Goal: Task Accomplishment & Management: Use online tool/utility

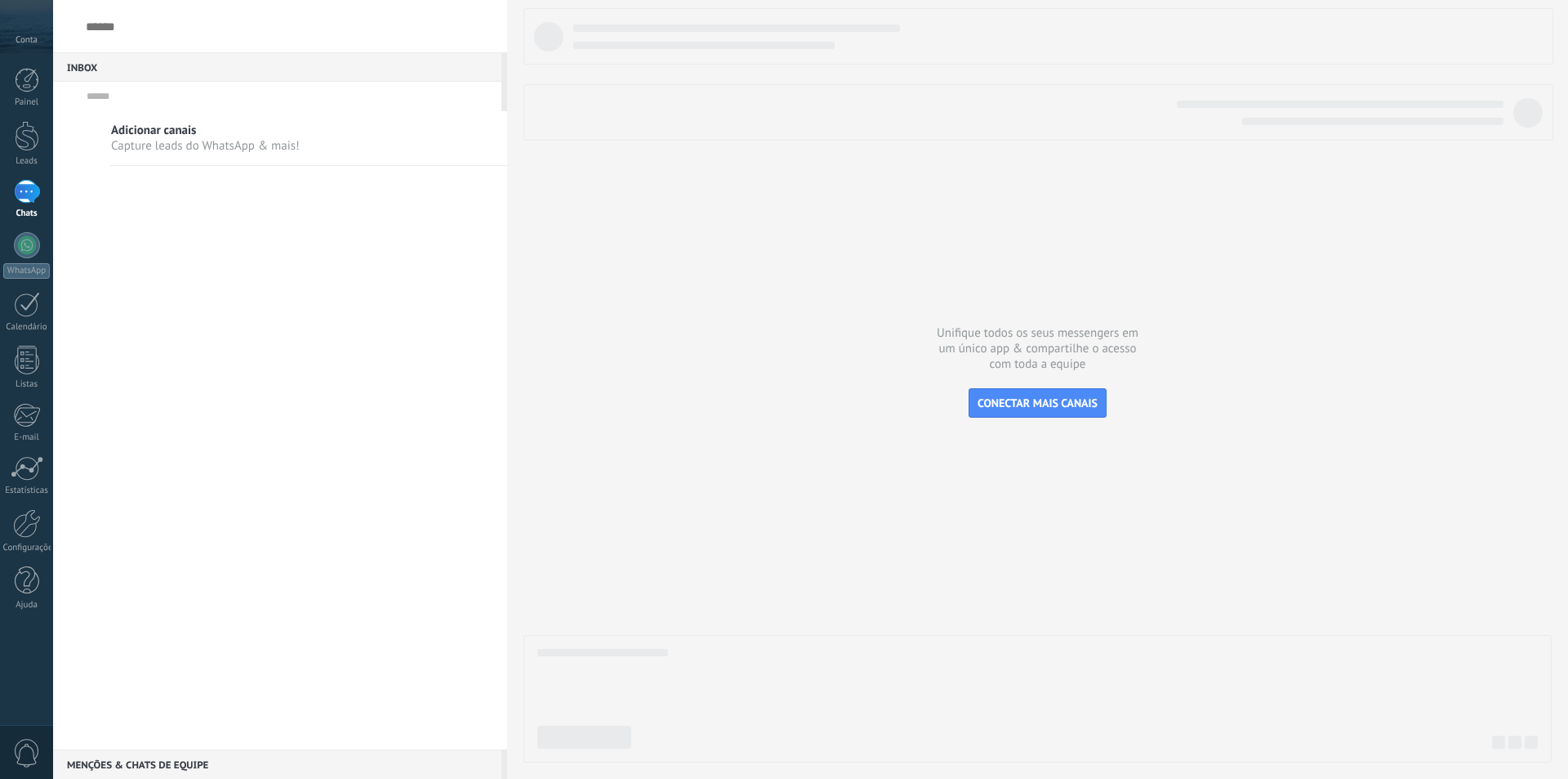
click at [7, 241] on link "WhatsApp" at bounding box center [26, 256] width 53 height 47
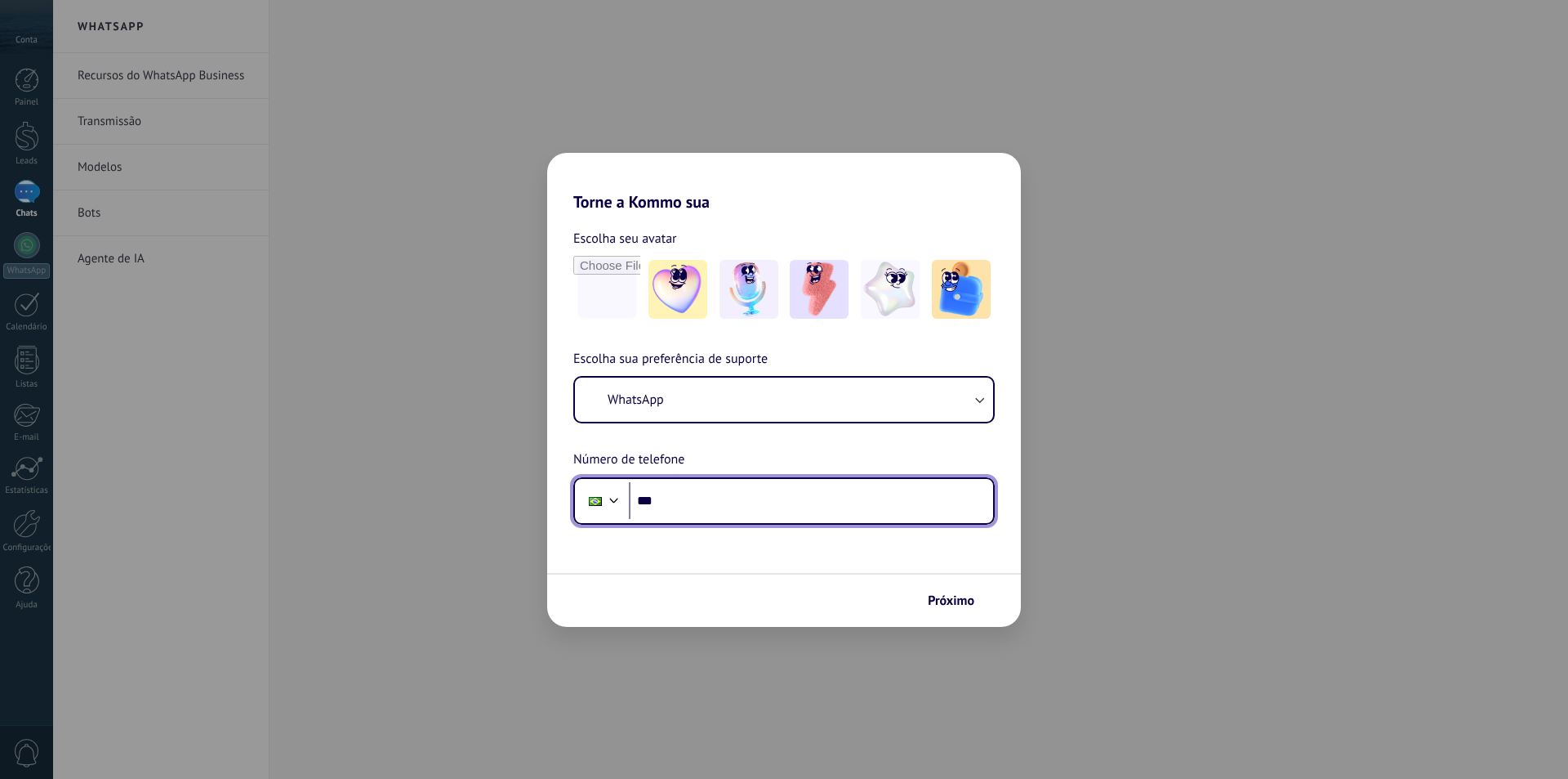
click at [685, 501] on input "***" at bounding box center [811, 501] width 364 height 38
click at [1164, 208] on div "Torne a Kommo sua Escolha seu avatar Escolha sua preferência de suporte WhatsAp…" at bounding box center [784, 390] width 1568 height 779
click at [118, 76] on div "Torne a Kommo sua Escolha seu avatar Escolha sua preferência de suporte WhatsAp…" at bounding box center [784, 390] width 1568 height 779
click at [9, 43] on div "Torne a Kommo sua Escolha seu avatar Escolha sua preferência de suporte WhatsAp…" at bounding box center [784, 390] width 1568 height 779
drag, startPoint x: 0, startPoint y: 177, endPoint x: 274, endPoint y: 282, distance: 293.4
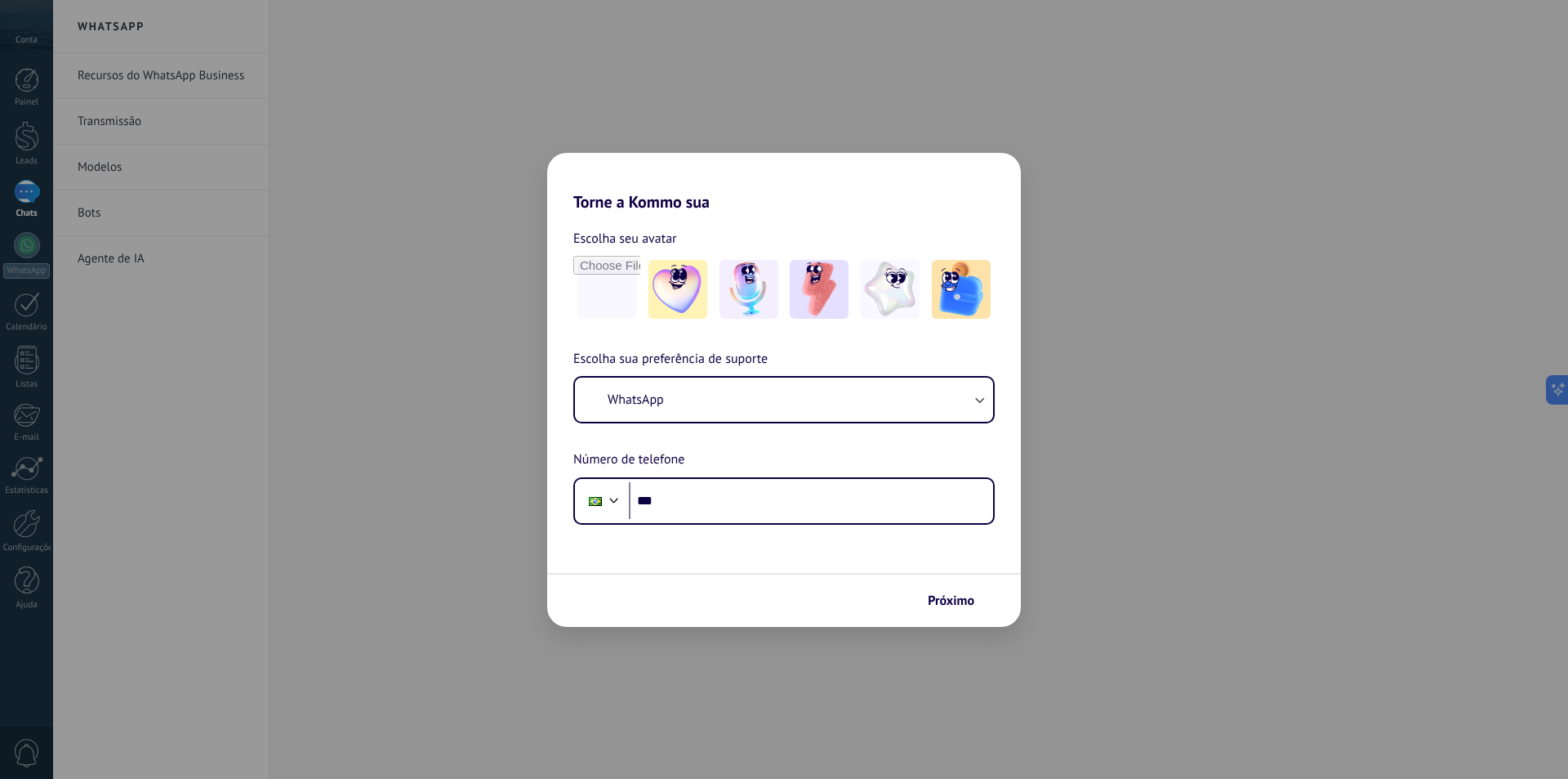
click at [2, 177] on div "Torne a Kommo sua Escolha seu avatar Escolha sua preferência de suporte WhatsAp…" at bounding box center [784, 390] width 1568 height 779
click at [928, 599] on span "Próximo" at bounding box center [952, 600] width 47 height 11
click at [873, 646] on div "Torne a Kommo sua Escolha seu avatar Escolha sua preferência de suporte WhatsAp…" at bounding box center [784, 390] width 1568 height 779
click at [989, 156] on h2 "Torne a Kommo sua" at bounding box center [784, 182] width 474 height 59
click at [567, 290] on div "Escolha seu avatar" at bounding box center [784, 275] width 474 height 95
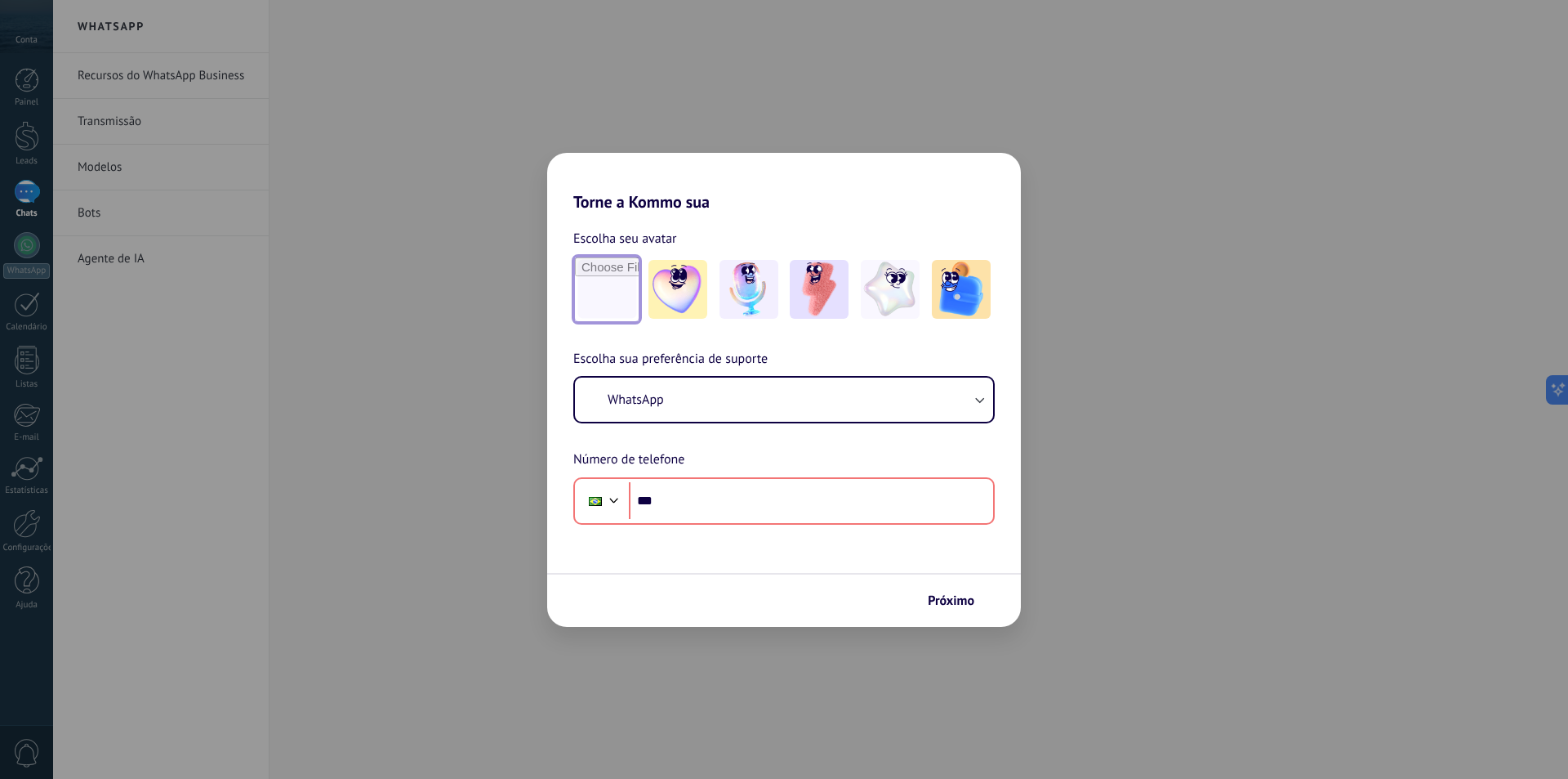
click at [595, 292] on input "file" at bounding box center [607, 290] width 64 height 64
click at [689, 292] on img at bounding box center [678, 289] width 59 height 59
click at [768, 287] on img at bounding box center [749, 289] width 59 height 59
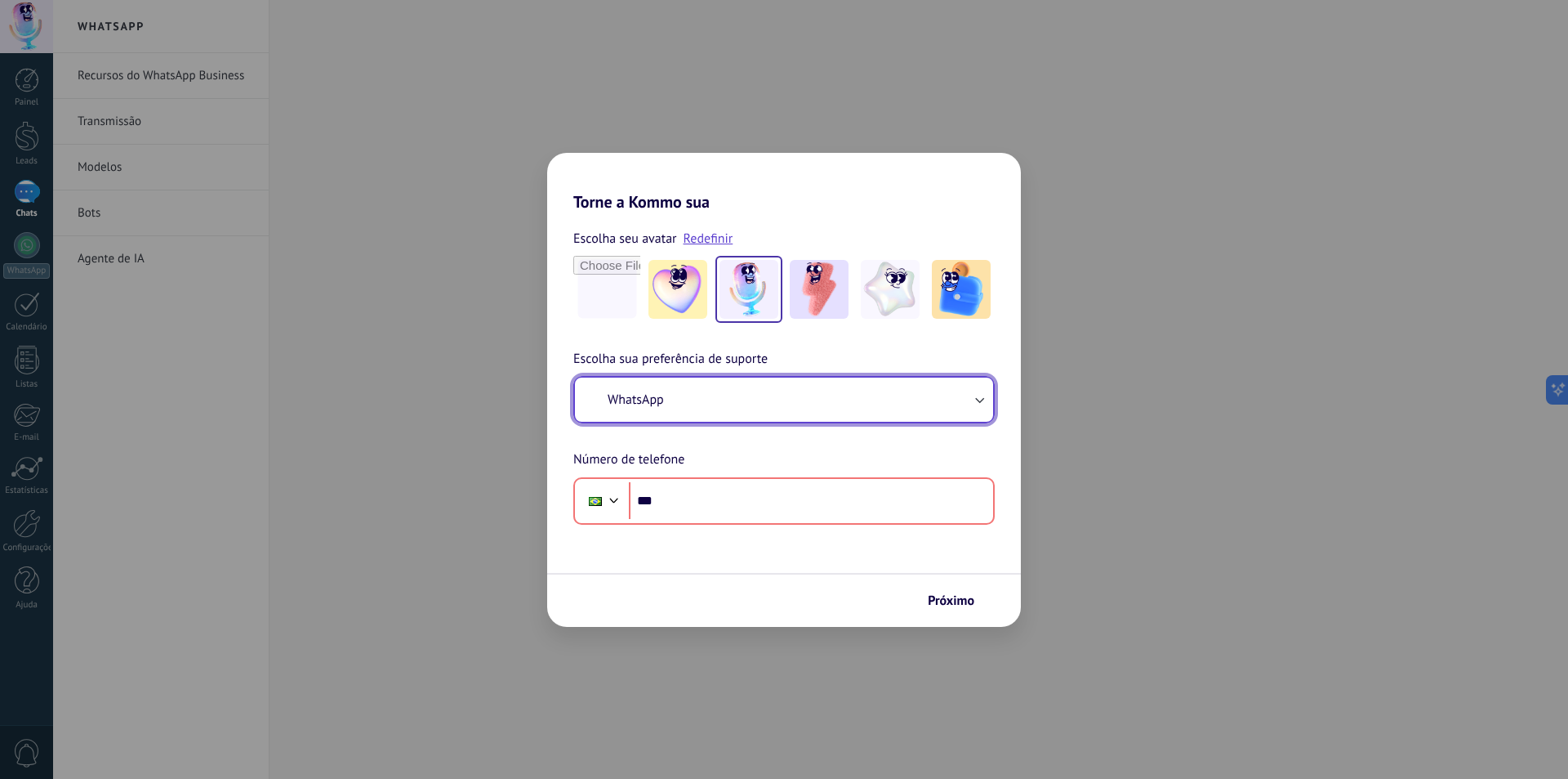
click at [670, 408] on button "WhatsApp" at bounding box center [784, 399] width 419 height 44
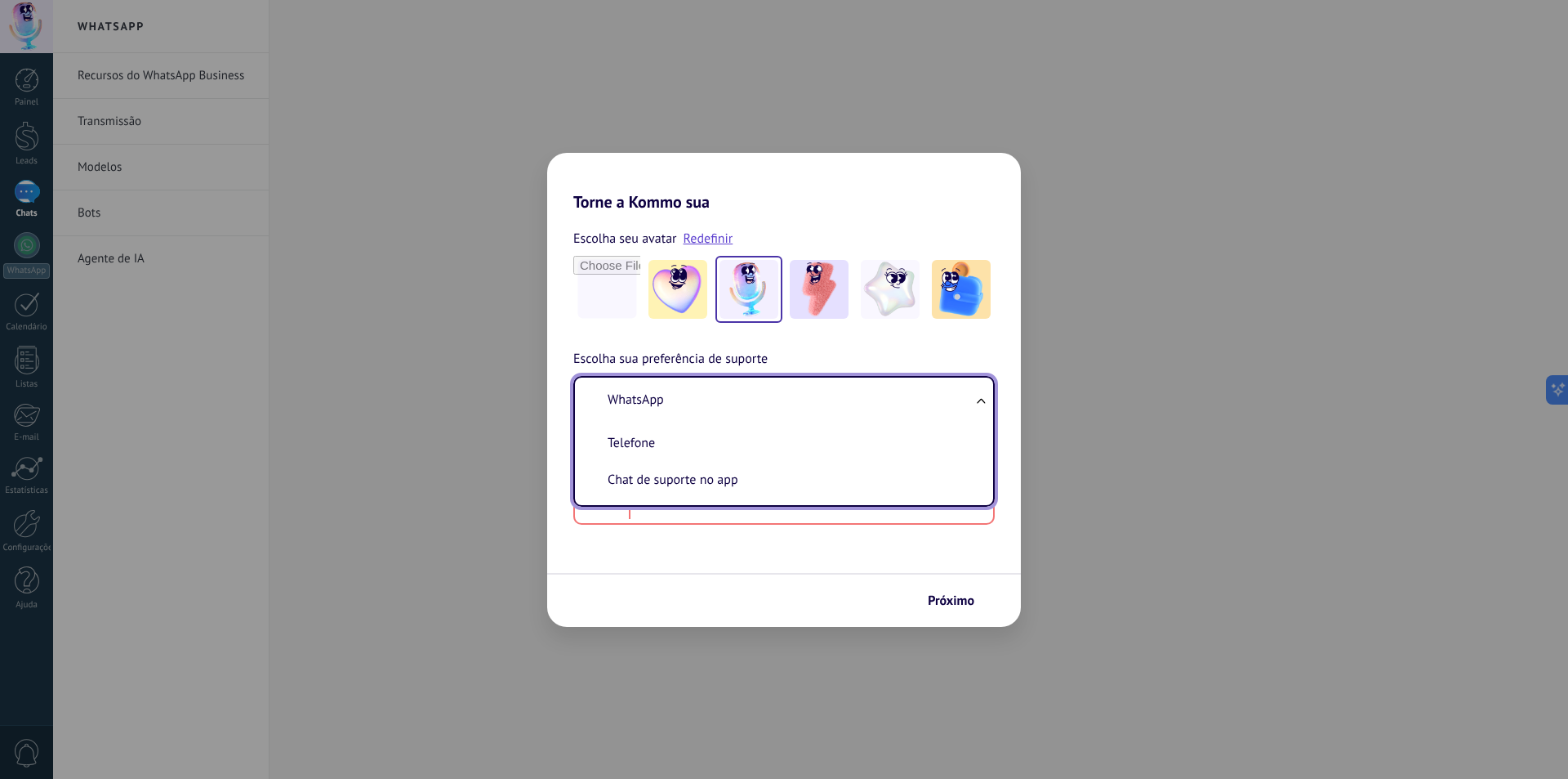
click at [664, 392] on span "WhatsApp" at bounding box center [636, 399] width 56 height 16
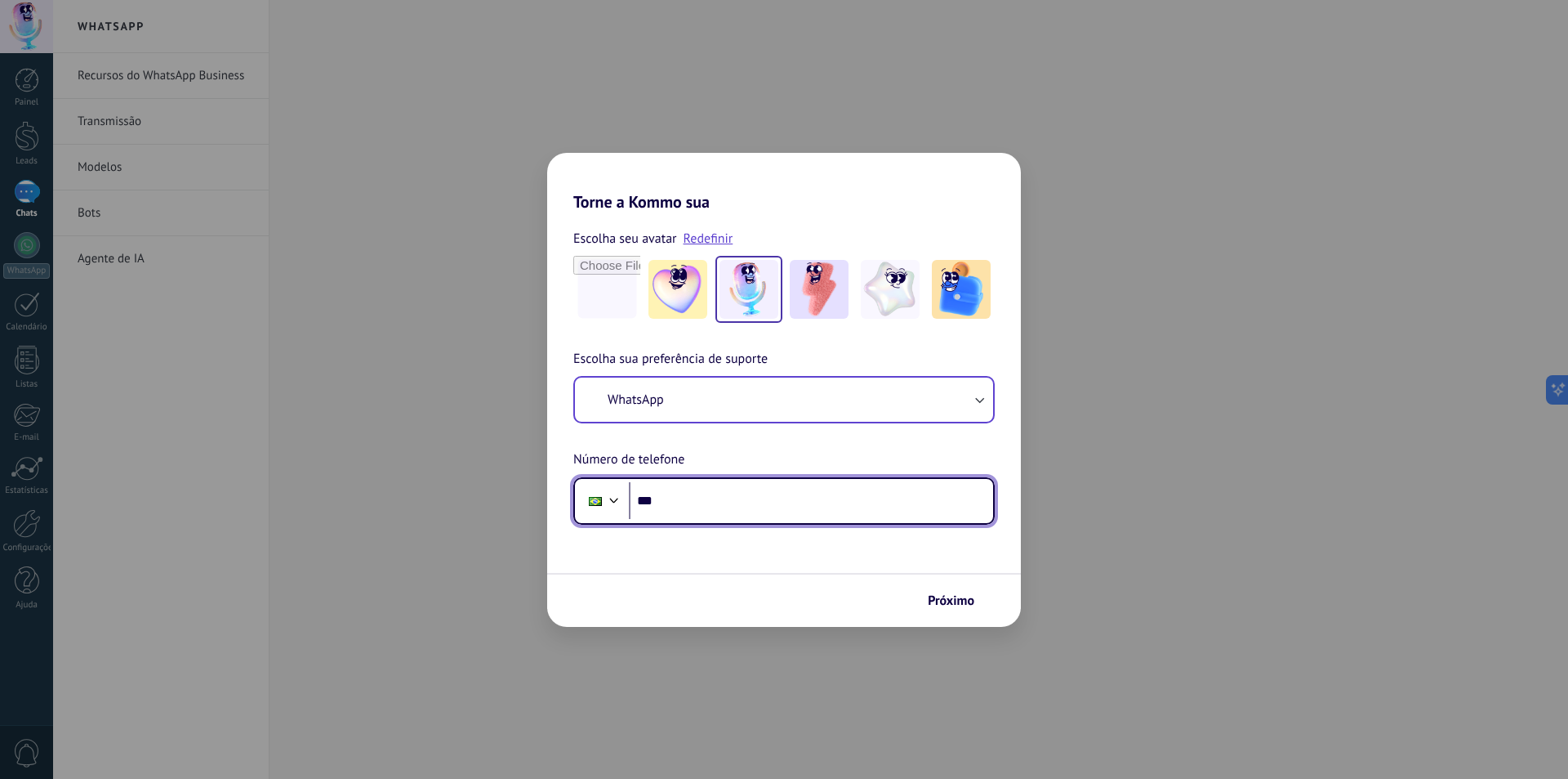
click at [676, 498] on input "***" at bounding box center [811, 501] width 364 height 38
click at [778, 485] on input "**********" at bounding box center [811, 501] width 364 height 38
type input "**********"
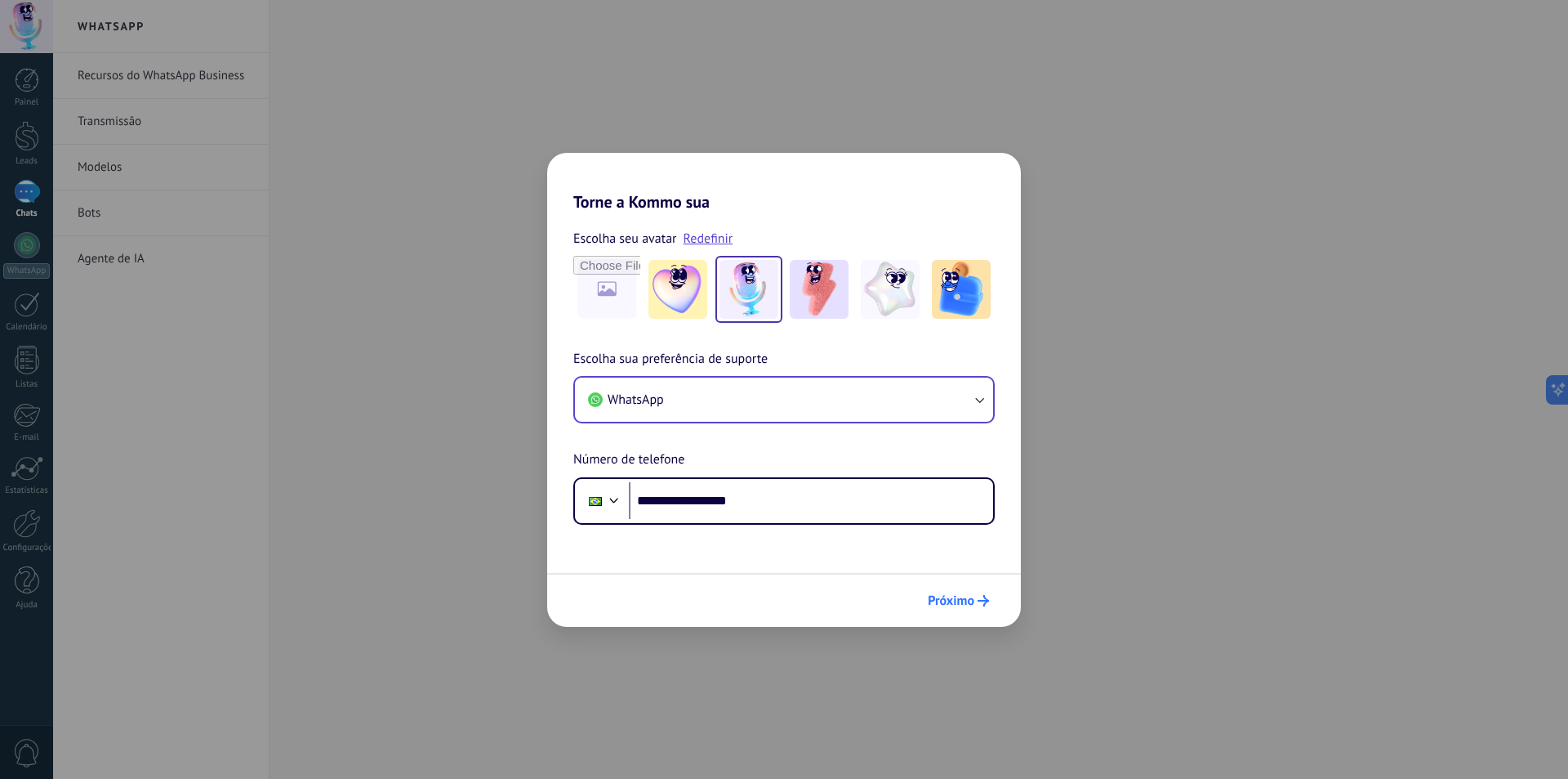
click at [956, 606] on span "Próximo" at bounding box center [952, 600] width 47 height 11
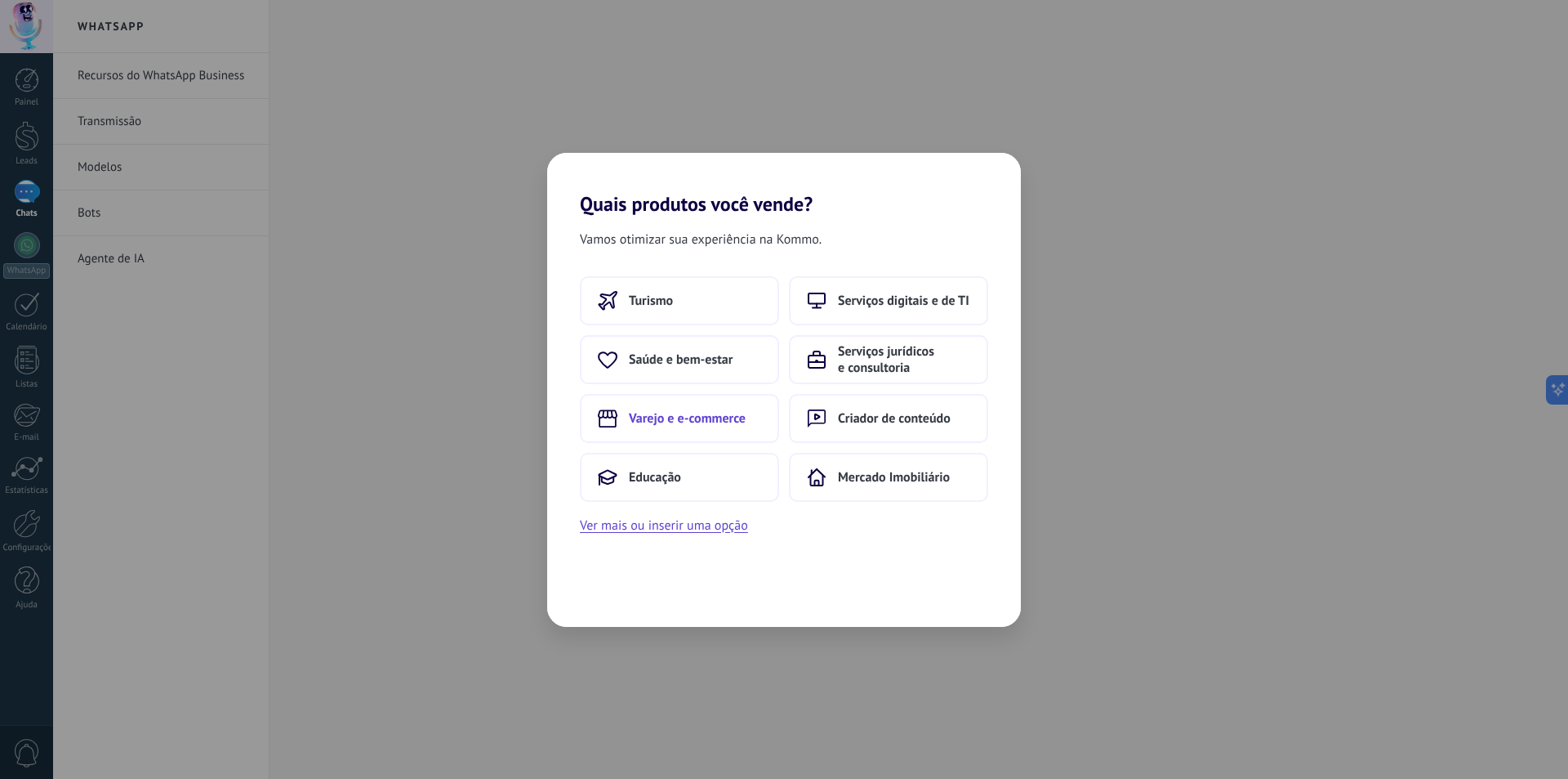
click at [673, 428] on button "Varejo e e-commerce" at bounding box center [680, 419] width 199 height 49
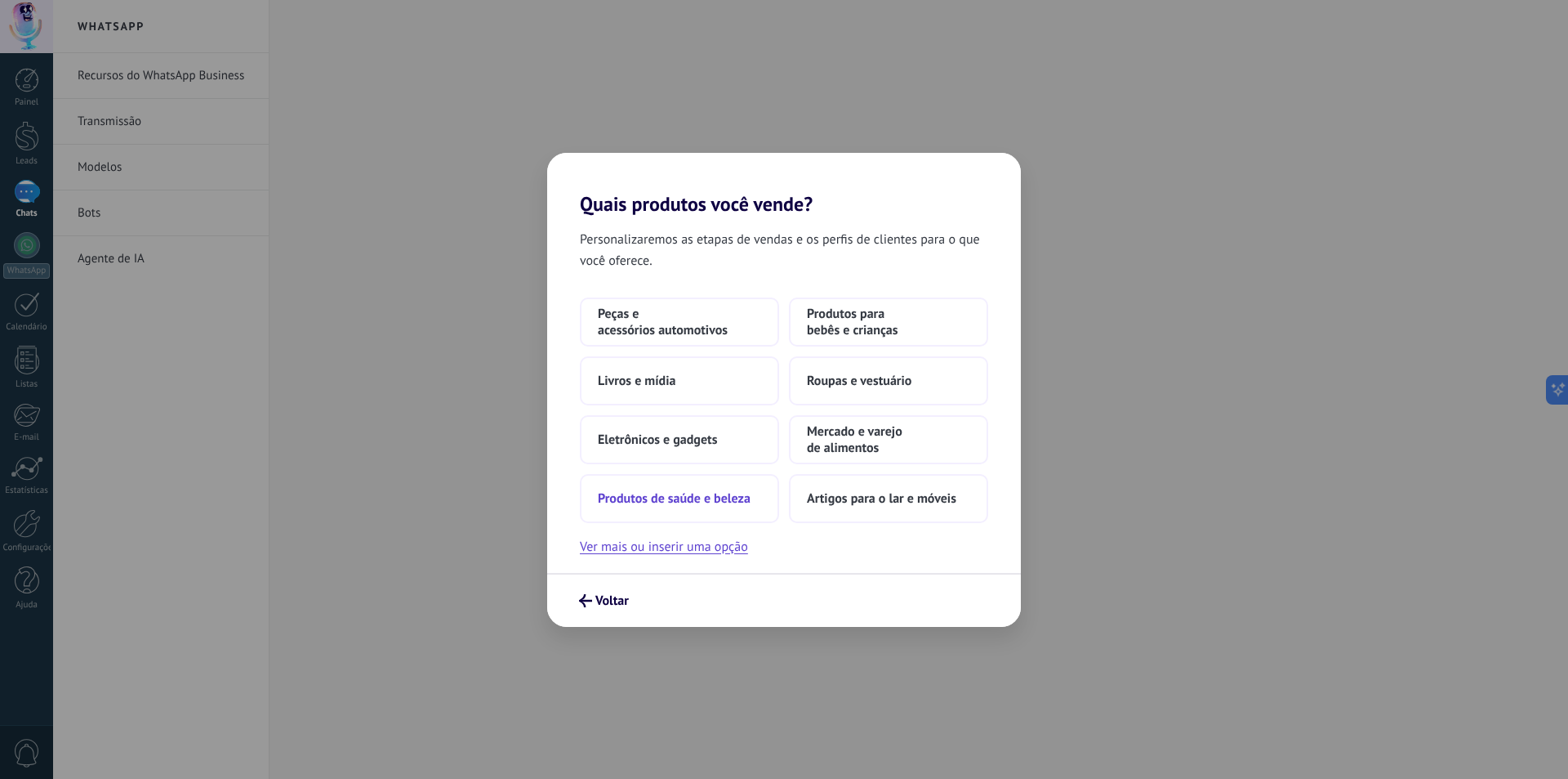
click at [701, 506] on button "Produtos de saúde e beleza" at bounding box center [680, 499] width 199 height 49
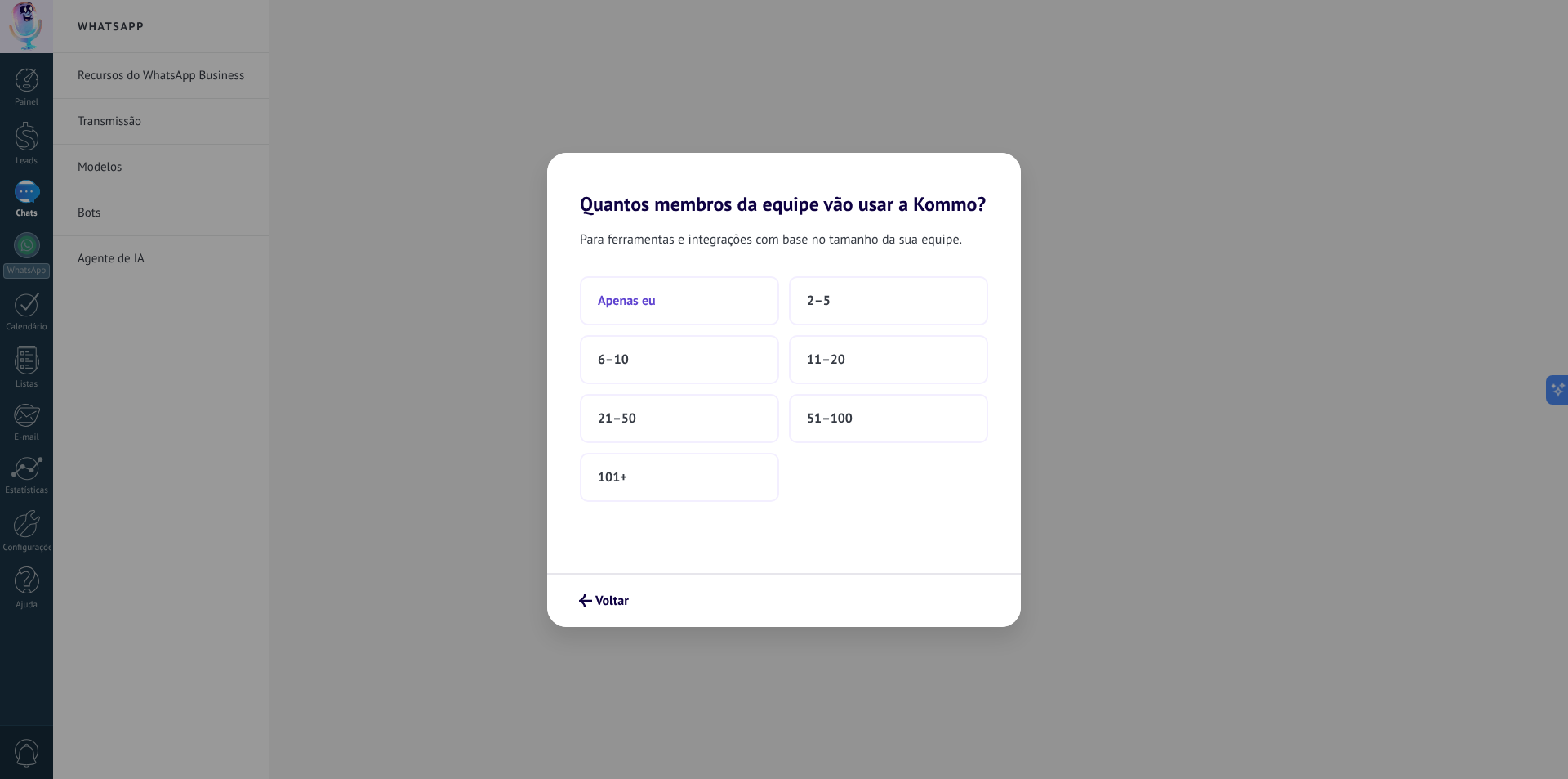
click at [641, 306] on span "Apenas eu" at bounding box center [627, 300] width 58 height 16
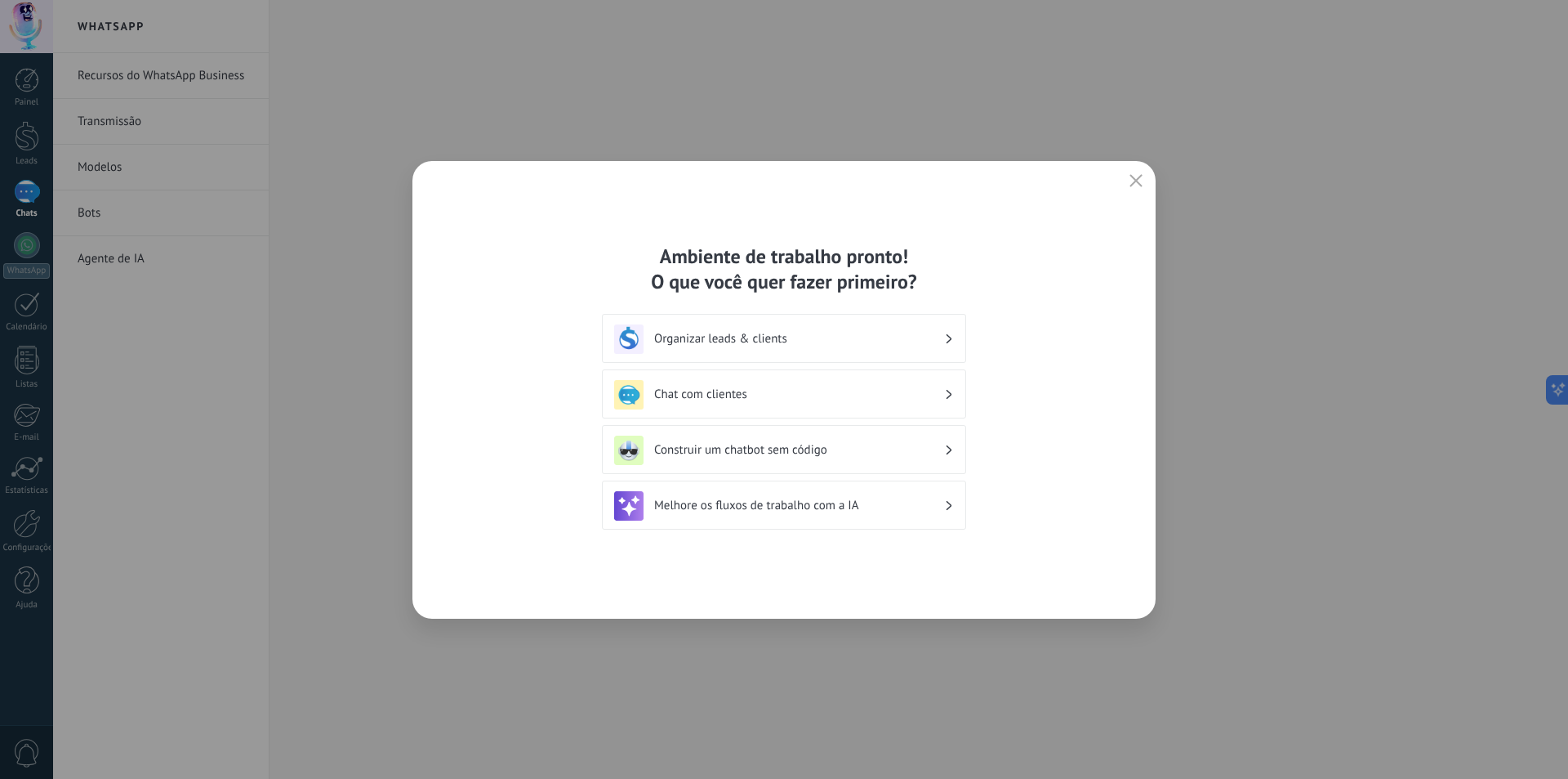
click at [703, 394] on h3 "Chat com clientes" at bounding box center [800, 394] width 290 height 16
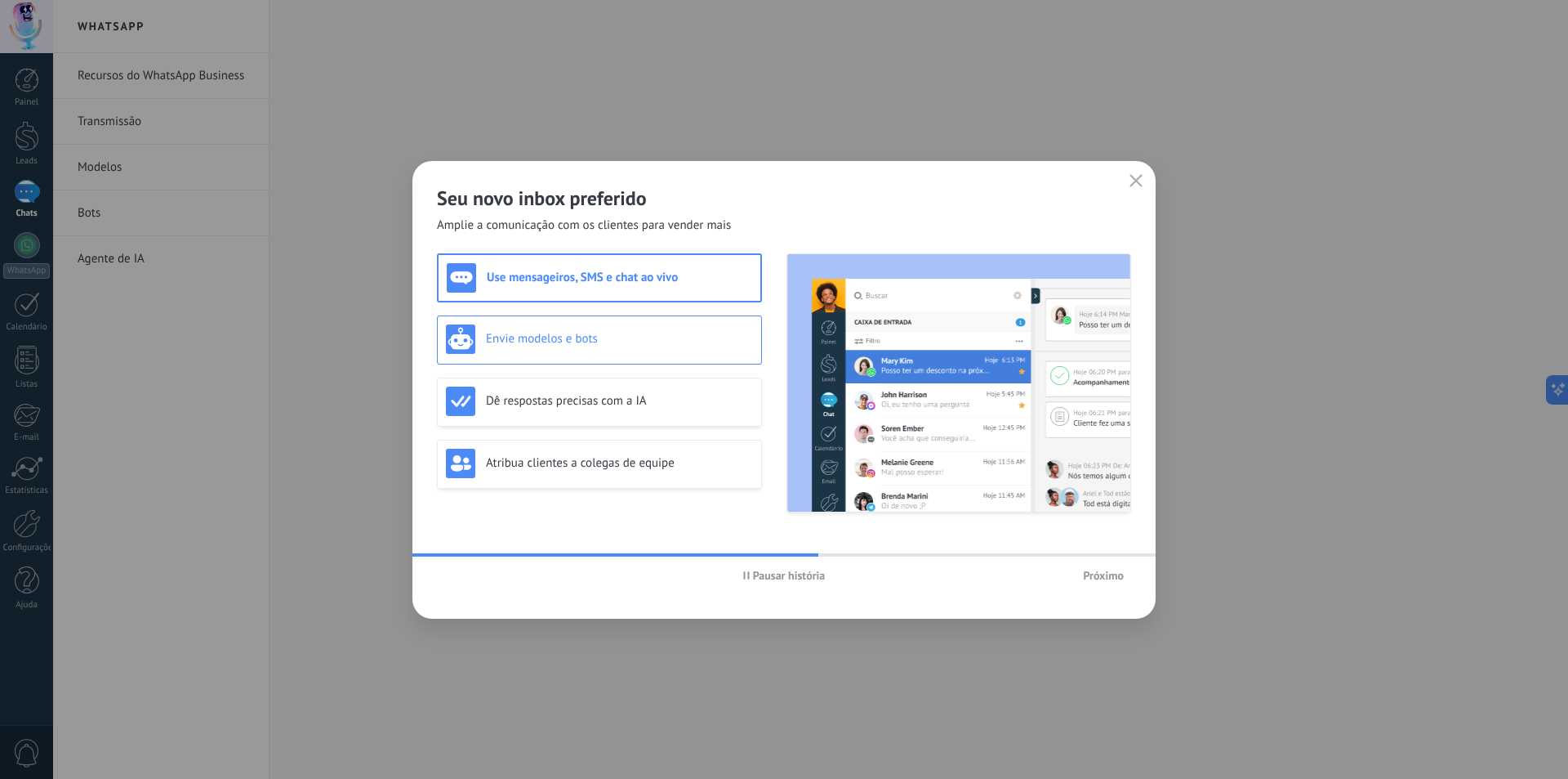
click at [596, 340] on h3 "Envie modelos e bots" at bounding box center [620, 339] width 267 height 16
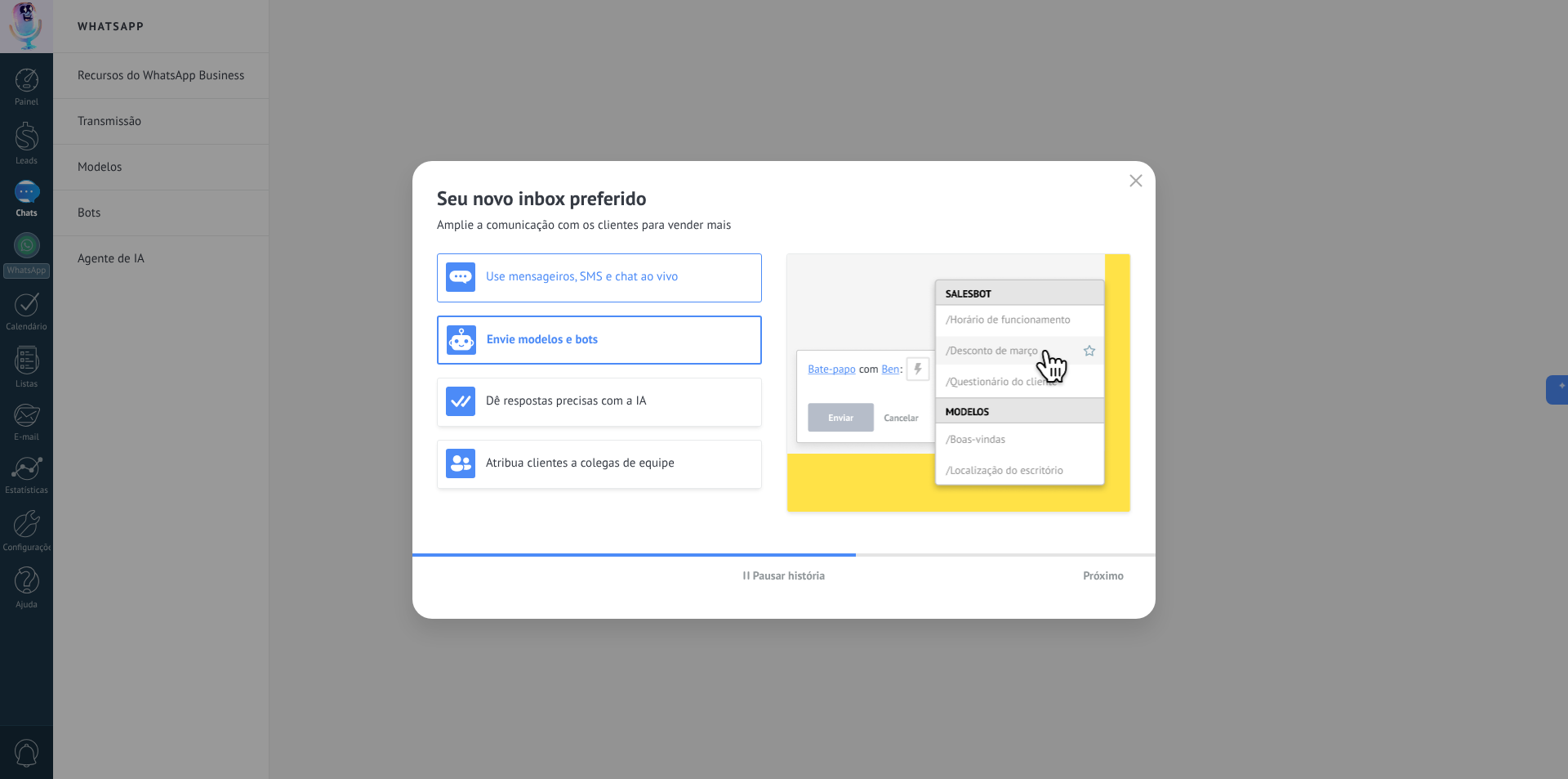
click at [611, 275] on h3 "Use mensageiros, SMS e chat ao vivo" at bounding box center [620, 277] width 267 height 16
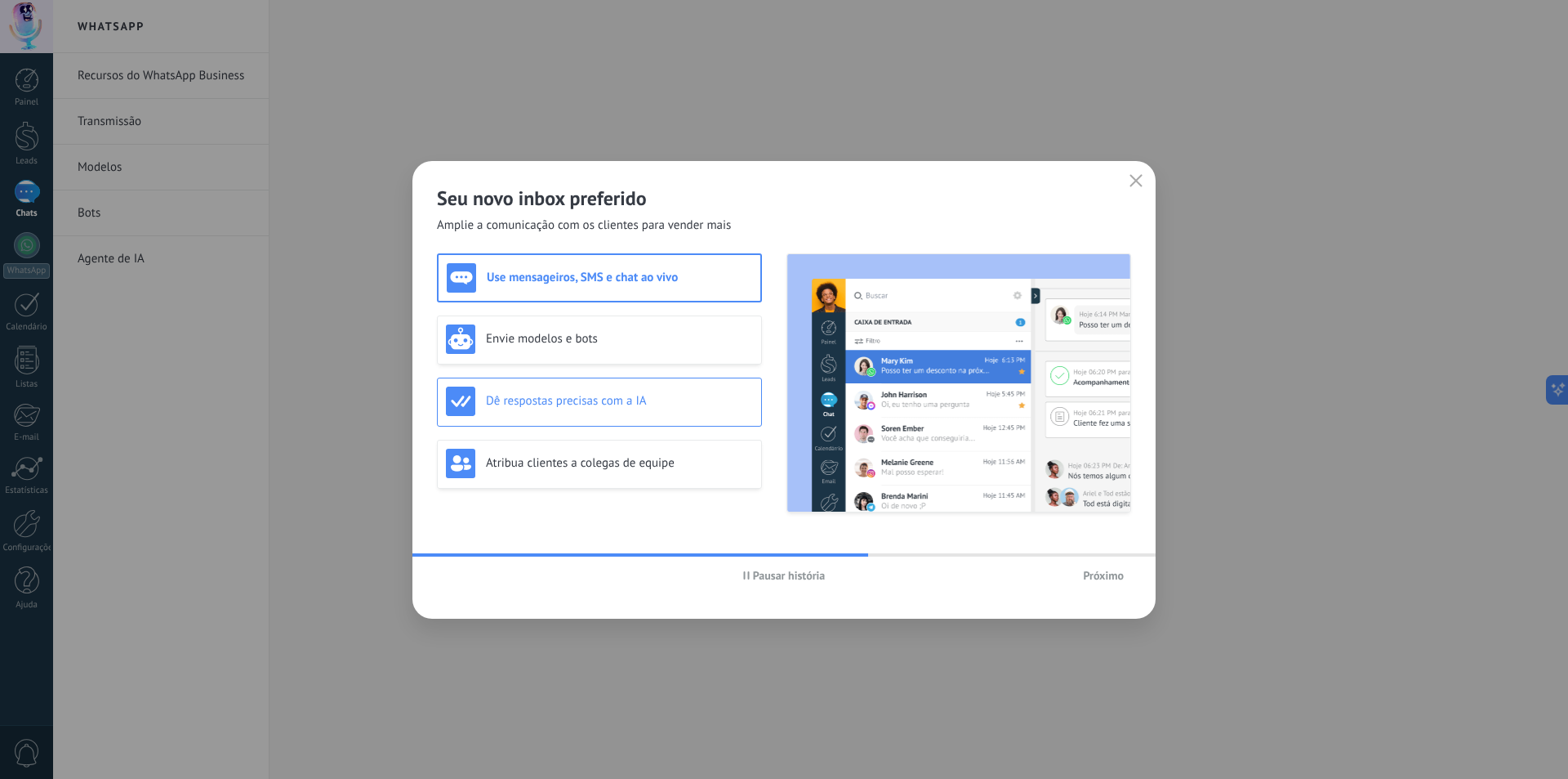
click at [630, 413] on div "Dê respostas precisas com a IA" at bounding box center [599, 401] width 308 height 29
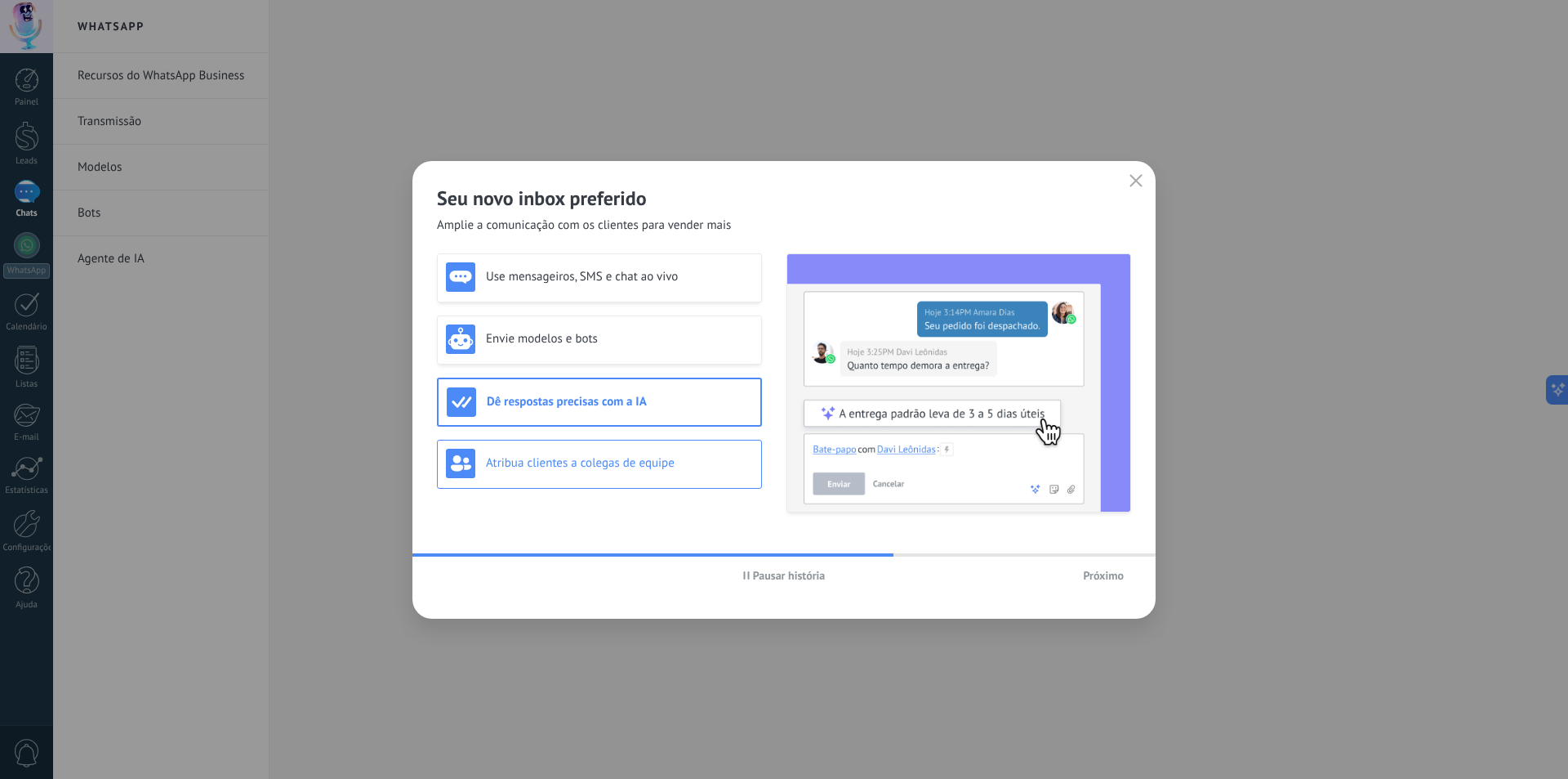
click at [630, 469] on h3 "Atribua clientes a colegas de equipe" at bounding box center [620, 463] width 267 height 16
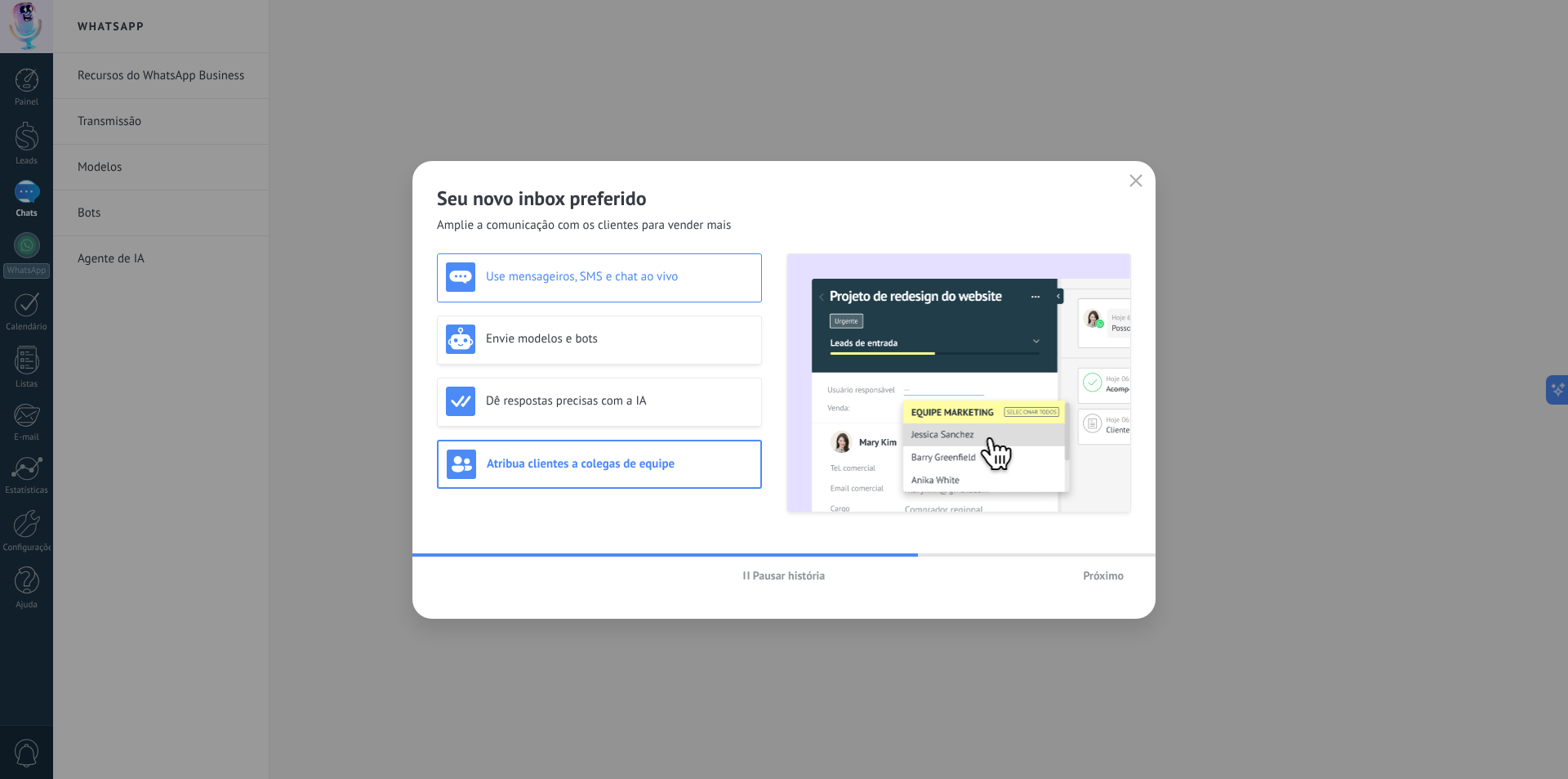
click at [607, 289] on div "Use mensageiros, SMS e chat ao vivo" at bounding box center [599, 277] width 308 height 29
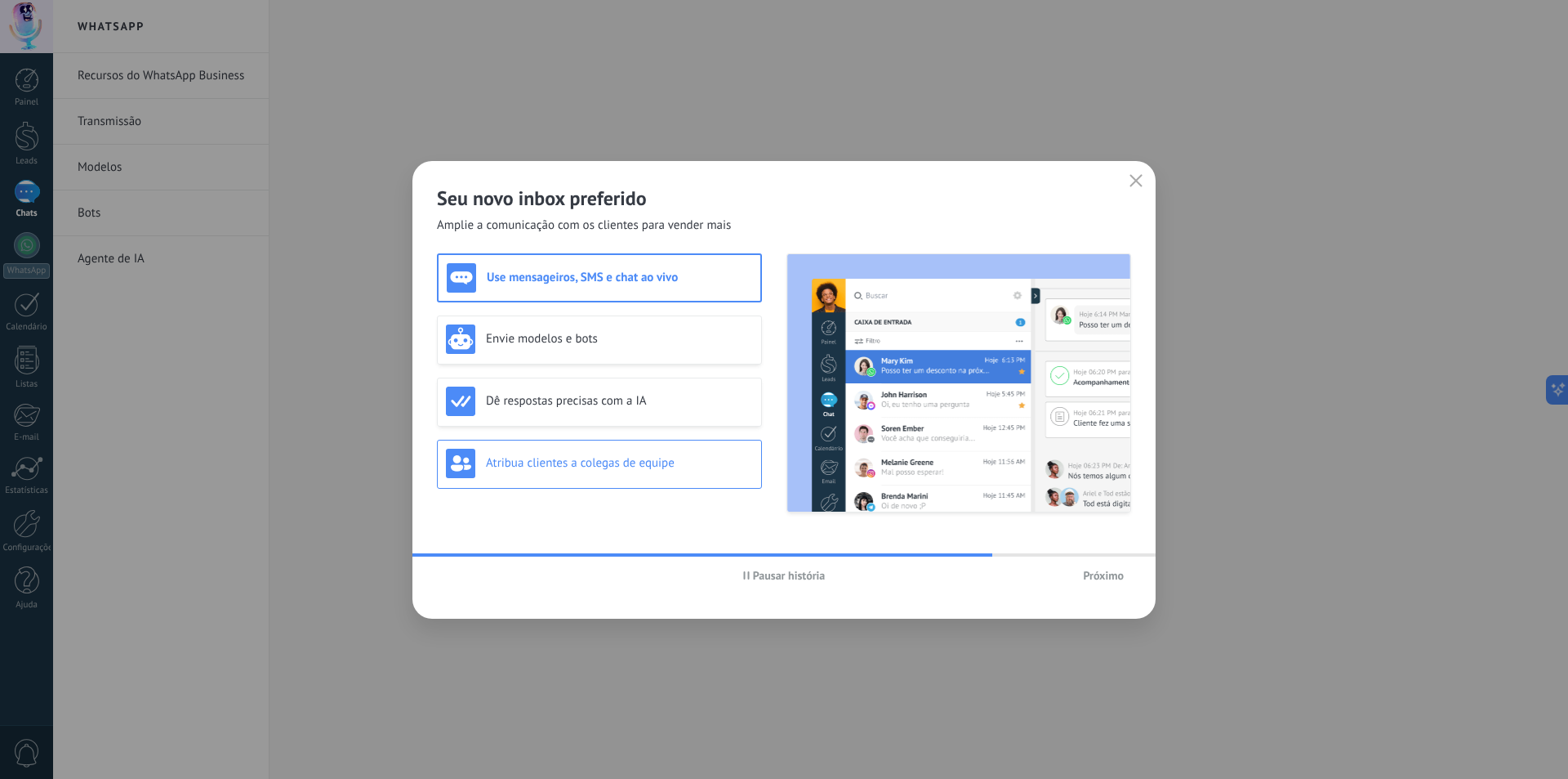
click at [649, 462] on h3 "Atribua clientes a colegas de equipe" at bounding box center [620, 463] width 267 height 16
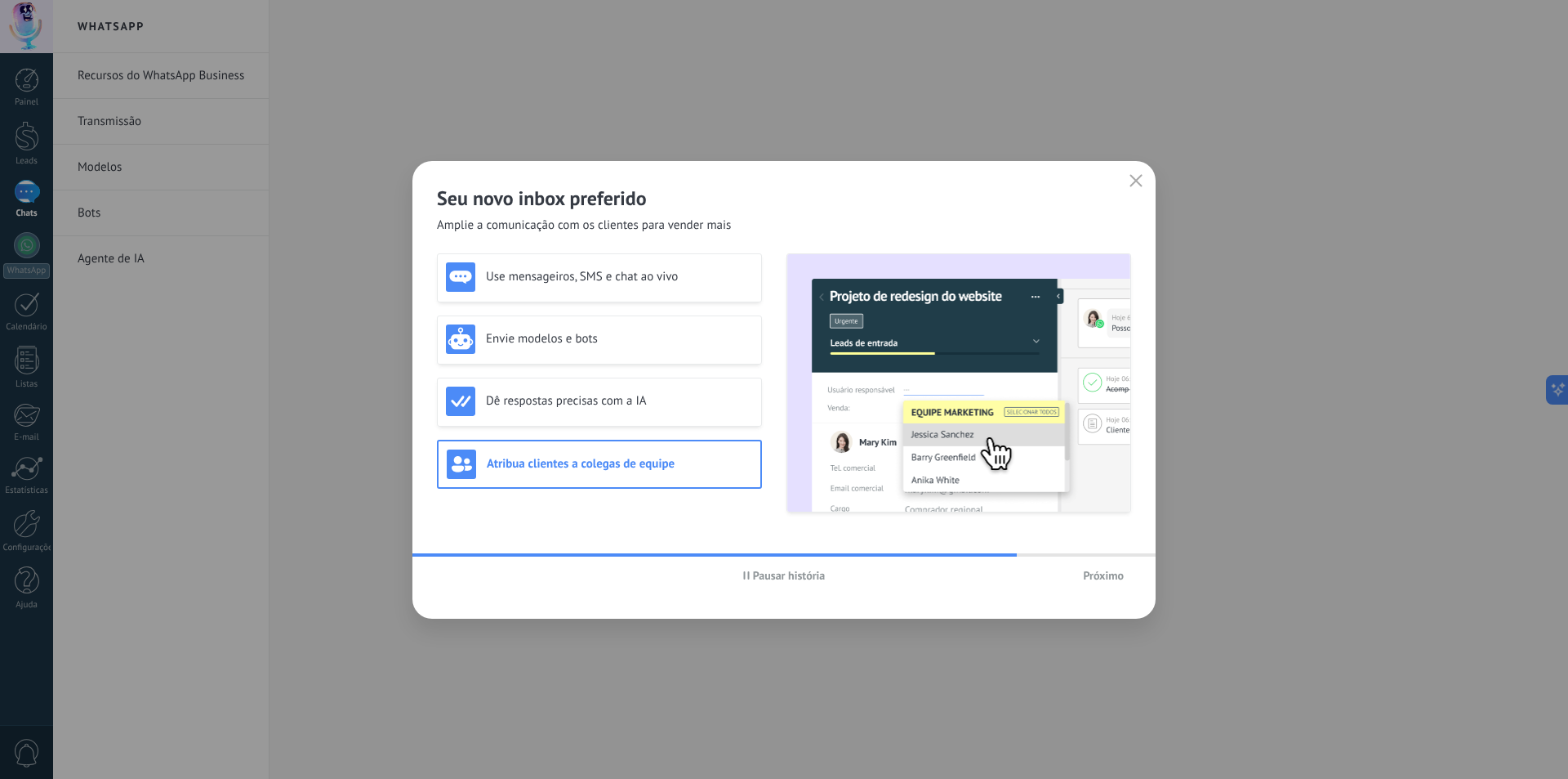
click at [630, 365] on div "Use mensageiros, SMS e chat ao vivo Envie modelos e bots Dê respostas precisas …" at bounding box center [600, 382] width 325 height 259
click at [619, 327] on div "Envie modelos e bots" at bounding box center [599, 339] width 308 height 29
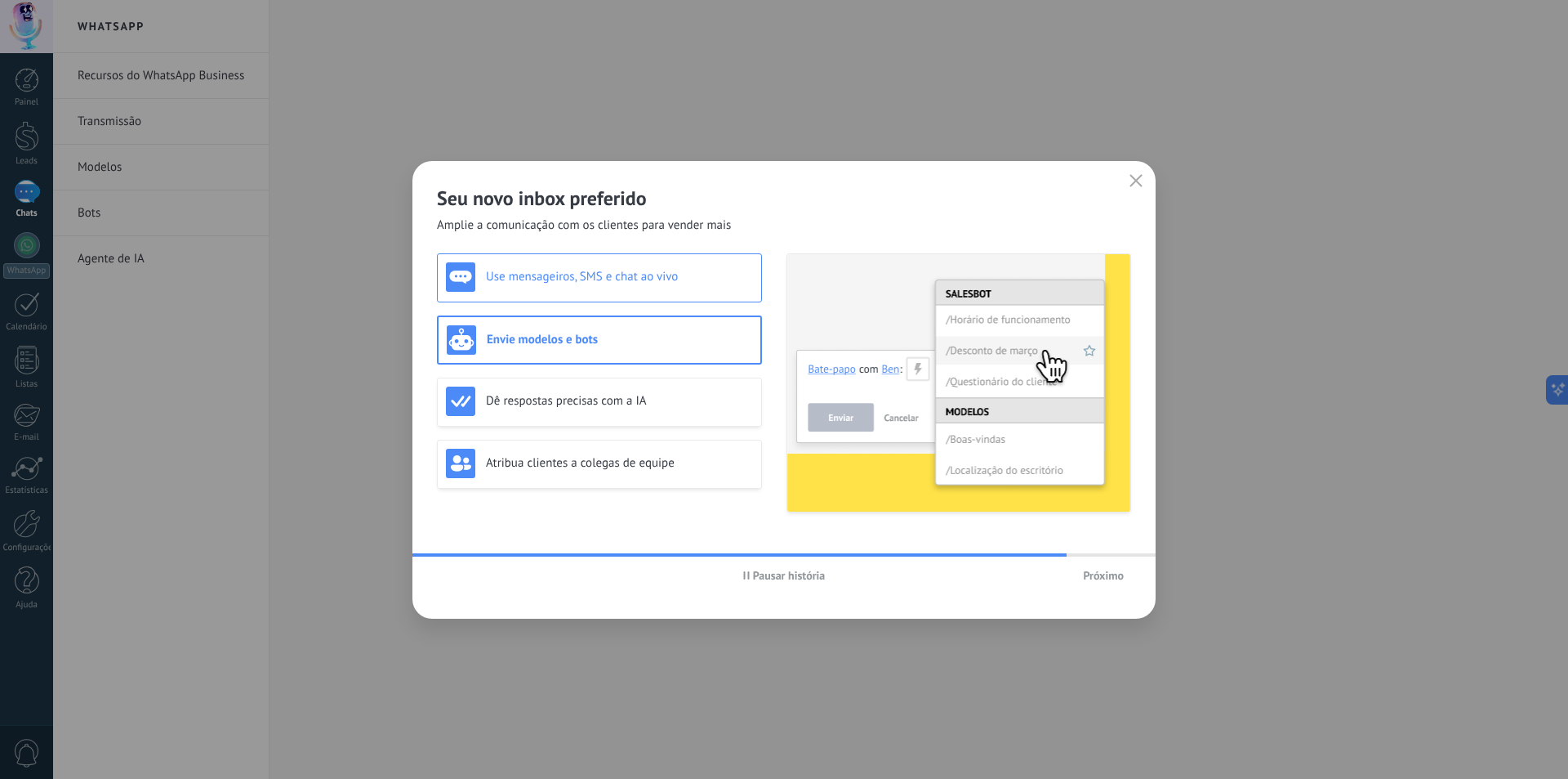
click at [619, 299] on div "Use mensageiros, SMS e chat ao vivo" at bounding box center [600, 278] width 325 height 49
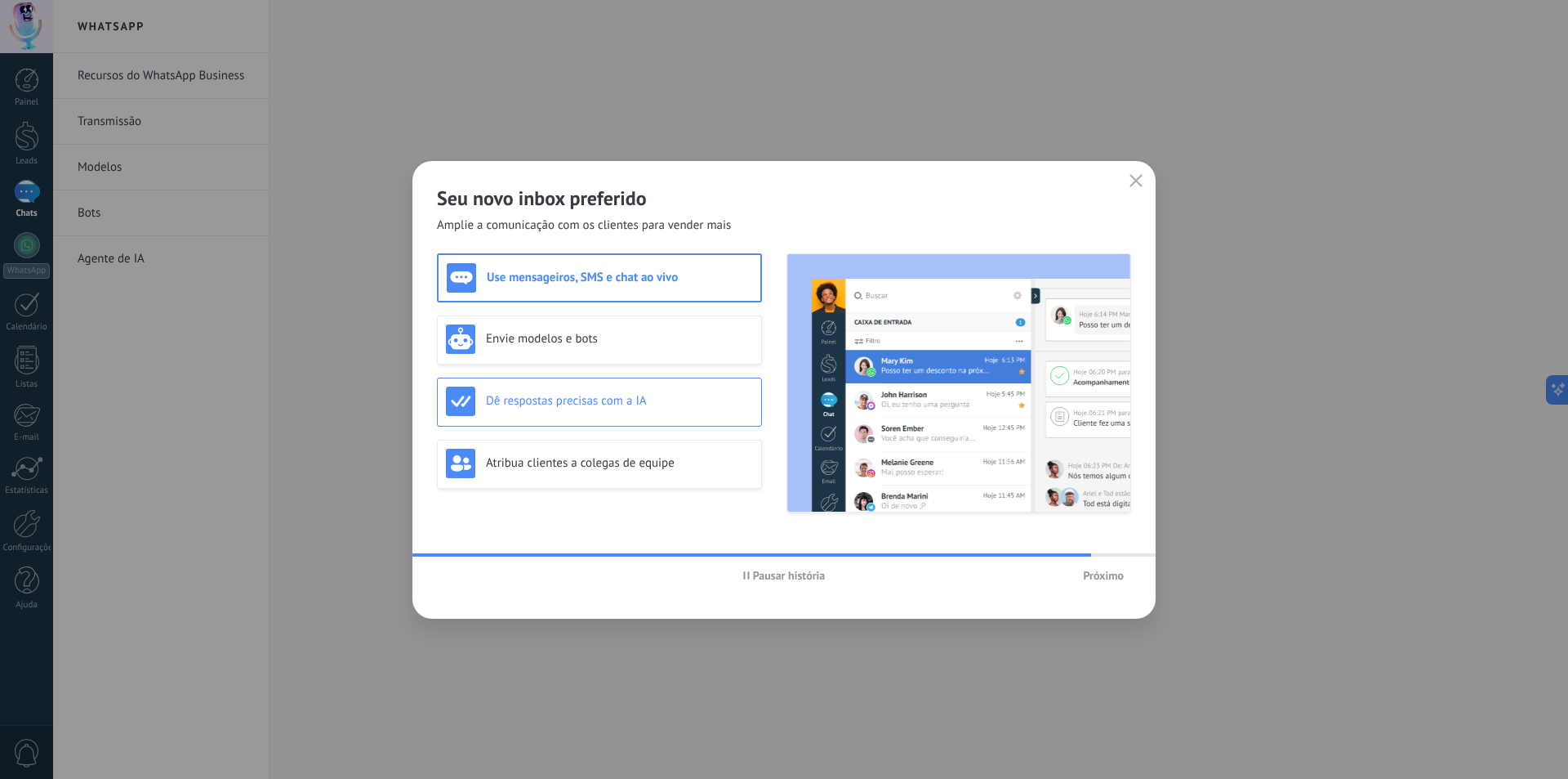
click at [633, 408] on div "Dê respostas precisas com a IA" at bounding box center [599, 401] width 308 height 29
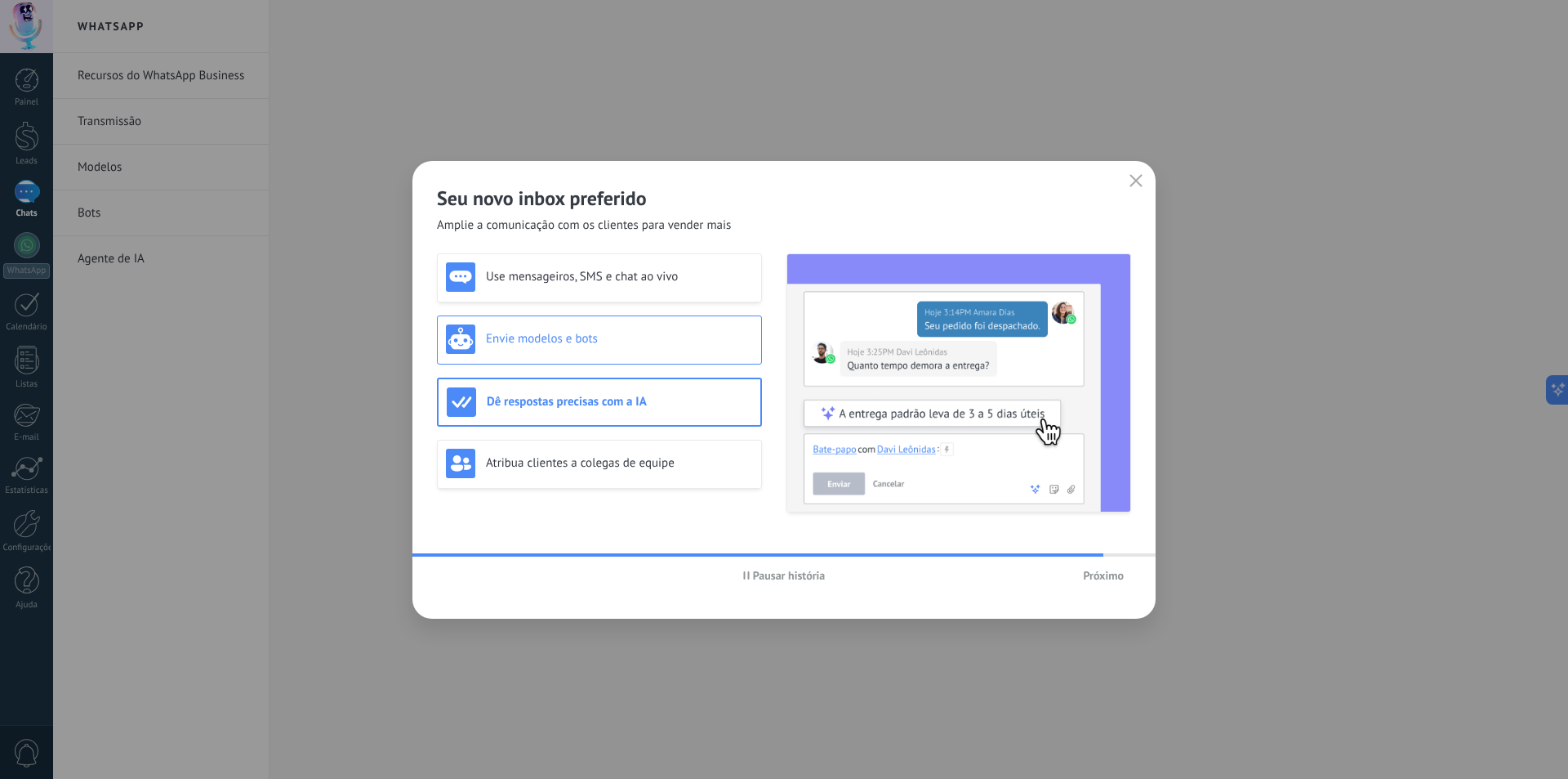
click at [637, 343] on h3 "Envie modelos e bots" at bounding box center [620, 339] width 267 height 16
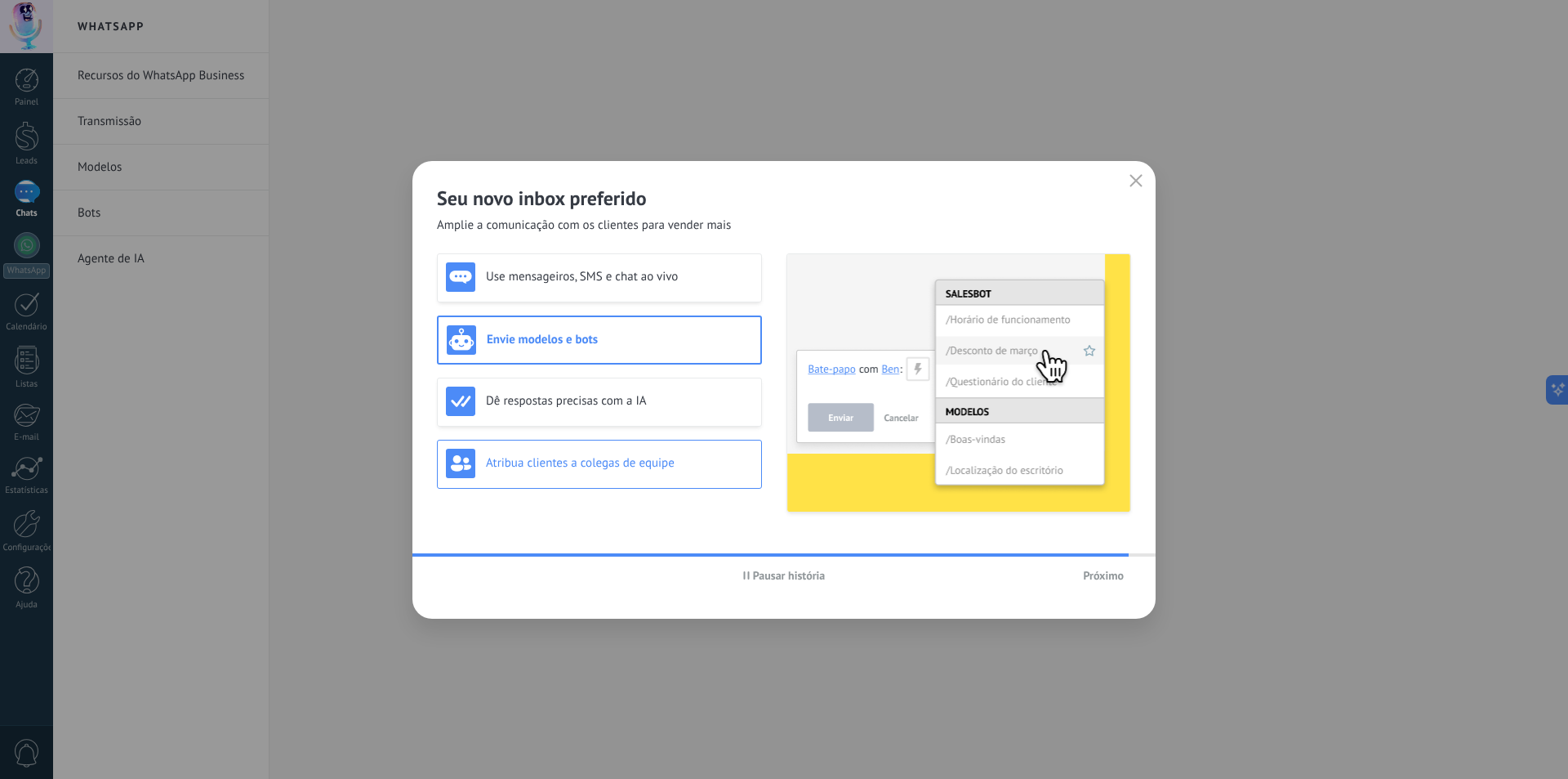
click at [661, 429] on div "Use mensageiros, SMS e chat ao vivo Envie modelos e bots Dê respostas precisas …" at bounding box center [600, 382] width 325 height 259
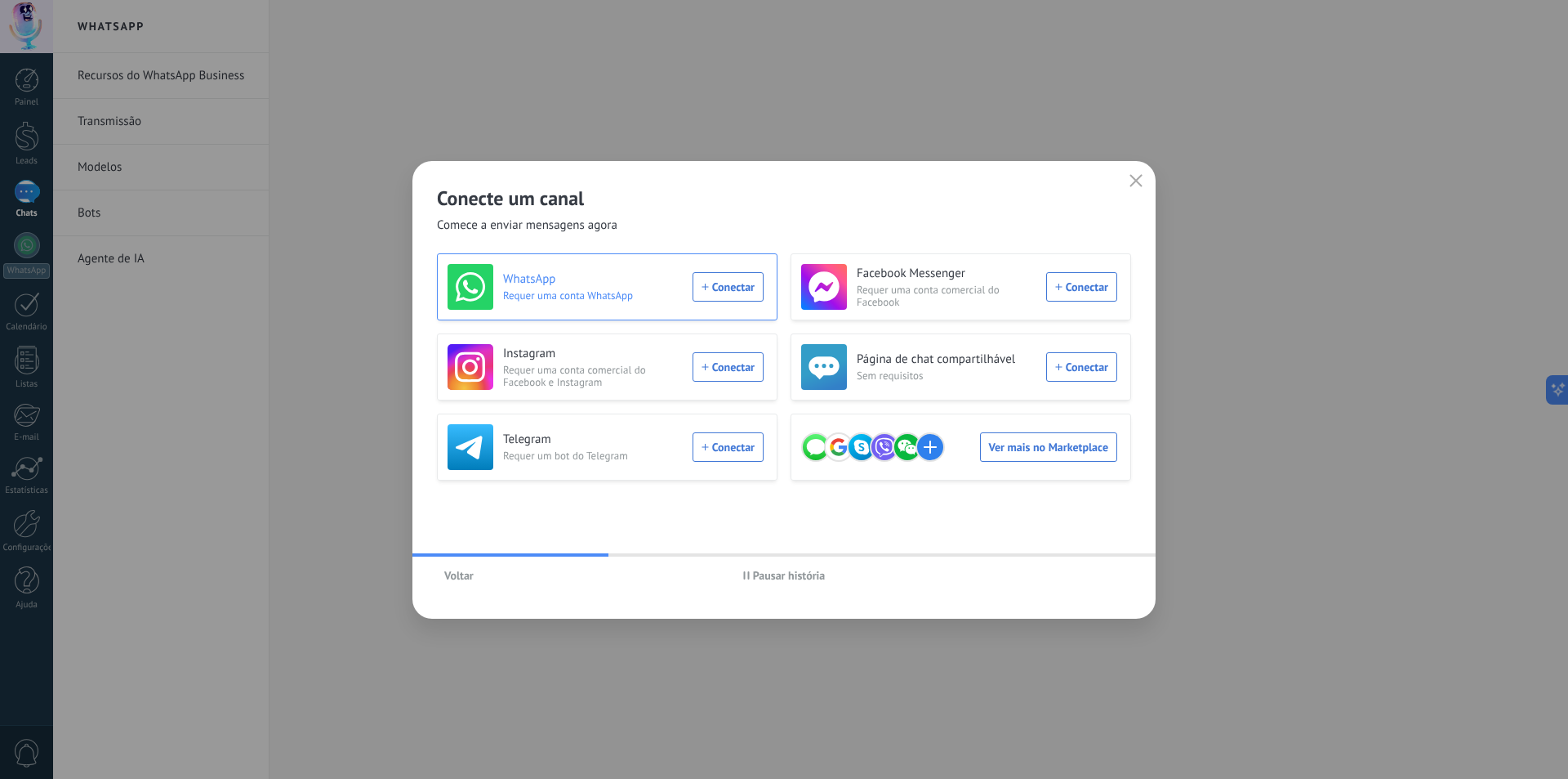
click at [740, 287] on div "WhatsApp Requer uma conta WhatsApp Conectar" at bounding box center [606, 287] width 316 height 46
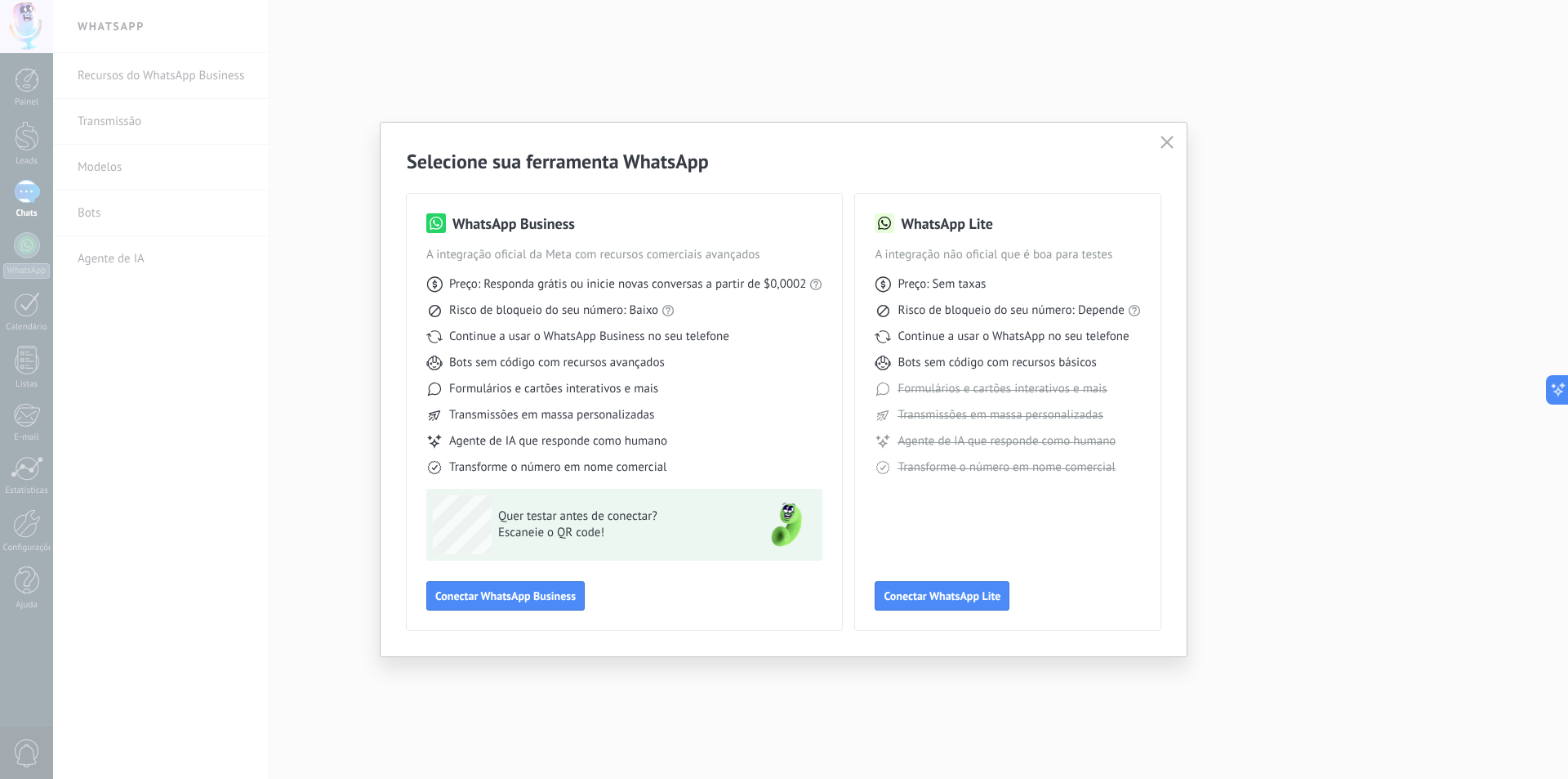
click at [542, 612] on div "WhatsApp Business A integração oficial da Meta com recursos comerciais avançado…" at bounding box center [625, 412] width 436 height 437
click at [542, 599] on span "Conectar WhatsApp Business" at bounding box center [505, 596] width 140 height 11
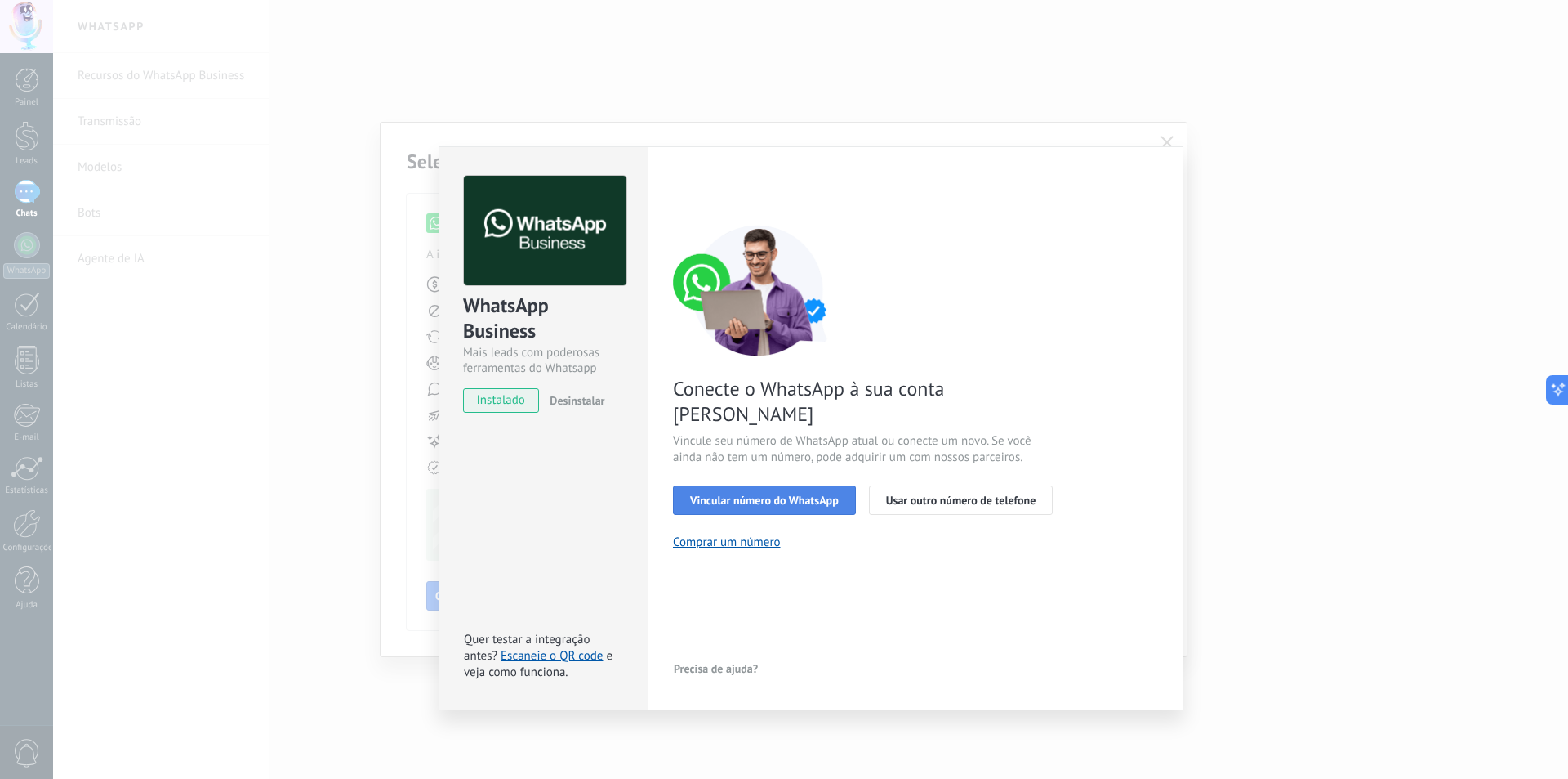
click at [722, 494] on span "Vincular número do WhatsApp" at bounding box center [765, 500] width 149 height 11
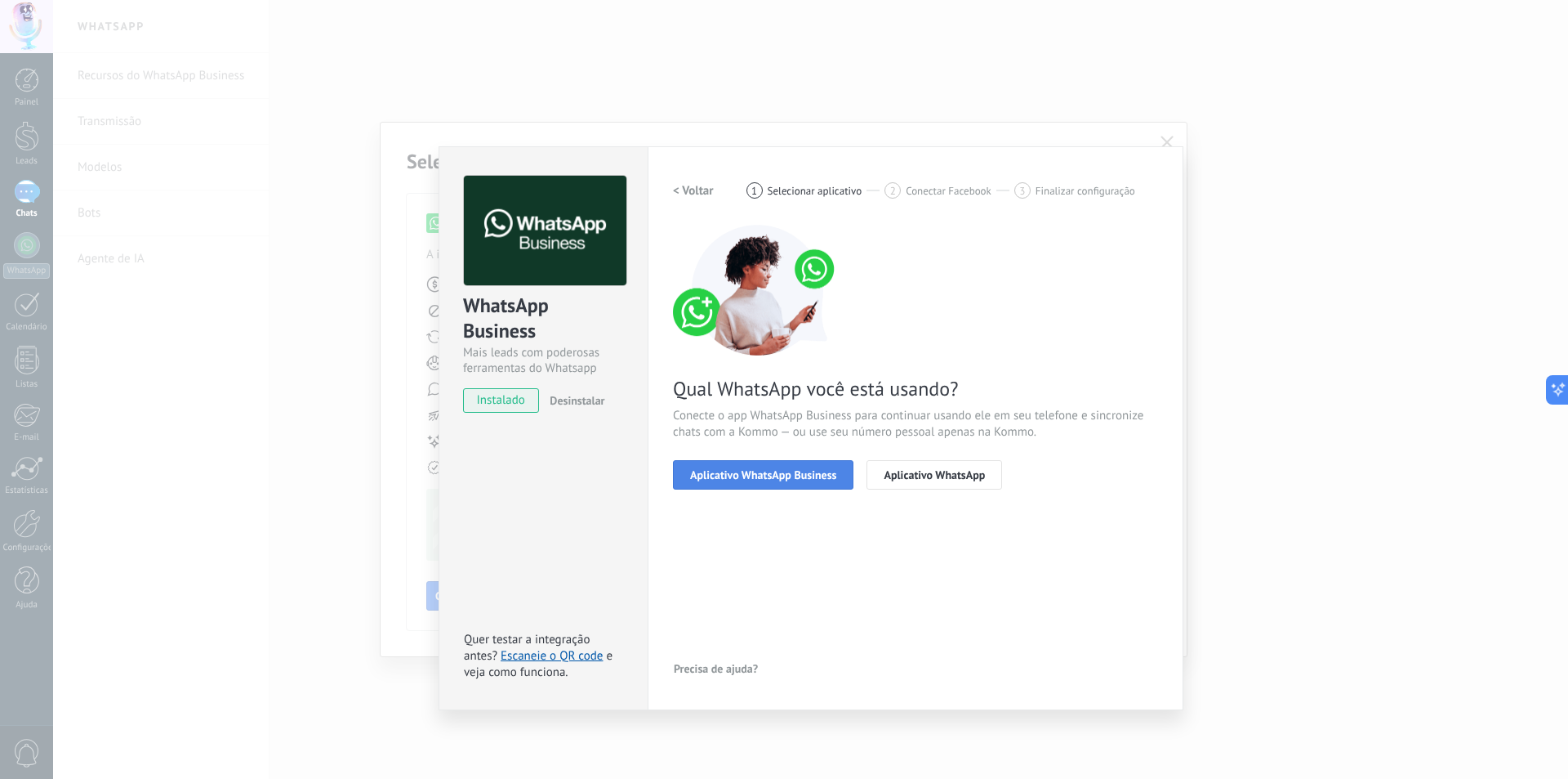
click at [745, 475] on span "Aplicativo WhatsApp Business" at bounding box center [763, 475] width 146 height 11
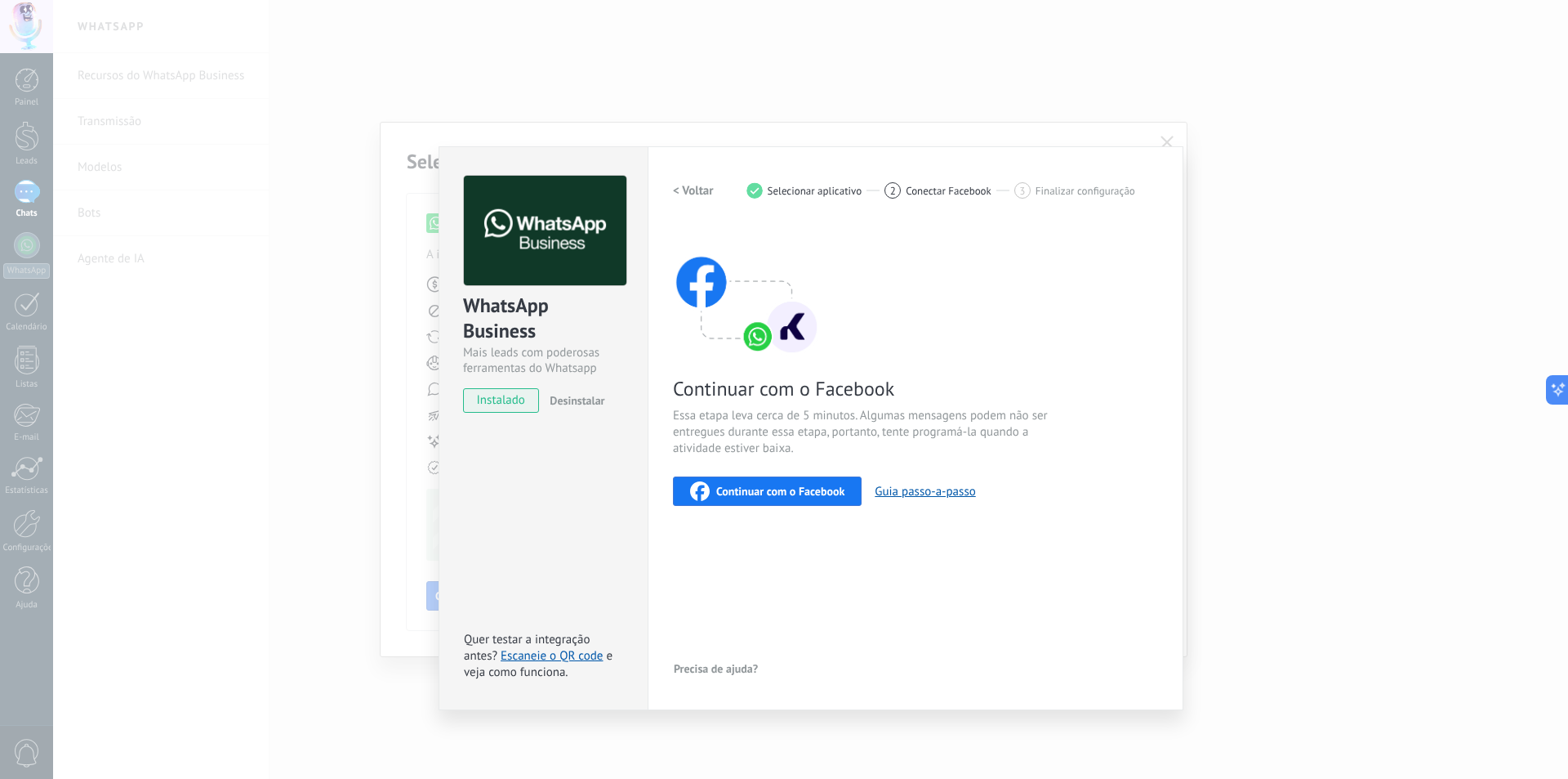
drag, startPoint x: 789, startPoint y: 493, endPoint x: 730, endPoint y: 437, distance: 81.3
click at [752, 408] on div "Continuar com o Facebook Essa etapa leva cerca de 5 minutos. Algumas mensagens …" at bounding box center [916, 365] width 485 height 281
click at [570, 653] on link "Escaneie o QR code" at bounding box center [551, 656] width 103 height 16
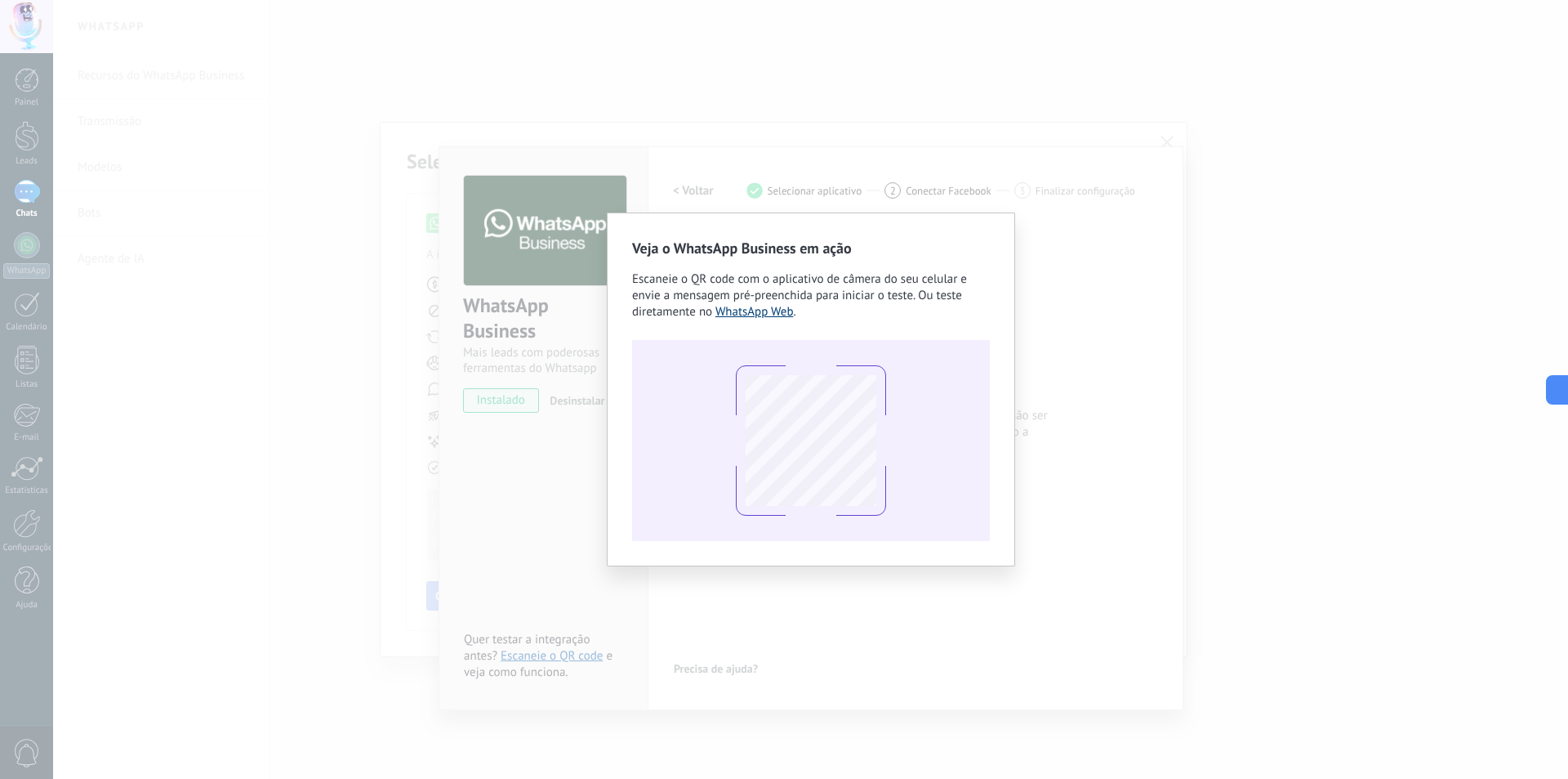
click at [765, 304] on link "WhatsApp Web" at bounding box center [754, 311] width 78 height 16
click at [752, 120] on div "Veja o WhatsApp Business em ação Escaneie o QR code com o aplicativo de câmera …" at bounding box center [810, 390] width 1515 height 779
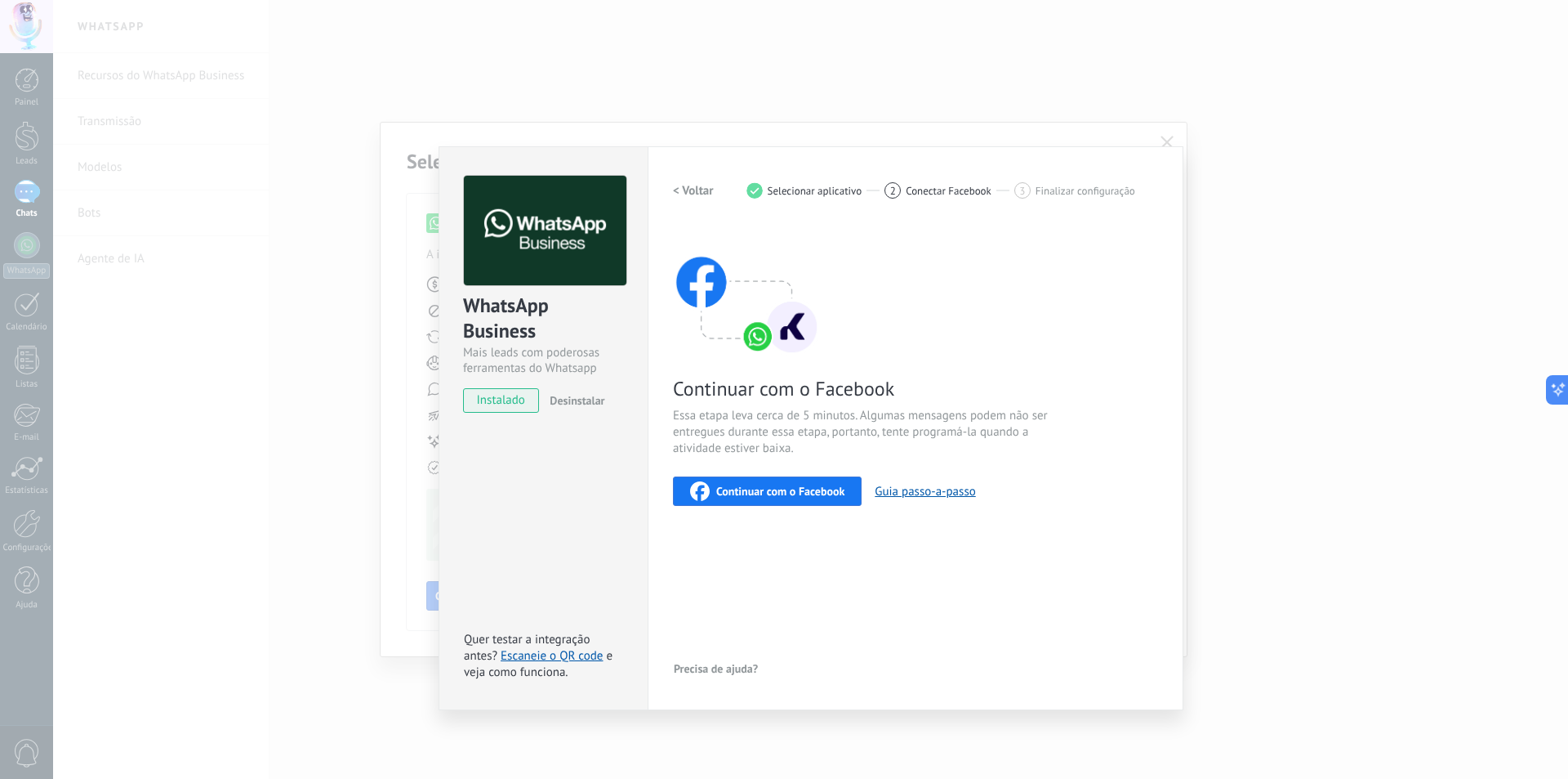
click at [803, 483] on div "Continuar com o Facebook" at bounding box center [768, 491] width 154 height 20
click at [1245, 174] on div "WhatsApp Business Mais leads com poderosas ferramentas do Whatsapp instalado De…" at bounding box center [810, 390] width 1515 height 779
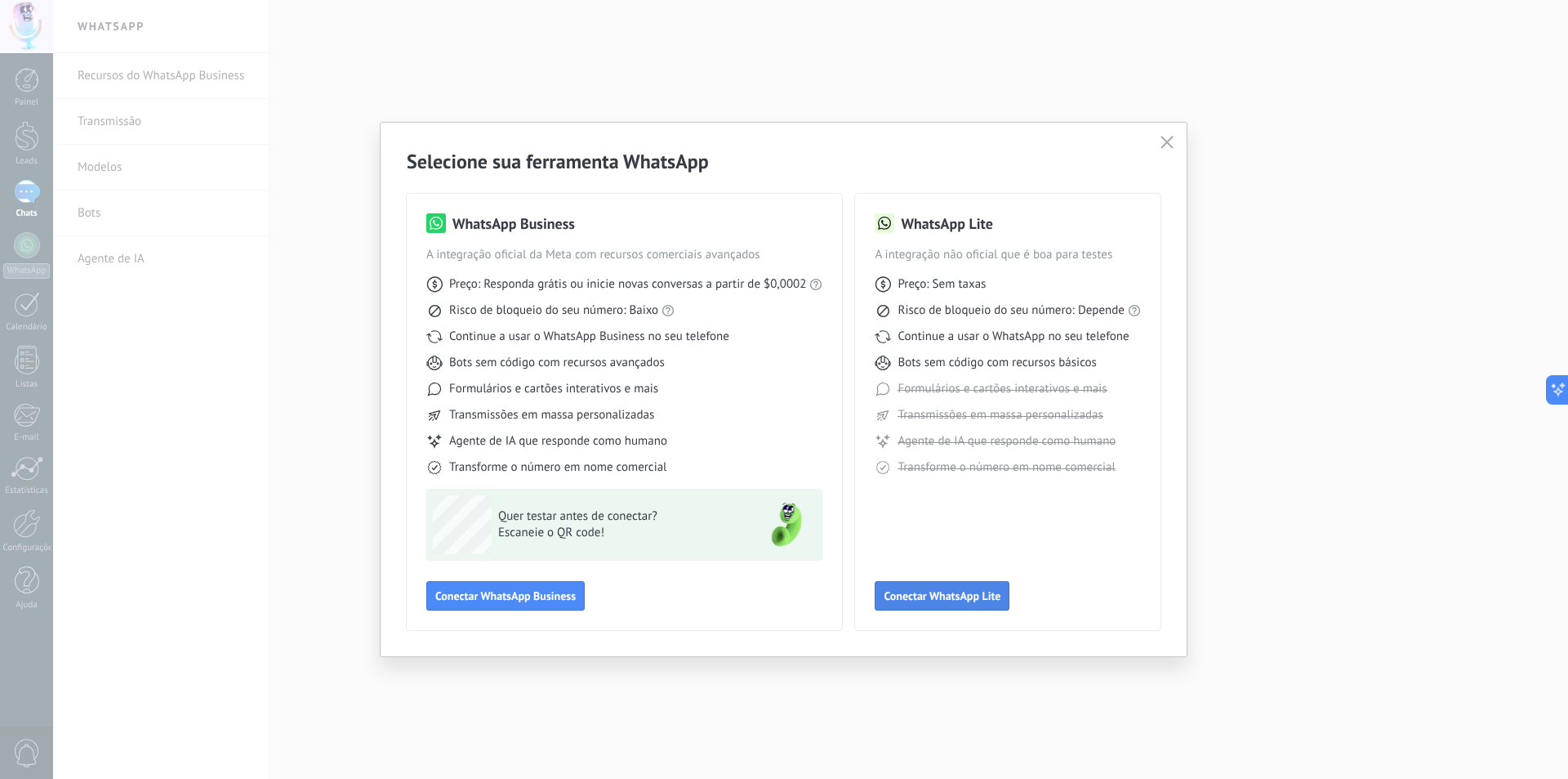
click at [928, 590] on span "Conectar WhatsApp Lite" at bounding box center [942, 596] width 117 height 11
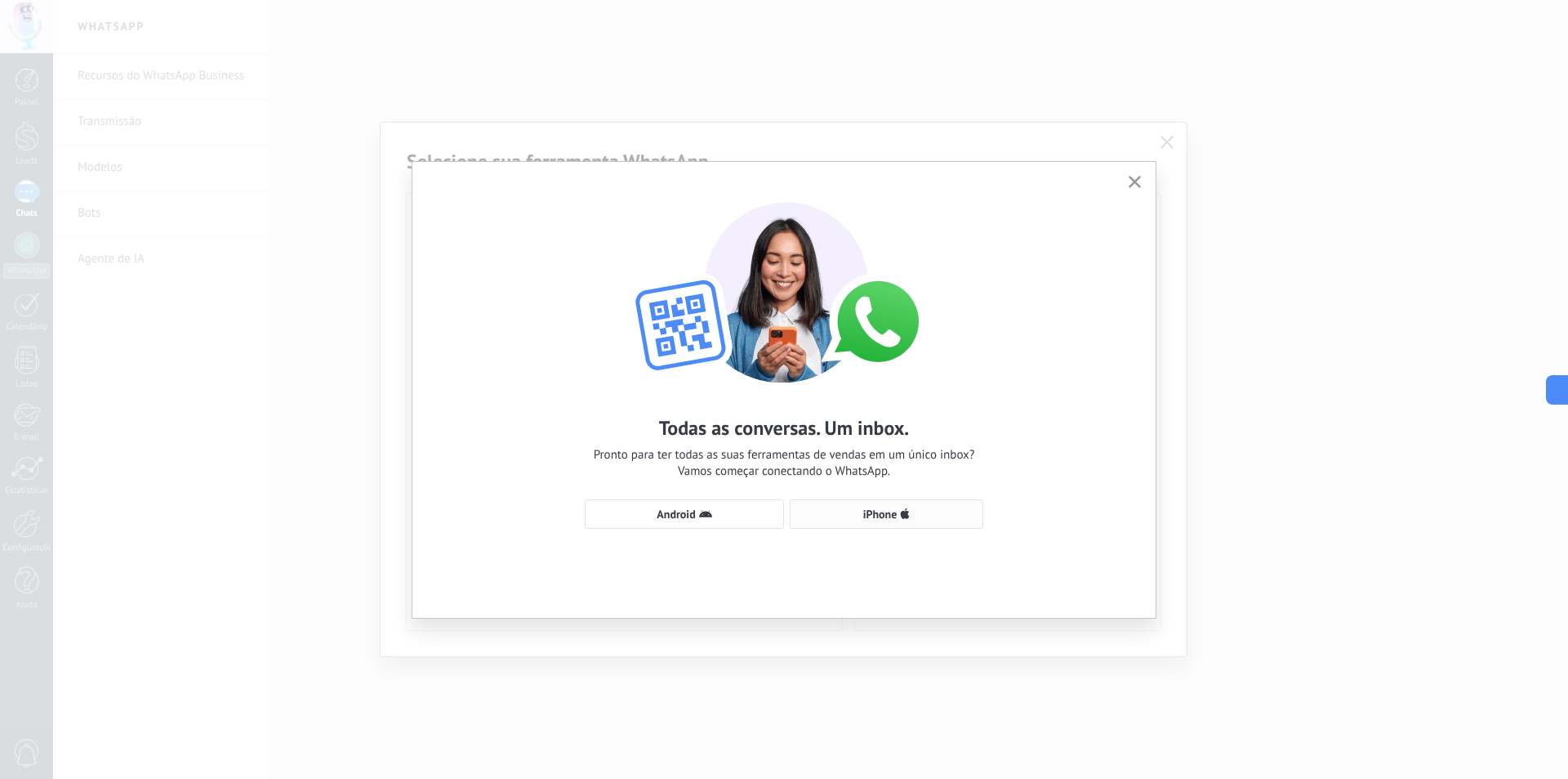
click at [941, 517] on span "iPhone" at bounding box center [886, 514] width 176 height 13
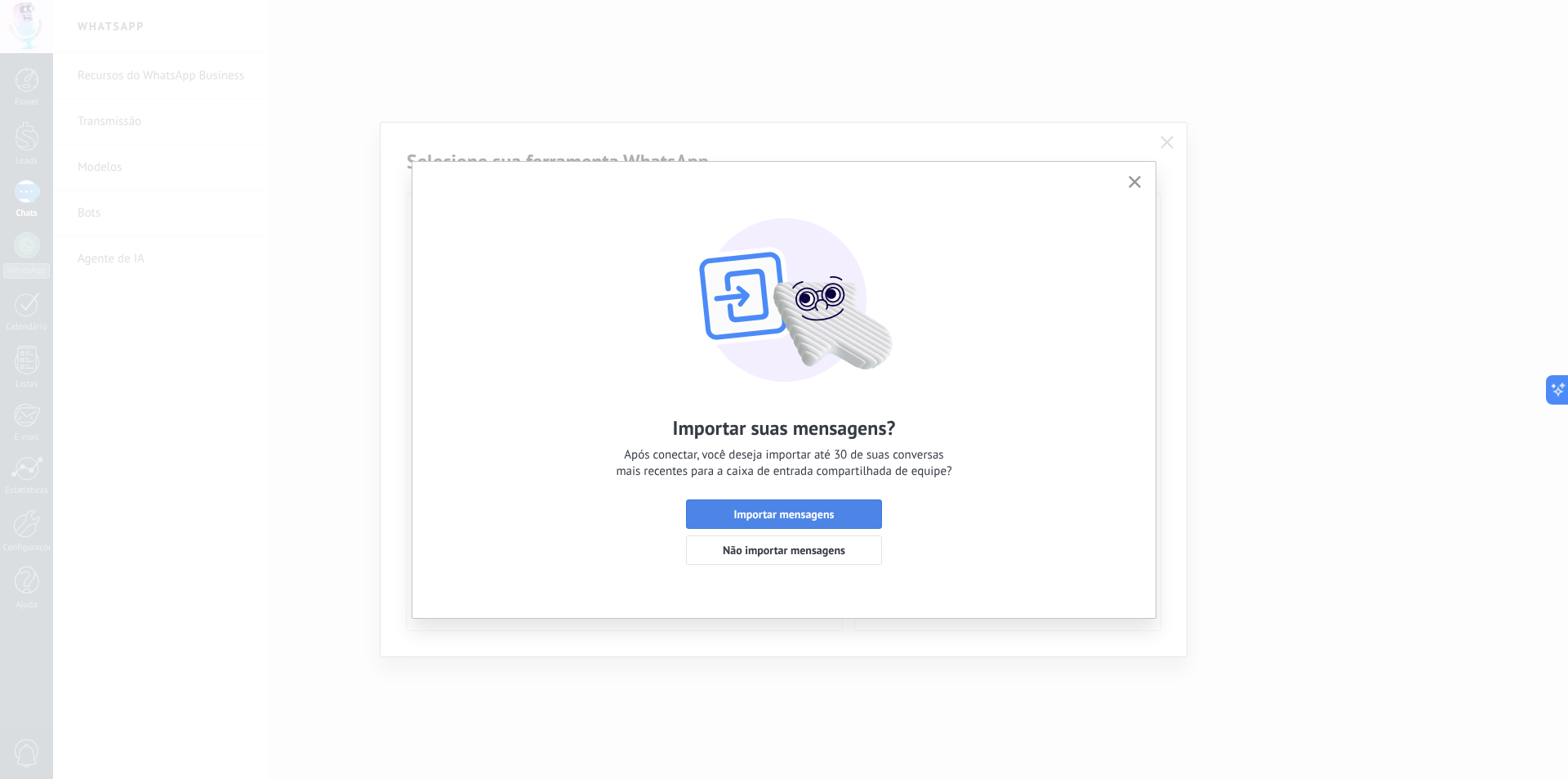
click at [865, 517] on span "Importar mensagens" at bounding box center [784, 514] width 178 height 11
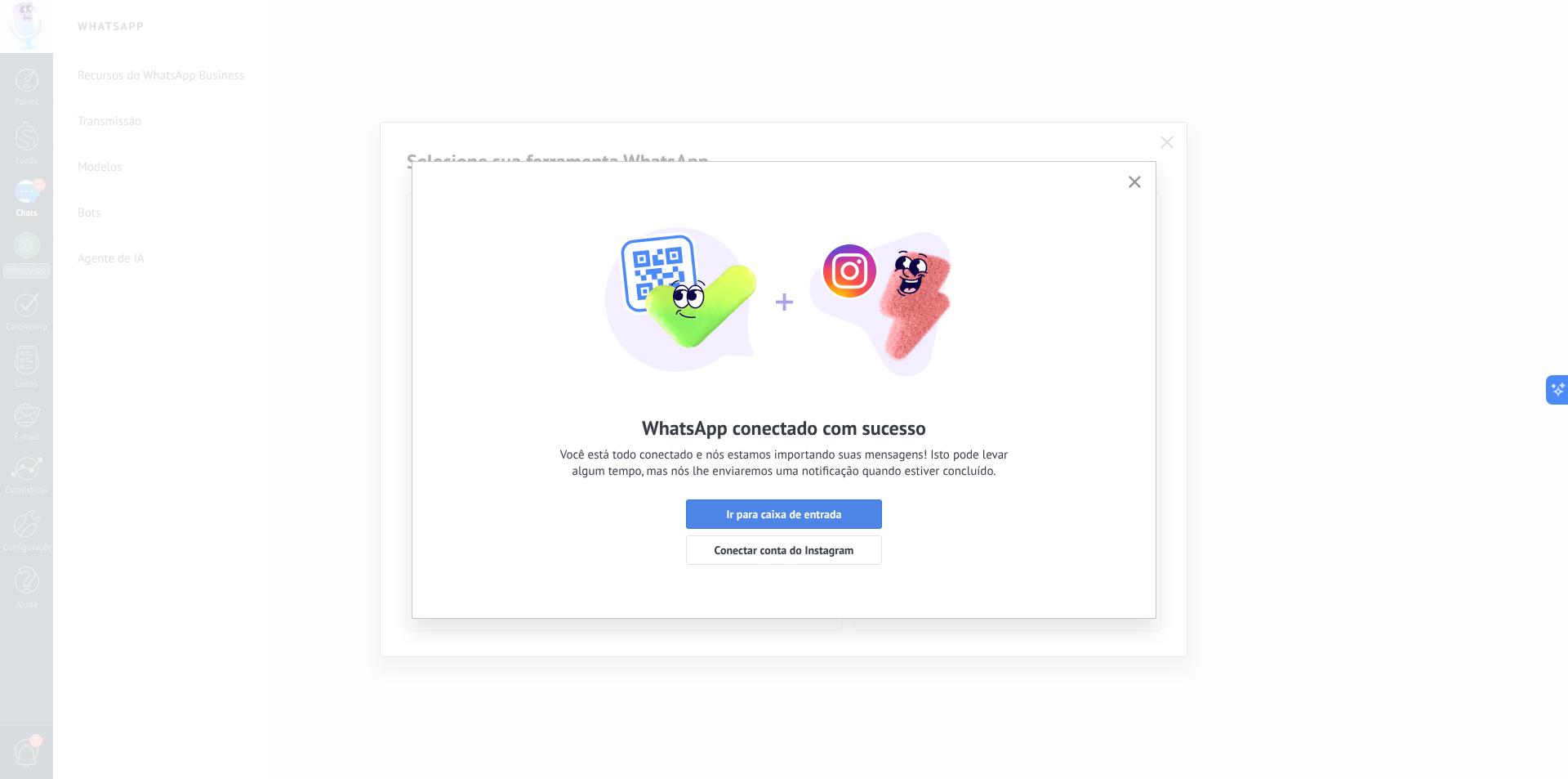
click at [784, 513] on span "Ir para caixa de entrada" at bounding box center [784, 514] width 115 height 11
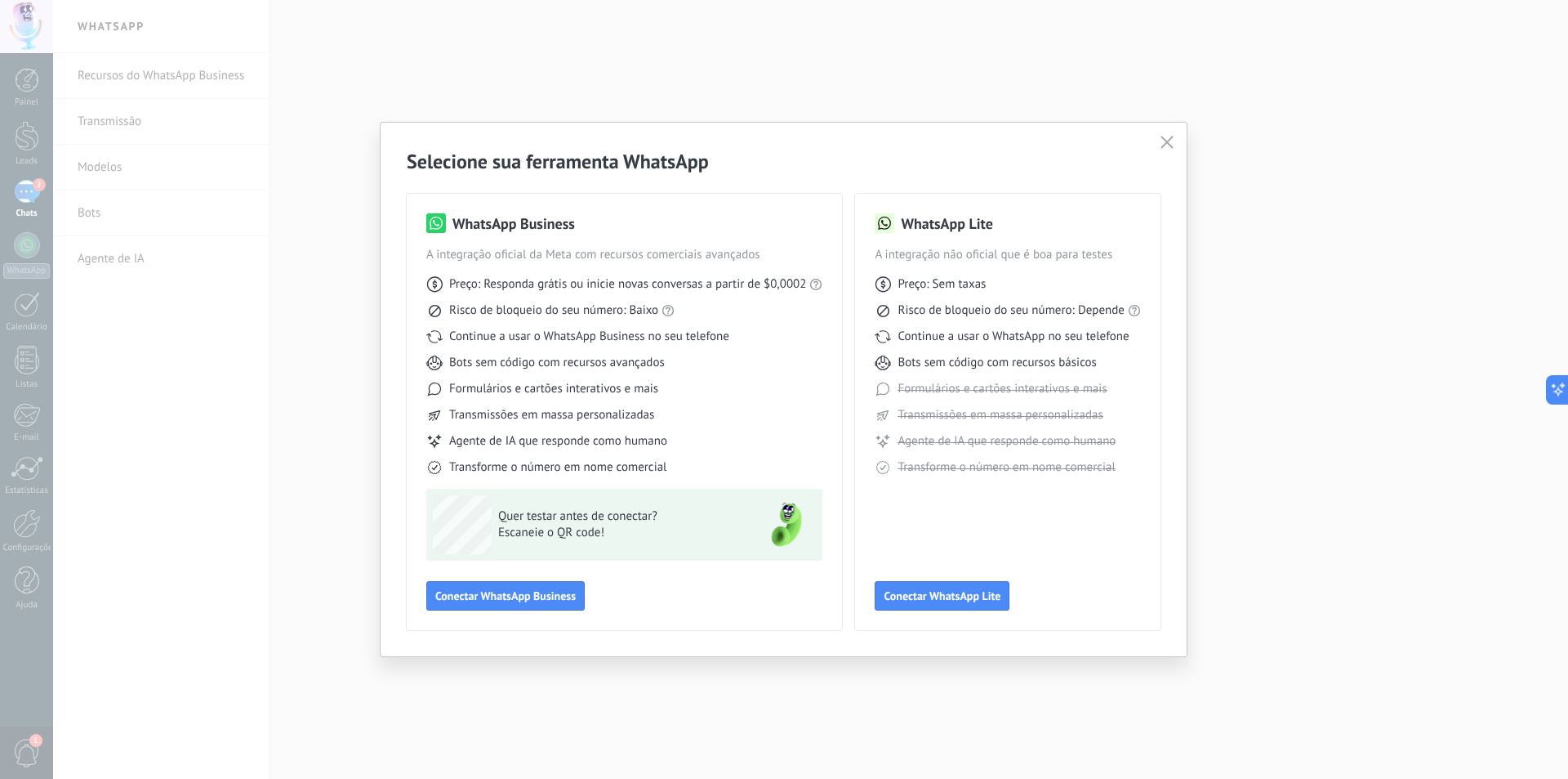
click at [1164, 139] on use "button" at bounding box center [1166, 141] width 12 height 12
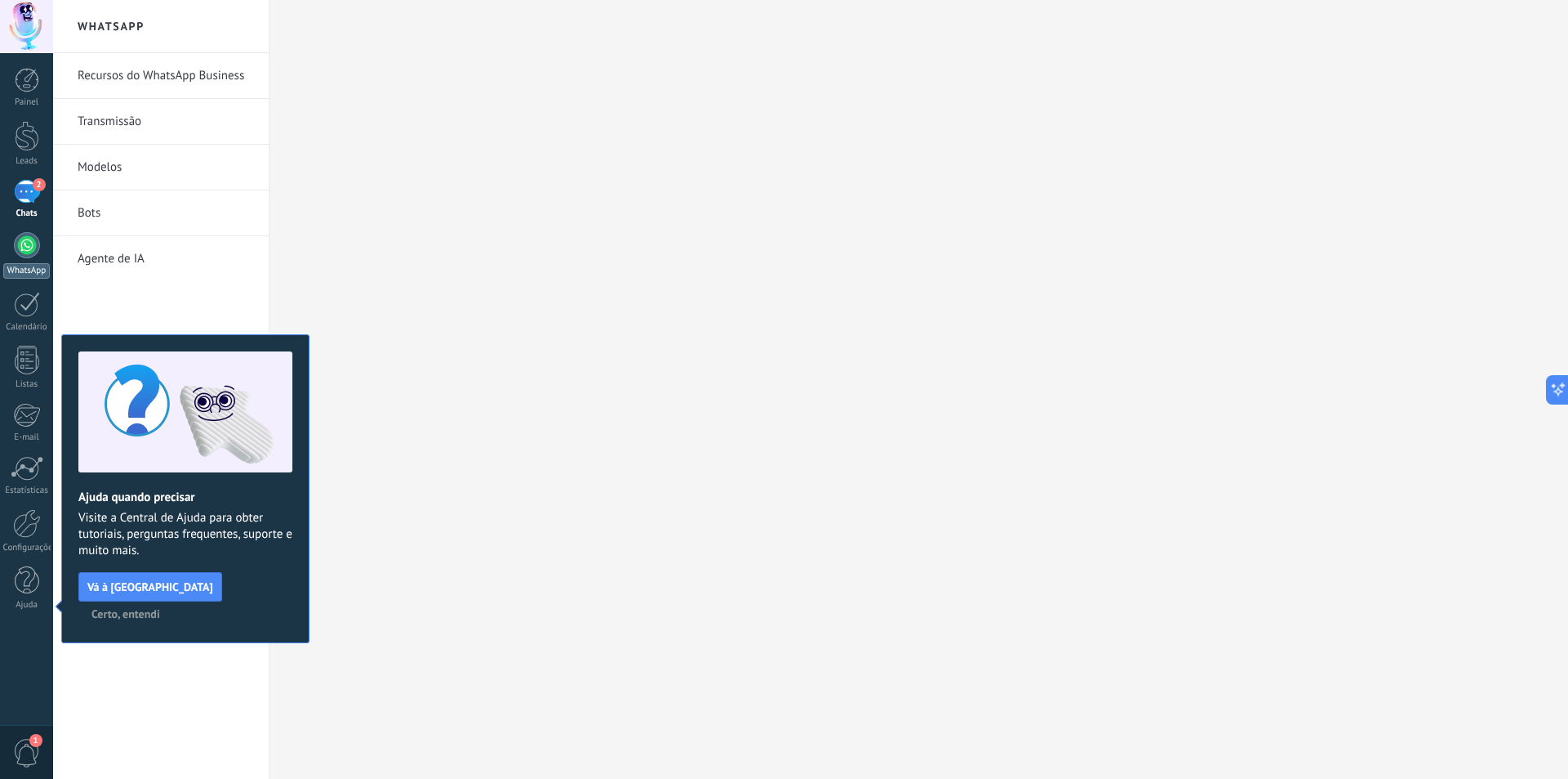
click at [28, 236] on div at bounding box center [27, 246] width 26 height 26
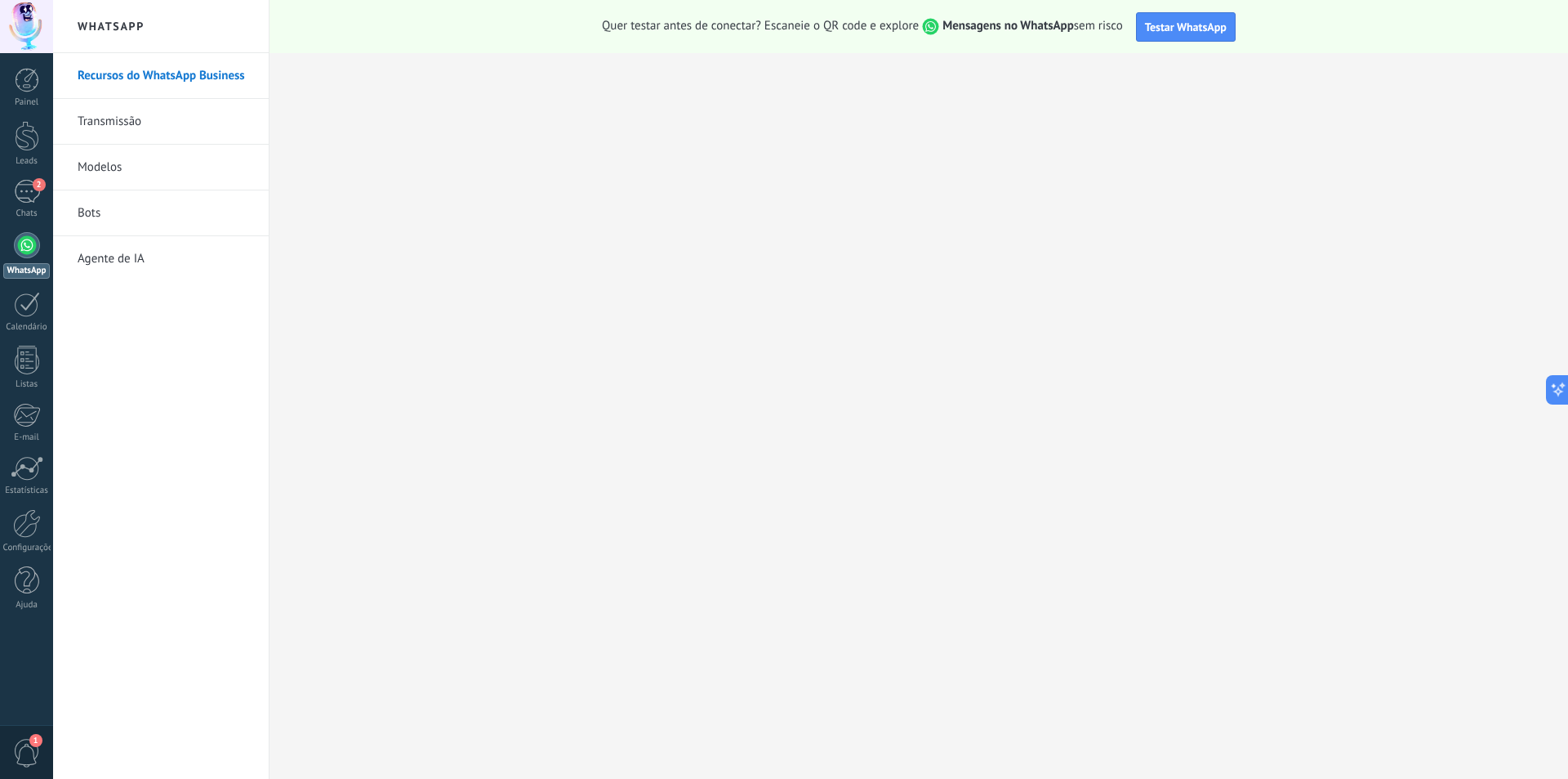
click at [85, 214] on link "Bots" at bounding box center [166, 213] width 175 height 46
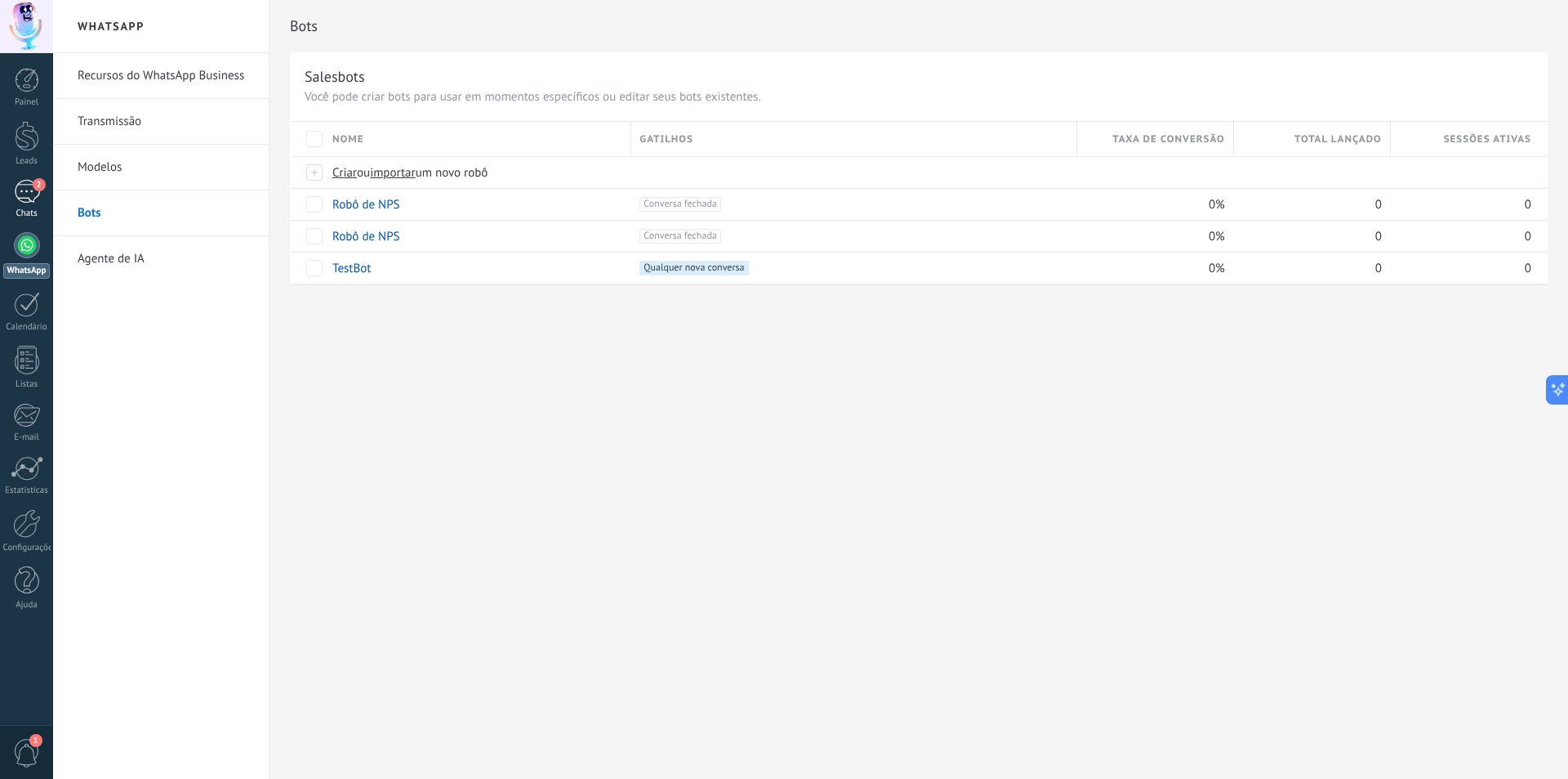
click at [22, 194] on div "2" at bounding box center [27, 191] width 26 height 24
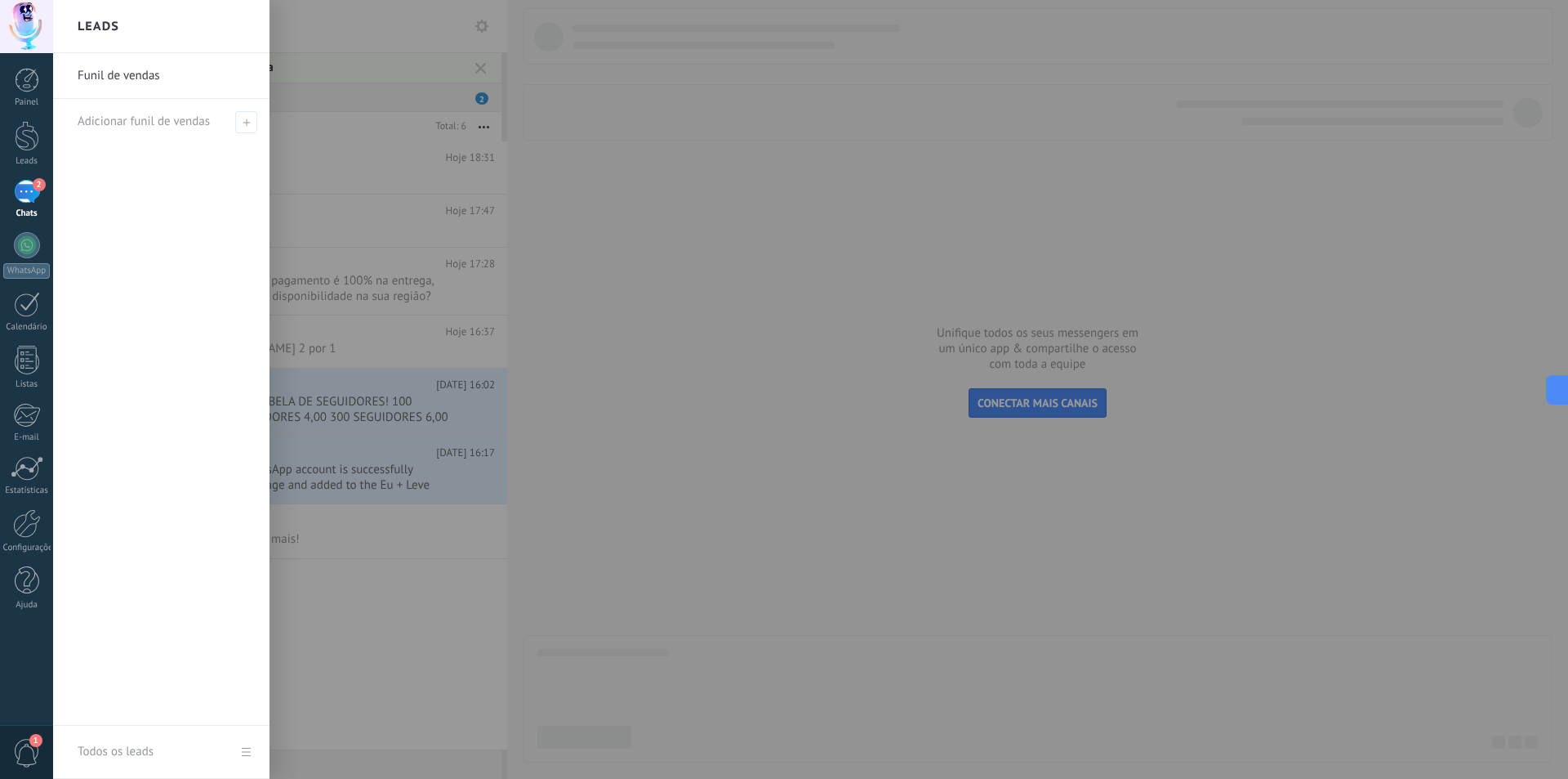
click at [482, 24] on div at bounding box center [836, 390] width 1568 height 779
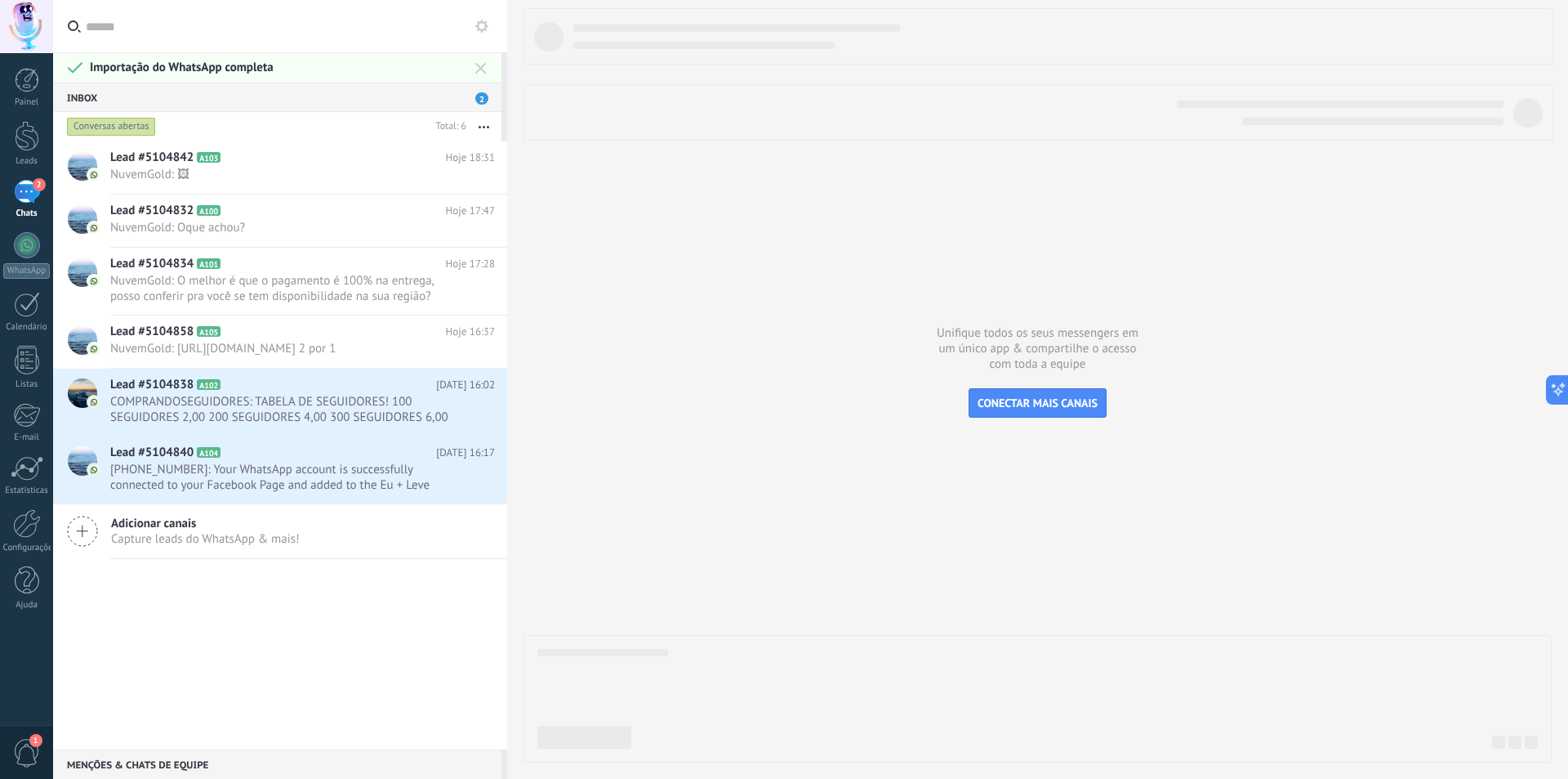
click at [481, 22] on use at bounding box center [482, 26] width 13 height 13
click at [483, 26] on icon at bounding box center [482, 26] width 13 height 13
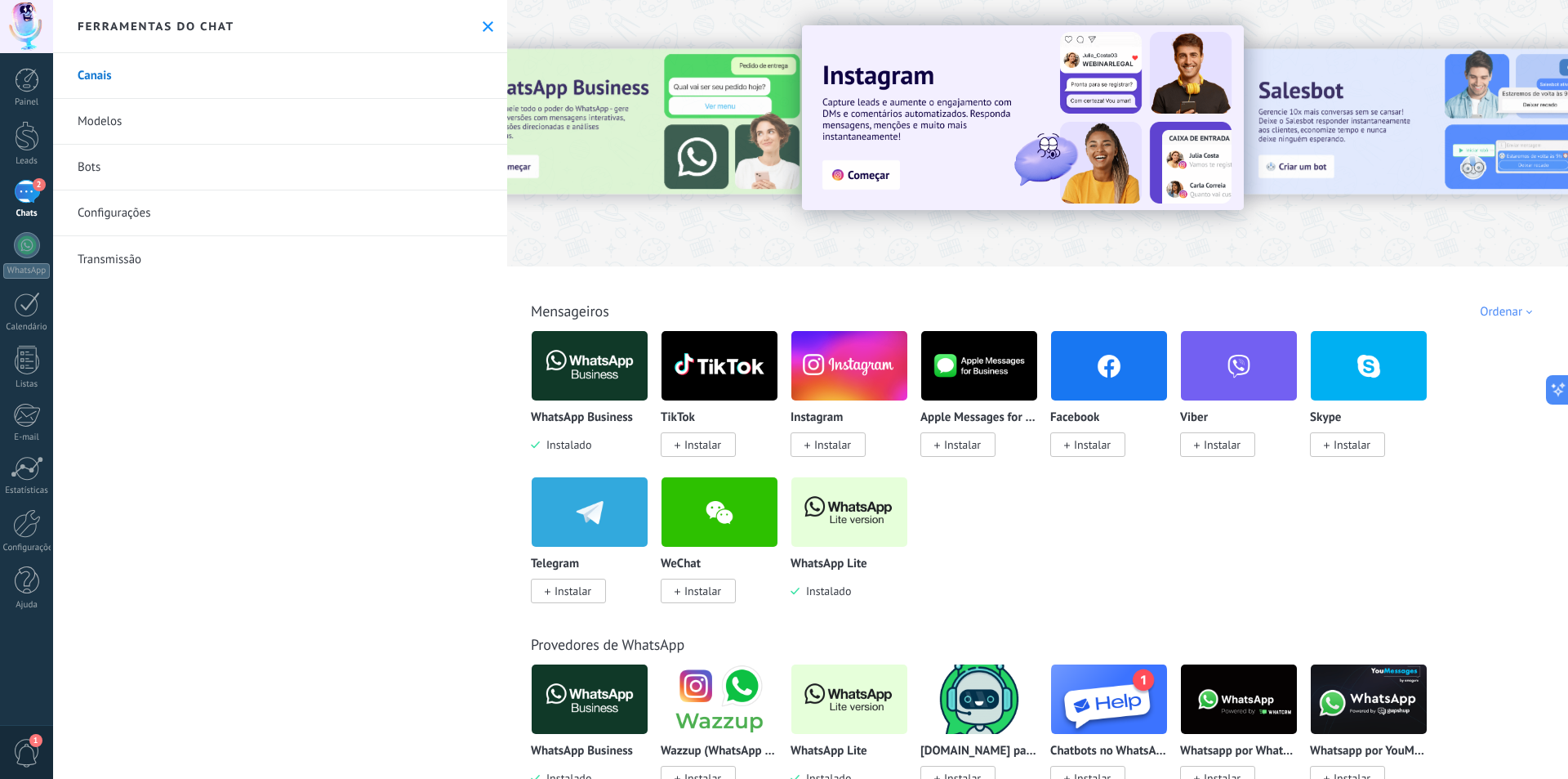
click at [483, 31] on icon at bounding box center [487, 26] width 10 height 10
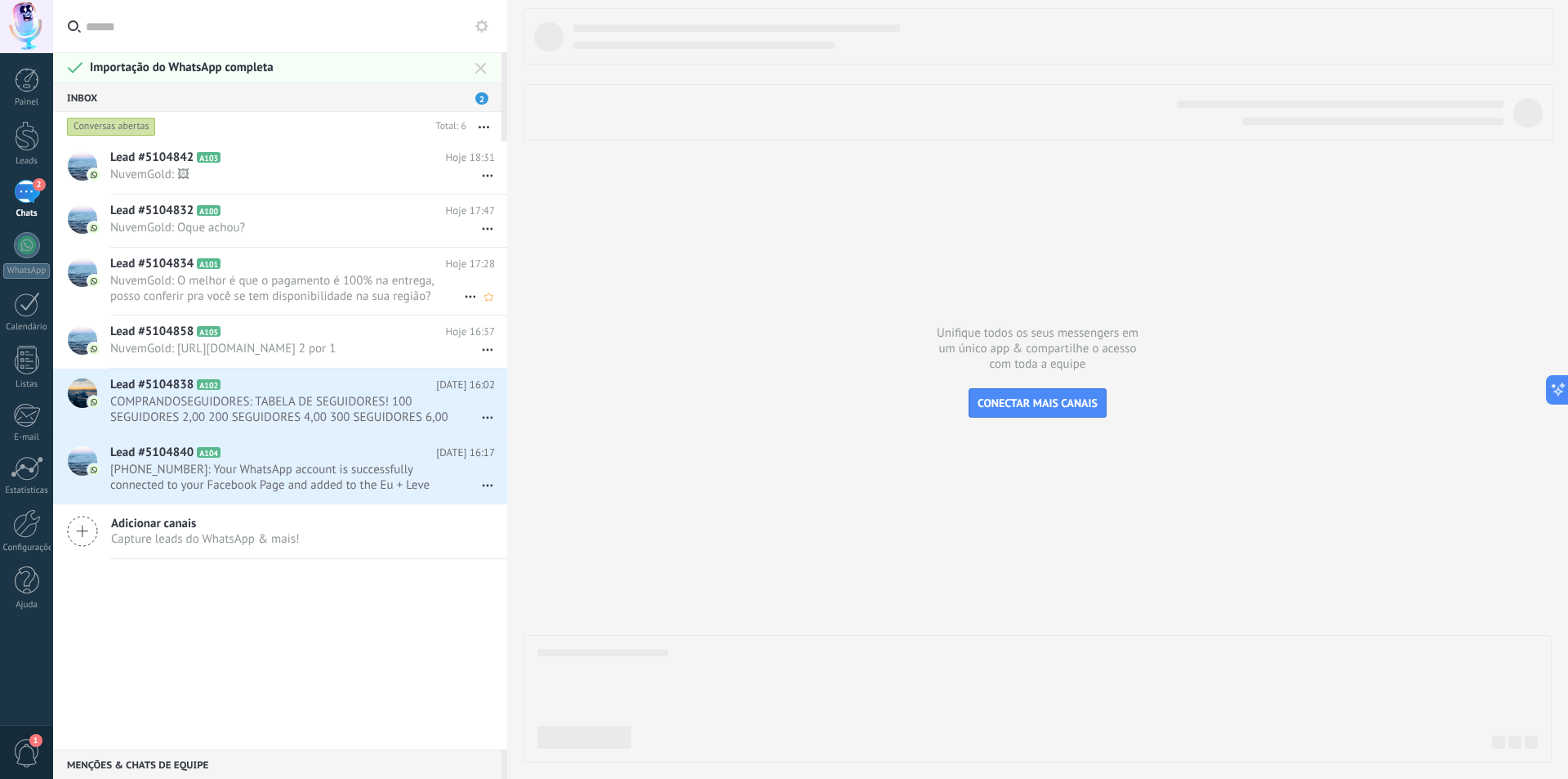
click at [290, 294] on span "NuvemGold: O melhor é que o pagamento é 100% na entrega, posso conferir pra voc…" at bounding box center [287, 288] width 354 height 31
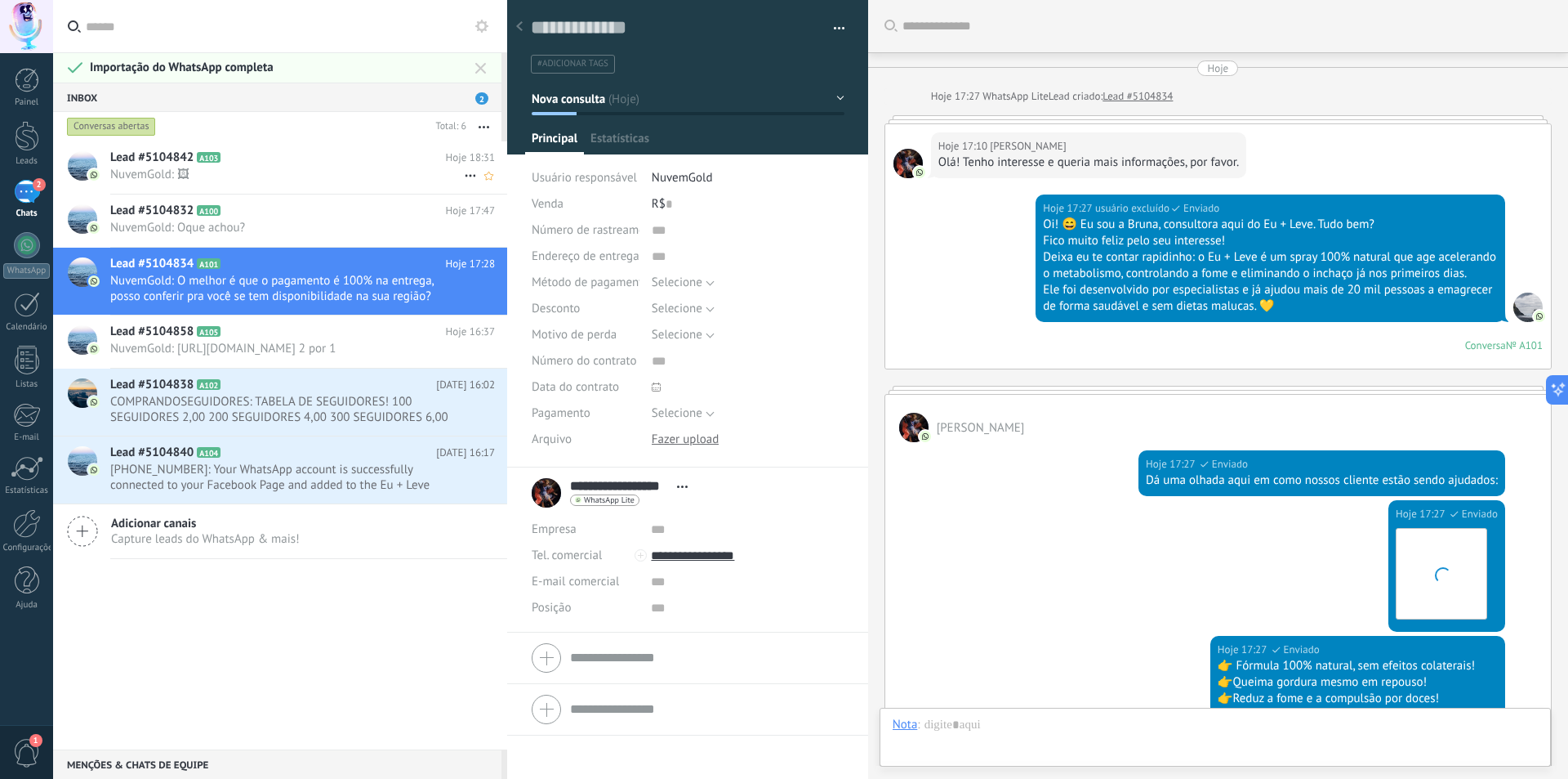
scroll to position [476, 0]
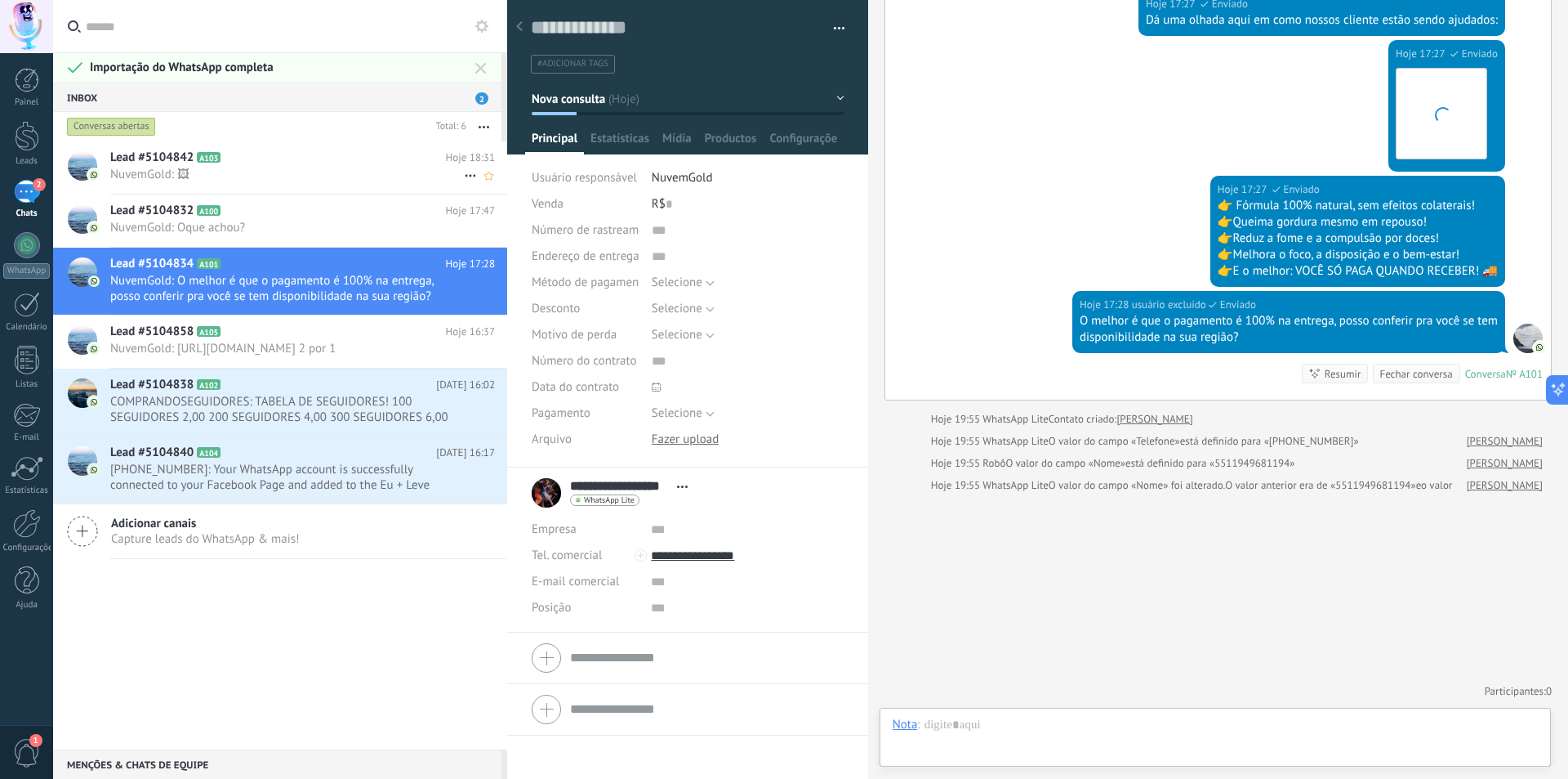
click at [265, 158] on h2 "Lead #5104842 A103" at bounding box center [277, 157] width 336 height 16
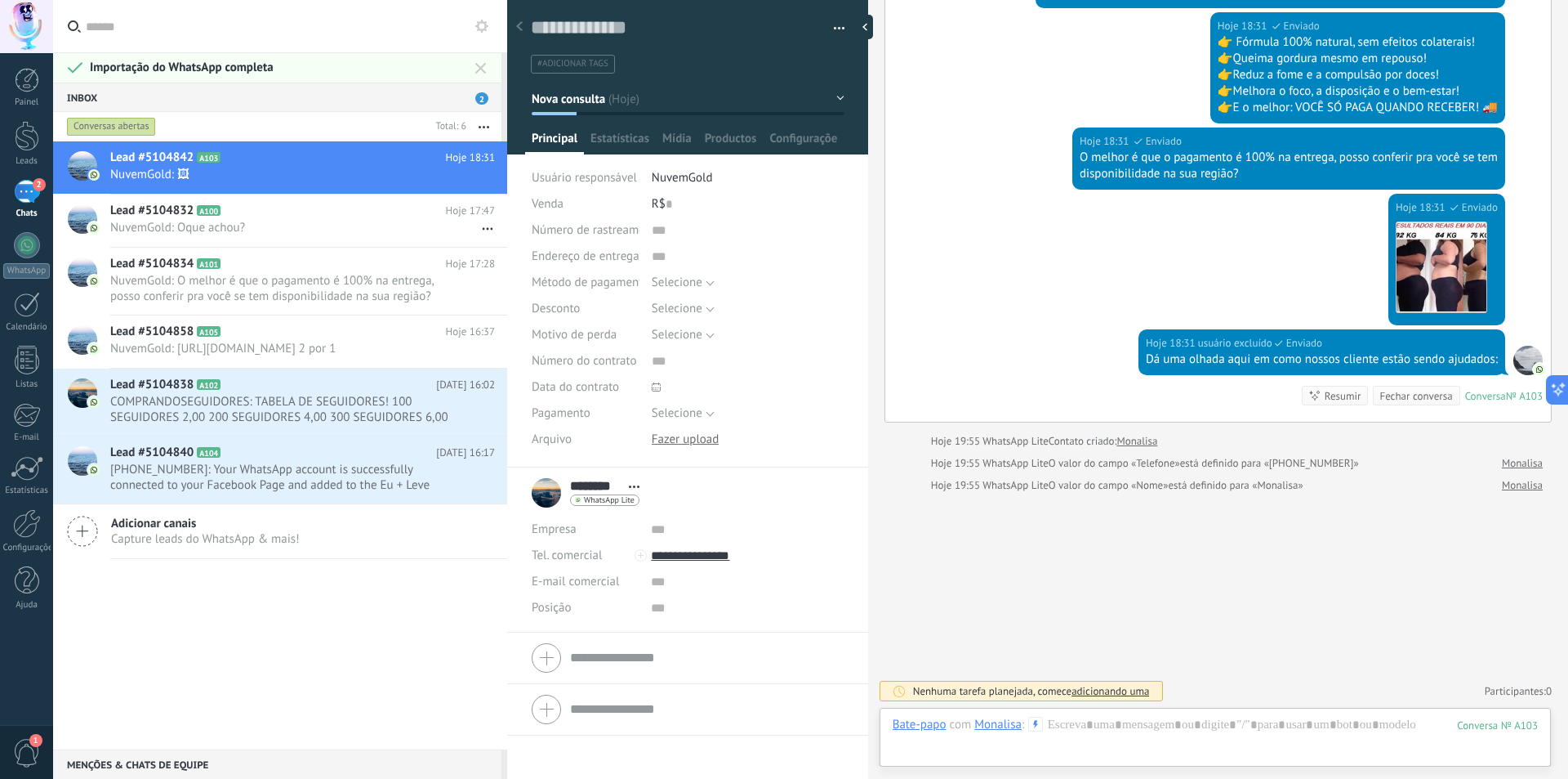
scroll to position [167, 0]
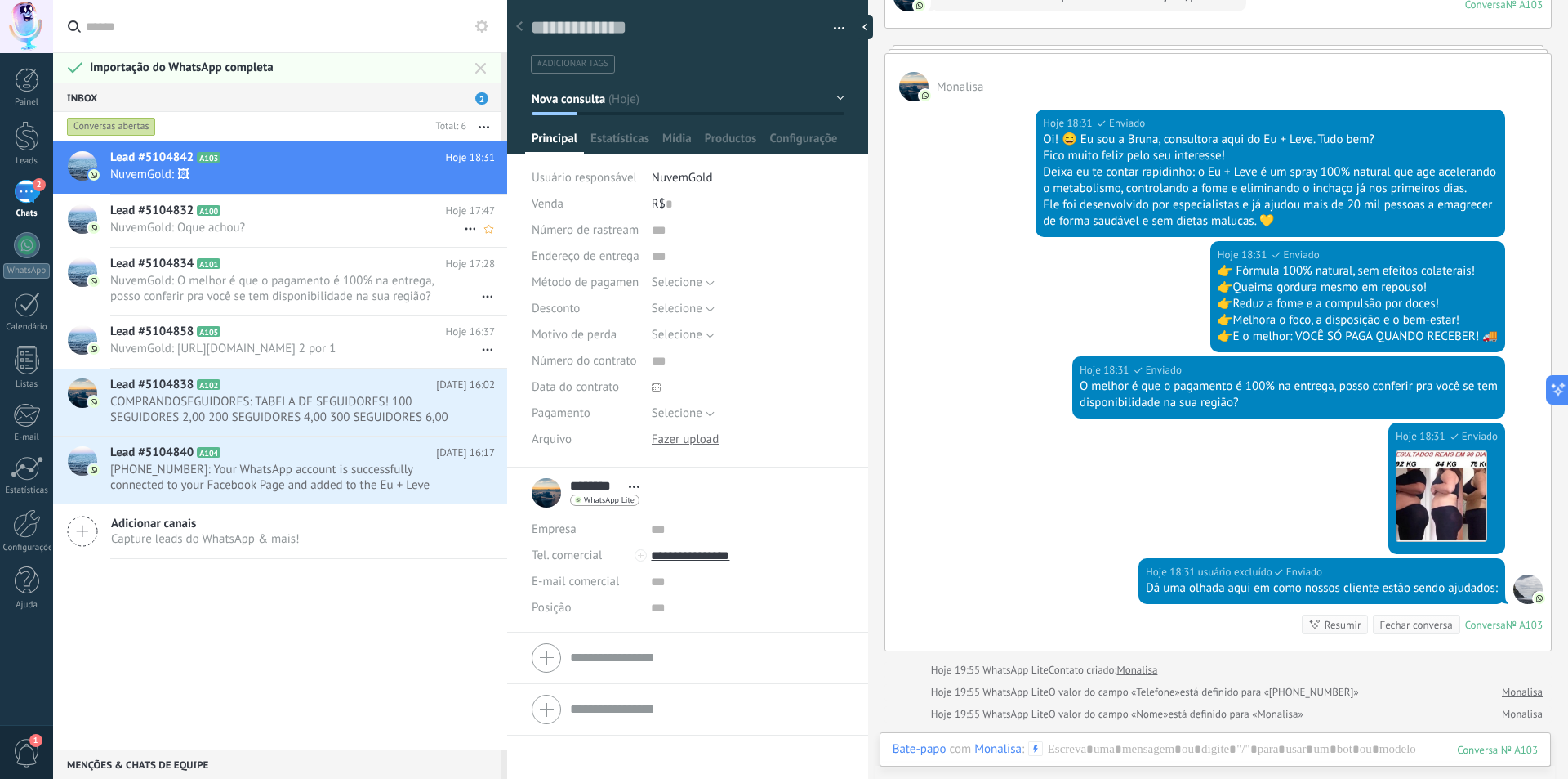
click at [300, 217] on h2 "Lead #5104832 A100" at bounding box center [277, 210] width 336 height 16
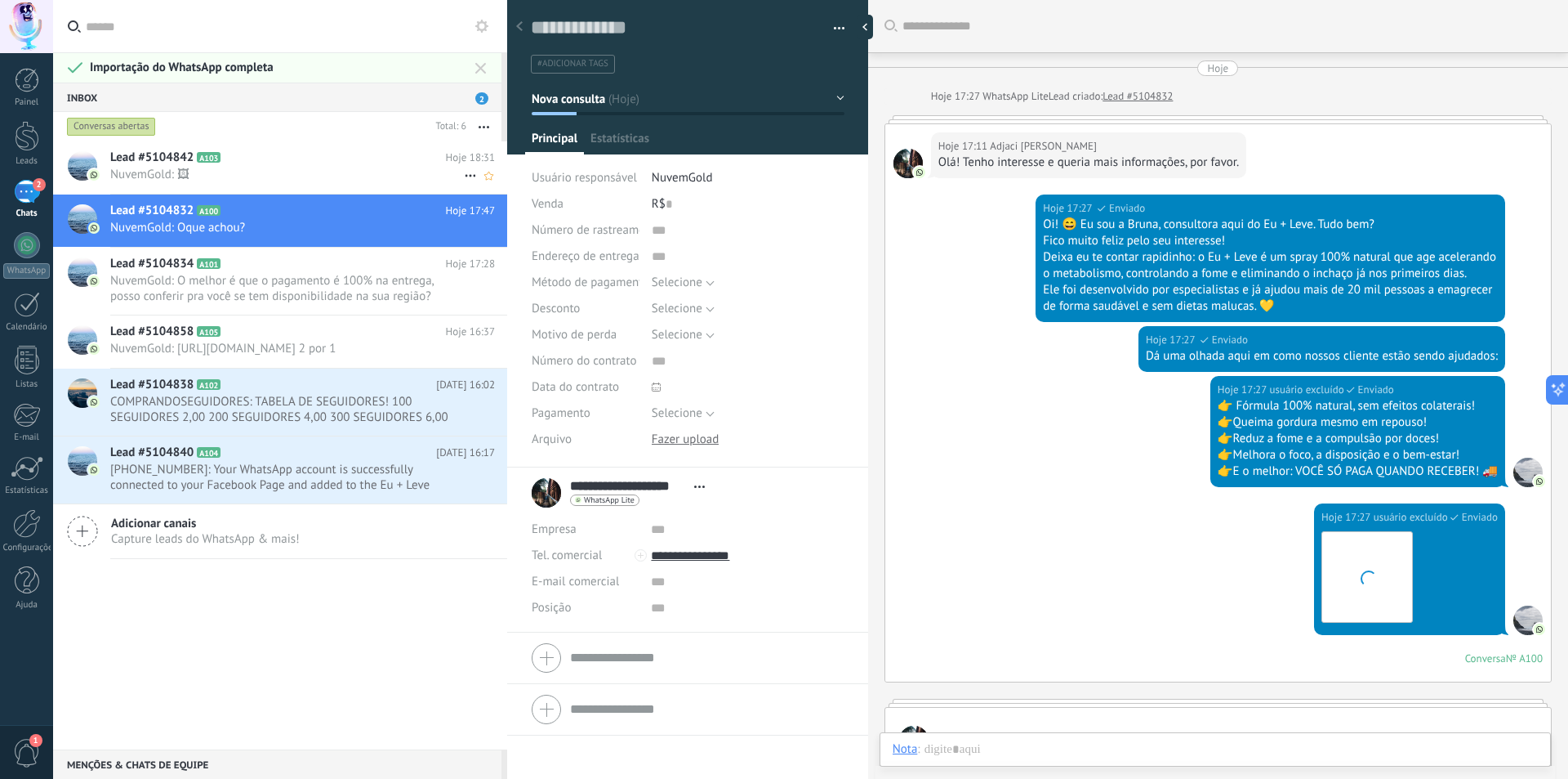
type textarea "**********"
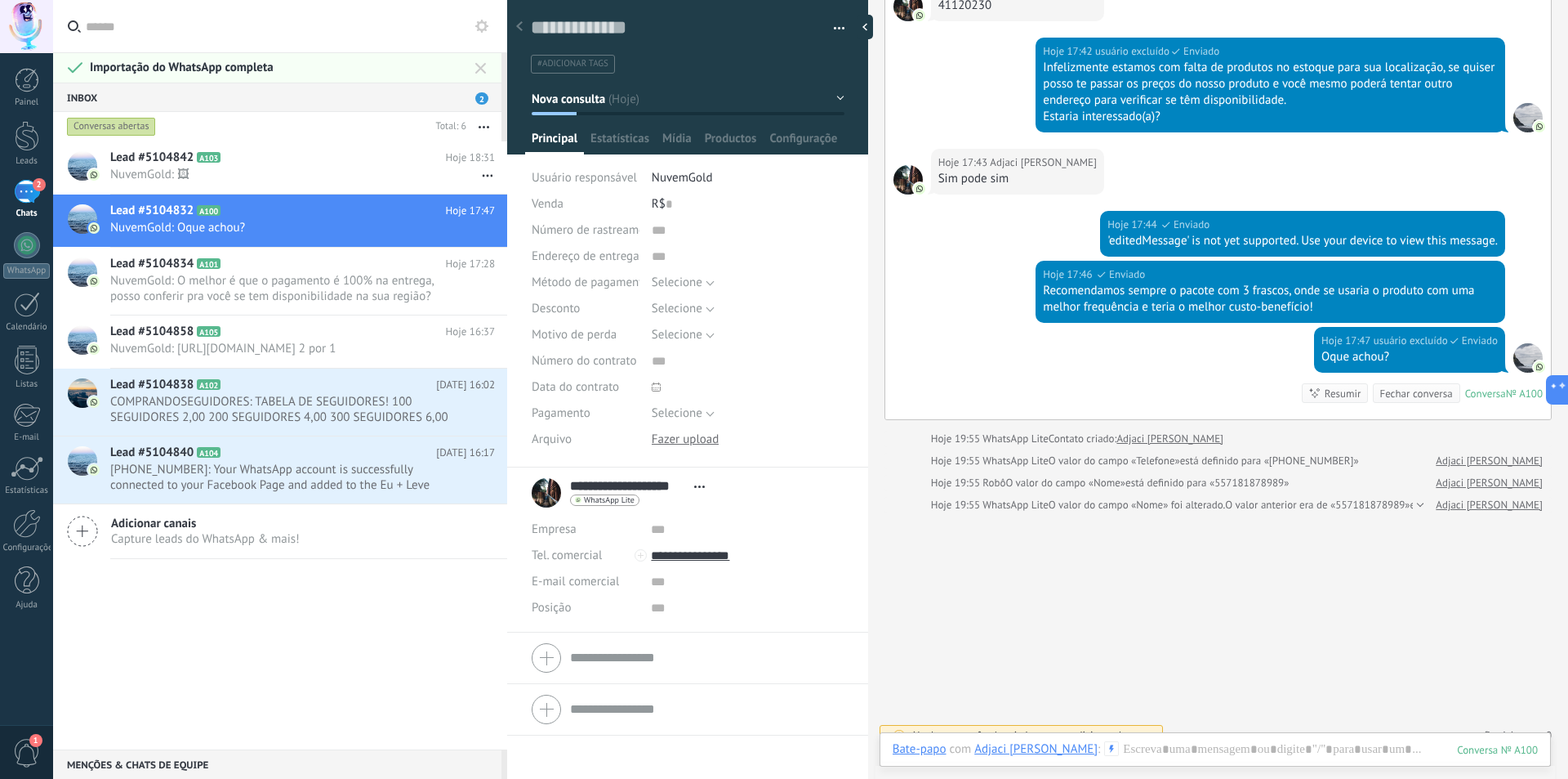
click at [483, 20] on icon at bounding box center [482, 26] width 13 height 13
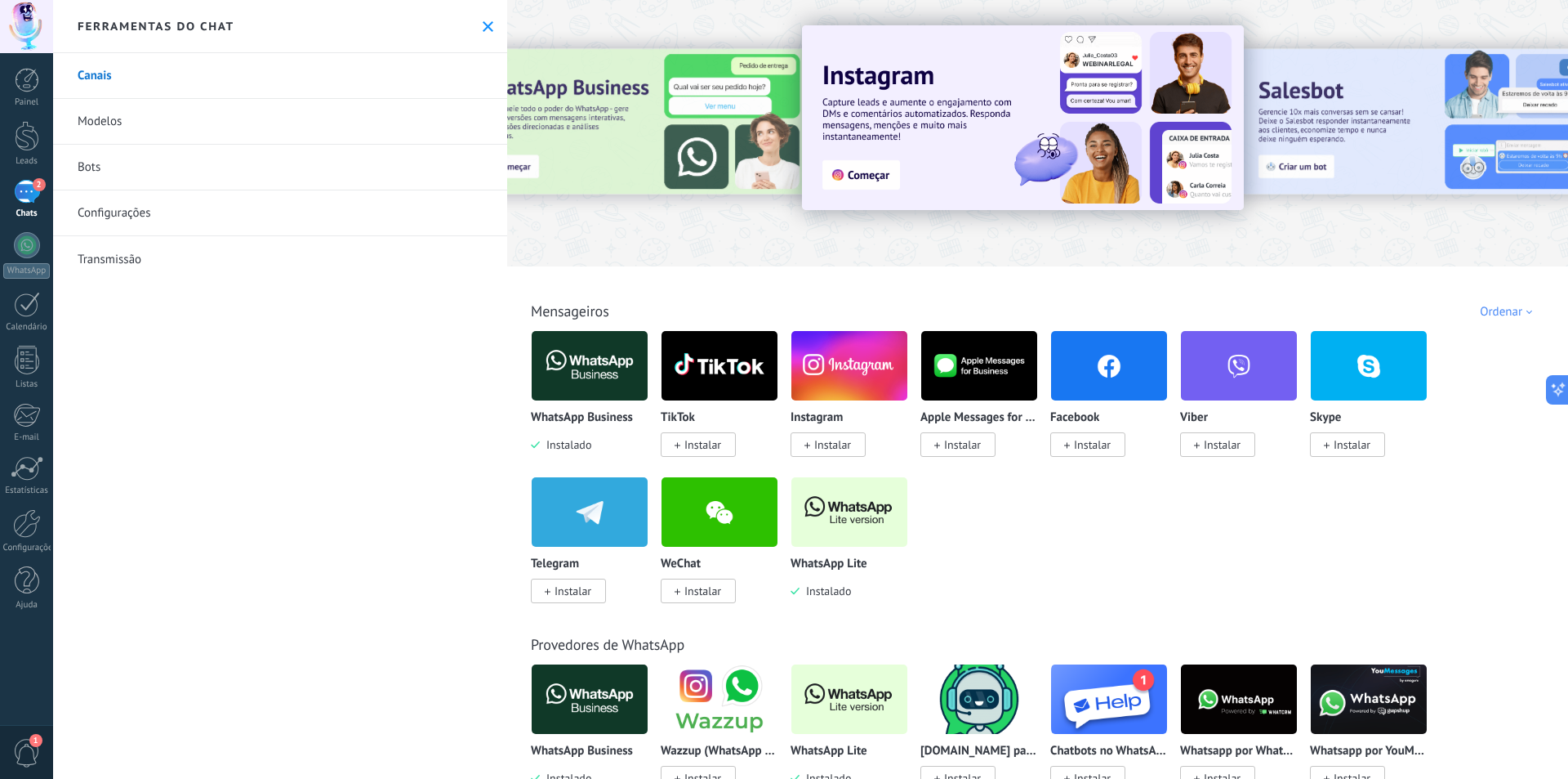
click at [103, 115] on link "Modelos" at bounding box center [279, 121] width 454 height 46
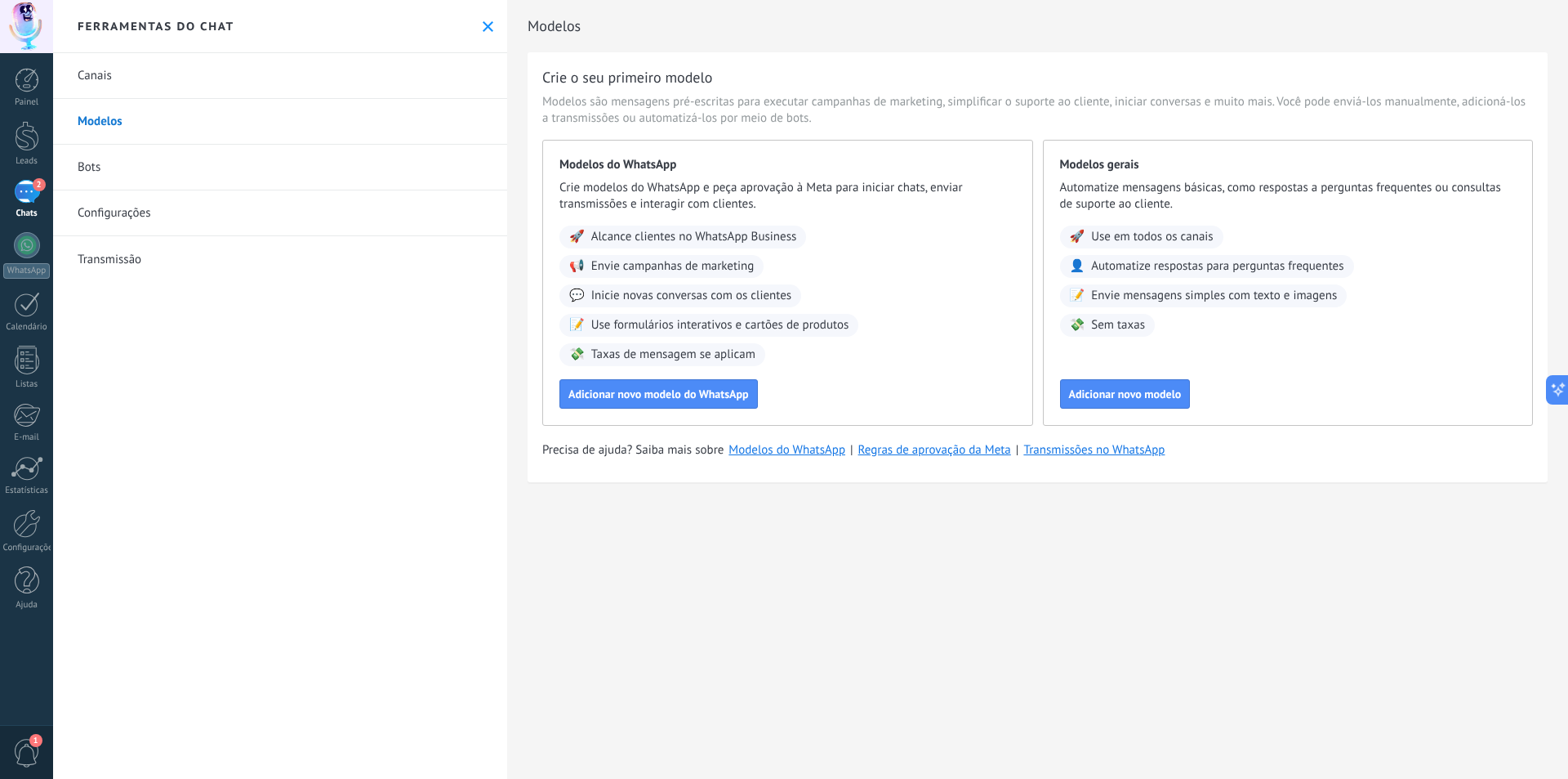
click at [119, 160] on link "Bots" at bounding box center [279, 167] width 454 height 46
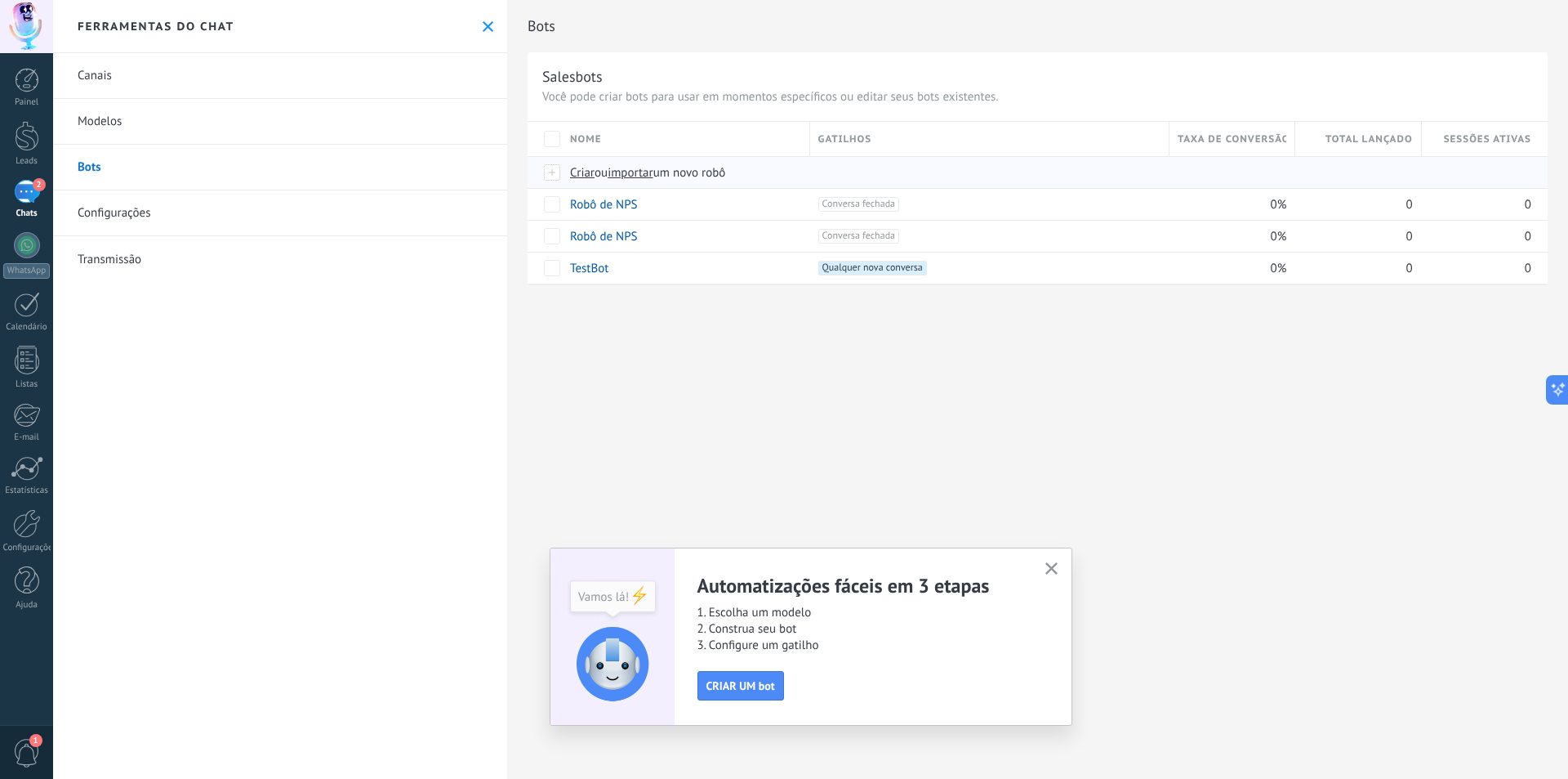
click at [590, 167] on span "Criar" at bounding box center [582, 172] width 24 height 16
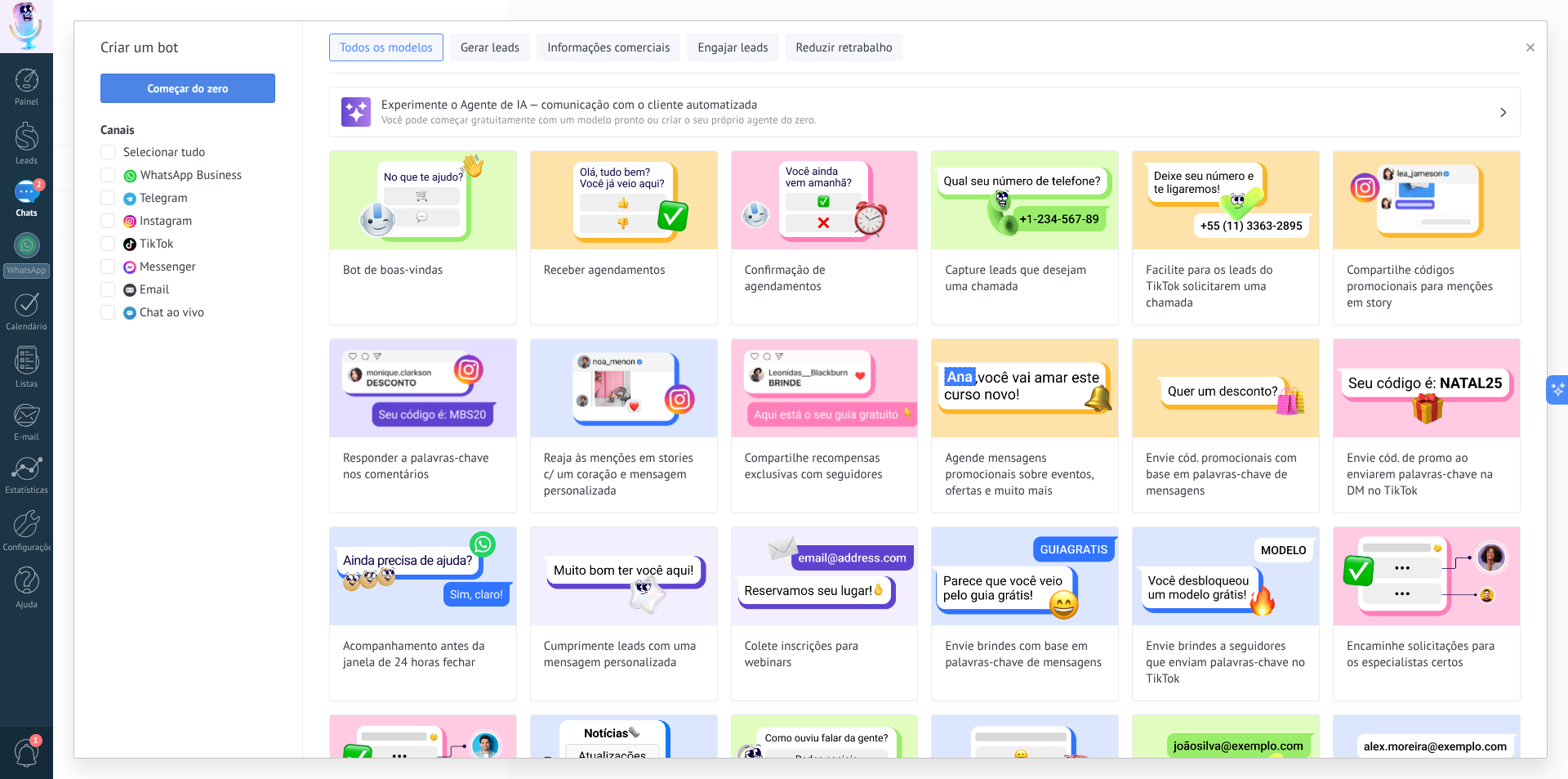
click at [249, 83] on button "Começar do zero" at bounding box center [188, 87] width 175 height 29
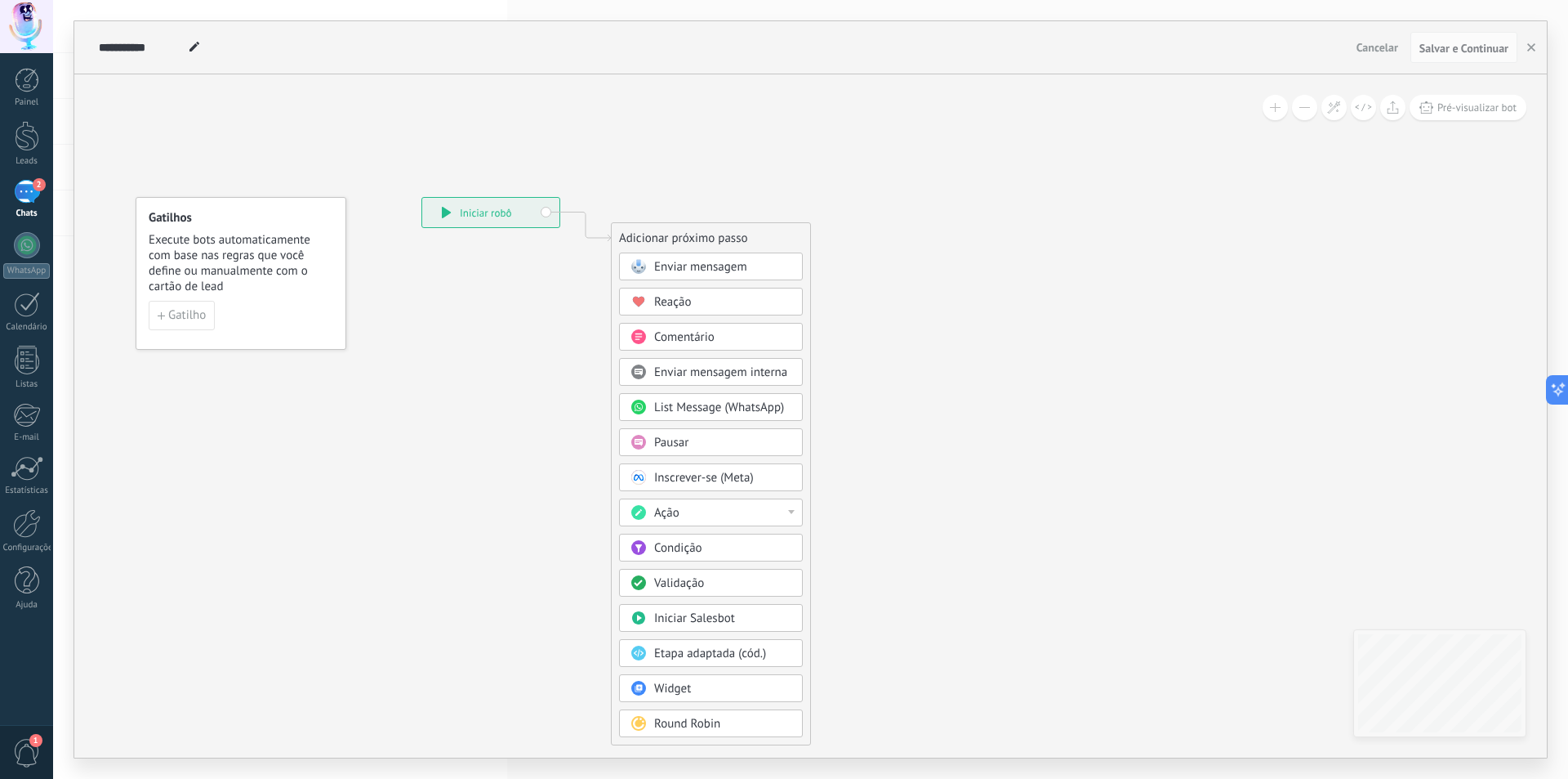
drag, startPoint x: 657, startPoint y: 258, endPoint x: 651, endPoint y: 242, distance: 17.1
click at [651, 242] on div "Adicionar próximo passo" at bounding box center [710, 238] width 198 height 27
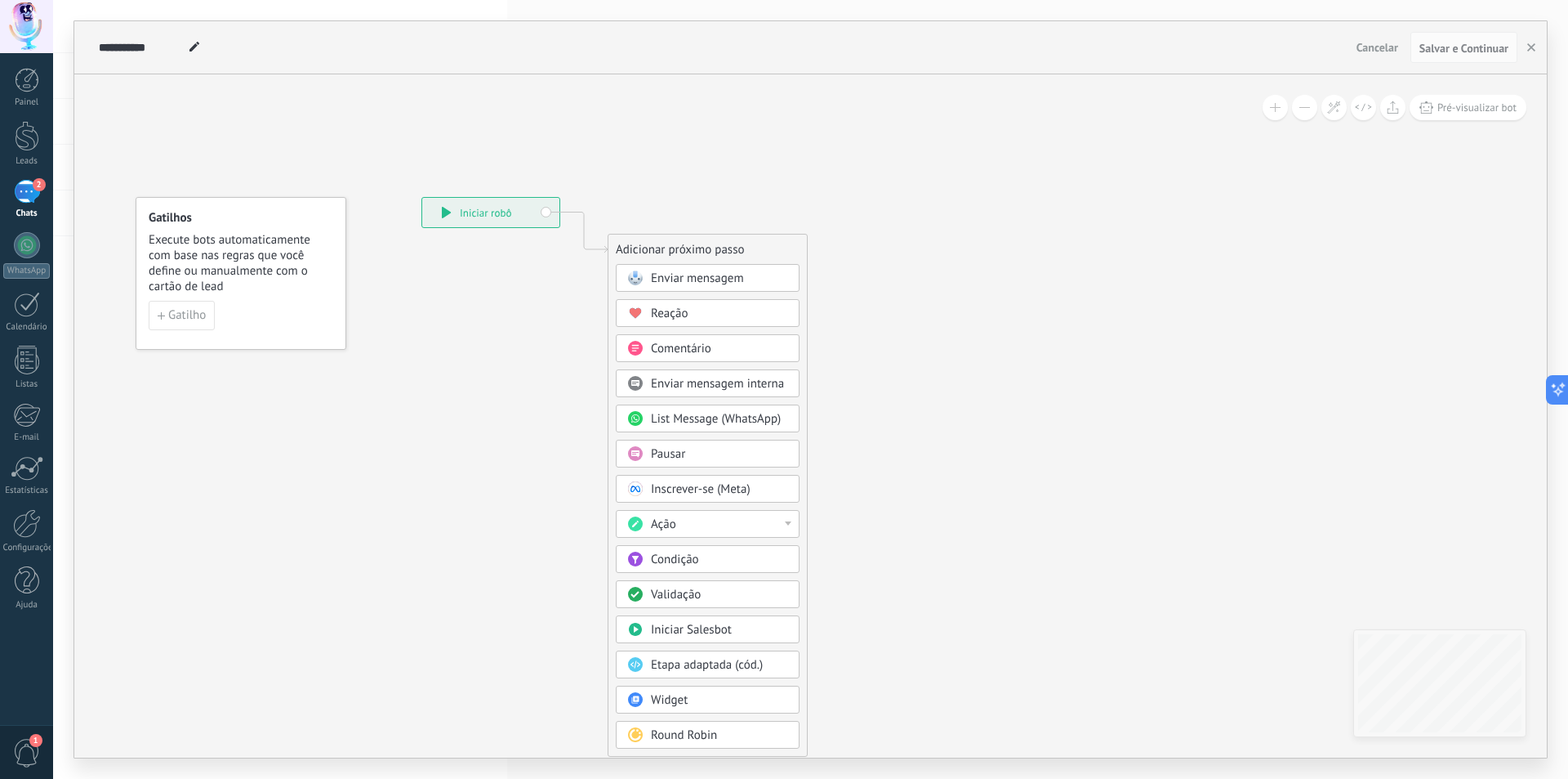
click at [707, 278] on span "Enviar mensagem" at bounding box center [697, 278] width 93 height 16
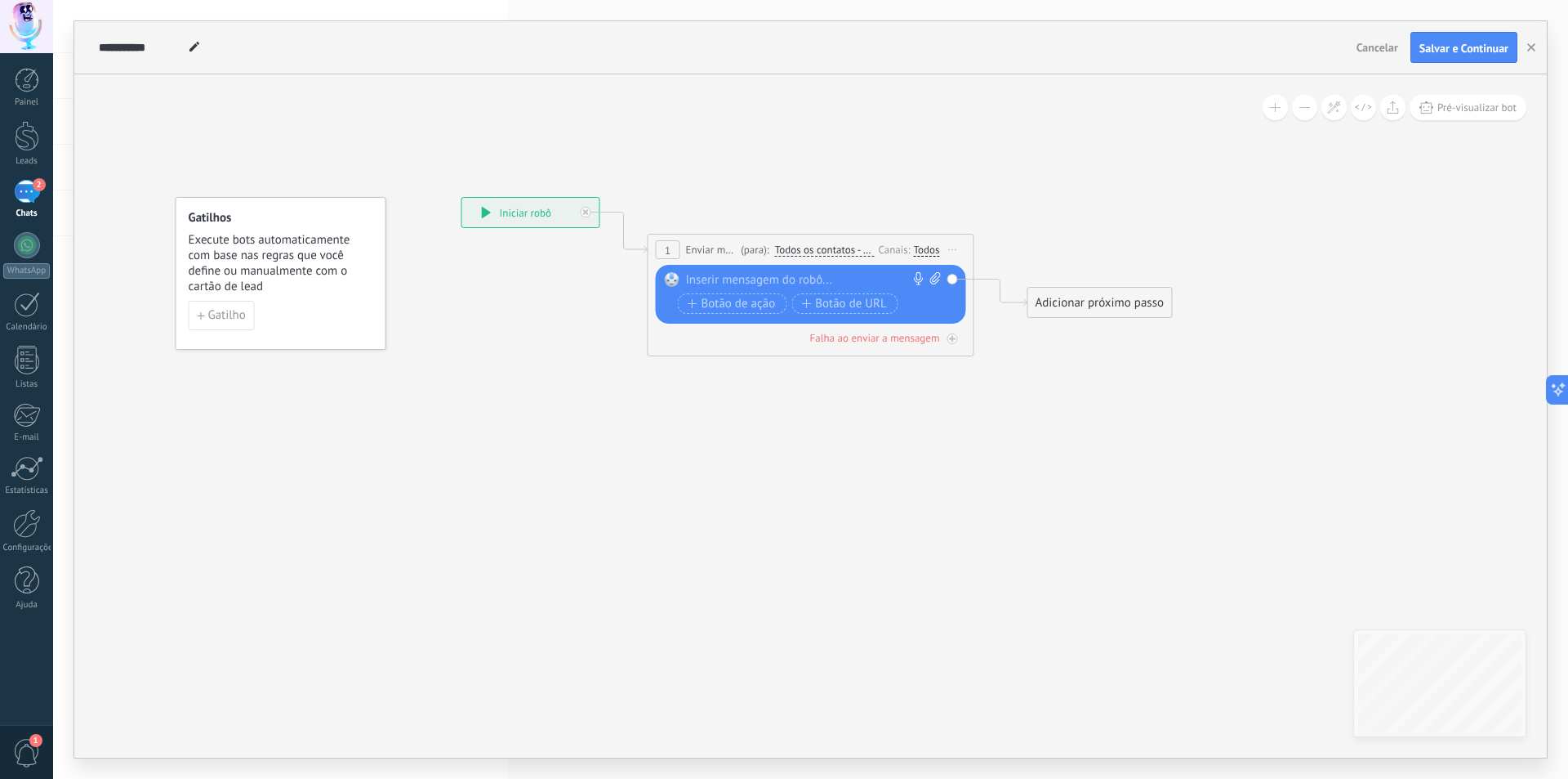
click at [768, 279] on div at bounding box center [808, 279] width 243 height 16
paste div
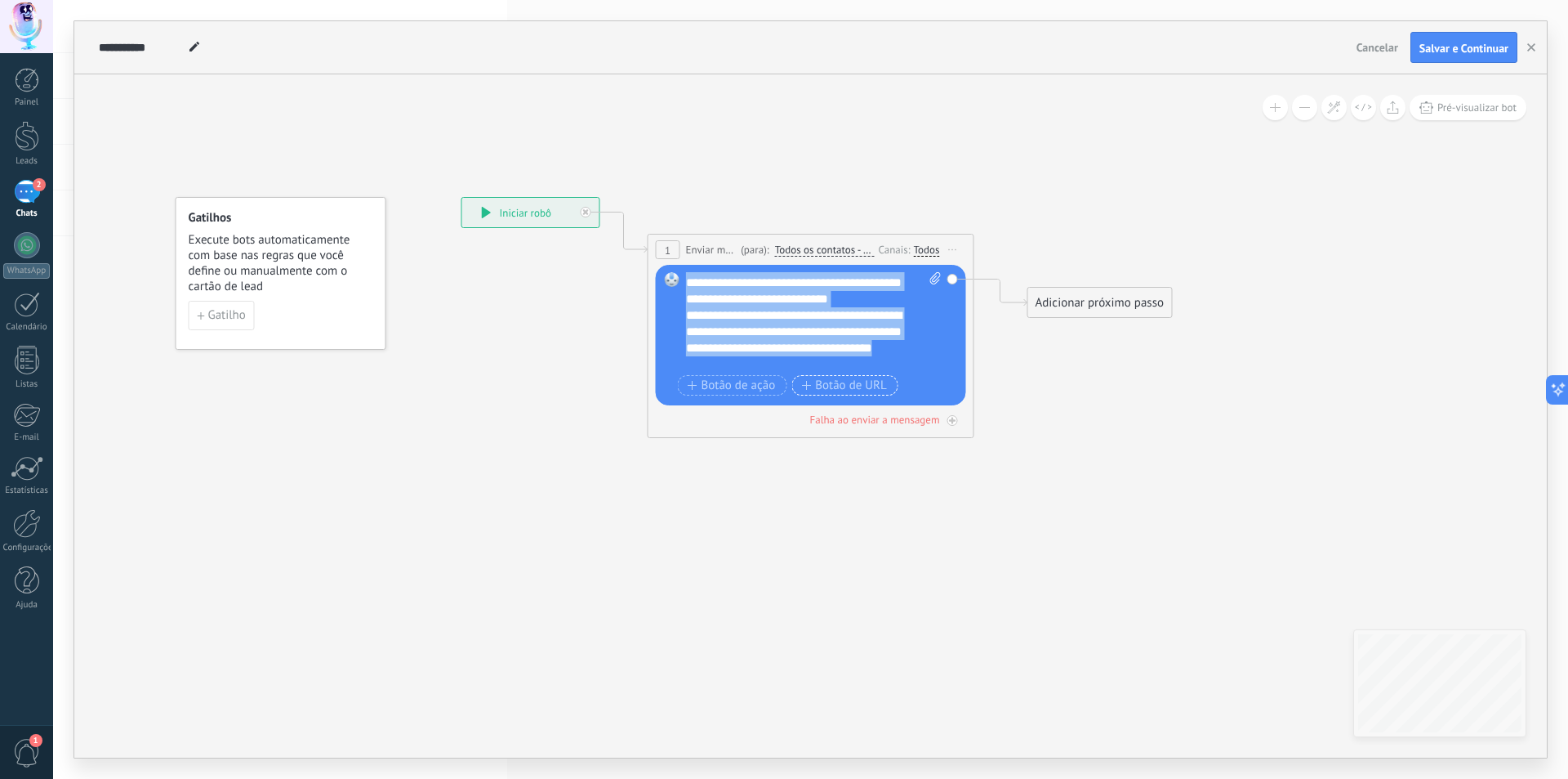
scroll to position [82, 0]
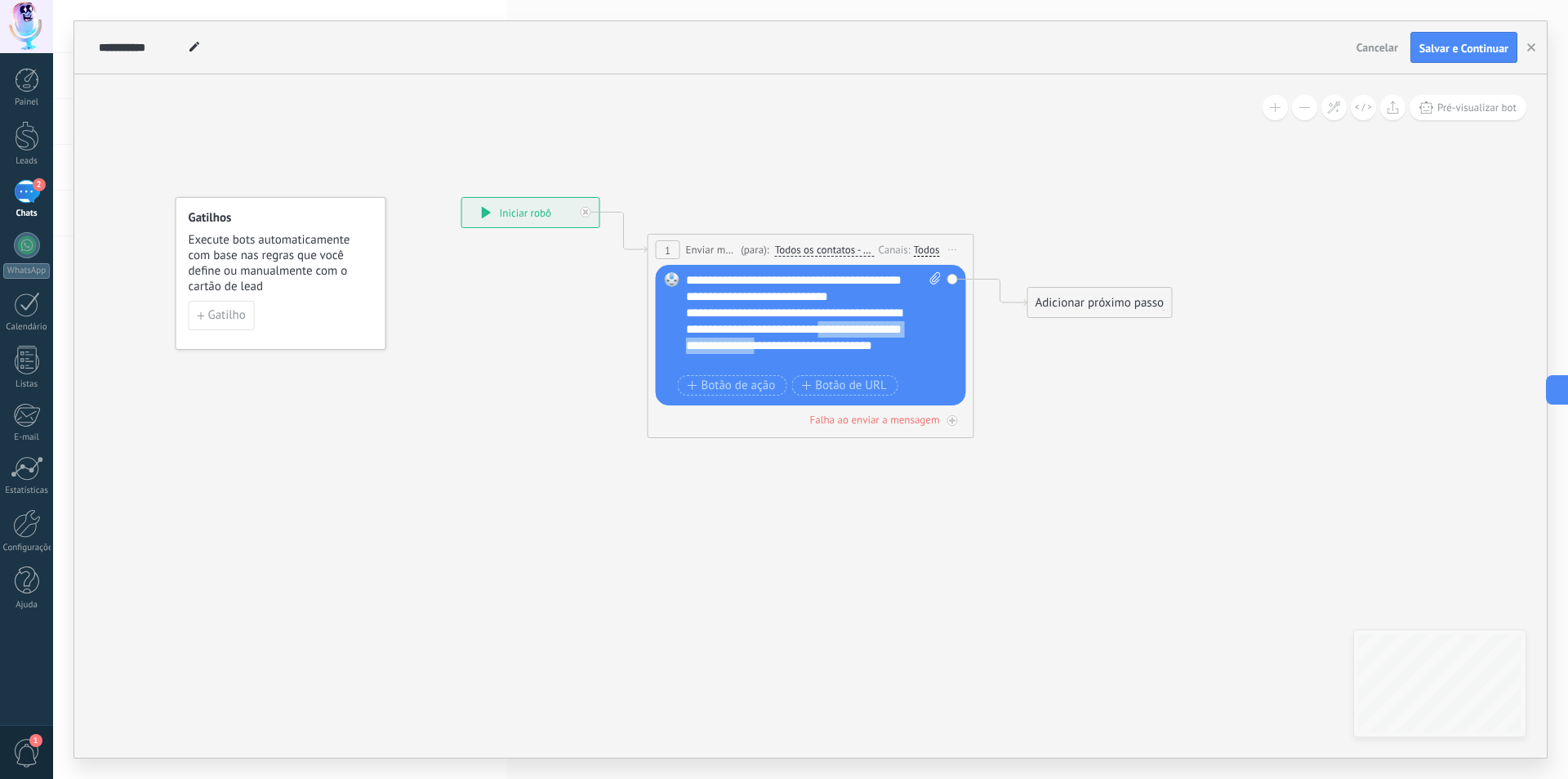
click at [843, 331] on div "**********" at bounding box center [800, 337] width 227 height 65
drag, startPoint x: 843, startPoint y: 331, endPoint x: 789, endPoint y: 313, distance: 56.9
click at [792, 313] on div "**********" at bounding box center [800, 337] width 227 height 65
click at [1101, 303] on div "Adicionar próximo passo" at bounding box center [1100, 302] width 144 height 27
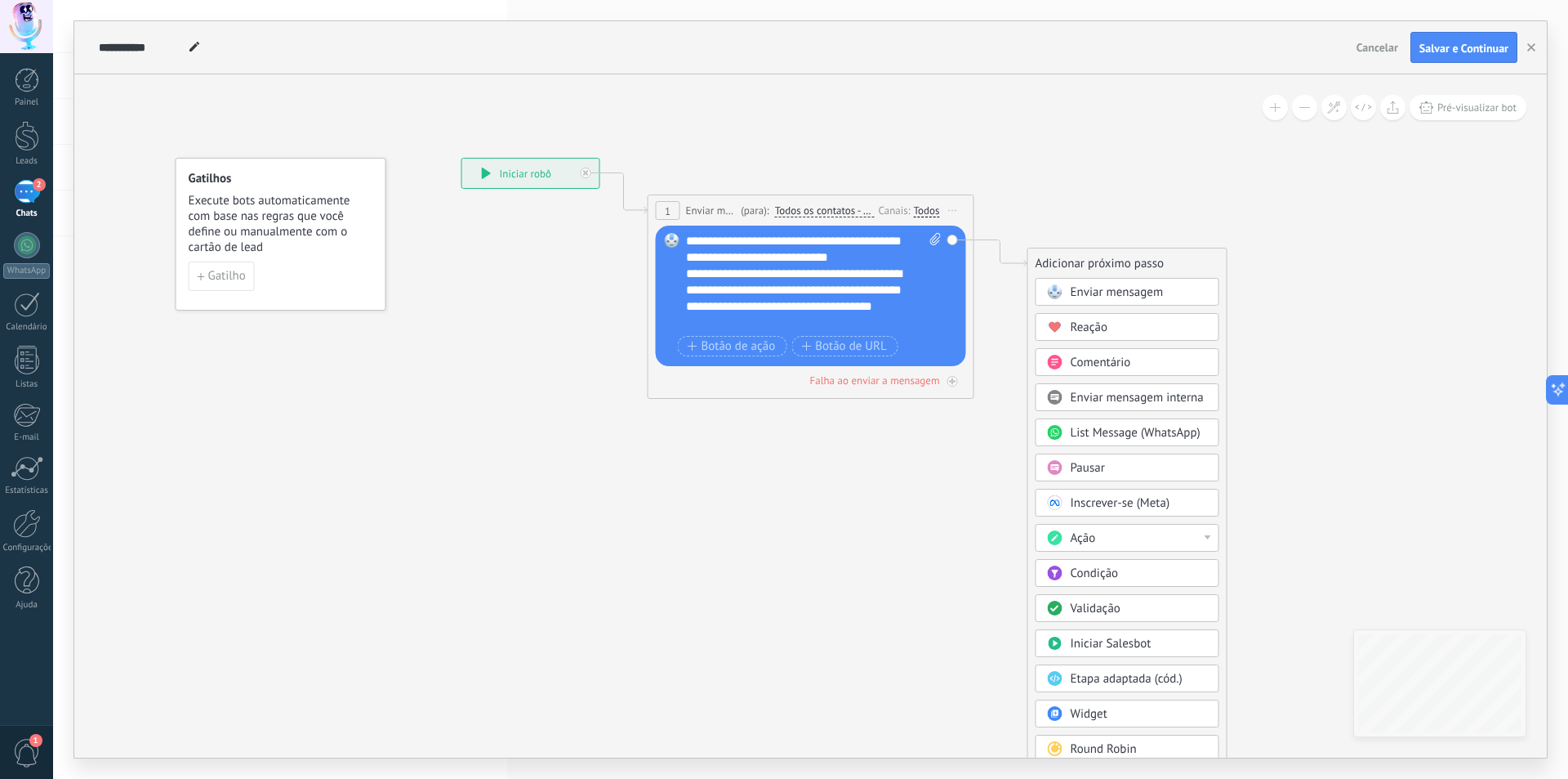
click at [1122, 287] on span "Enviar mensagem" at bounding box center [1117, 292] width 93 height 16
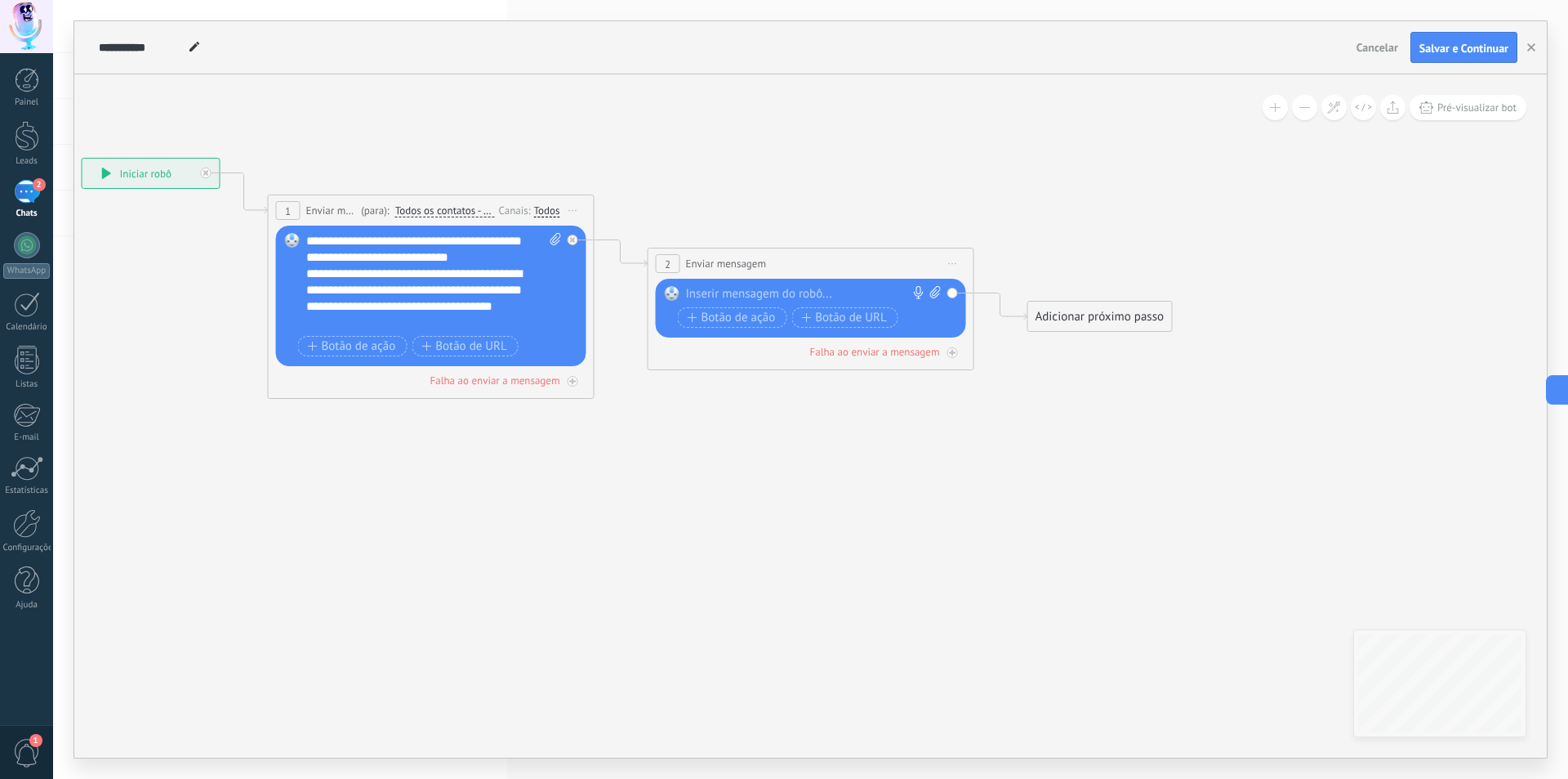
click at [812, 295] on div at bounding box center [808, 294] width 243 height 16
paste div
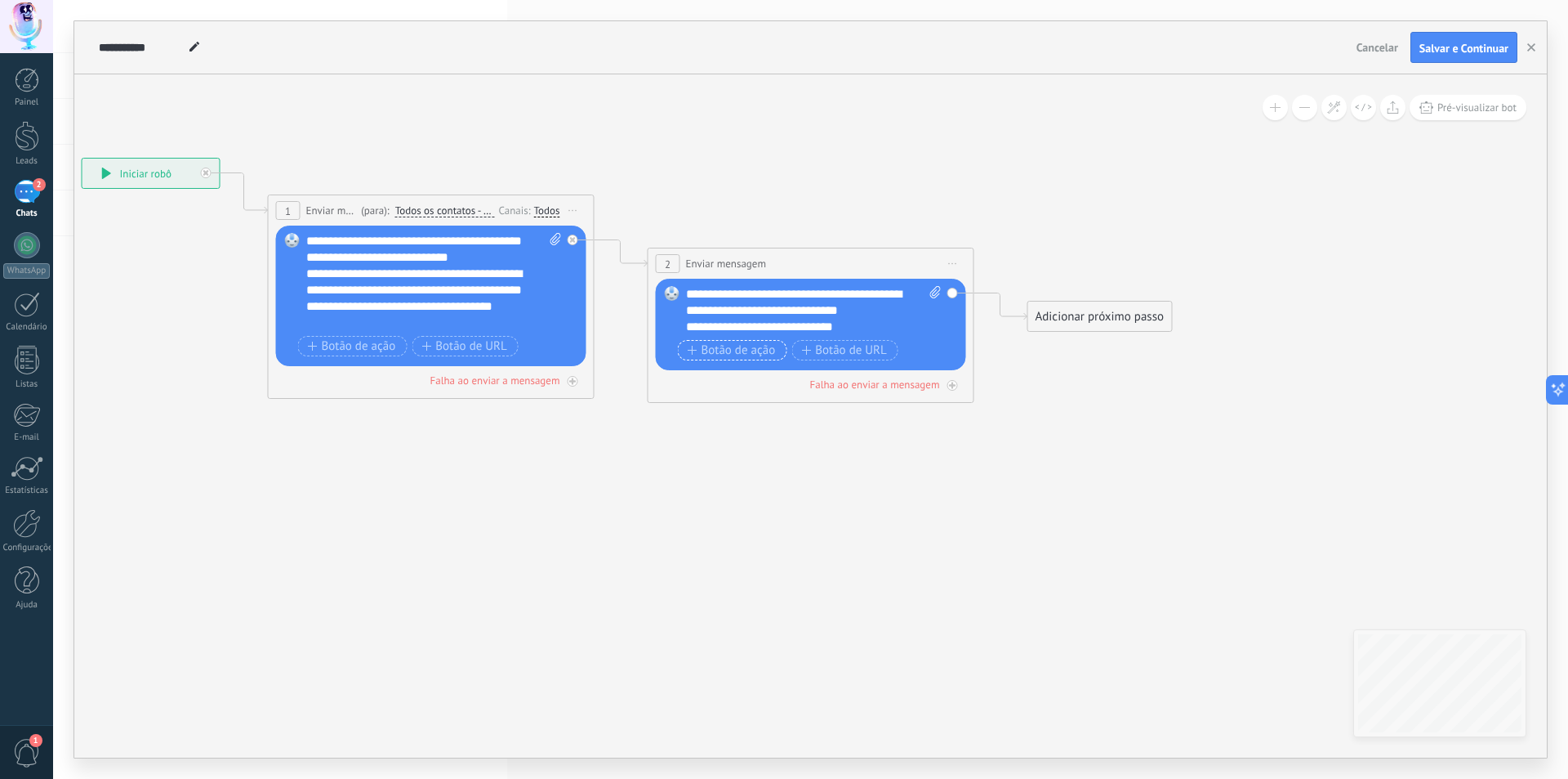
click at [747, 354] on span "Botão de ação" at bounding box center [732, 351] width 88 height 13
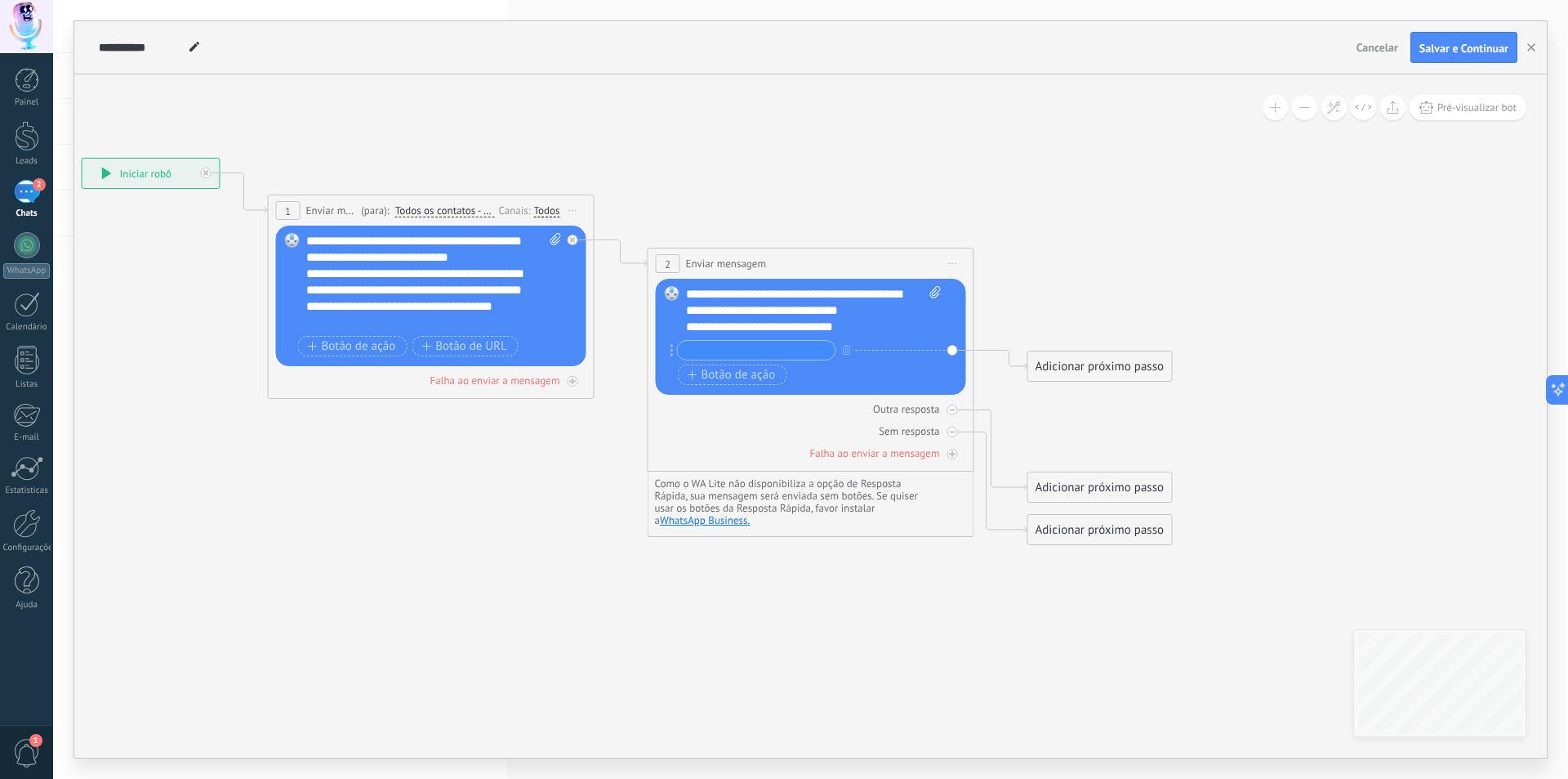
click at [885, 332] on div "**********" at bounding box center [800, 326] width 227 height 16
click at [817, 343] on input "text" at bounding box center [757, 350] width 158 height 19
click at [788, 345] on input "text" at bounding box center [757, 350] width 158 height 19
click at [701, 595] on icon at bounding box center [599, 351] width 1852 height 1204
click at [839, 352] on button "button" at bounding box center [847, 349] width 18 height 21
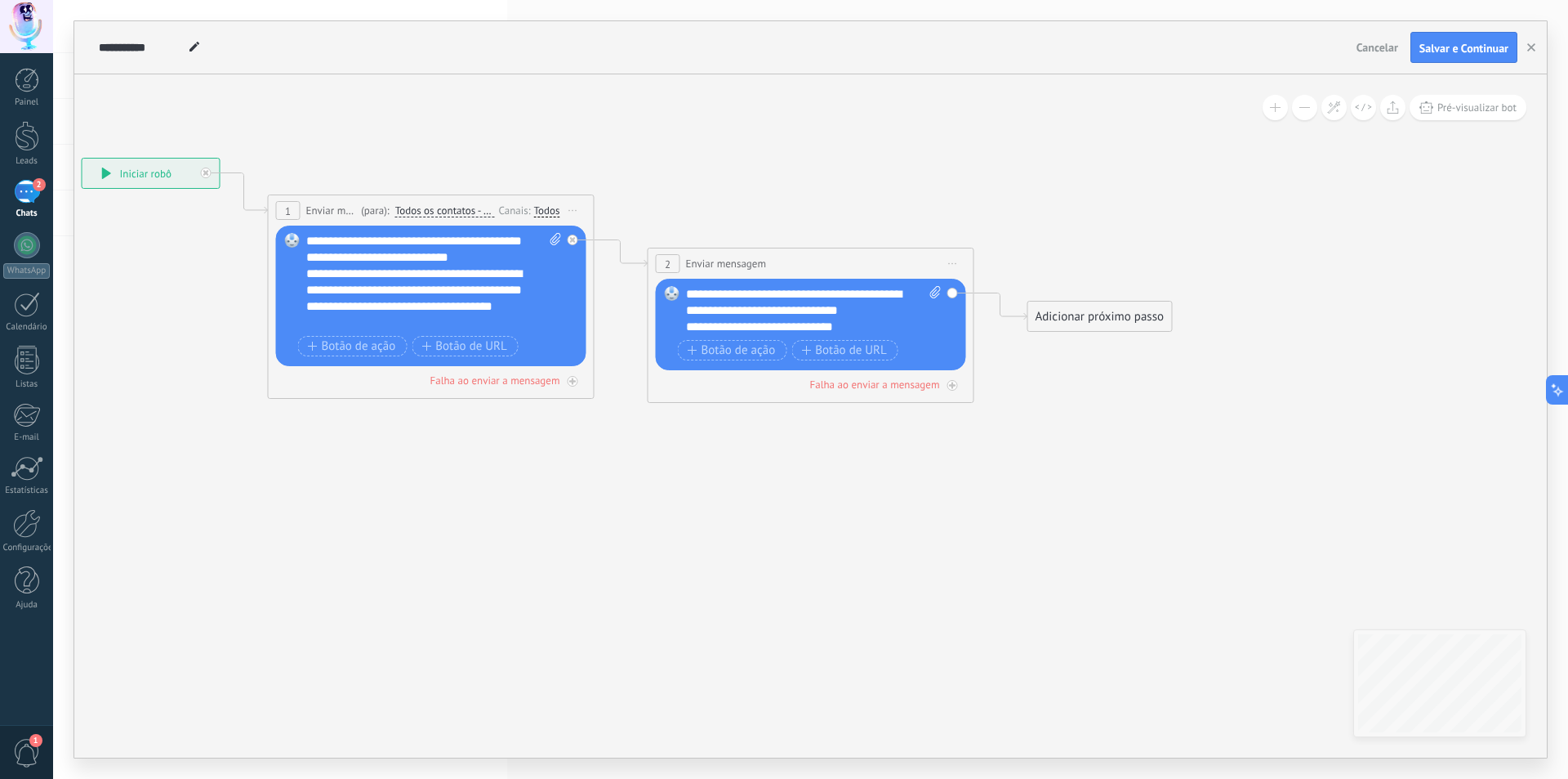
click at [855, 326] on div "**********" at bounding box center [800, 326] width 227 height 16
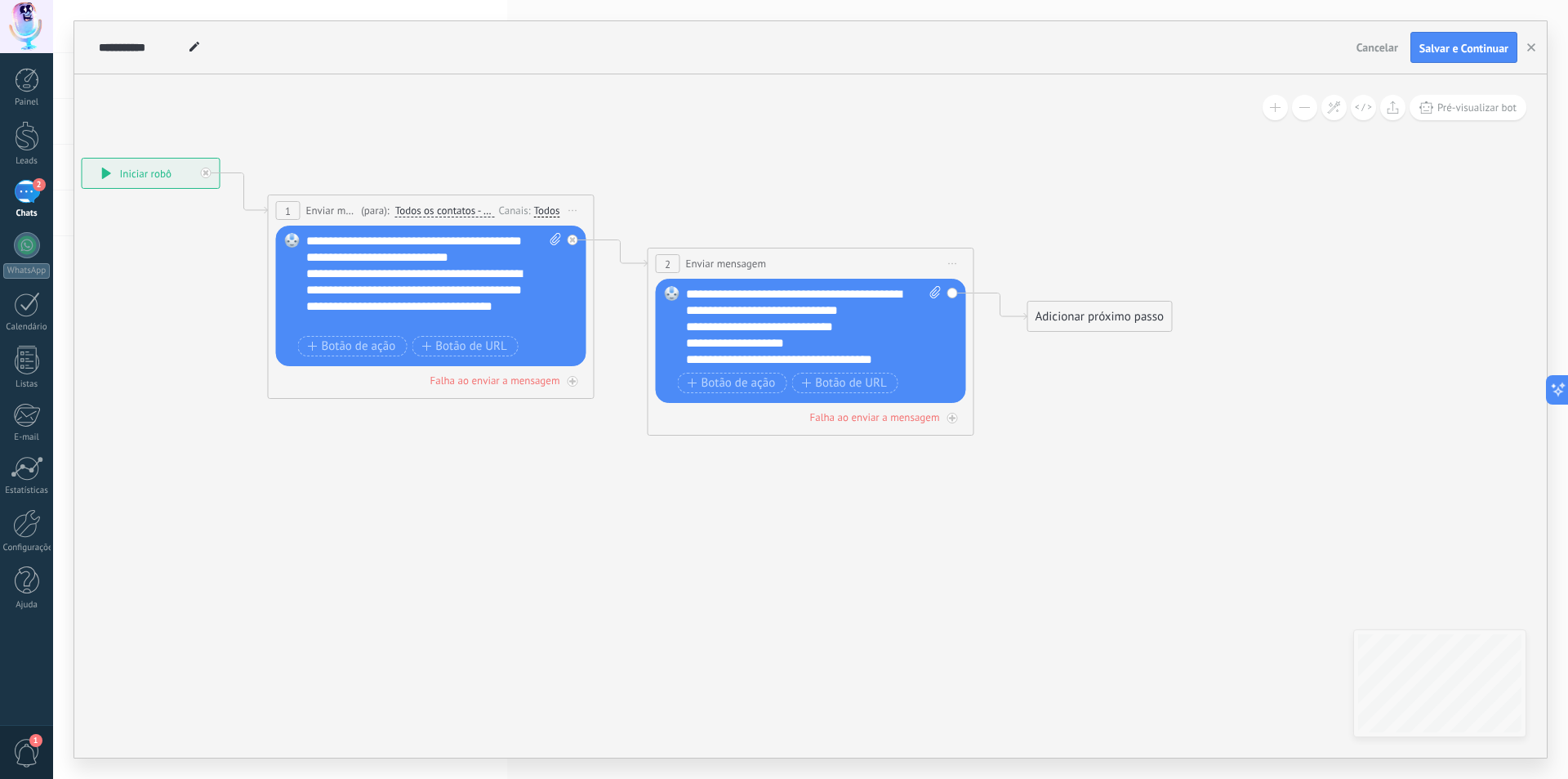
click at [790, 346] on div "**********" at bounding box center [800, 343] width 227 height 49
click at [851, 354] on div "**********" at bounding box center [800, 343] width 227 height 49
click at [917, 362] on div "**********" at bounding box center [815, 326] width 256 height 82
click at [954, 263] on icon at bounding box center [953, 264] width 8 height 2
click at [963, 216] on icon at bounding box center [599, 351] width 1852 height 1204
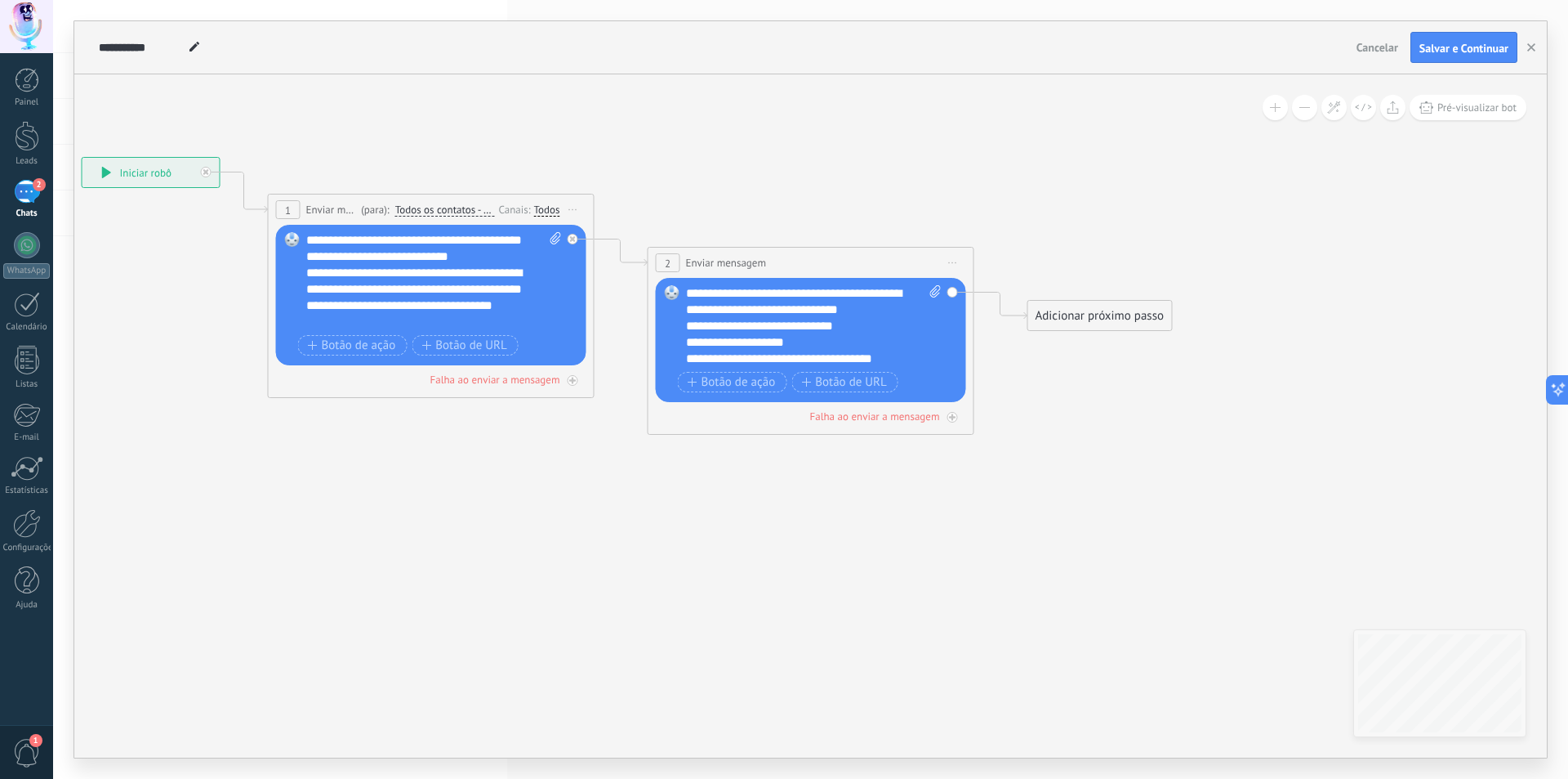
click at [1069, 320] on div "Adicionar próximo passo" at bounding box center [1100, 315] width 144 height 27
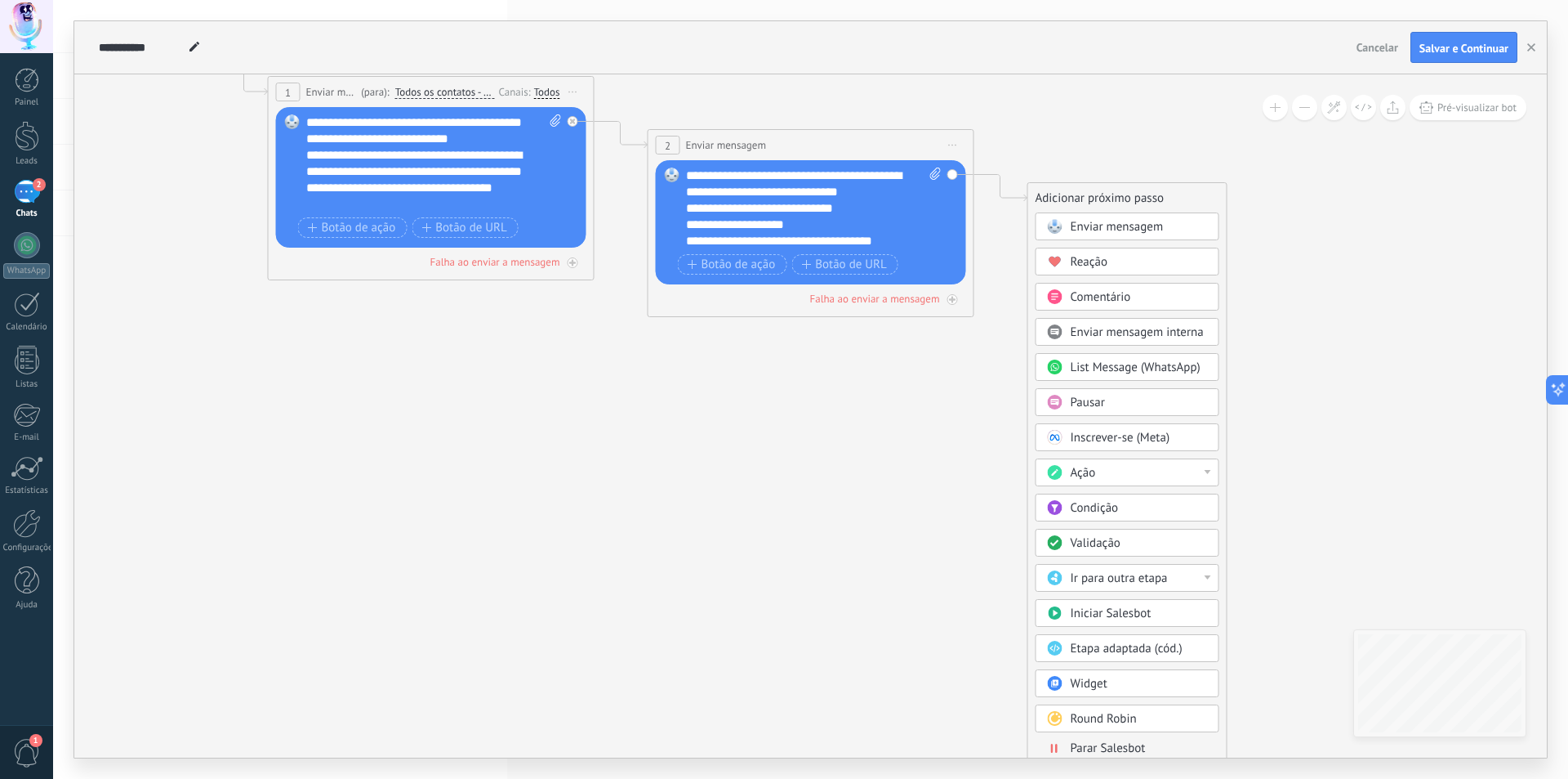
click at [1102, 544] on span "Validação" at bounding box center [1096, 543] width 50 height 16
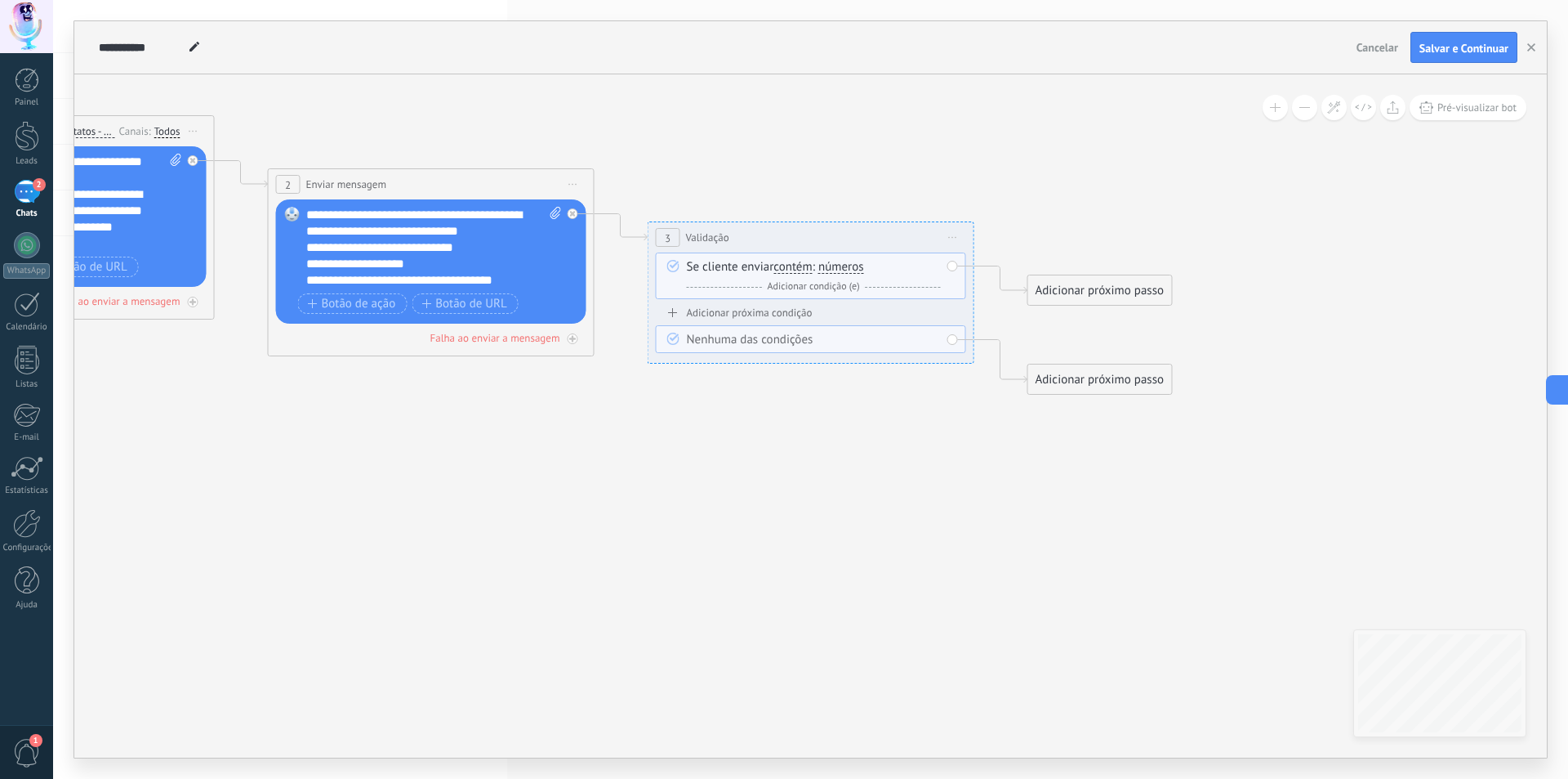
click at [861, 271] on span "números" at bounding box center [841, 267] width 46 height 13
click at [861, 271] on button "números" at bounding box center [912, 266] width 204 height 29
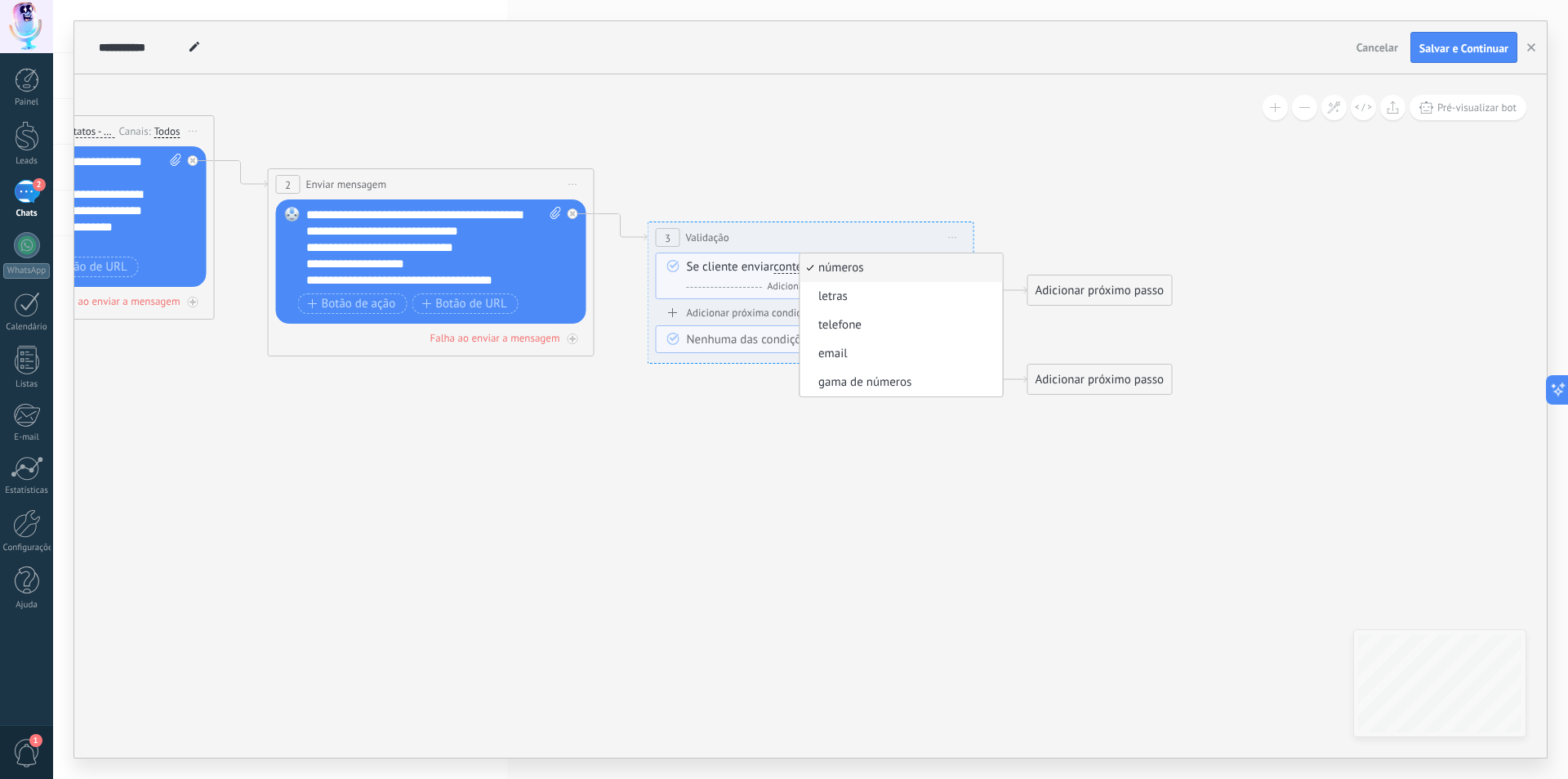
click at [851, 257] on li "números" at bounding box center [901, 267] width 202 height 28
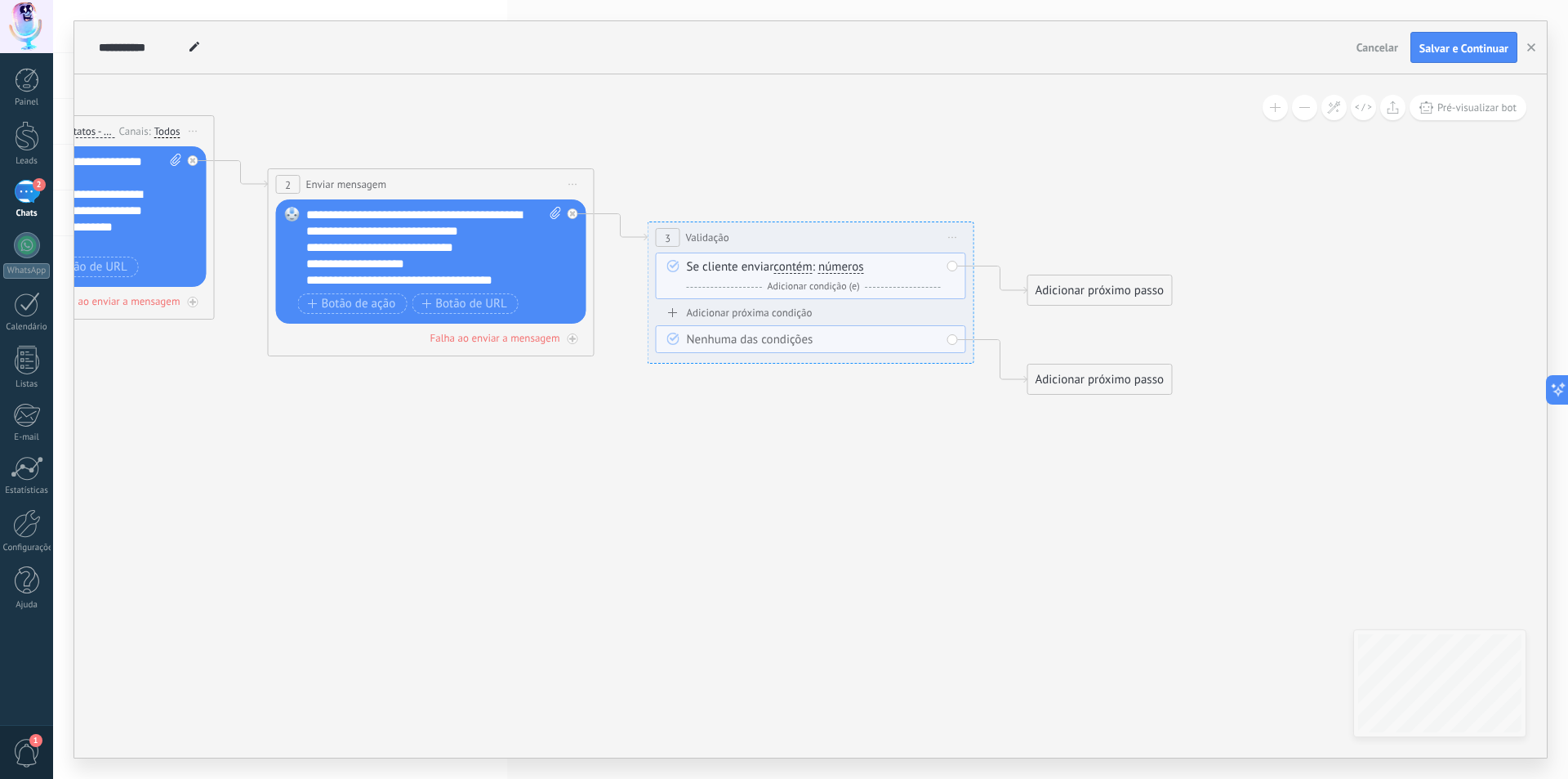
click at [851, 257] on div "Se cliente enviar contém iguais desiguais contém não contém tem o comprimento d…" at bounding box center [811, 276] width 310 height 47
click at [855, 262] on span "números" at bounding box center [841, 267] width 46 height 13
click at [855, 262] on button "números" at bounding box center [912, 266] width 204 height 29
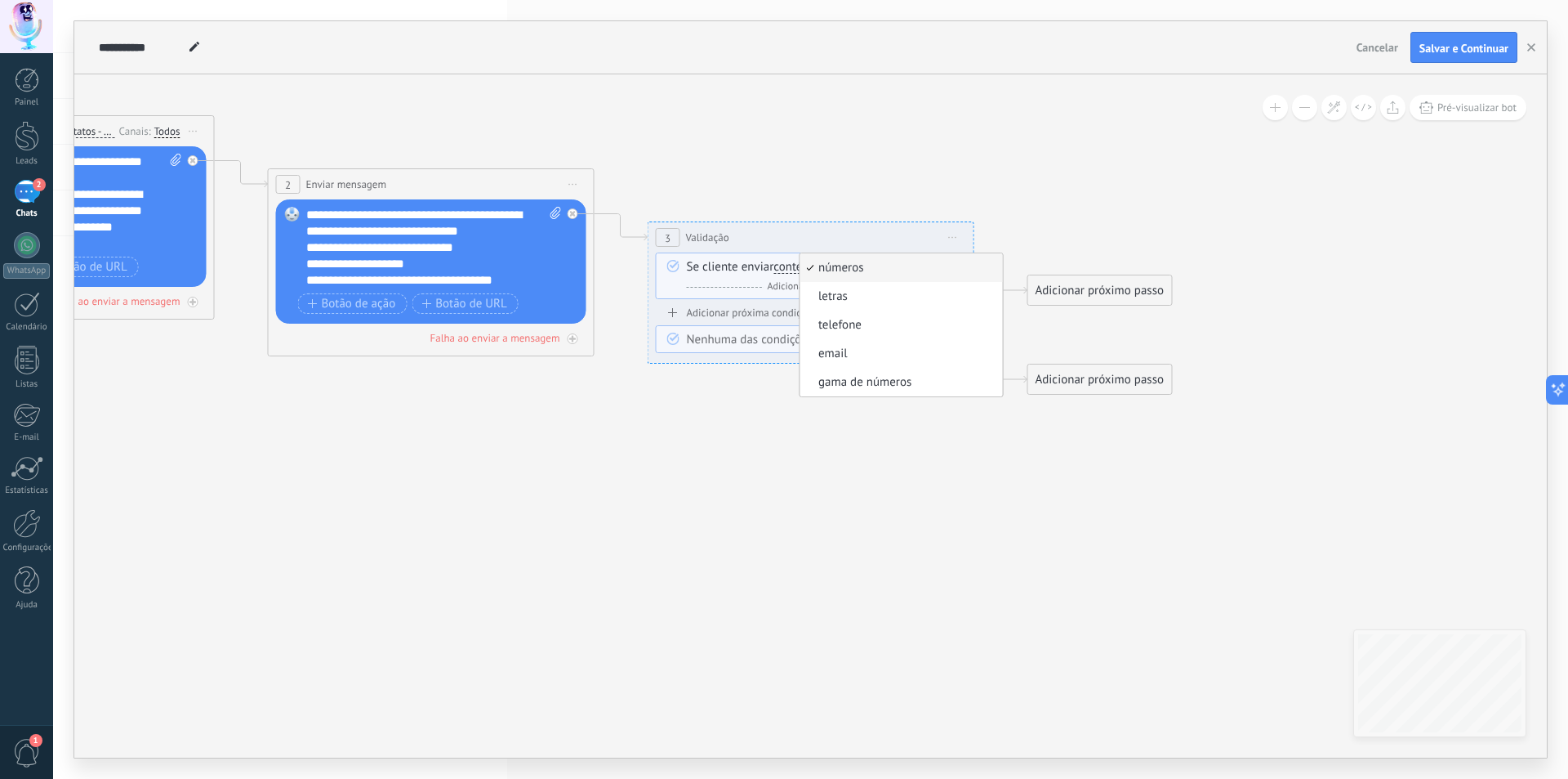
click at [711, 256] on div "Se cliente enviar contém iguais desiguais contém não contém tem o comprimento d…" at bounding box center [811, 276] width 310 height 47
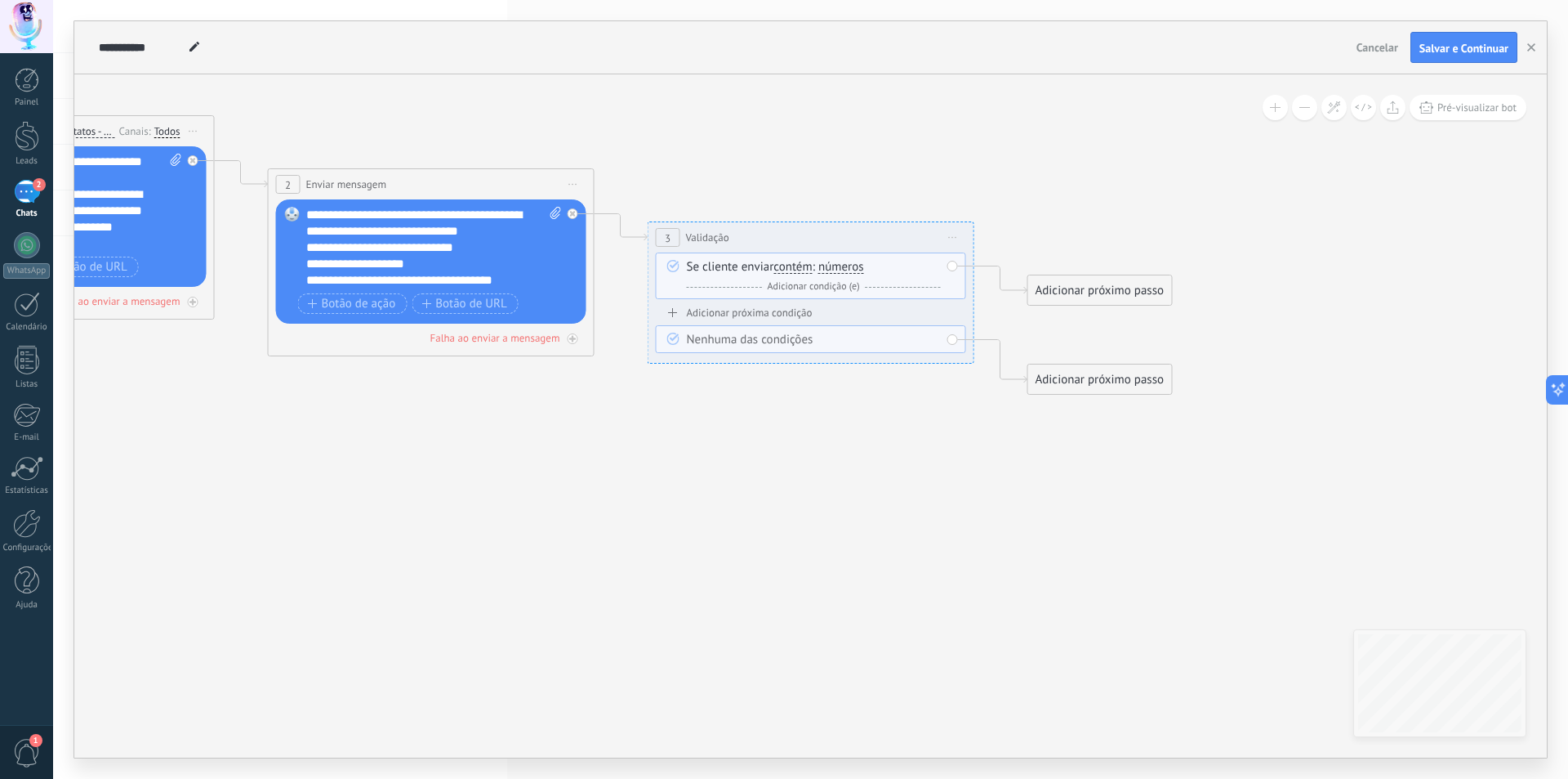
click at [778, 277] on div "Se cliente enviar contém iguais desiguais contém não contém tem o comprimento d…" at bounding box center [814, 277] width 254 height 36
click at [757, 288] on div "E Adicionar condição (e)" at bounding box center [814, 286] width 254 height 16
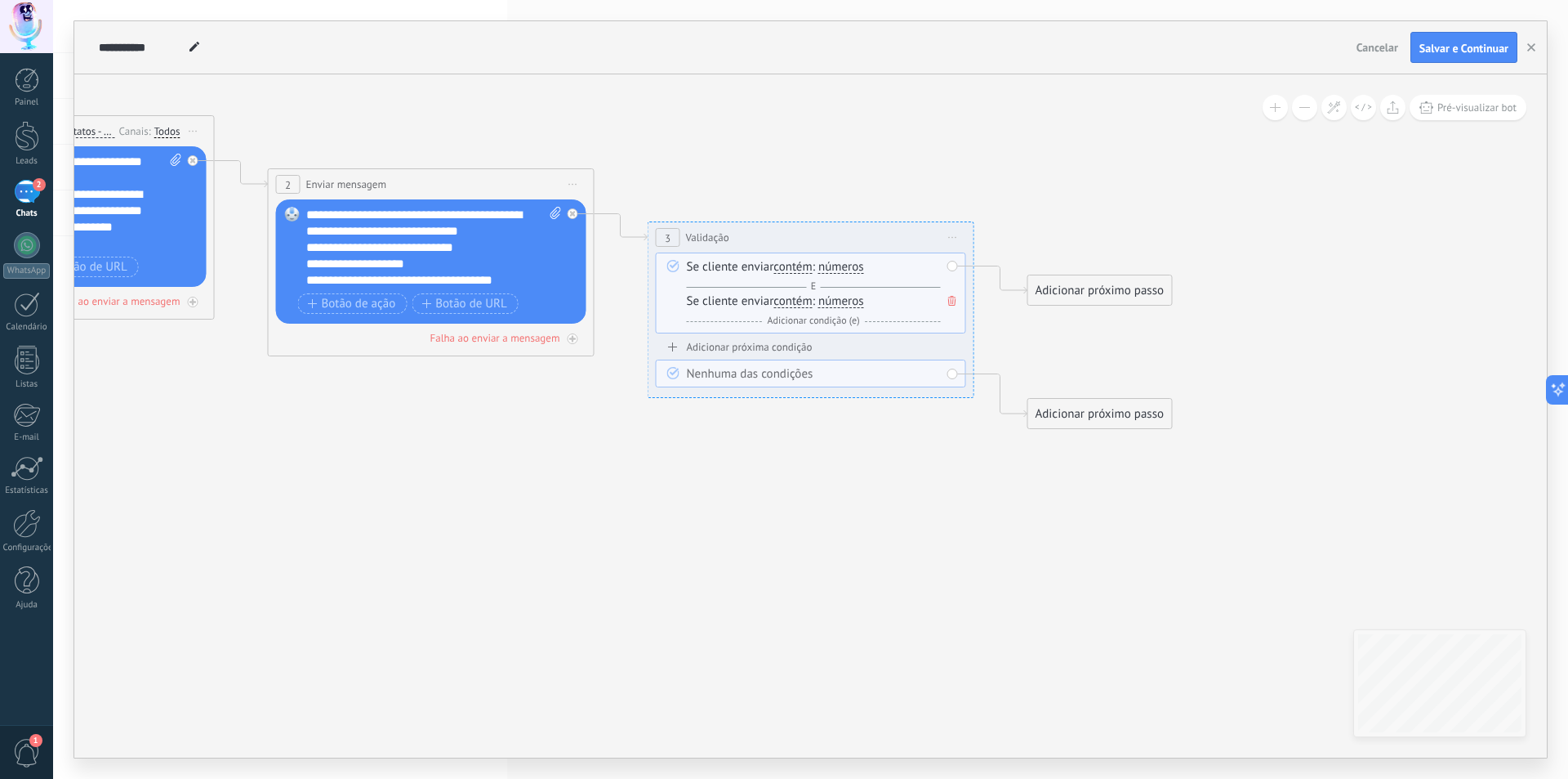
click at [957, 301] on span at bounding box center [952, 300] width 16 height 18
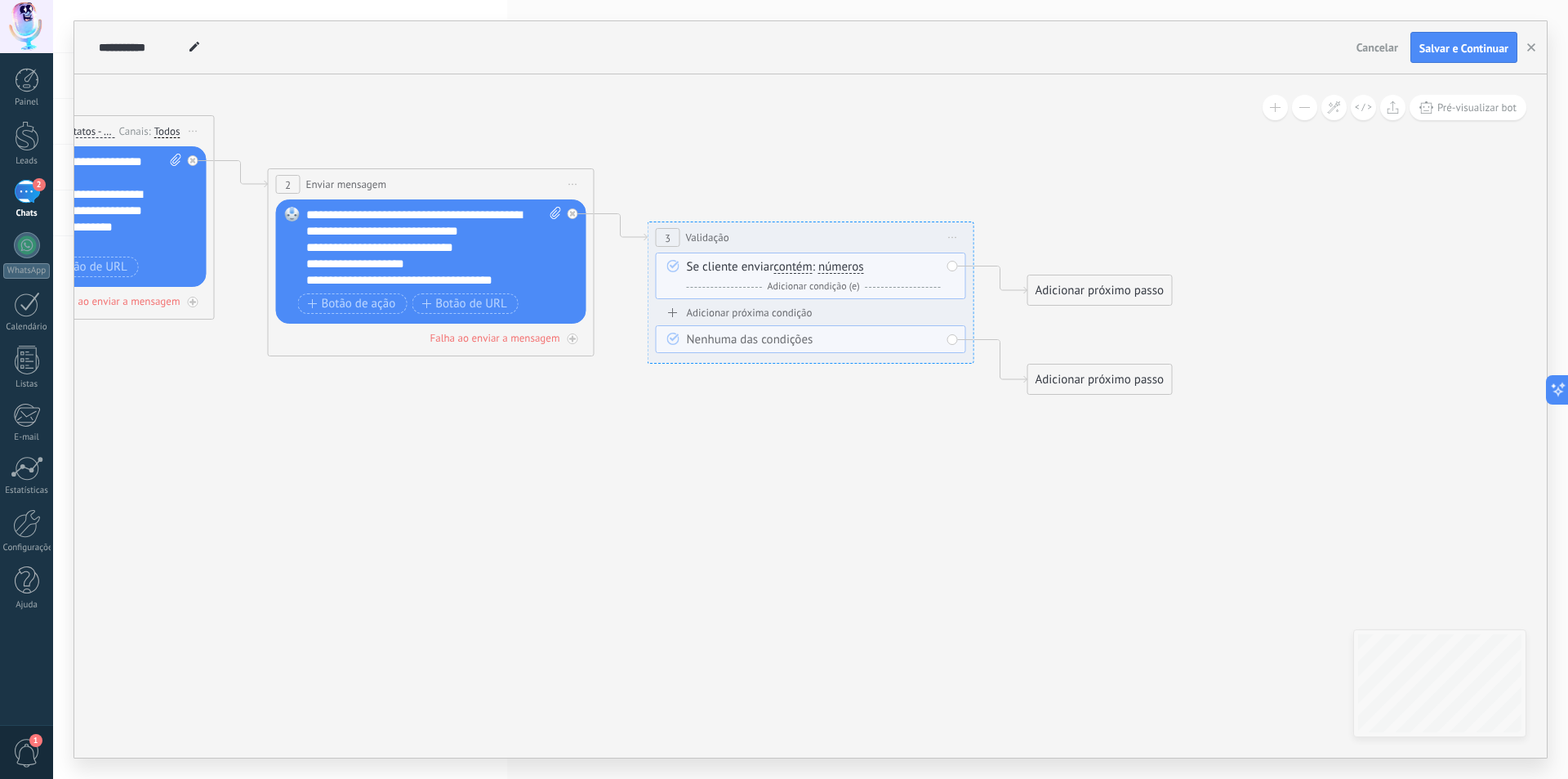
click at [852, 263] on span "números" at bounding box center [841, 267] width 46 height 13
click at [852, 263] on button "números" at bounding box center [912, 266] width 204 height 29
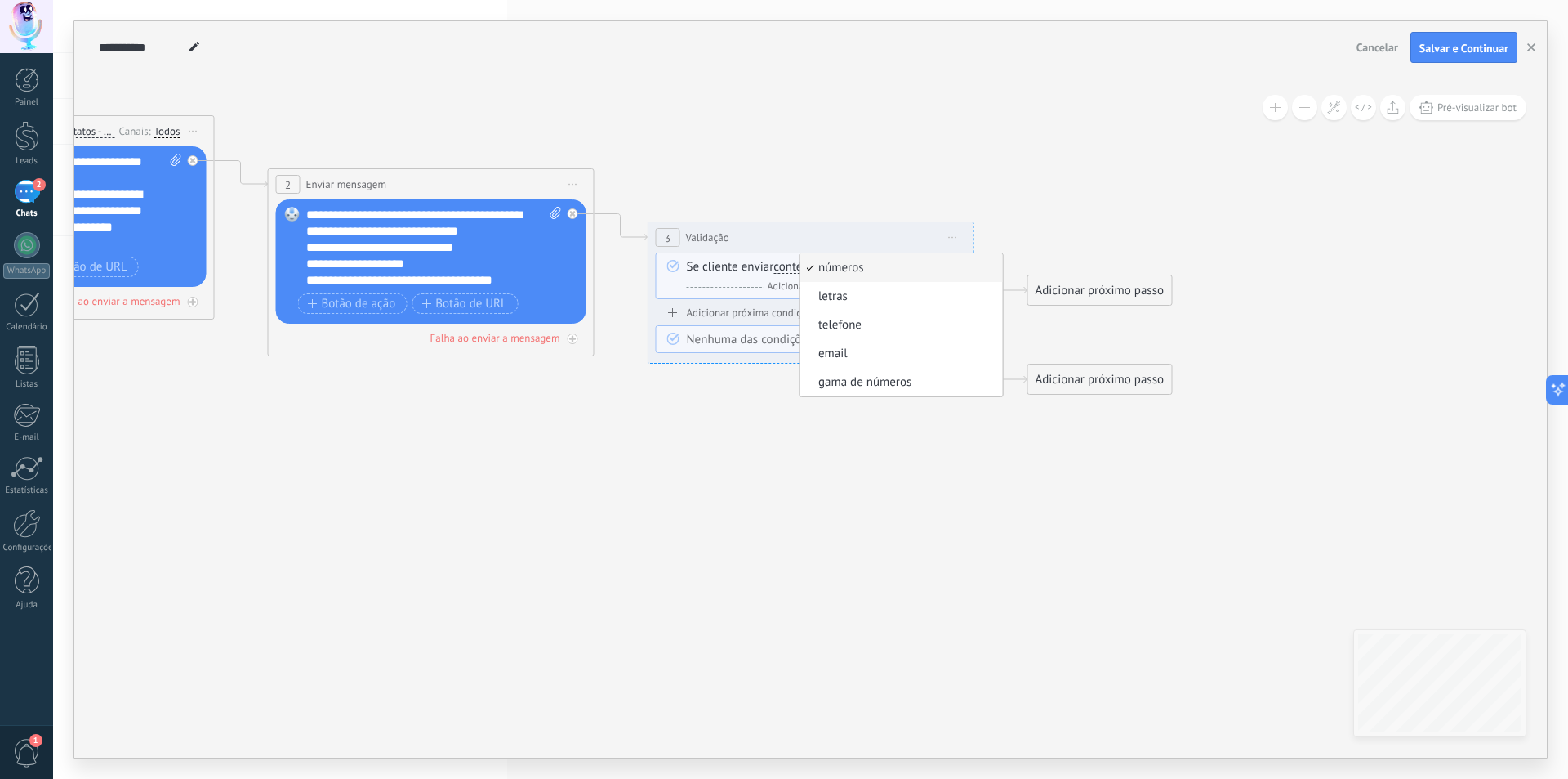
click at [866, 225] on div "3 Validação ********* Iniciar pré-visualização aqui Renomear Duplicar Excluir" at bounding box center [812, 237] width 325 height 30
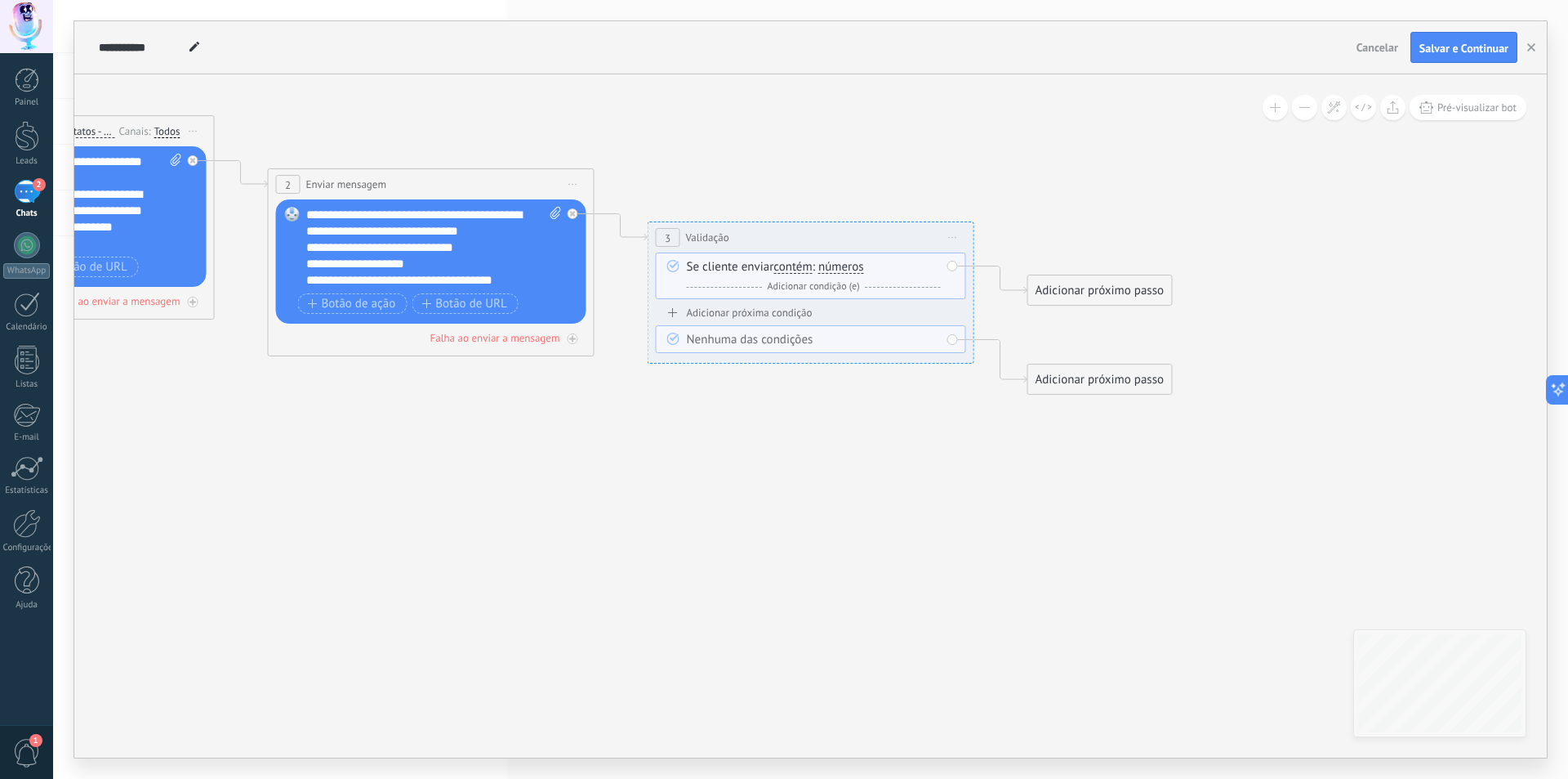
click at [847, 266] on span "números" at bounding box center [841, 267] width 46 height 13
click at [847, 266] on button "números" at bounding box center [912, 266] width 204 height 29
click at [845, 295] on span "letras" at bounding box center [899, 296] width 198 height 16
click at [875, 266] on div "Se cliente enviar contém iguais desiguais contém não contém tem o comprimento d…" at bounding box center [814, 277] width 254 height 36
click at [760, 342] on div "Nenhuma das condições" at bounding box center [814, 340] width 254 height 16
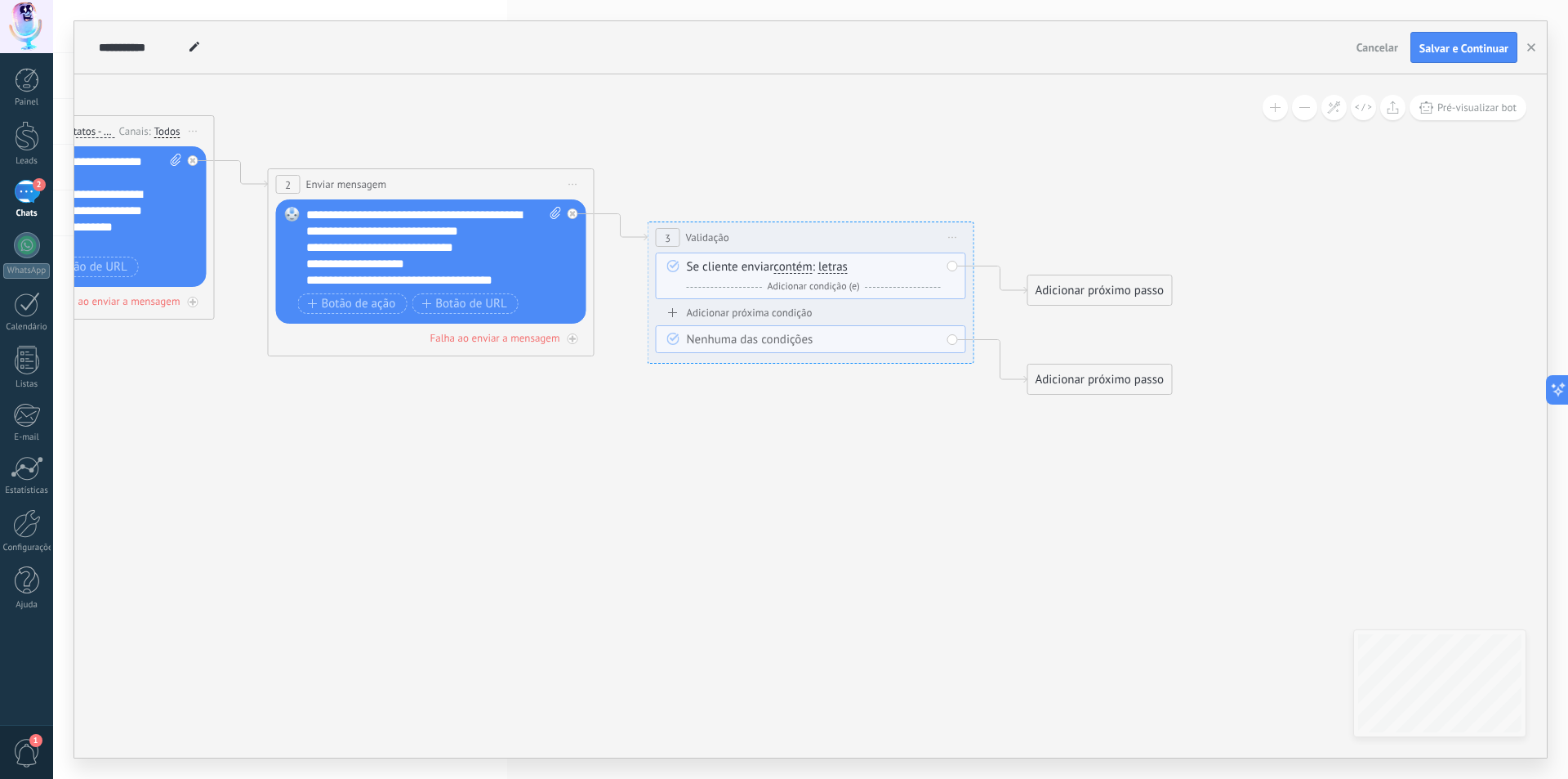
click at [772, 268] on div "Se cliente enviar contém iguais desiguais contém não contém tem o comprimento d…" at bounding box center [814, 277] width 254 height 36
click at [806, 271] on span "contém" at bounding box center [792, 267] width 39 height 13
click at [806, 271] on button "contém" at bounding box center [867, 266] width 204 height 29
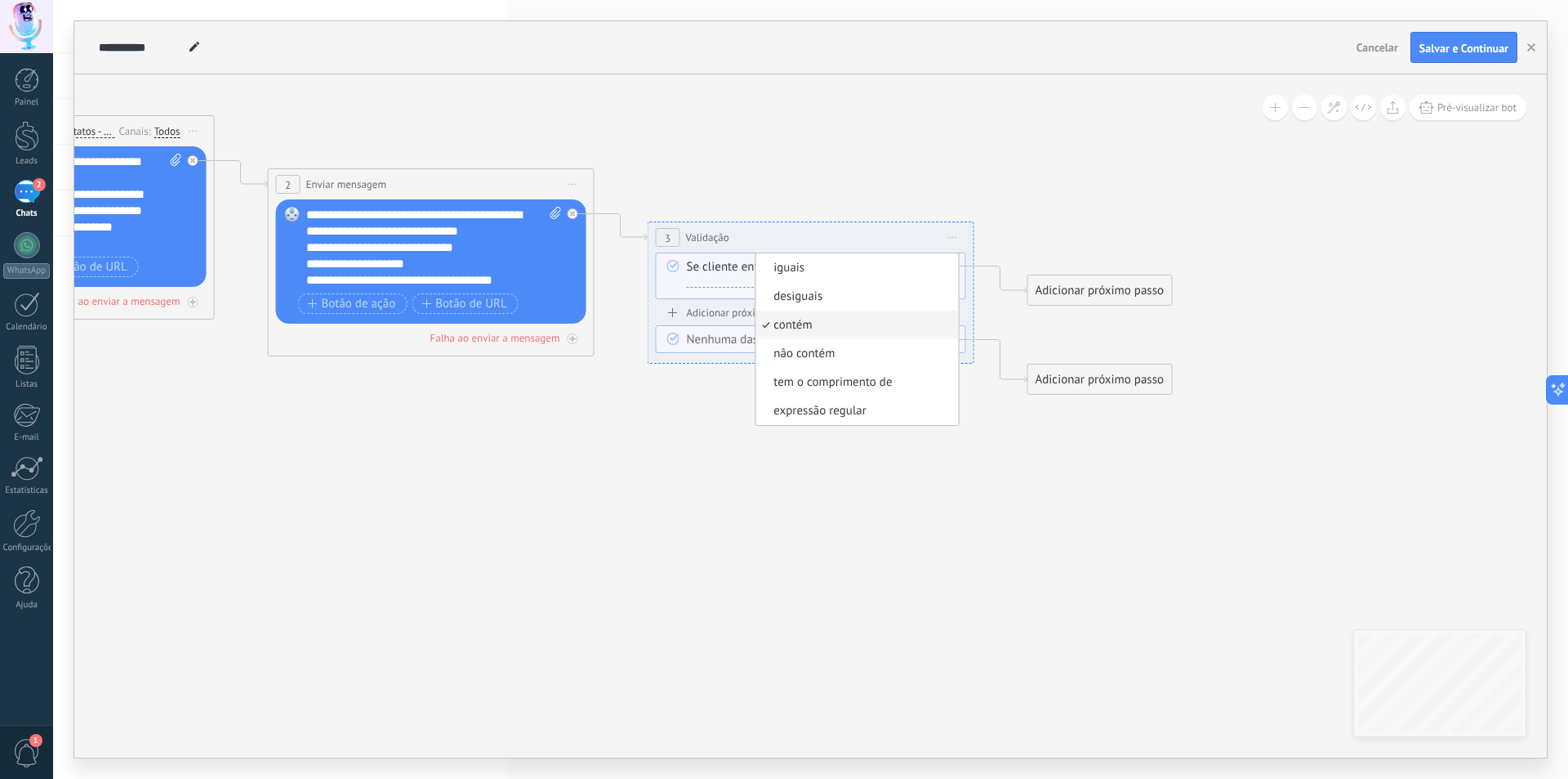
click at [675, 195] on icon at bounding box center [409, 236] width 2232 height 1134
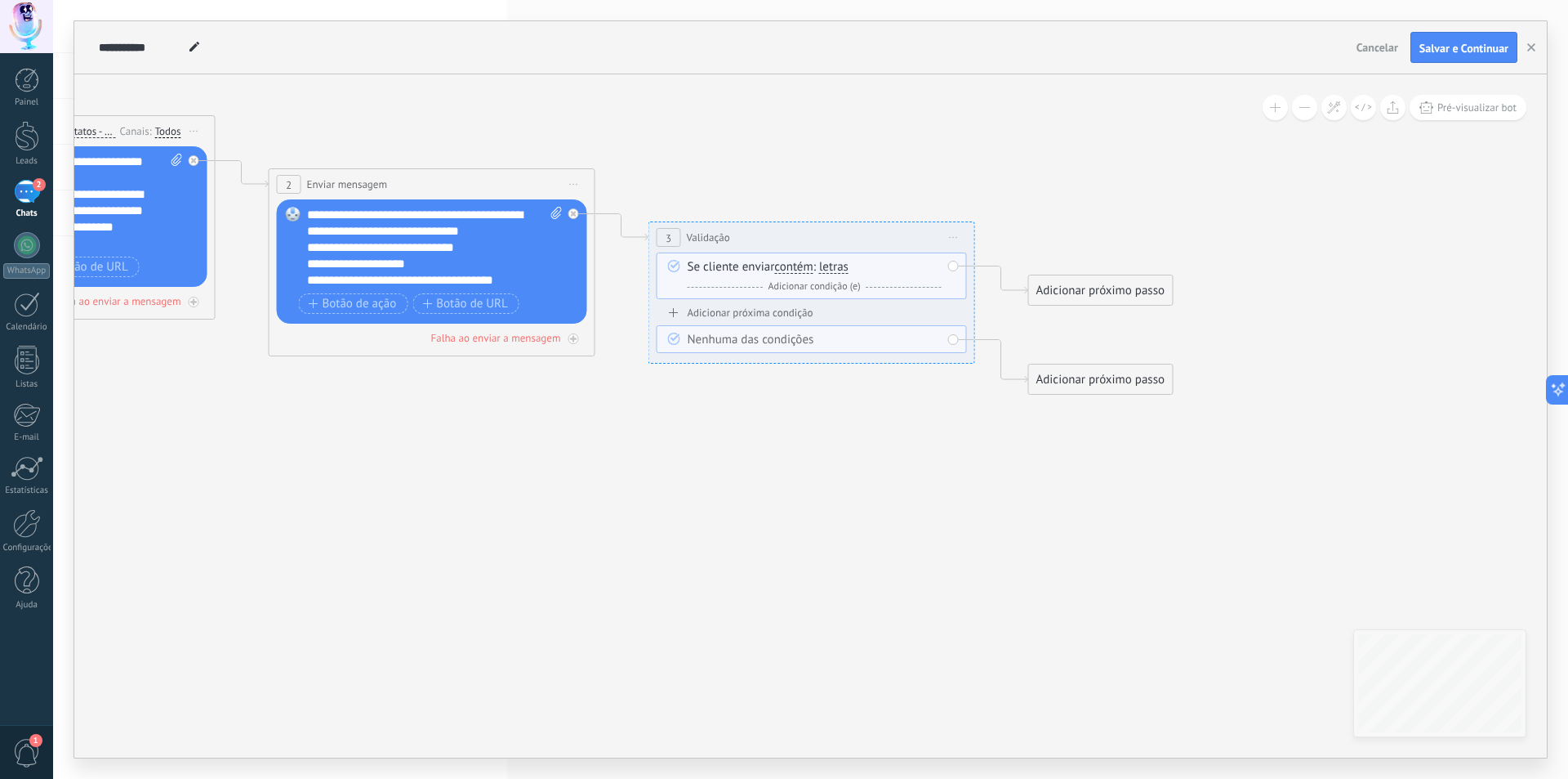
click at [964, 234] on span "Iniciar pré-visualização aqui Renomear Duplicar Excluir" at bounding box center [954, 237] width 26 height 24
click at [991, 347] on div "Excluir" at bounding box center [1040, 344] width 187 height 28
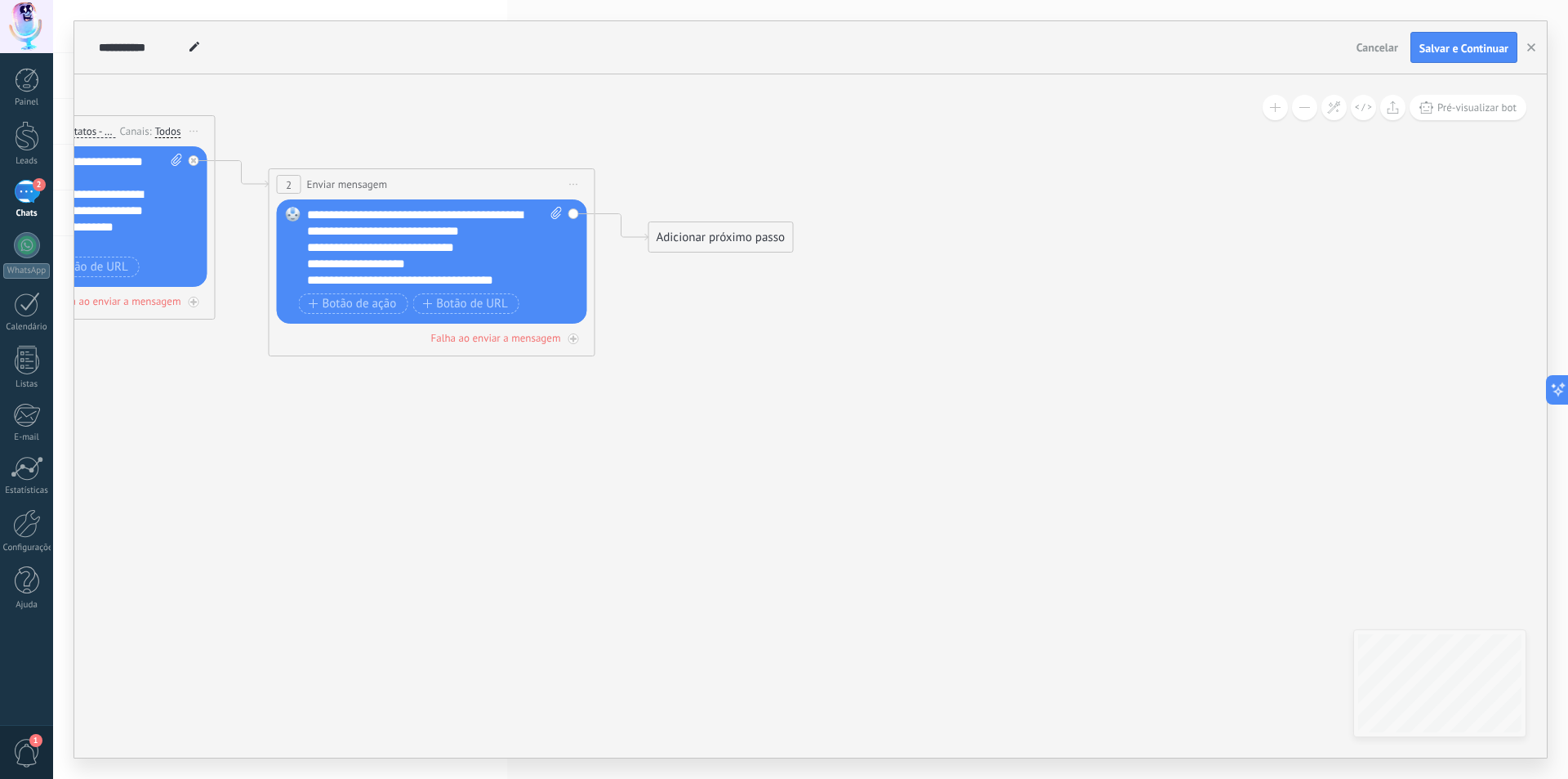
click at [733, 251] on div "Adicionar próximo passo Enviar mensagem Enviar mensagem Enviar mensagem Reação …" at bounding box center [721, 236] width 146 height 31
click at [729, 236] on div "Adicionar próximo passo" at bounding box center [721, 237] width 144 height 27
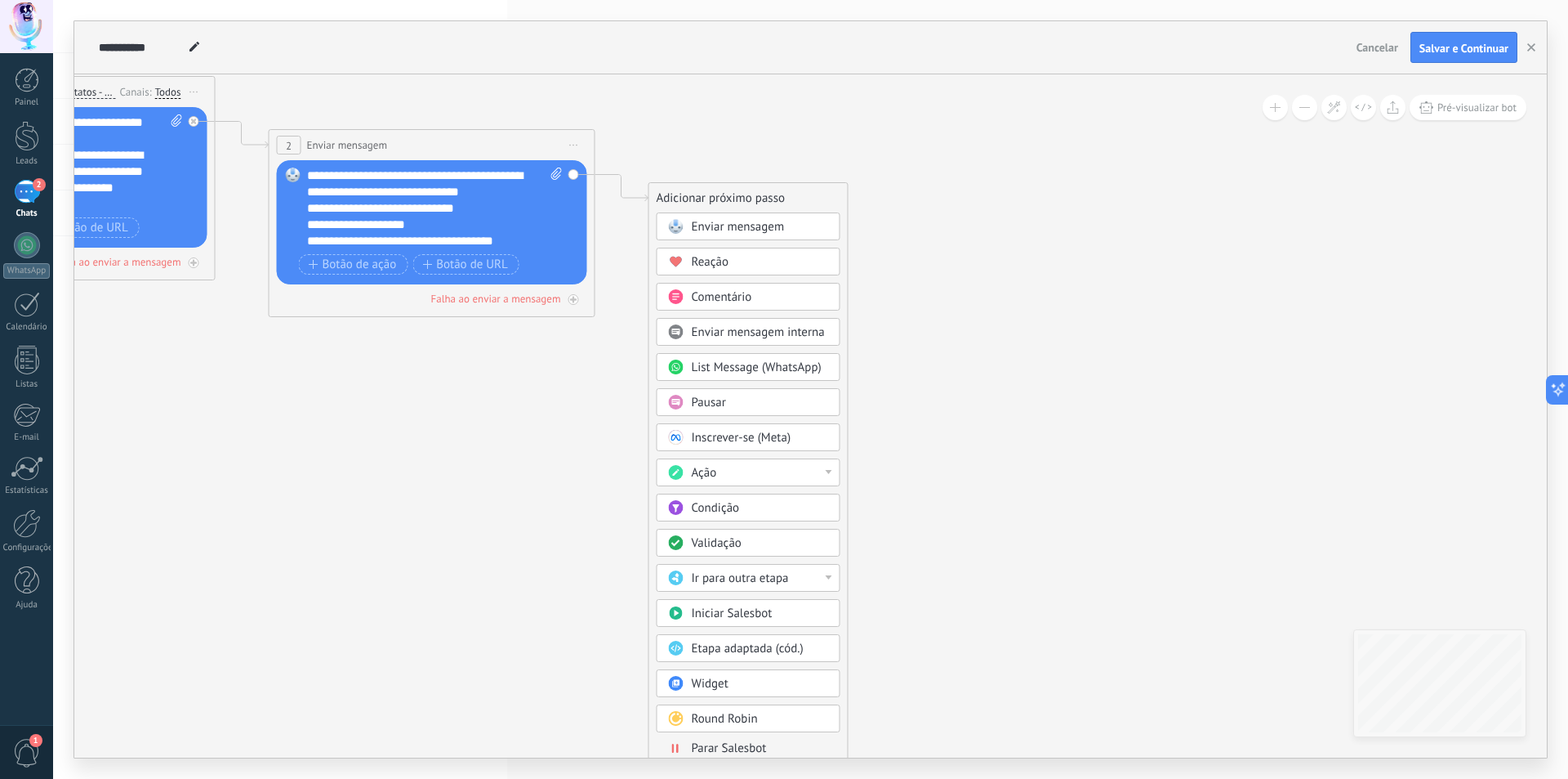
click at [730, 480] on div "Ação" at bounding box center [761, 472] width 137 height 16
click at [854, 460] on icon at bounding box center [220, 178] width 1852 height 1095
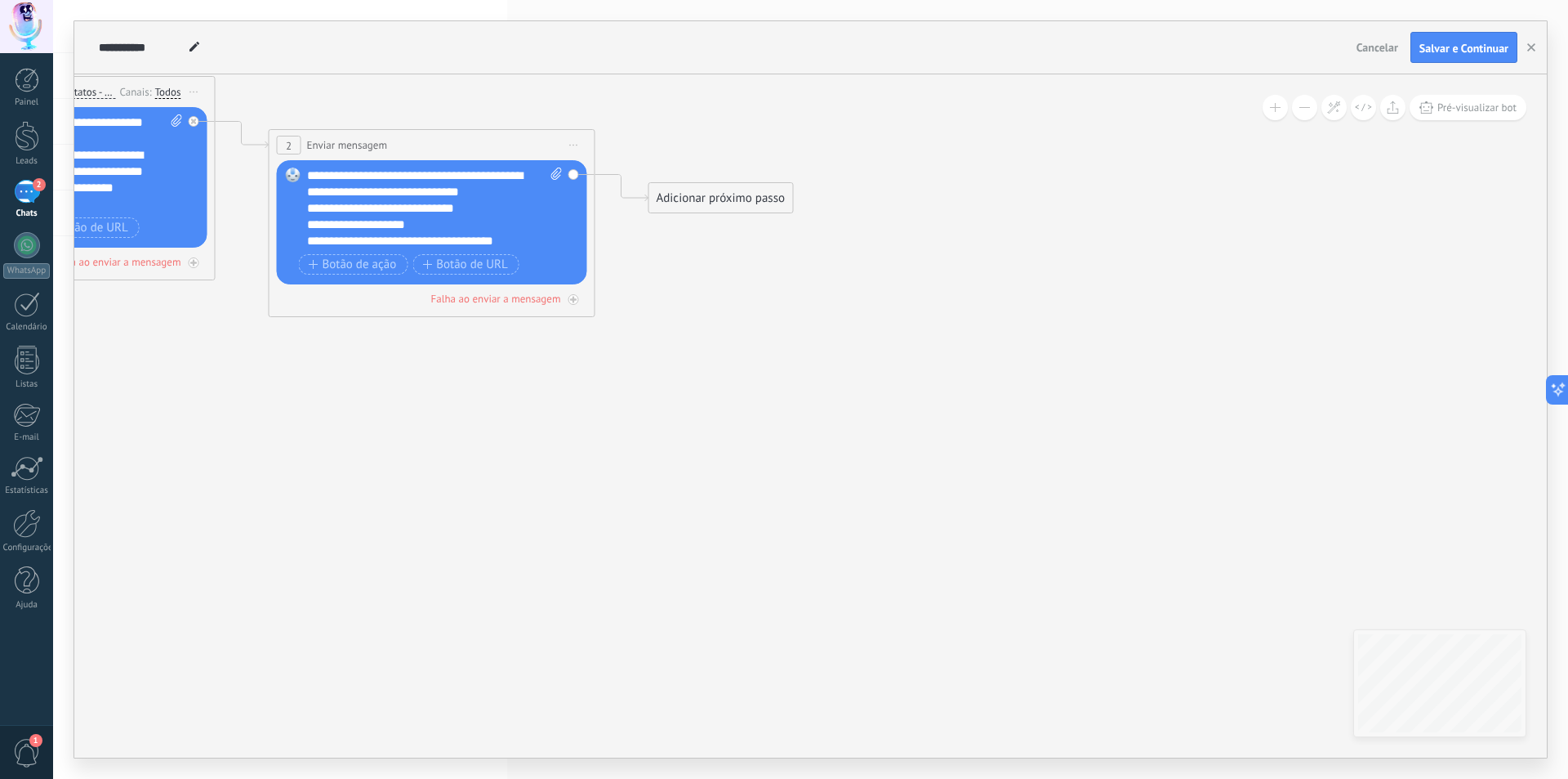
click at [723, 181] on icon at bounding box center [220, 178] width 1852 height 1095
click at [723, 199] on div "Adicionar próximo passo" at bounding box center [721, 198] width 144 height 27
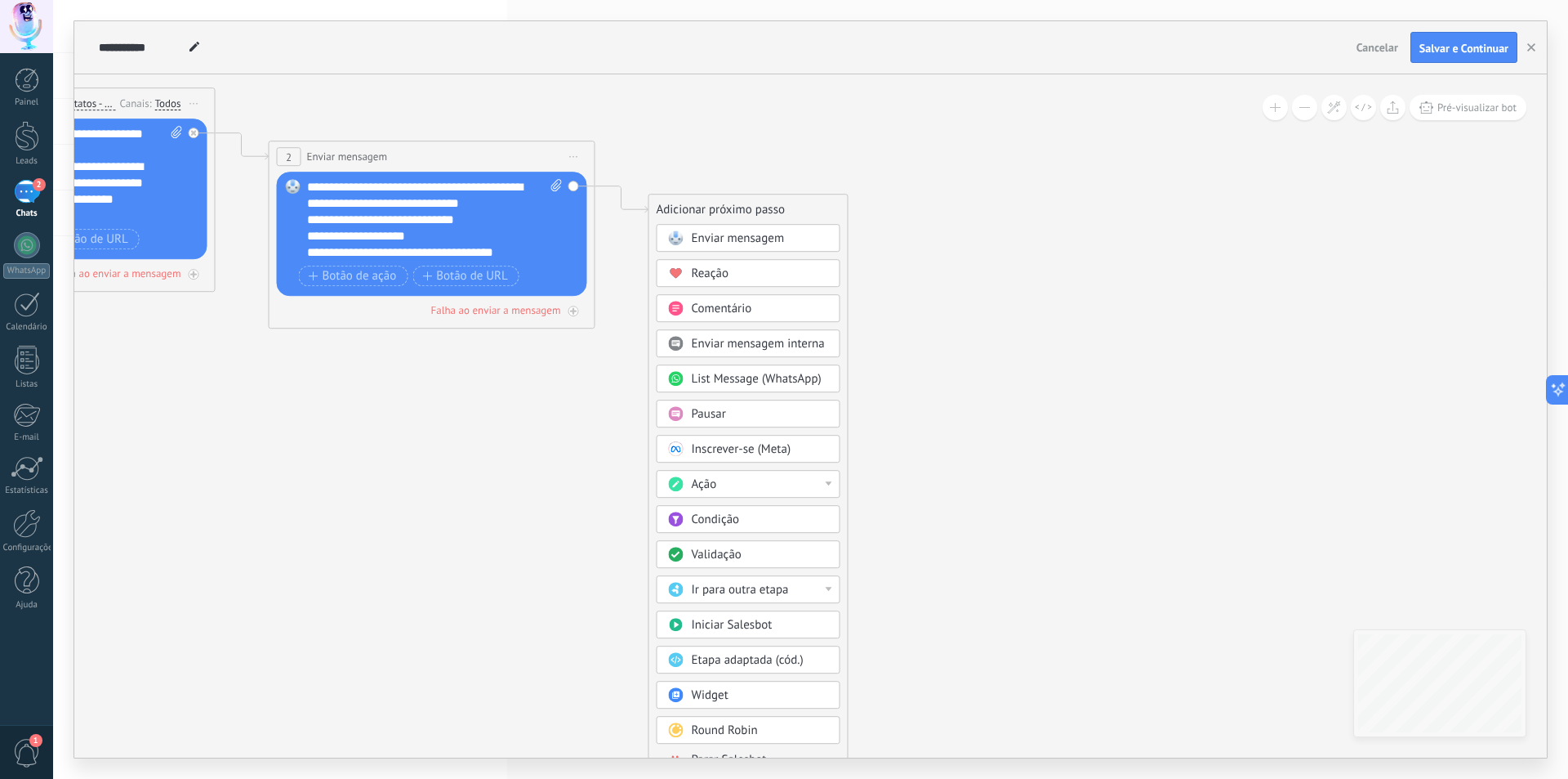
click at [761, 517] on div "Condição" at bounding box center [761, 519] width 137 height 16
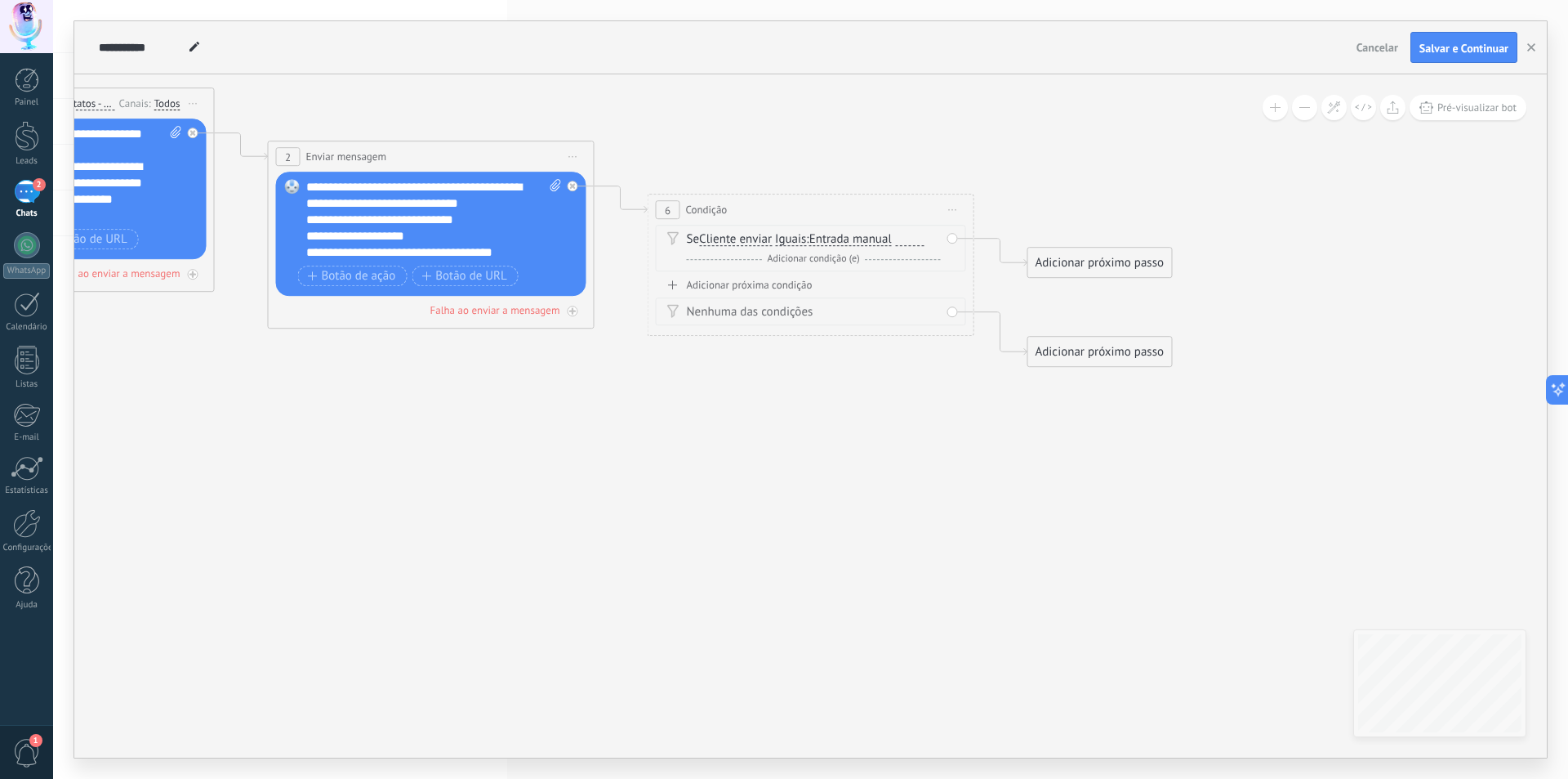
click at [880, 237] on span "Entrada manual" at bounding box center [851, 240] width 83 height 13
click at [880, 237] on button "Entrada manual" at bounding box center [903, 239] width 204 height 29
click at [653, 403] on icon at bounding box center [409, 209] width 2232 height 1134
click at [904, 237] on div at bounding box center [911, 240] width 28 height 13
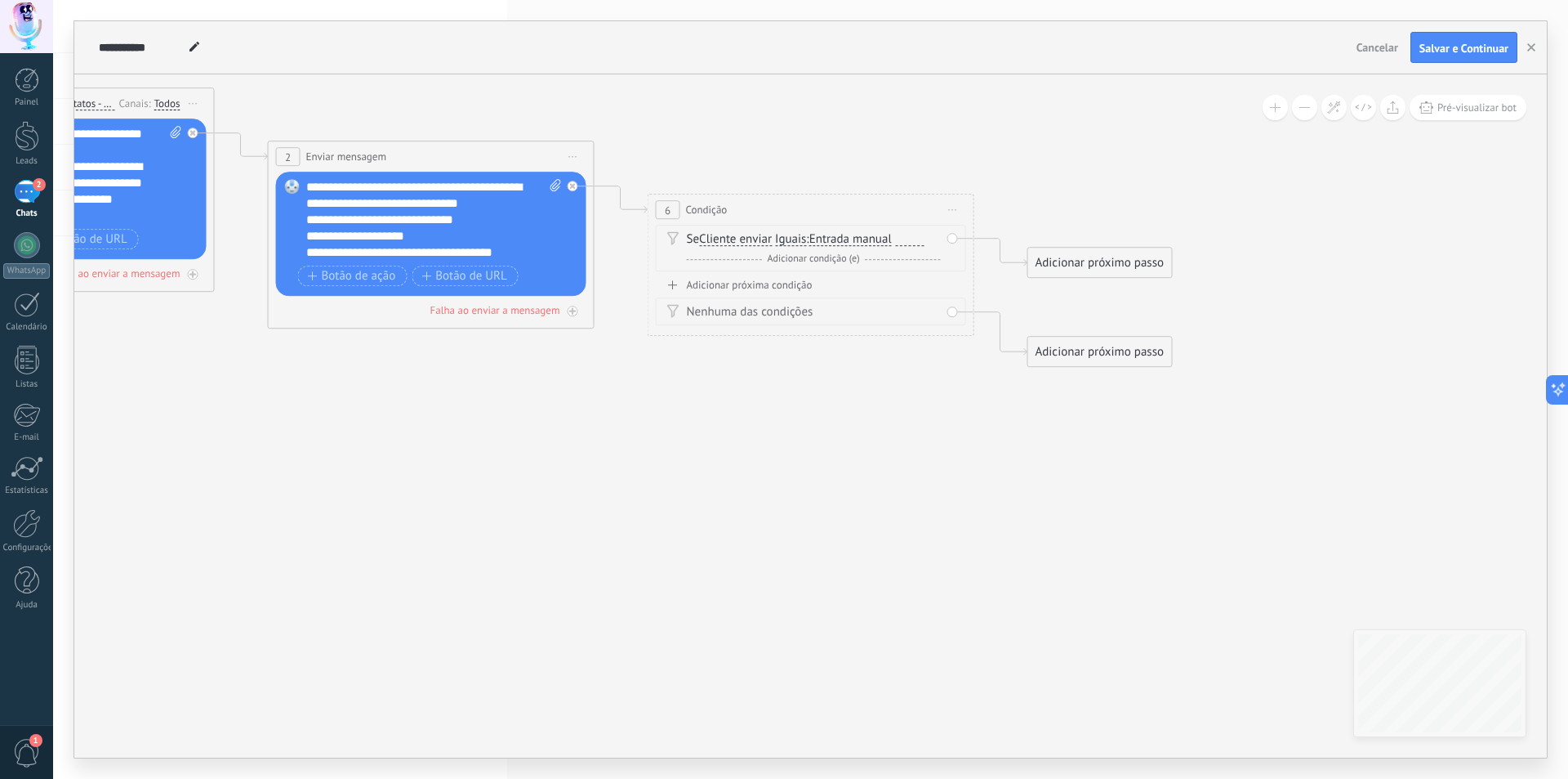
click at [904, 237] on div at bounding box center [911, 240] width 28 height 13
click at [905, 237] on div at bounding box center [911, 240] width 28 height 13
click at [1118, 183] on icon at bounding box center [409, 209] width 2232 height 1134
click at [794, 286] on div "Adicionar próxima condição" at bounding box center [811, 284] width 310 height 14
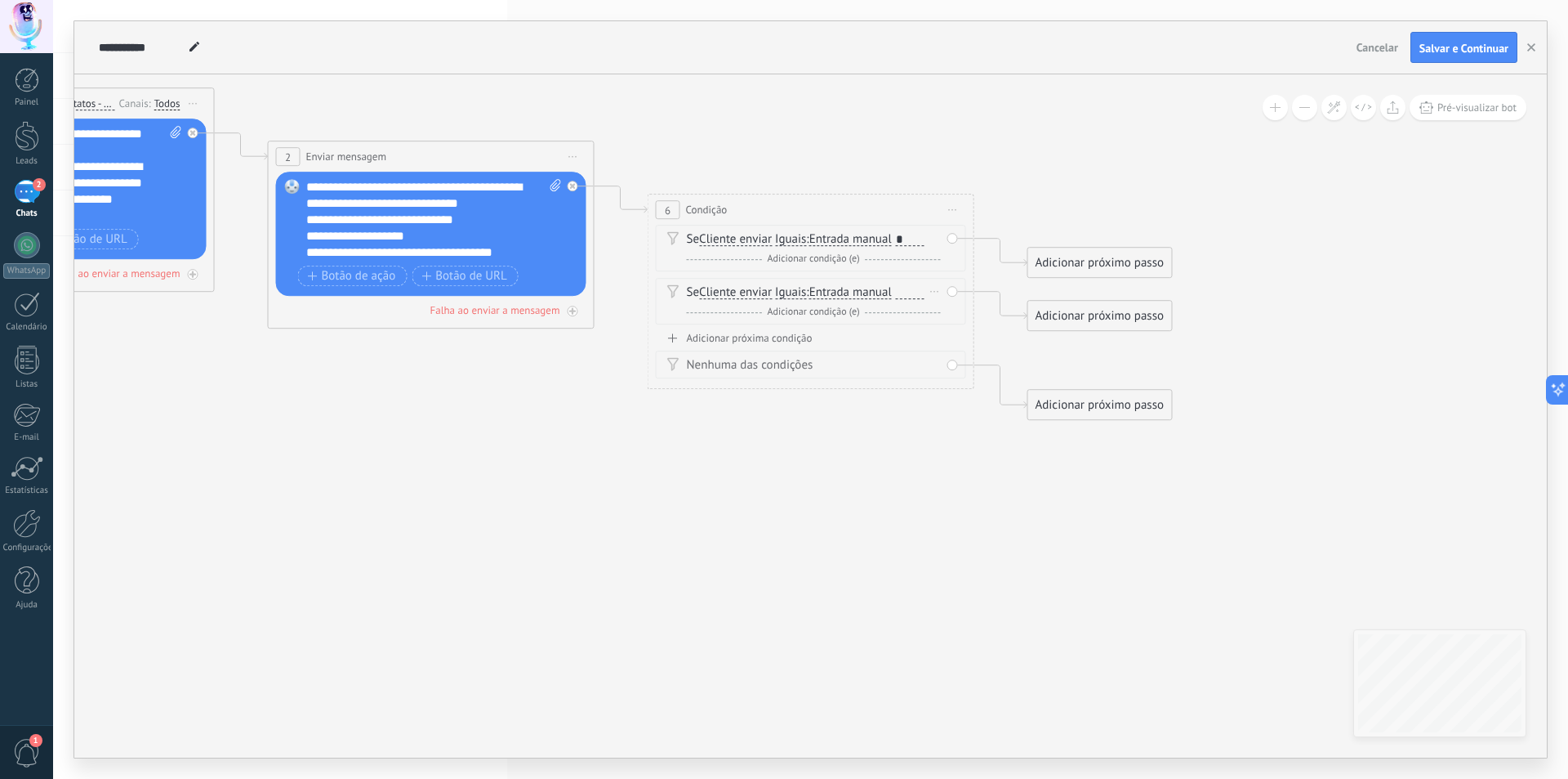
click at [904, 294] on div at bounding box center [911, 293] width 28 height 13
click at [1073, 155] on icon at bounding box center [409, 235] width 2232 height 1186
click at [846, 370] on div "Nenhuma das condições" at bounding box center [814, 365] width 254 height 16
click at [795, 358] on div "Nenhuma das condições" at bounding box center [814, 365] width 254 height 16
click at [795, 363] on div "Nenhuma das condições" at bounding box center [814, 365] width 254 height 16
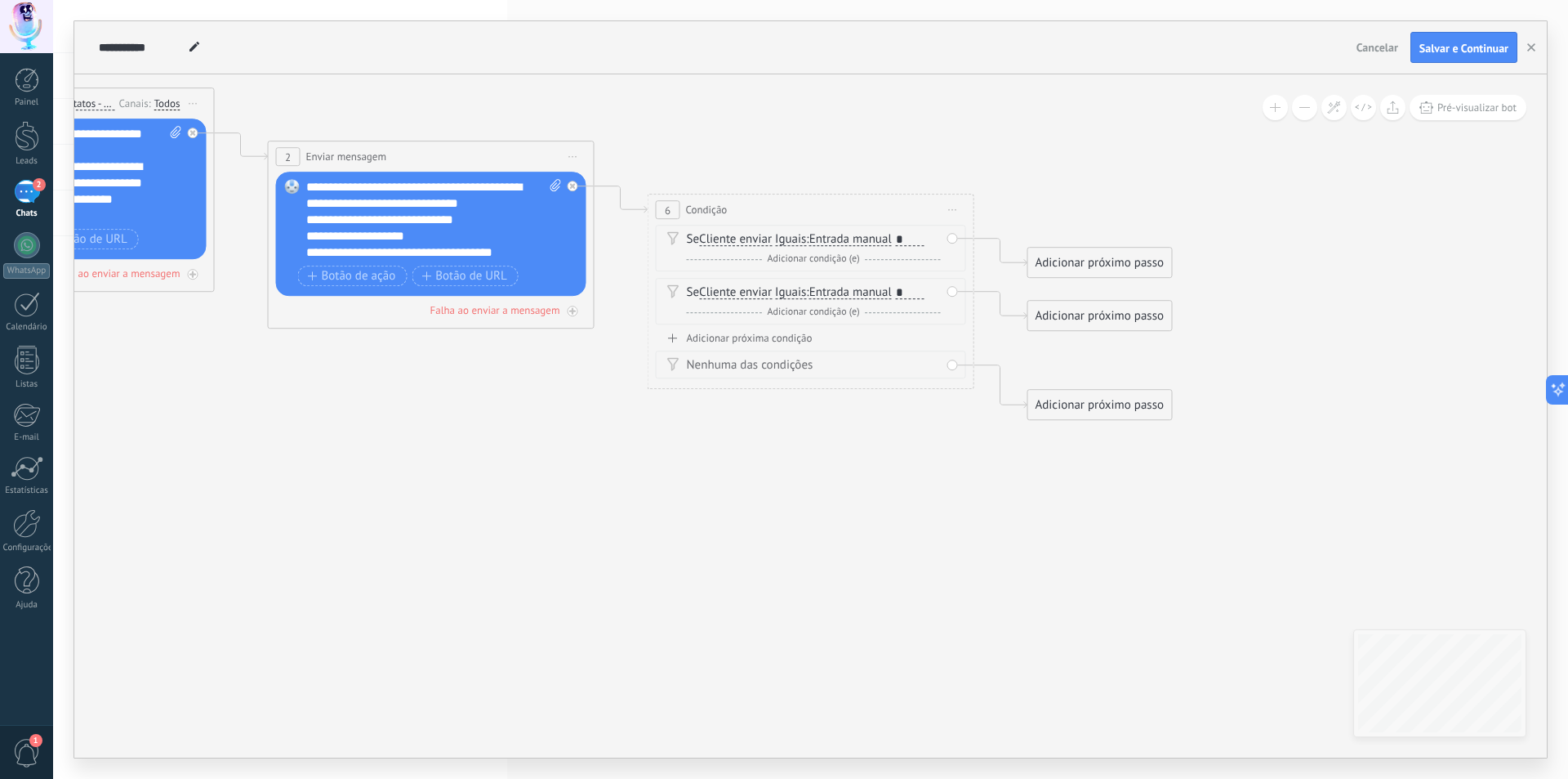
drag, startPoint x: 792, startPoint y: 368, endPoint x: 757, endPoint y: 351, distance: 38.9
click at [792, 365] on div "Nenhuma das condições" at bounding box center [814, 365] width 254 height 16
click at [737, 363] on div "Nenhuma das condições" at bounding box center [814, 365] width 254 height 16
click at [1073, 251] on div "Adicionar próximo passo" at bounding box center [1100, 262] width 144 height 27
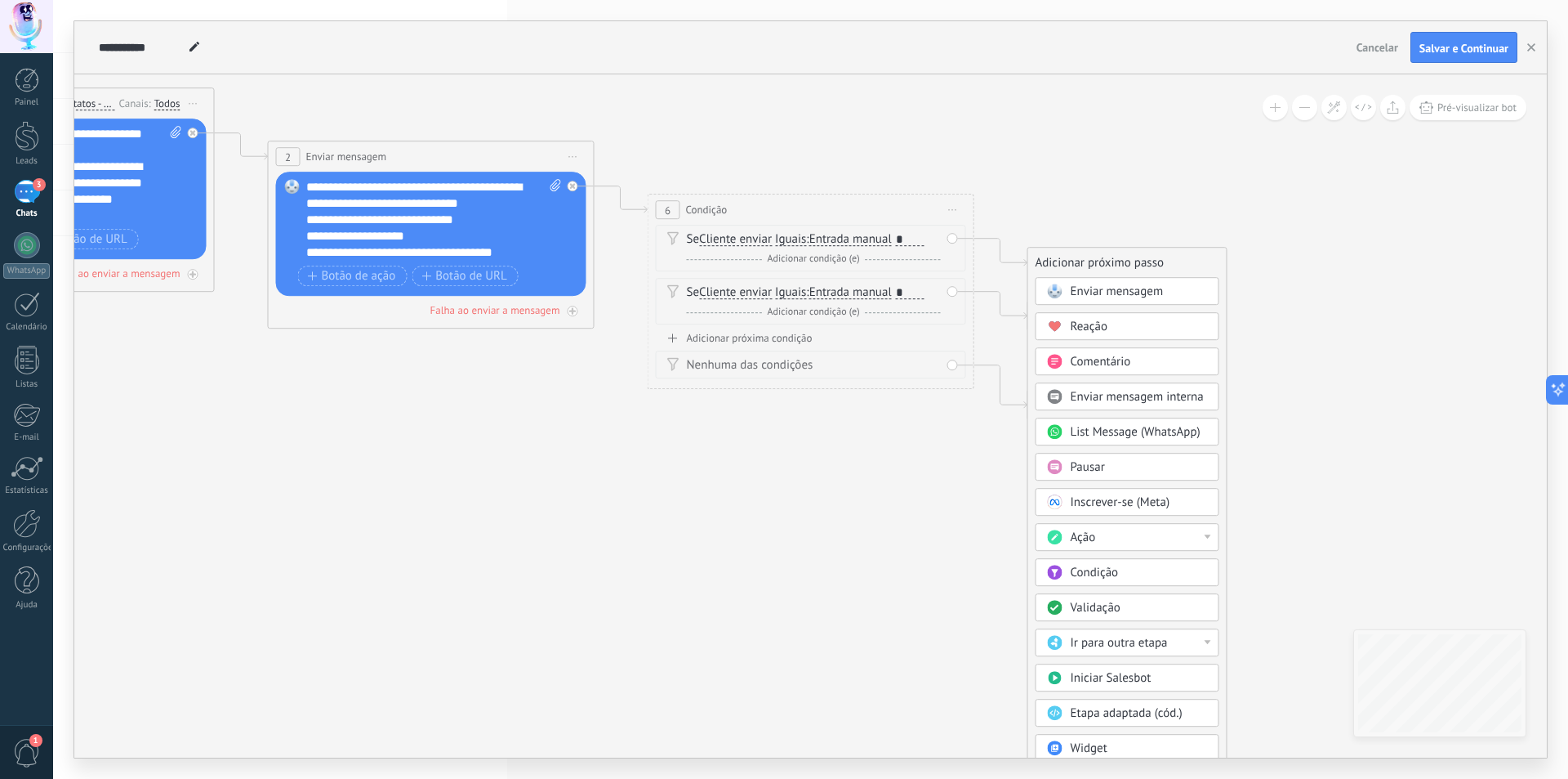
click at [1101, 281] on div "Enviar mensagem" at bounding box center [1127, 291] width 183 height 28
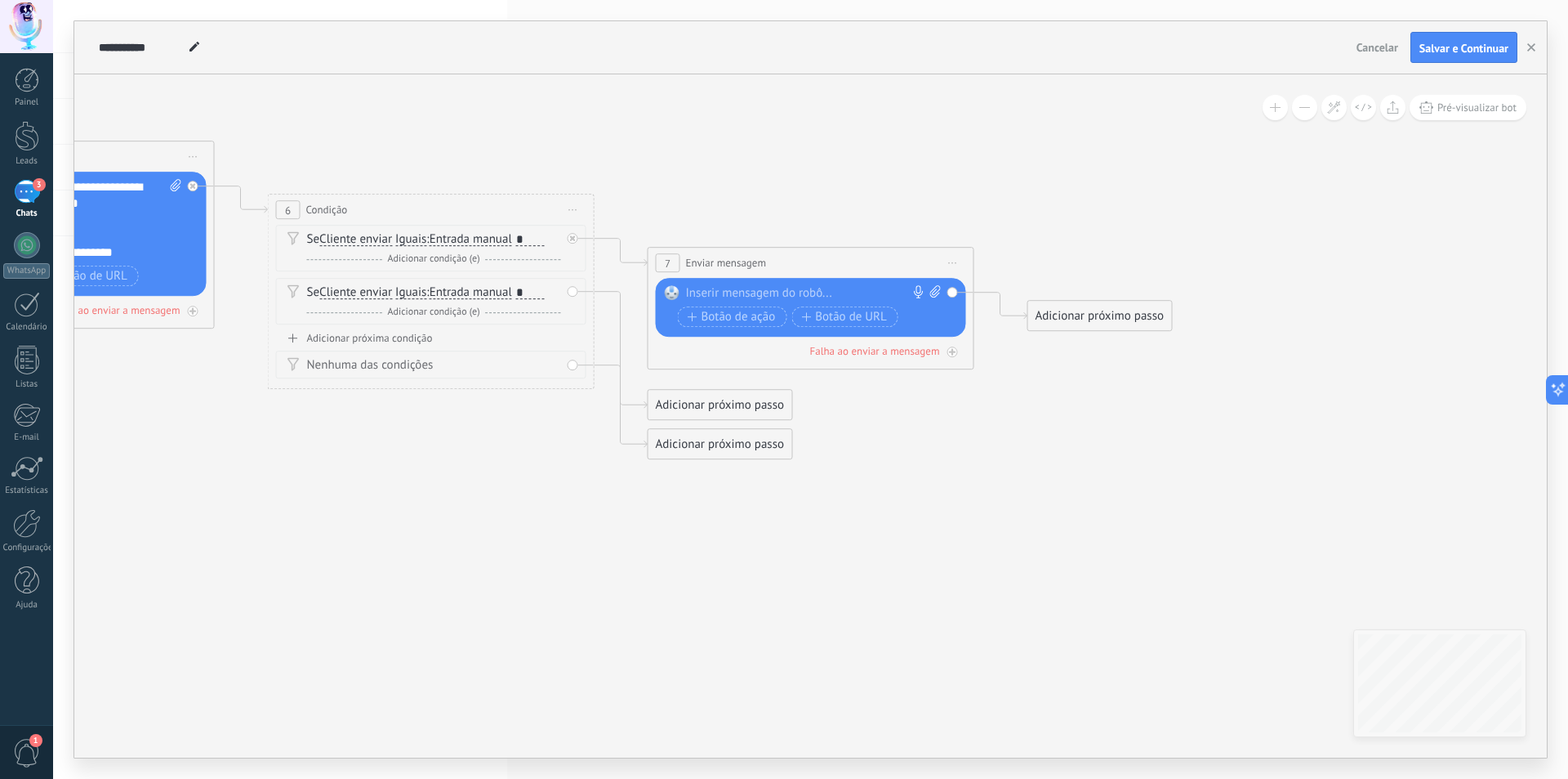
click at [743, 288] on div at bounding box center [808, 293] width 243 height 16
click at [228, 501] on icon at bounding box center [219, 255] width 2612 height 1226
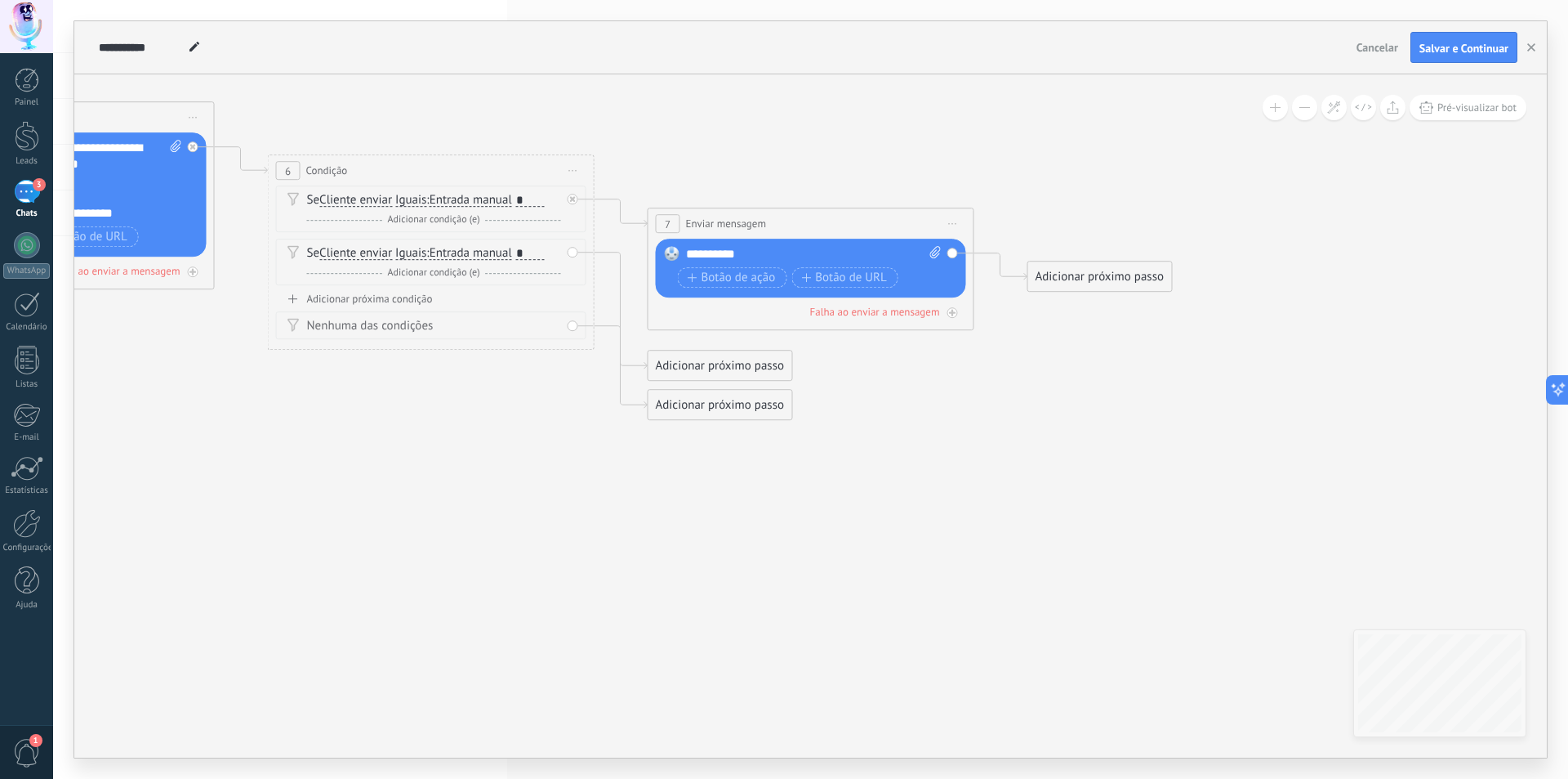
click at [124, 764] on div "**********" at bounding box center [810, 390] width 1515 height 779
click at [110, 199] on div "**********" at bounding box center [40, 197] width 227 height 49
drag, startPoint x: 84, startPoint y: 201, endPoint x: 81, endPoint y: 209, distance: 8.5
click at [58, 203] on div "**********" at bounding box center [810, 390] width 1515 height 779
click at [112, 189] on div "**********" at bounding box center [40, 197] width 227 height 49
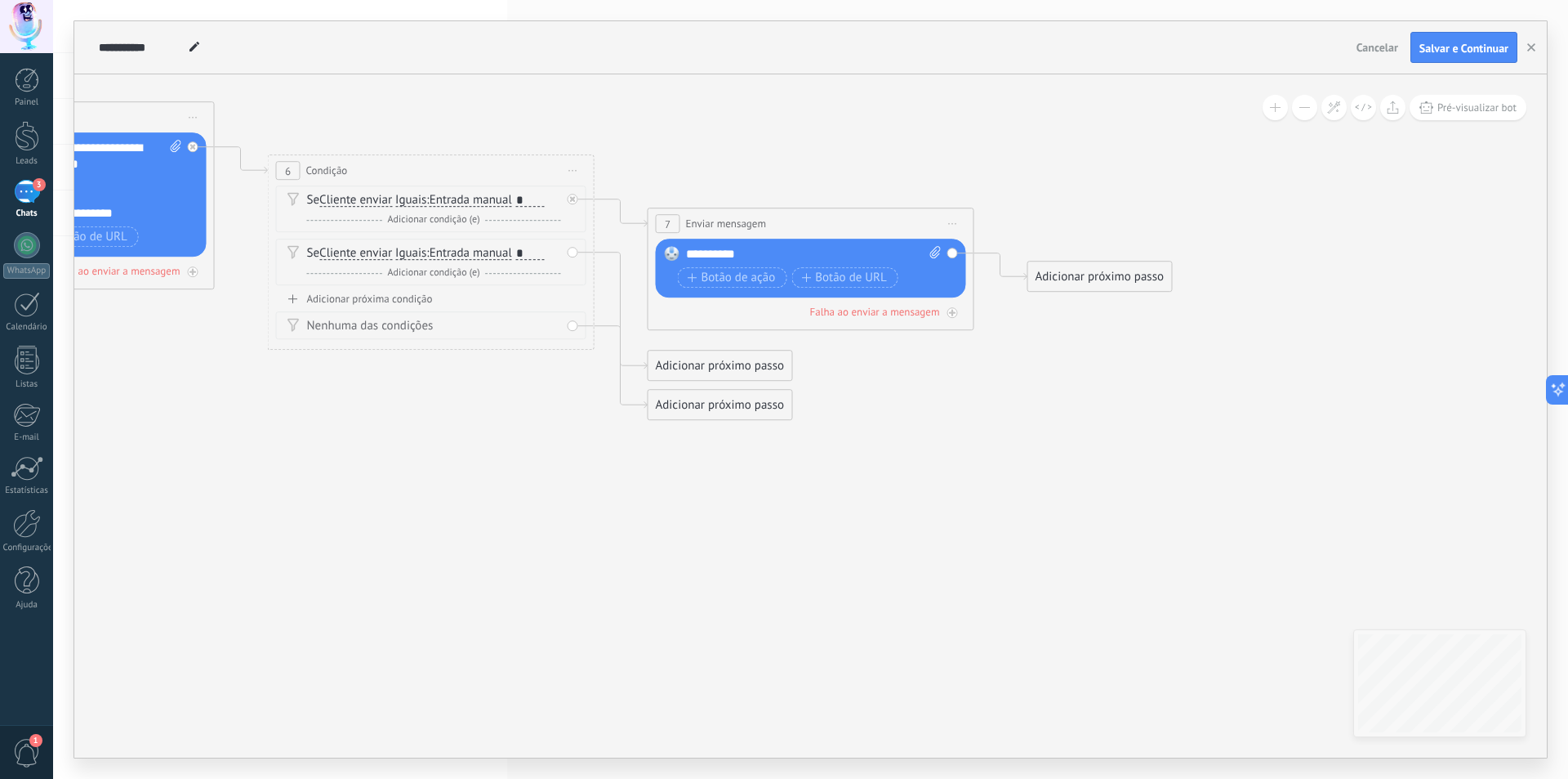
click at [332, 494] on icon at bounding box center [219, 215] width 2612 height 1226
drag, startPoint x: 238, startPoint y: 633, endPoint x: 438, endPoint y: 676, distance: 204.6
click at [467, 674] on icon at bounding box center [219, 215] width 2612 height 1226
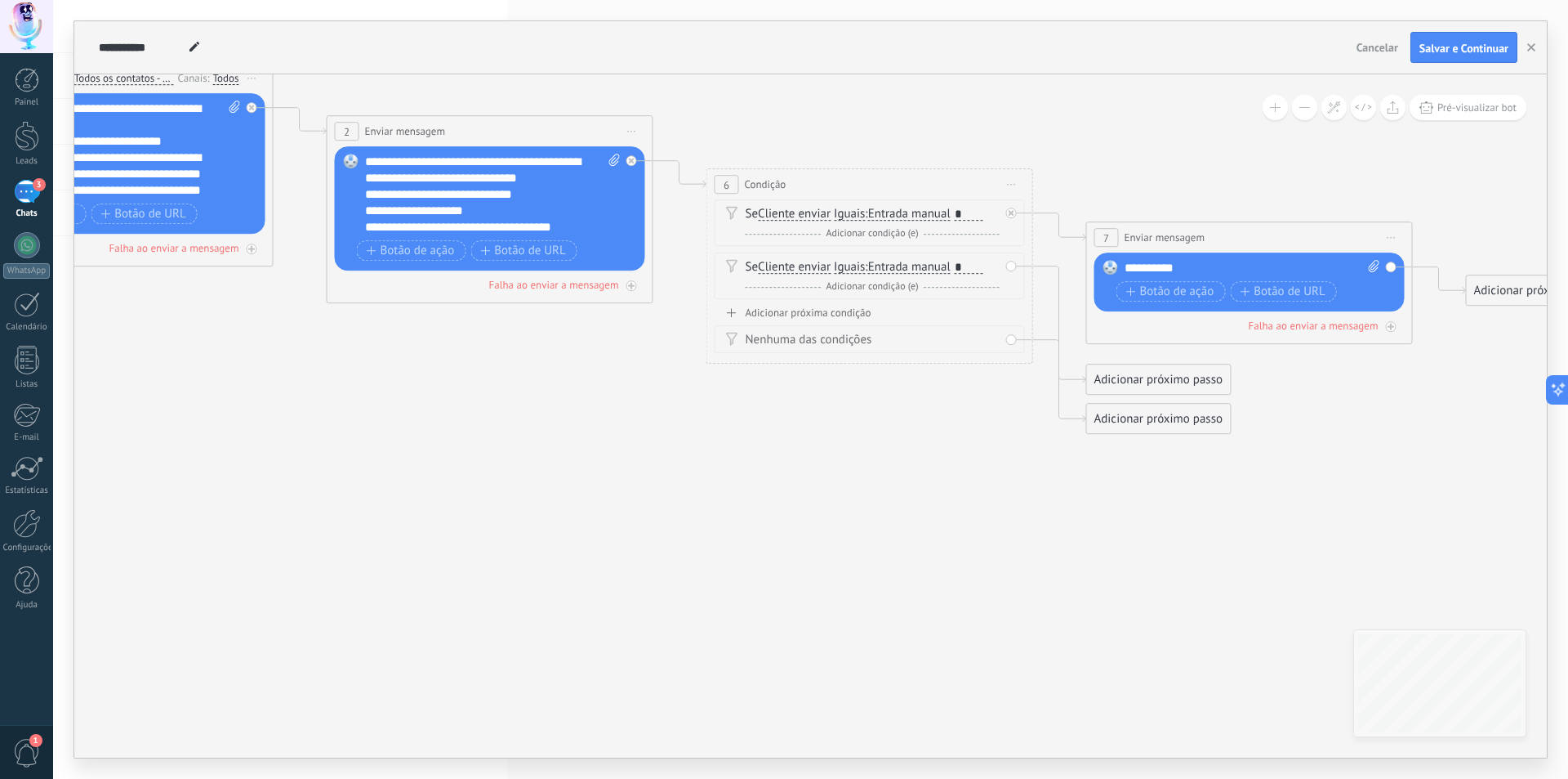
drag, startPoint x: 388, startPoint y: 674, endPoint x: 658, endPoint y: 692, distance: 270.6
click at [621, 701] on icon at bounding box center [657, 230] width 2612 height 1226
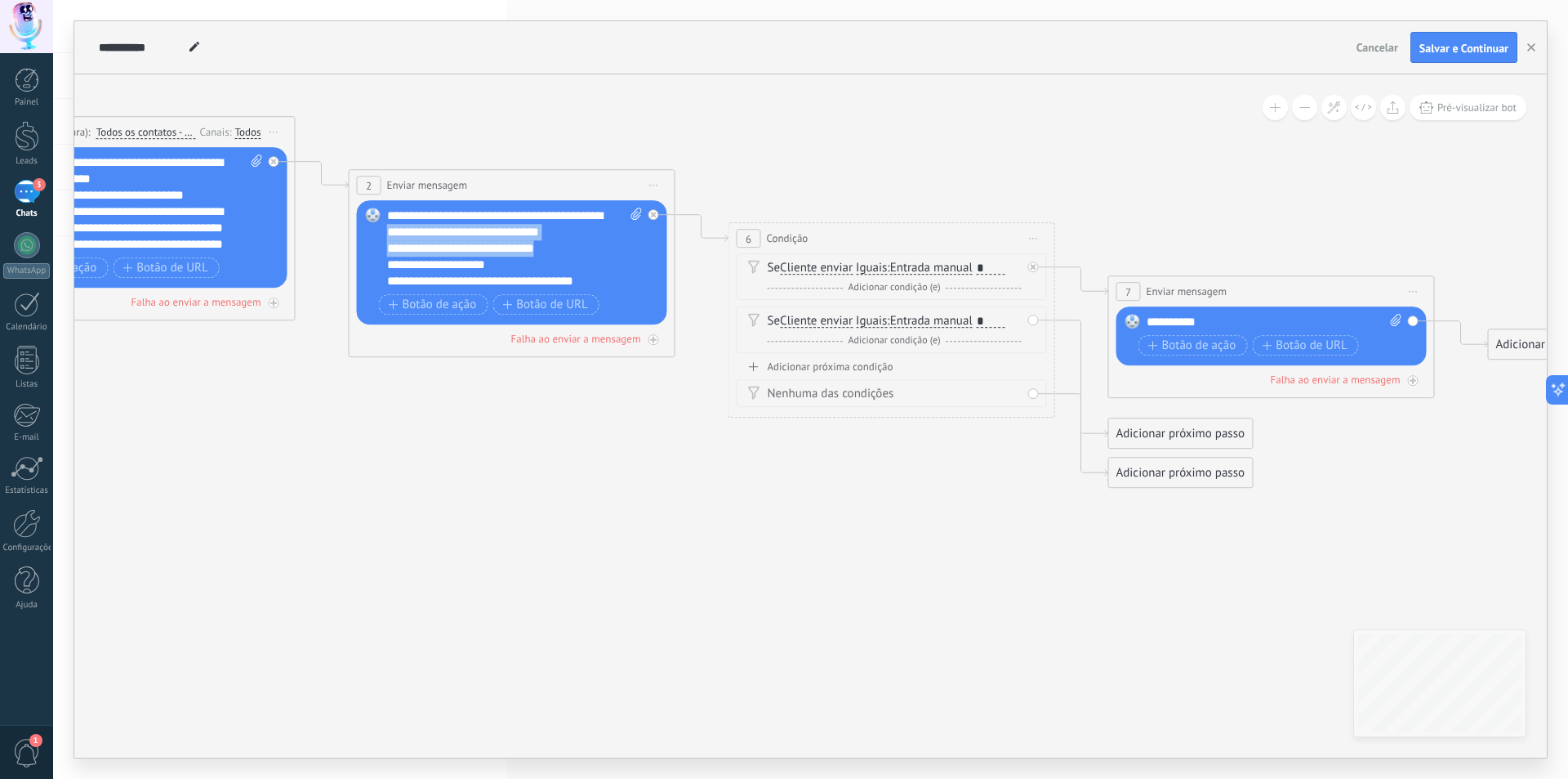
drag, startPoint x: 549, startPoint y: 247, endPoint x: 429, endPoint y: 230, distance: 121.2
click at [429, 230] on div "**********" at bounding box center [515, 248] width 256 height 82
click at [549, 246] on div "**********" at bounding box center [500, 264] width 227 height 49
drag, startPoint x: 538, startPoint y: 246, endPoint x: 430, endPoint y: 231, distance: 109.0
click at [430, 231] on div "**********" at bounding box center [515, 248] width 256 height 82
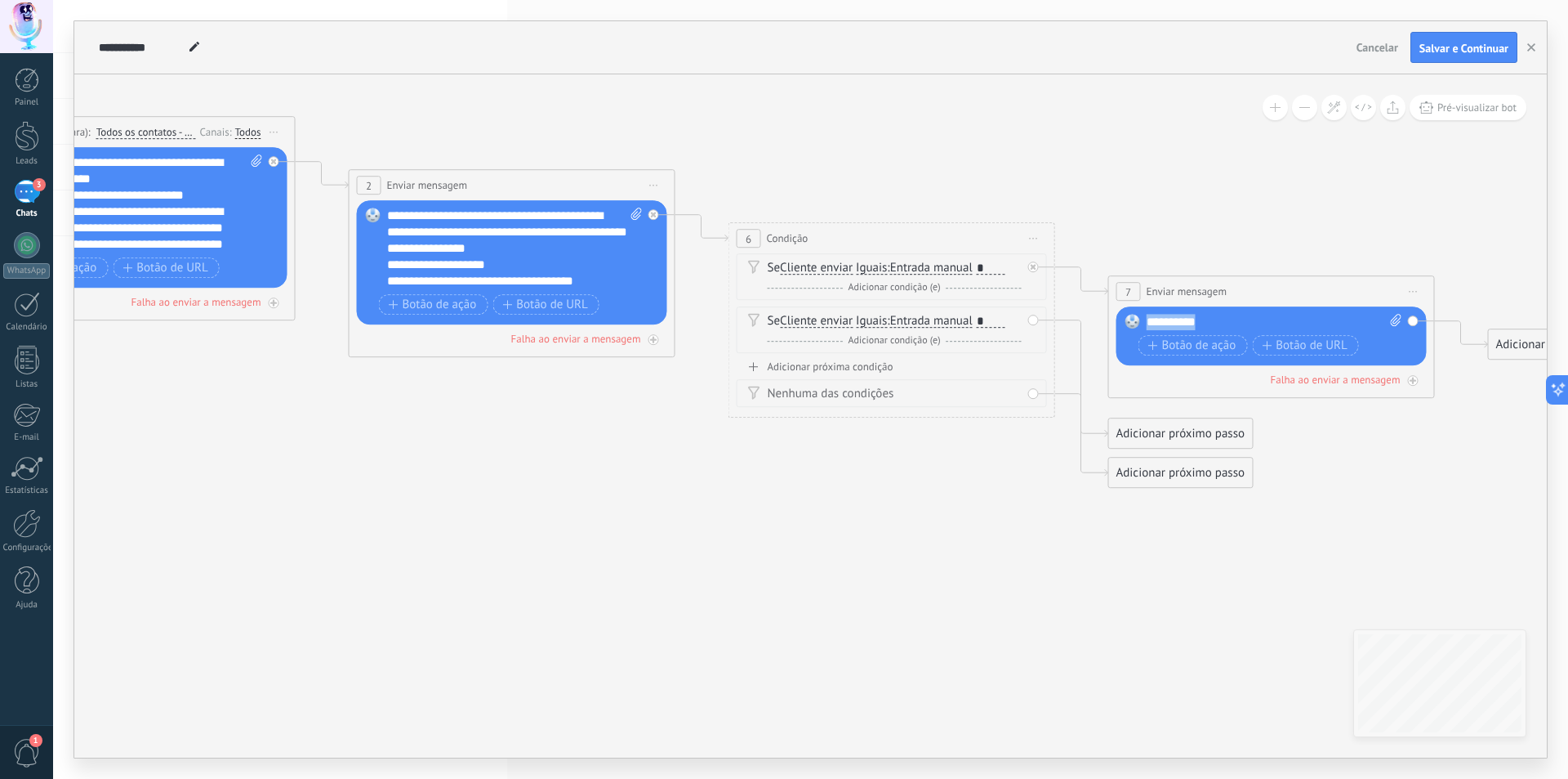
drag, startPoint x: 1213, startPoint y: 326, endPoint x: 1119, endPoint y: 320, distance: 94.2
click at [1119, 320] on div "Substituir Remover Converter para mensagem de voz Arraste a imagem aqui para an…" at bounding box center [1272, 336] width 310 height 59
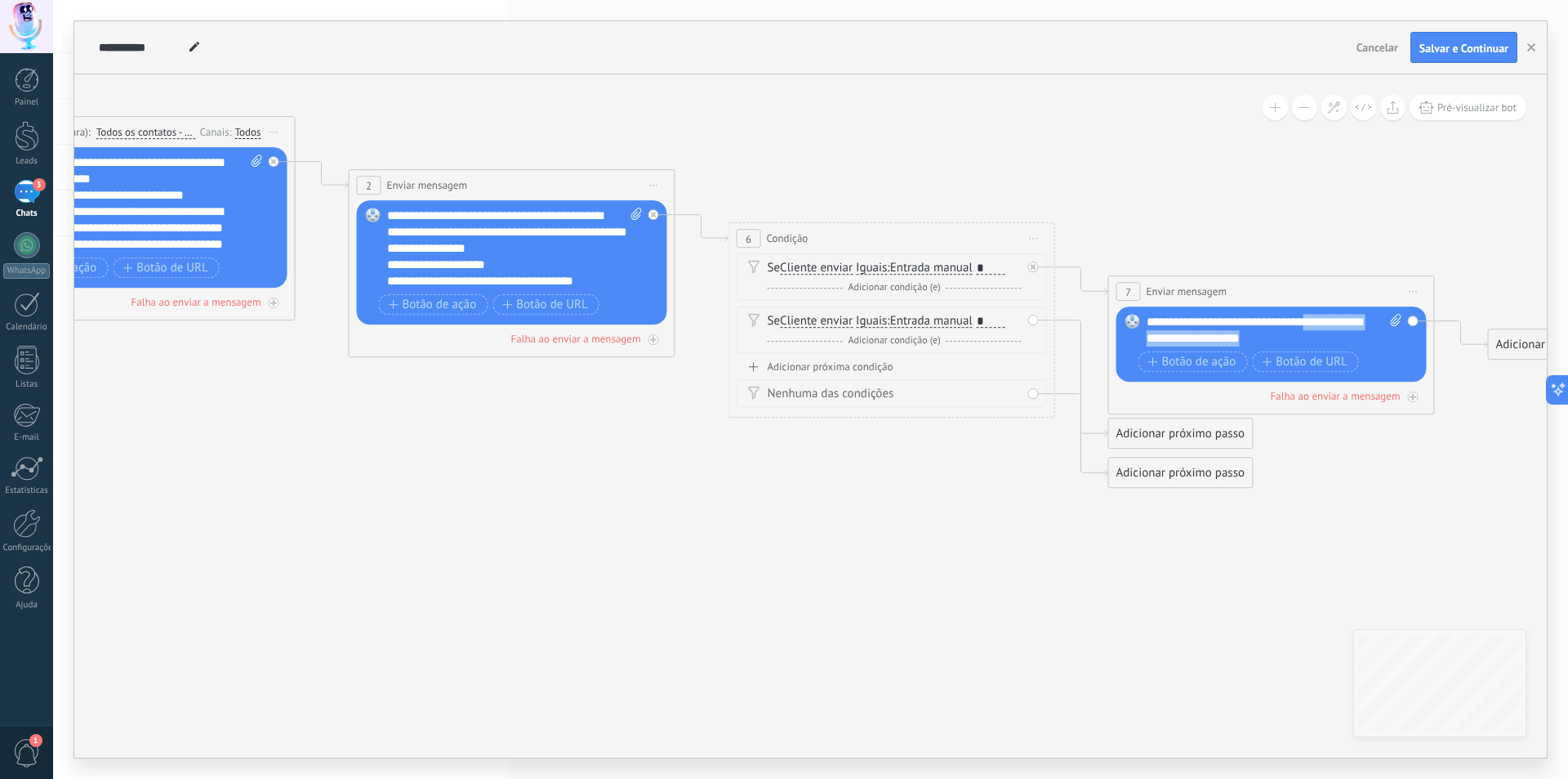
drag, startPoint x: 1277, startPoint y: 333, endPoint x: 1311, endPoint y: 315, distance: 38.5
click at [1311, 315] on div "**********" at bounding box center [1275, 329] width 256 height 33
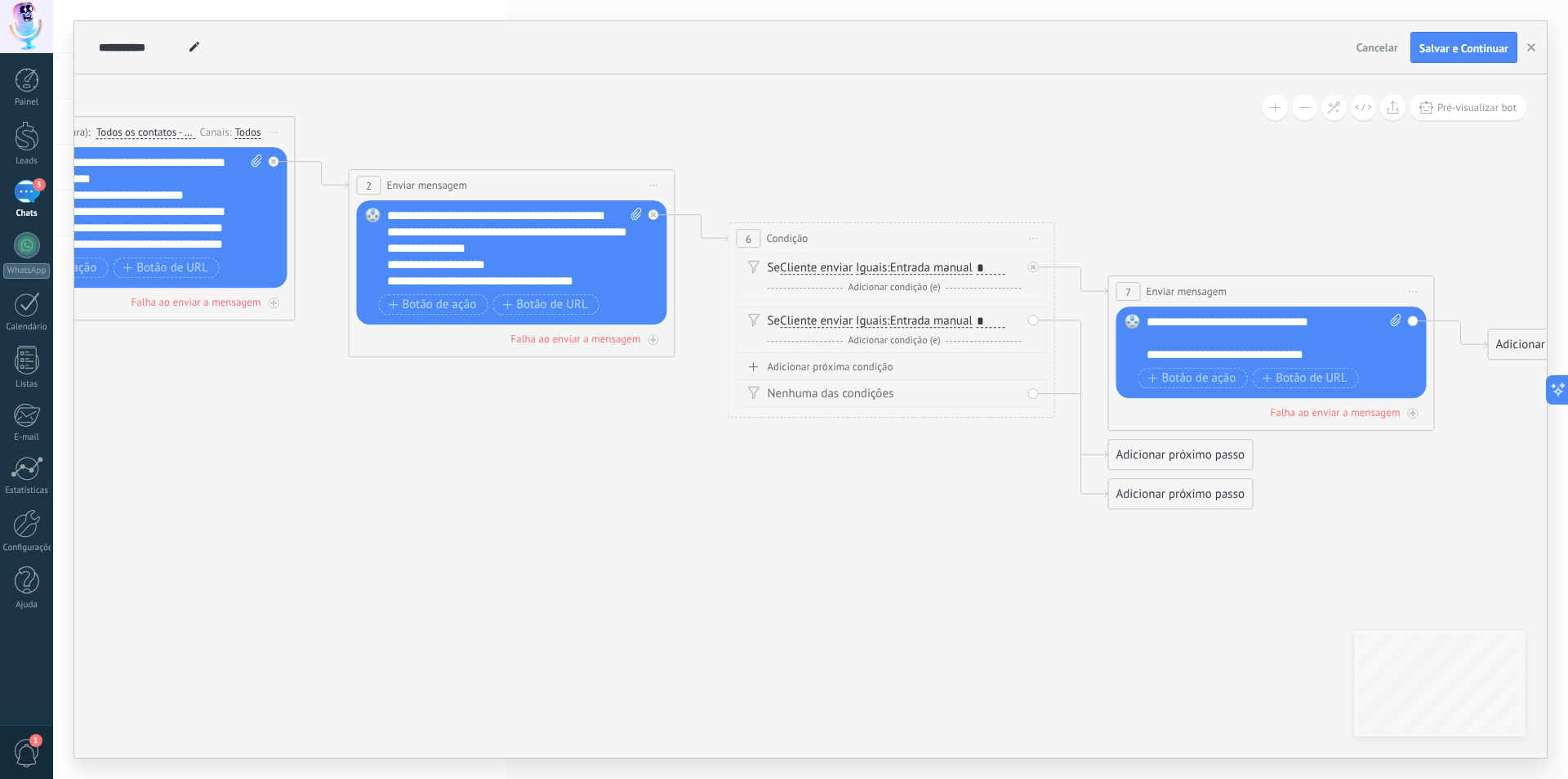
click at [1335, 504] on icon at bounding box center [680, 283] width 2612 height 1226
click at [1132, 491] on div "Adicionar próximo passo" at bounding box center [1181, 494] width 144 height 27
click at [1151, 518] on span at bounding box center [1137, 522] width 32 height 13
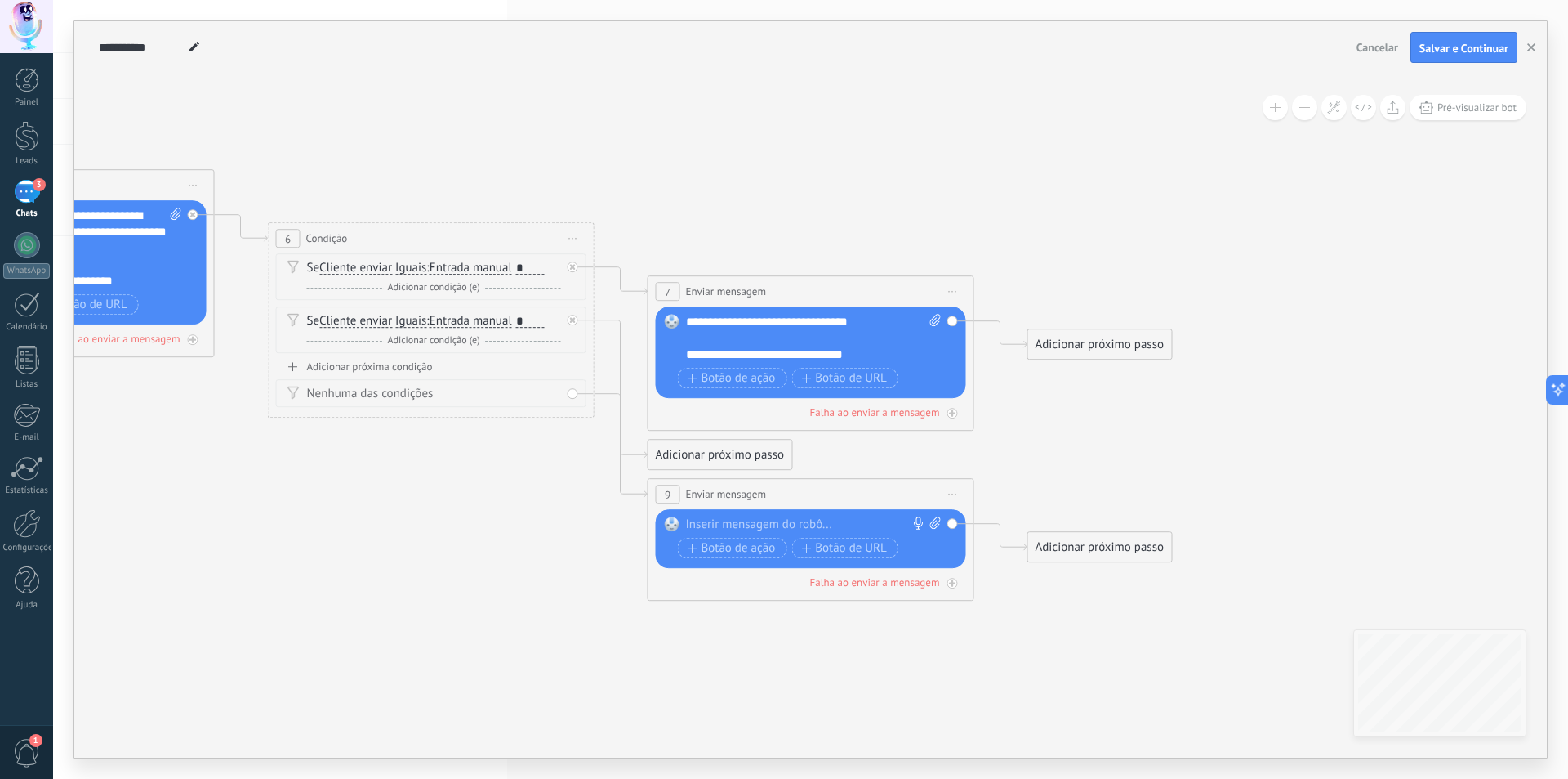
click at [756, 522] on div at bounding box center [808, 524] width 243 height 16
click at [780, 522] on div at bounding box center [808, 524] width 243 height 16
paste div
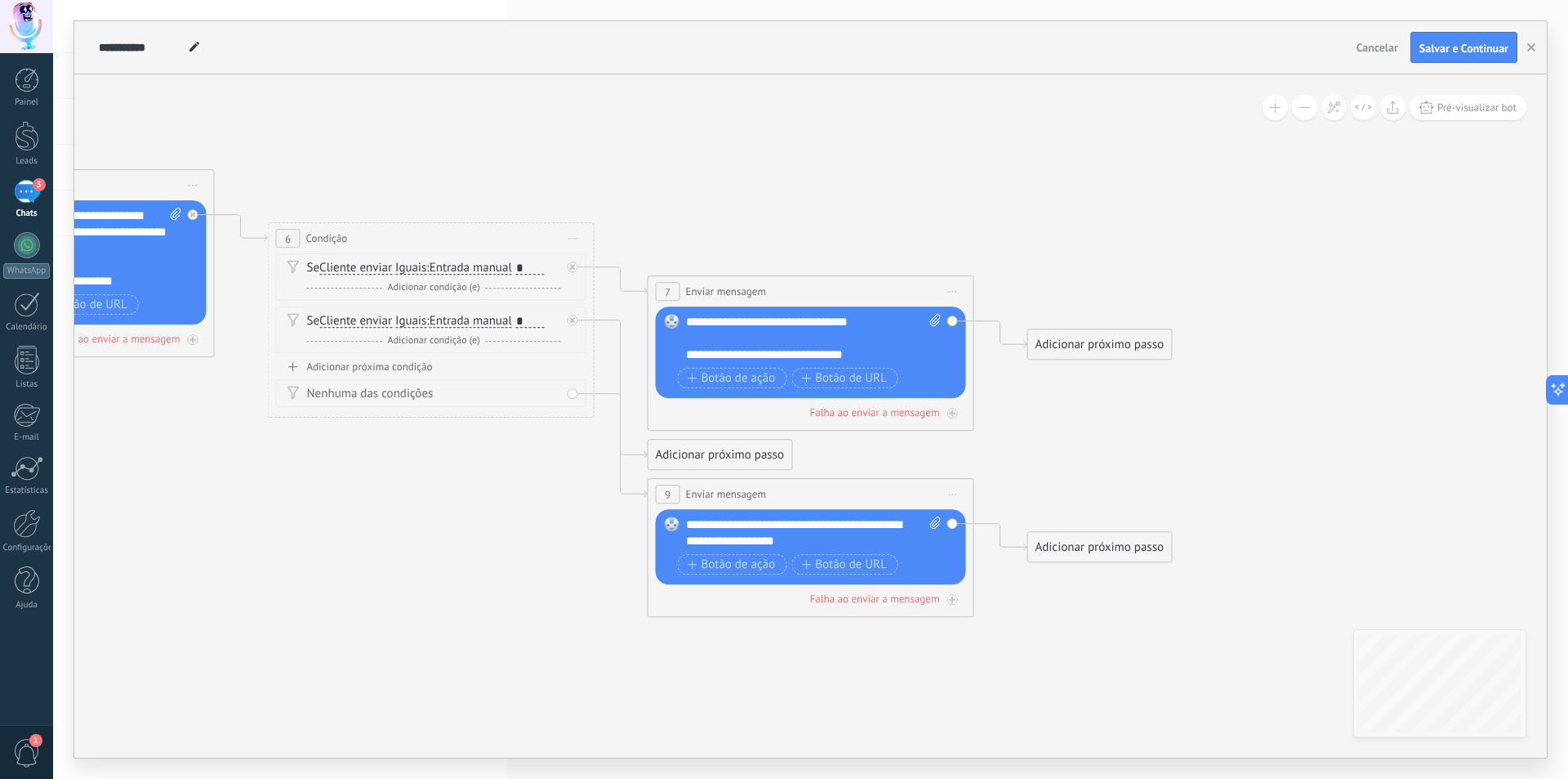
click at [935, 524] on icon at bounding box center [935, 522] width 10 height 12
click input "Upload" at bounding box center [0, 0] width 0 height 0
click at [932, 522] on icon at bounding box center [934, 522] width 10 height 12
click input "Upload" at bounding box center [0, 0] width 0 height 0
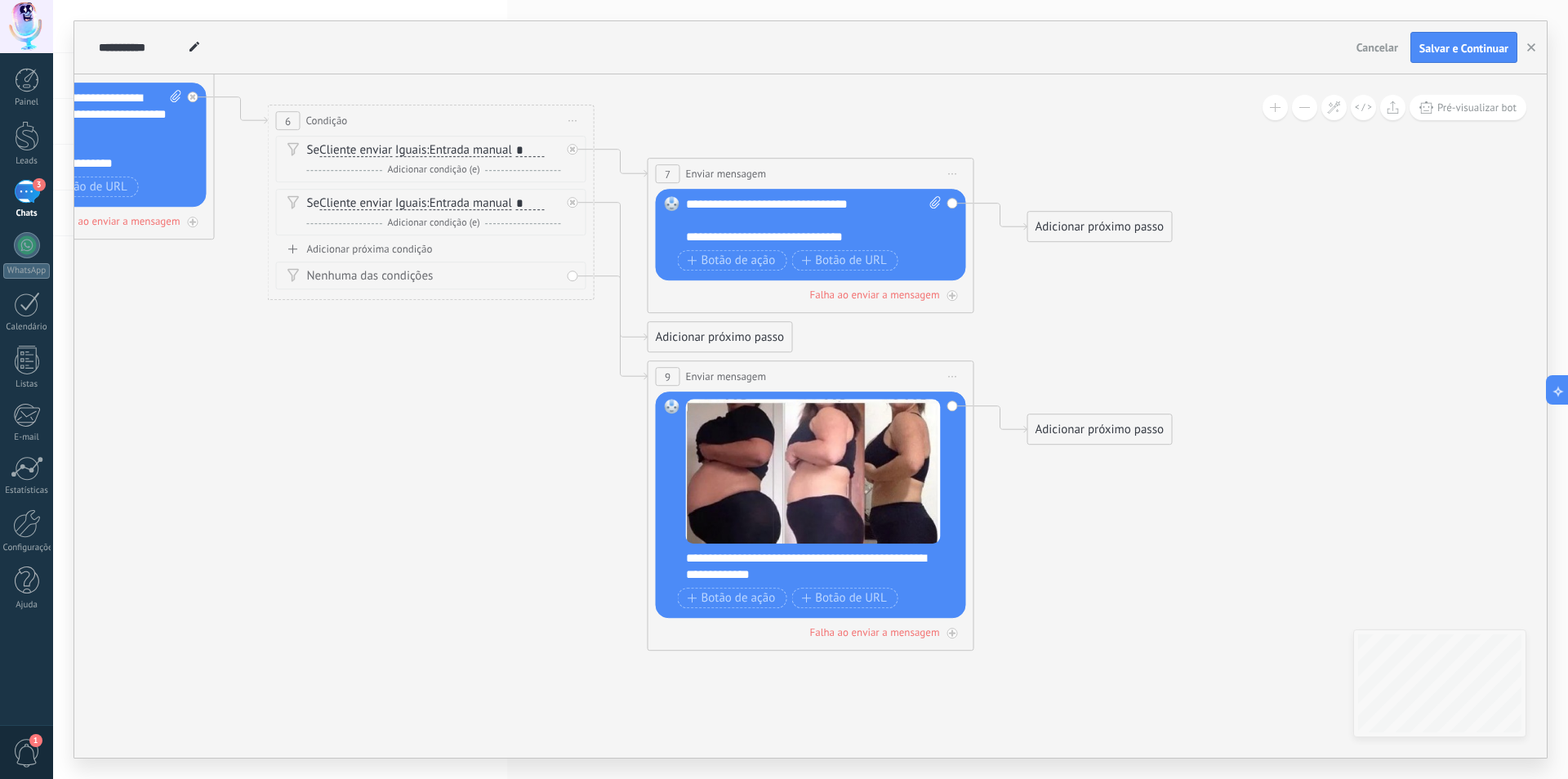
click at [1058, 429] on div "Adicionar próximo passo" at bounding box center [1100, 429] width 144 height 27
click at [1084, 454] on span "Enviar mensagem" at bounding box center [1117, 458] width 93 height 16
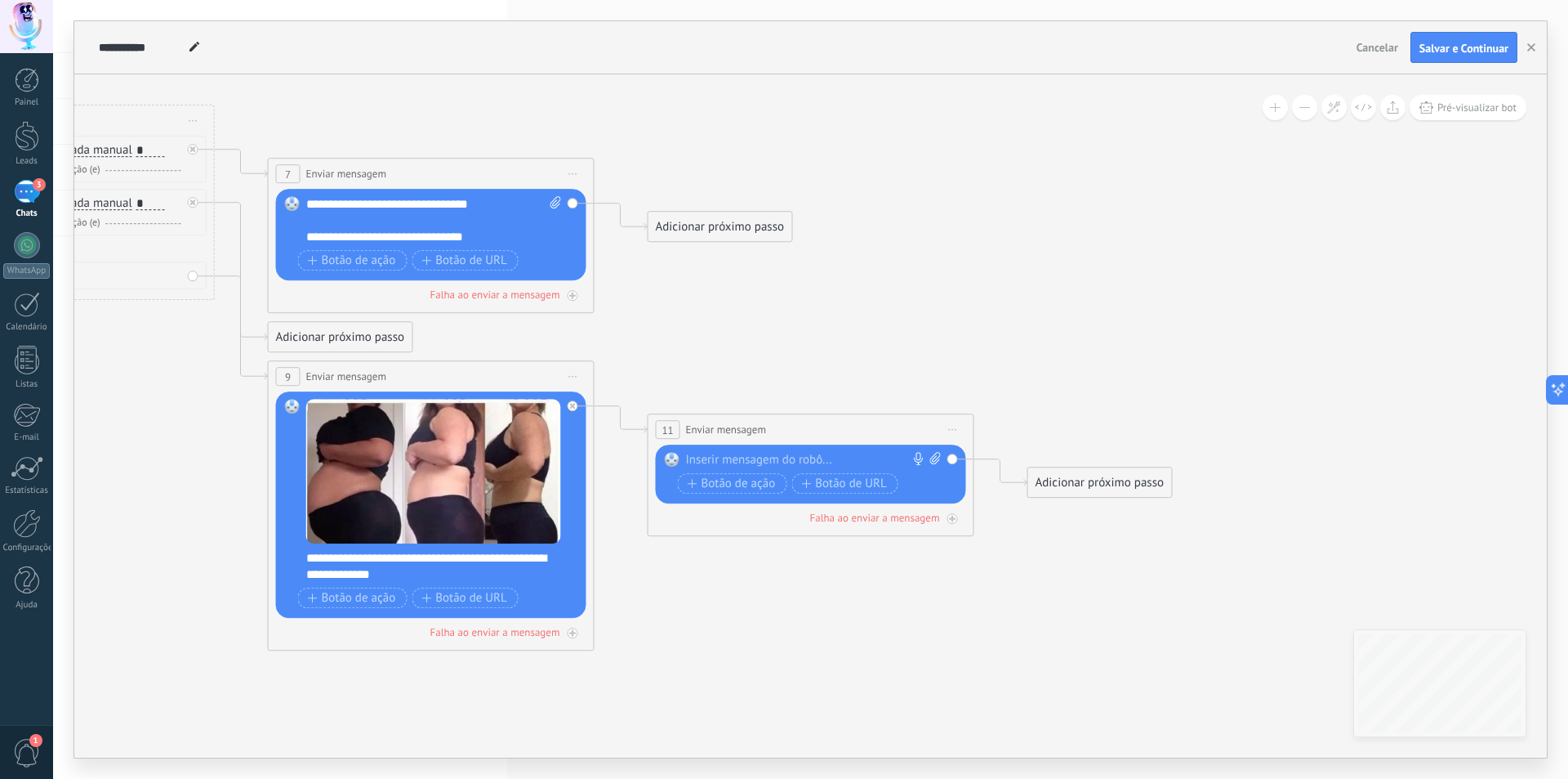
click at [779, 459] on div at bounding box center [808, 459] width 243 height 16
paste div
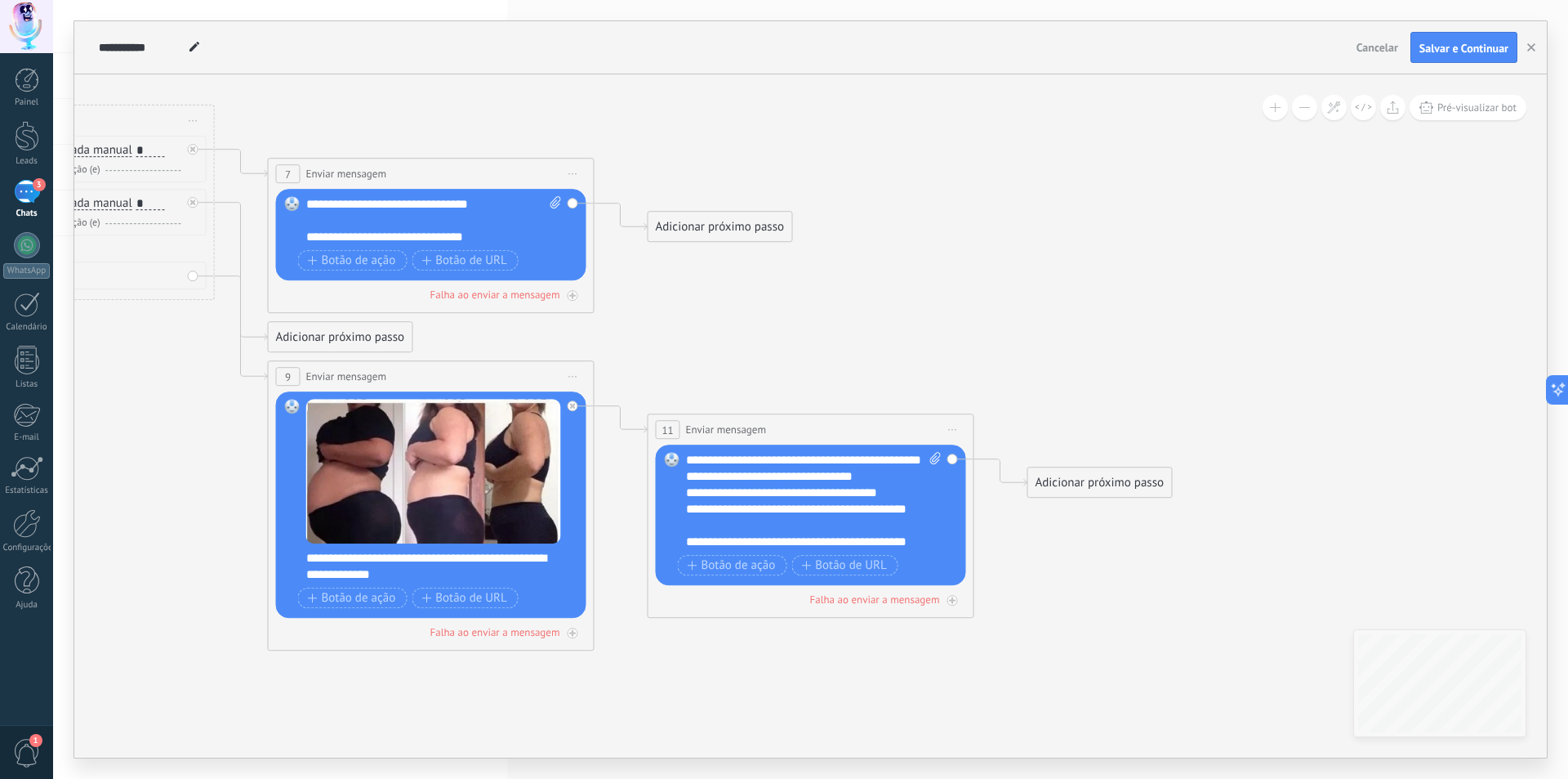
click at [736, 533] on div "**********" at bounding box center [800, 517] width 227 height 33
click at [772, 540] on div "**********" at bounding box center [800, 533] width 227 height 33
click at [1085, 483] on div "Adicionar próximo passo" at bounding box center [1100, 483] width 144 height 27
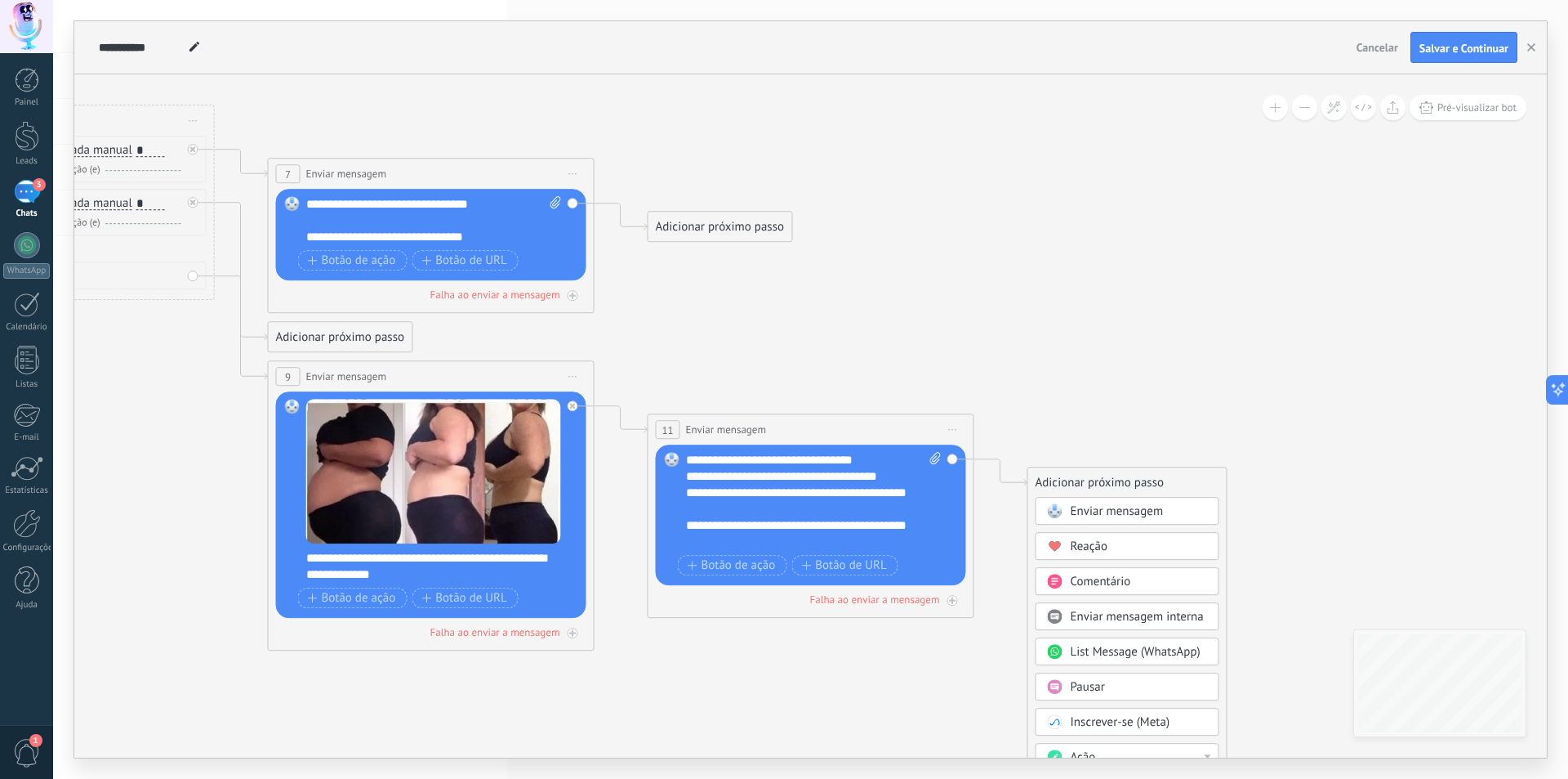
click at [1093, 506] on span "Enviar mensagem" at bounding box center [1117, 511] width 93 height 16
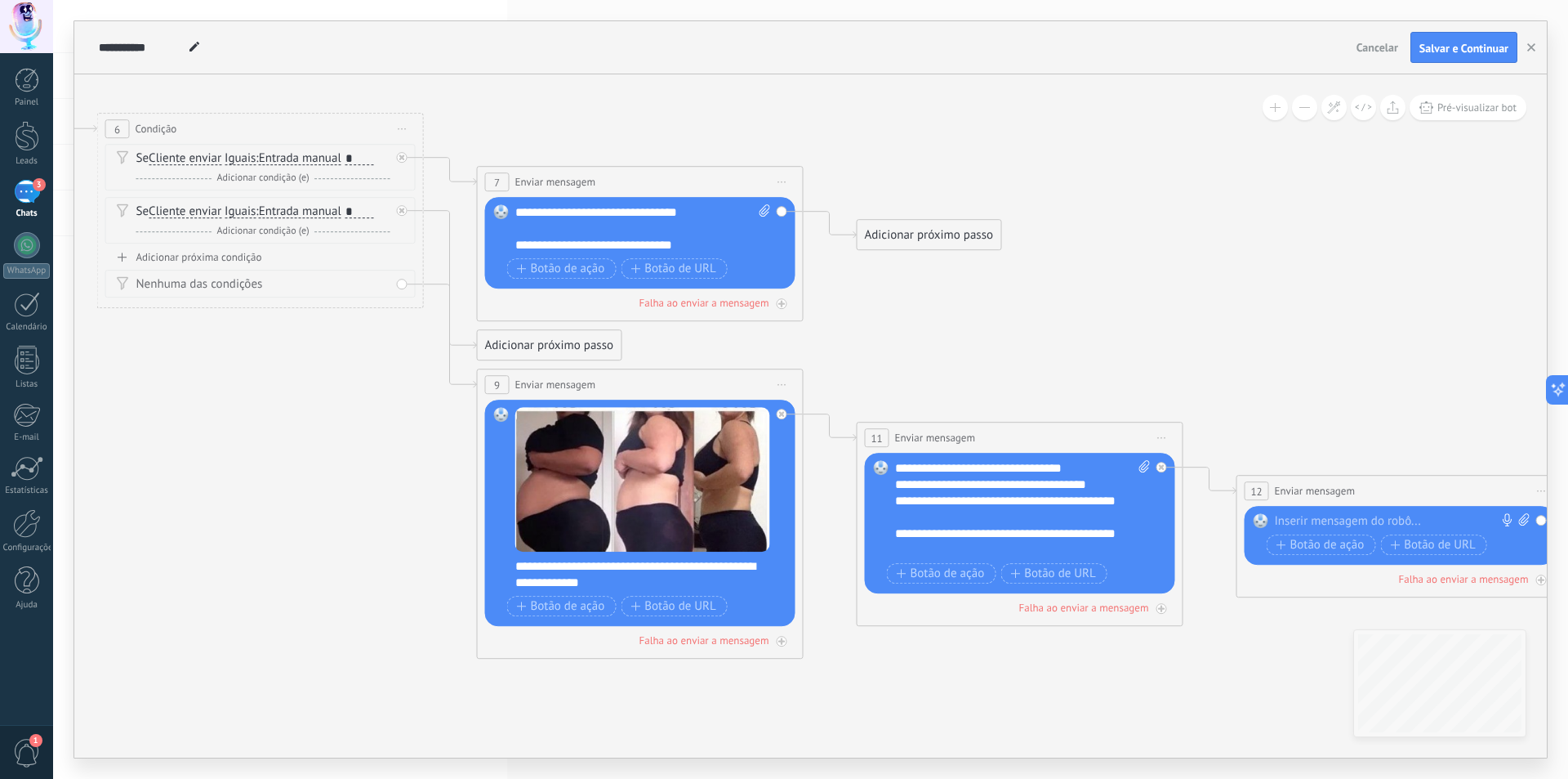
drag, startPoint x: 314, startPoint y: 697, endPoint x: 892, endPoint y: 707, distance: 578.1
click at [892, 707] on icon at bounding box center [428, 314] width 3371 height 1506
click at [898, 232] on div "Adicionar próximo passo" at bounding box center [929, 234] width 144 height 27
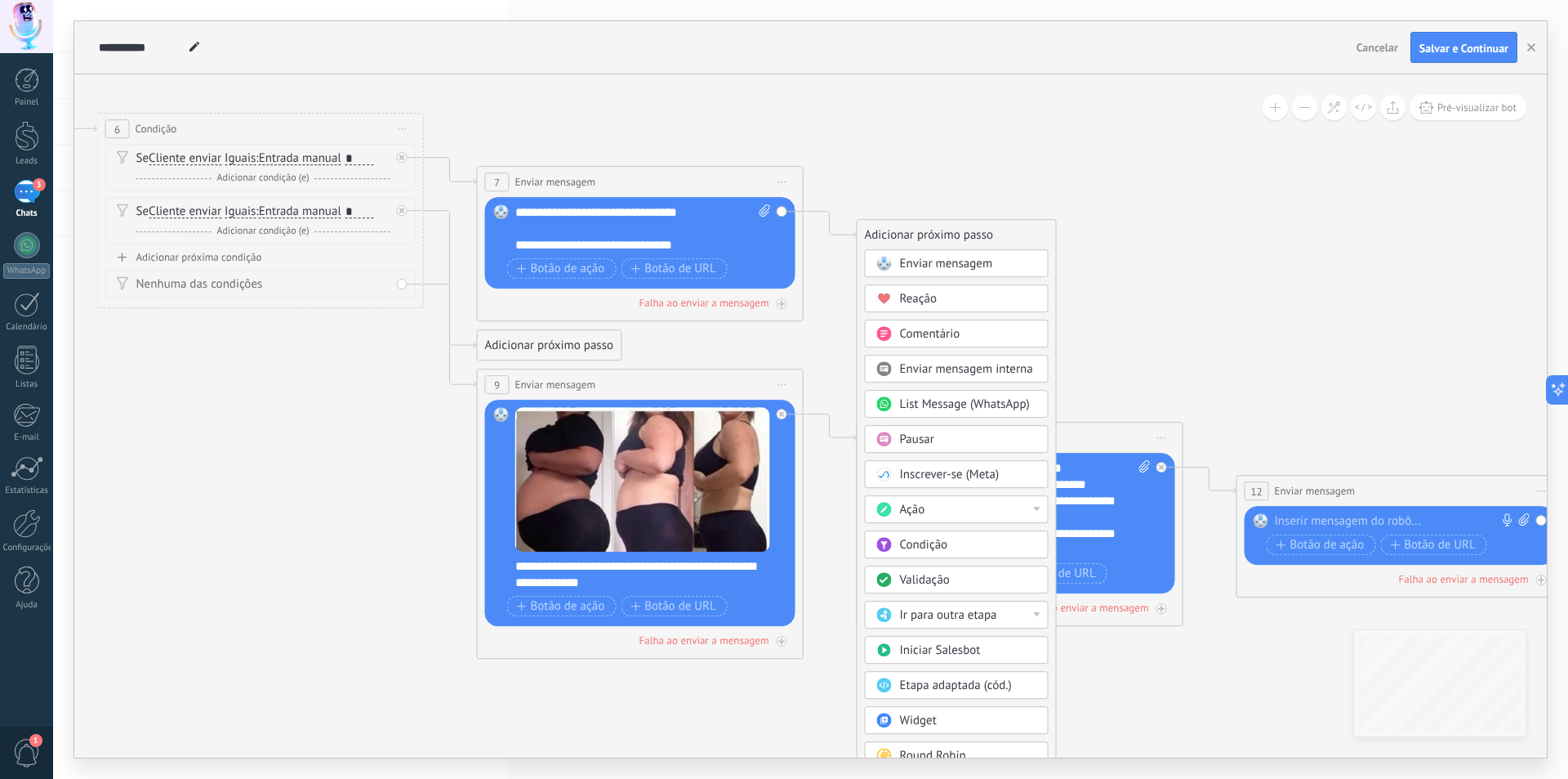
click at [923, 262] on span "Enviar mensagem" at bounding box center [946, 263] width 93 height 16
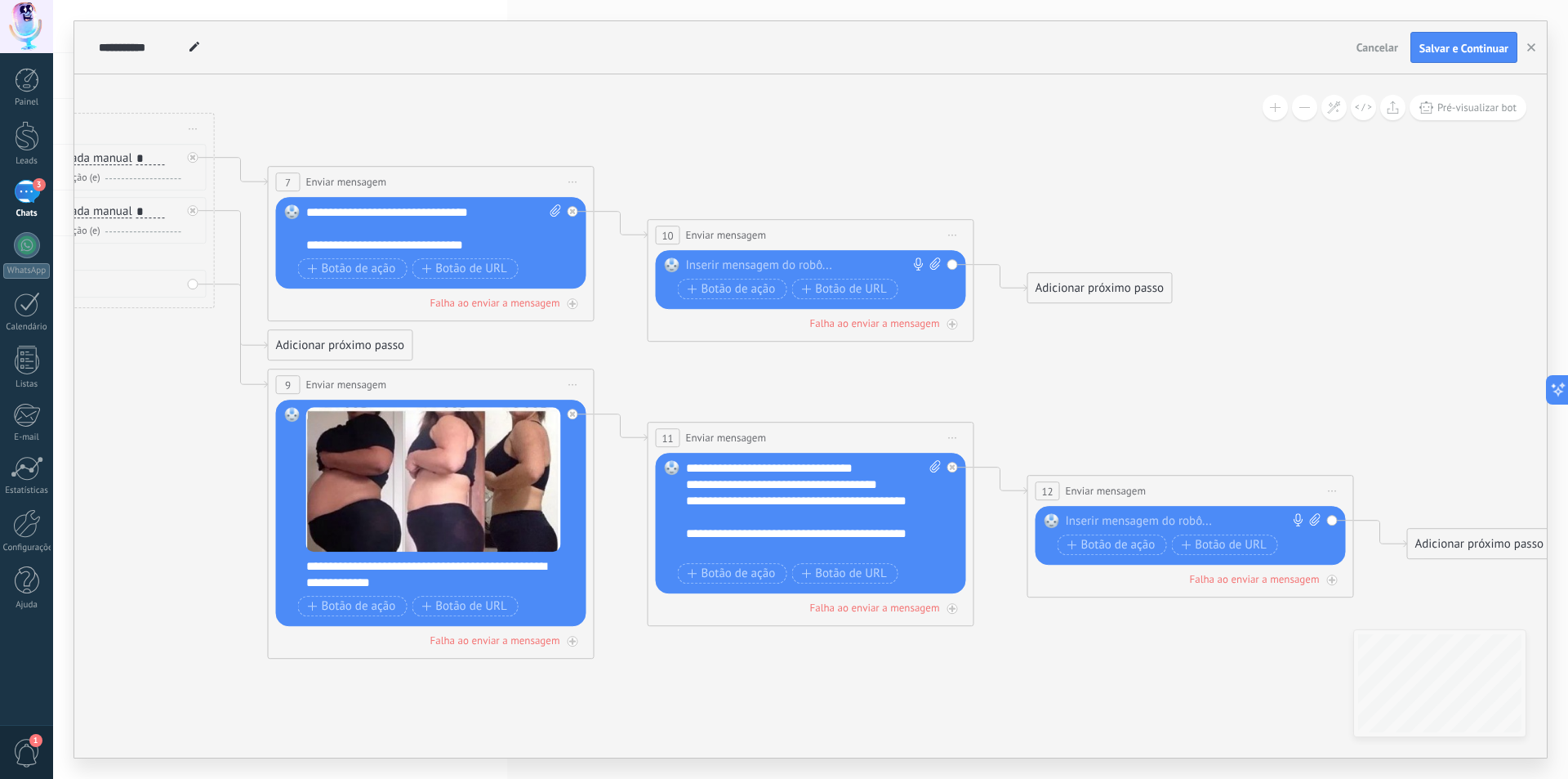
click at [835, 266] on div at bounding box center [808, 265] width 243 height 16
click at [668, 266] on rect at bounding box center [673, 265] width 15 height 15
click at [885, 271] on div "**********" at bounding box center [815, 265] width 256 height 16
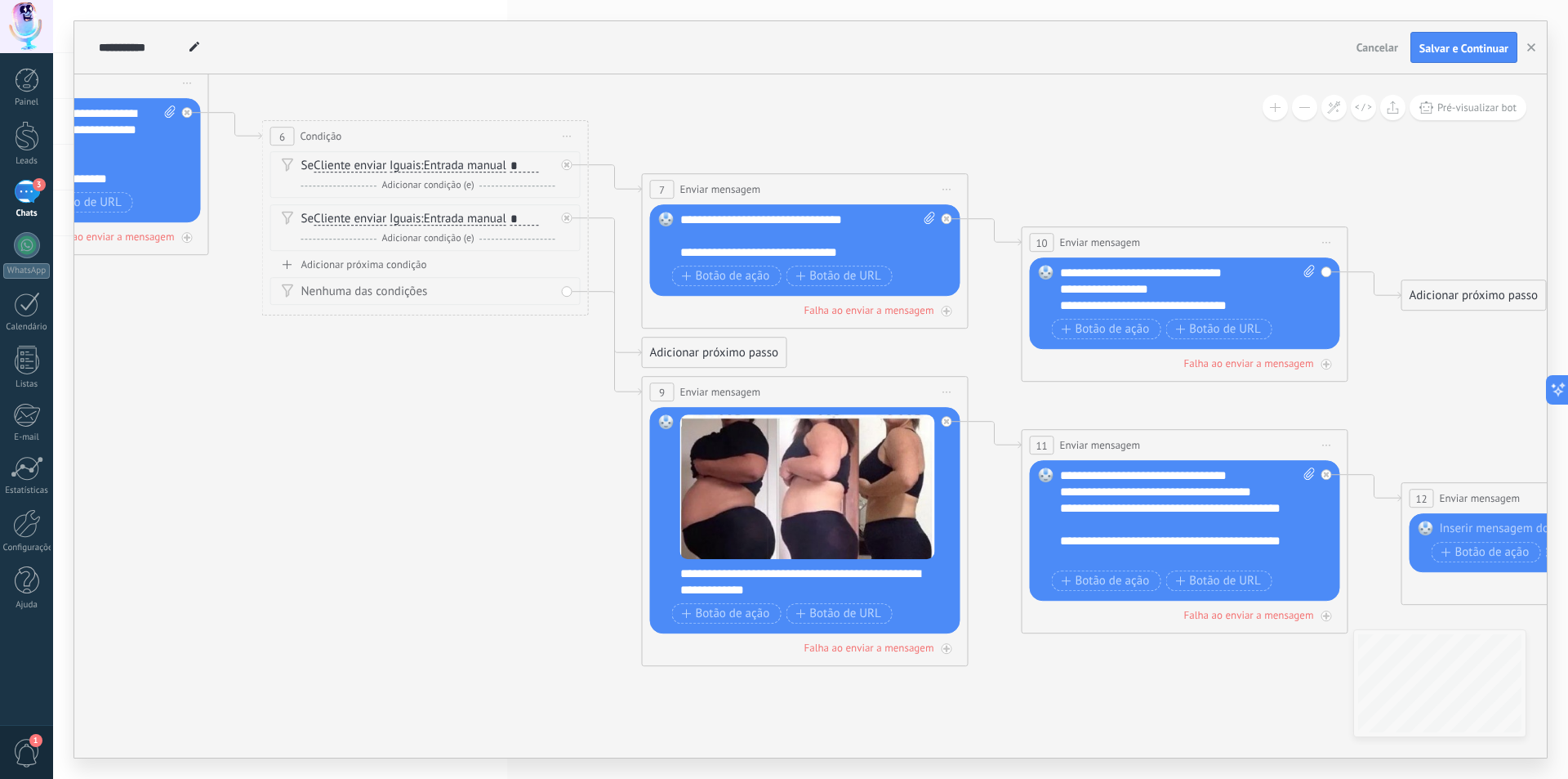
drag, startPoint x: 162, startPoint y: 414, endPoint x: 499, endPoint y: 414, distance: 337.0
click at [499, 414] on icon at bounding box center [594, 321] width 3371 height 1506
click at [756, 349] on div "Adicionar próximo passo" at bounding box center [714, 352] width 144 height 27
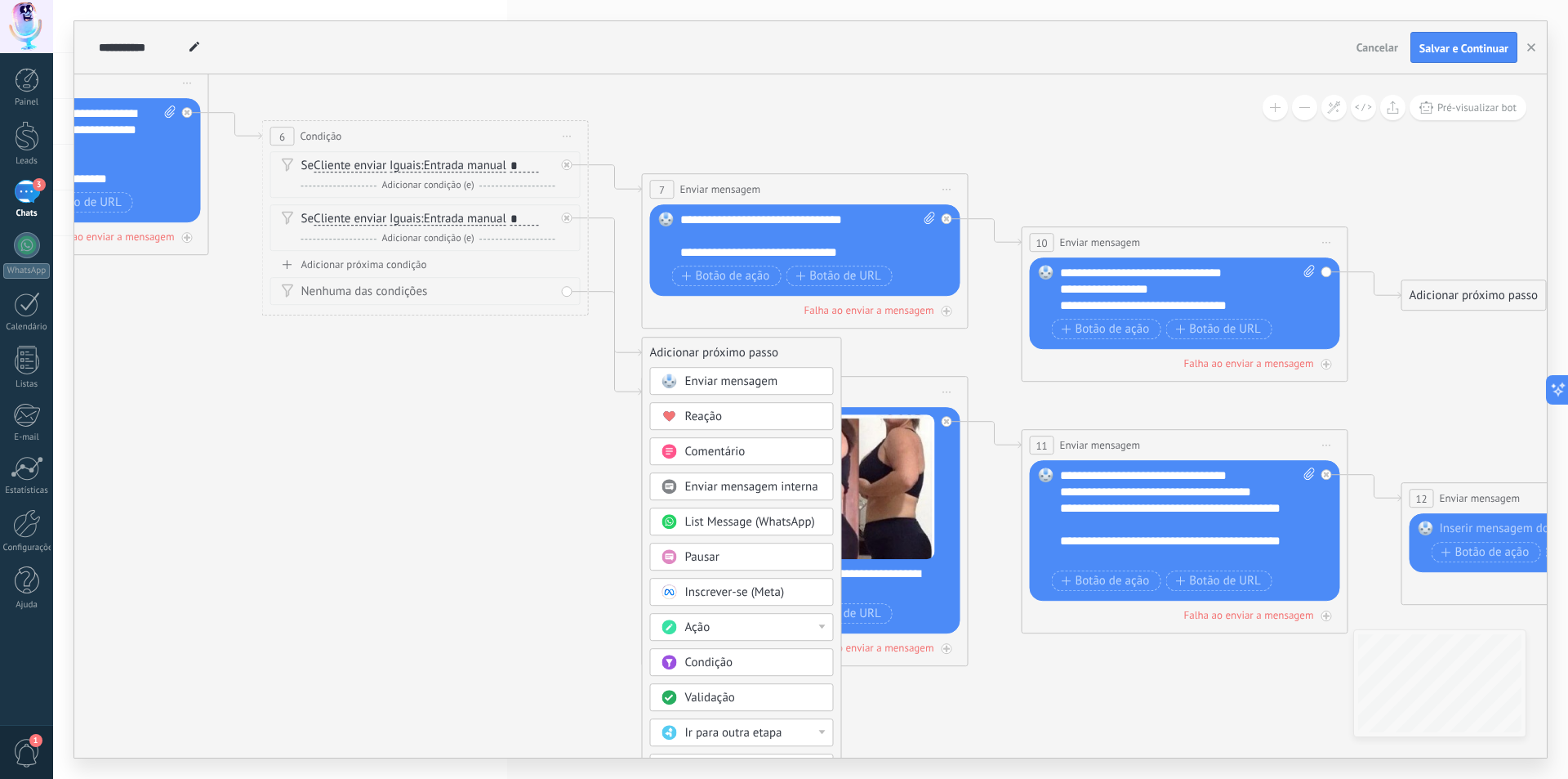
click at [727, 379] on span "Enviar mensagem" at bounding box center [732, 381] width 93 height 16
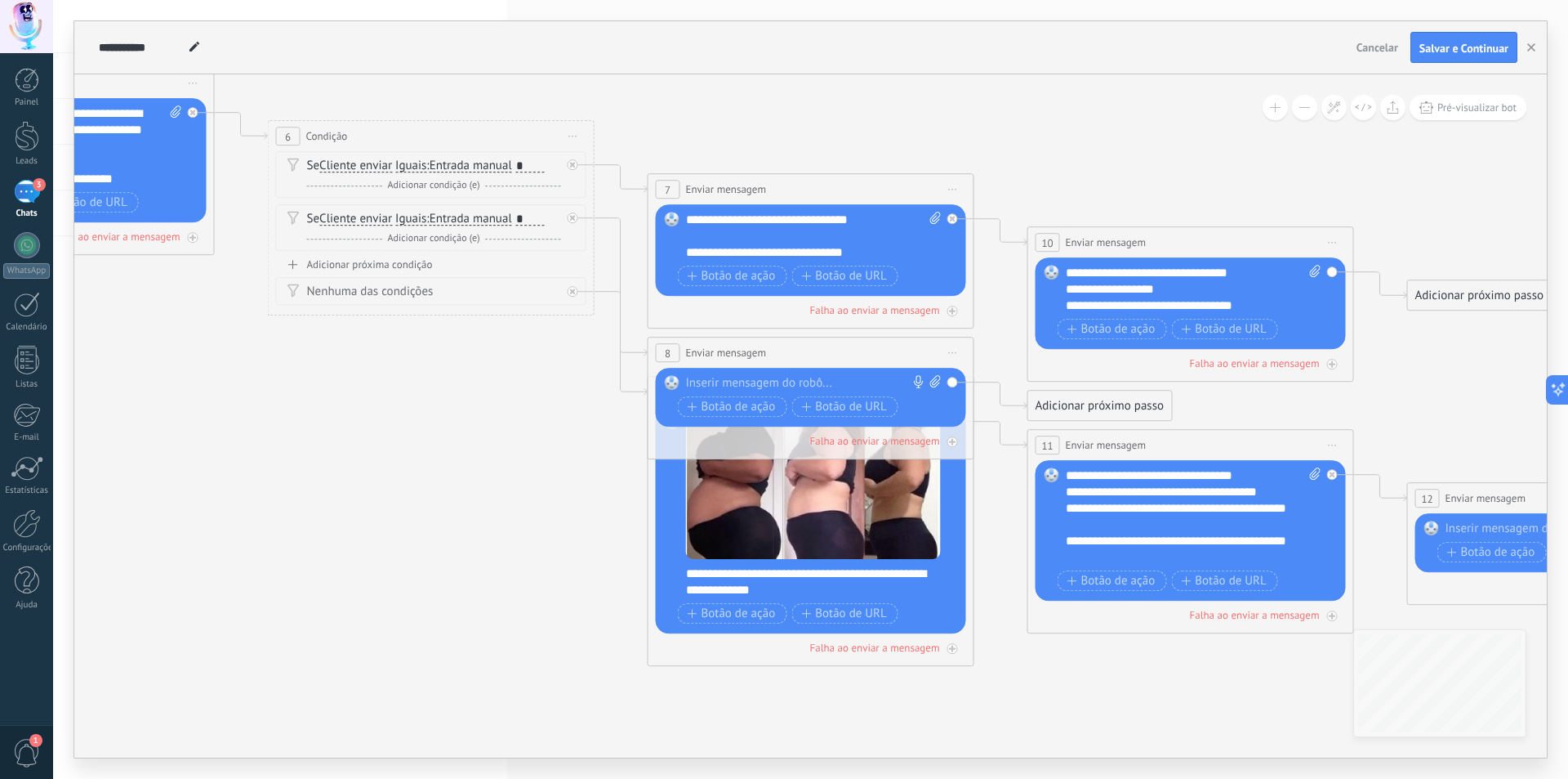
click at [763, 384] on div at bounding box center [808, 383] width 243 height 16
click at [536, 389] on icon at bounding box center [599, 321] width 3371 height 1506
click at [742, 388] on div at bounding box center [808, 383] width 243 height 16
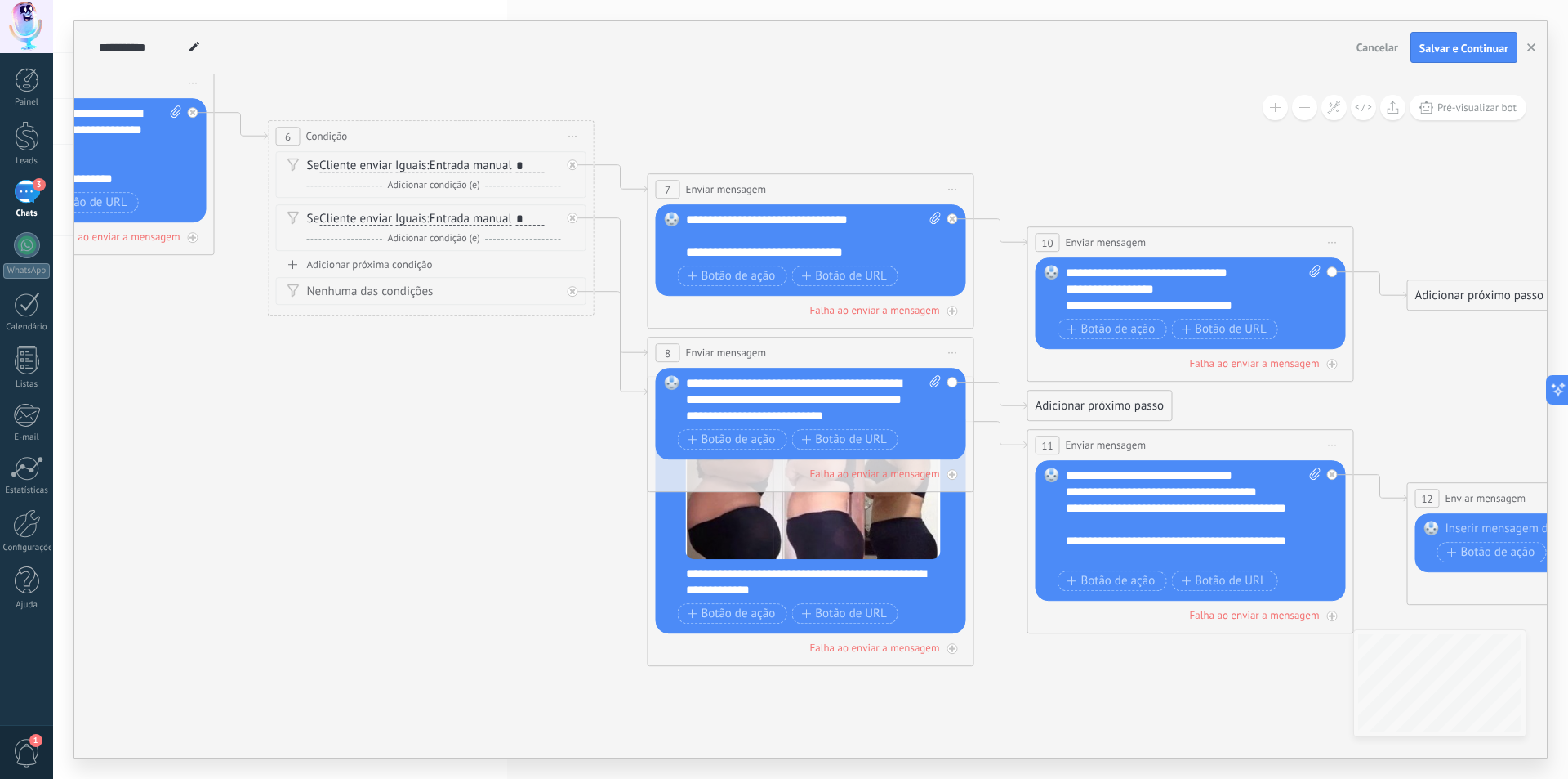
click at [536, 487] on icon at bounding box center [599, 321] width 3371 height 1506
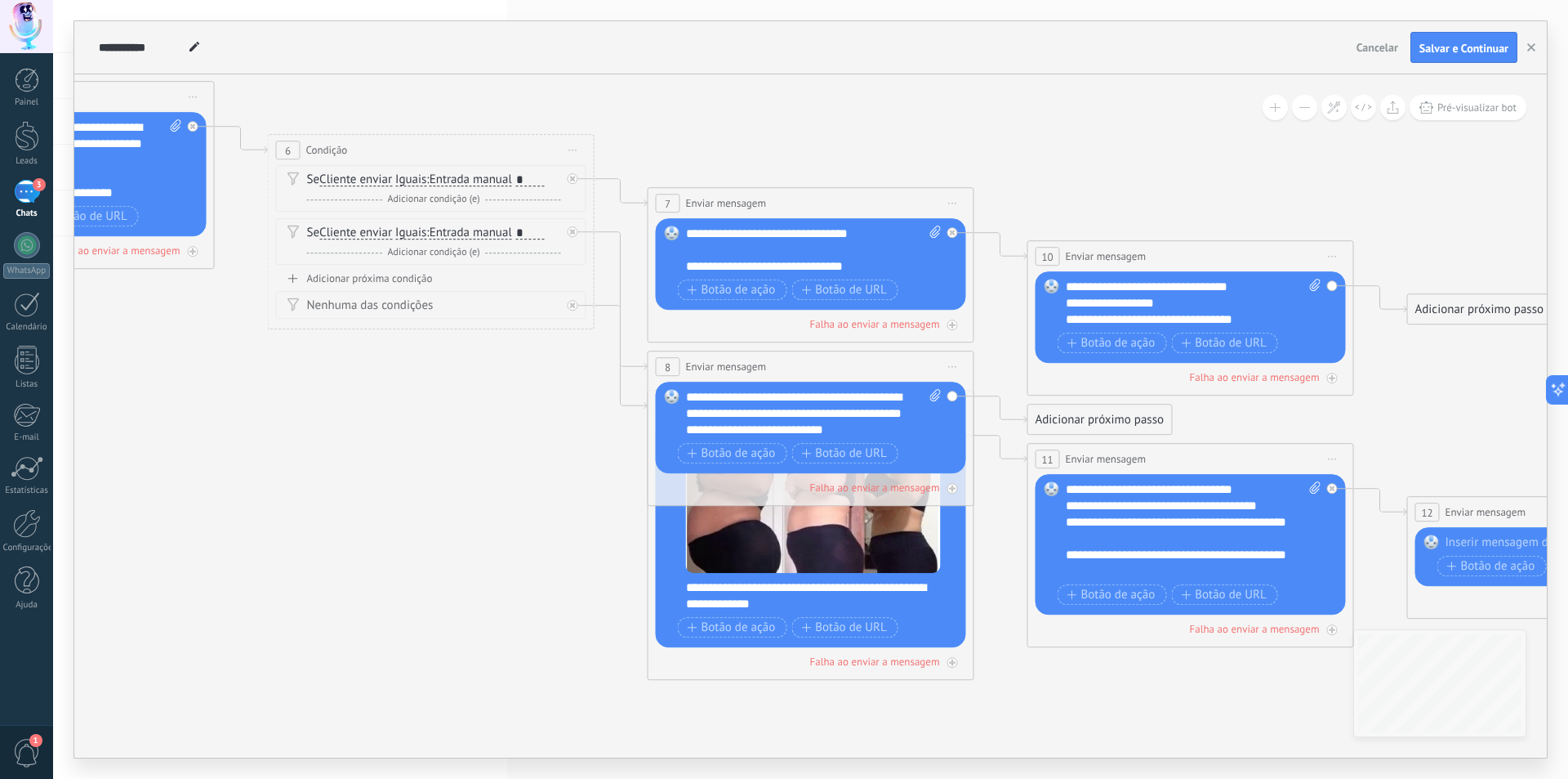
click at [536, 487] on icon at bounding box center [599, 335] width 3371 height 1506
click at [906, 399] on div "**********" at bounding box center [815, 413] width 256 height 49
click at [587, 454] on icon at bounding box center [599, 335] width 3371 height 1506
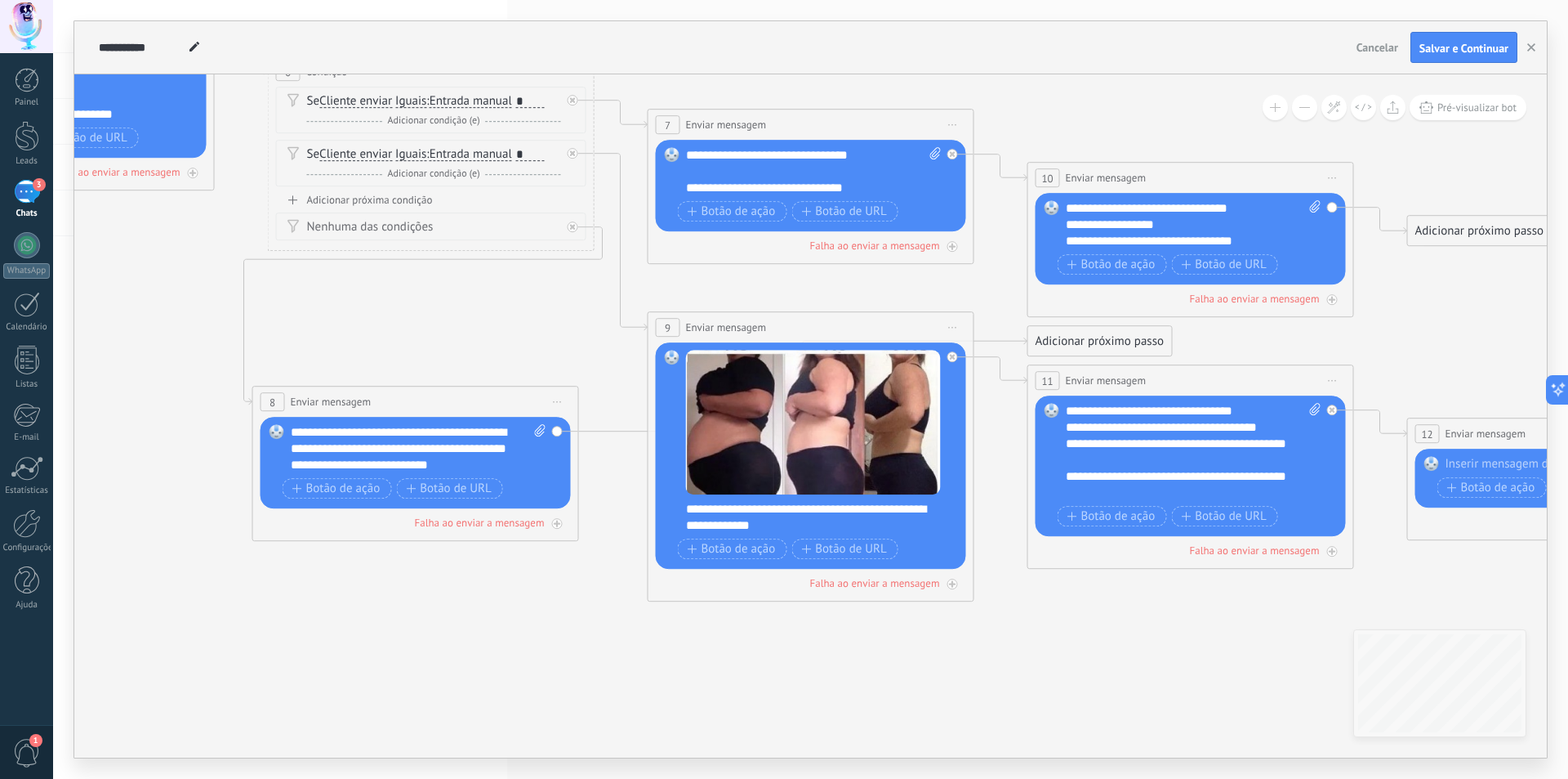
drag, startPoint x: 690, startPoint y: 291, endPoint x: 293, endPoint y: 405, distance: 413.0
click at [293, 405] on span "Enviar mensagem" at bounding box center [331, 402] width 81 height 16
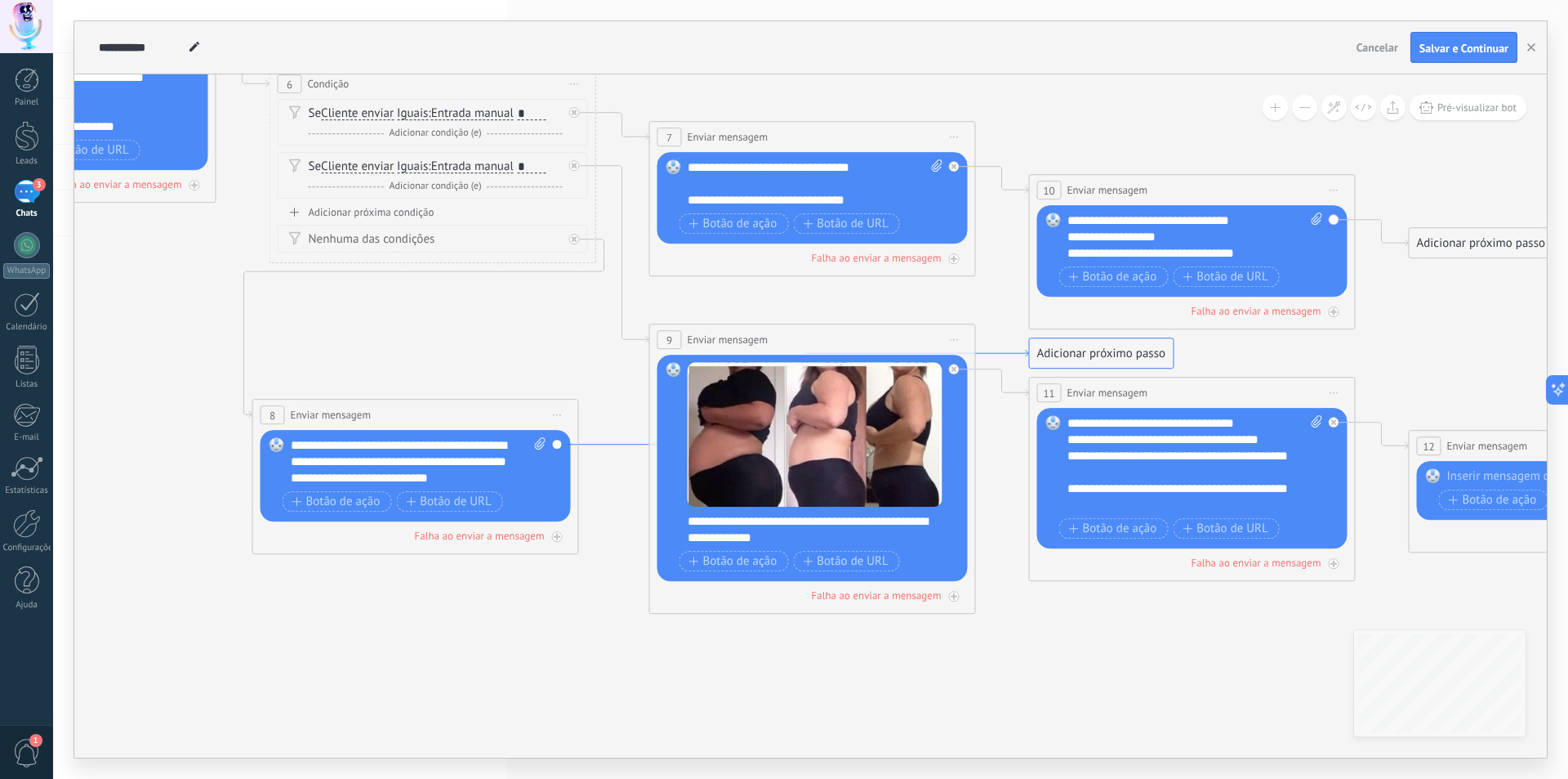
drag, startPoint x: 603, startPoint y: 432, endPoint x: 605, endPoint y: 444, distance: 12.2
click at [605, 444] on icon at bounding box center [804, 397] width 451 height 95
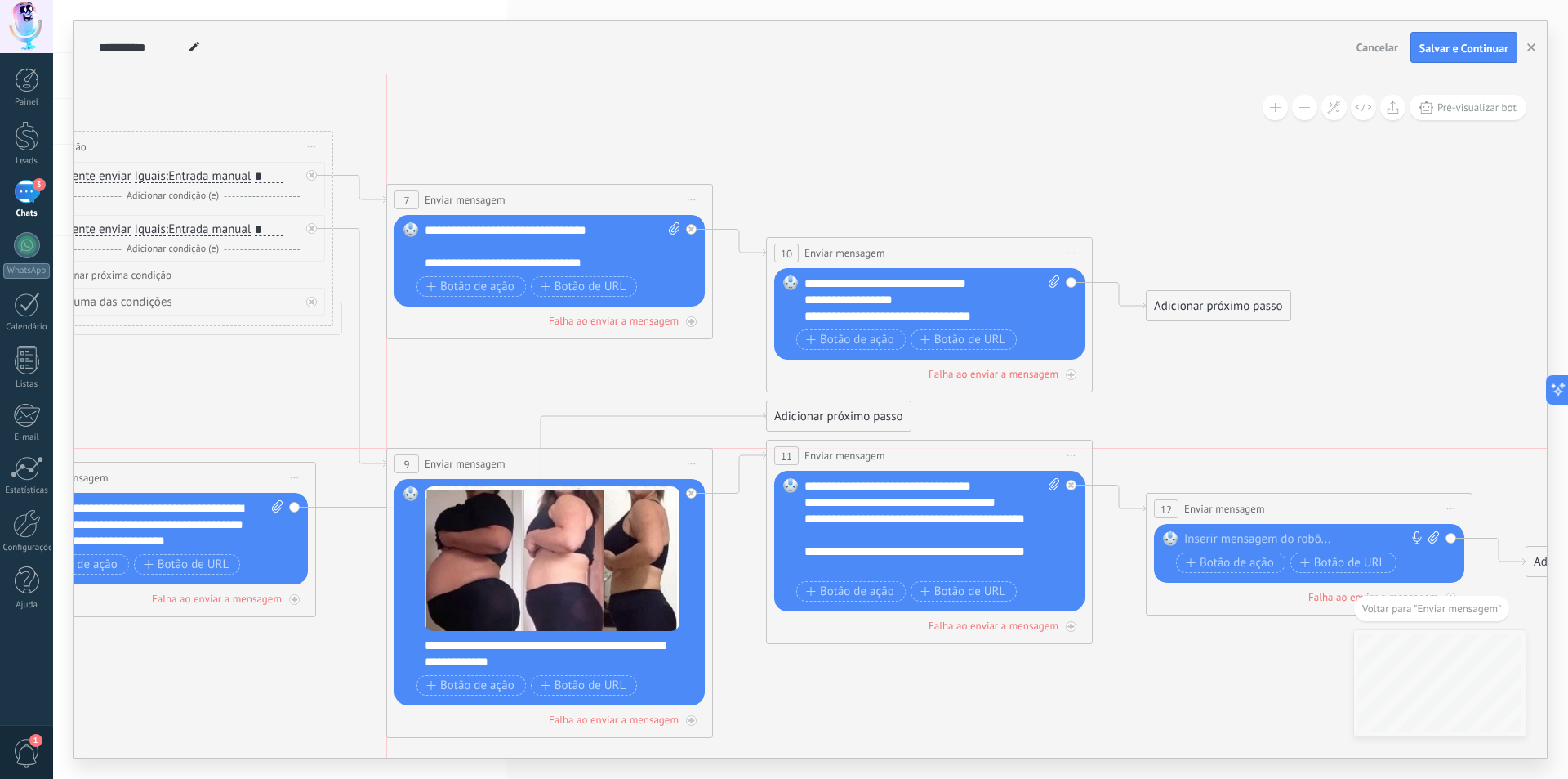
drag, startPoint x: 579, startPoint y: 405, endPoint x: 567, endPoint y: 468, distance: 64.1
click at [567, 468] on div "**********" at bounding box center [550, 464] width 325 height 30
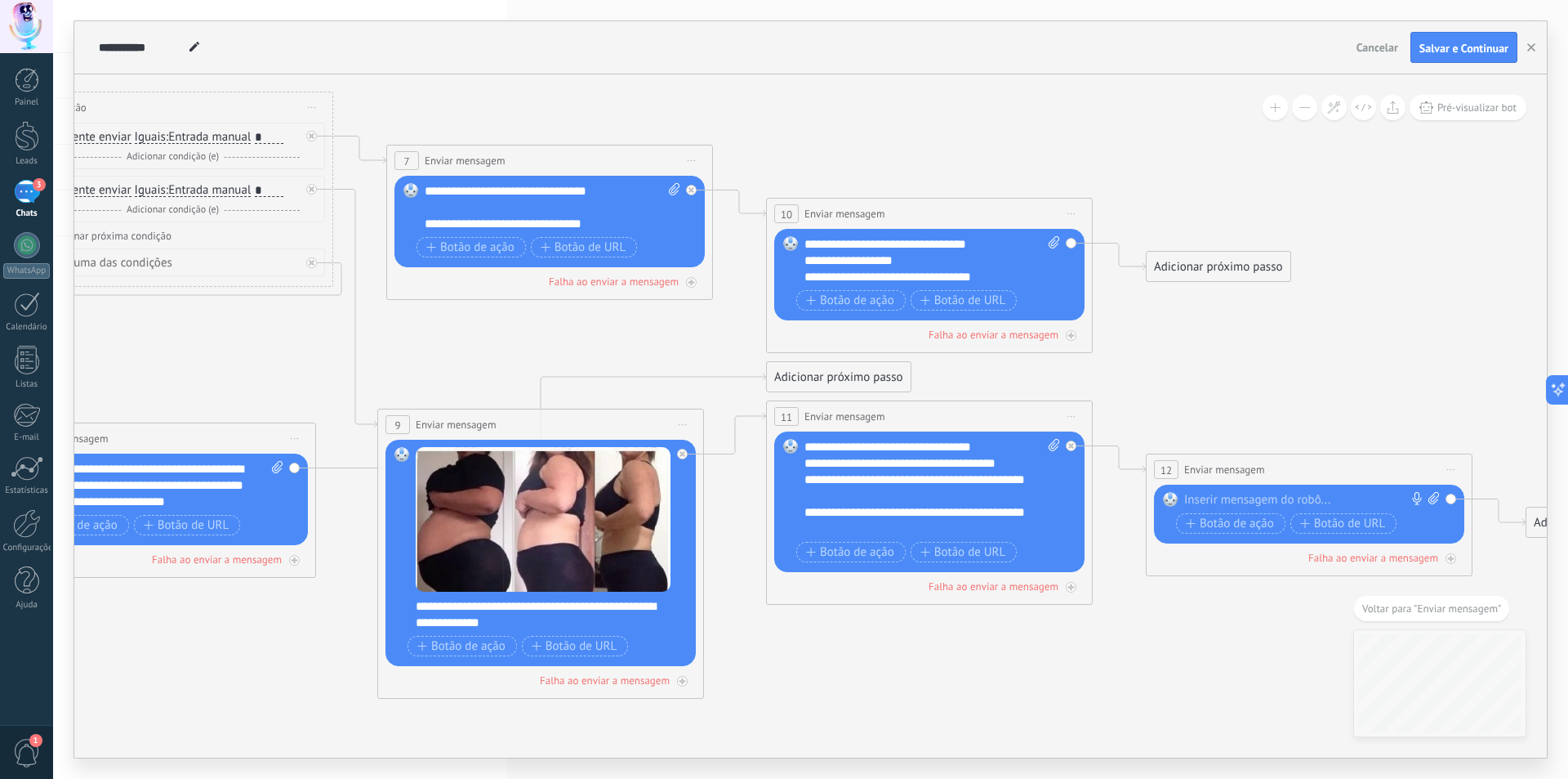
click at [1259, 495] on div at bounding box center [1306, 500] width 243 height 16
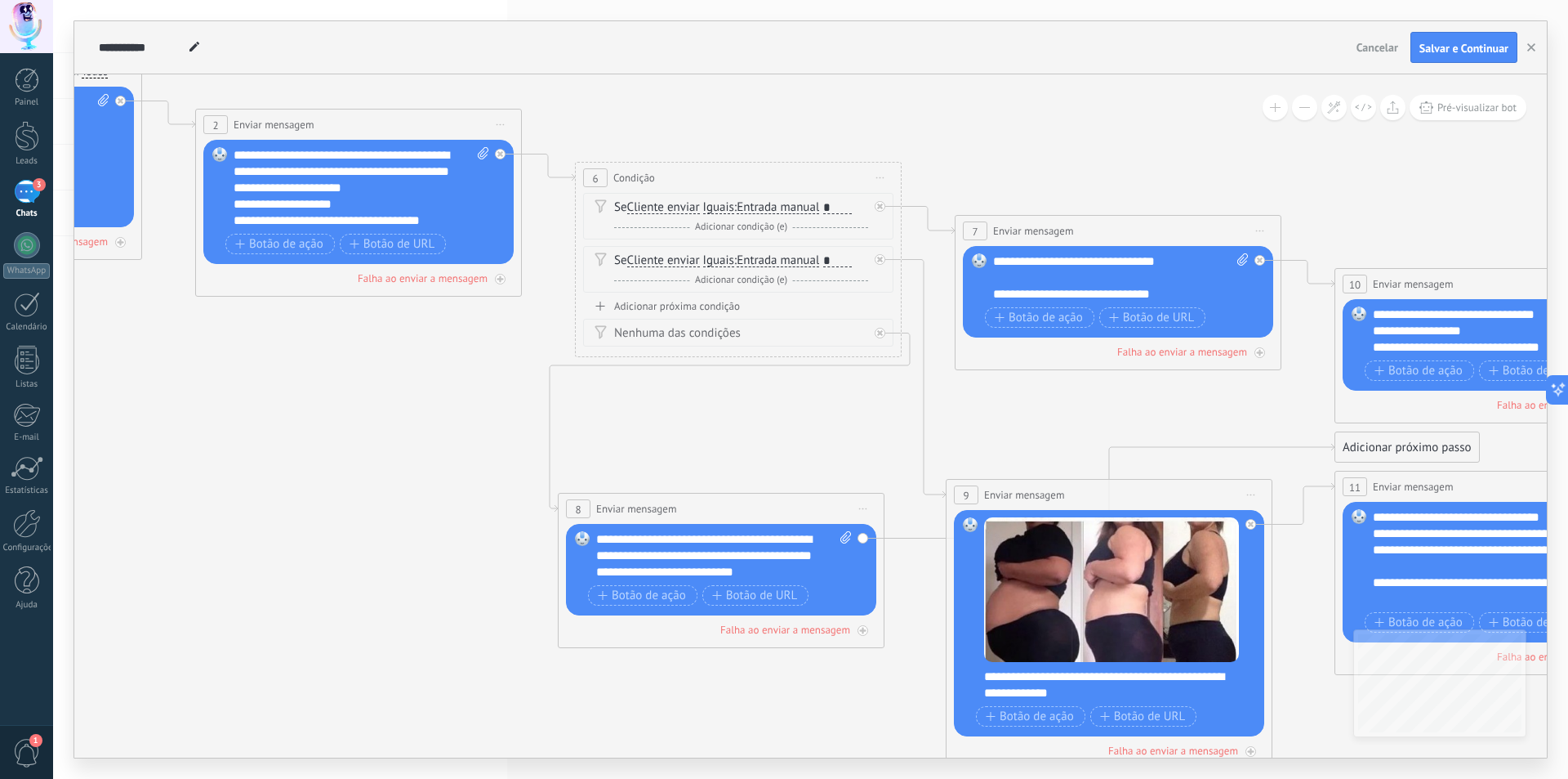
drag, startPoint x: 274, startPoint y: 718, endPoint x: 765, endPoint y: 679, distance: 492.5
click at [854, 774] on div "**********" at bounding box center [810, 390] width 1515 height 779
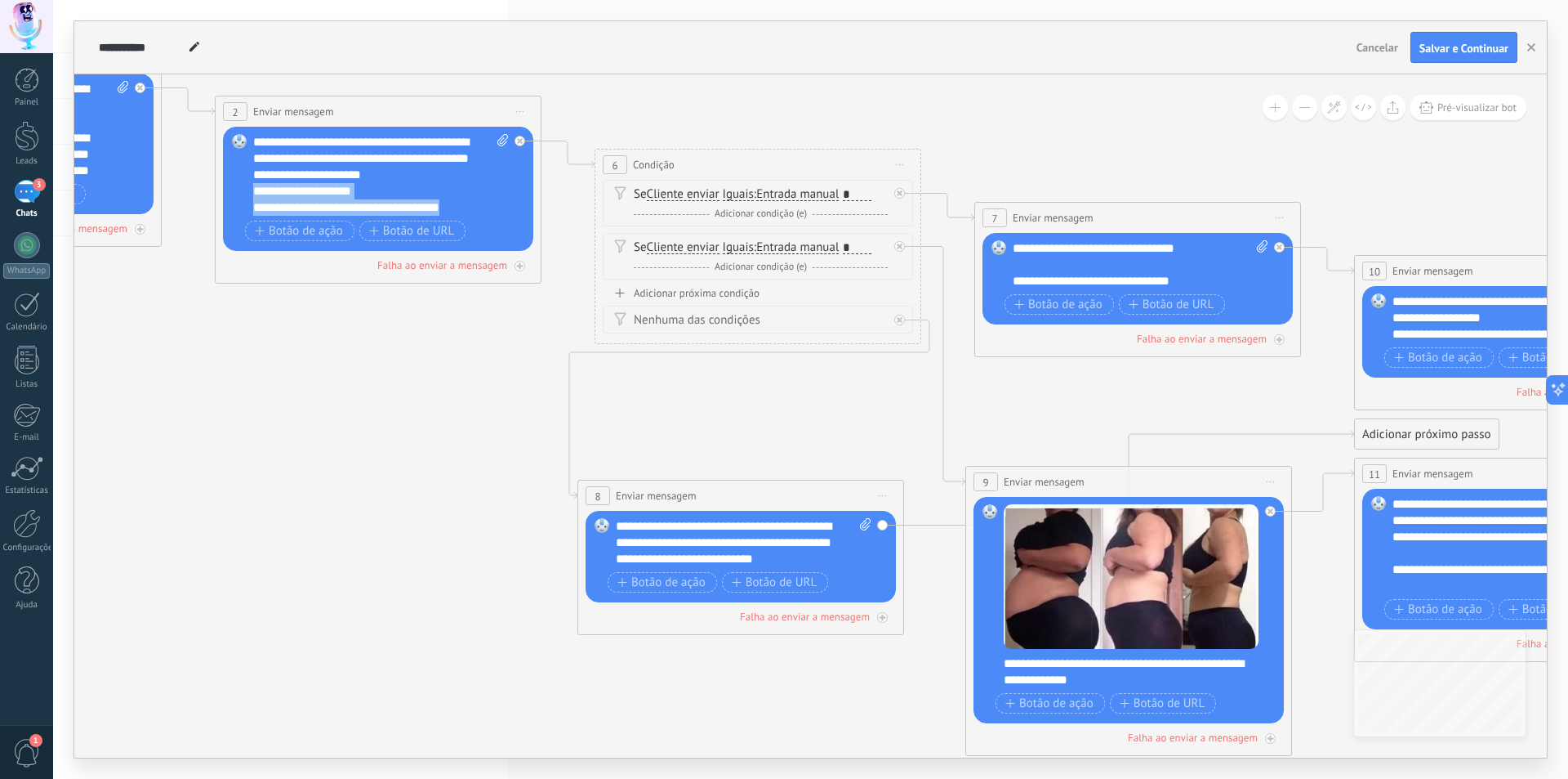
drag, startPoint x: 460, startPoint y: 206, endPoint x: 252, endPoint y: 188, distance: 208.8
click at [252, 188] on div "Substituir Remover Converter para mensagem de voz Arraste a imagem aqui para an…" at bounding box center [378, 189] width 310 height 124
copy div "**********"
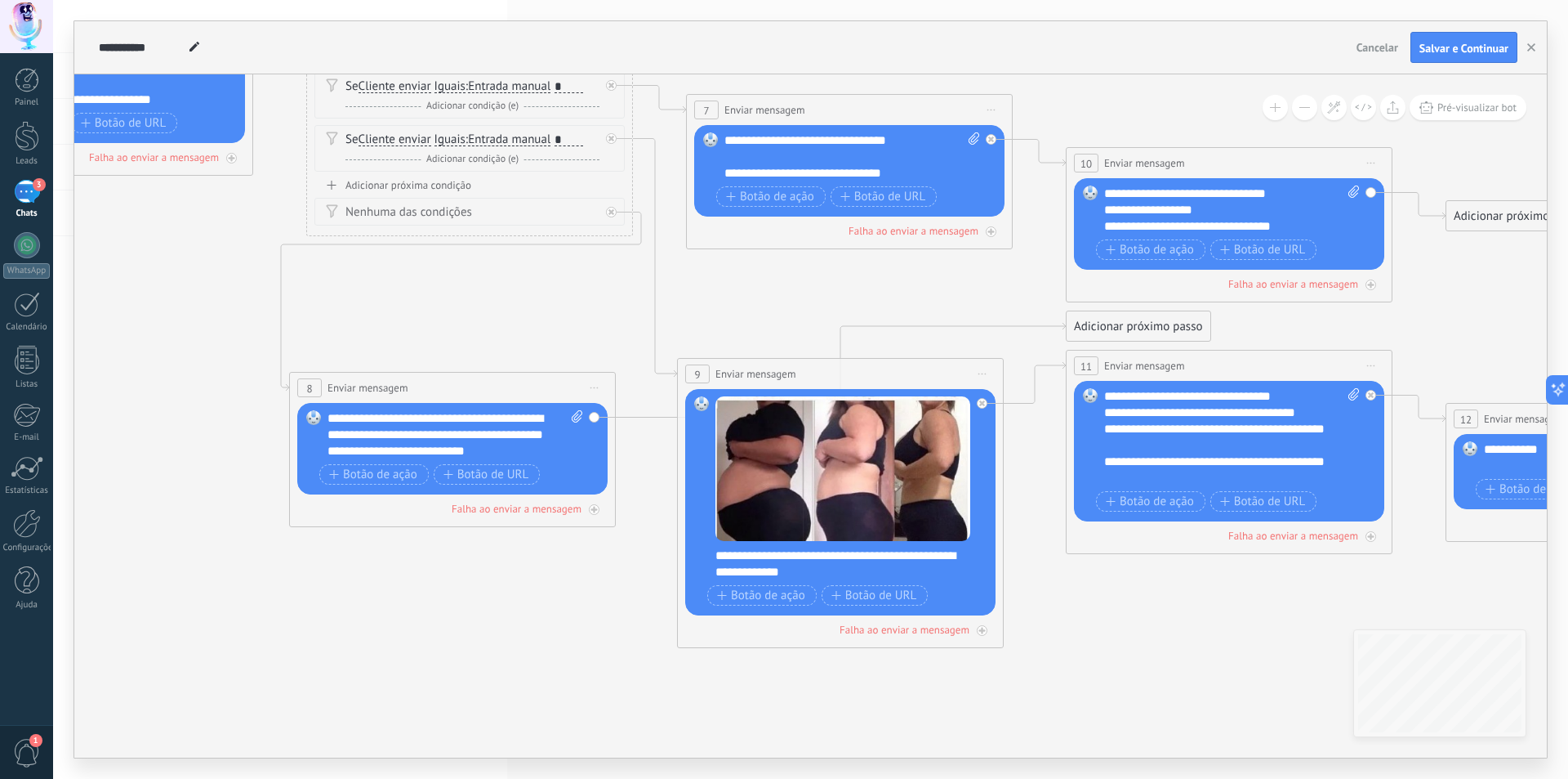
drag, startPoint x: 500, startPoint y: 671, endPoint x: 121, endPoint y: 549, distance: 398.2
click at [81, 549] on icon at bounding box center [638, 273] width 3371 height 1567
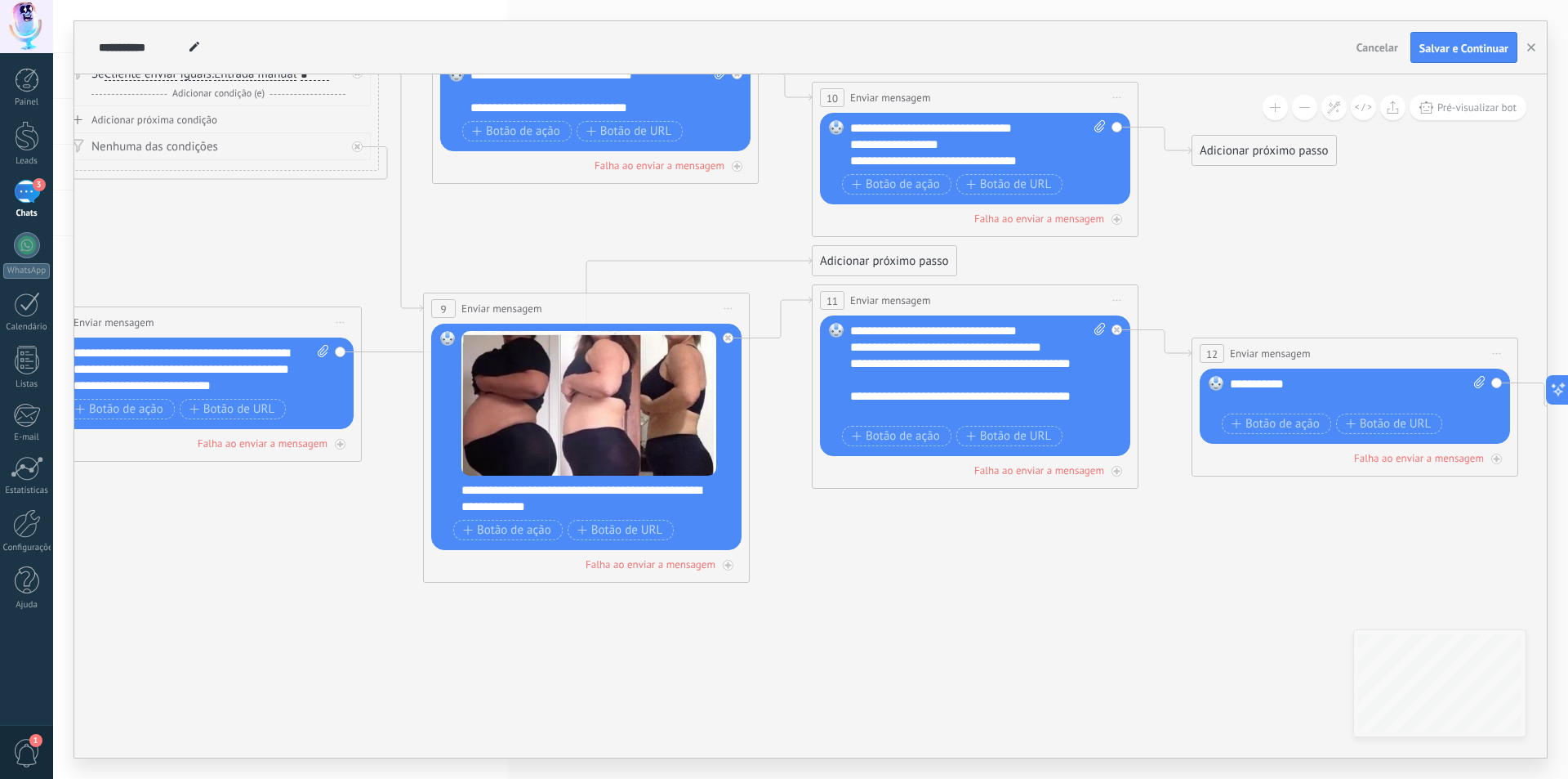
drag, startPoint x: 1339, startPoint y: 595, endPoint x: 1232, endPoint y: 446, distance: 183.4
click at [1237, 568] on icon at bounding box center [384, 208] width 3371 height 1567
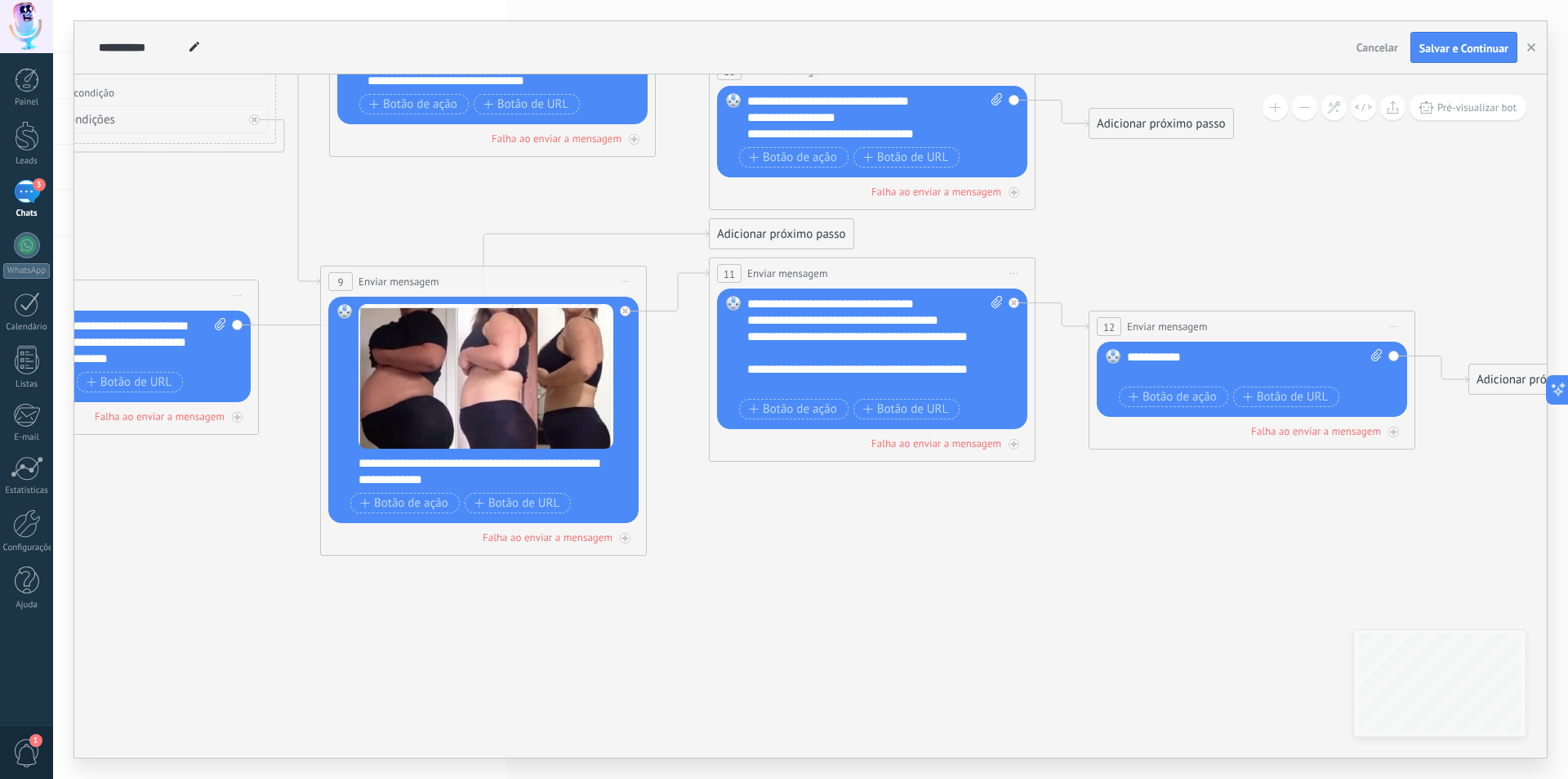
click at [1190, 370] on div "**********" at bounding box center [1256, 365] width 256 height 33
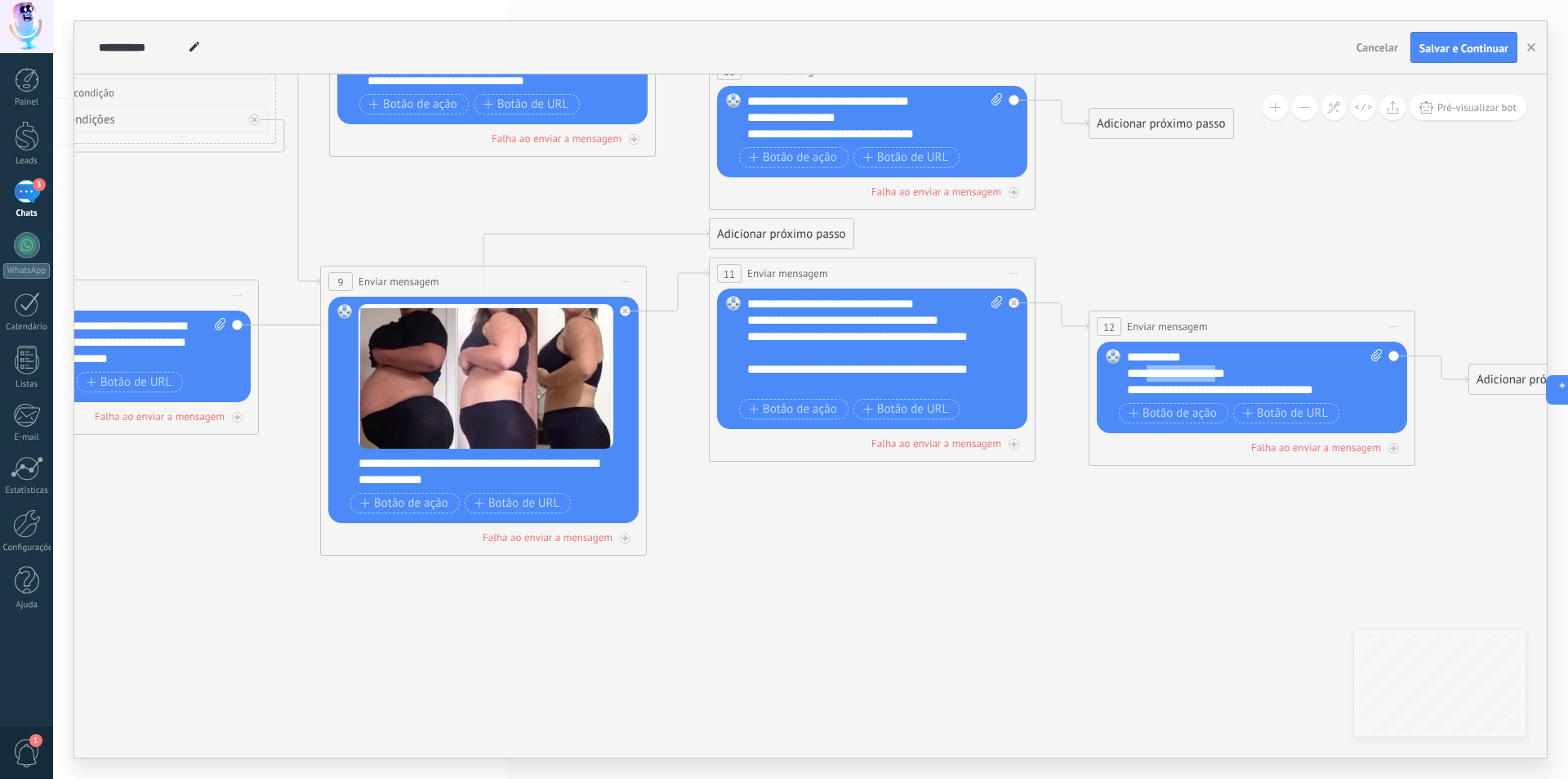
drag, startPoint x: 1216, startPoint y: 373, endPoint x: 1147, endPoint y: 374, distance: 69.0
click at [1147, 374] on div "**********" at bounding box center [1256, 374] width 256 height 49
drag, startPoint x: 1222, startPoint y: 376, endPoint x: 1297, endPoint y: 444, distance: 101.2
drag, startPoint x: 1297, startPoint y: 444, endPoint x: 1352, endPoint y: 391, distance: 76.4
click at [1352, 391] on div "**********" at bounding box center [1241, 390] width 227 height 16
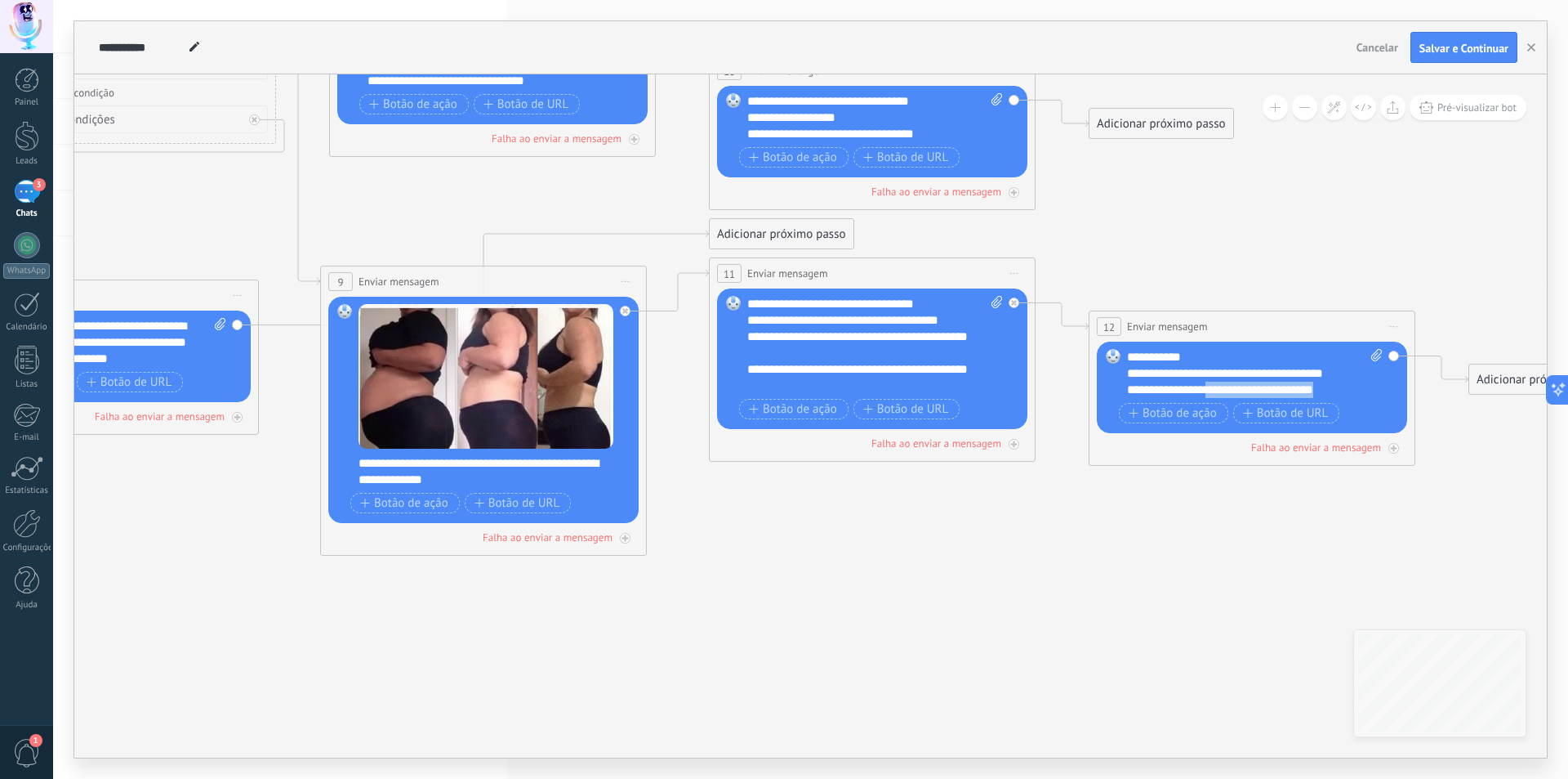
drag, startPoint x: 1352, startPoint y: 391, endPoint x: 1208, endPoint y: 390, distance: 144.0
click at [1208, 390] on div "**********" at bounding box center [1241, 390] width 227 height 16
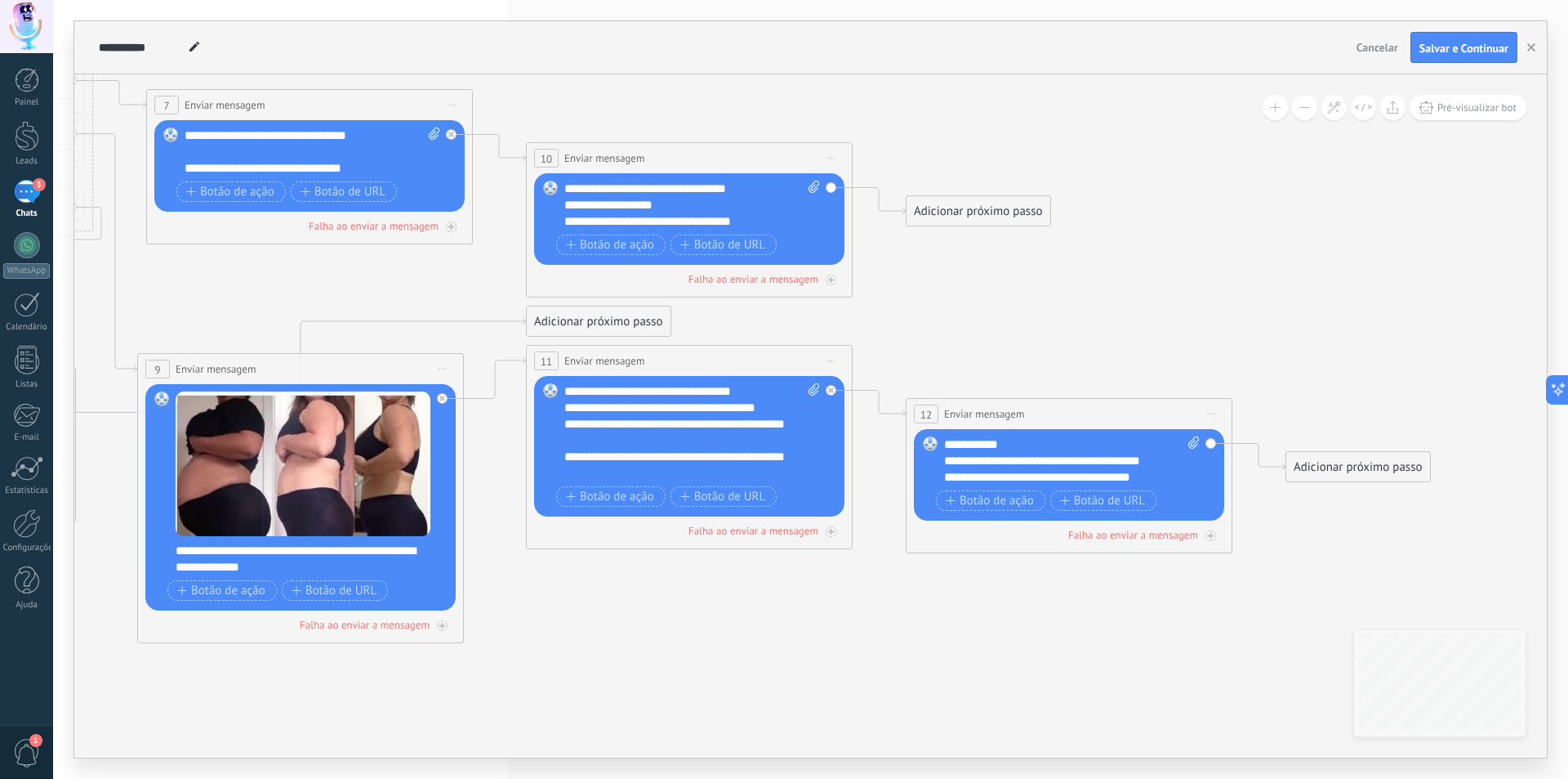
drag, startPoint x: 1084, startPoint y: 543, endPoint x: 892, endPoint y: 599, distance: 200.0
click at [892, 599] on icon at bounding box center [98, 268] width 3371 height 1567
click at [1320, 469] on div "Adicionar próximo passo" at bounding box center [1358, 467] width 144 height 27
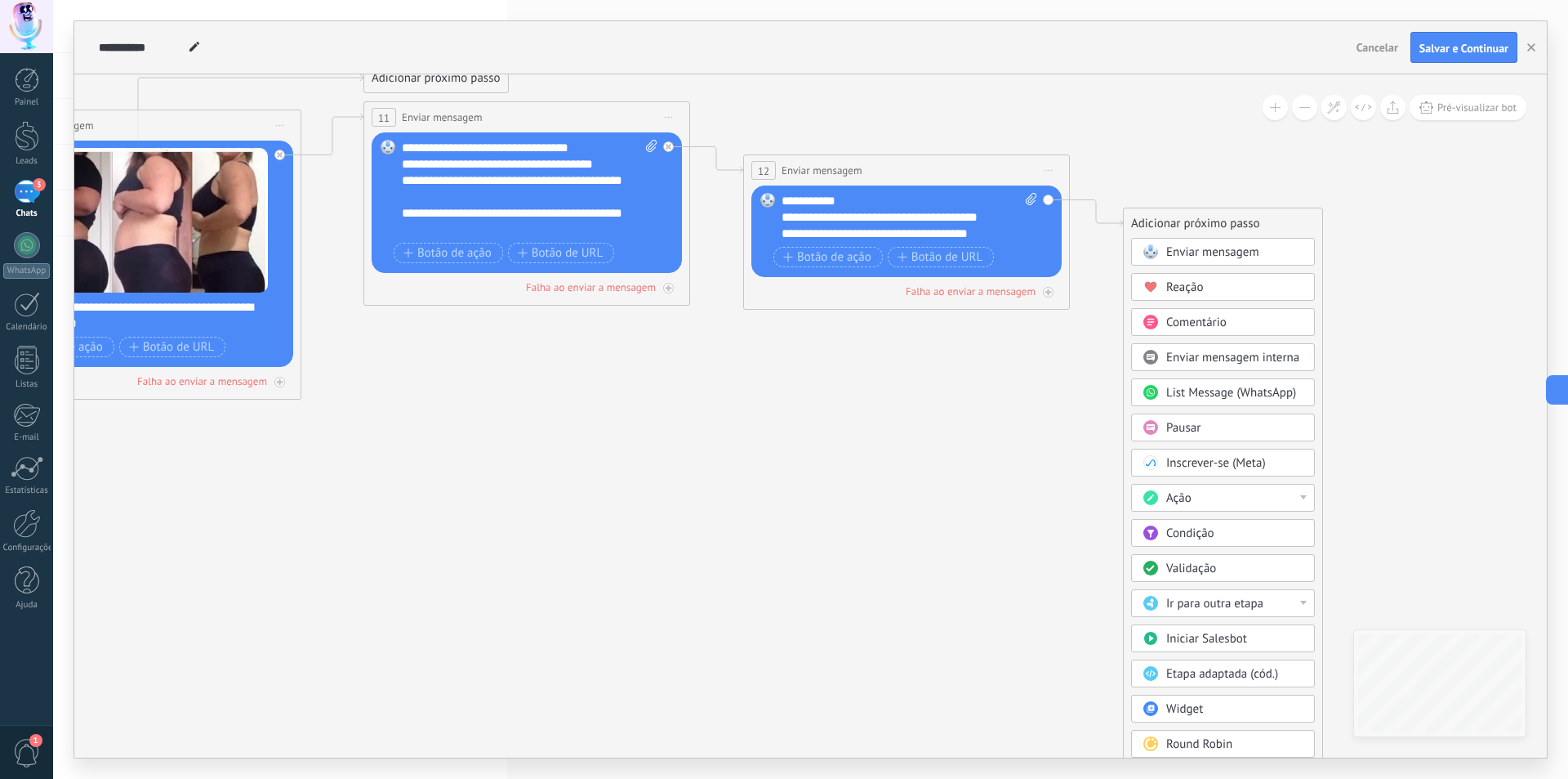
drag, startPoint x: 1160, startPoint y: 591, endPoint x: 1014, endPoint y: 371, distance: 264.0
click at [1186, 530] on span "Condição" at bounding box center [1190, 533] width 48 height 16
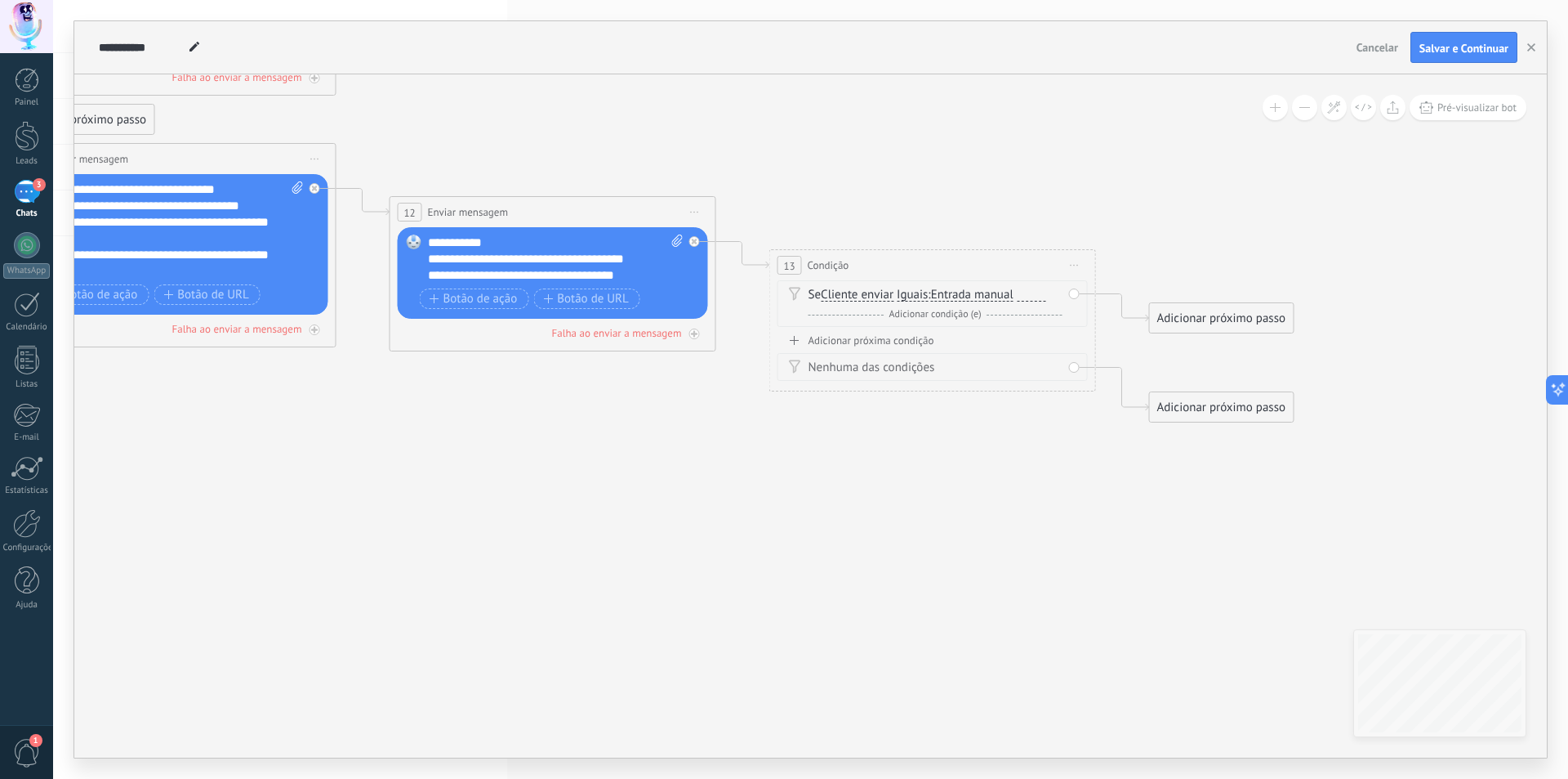
drag, startPoint x: 799, startPoint y: 431, endPoint x: 948, endPoint y: 491, distance: 160.6
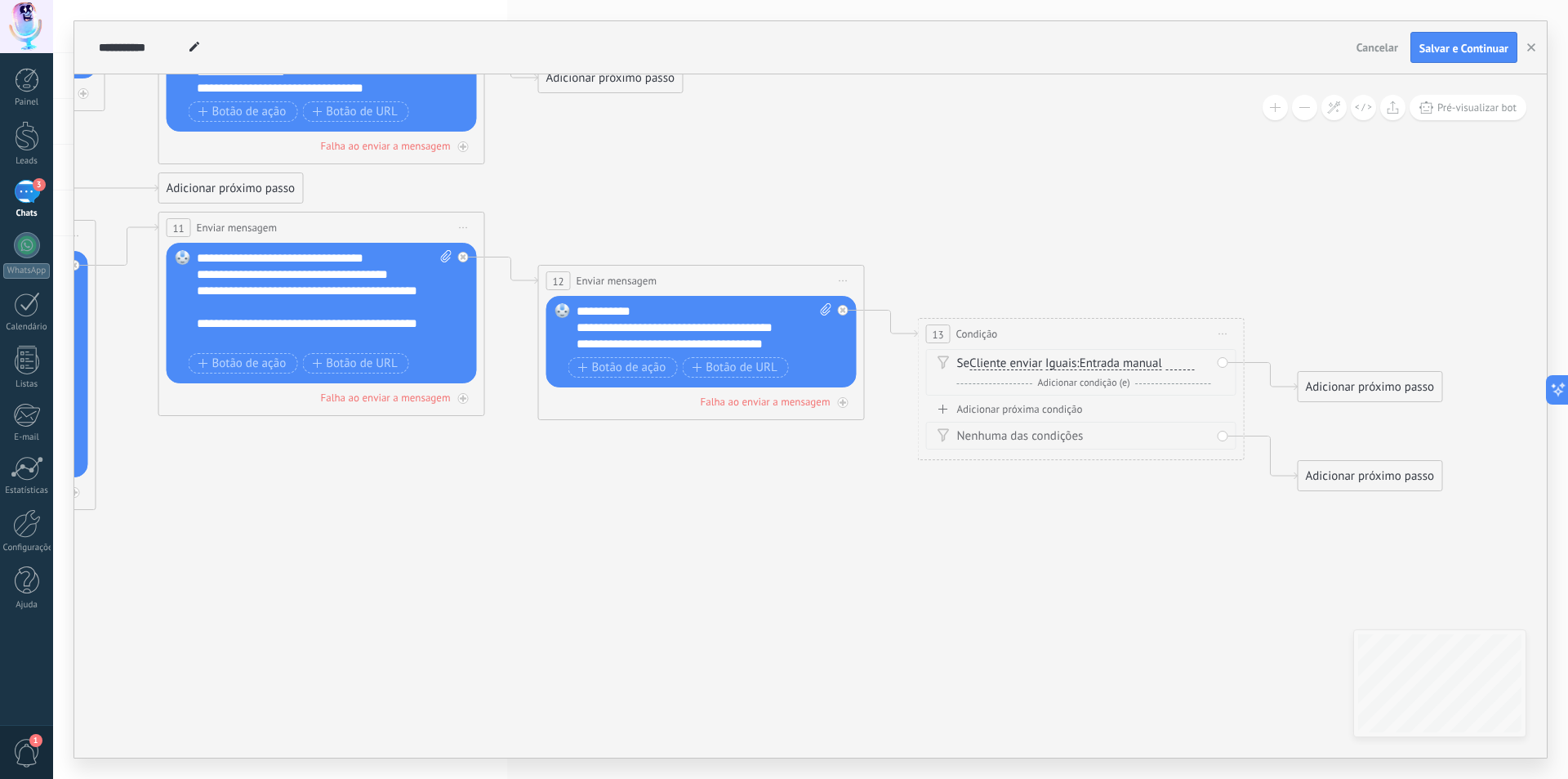
click at [1183, 363] on div at bounding box center [1180, 364] width 28 height 13
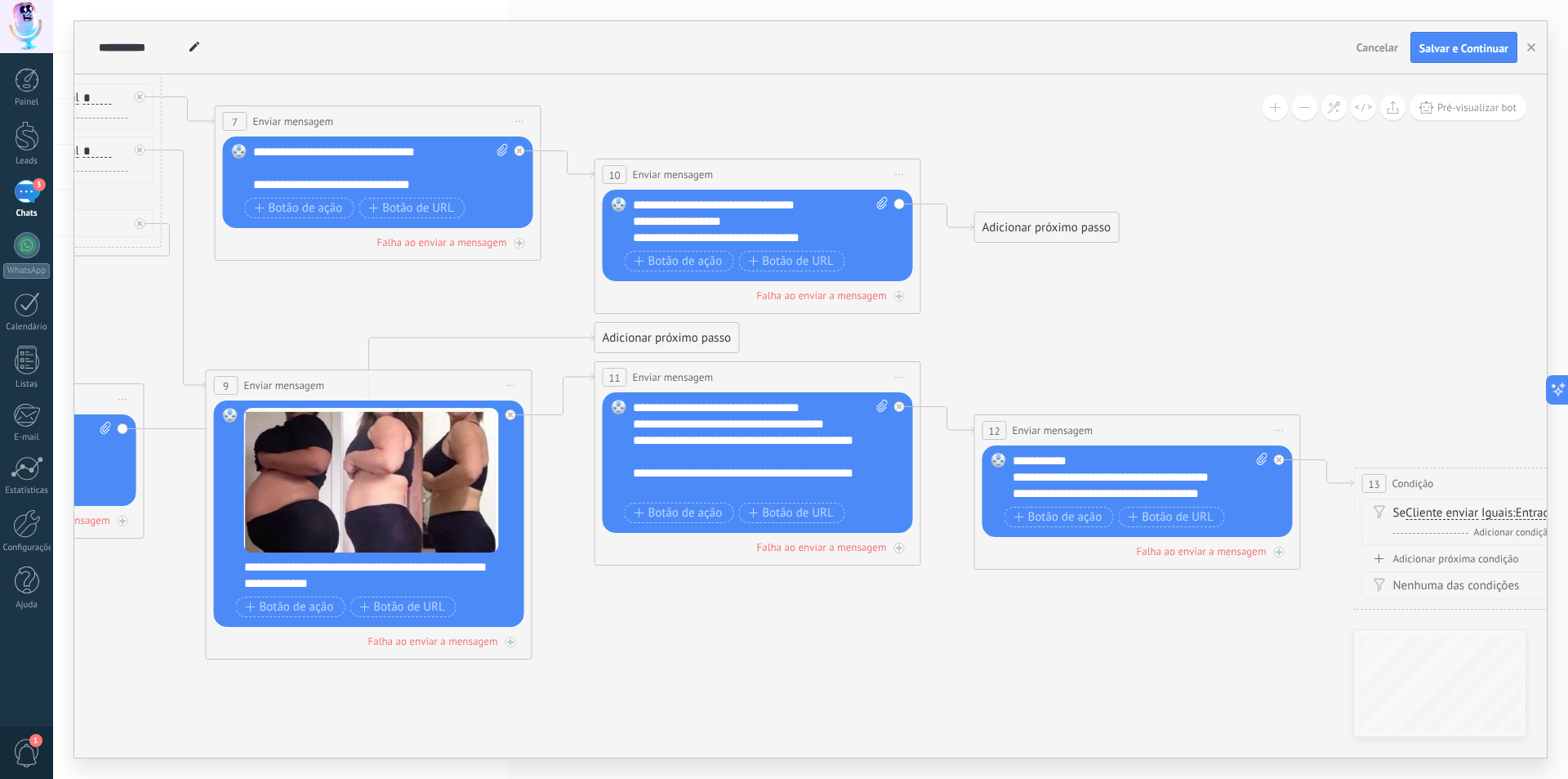
drag, startPoint x: 548, startPoint y: 487, endPoint x: 1004, endPoint y: 648, distance: 483.6
click at [1004, 648] on icon at bounding box center [356, 284] width 3751 height 1567
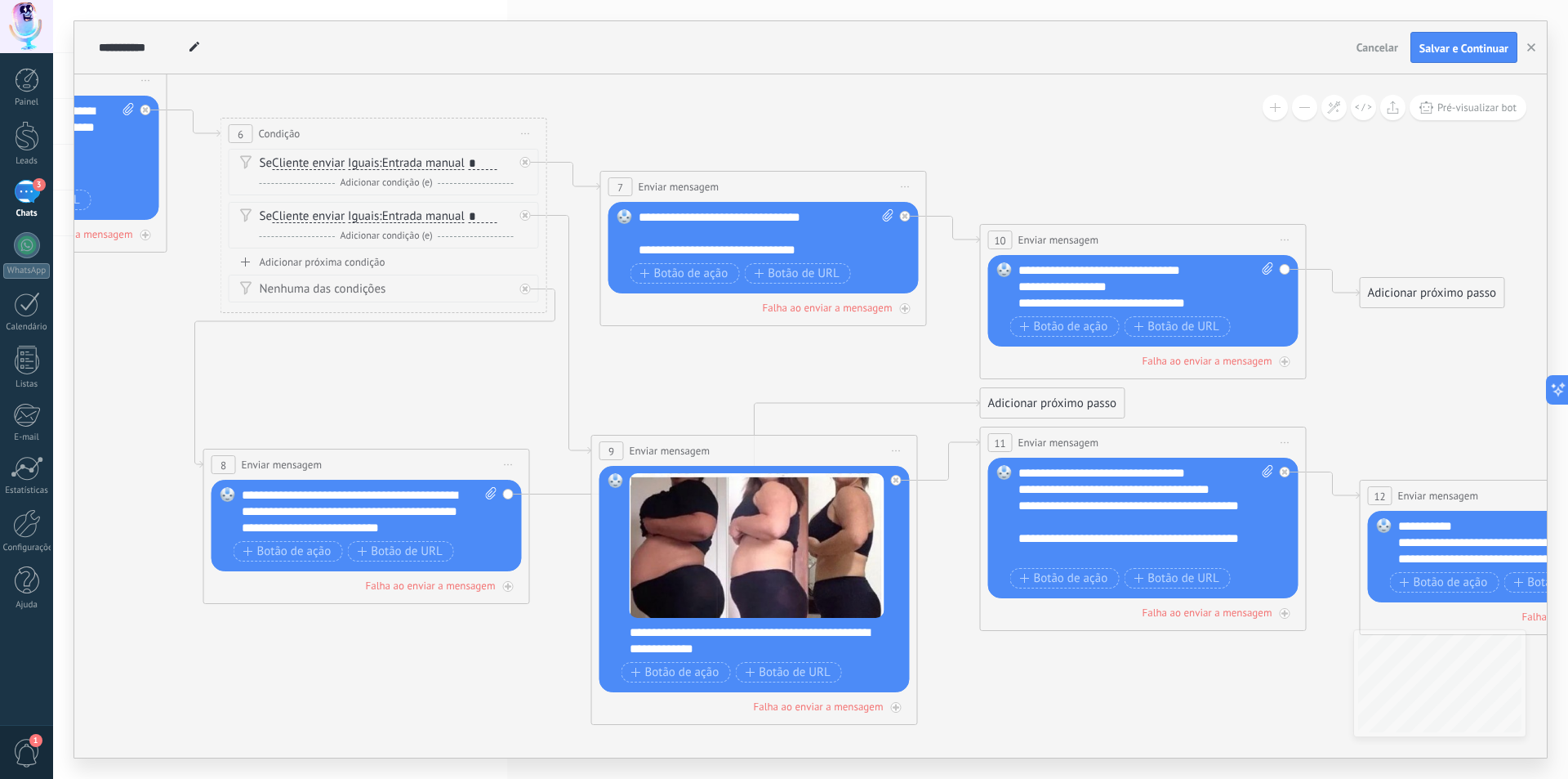
drag, startPoint x: 531, startPoint y: 335, endPoint x: 768, endPoint y: 372, distance: 239.9
click at [768, 372] on icon at bounding box center [742, 350] width 3751 height 1567
click at [490, 164] on div "*" at bounding box center [483, 164] width 28 height 13
click at [492, 215] on div "*" at bounding box center [483, 216] width 28 height 13
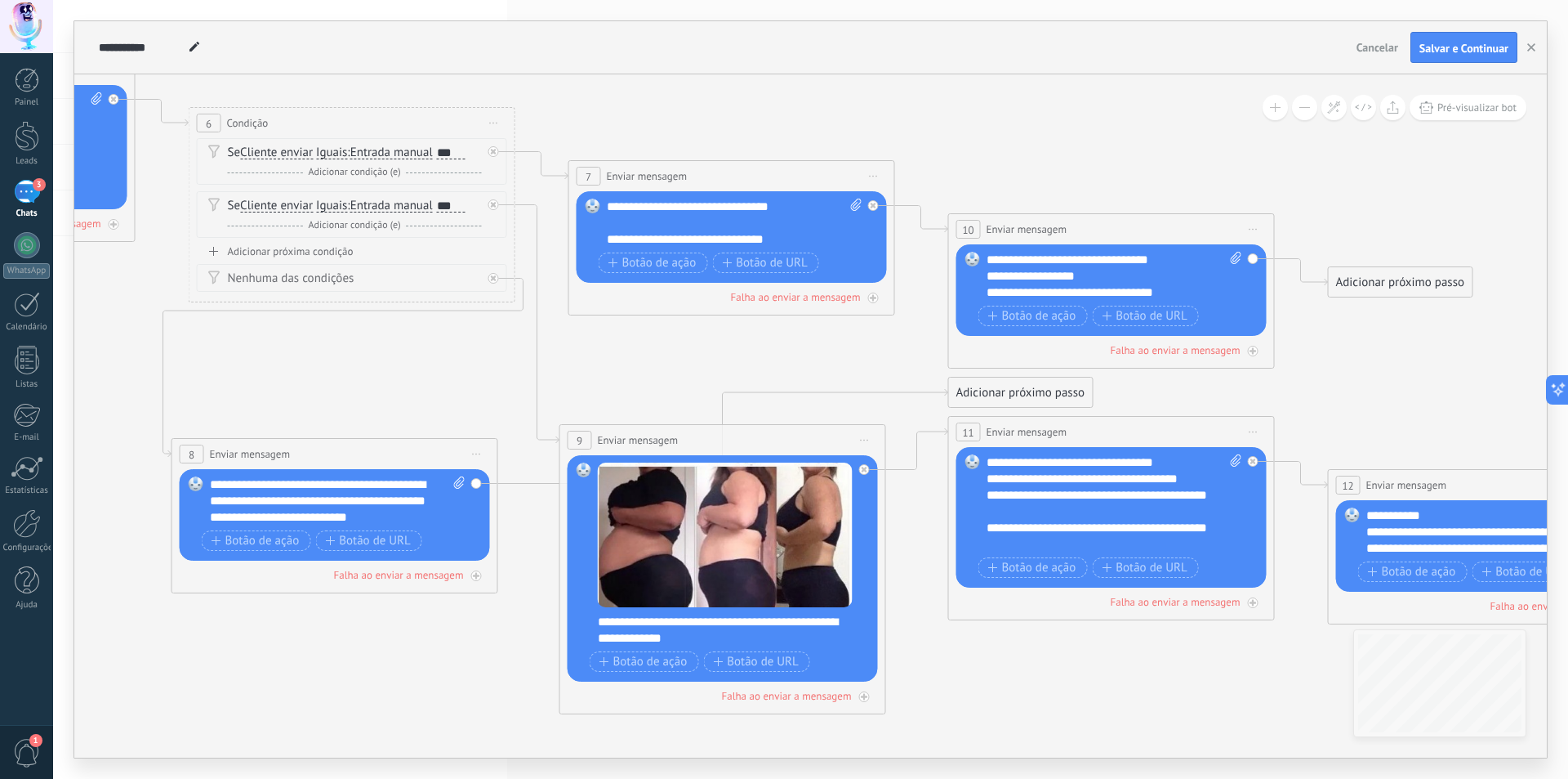
drag, startPoint x: 685, startPoint y: 358, endPoint x: 653, endPoint y: 346, distance: 34.2
click at [653, 346] on icon at bounding box center [710, 340] width 3751 height 1567
click at [652, 346] on icon at bounding box center [710, 340] width 3751 height 1567
click at [413, 198] on span "Entrada manual Não preenchido Sequência aleatória Sequência aleatória curta Ent…" at bounding box center [392, 205] width 83 height 16
click at [414, 204] on span "Entrada manual" at bounding box center [392, 206] width 83 height 13
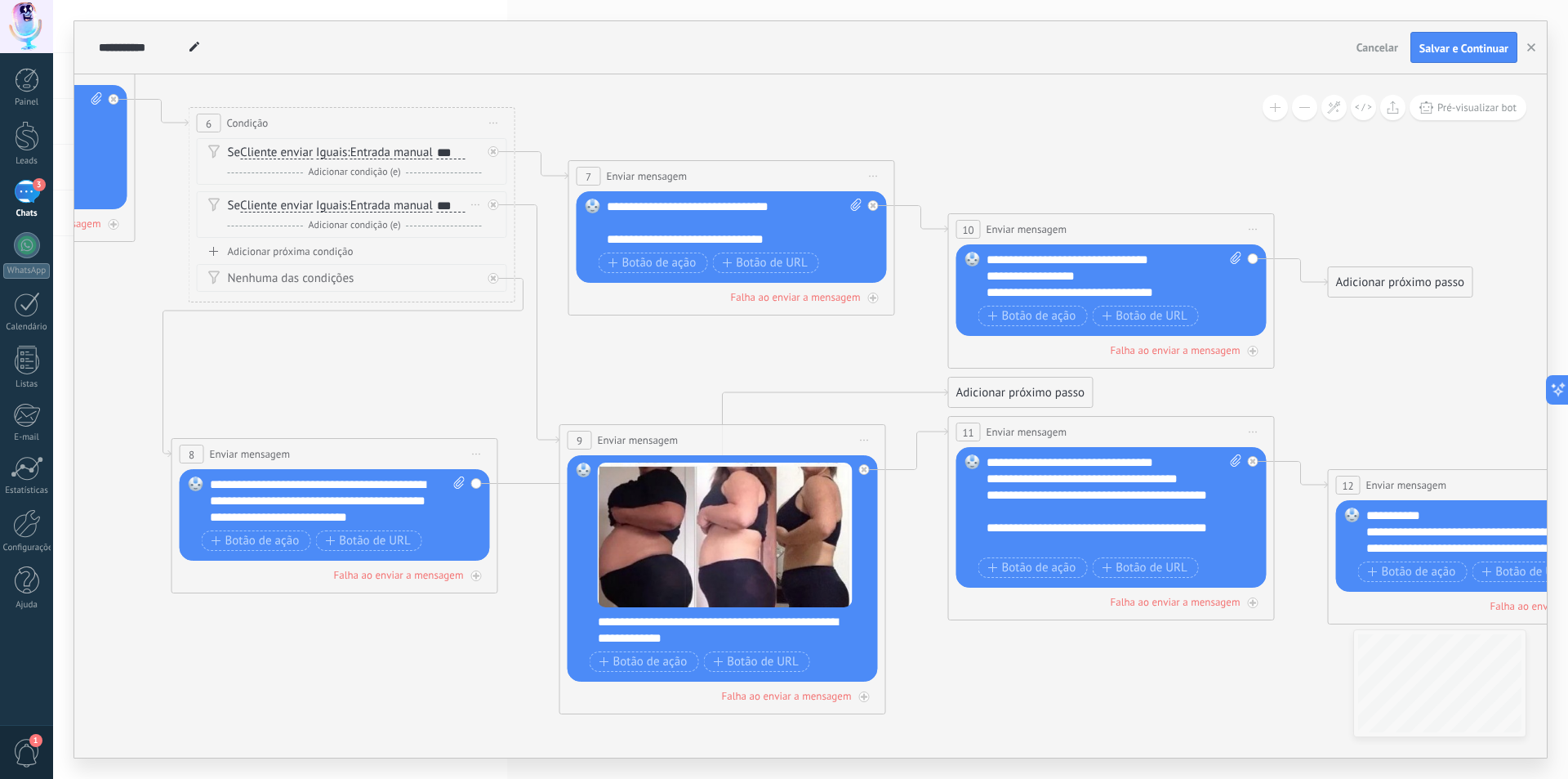
click at [414, 204] on button "Entrada manual" at bounding box center [444, 205] width 204 height 29
click at [419, 227] on span "Sequência aleatória" at bounding box center [431, 230] width 198 height 16
click at [413, 207] on span "Sequência aleatória" at bounding box center [402, 206] width 103 height 13
click at [413, 207] on button "Sequência aleatória" at bounding box center [444, 205] width 204 height 29
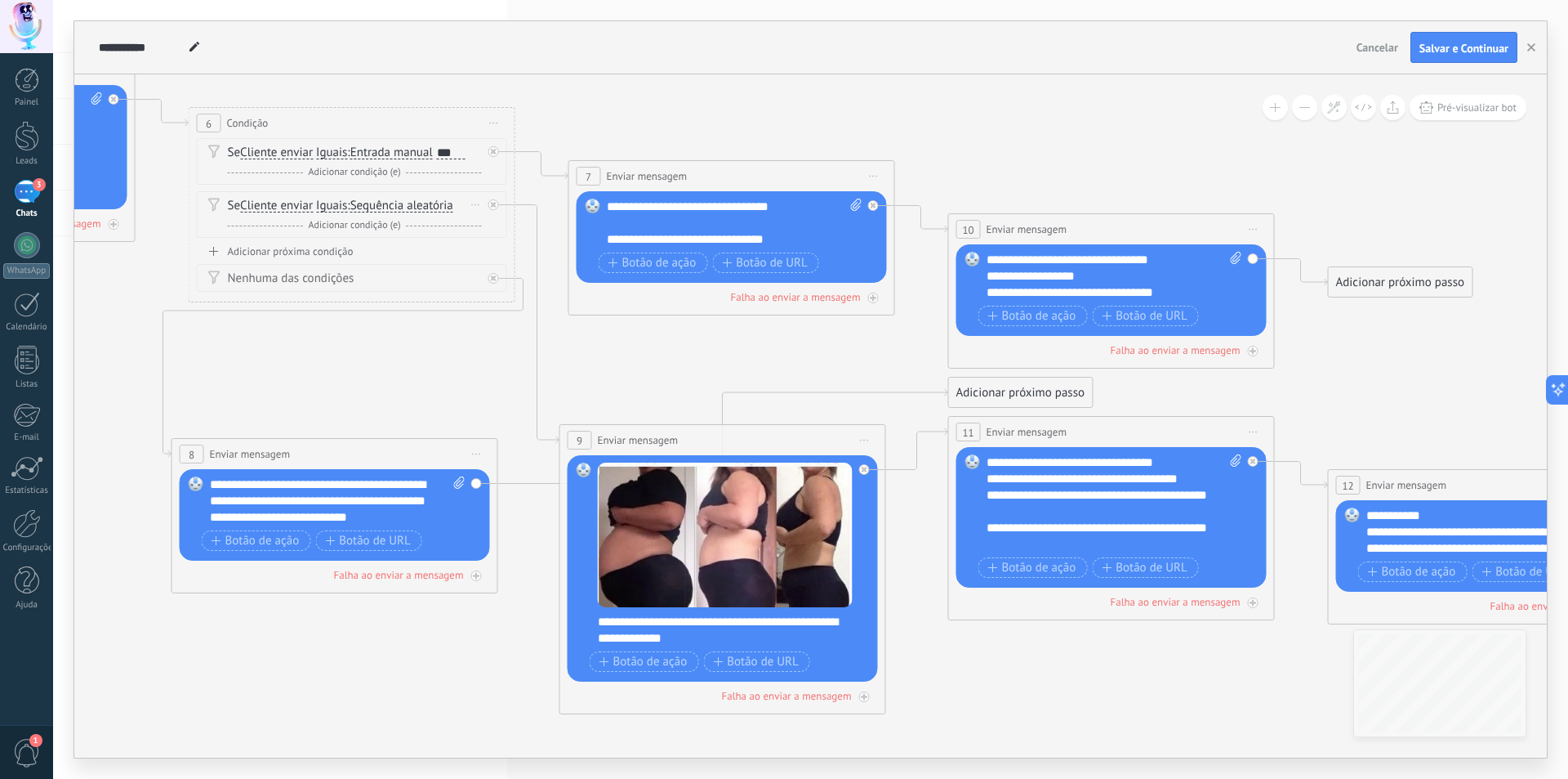
scroll to position [0, 0]
click at [420, 205] on span "Não preenchido" at bounding box center [431, 206] width 198 height 16
click at [442, 203] on div "Se Cliente enviar Cliente enviar Emoção da conversa Comentário do cliente Clien…" at bounding box center [355, 205] width 254 height 16
click at [428, 205] on span "Não preenchido" at bounding box center [392, 206] width 83 height 13
click at [428, 205] on button "Não preenchido" at bounding box center [444, 205] width 204 height 29
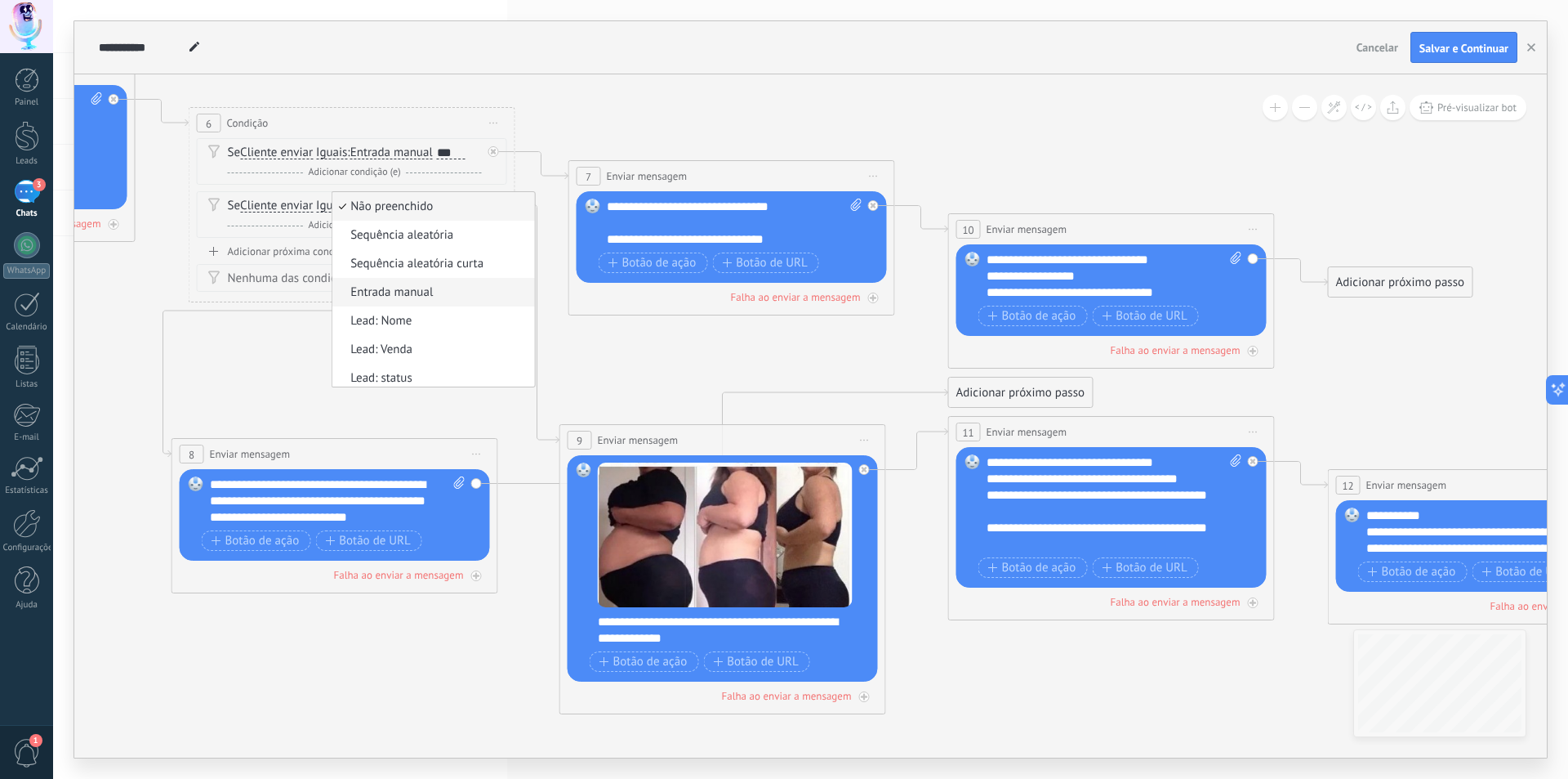
click at [409, 289] on span "Entrada manual" at bounding box center [431, 292] width 198 height 16
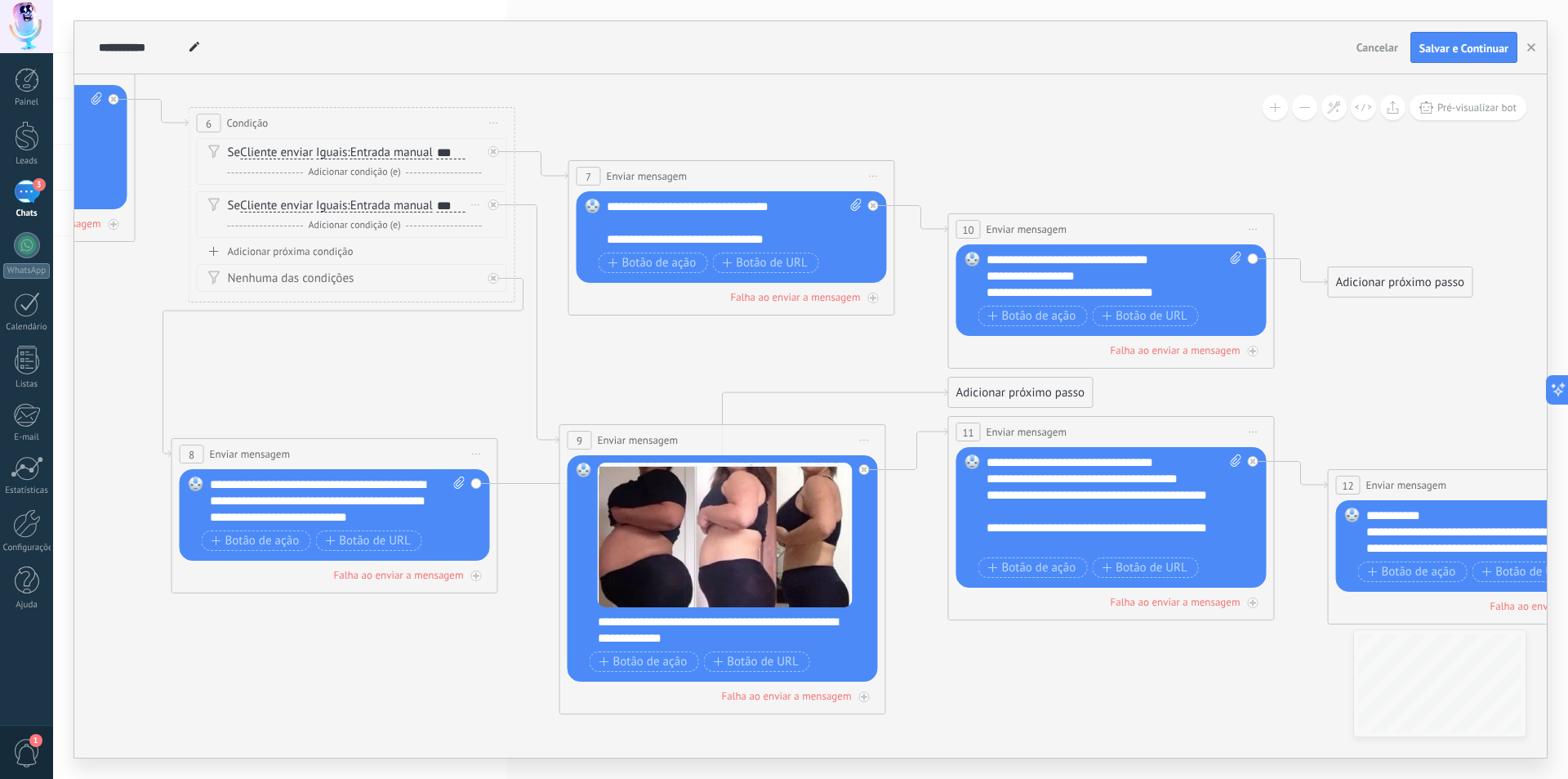
click at [455, 211] on div "***" at bounding box center [451, 206] width 28 height 13
click at [637, 344] on icon at bounding box center [710, 340] width 3751 height 1567
click at [378, 176] on span "Adicionar condição (e)" at bounding box center [354, 171] width 101 height 12
click at [357, 173] on span "E" at bounding box center [355, 171] width 13 height 12
click at [355, 175] on span "E" at bounding box center [355, 171] width 13 height 12
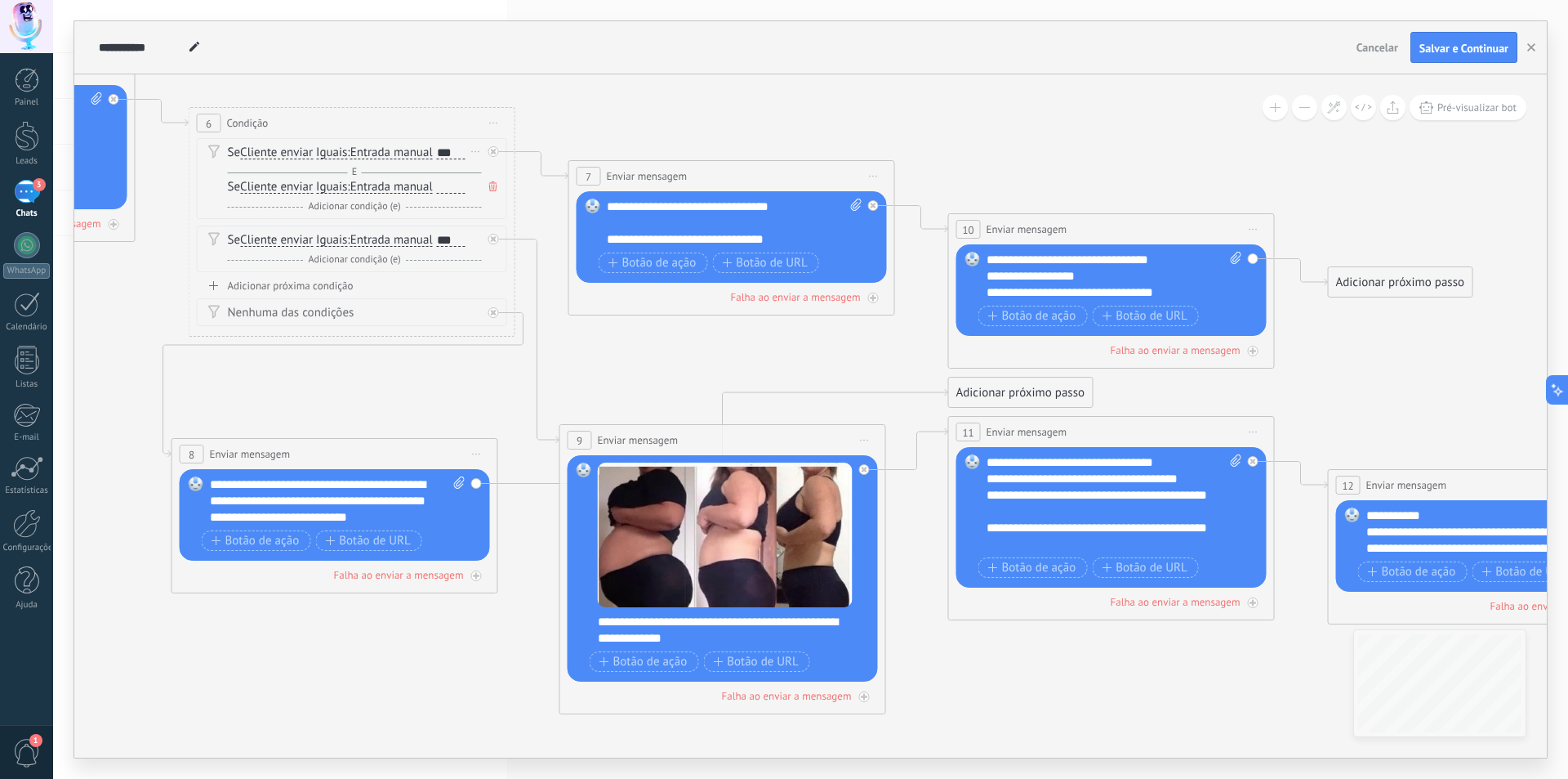
click at [352, 171] on span "E" at bounding box center [355, 171] width 13 height 12
click at [492, 185] on icon at bounding box center [493, 186] width 8 height 9
click at [313, 251] on div "Adicionar próxima condição" at bounding box center [352, 251] width 310 height 14
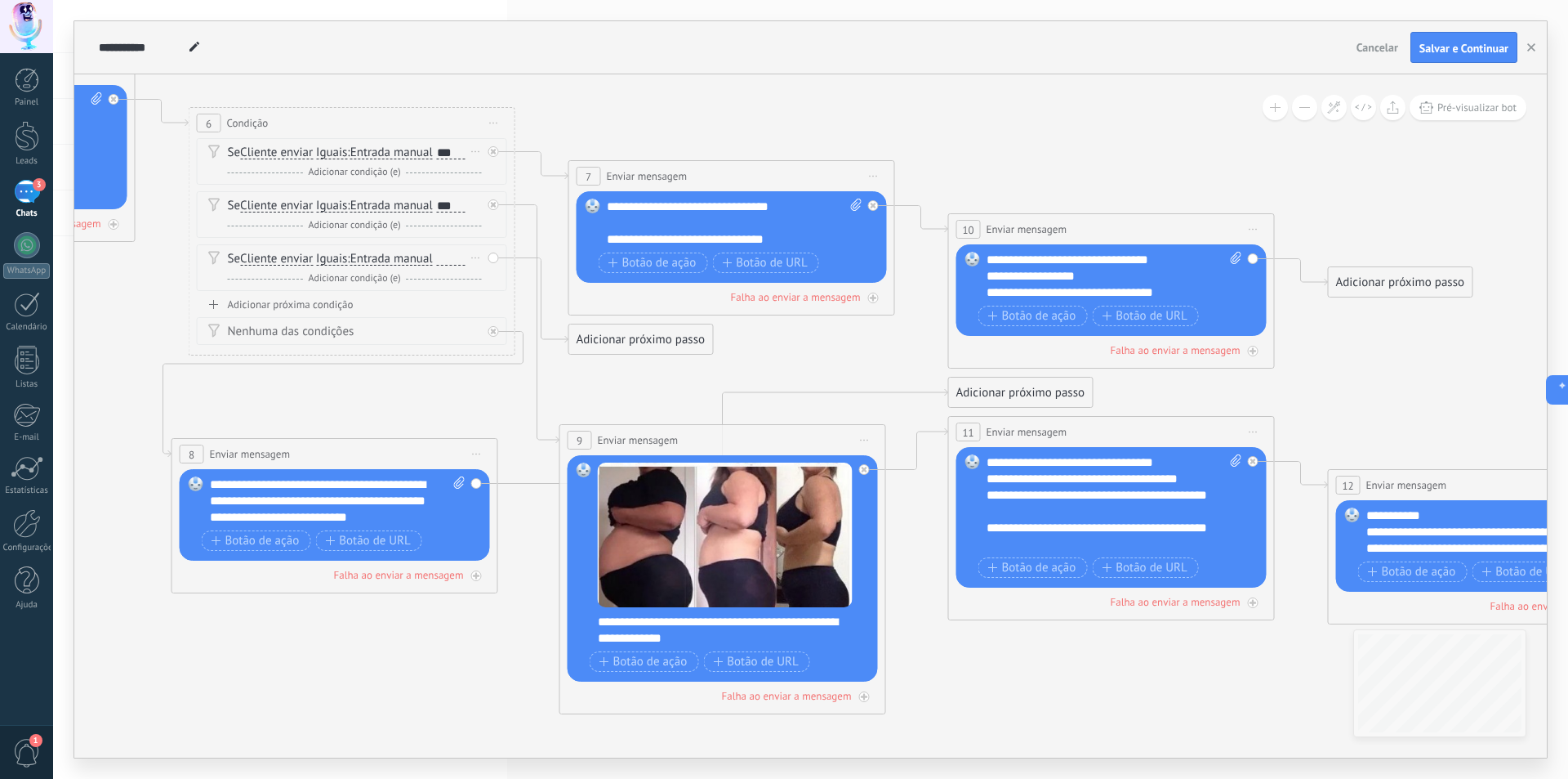
click at [444, 257] on div at bounding box center [451, 259] width 28 height 13
click at [477, 254] on div "Excluir" at bounding box center [476, 257] width 18 height 24
click at [497, 273] on div "Excluir" at bounding box center [503, 281] width 76 height 28
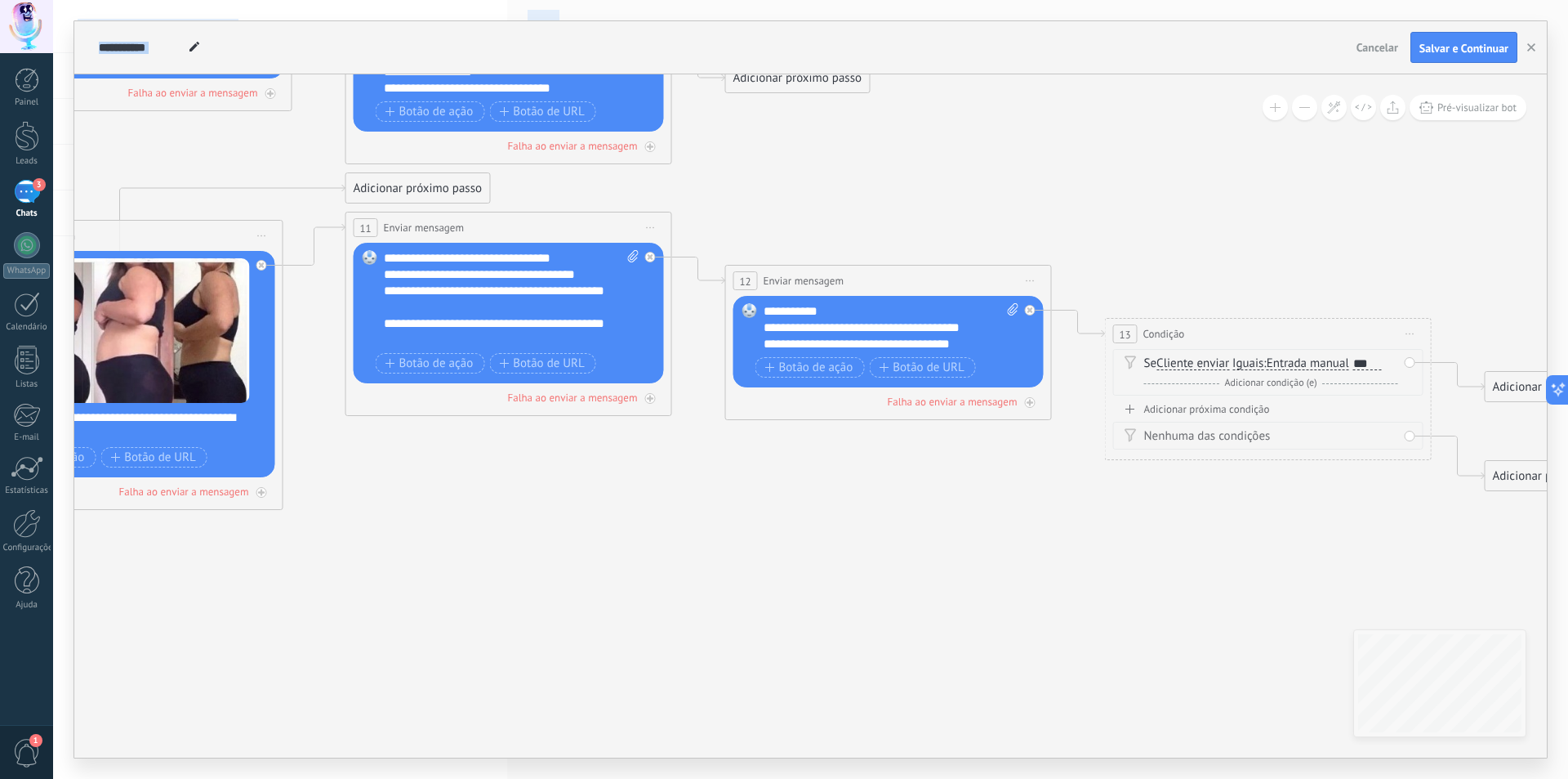
drag, startPoint x: 618, startPoint y: 363, endPoint x: 56, endPoint y: 177, distance: 592.0
click at [0, 164] on body ".abccls-1,.abccls-2{fill-rule:evenodd}.abccls-2{fill:#fff} .abfcls-1{fill:none}…" at bounding box center [784, 390] width 1568 height 779
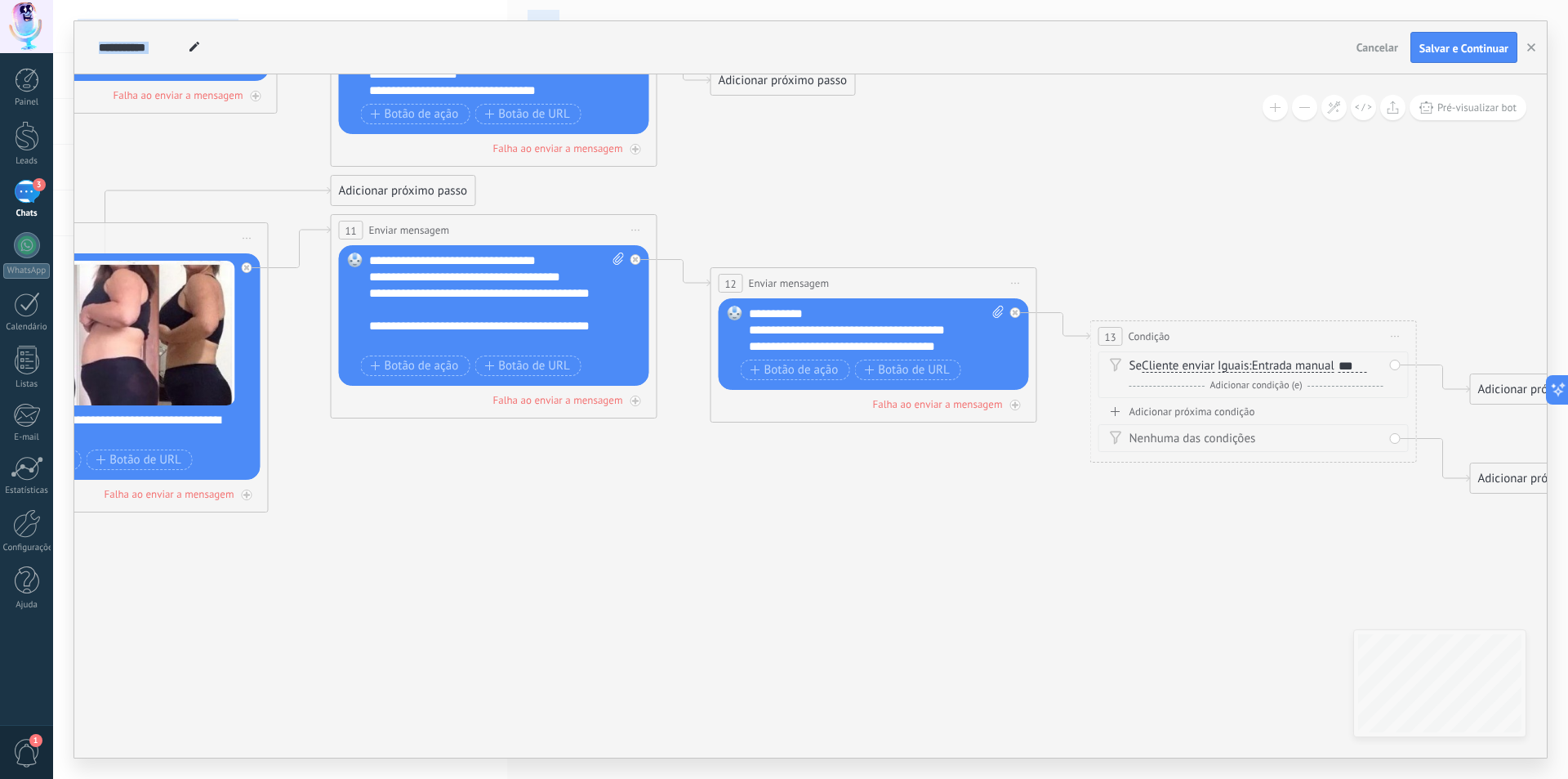
click at [1227, 408] on div "Adicionar próxima condição" at bounding box center [1254, 411] width 310 height 14
click at [1352, 417] on div at bounding box center [1353, 420] width 28 height 13
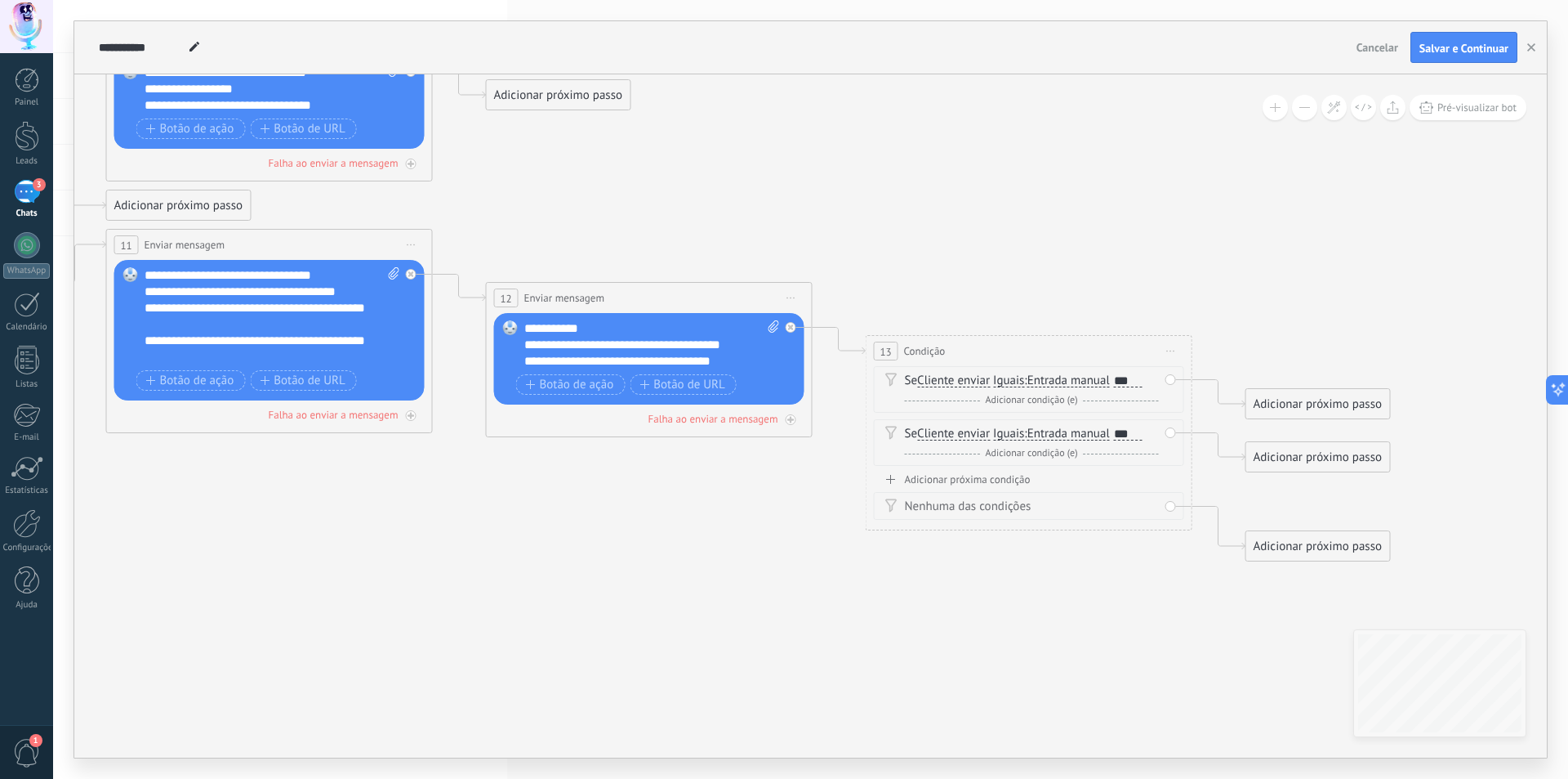
drag, startPoint x: 1087, startPoint y: 574, endPoint x: 855, endPoint y: 580, distance: 232.1
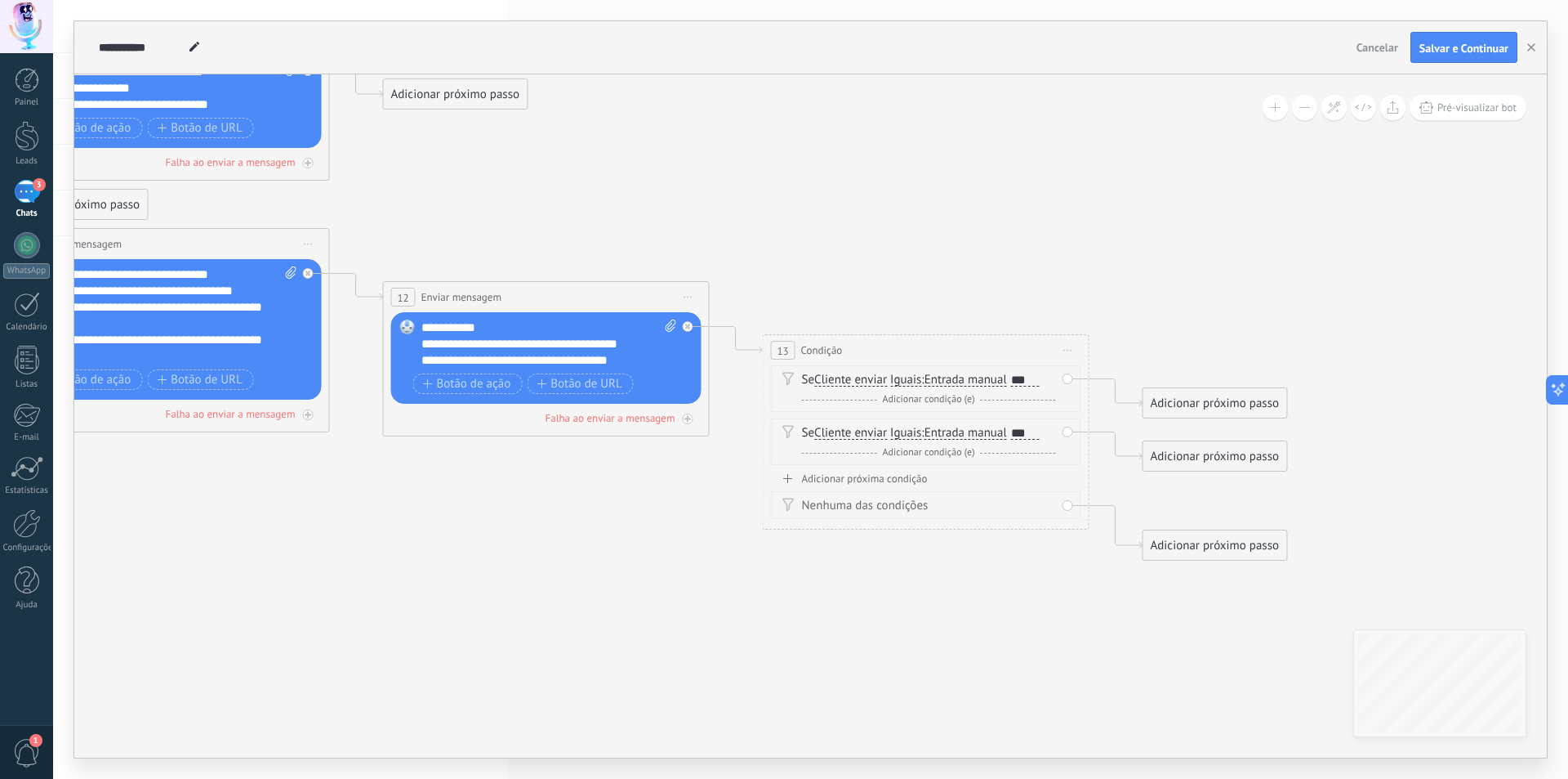
click at [1208, 406] on div "Adicionar próximo passo" at bounding box center [1215, 403] width 144 height 27
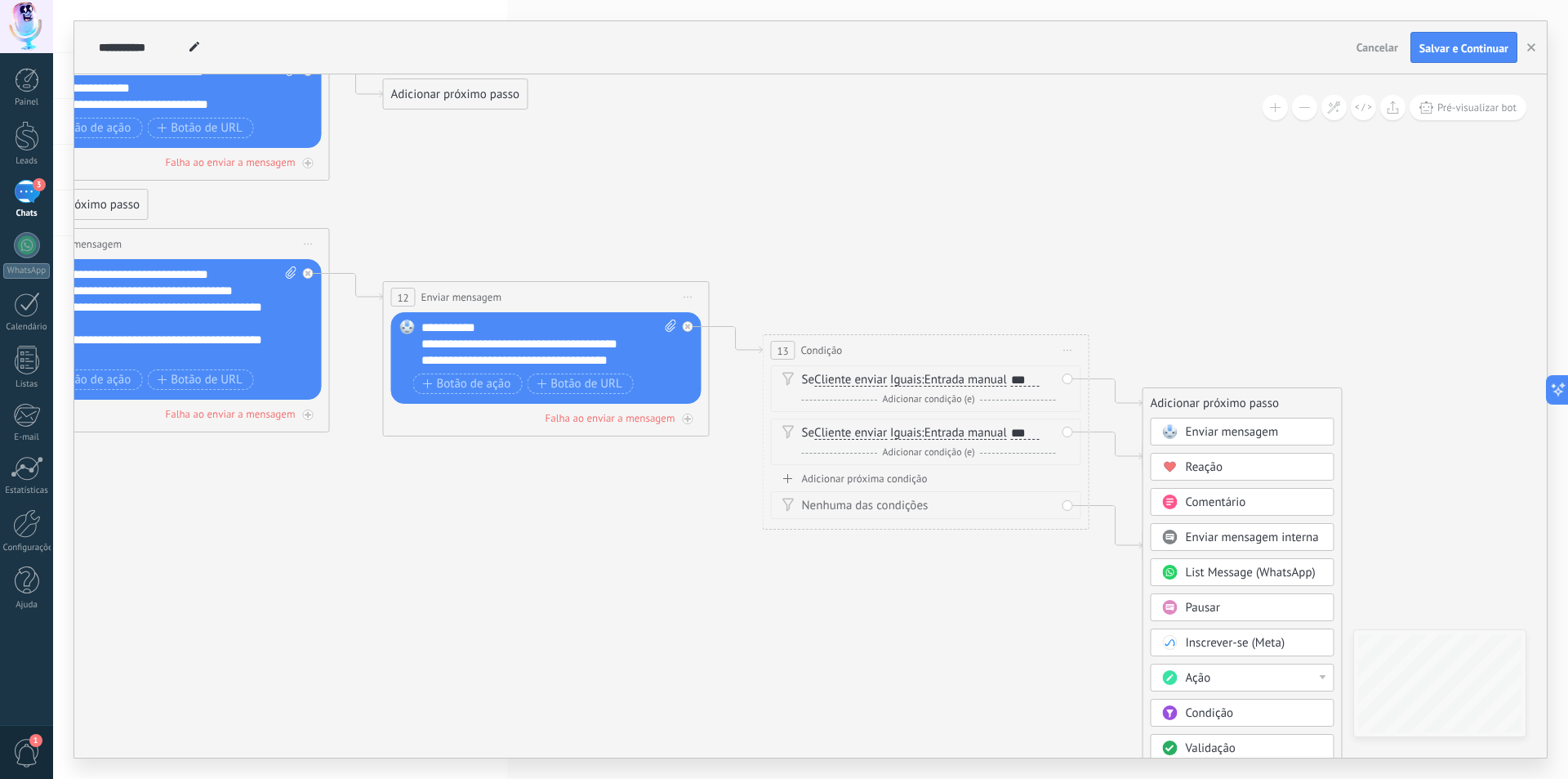
click at [1201, 430] on span "Enviar mensagem" at bounding box center [1232, 432] width 93 height 16
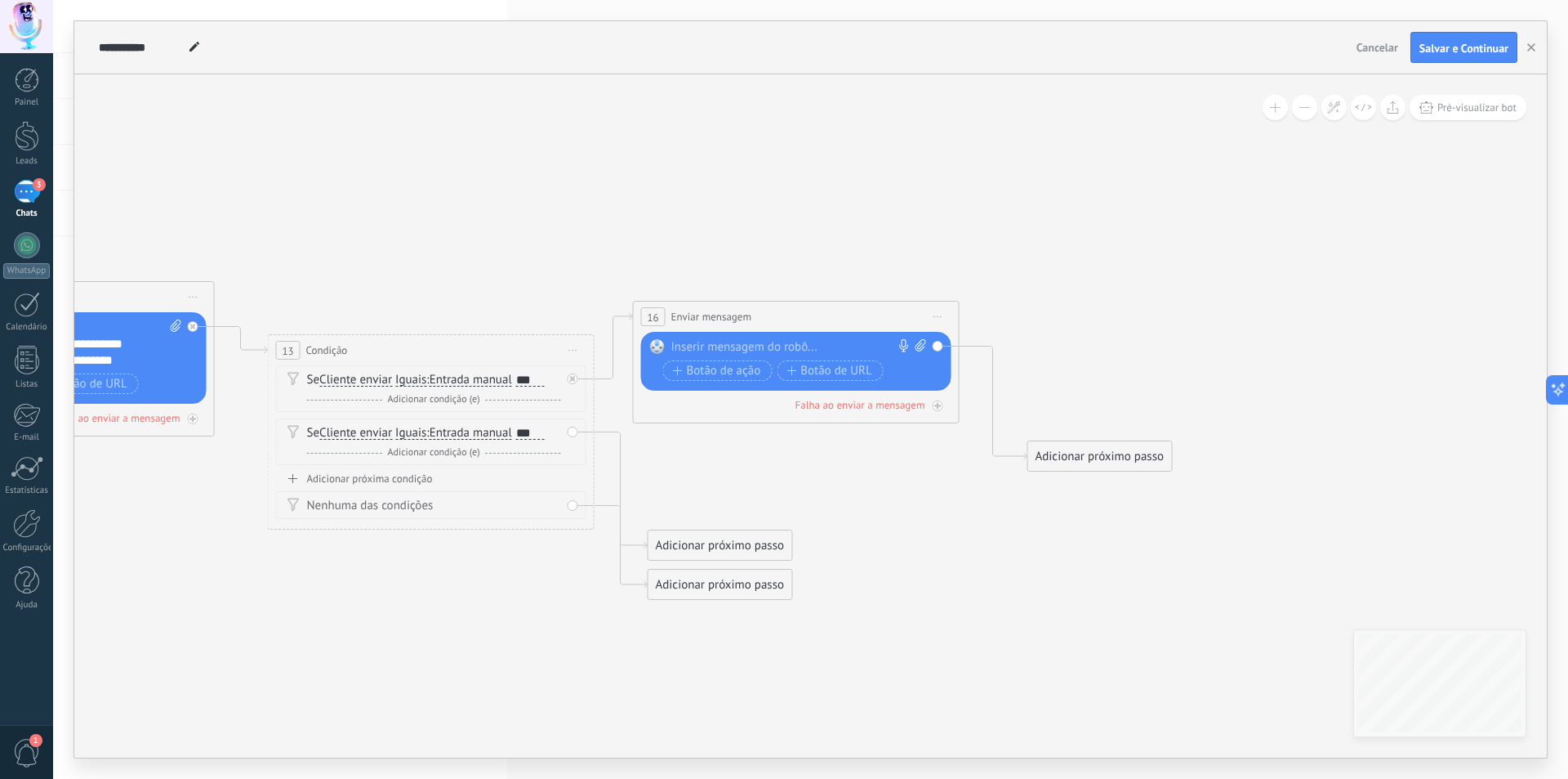
drag, startPoint x: 768, startPoint y: 341, endPoint x: 693, endPoint y: 322, distance: 77.4
click at [761, 304] on div "**********" at bounding box center [797, 316] width 325 height 30
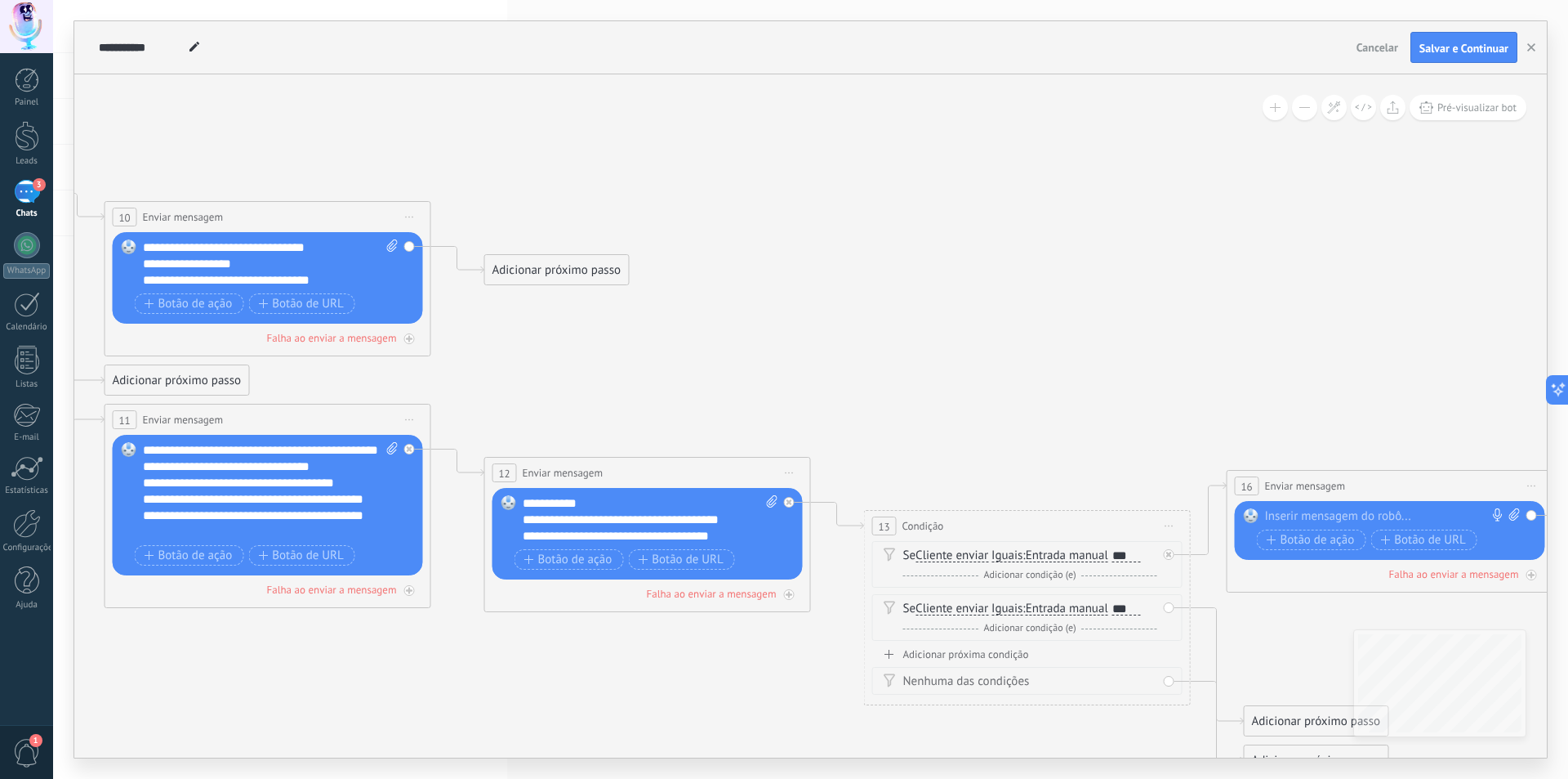
drag, startPoint x: 500, startPoint y: 193, endPoint x: 1196, endPoint y: 390, distance: 723.3
click at [1214, 398] on icon at bounding box center [56, 364] width 4131 height 1641
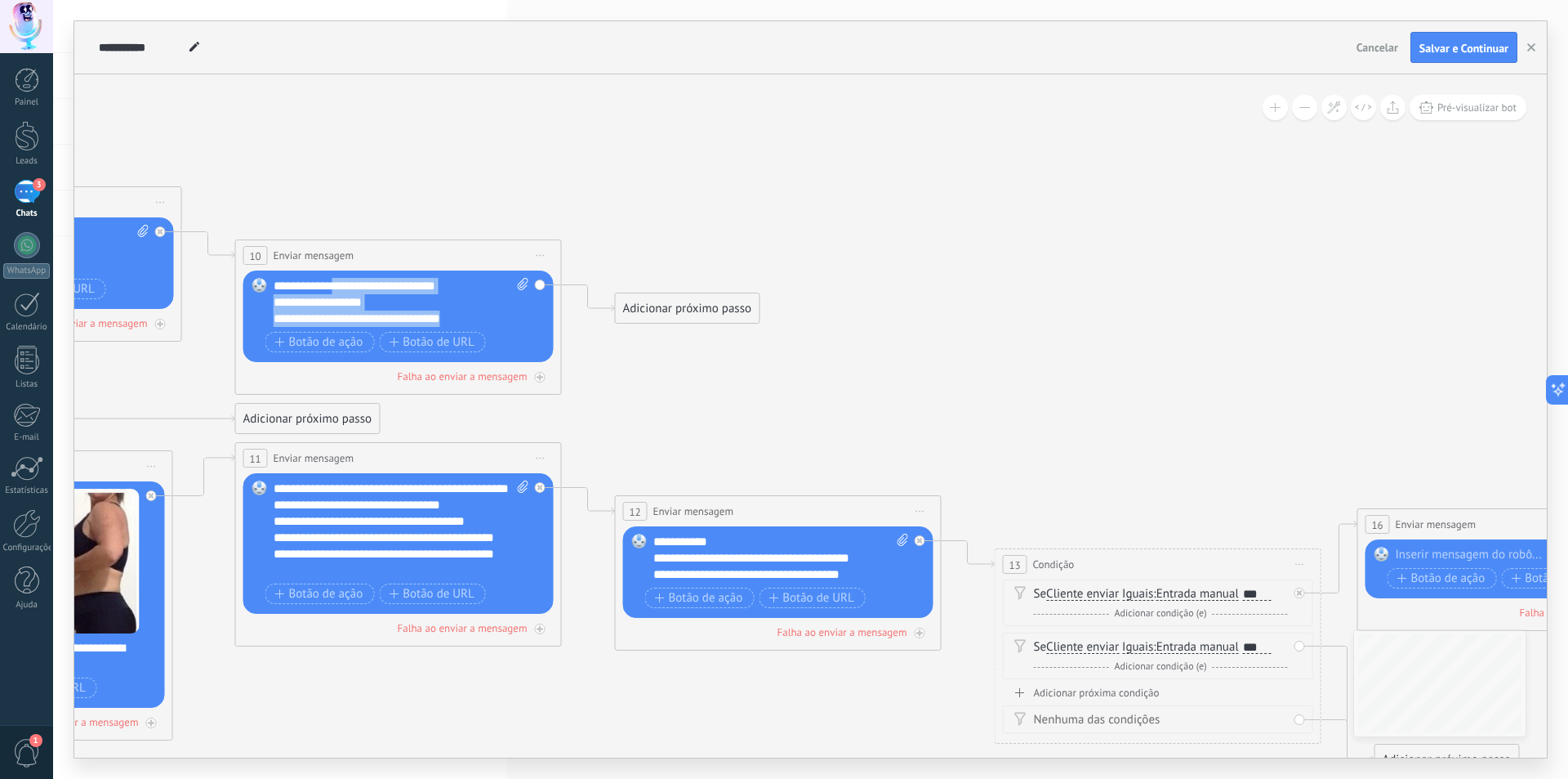
drag, startPoint x: 467, startPoint y: 317, endPoint x: 360, endPoint y: 270, distance: 116.9
click at [346, 294] on div "**********" at bounding box center [402, 302] width 256 height 49
click at [413, 202] on icon at bounding box center [186, 402] width 4131 height 1641
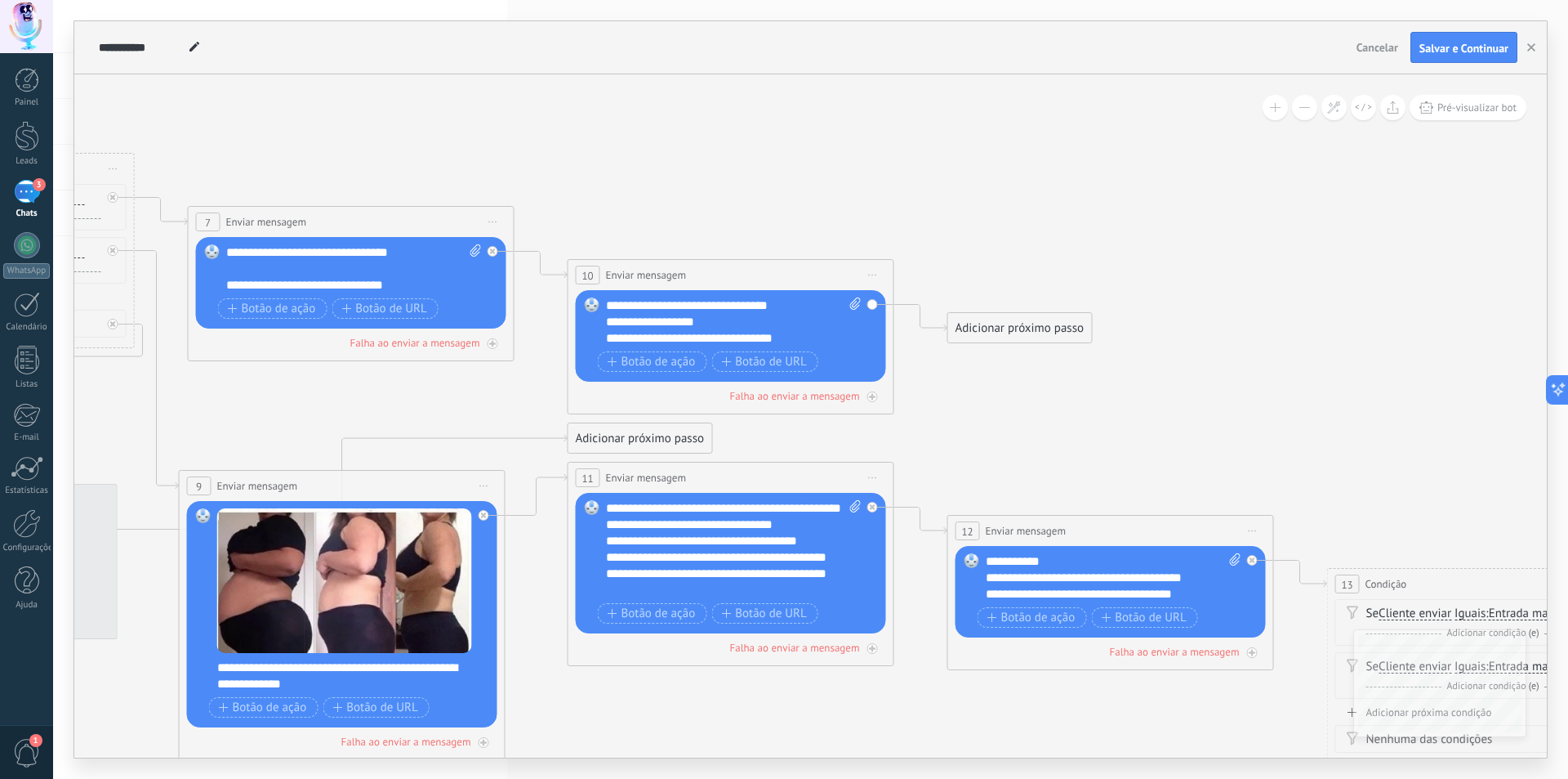
drag, startPoint x: 577, startPoint y: 219, endPoint x: 832, endPoint y: 223, distance: 255.0
click at [832, 223] on icon at bounding box center [519, 421] width 4131 height 1641
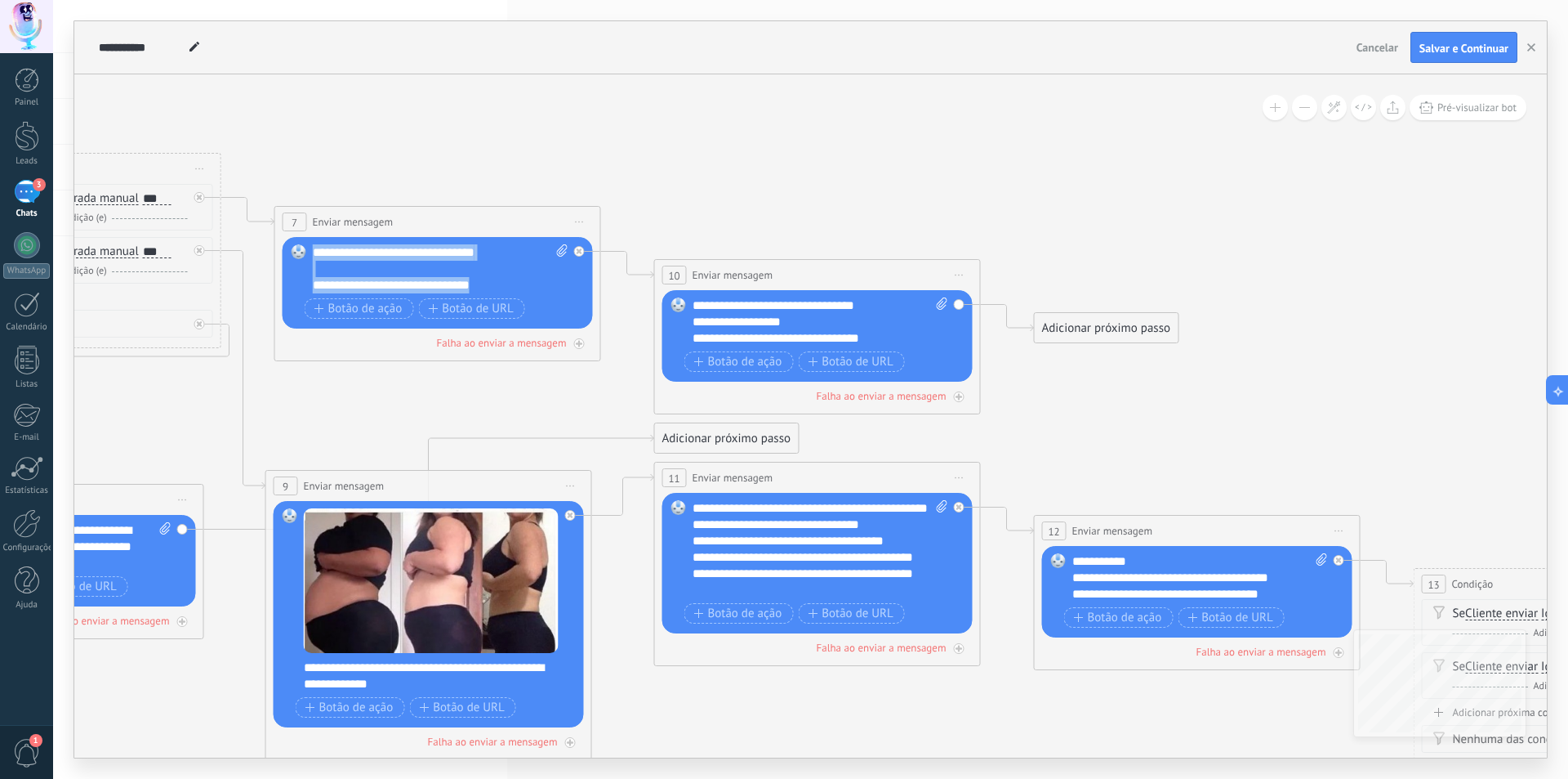
drag, startPoint x: 477, startPoint y: 279, endPoint x: 301, endPoint y: 242, distance: 179.8
click at [301, 242] on div "Substituir Remover Converter para mensagem de voz Arraste a imagem aqui para an…" at bounding box center [437, 282] width 310 height 91
copy div "**********"
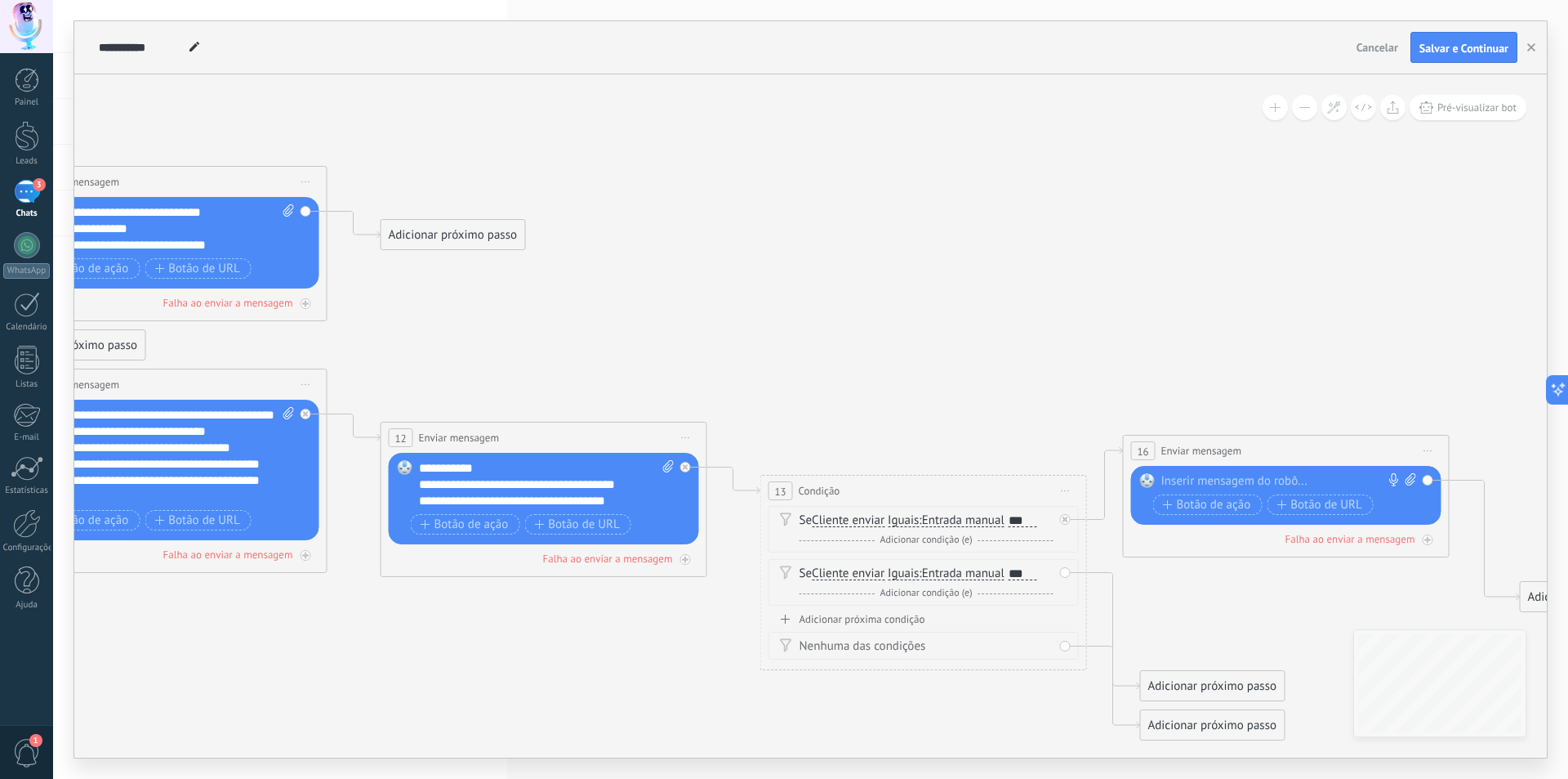
drag, startPoint x: 1110, startPoint y: 253, endPoint x: 512, endPoint y: 160, distance: 605.2
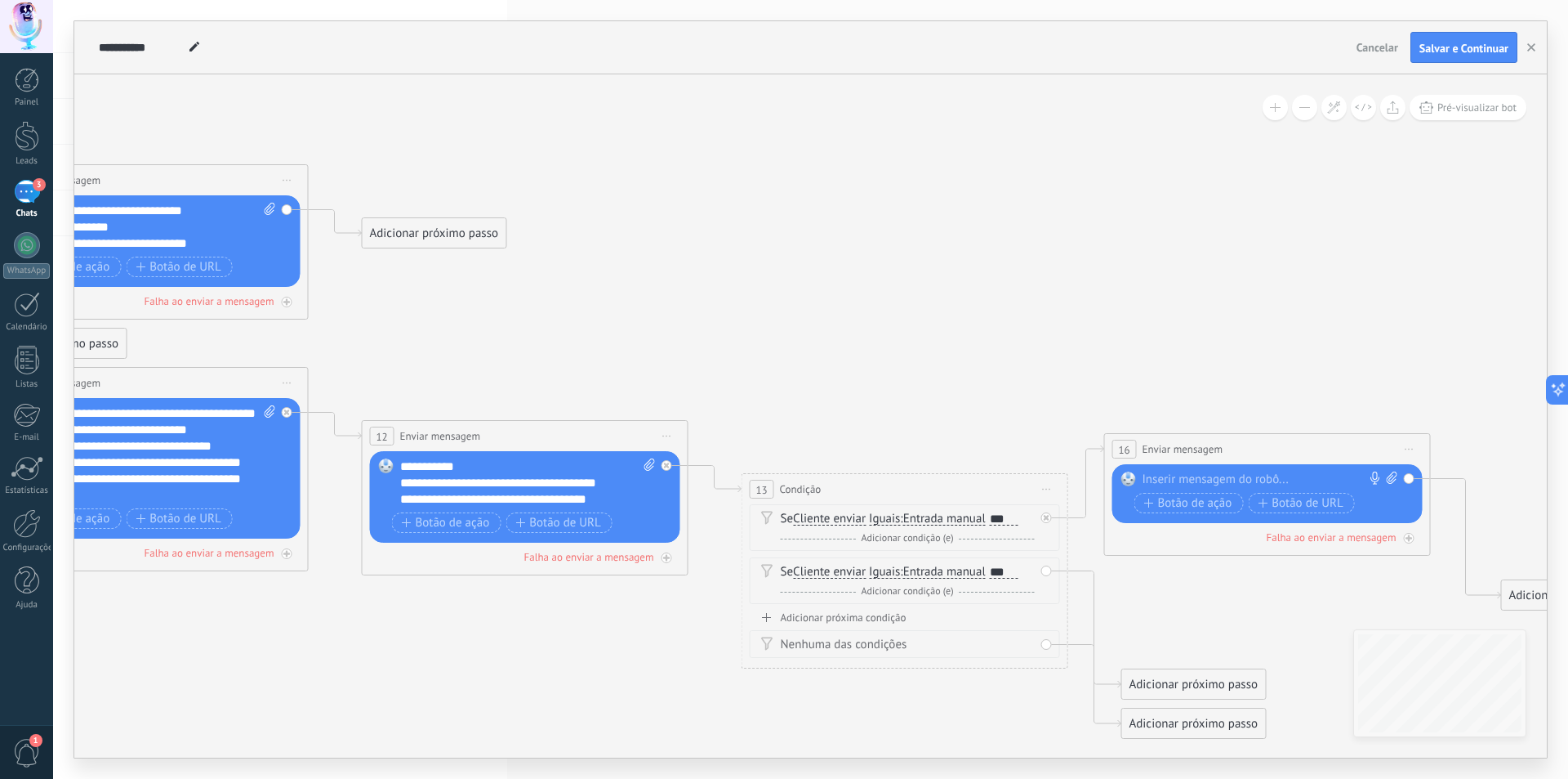
click at [1227, 477] on div at bounding box center [1264, 479] width 243 height 16
paste div
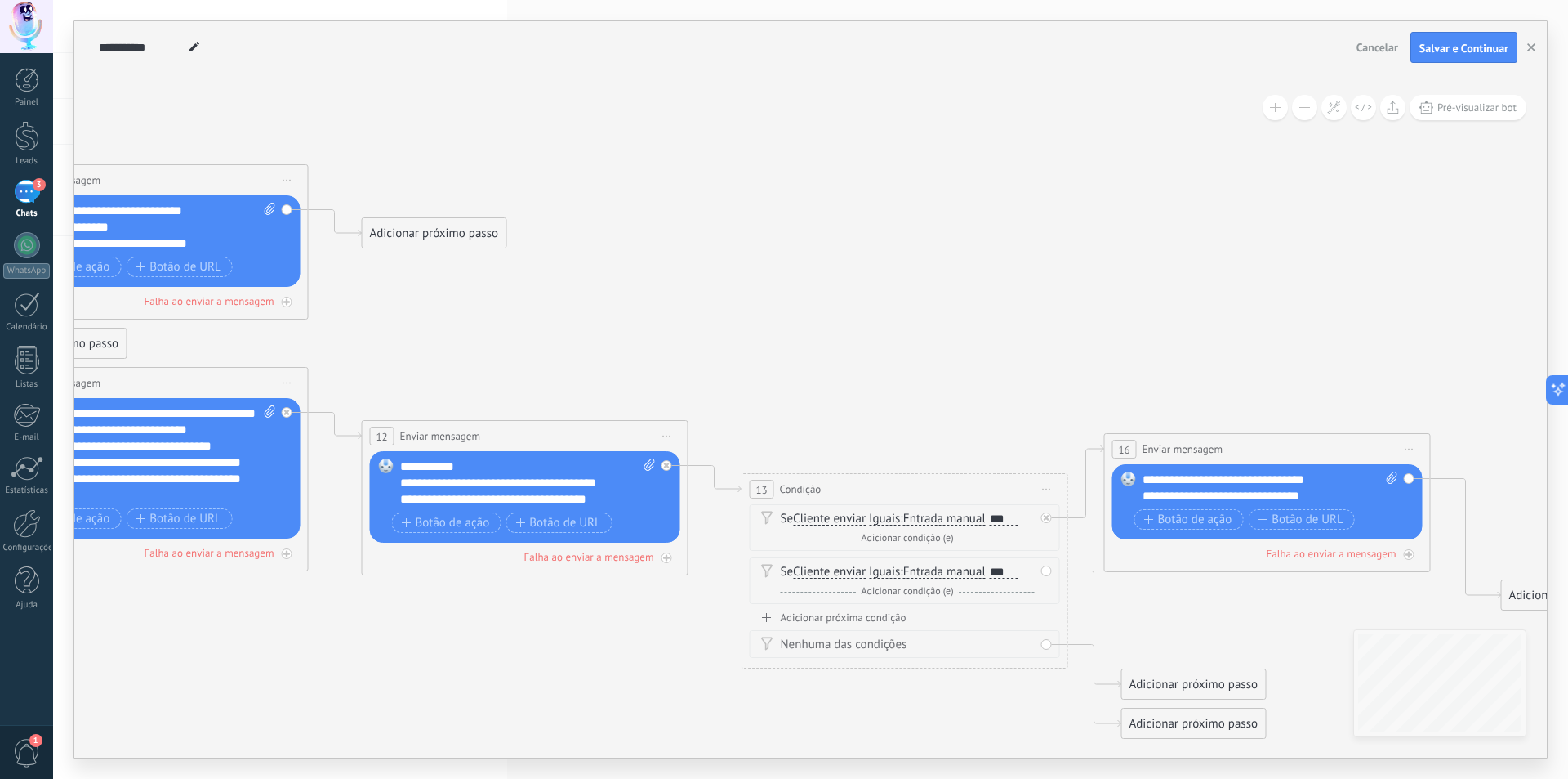
click at [1326, 482] on div "**********" at bounding box center [1271, 487] width 256 height 33
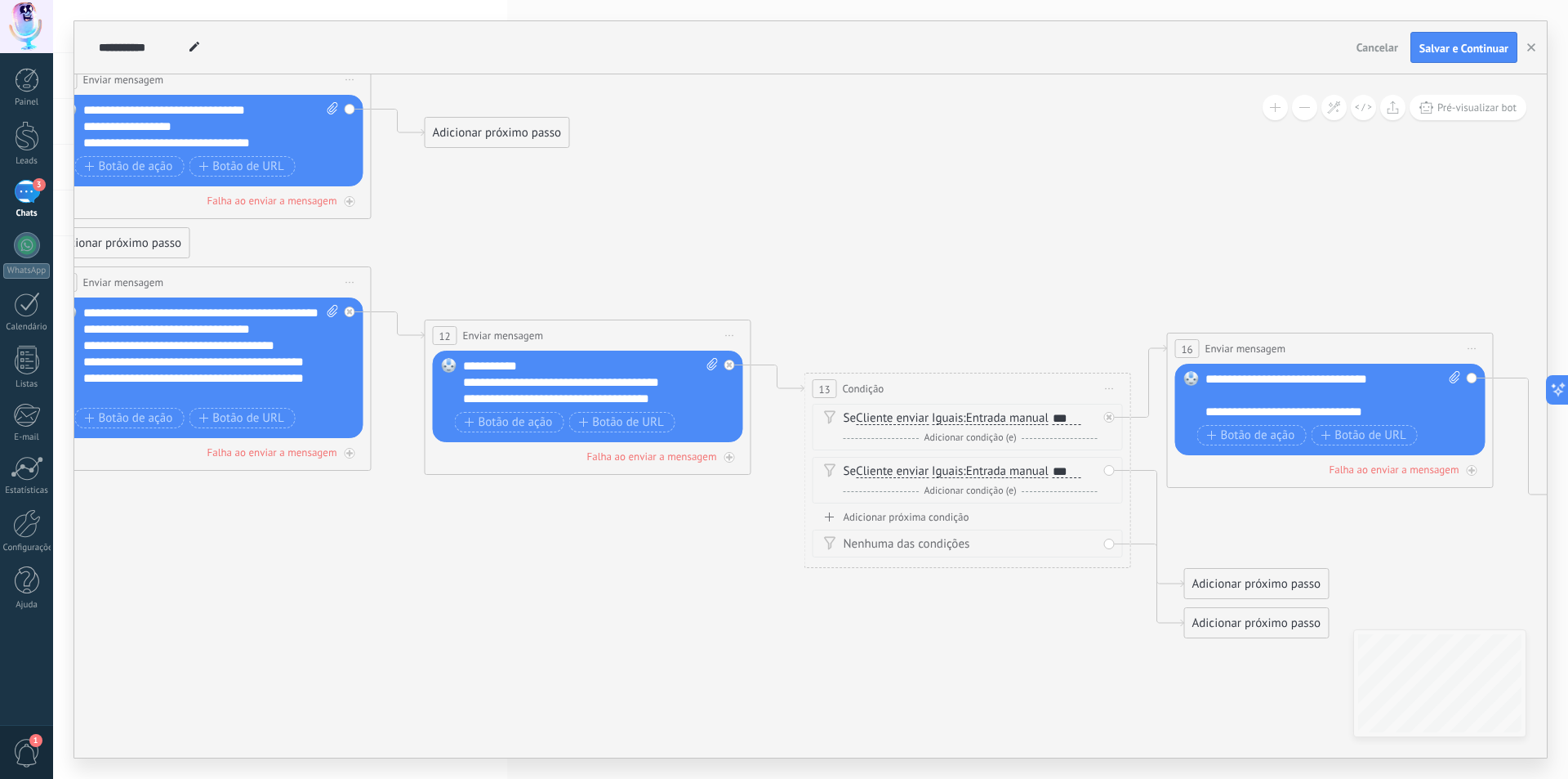
drag, startPoint x: 1230, startPoint y: 346, endPoint x: 1285, endPoint y: 230, distance: 128.4
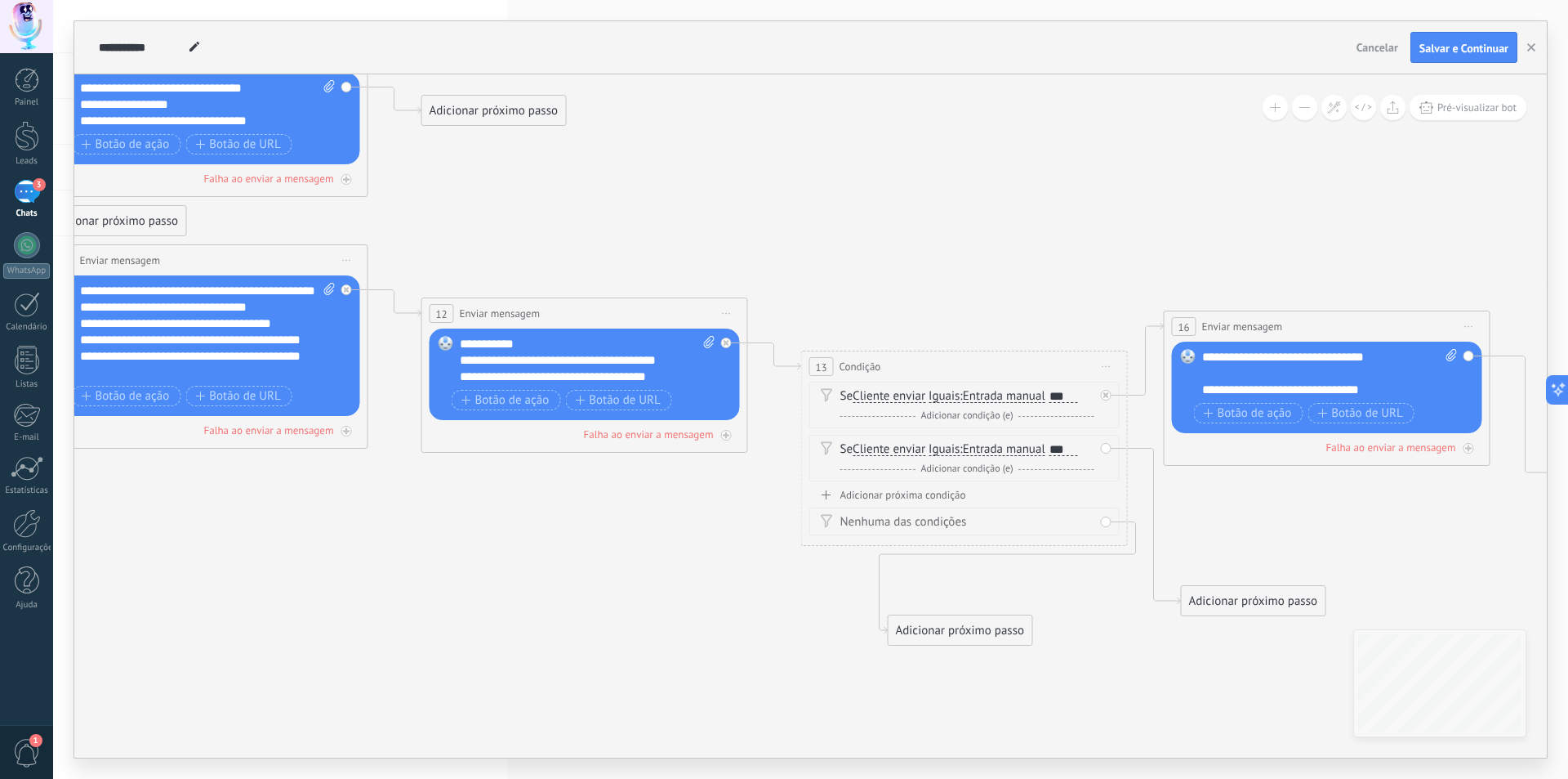
drag, startPoint x: 1208, startPoint y: 568, endPoint x: 926, endPoint y: 643, distance: 291.8
click at [889, 630] on div "Adicionar próximo passo" at bounding box center [960, 630] width 144 height 27
click at [1252, 612] on div "Adicionar próximo passo" at bounding box center [1254, 600] width 144 height 27
click at [1243, 634] on span "Enviar mensagem" at bounding box center [1271, 629] width 93 height 16
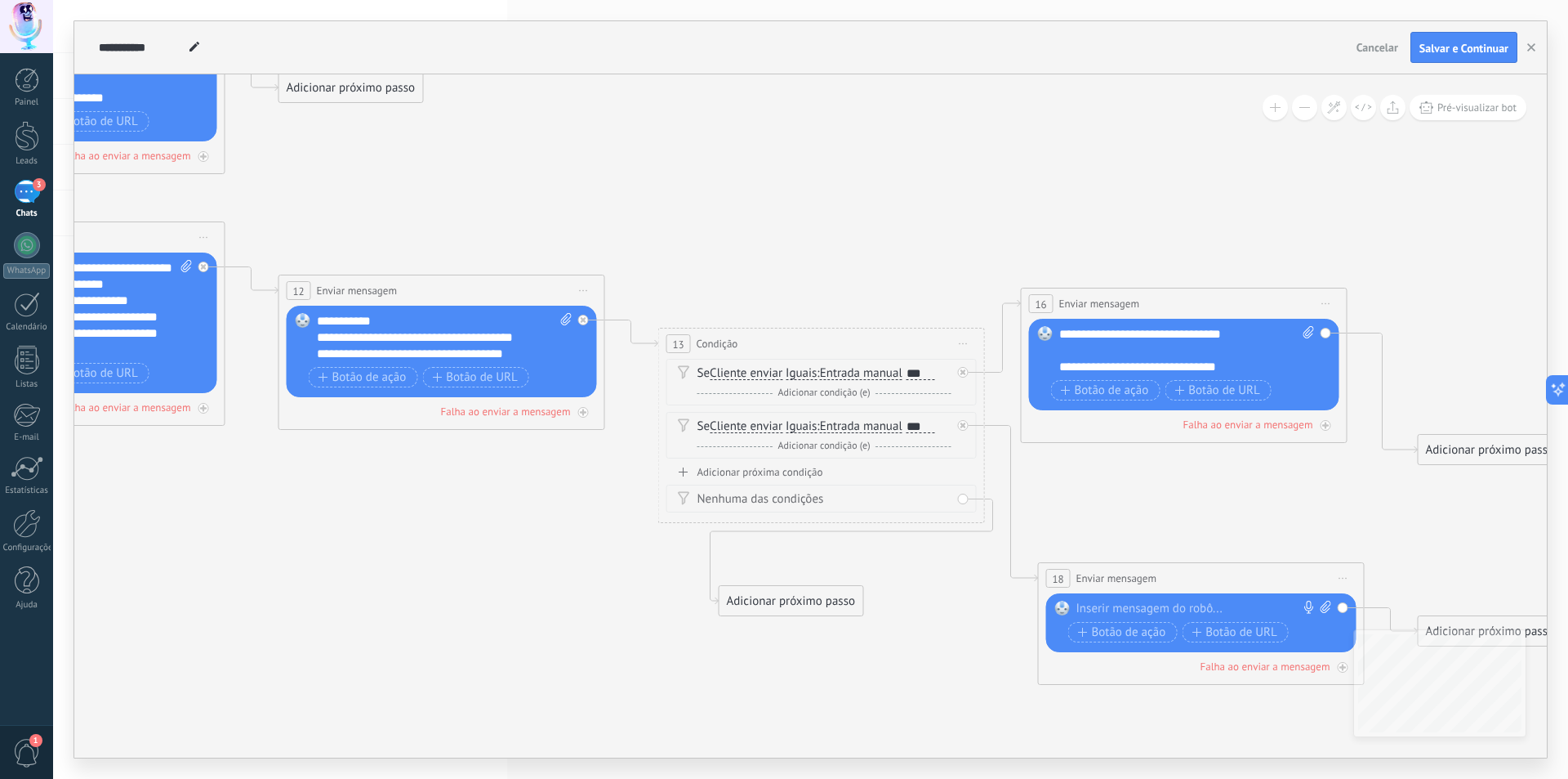
drag, startPoint x: 673, startPoint y: 550, endPoint x: 1065, endPoint y: 577, distance: 392.9
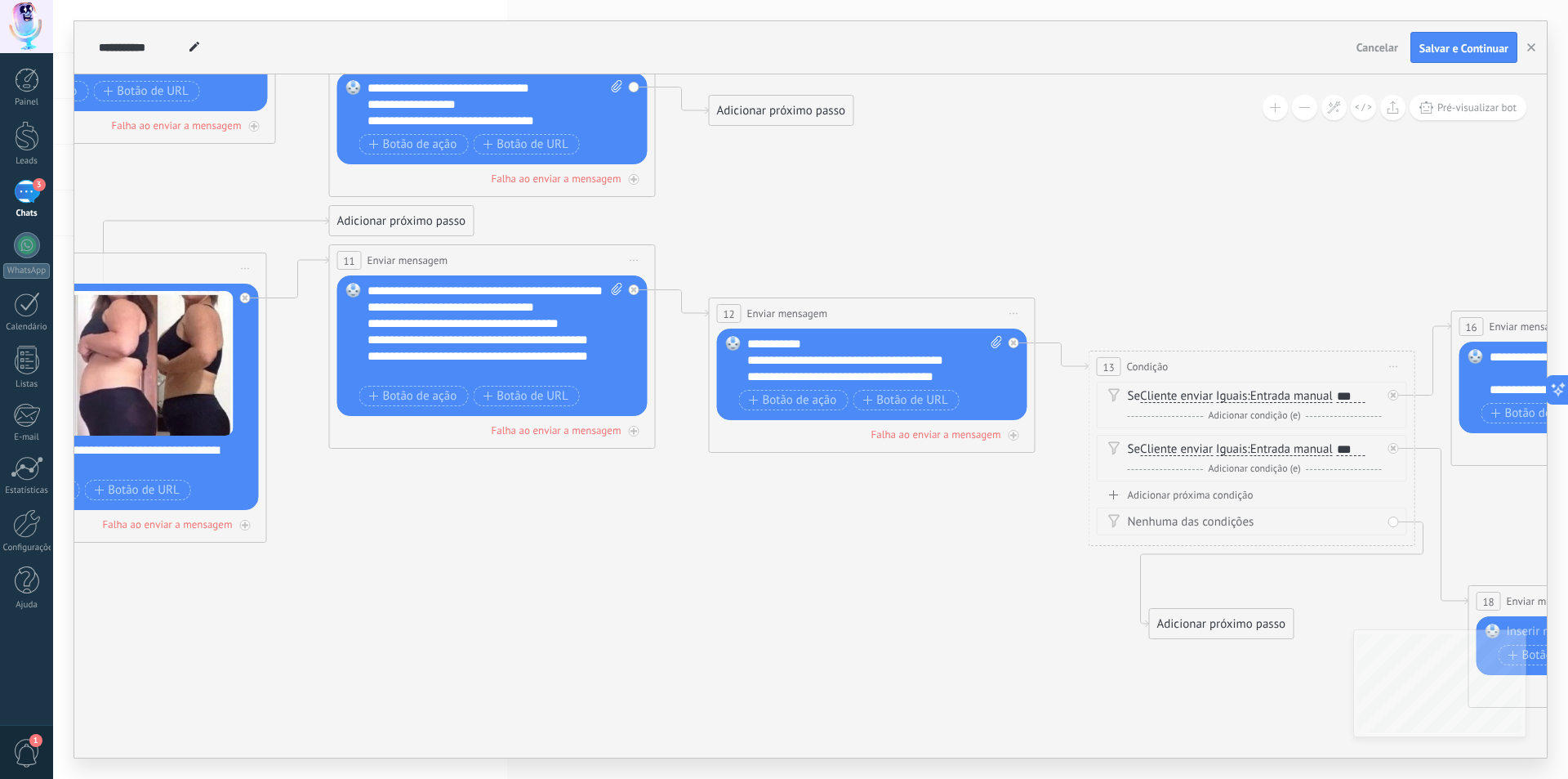
drag, startPoint x: 830, startPoint y: 544, endPoint x: 880, endPoint y: 544, distance: 50.0
click at [880, 544] on icon at bounding box center [280, 249] width 4131 height 1732
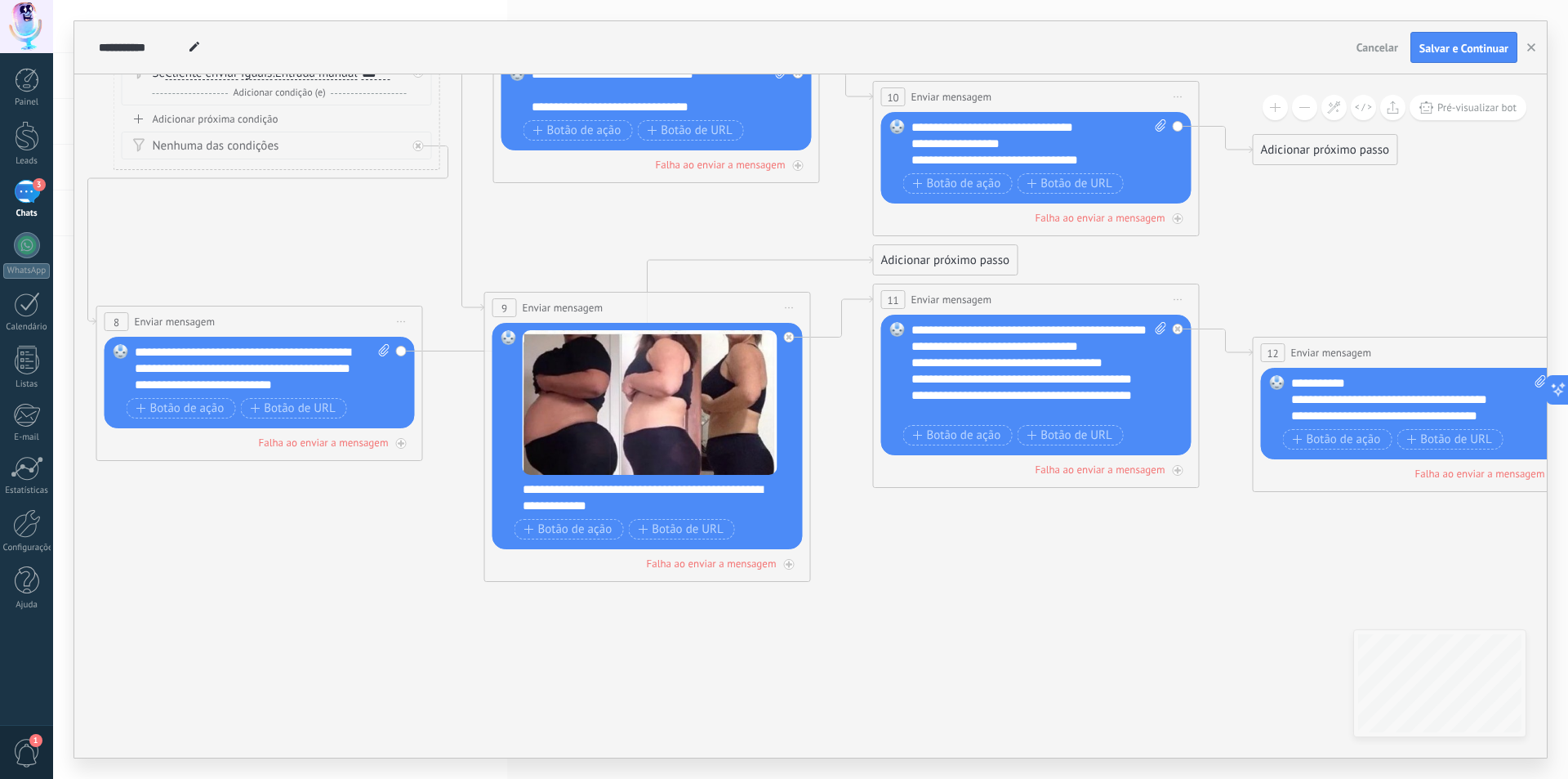
drag, startPoint x: 501, startPoint y: 505, endPoint x: 1131, endPoint y: 558, distance: 632.2
click at [1131, 558] on icon at bounding box center [825, 289] width 4131 height 1732
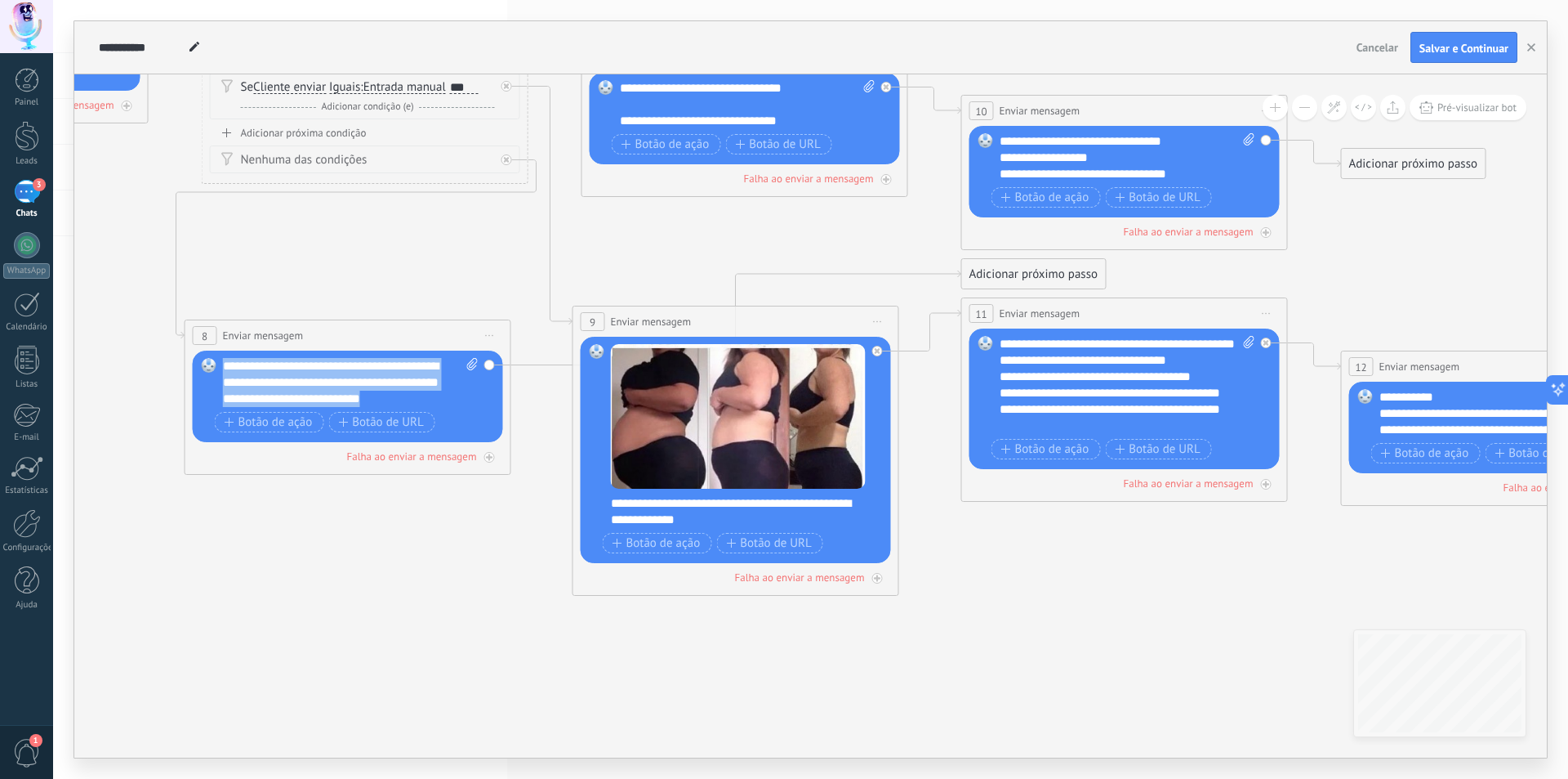
drag, startPoint x: 441, startPoint y: 401, endPoint x: 194, endPoint y: 366, distance: 249.5
click at [194, 366] on div "Substituir Remover Converter para mensagem de voz Arraste a imagem aqui para an…" at bounding box center [348, 396] width 310 height 91
copy div "**********"
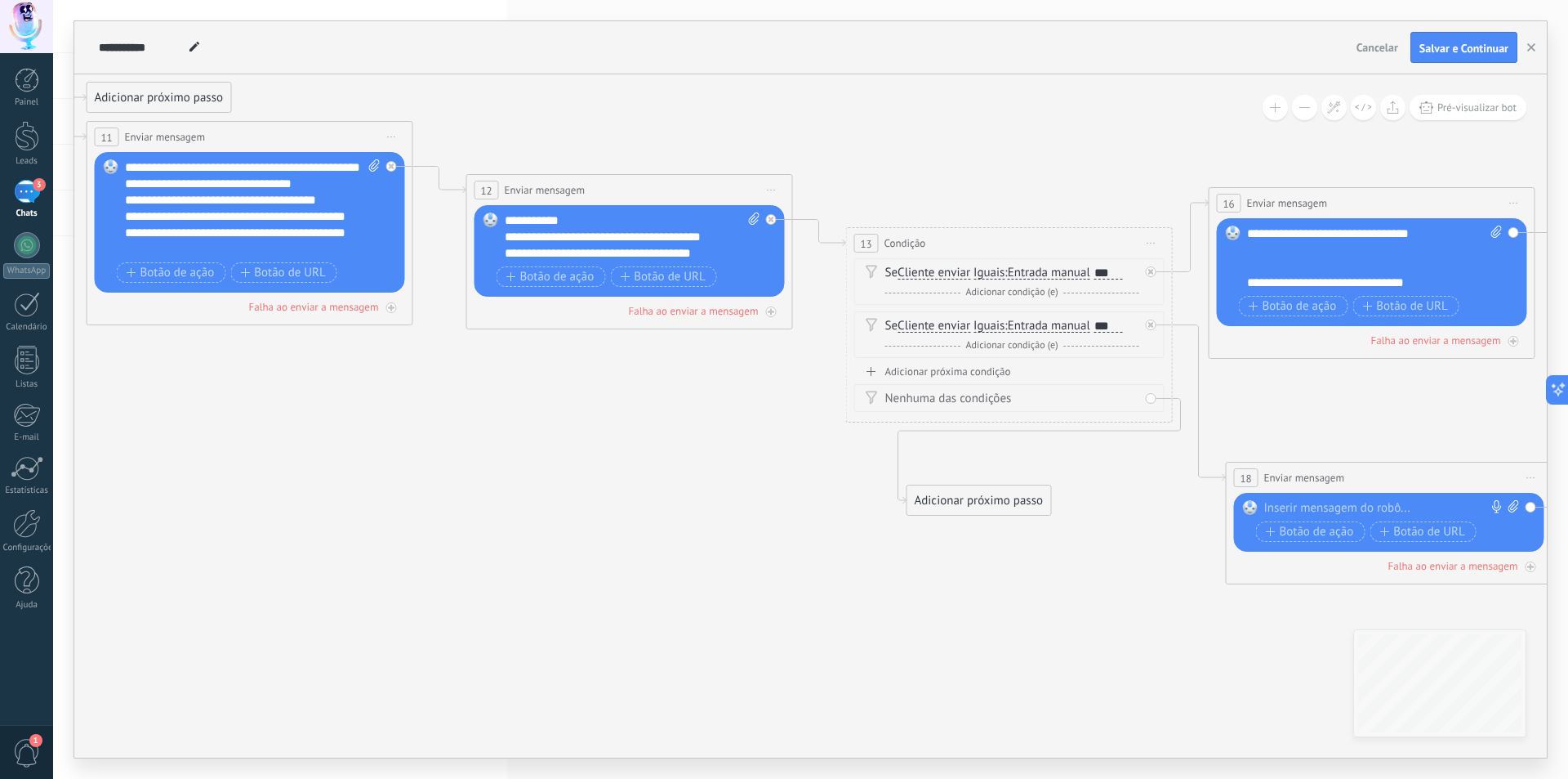
drag, startPoint x: 1028, startPoint y: 561, endPoint x: 409, endPoint y: 416, distance: 635.8
click at [171, 389] on icon at bounding box center [38, 126] width 4131 height 1732
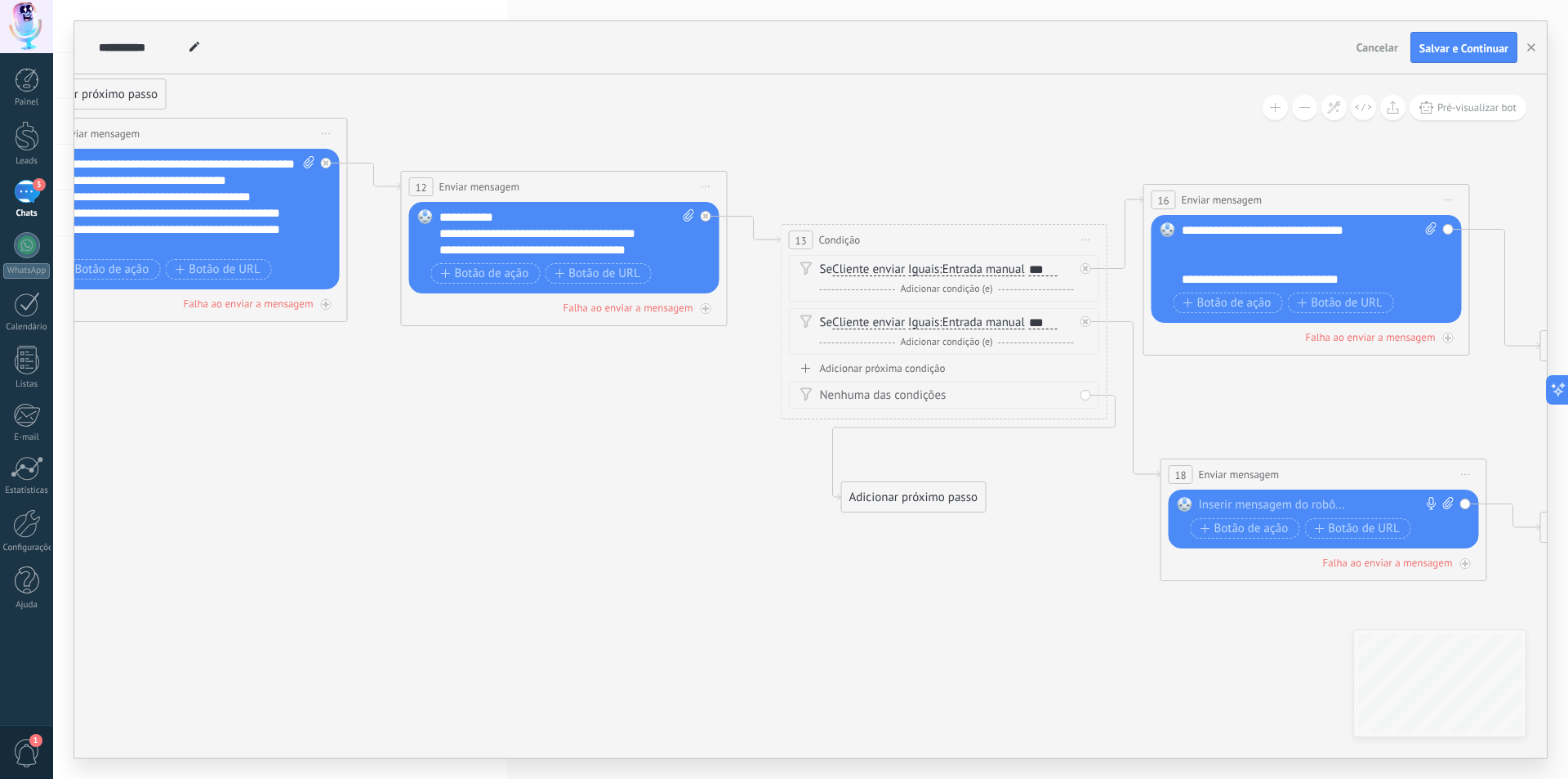
click at [1251, 506] on div at bounding box center [1321, 504] width 243 height 16
paste div
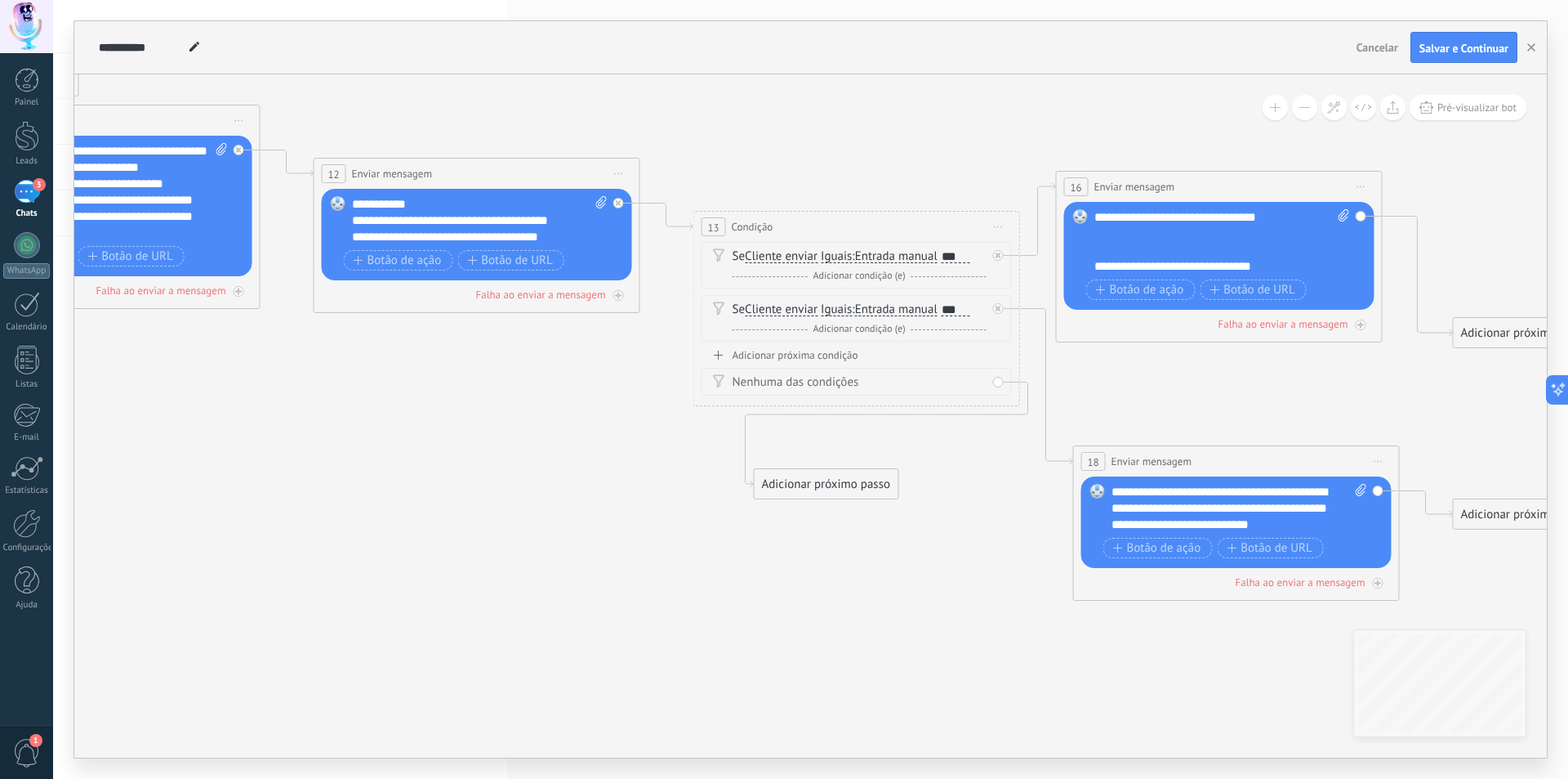
drag, startPoint x: 1288, startPoint y: 489, endPoint x: 1107, endPoint y: 492, distance: 181.0
click at [1107, 492] on div "Substituir Remover Converter para mensagem de voz Arraste a imagem aqui para an…" at bounding box center [1237, 521] width 310 height 91
drag, startPoint x: 1175, startPoint y: 489, endPoint x: 1128, endPoint y: 490, distance: 47.0
click at [1128, 490] on div "**********" at bounding box center [1240, 508] width 256 height 49
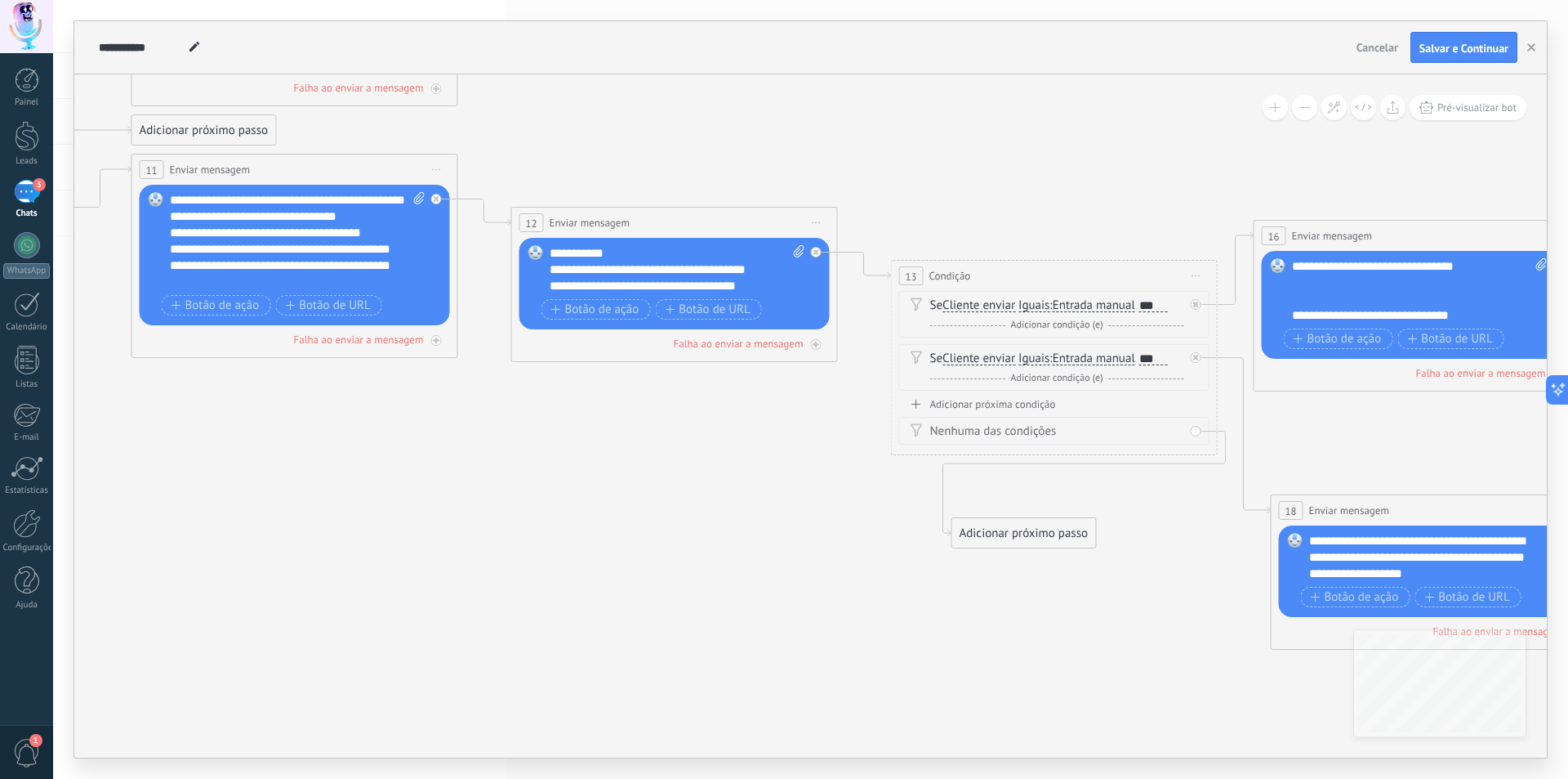
drag, startPoint x: 530, startPoint y: 389, endPoint x: 680, endPoint y: 406, distance: 151.0
click at [680, 406] on icon at bounding box center [83, 159] width 4131 height 1732
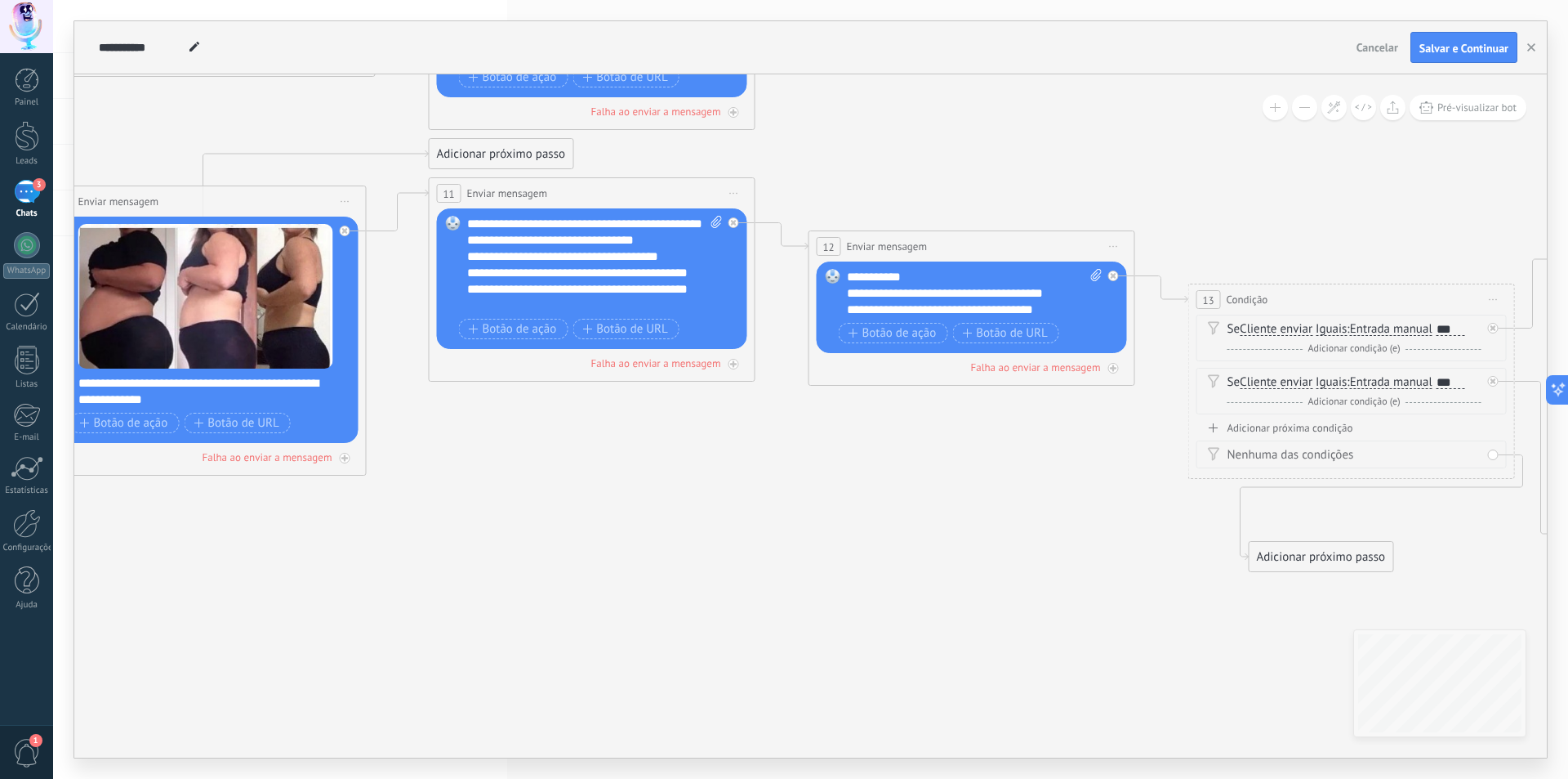
drag, startPoint x: 662, startPoint y: 466, endPoint x: 965, endPoint y: 507, distance: 305.8
click at [965, 507] on icon at bounding box center [380, 183] width 4131 height 1732
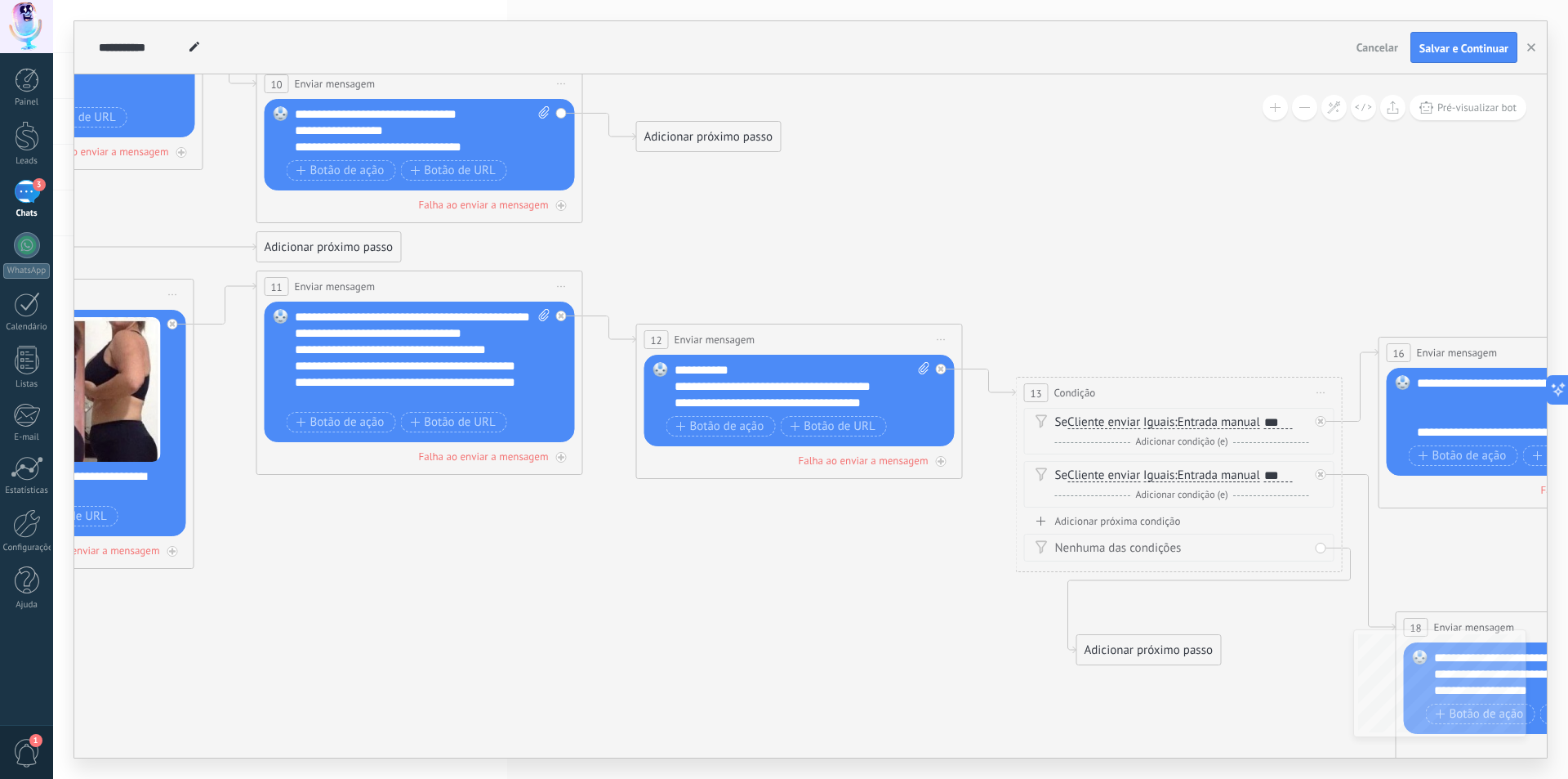
drag, startPoint x: 717, startPoint y: 463, endPoint x: 531, endPoint y: 552, distance: 206.2
click at [536, 552] on icon at bounding box center [208, 276] width 4131 height 1732
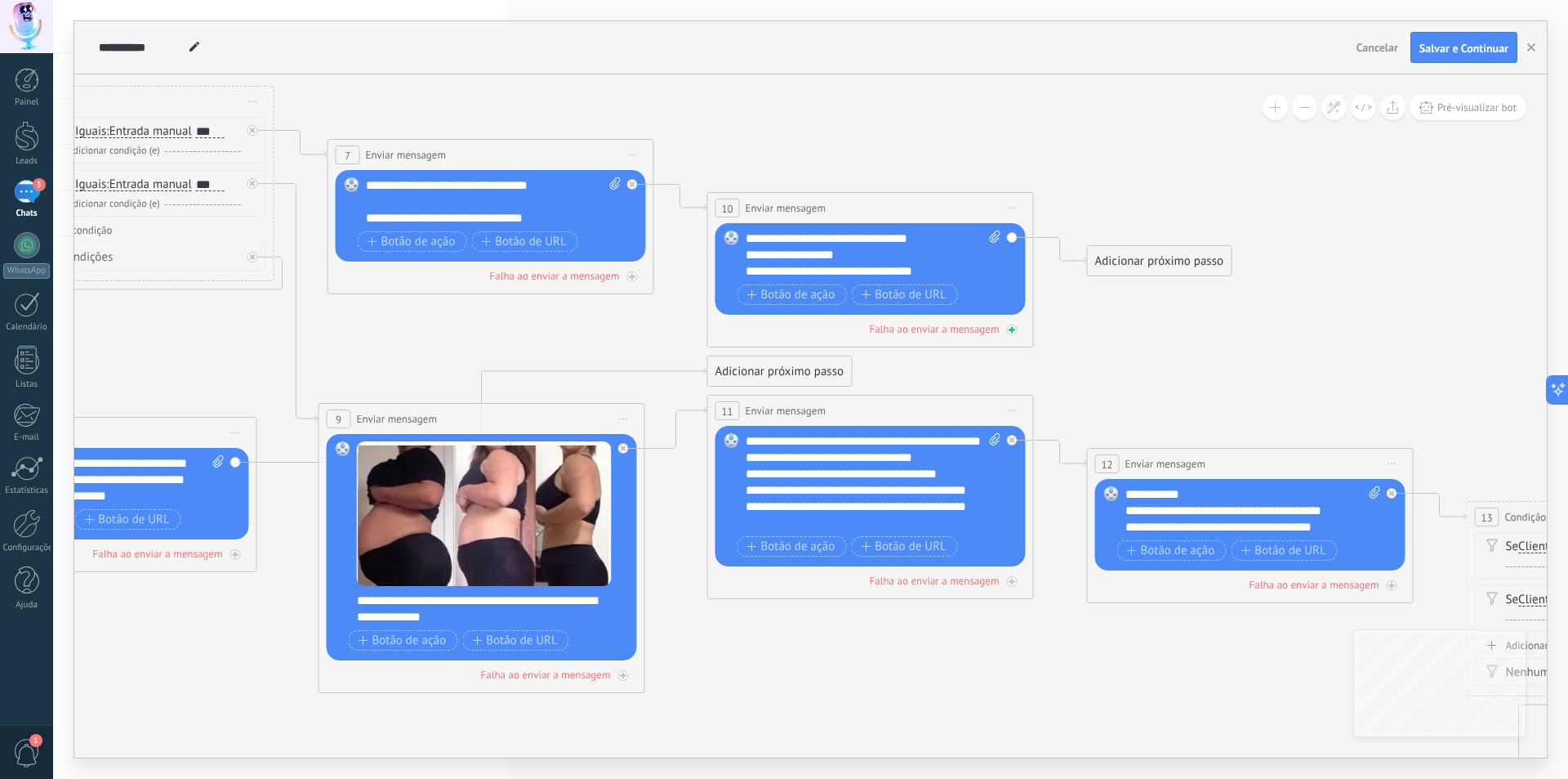
drag, startPoint x: 737, startPoint y: 262, endPoint x: 965, endPoint y: 332, distance: 238.5
click at [1100, 356] on icon at bounding box center [658, 400] width 4131 height 1732
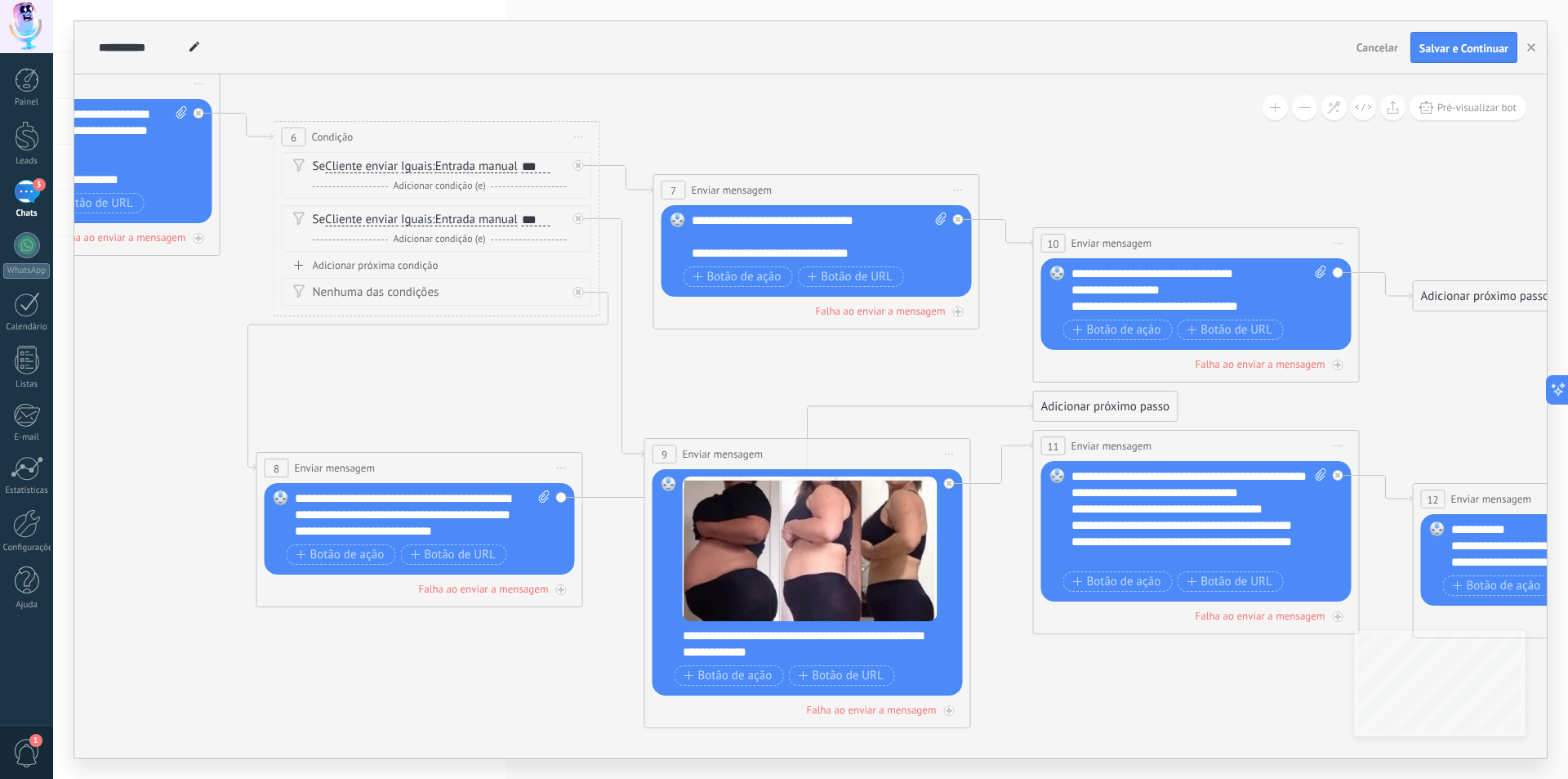
drag, startPoint x: 748, startPoint y: 335, endPoint x: 909, endPoint y: 360, distance: 162.9
click at [909, 360] on icon at bounding box center [985, 435] width 4131 height 1732
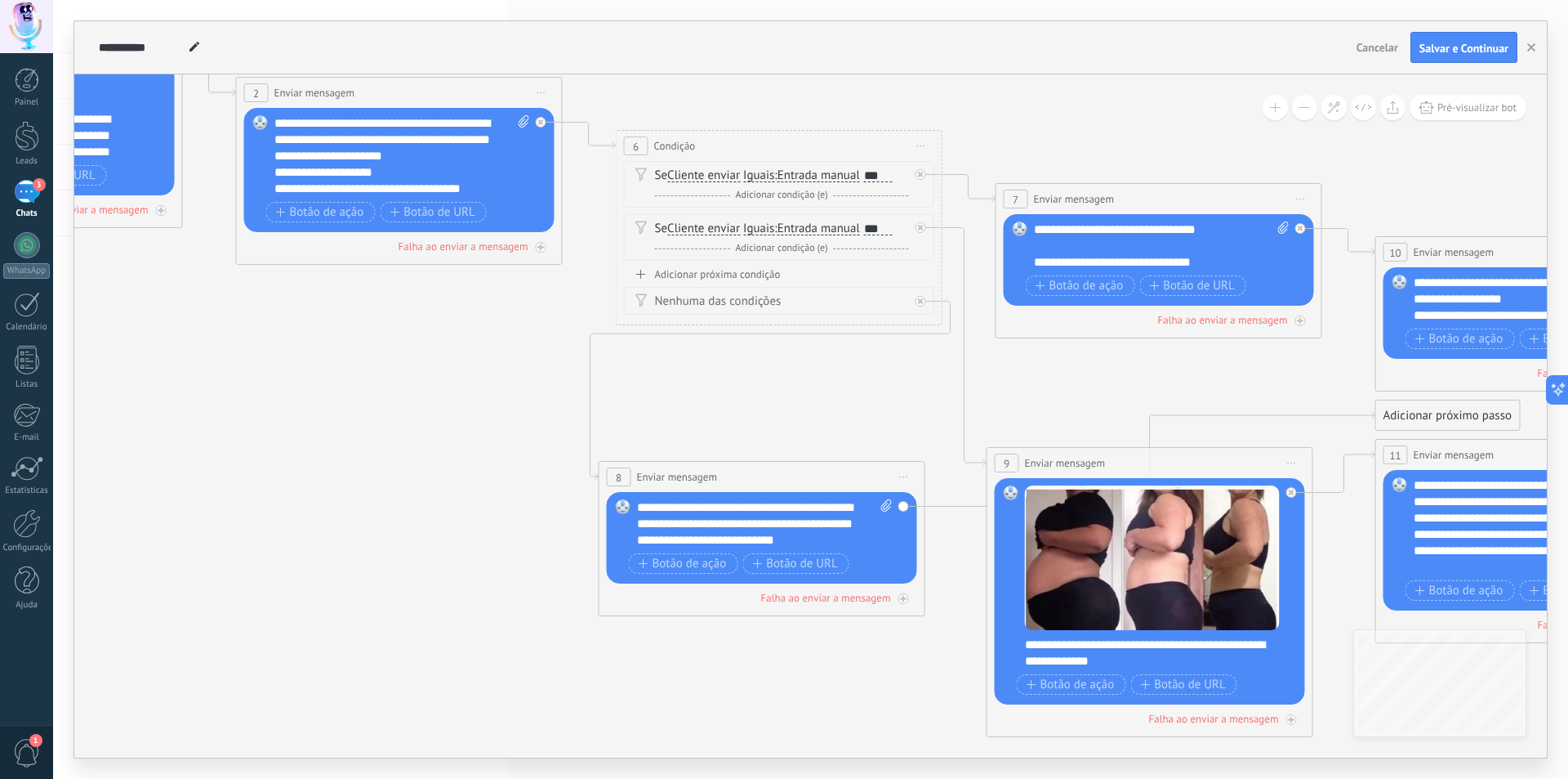
drag, startPoint x: 574, startPoint y: 374, endPoint x: 953, endPoint y: 387, distance: 379.2
click at [953, 387] on icon at bounding box center [1327, 444] width 4131 height 1732
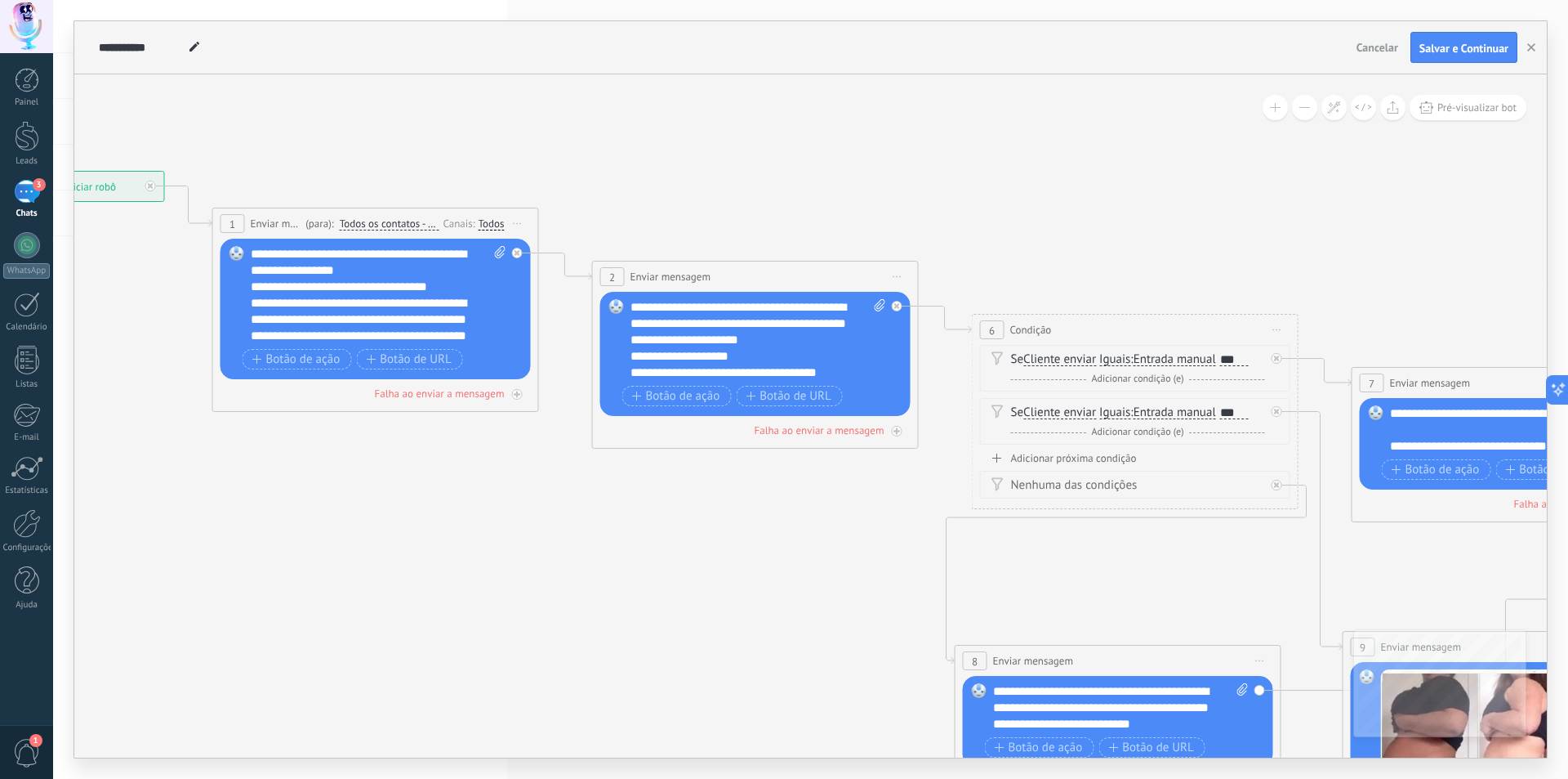
drag, startPoint x: 546, startPoint y: 354, endPoint x: 675, endPoint y: 523, distance: 212.6
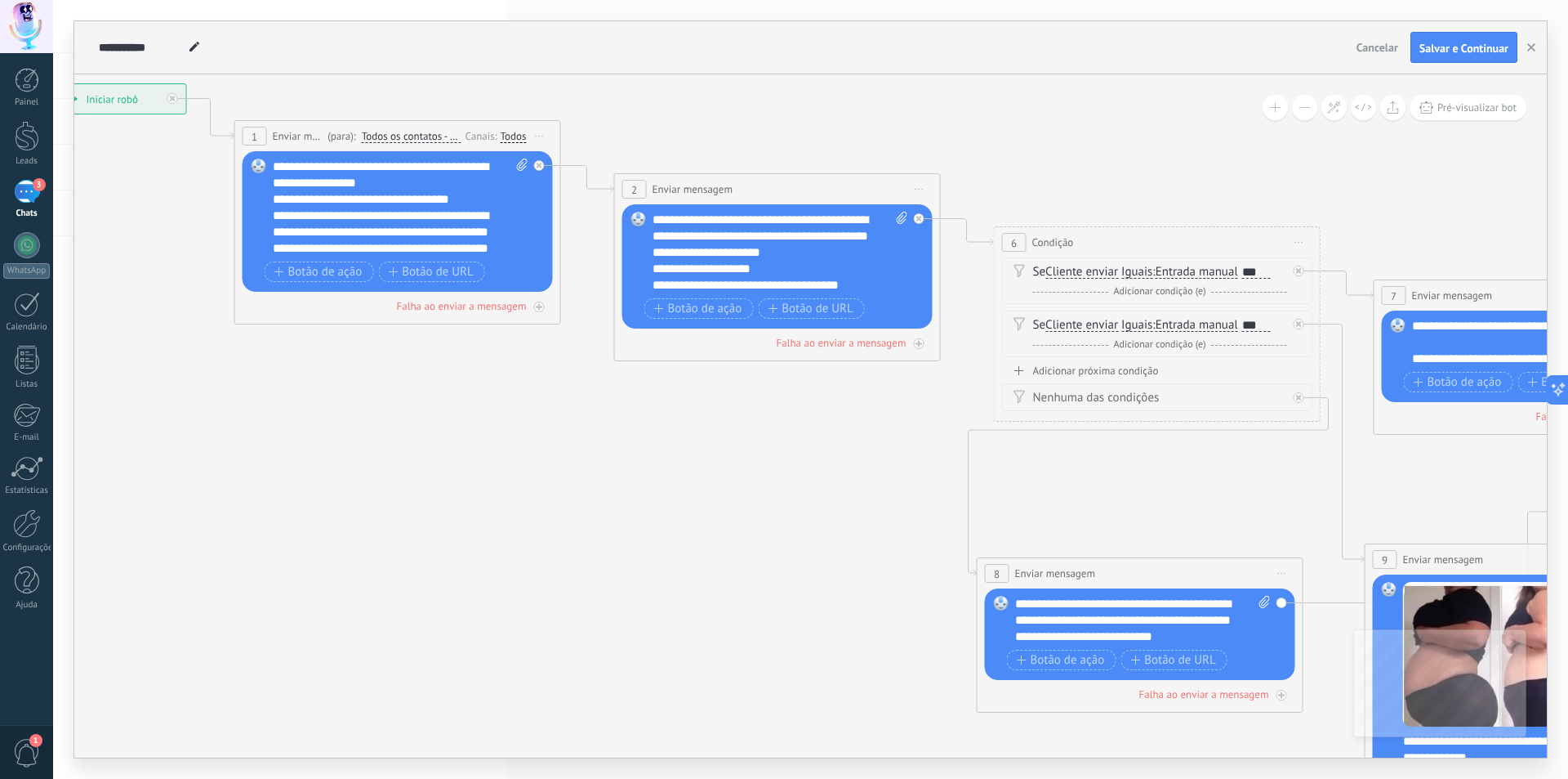
drag, startPoint x: 414, startPoint y: 480, endPoint x: 93, endPoint y: 308, distance: 364.2
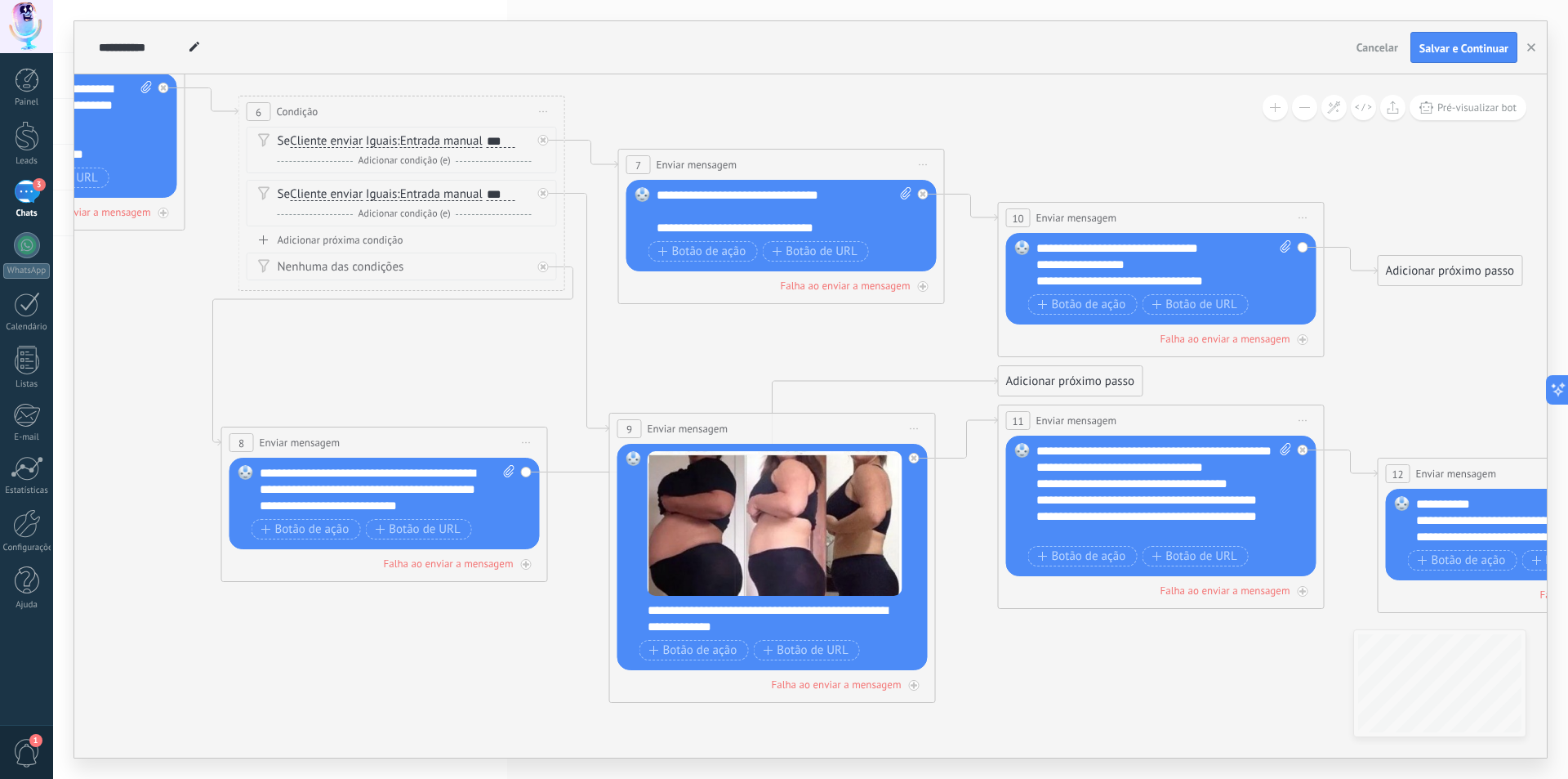
drag, startPoint x: 815, startPoint y: 346, endPoint x: 423, endPoint y: 287, distance: 396.4
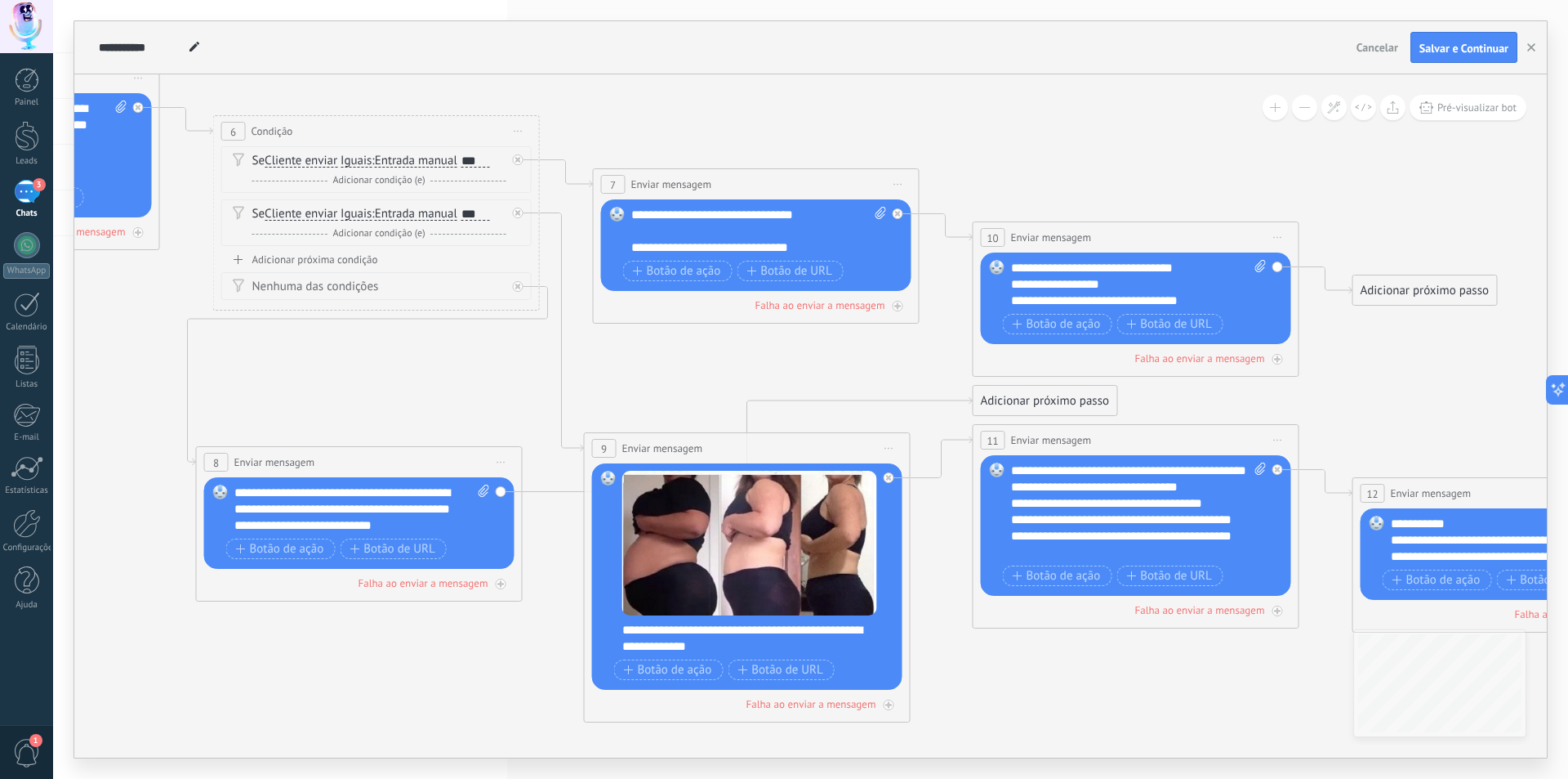
drag, startPoint x: 742, startPoint y: 311, endPoint x: 622, endPoint y: 340, distance: 123.5
click at [587, 330] on icon at bounding box center [925, 429] width 4131 height 1732
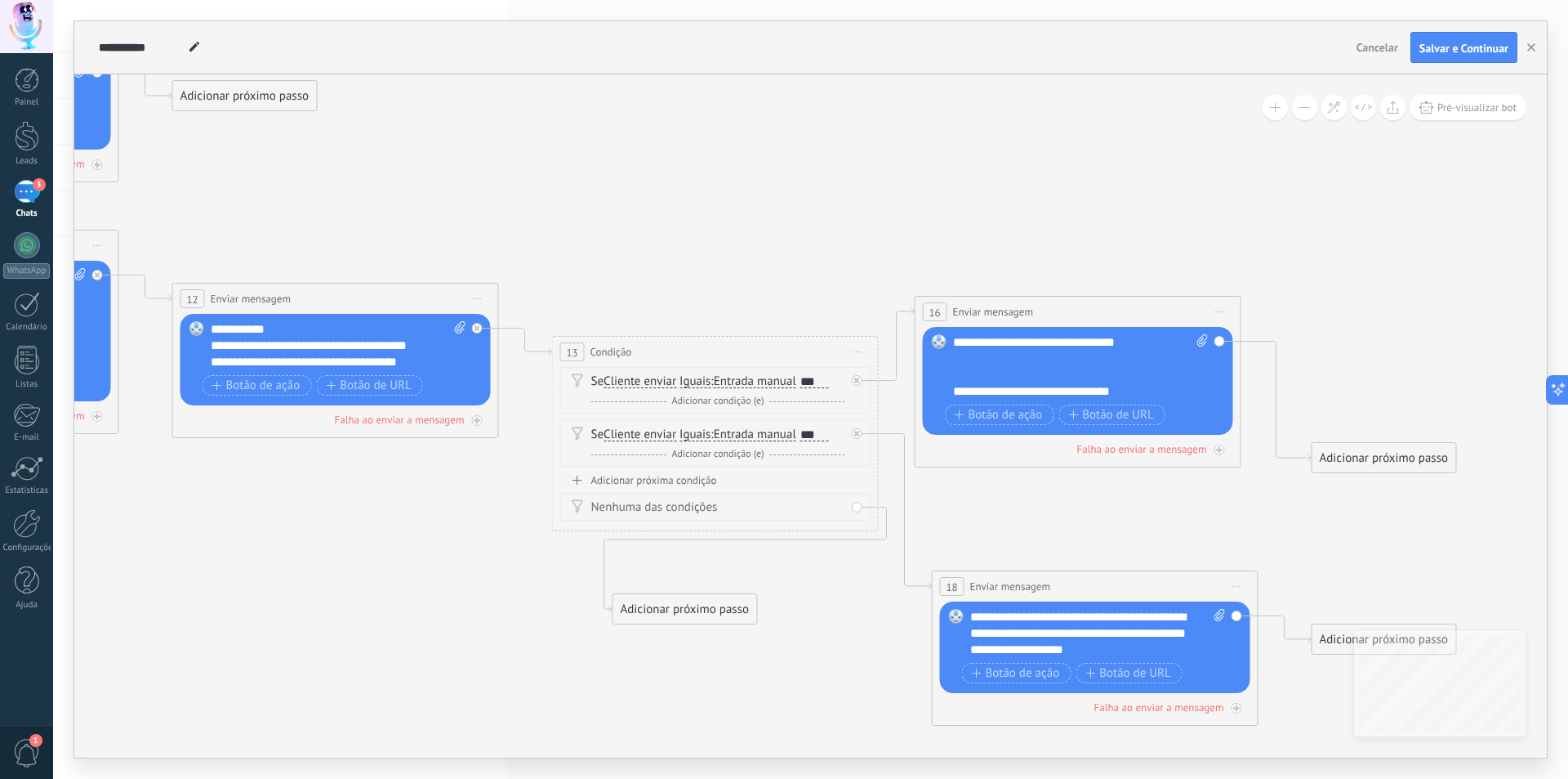
drag, startPoint x: 1262, startPoint y: 364, endPoint x: 283, endPoint y: 195, distance: 993.5
drag, startPoint x: 958, startPoint y: 294, endPoint x: 599, endPoint y: 247, distance: 362.1
click at [1221, 313] on span "Iniciar pré-visualização aqui Renomear Duplicar Excluir" at bounding box center [1221, 311] width 26 height 24
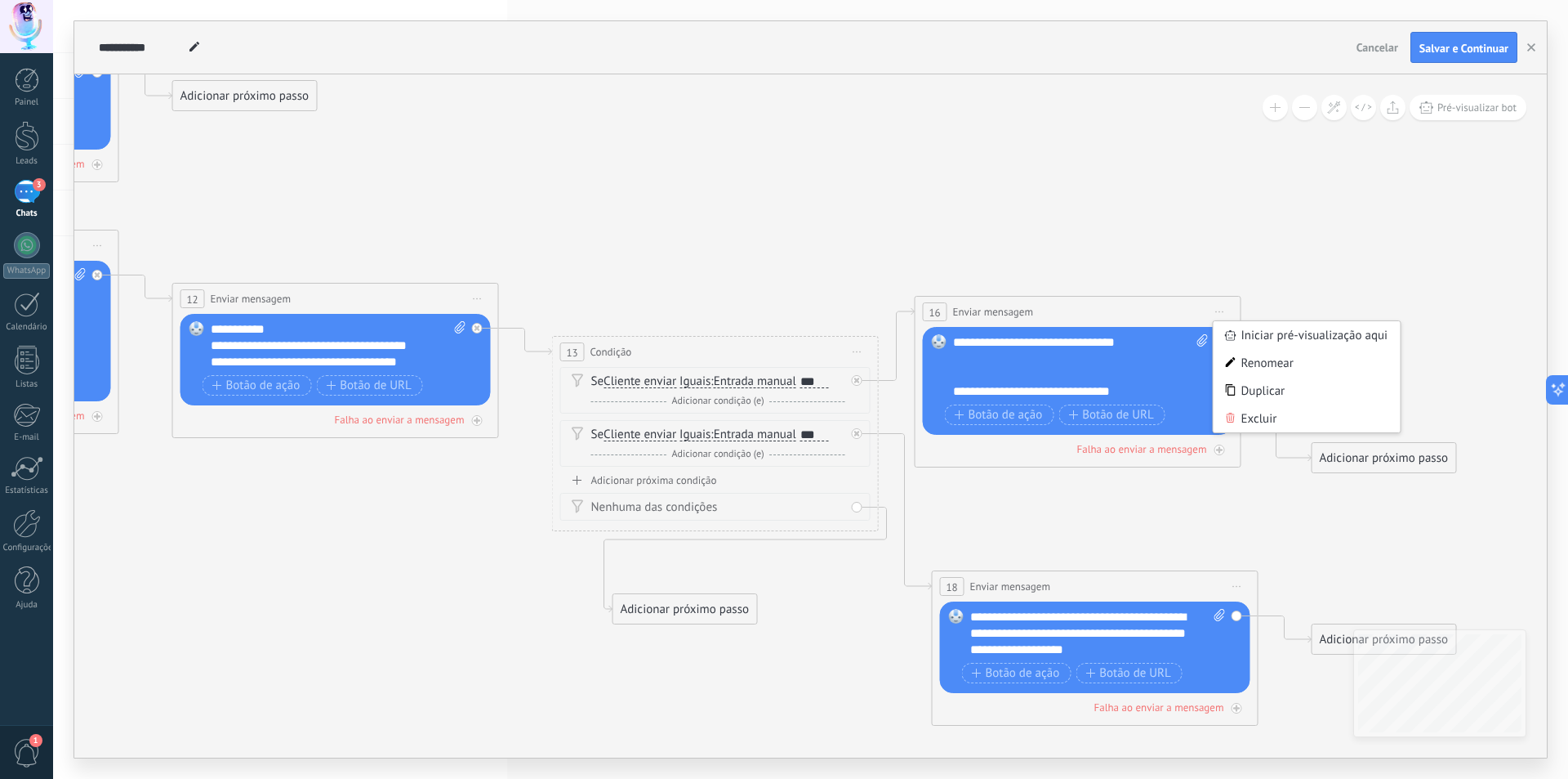
click at [1221, 313] on span "Iniciar pré-visualização aqui Renomear Duplicar Excluir" at bounding box center [1221, 311] width 26 height 24
click at [1445, 110] on span "Pré-visualizar bot" at bounding box center [1478, 107] width 79 height 14
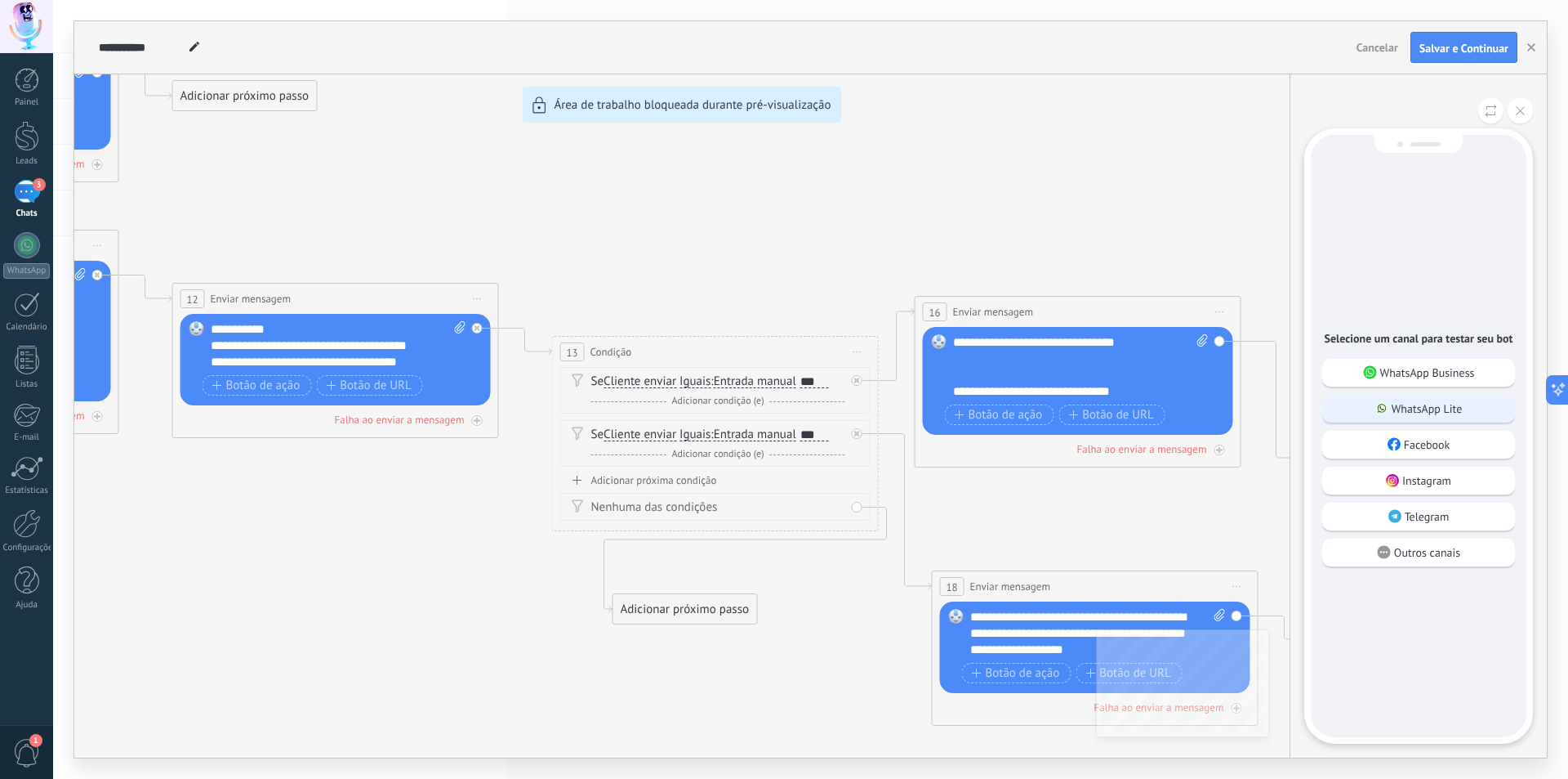
click at [1405, 406] on p "WhatsApp Lite" at bounding box center [1428, 408] width 71 height 15
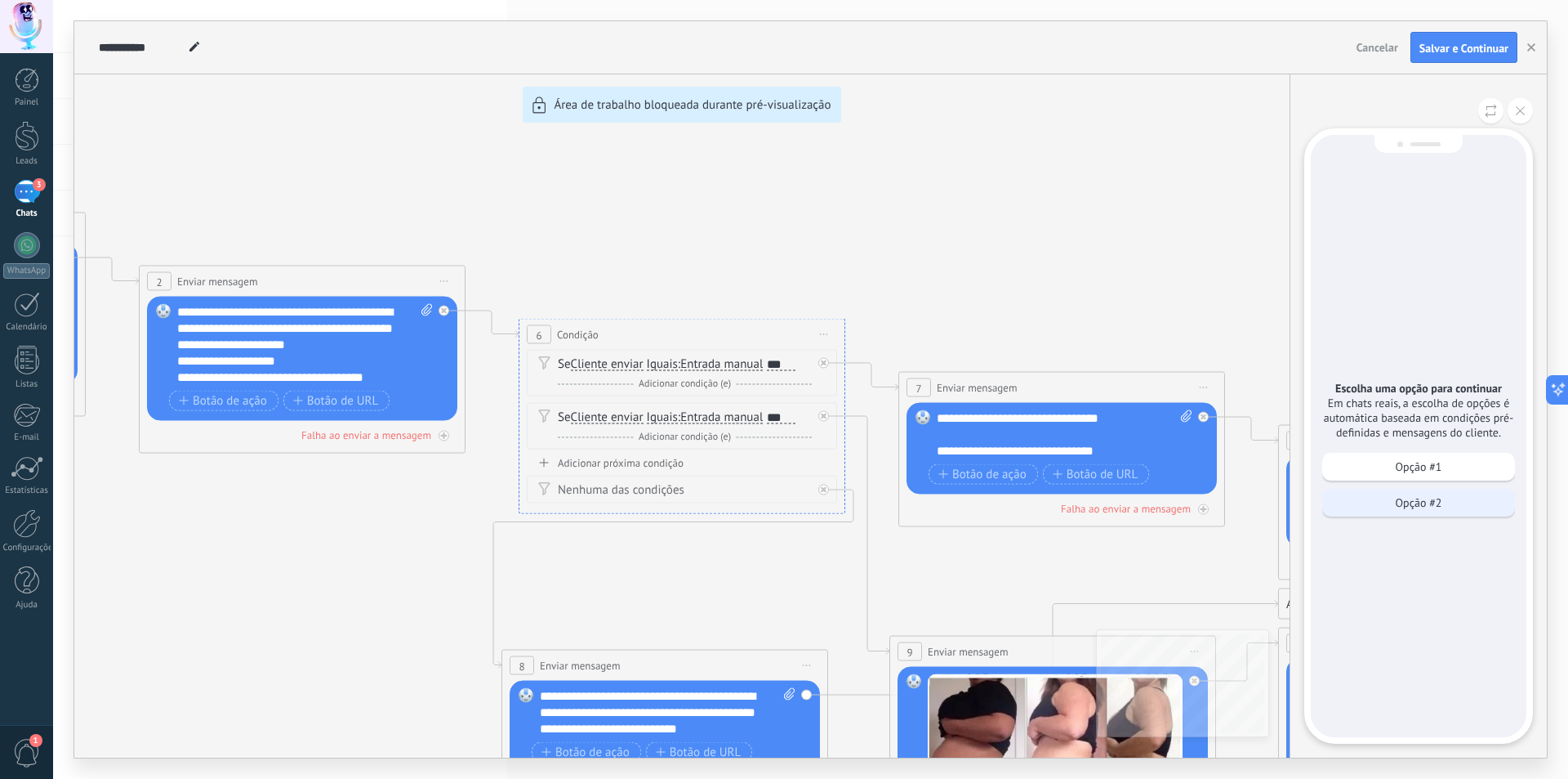
click at [1431, 506] on p "Opção #2" at bounding box center [1419, 502] width 47 height 15
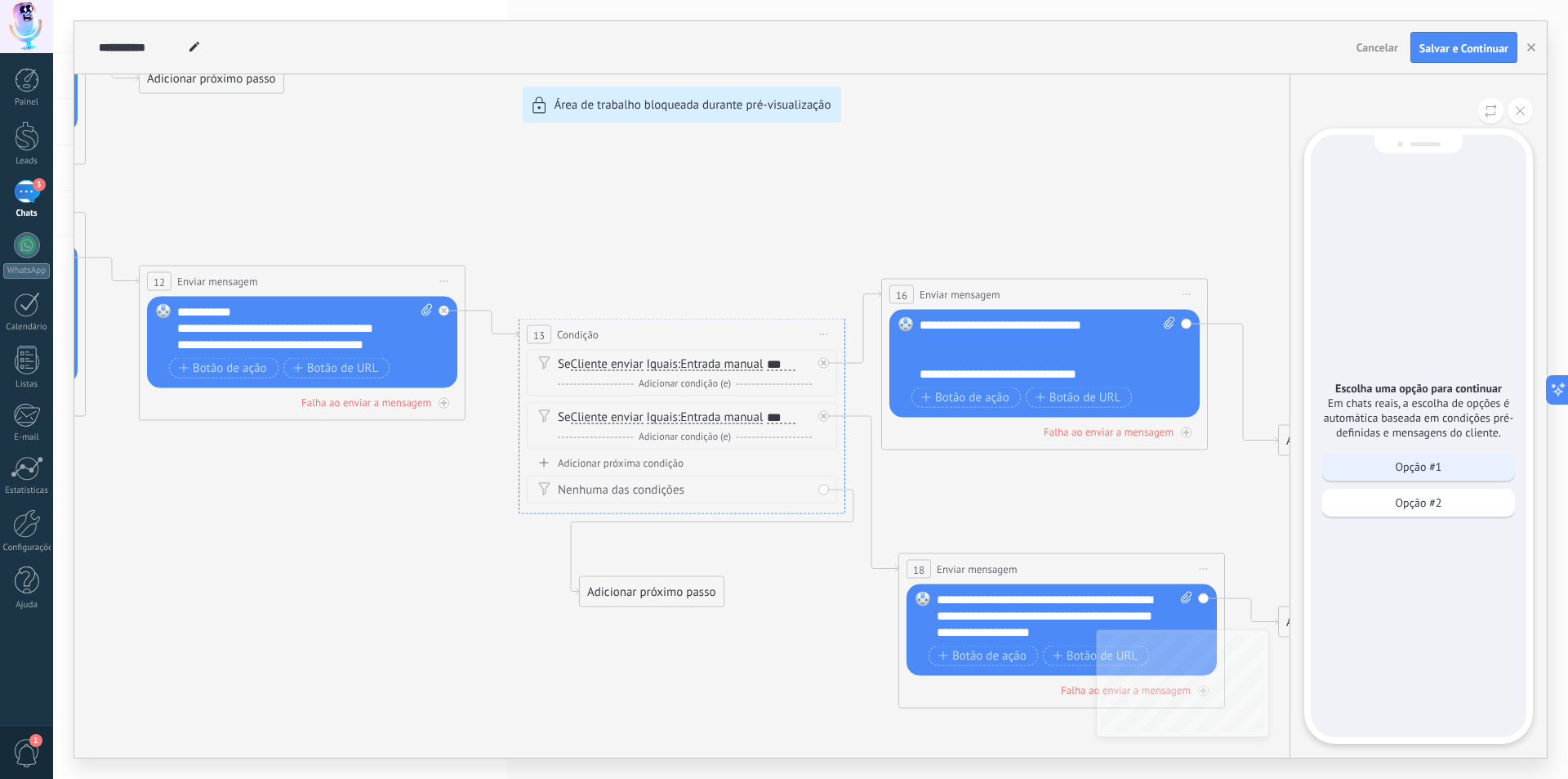
click at [1422, 466] on p "Opção #1" at bounding box center [1419, 467] width 47 height 15
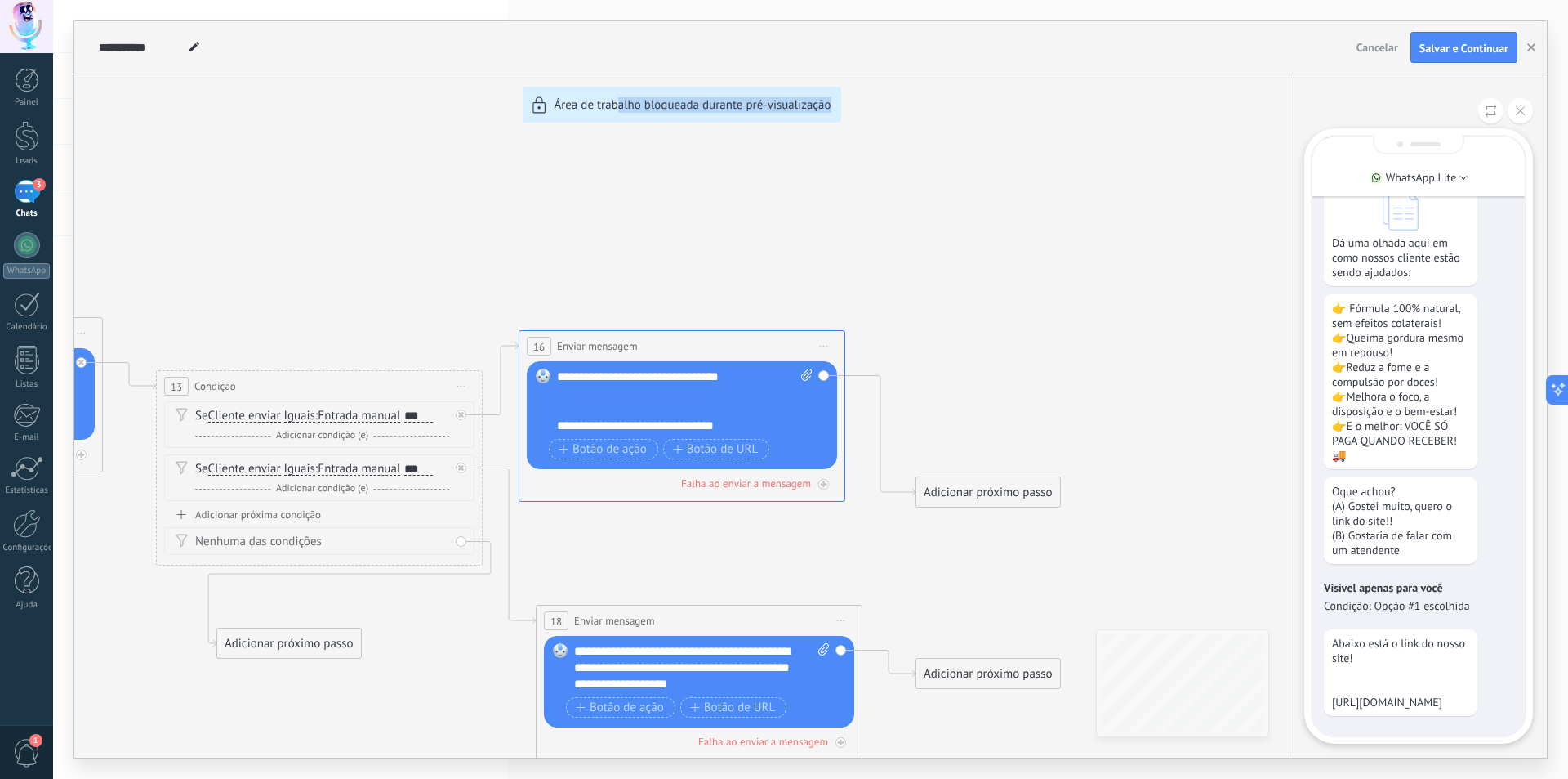
drag, startPoint x: 840, startPoint y: 285, endPoint x: 902, endPoint y: 283, distance: 62.0
click at [902, 283] on div "**********" at bounding box center [811, 390] width 1473 height 737
click at [943, 277] on div "**********" at bounding box center [811, 390] width 1473 height 737
click at [1522, 109] on icon at bounding box center [1521, 111] width 9 height 9
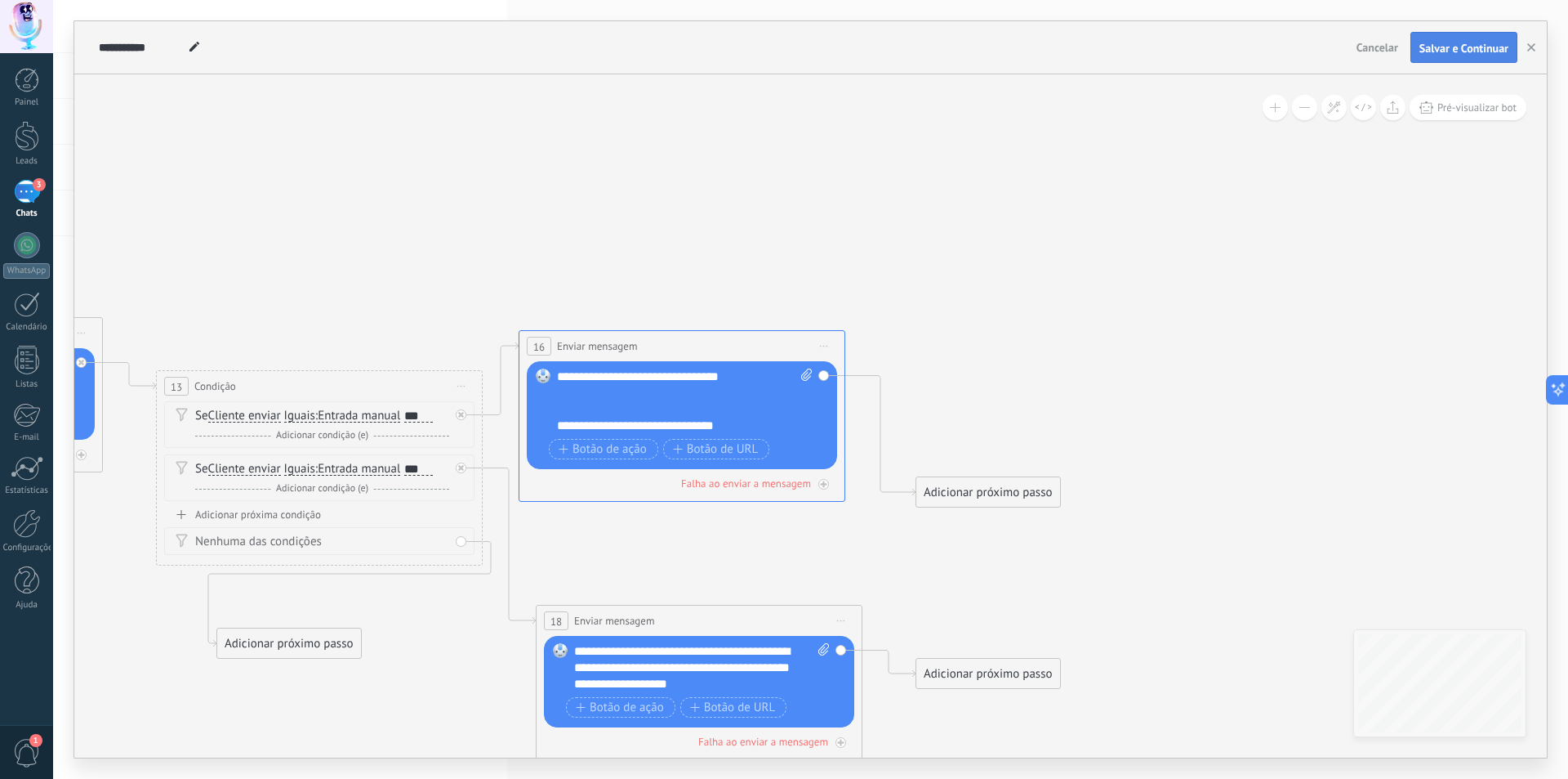
click at [1479, 40] on button "Salvar e Continuar" at bounding box center [1465, 47] width 107 height 31
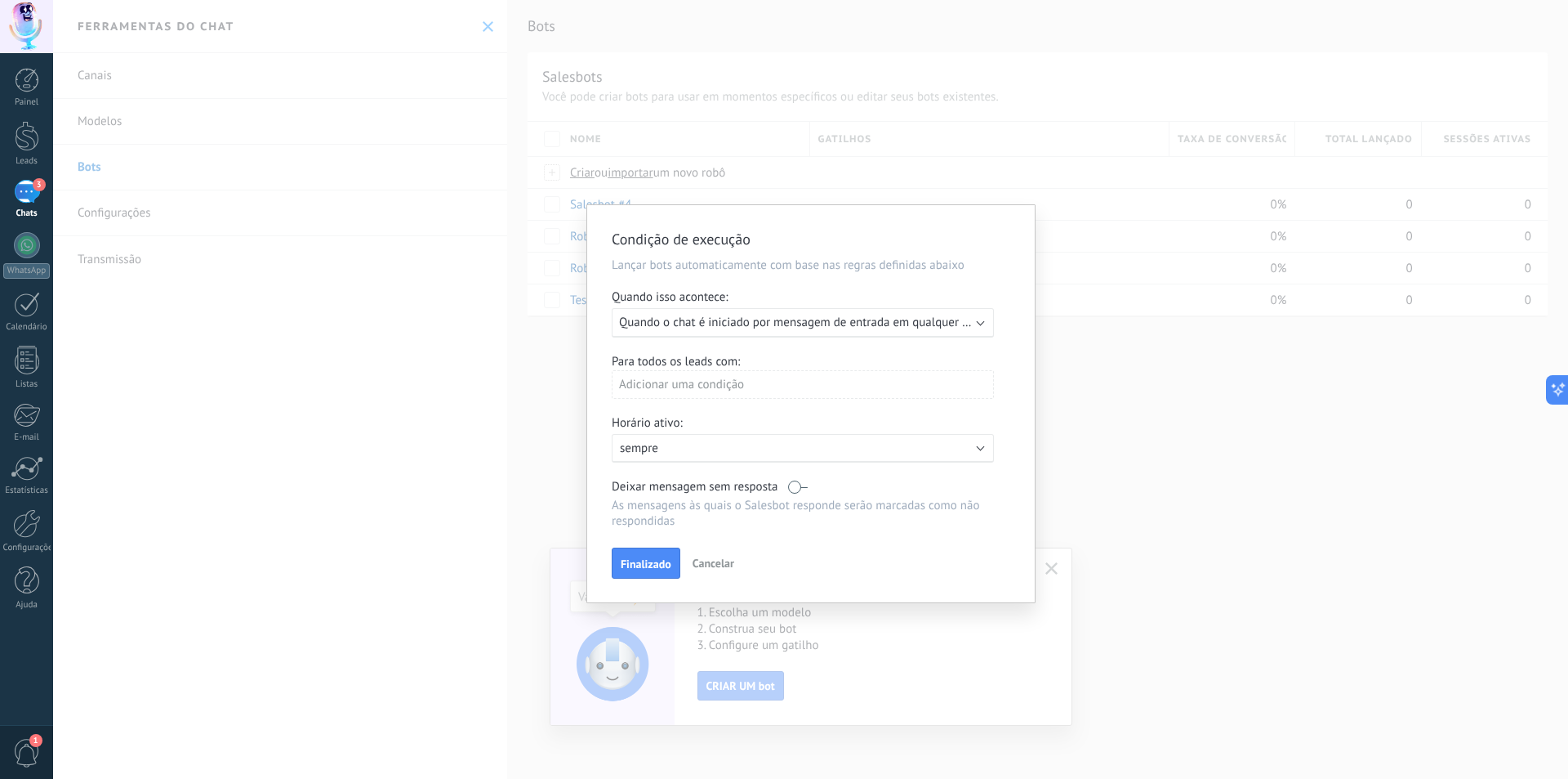
click at [722, 386] on div "Adicionar uma condição" at bounding box center [802, 384] width 382 height 28
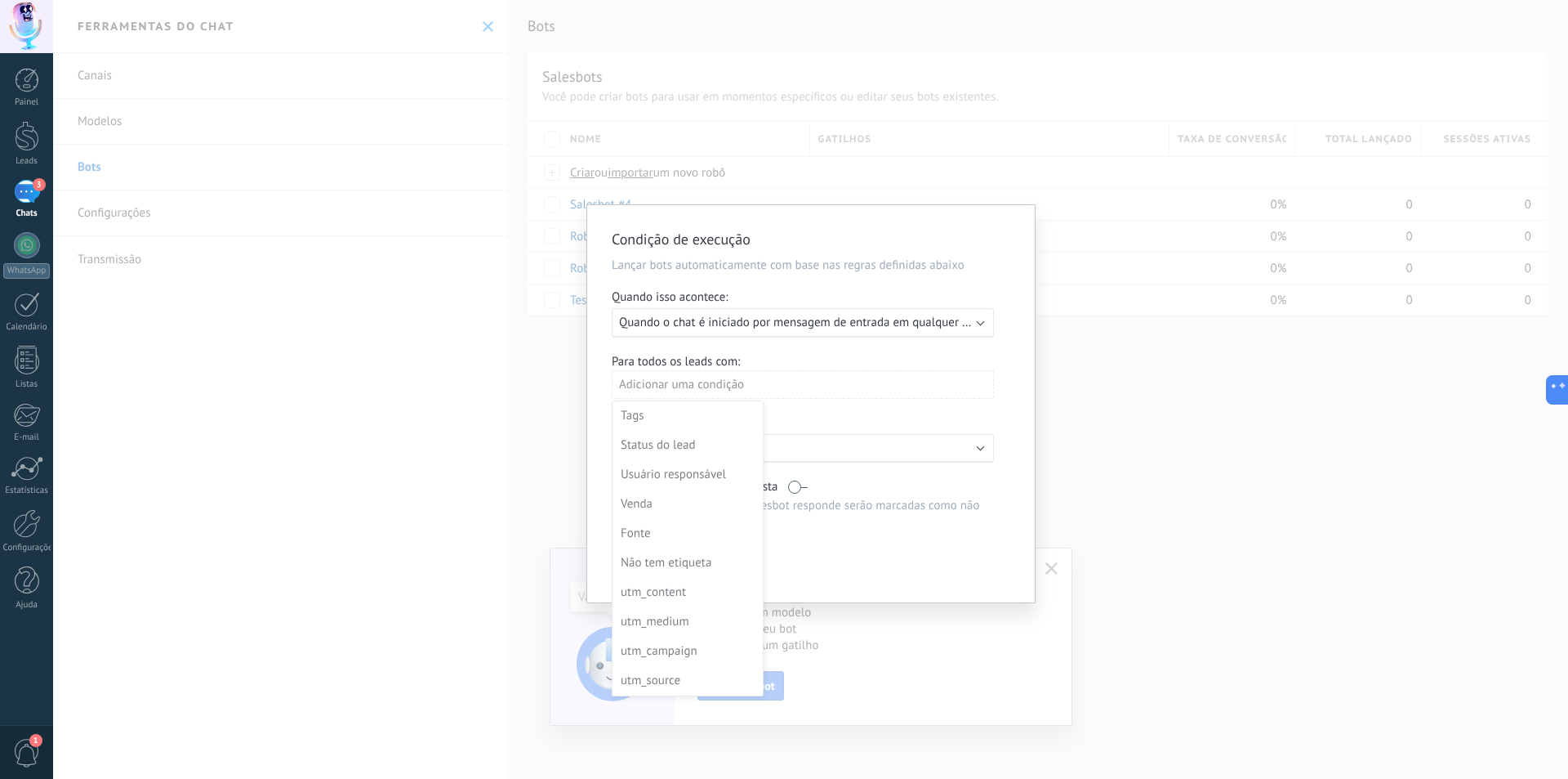
click at [739, 377] on div at bounding box center [811, 404] width 448 height 397
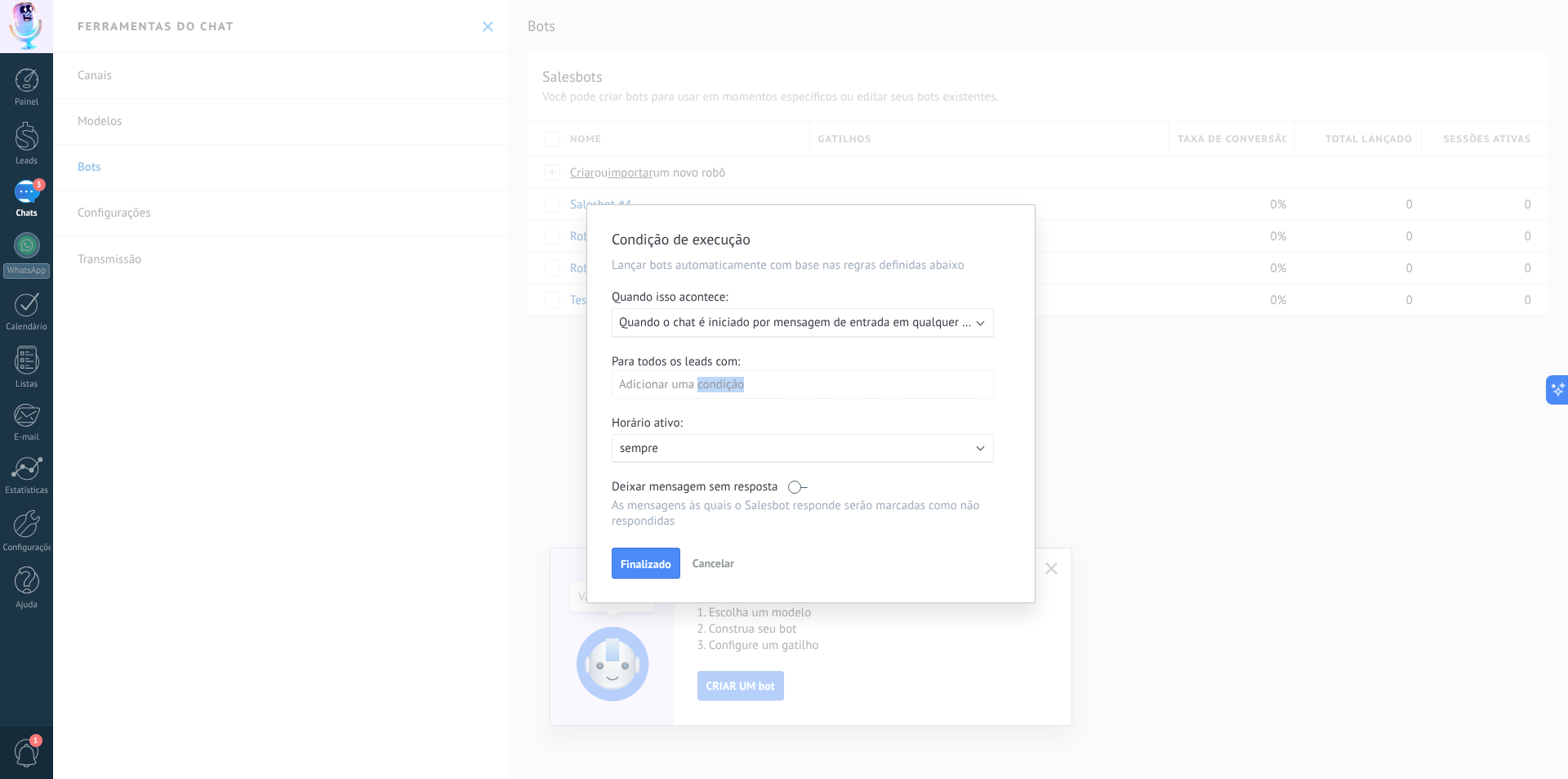
click at [739, 377] on div "Adicionar uma condição" at bounding box center [802, 384] width 382 height 28
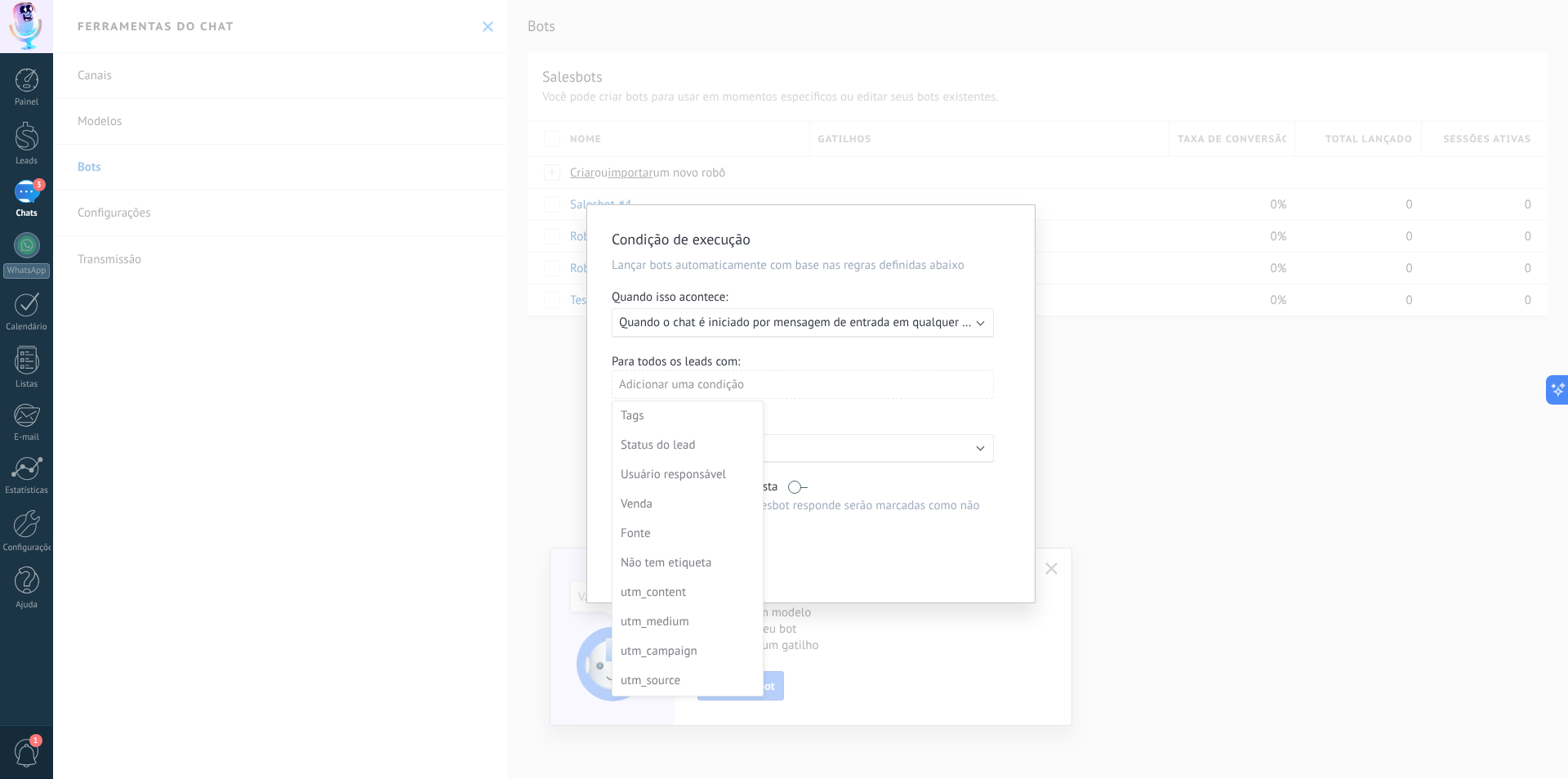
click at [744, 360] on div at bounding box center [811, 404] width 448 height 397
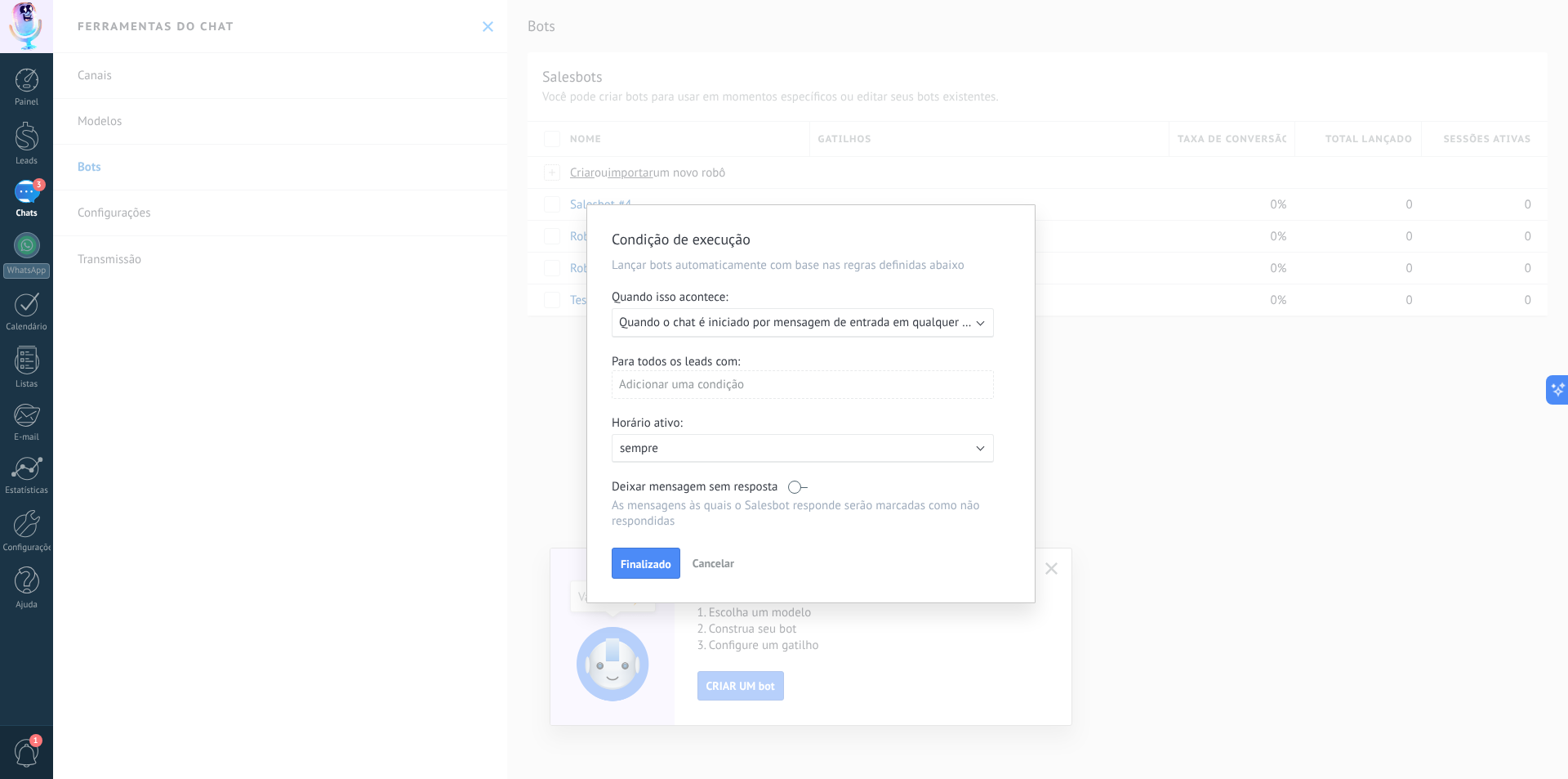
click at [728, 381] on div "Adicionar uma condição" at bounding box center [802, 384] width 382 height 28
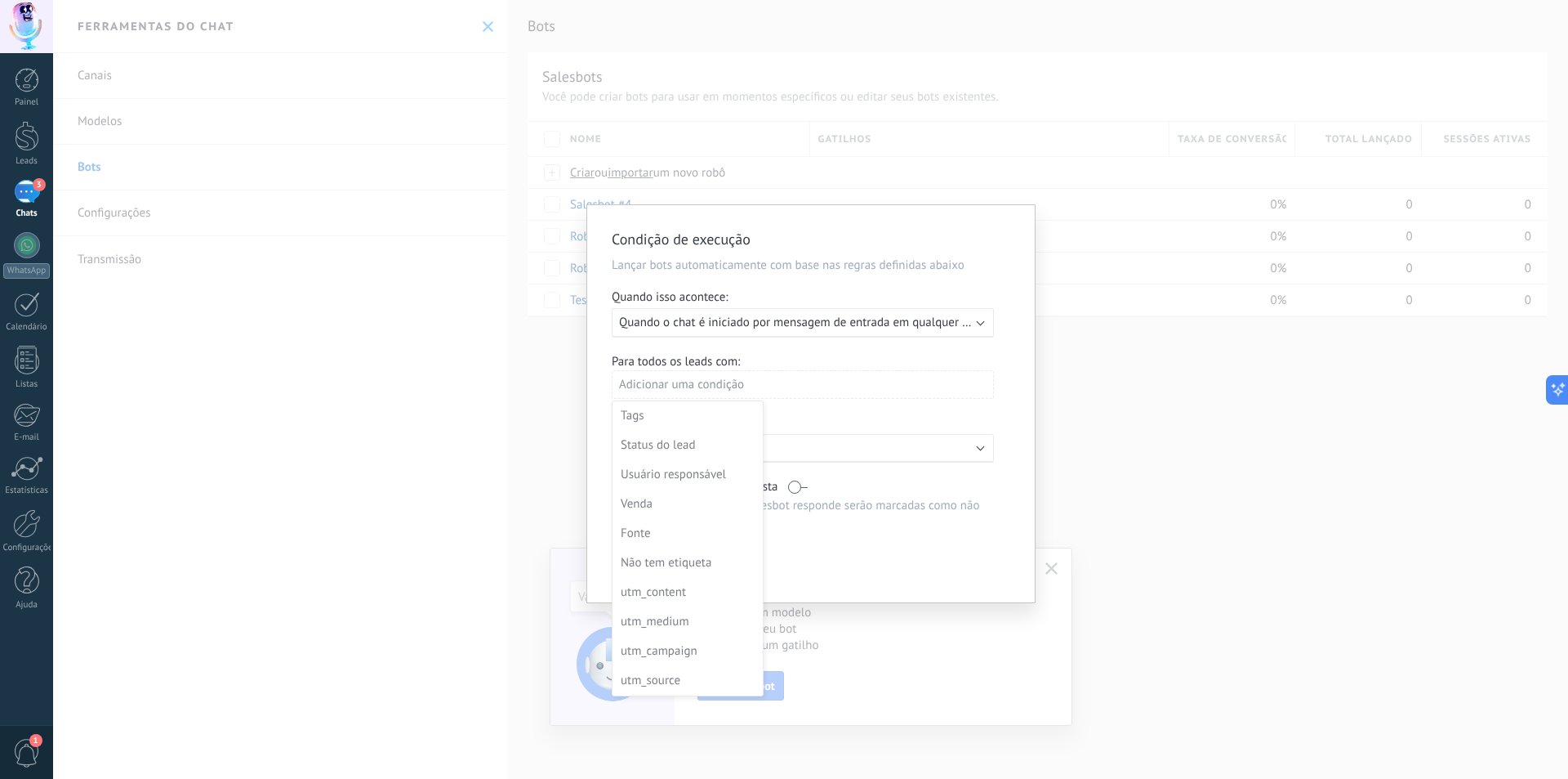
click at [728, 381] on div at bounding box center [811, 404] width 448 height 397
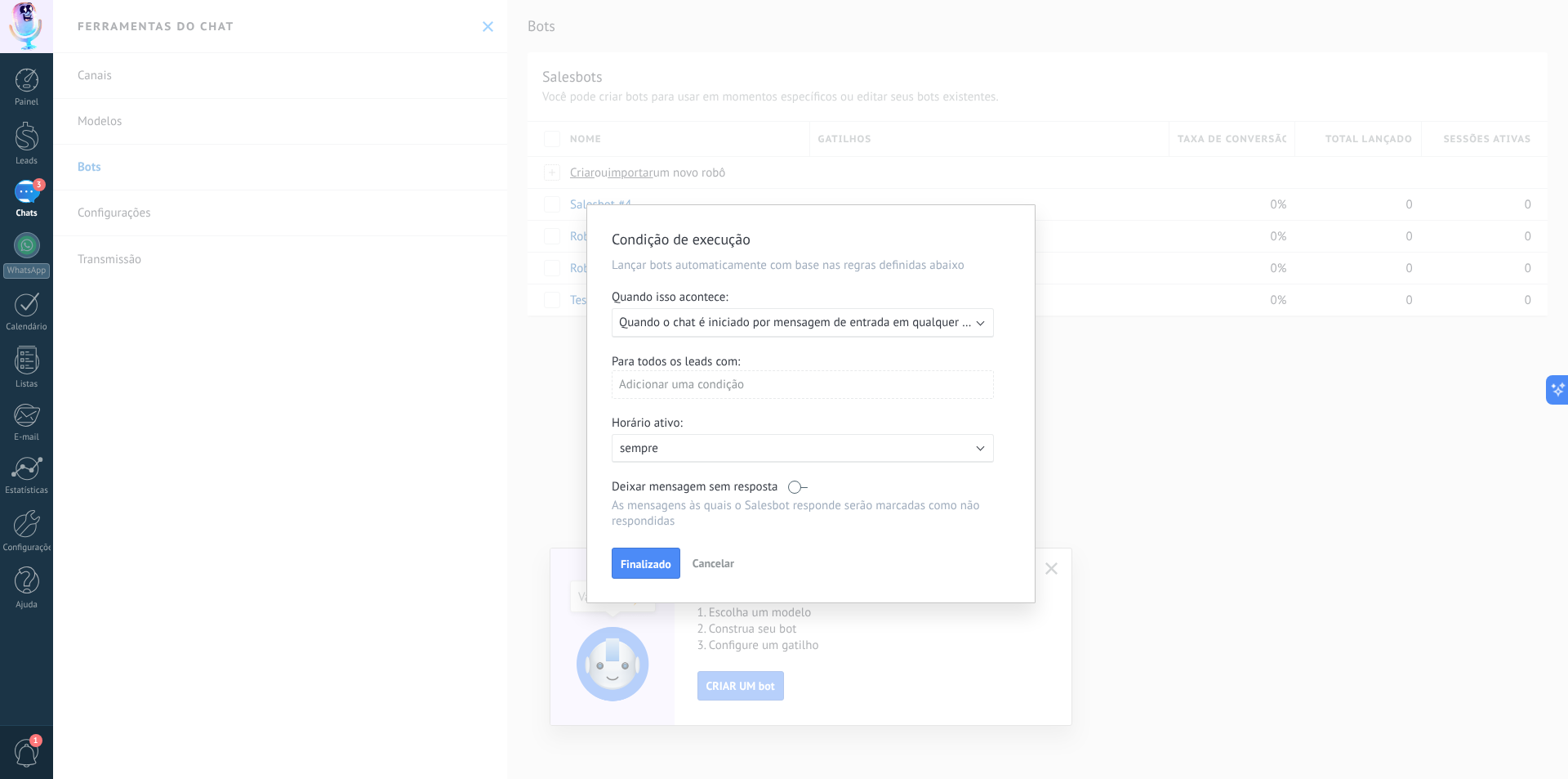
click at [732, 326] on span "Quando o chat é iniciado por mensagem de entrada em qualquer canal" at bounding box center [804, 322] width 371 height 16
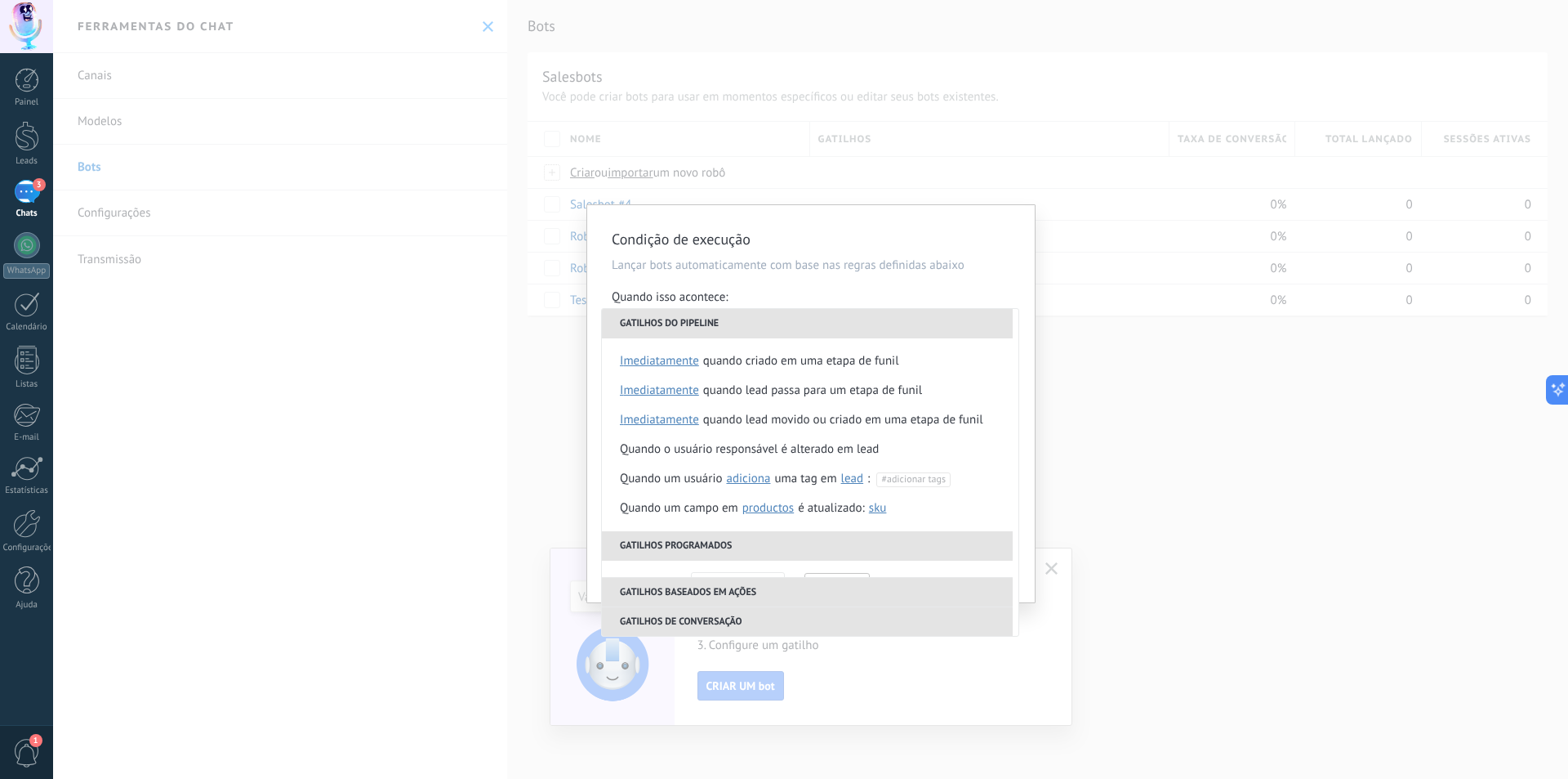
click at [739, 298] on div "Quando isso acontece:" at bounding box center [811, 298] width 399 height 19
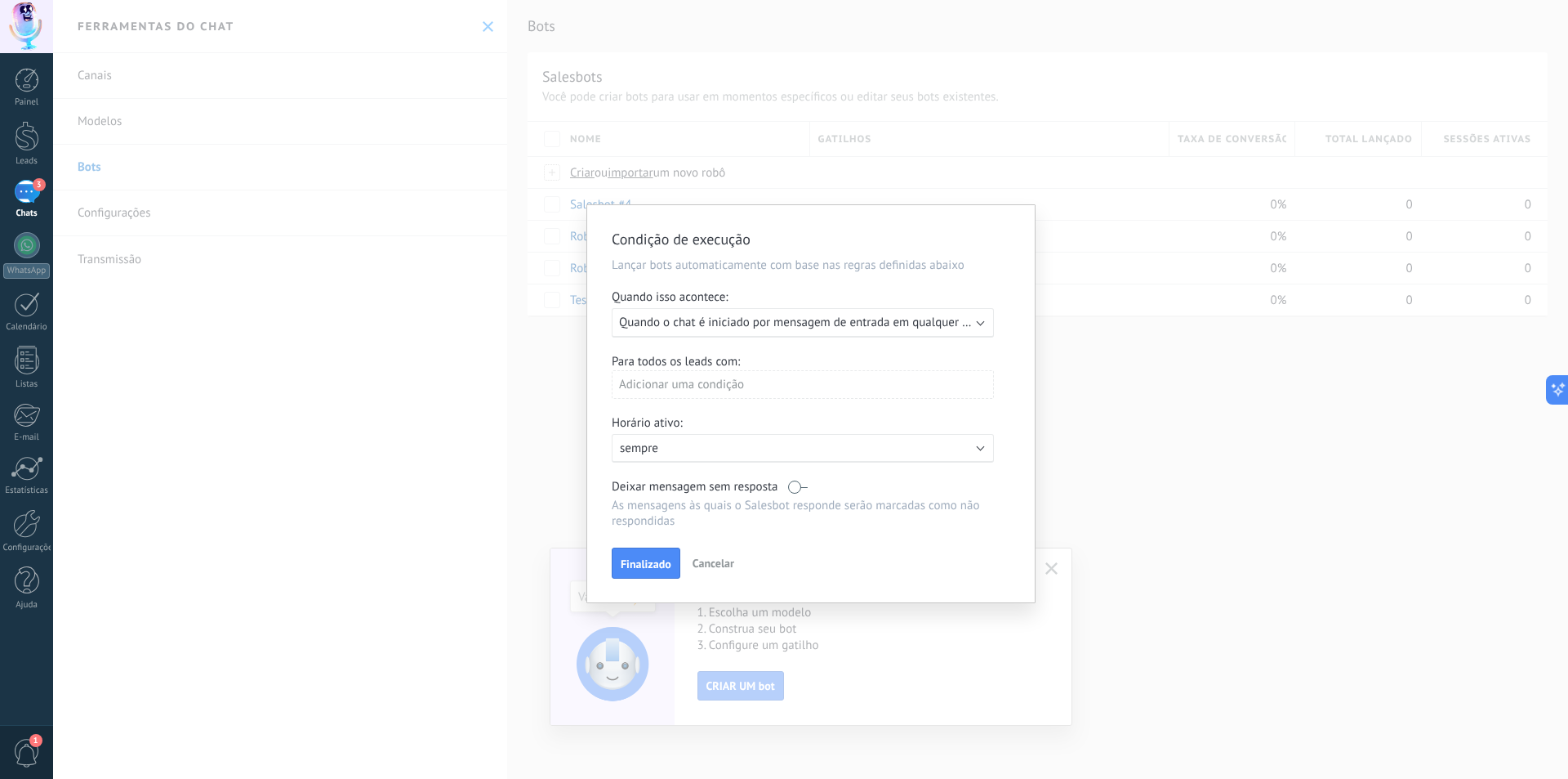
click at [736, 324] on span "Quando o chat é iniciado por mensagem de entrada em qualquer canal" at bounding box center [804, 322] width 371 height 16
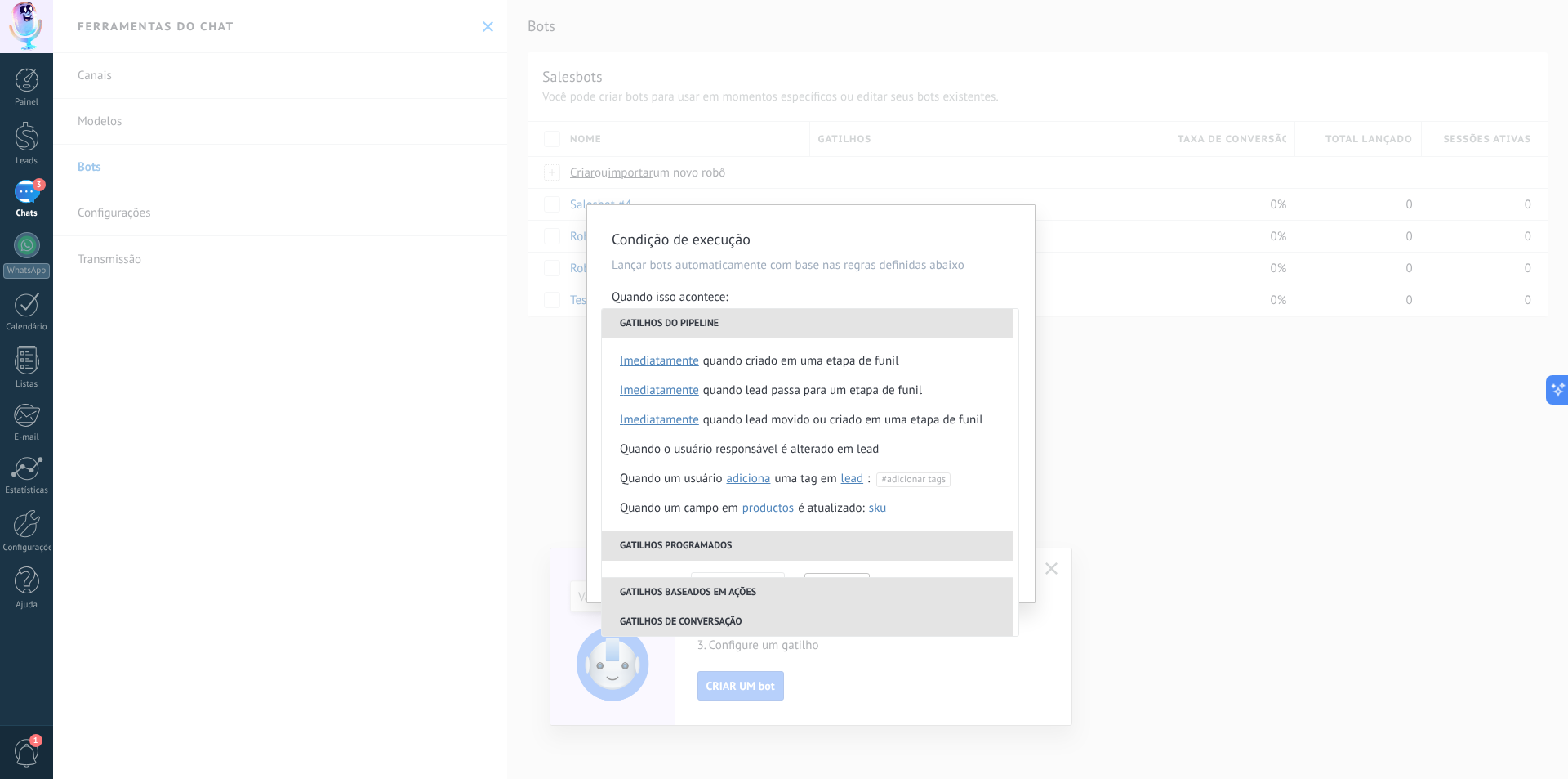
click at [736, 319] on li "Gatilhos do pipeline" at bounding box center [807, 323] width 411 height 29
click at [750, 302] on div "Quando isso acontece:" at bounding box center [811, 298] width 399 height 19
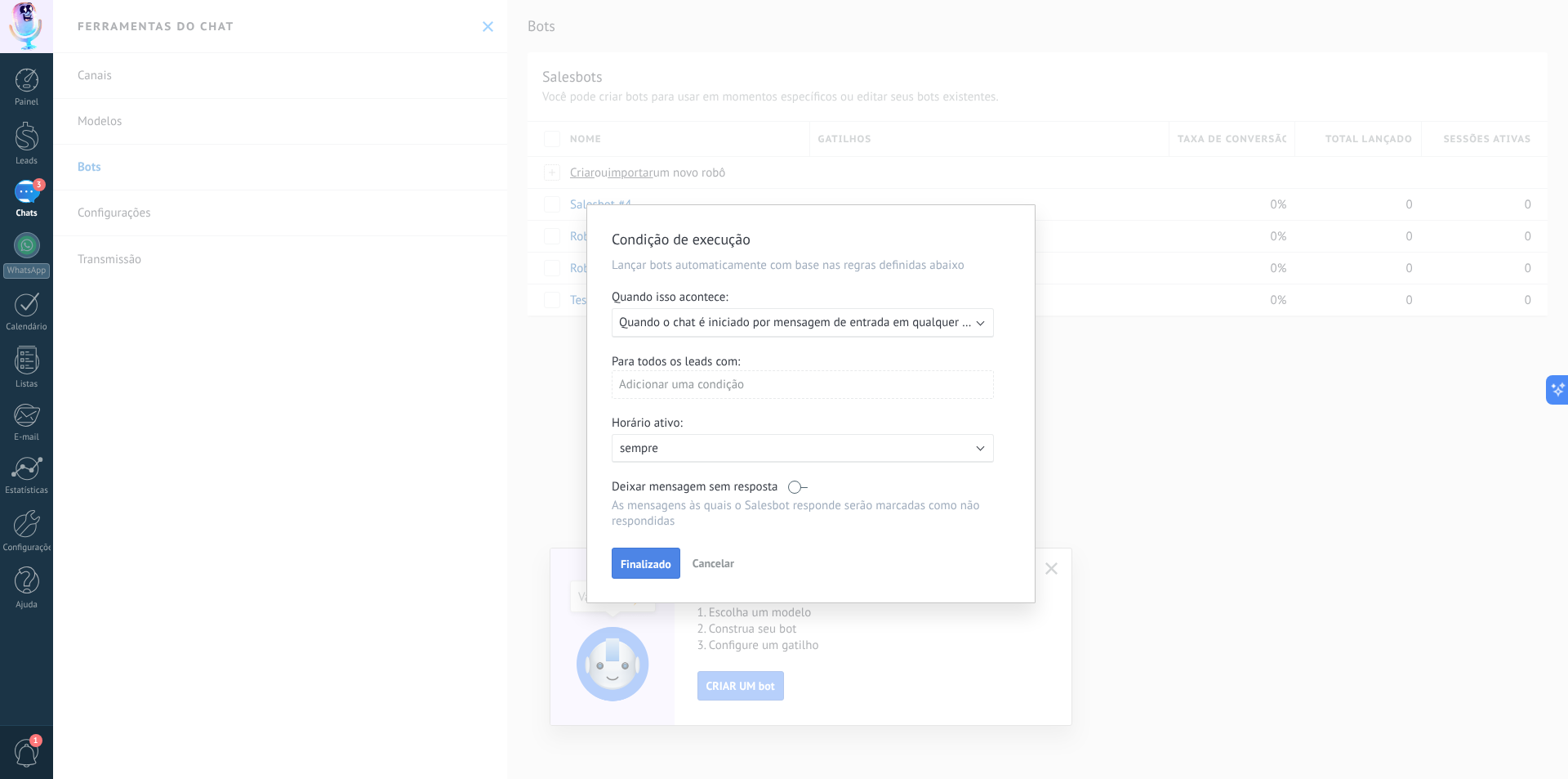
click at [656, 564] on span "Finalizado" at bounding box center [646, 564] width 51 height 11
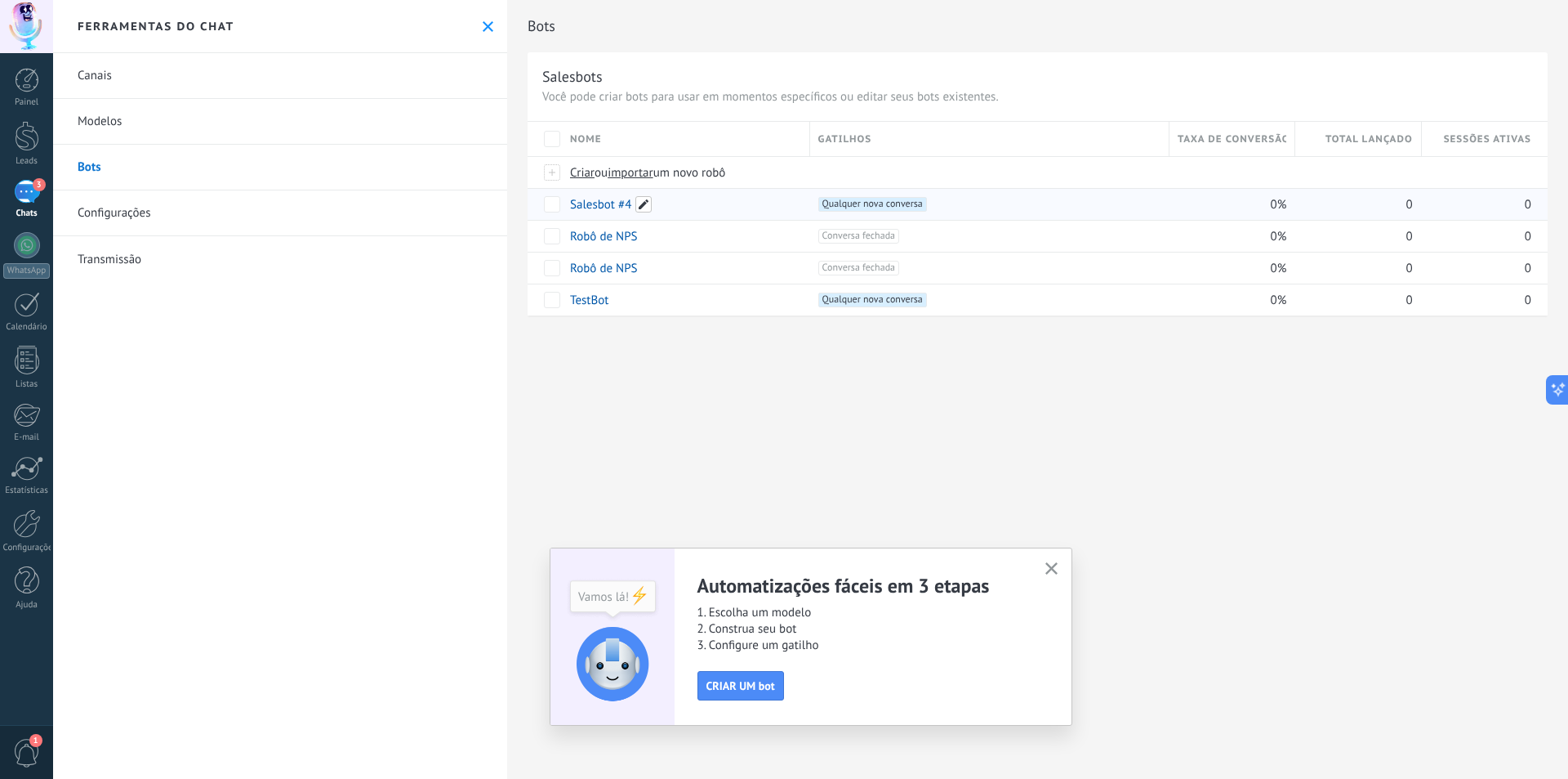
click at [642, 206] on span at bounding box center [643, 203] width 16 height 16
drag, startPoint x: 643, startPoint y: 206, endPoint x: 512, endPoint y: 204, distance: 131.0
click at [512, 204] on div "**********" at bounding box center [1037, 175] width 1061 height 351
click at [604, 205] on link "Salesbot #4" at bounding box center [600, 204] width 61 height 16
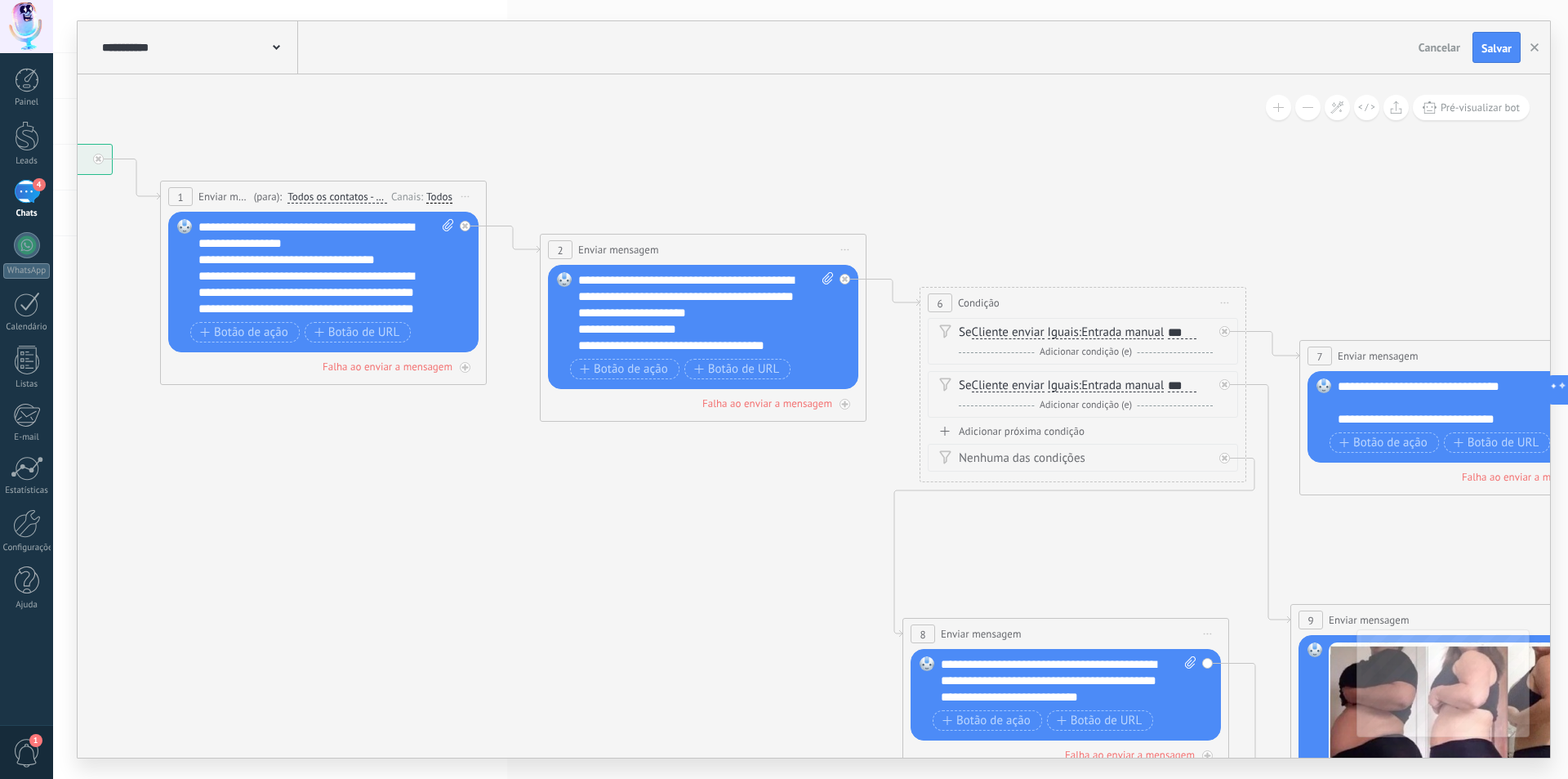
drag, startPoint x: 919, startPoint y: 530, endPoint x: 696, endPoint y: 446, distance: 238.3
click at [362, 461] on icon at bounding box center [1560, 618] width 3989 height 1765
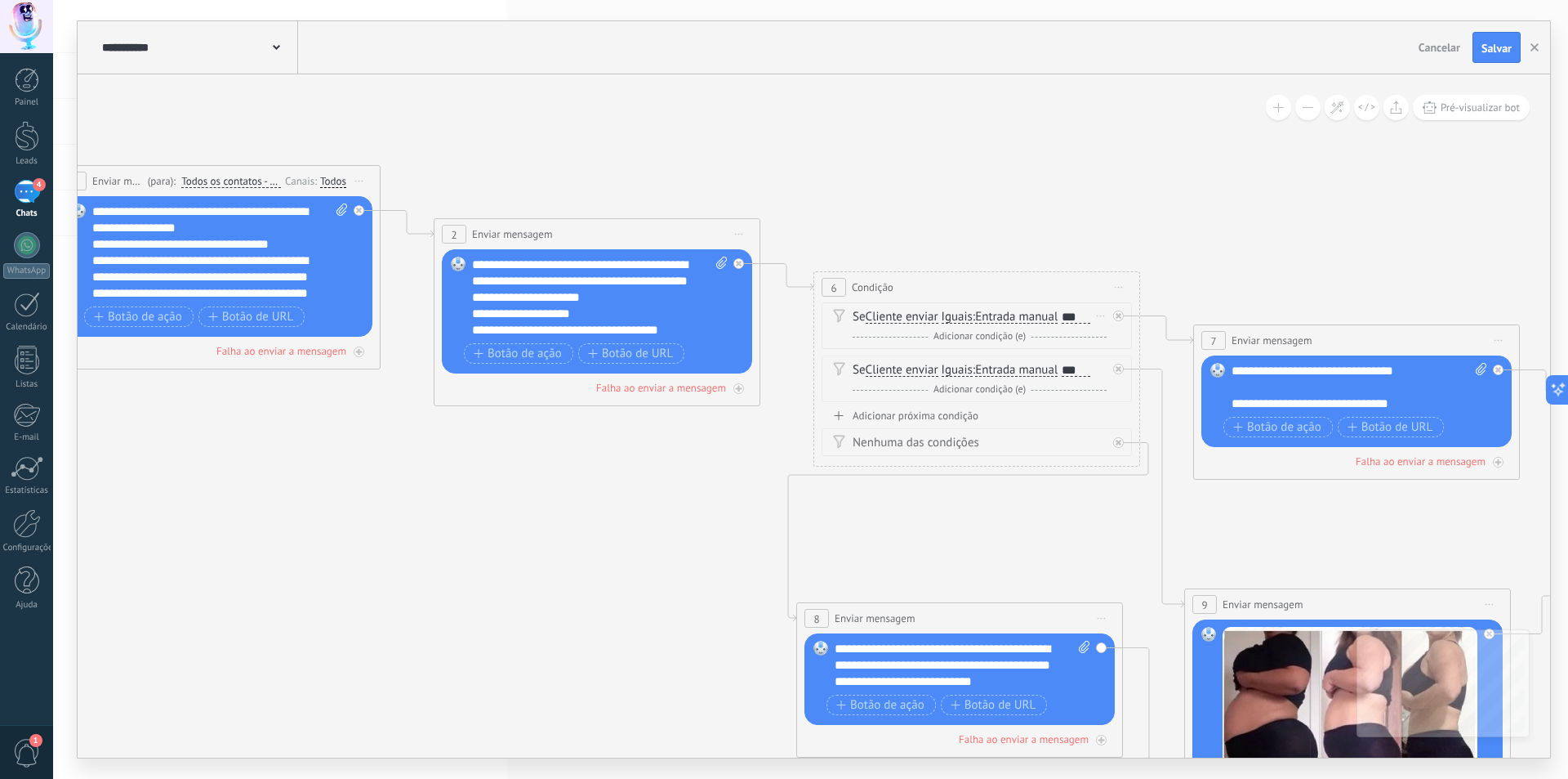
click at [1088, 316] on div "***" at bounding box center [1076, 317] width 28 height 13
click at [1084, 368] on div "***" at bounding box center [1076, 370] width 28 height 13
click at [1133, 210] on icon at bounding box center [1453, 602] width 3989 height 1765
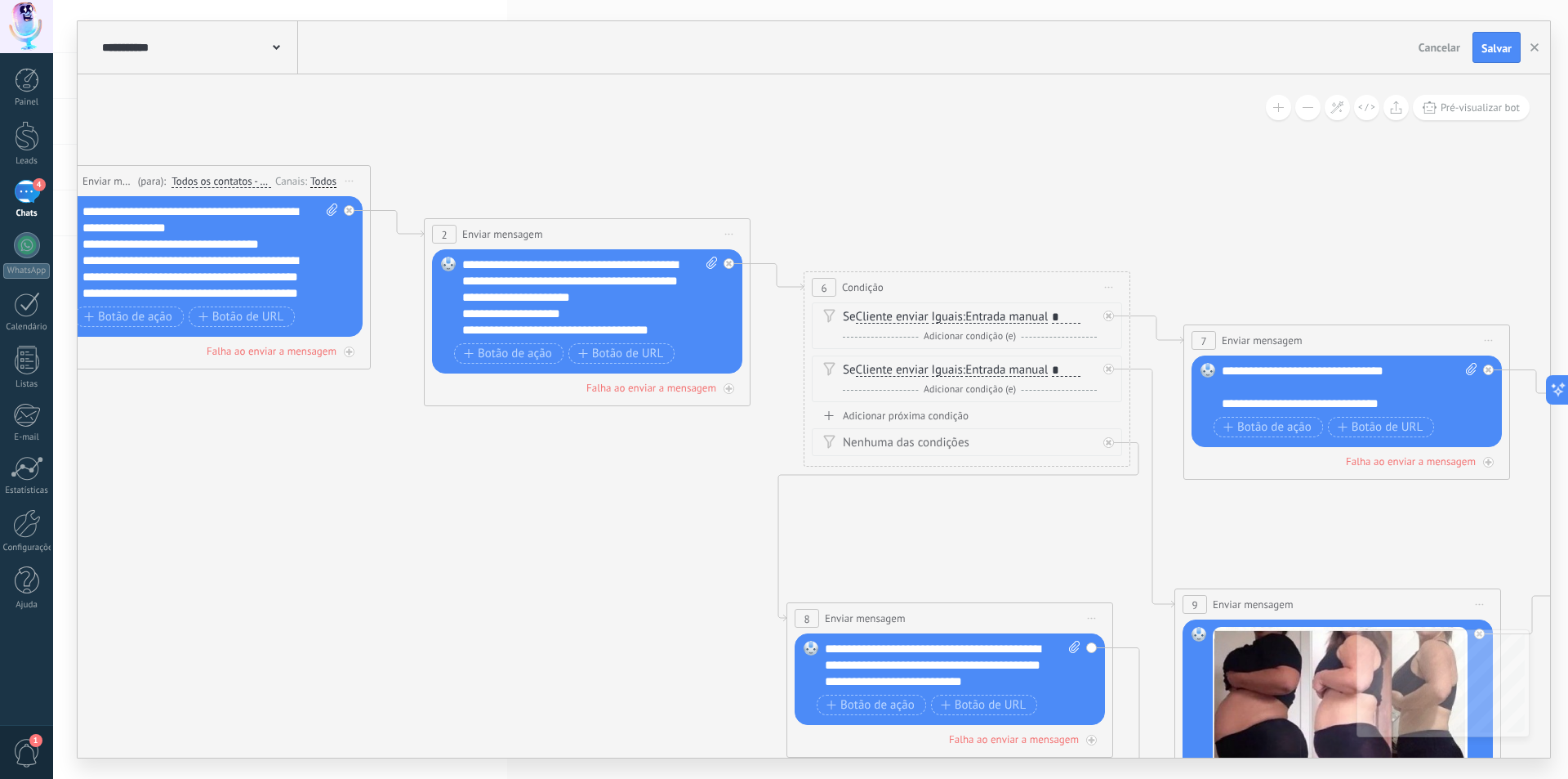
drag, startPoint x: 1168, startPoint y: 216, endPoint x: 1088, endPoint y: 226, distance: 80.6
click at [1094, 226] on icon at bounding box center [1444, 602] width 3989 height 1765
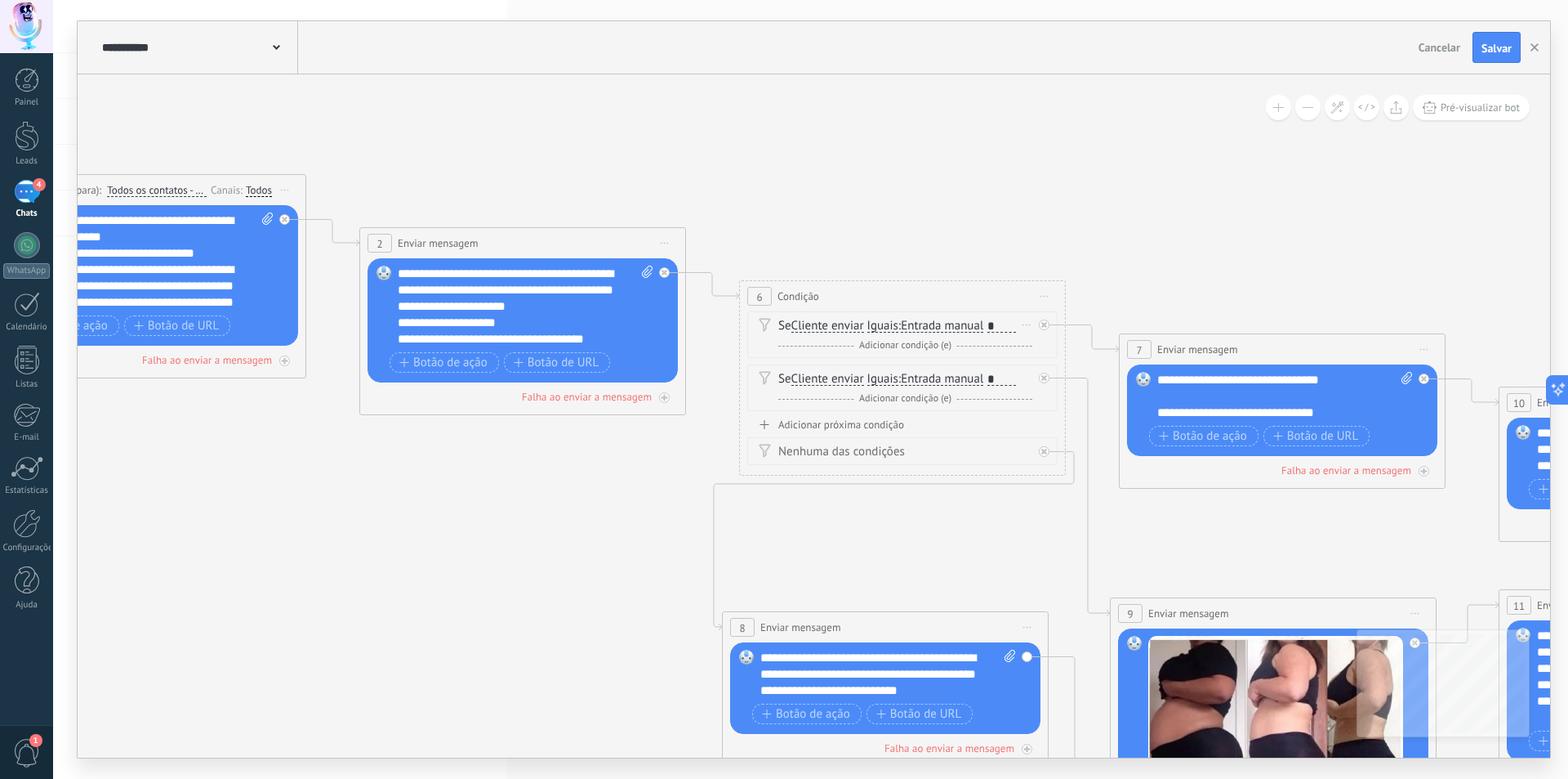
click at [1022, 326] on icon at bounding box center [1026, 326] width 8 height 2
click at [879, 347] on span "Adicionar condição (e)" at bounding box center [905, 344] width 101 height 12
click at [1008, 358] on div at bounding box center [1002, 360] width 28 height 13
click at [916, 434] on span "Adicionar condição (e)" at bounding box center [905, 432] width 101 height 12
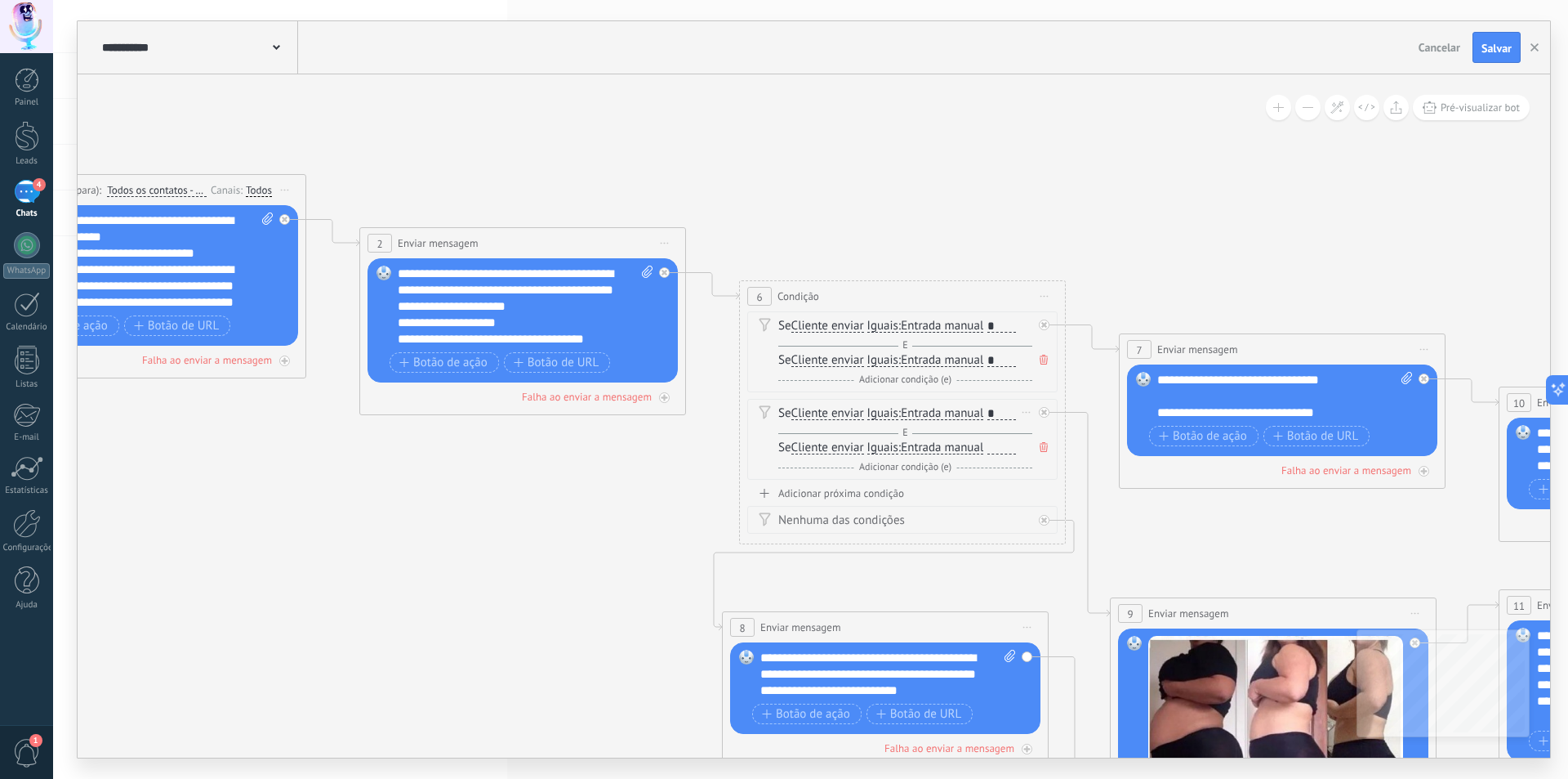
click at [1004, 444] on div at bounding box center [1002, 448] width 28 height 13
click at [1043, 203] on icon at bounding box center [1379, 612] width 3989 height 1765
click at [1503, 49] on span "Salvar" at bounding box center [1497, 48] width 30 height 11
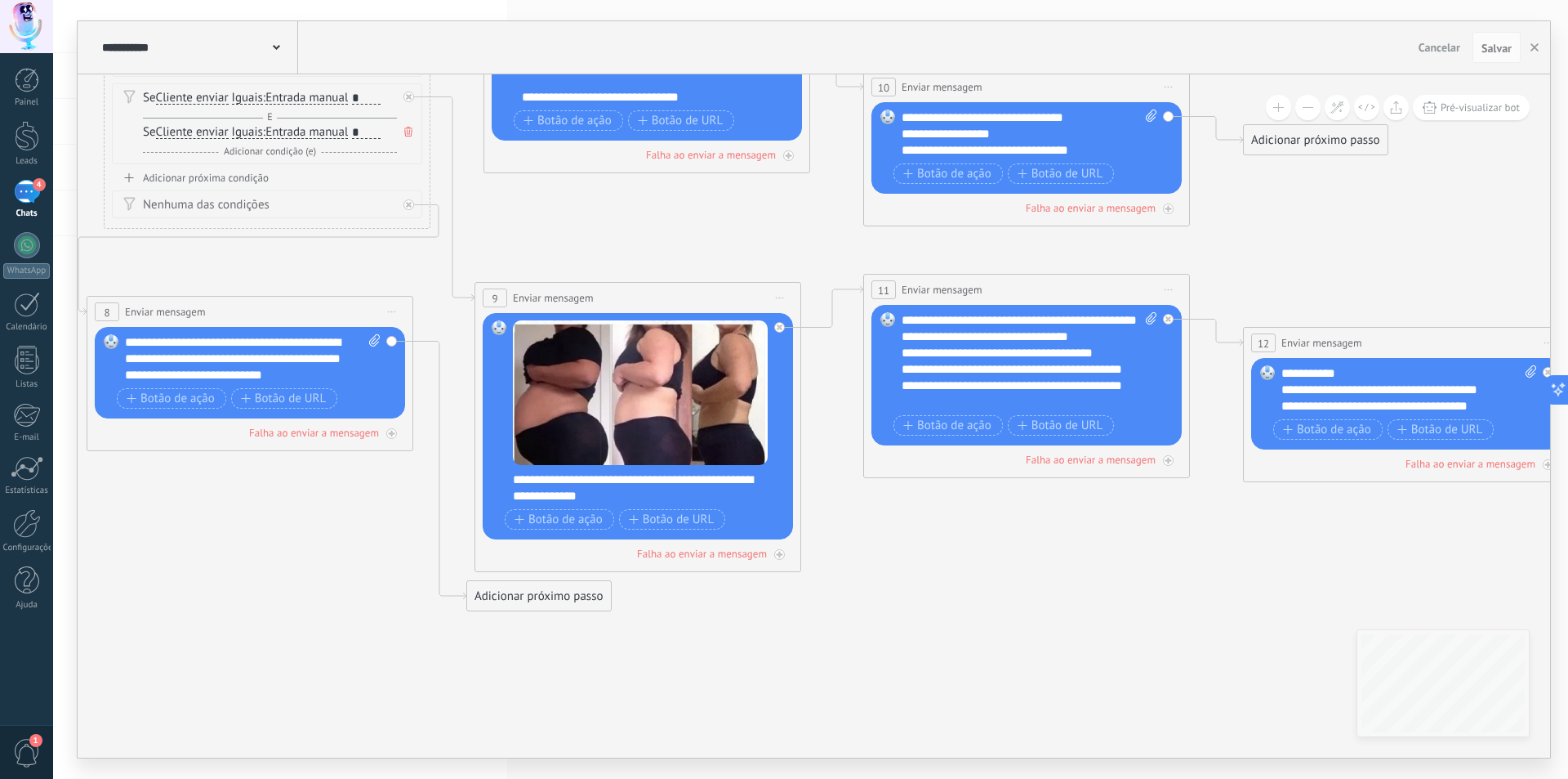
drag, startPoint x: 1014, startPoint y: 407, endPoint x: 636, endPoint y: 244, distance: 411.6
click at [636, 244] on icon at bounding box center [743, 295] width 3989 height 1765
drag, startPoint x: 499, startPoint y: 231, endPoint x: 582, endPoint y: 223, distance: 83.4
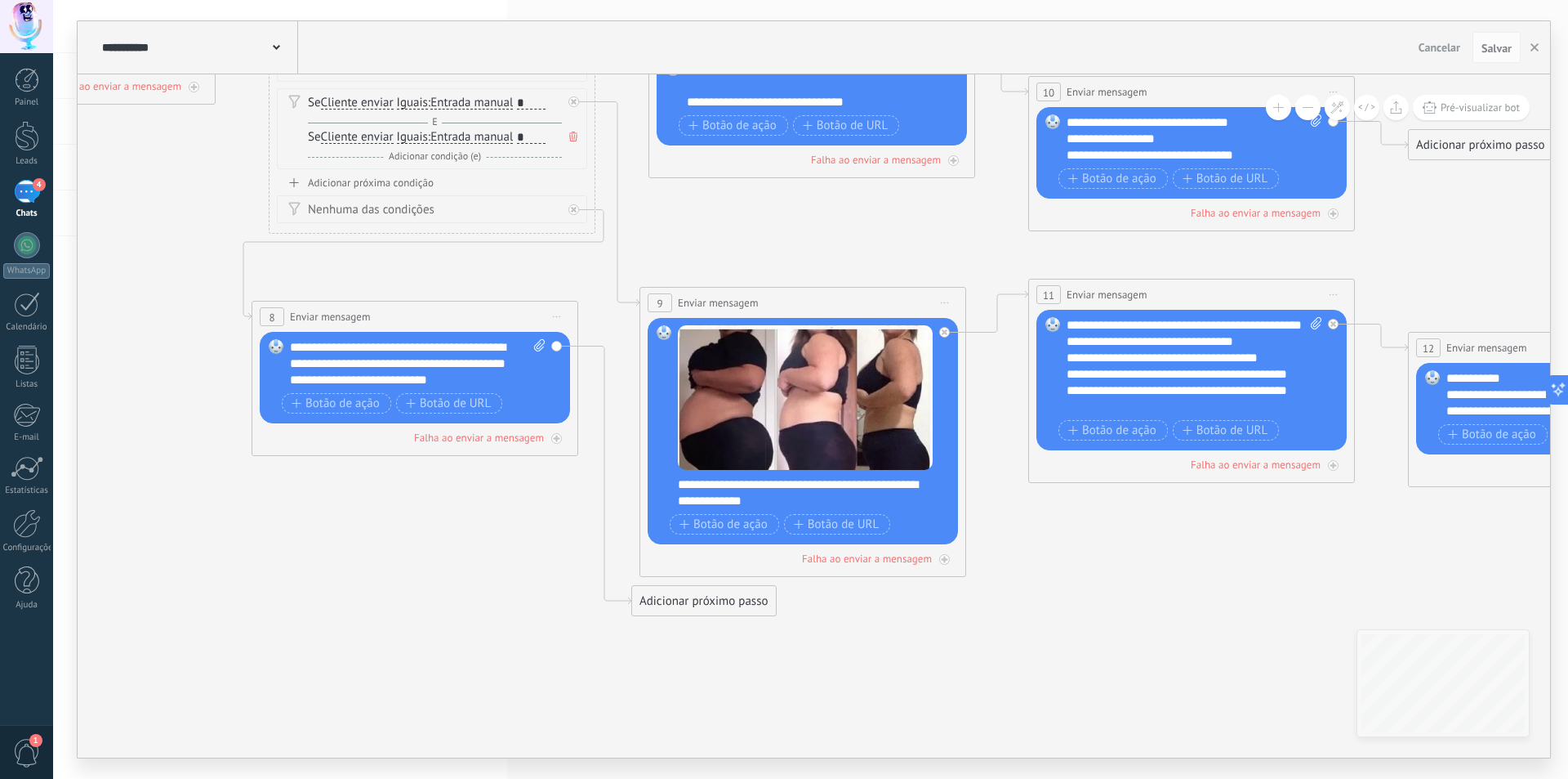
drag, startPoint x: 568, startPoint y: 235, endPoint x: 733, endPoint y: 240, distance: 165.1
click at [733, 240] on icon at bounding box center [909, 301] width 3989 height 1765
click at [692, 610] on div "Adicionar próximo passo" at bounding box center [704, 600] width 144 height 27
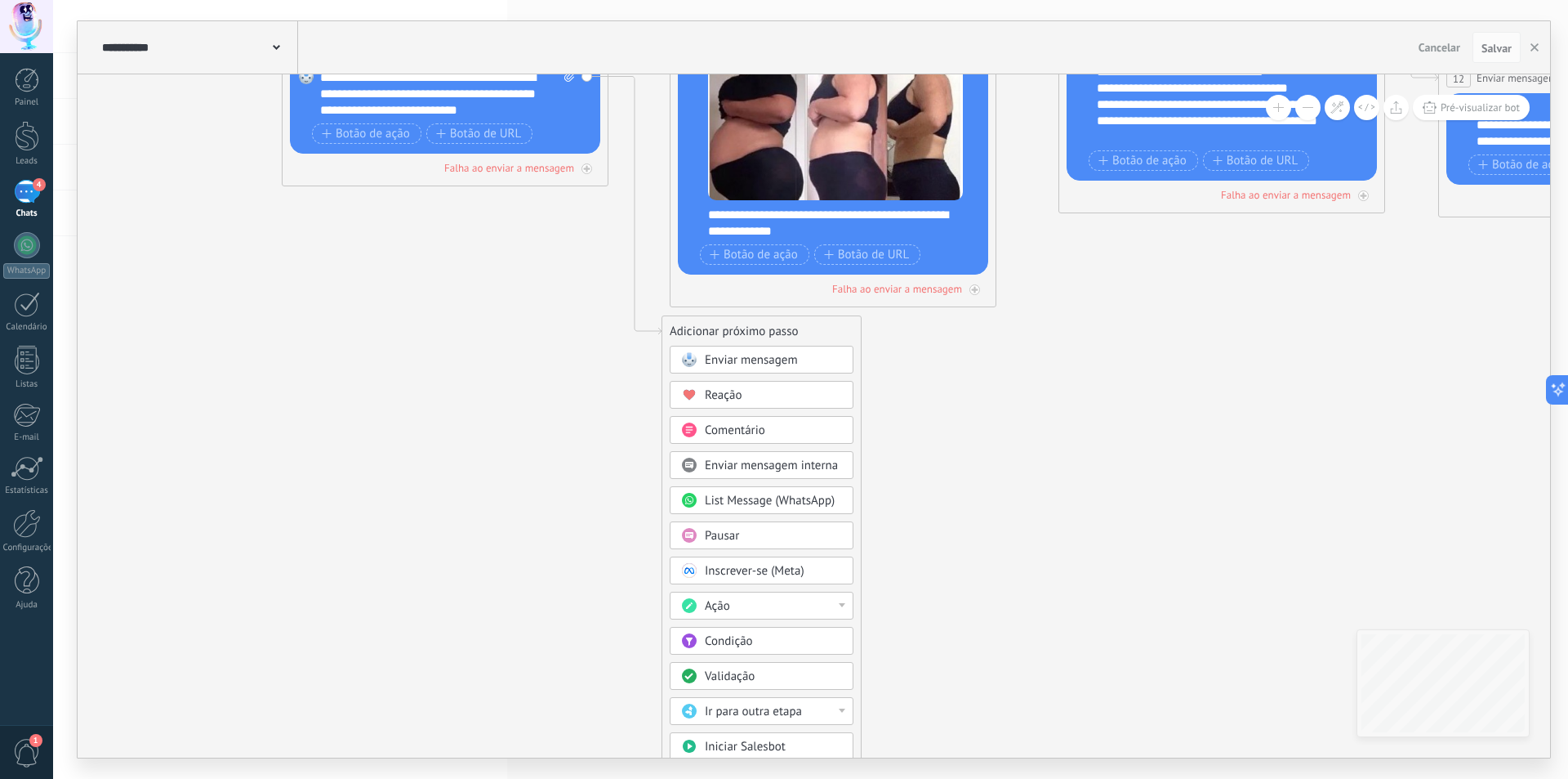
drag, startPoint x: 548, startPoint y: 596, endPoint x: 574, endPoint y: 353, distance: 244.4
click at [574, 353] on icon at bounding box center [939, 31] width 3989 height 1765
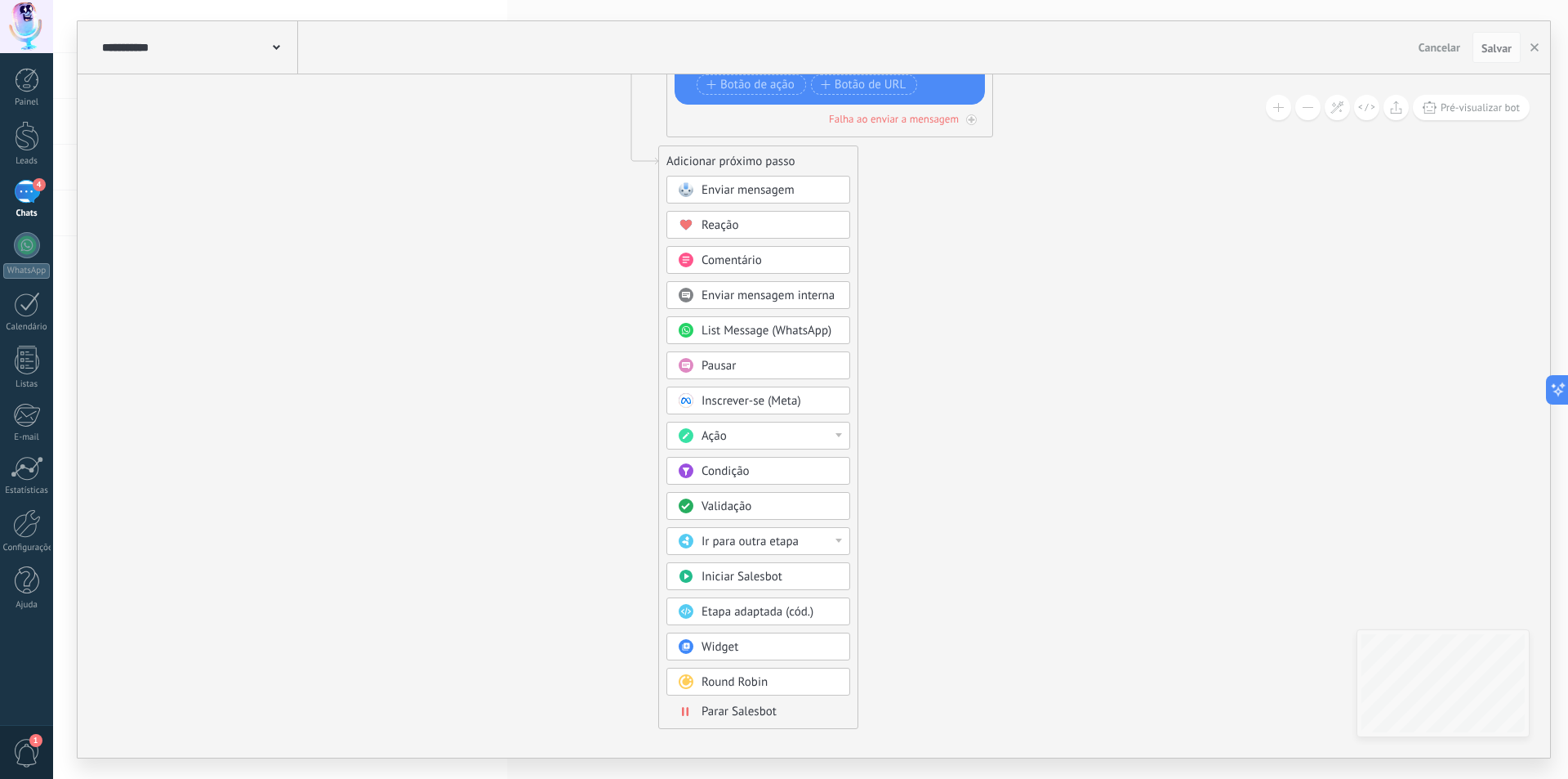
drag, startPoint x: 608, startPoint y: 626, endPoint x: 599, endPoint y: 421, distance: 205.2
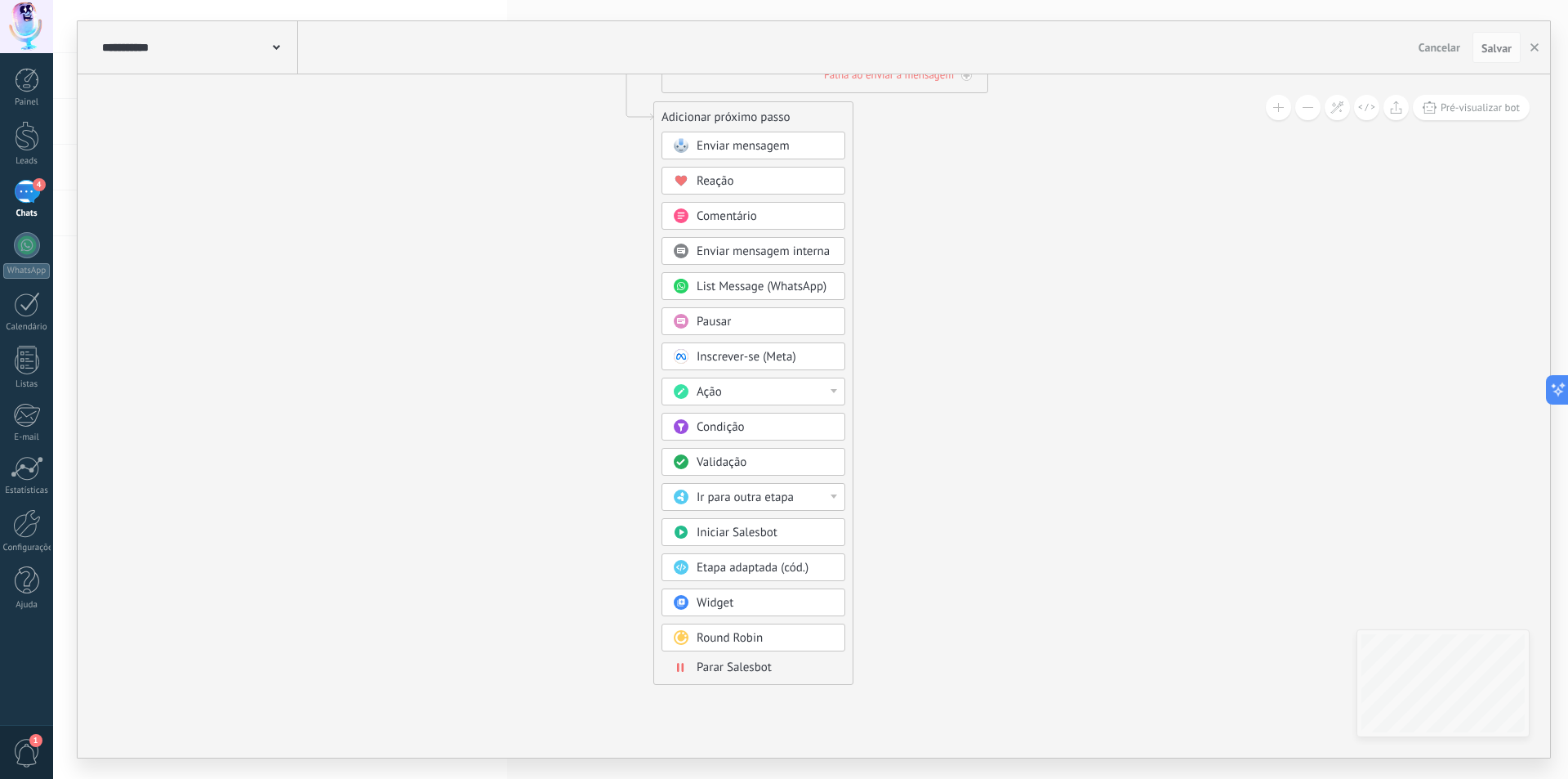
click at [733, 501] on span "Ir para outra etapa" at bounding box center [745, 497] width 97 height 16
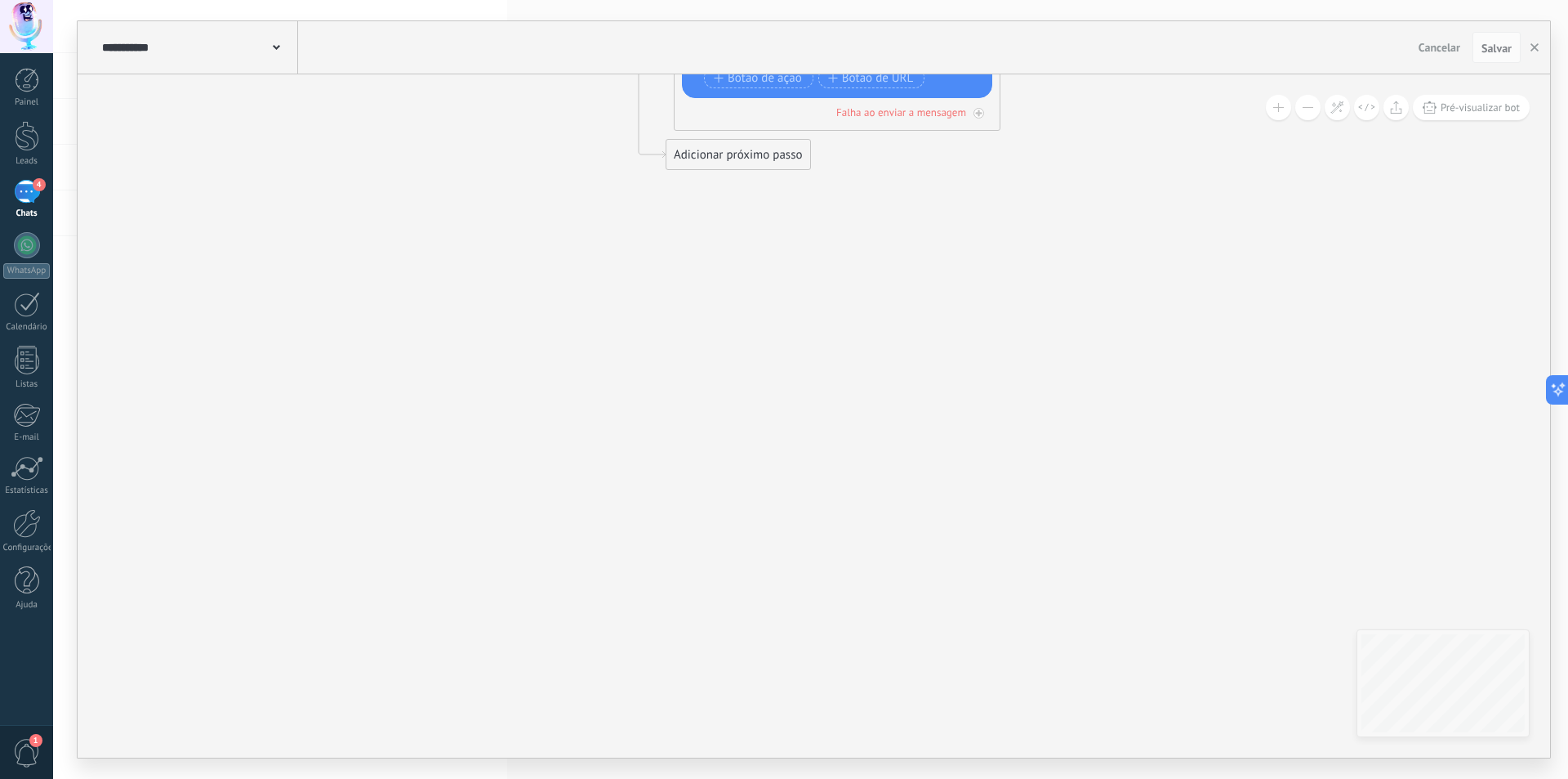
drag, startPoint x: 687, startPoint y: 368, endPoint x: 748, endPoint y: 503, distance: 148.1
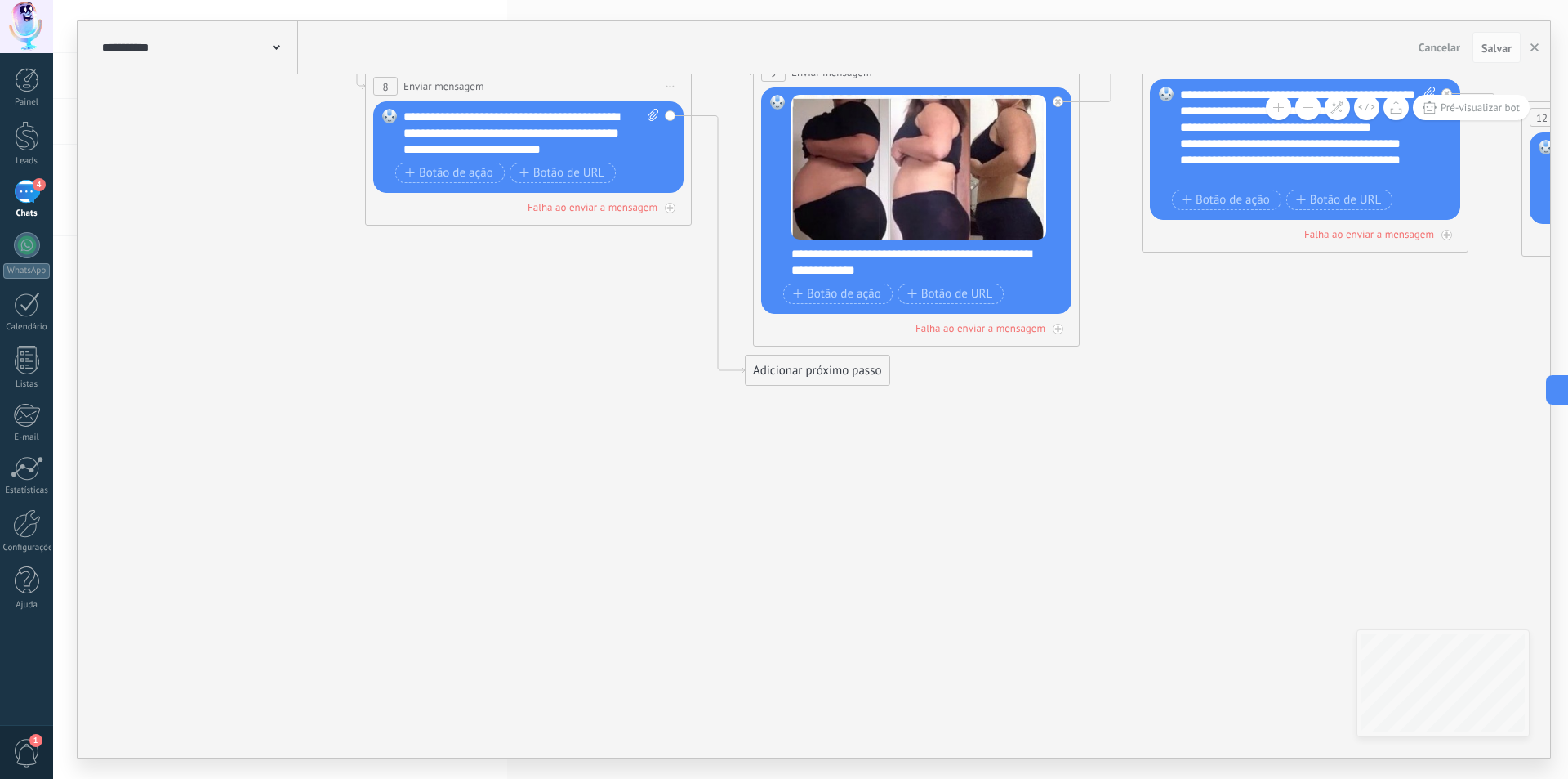
drag, startPoint x: 745, startPoint y: 549, endPoint x: 800, endPoint y: 430, distance: 131.1
click at [747, 549] on icon at bounding box center [1022, 71] width 3989 height 1765
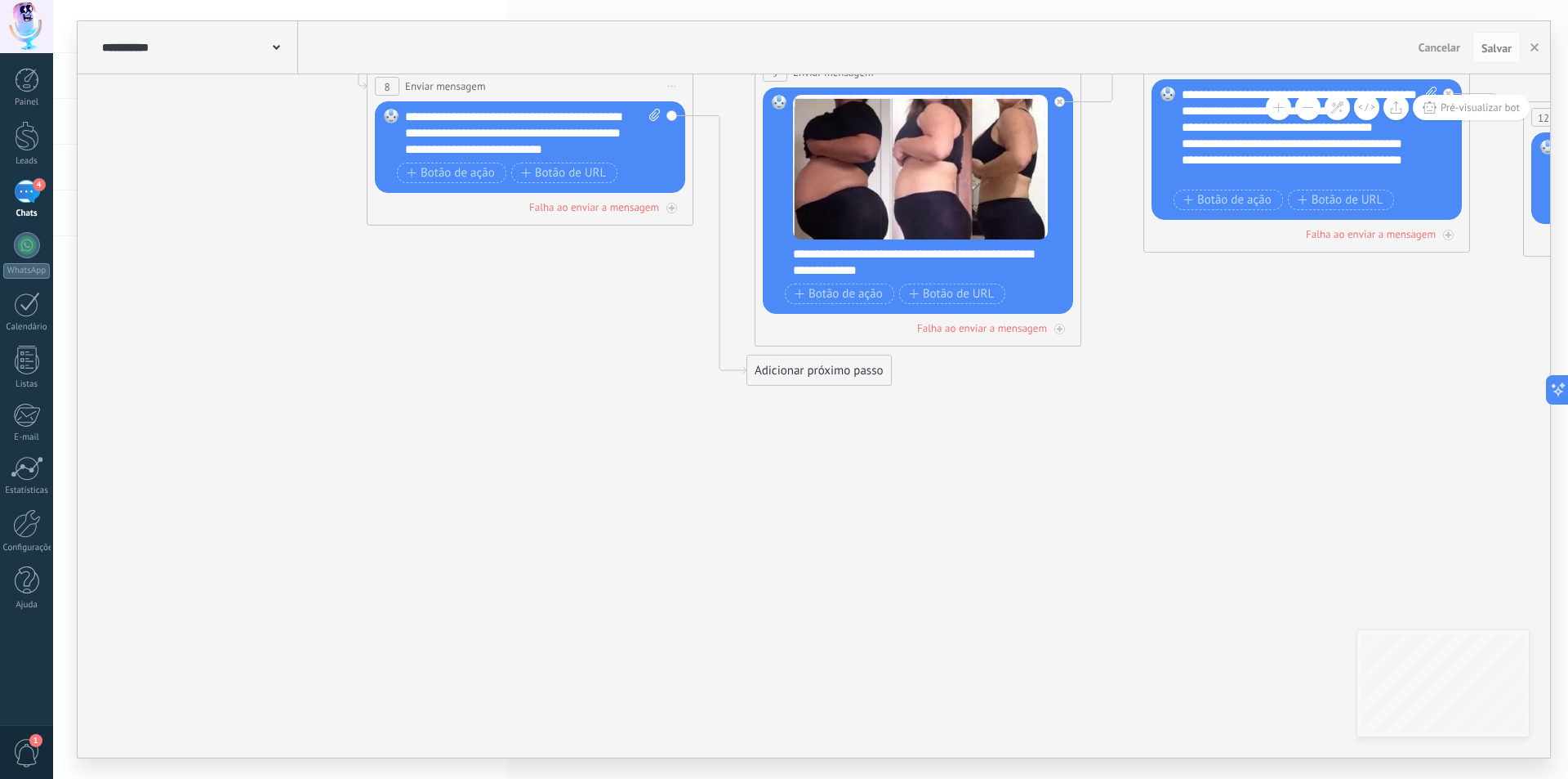
click at [792, 375] on div "Adicionar próximo passo" at bounding box center [819, 371] width 144 height 27
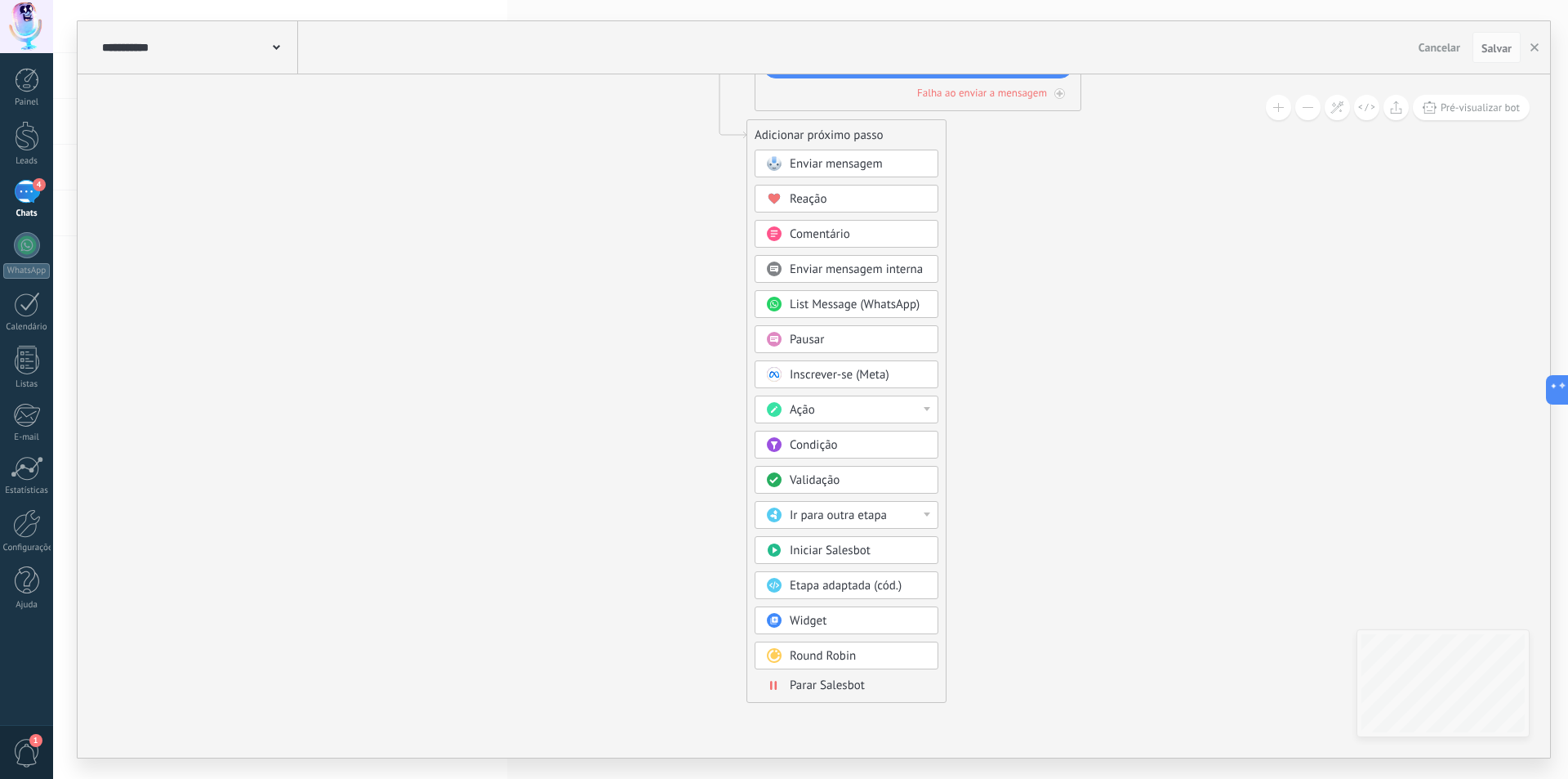
click at [820, 518] on span "Ir para outra etapa" at bounding box center [838, 515] width 97 height 16
click at [813, 518] on div "1: Enviar mensagem" at bounding box center [847, 516] width 182 height 28
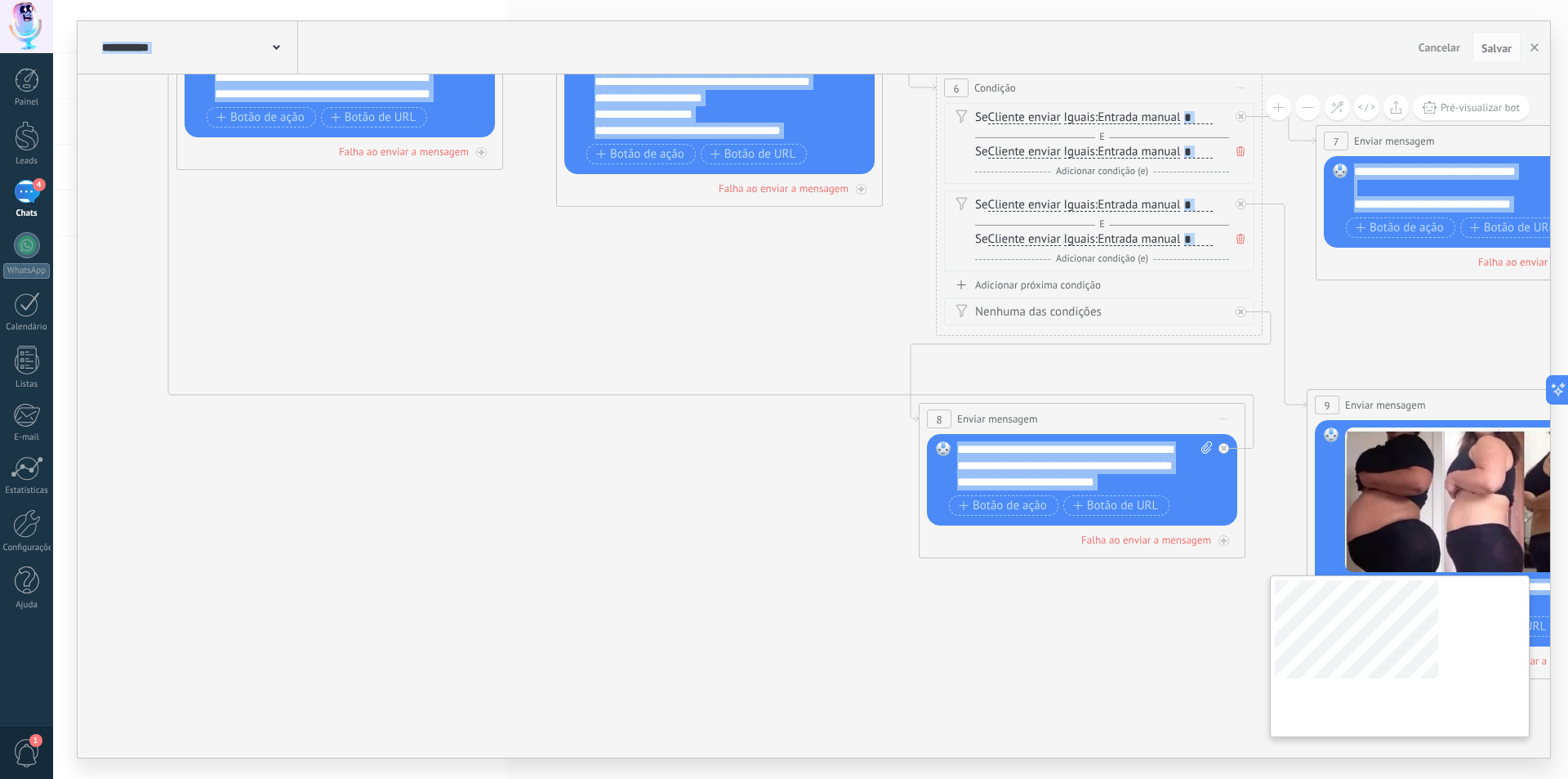
click at [1407, 698] on div "**********" at bounding box center [815, 416] width 1473 height 683
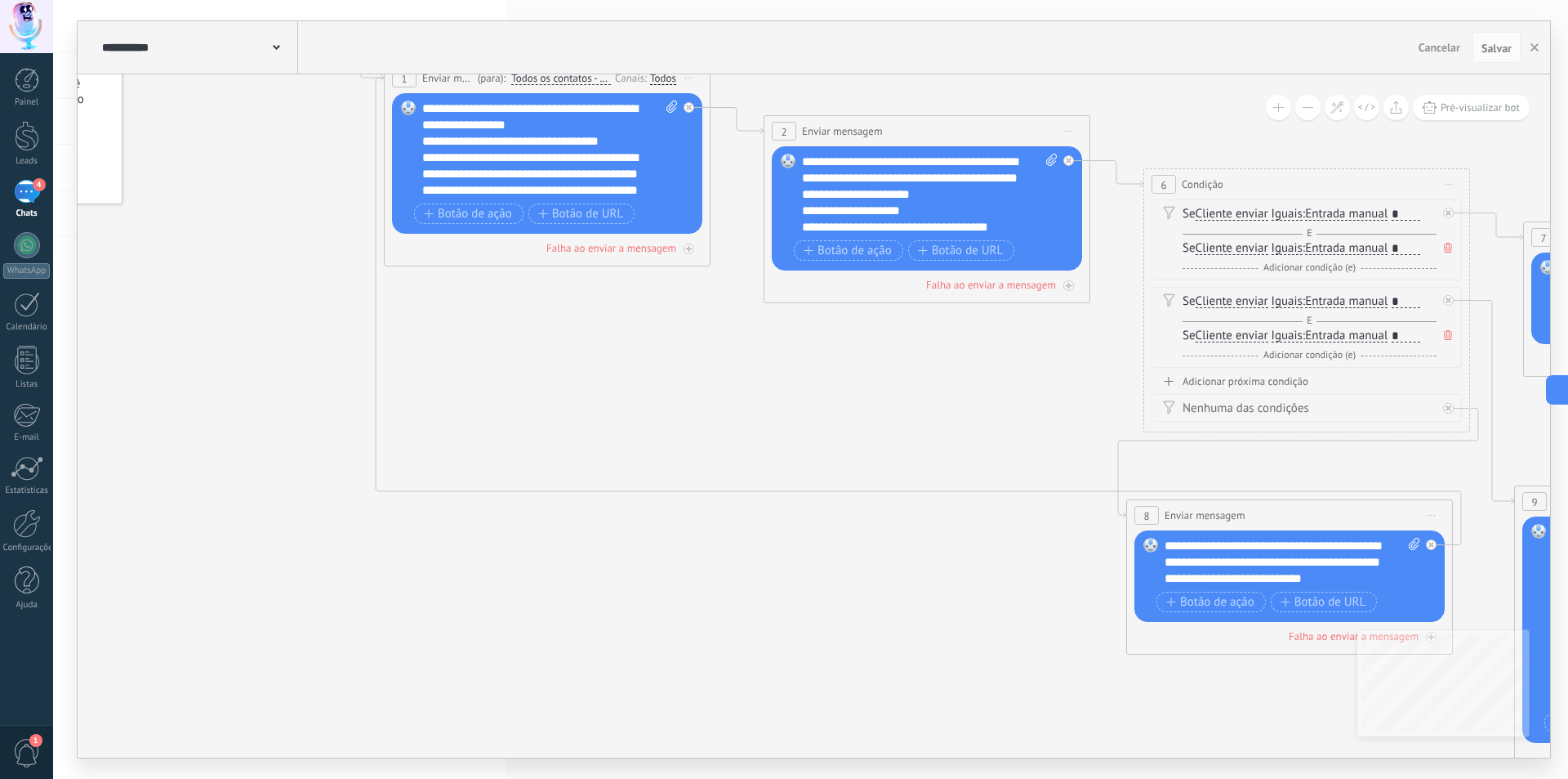
drag, startPoint x: 784, startPoint y: 535, endPoint x: 668, endPoint y: 542, distance: 116.2
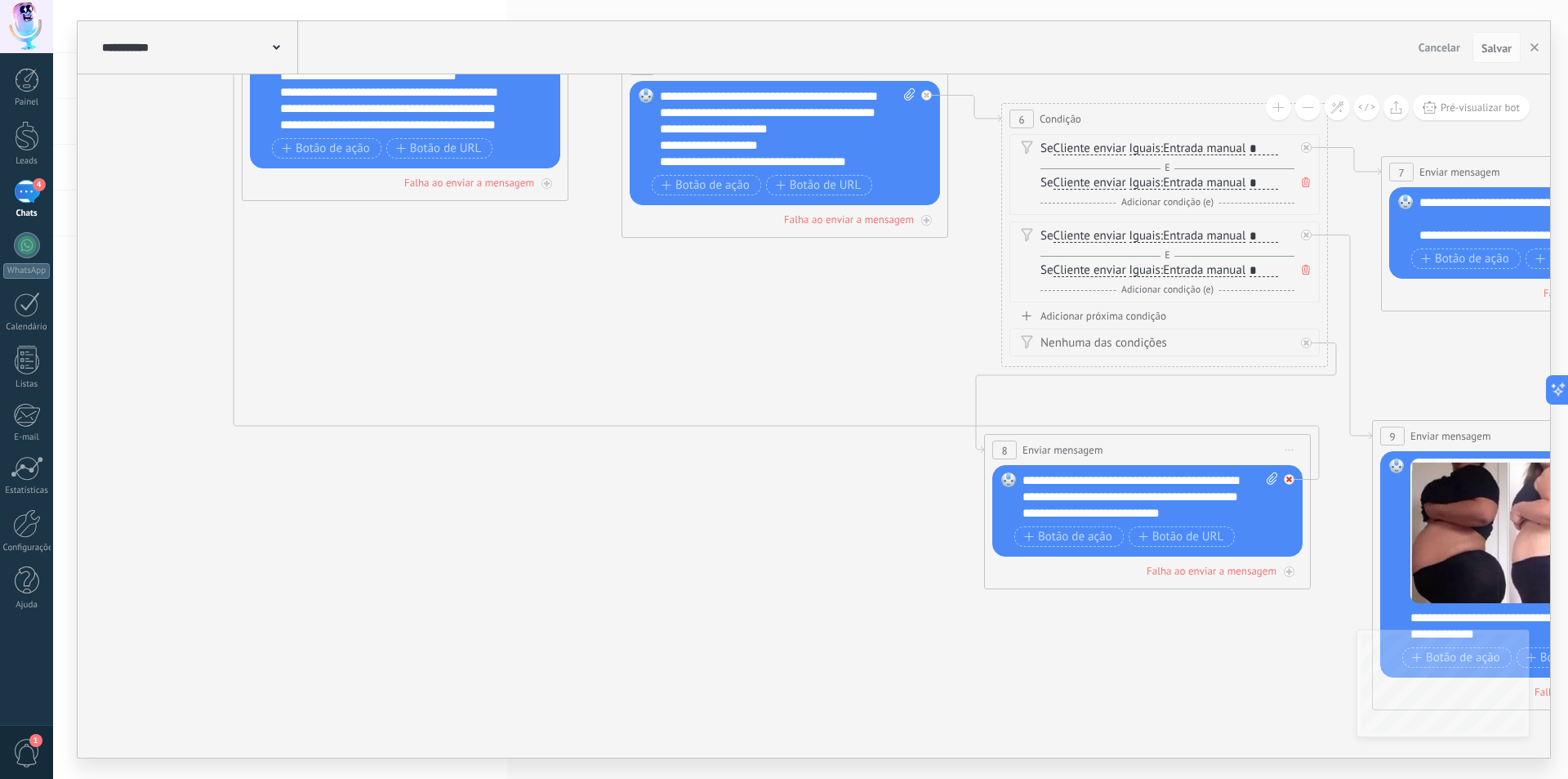
click at [1295, 477] on div at bounding box center [1293, 474] width 19 height 20
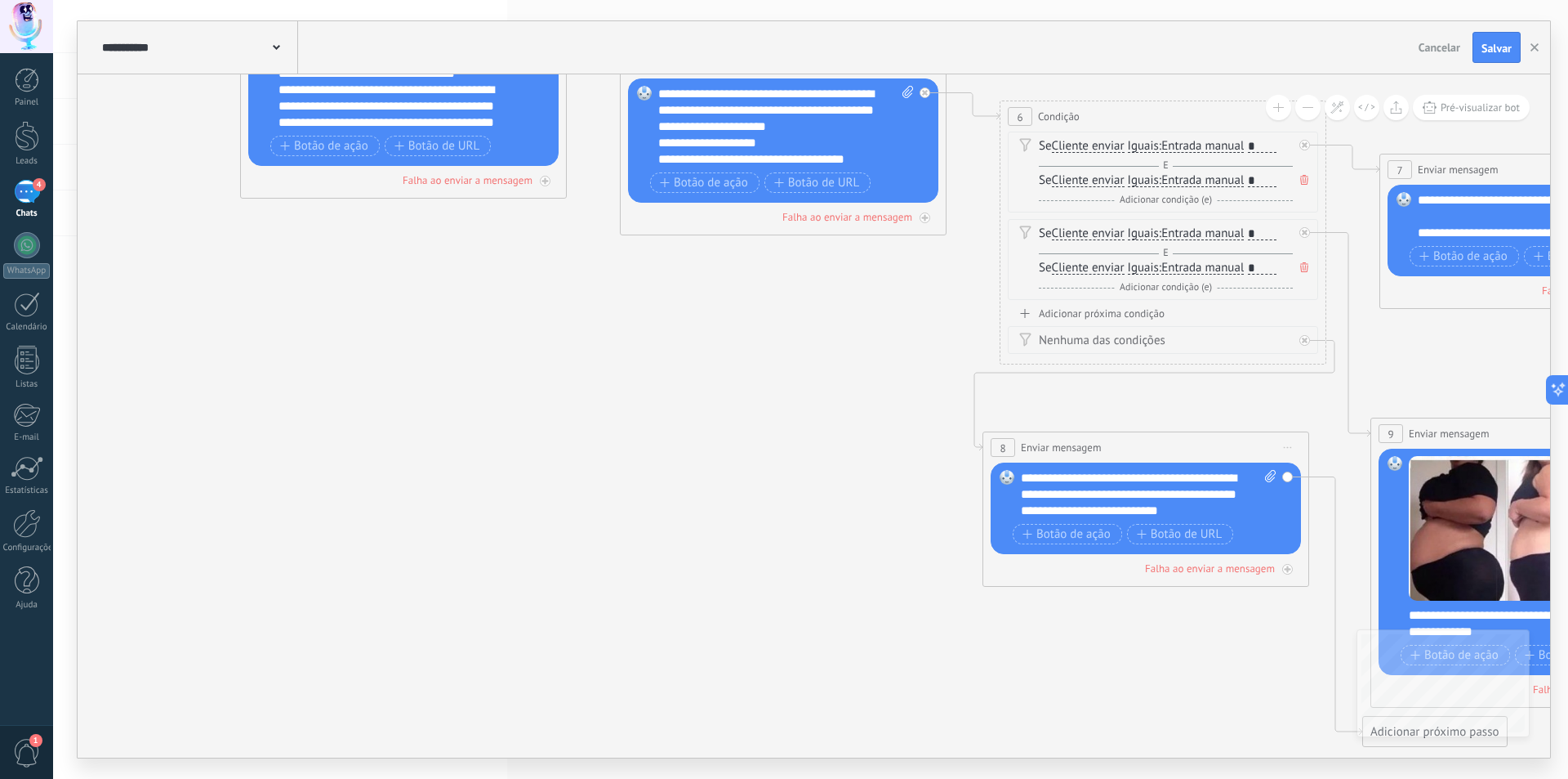
drag, startPoint x: 1279, startPoint y: 640, endPoint x: 955, endPoint y: 442, distance: 379.7
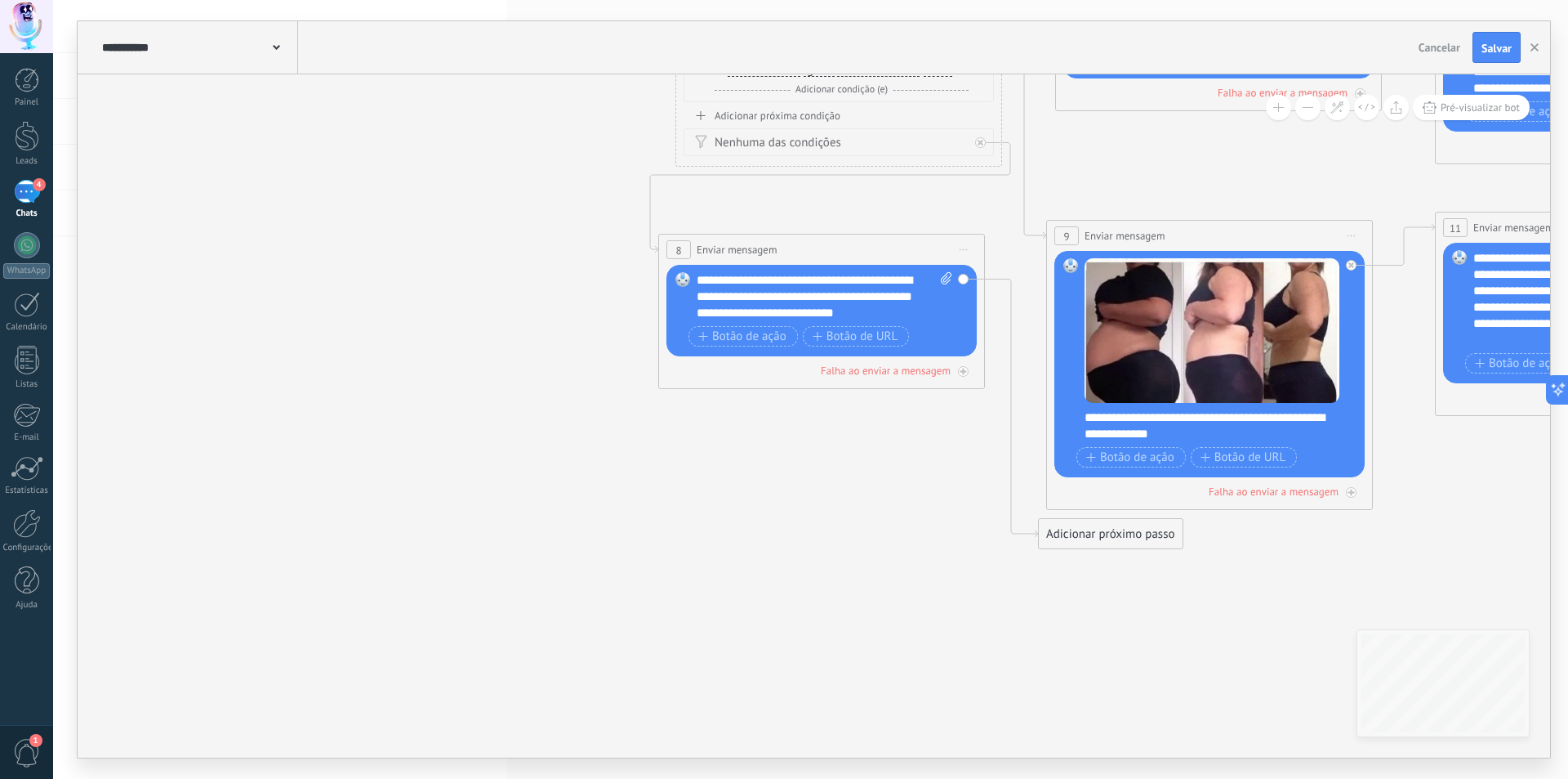
click at [1117, 536] on div "Adicionar próximo passo" at bounding box center [1111, 533] width 144 height 27
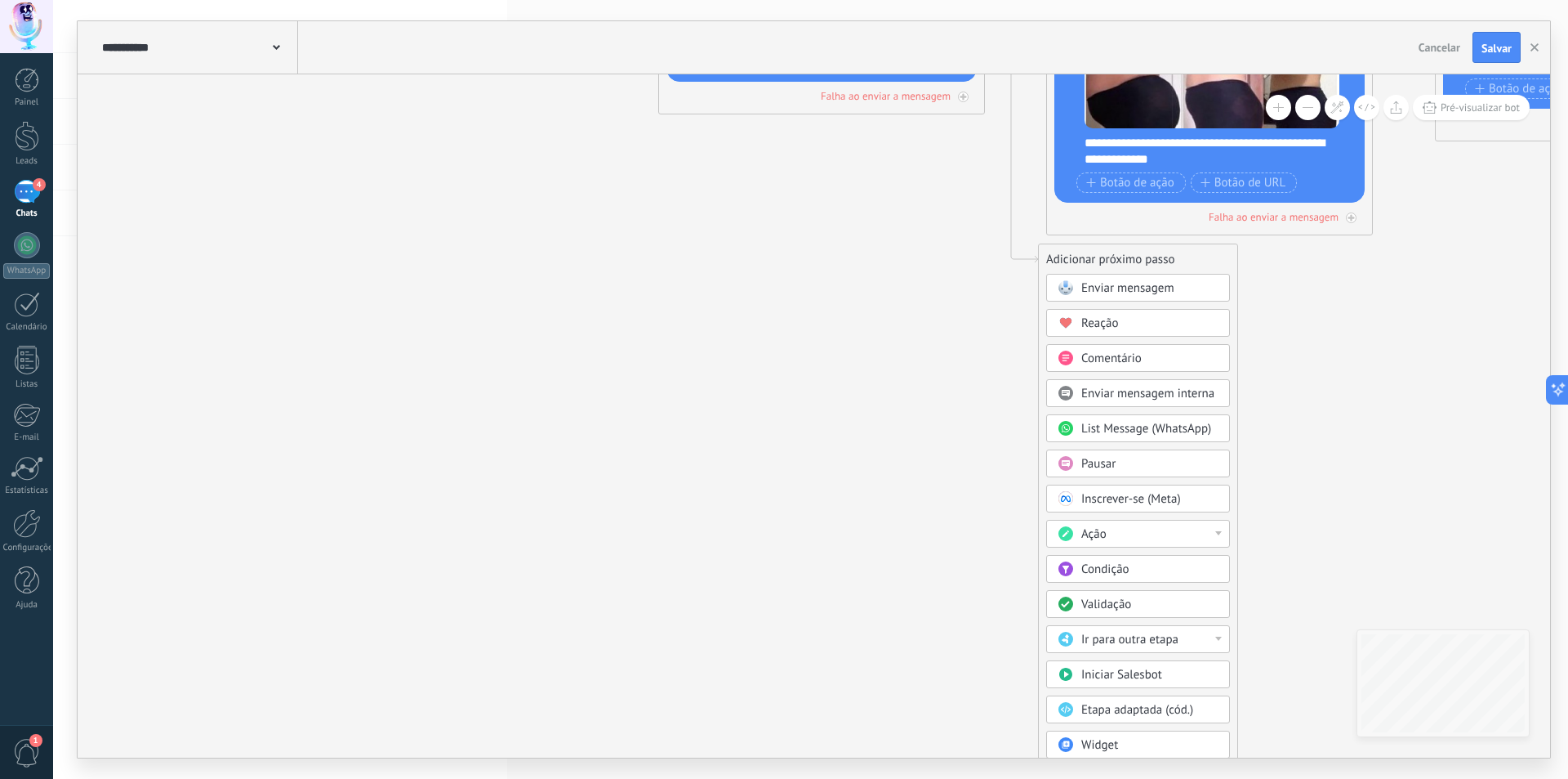
click at [1129, 636] on span "Ir para outra etapa" at bounding box center [1130, 639] width 97 height 16
click at [1107, 669] on div "2: Enviar mensagem" at bounding box center [1138, 668] width 182 height 28
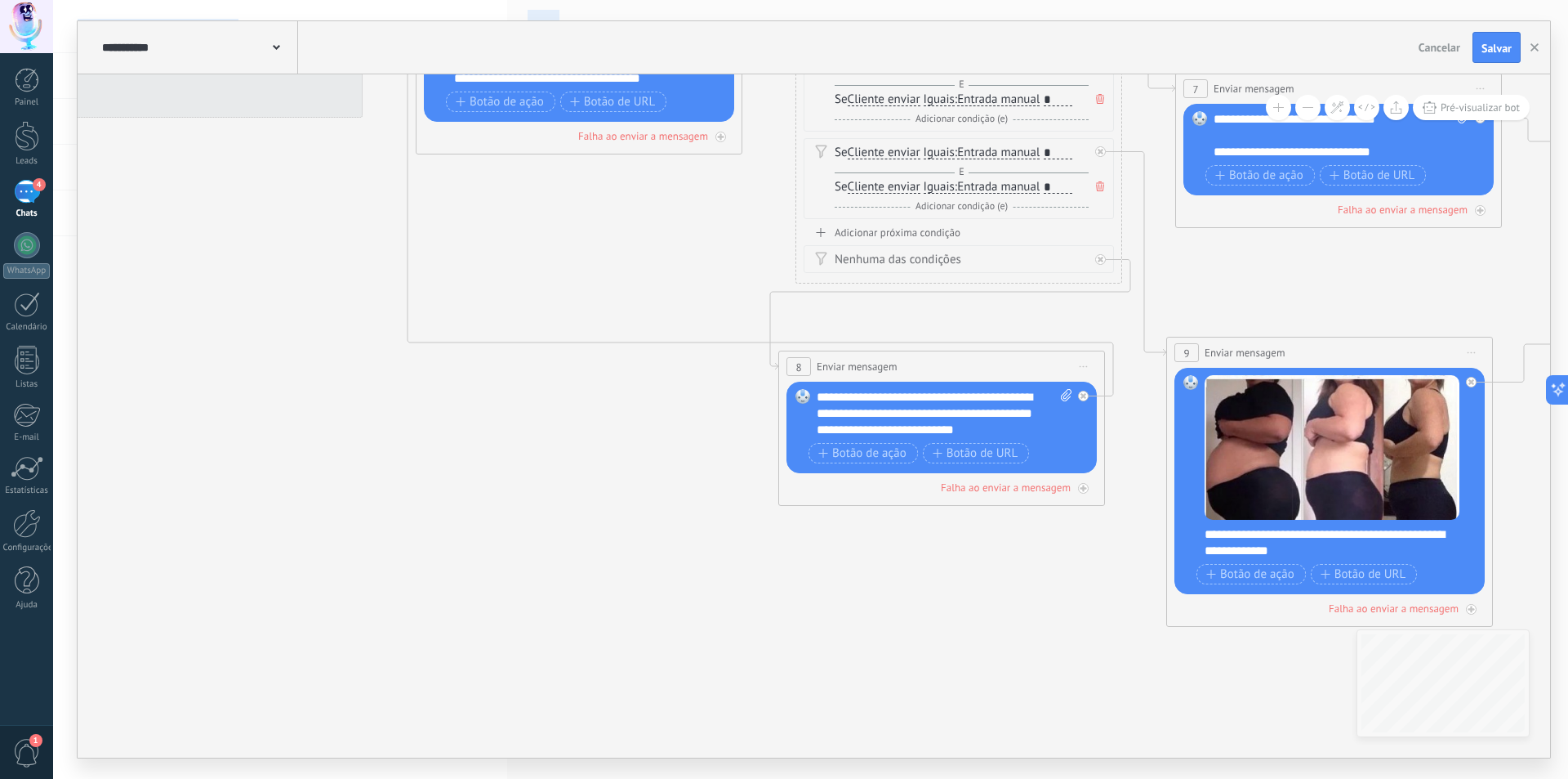
drag, startPoint x: 852, startPoint y: 420, endPoint x: 962, endPoint y: 766, distance: 363.1
click at [990, 778] on html ".abccls-1,.abccls-2{fill-rule:evenodd}.abccls-2{fill:#fff} .abfcls-1{fill:none}…" at bounding box center [784, 390] width 1568 height 779
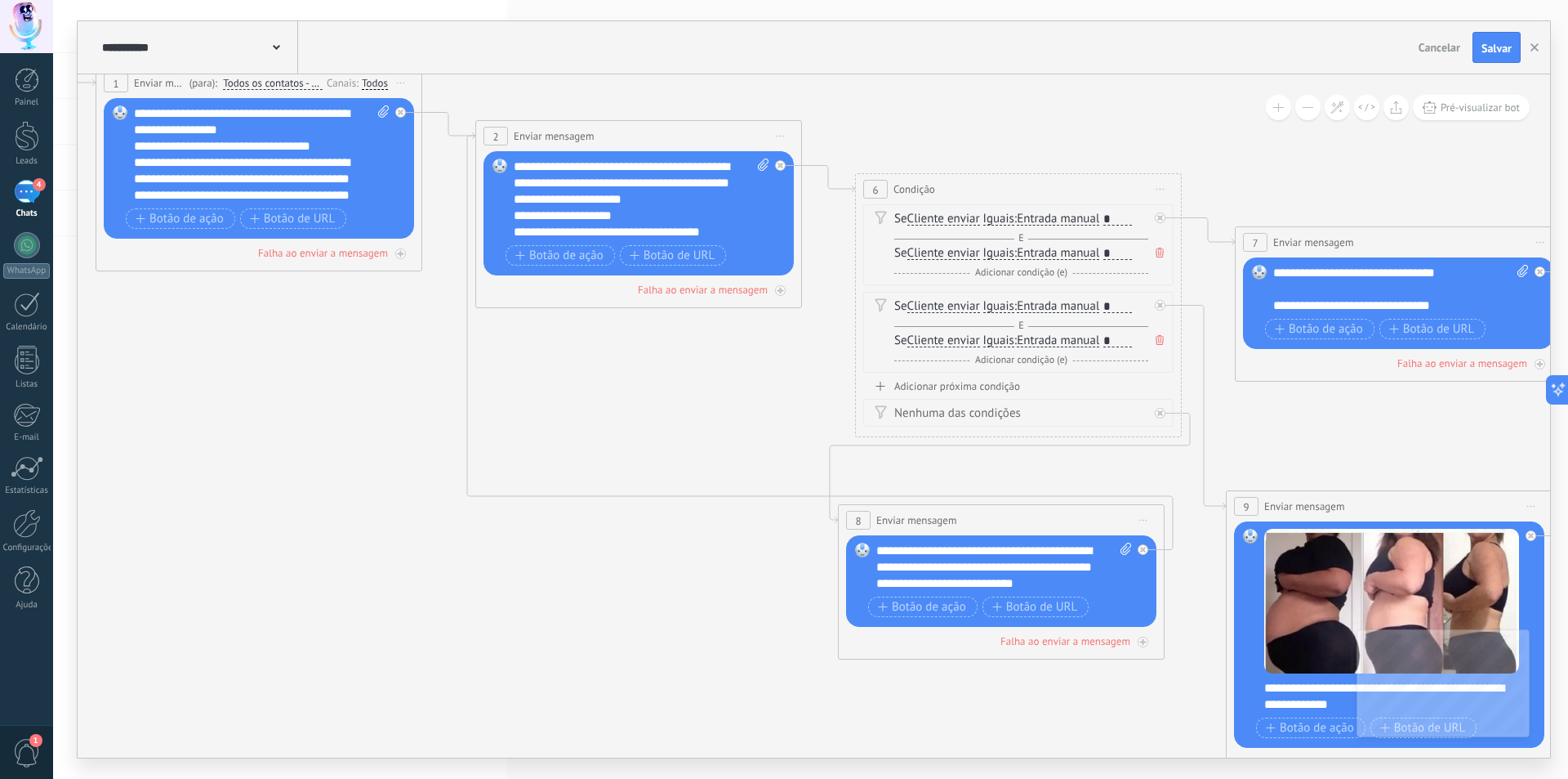
drag, startPoint x: 830, startPoint y: 589, endPoint x: 862, endPoint y: 692, distance: 107.9
click at [862, 692] on icon at bounding box center [1495, 504] width 3989 height 1765
click at [1486, 53] on span "Salvar" at bounding box center [1497, 48] width 30 height 11
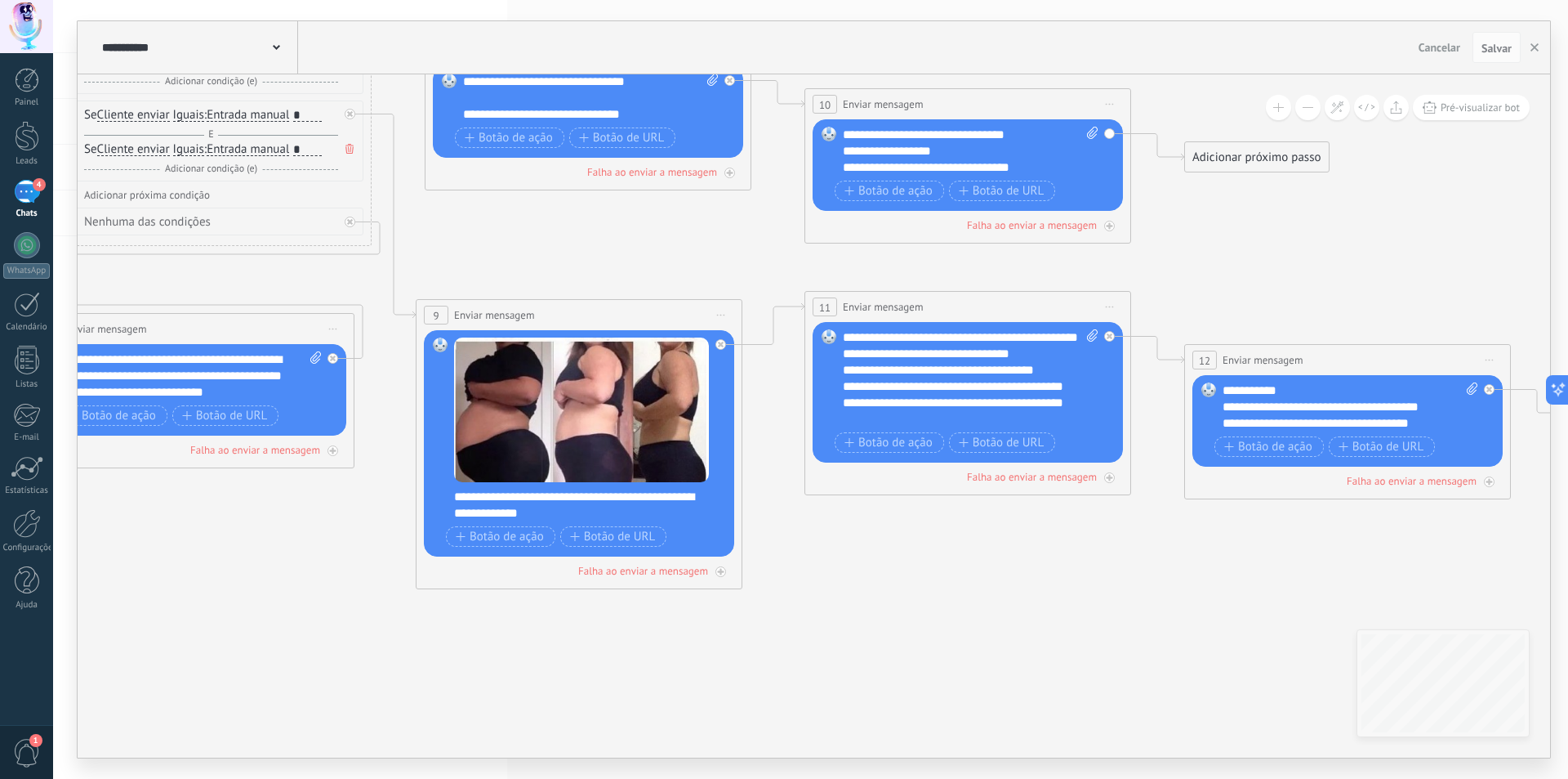
drag, startPoint x: 1281, startPoint y: 471, endPoint x: 479, endPoint y: 285, distance: 823.3
click at [479, 285] on icon at bounding box center [685, 313] width 3989 height 1765
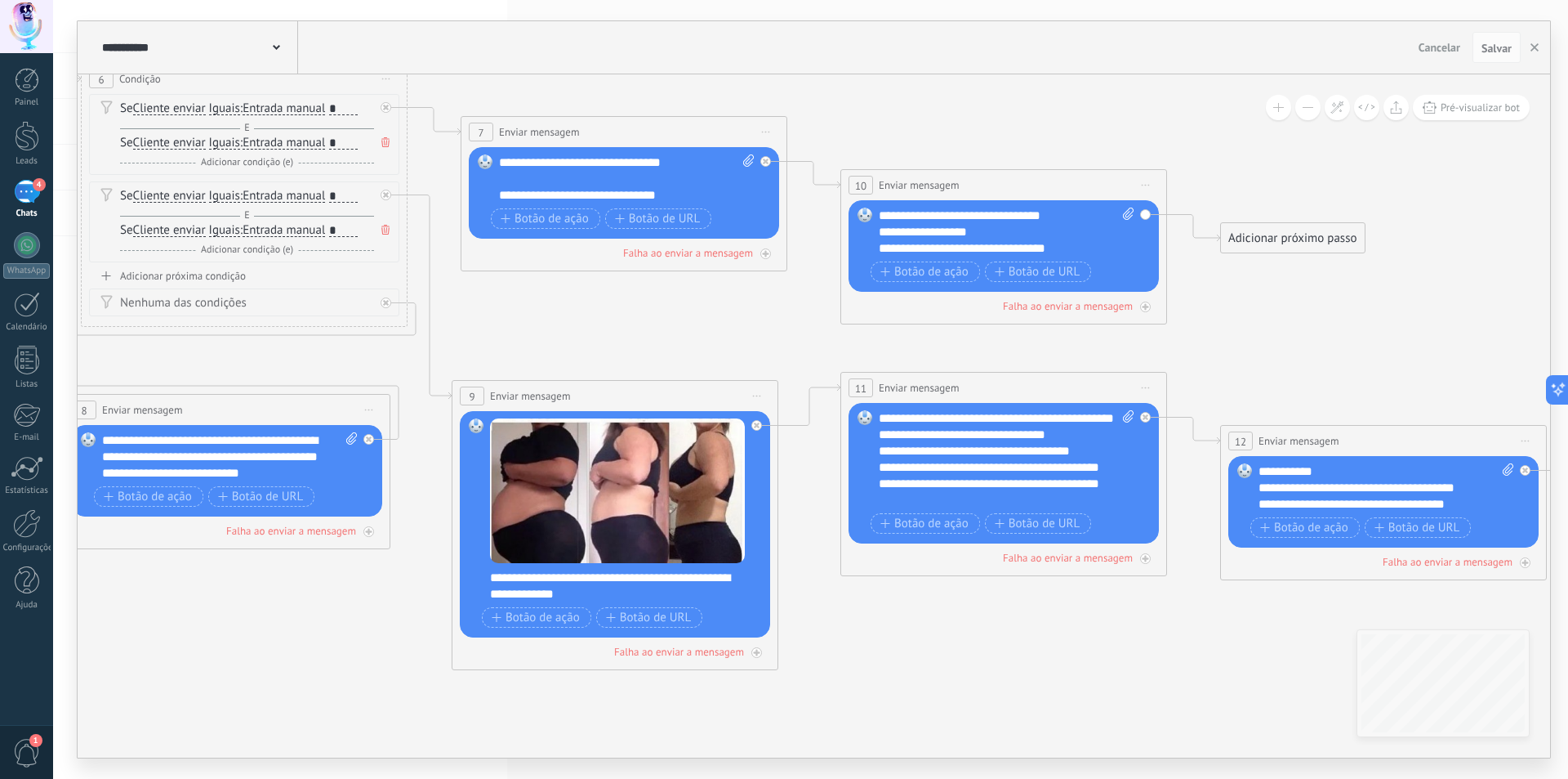
drag, startPoint x: 696, startPoint y: 311, endPoint x: 691, endPoint y: 358, distance: 47.3
click at [691, 358] on icon at bounding box center [721, 394] width 3989 height 1765
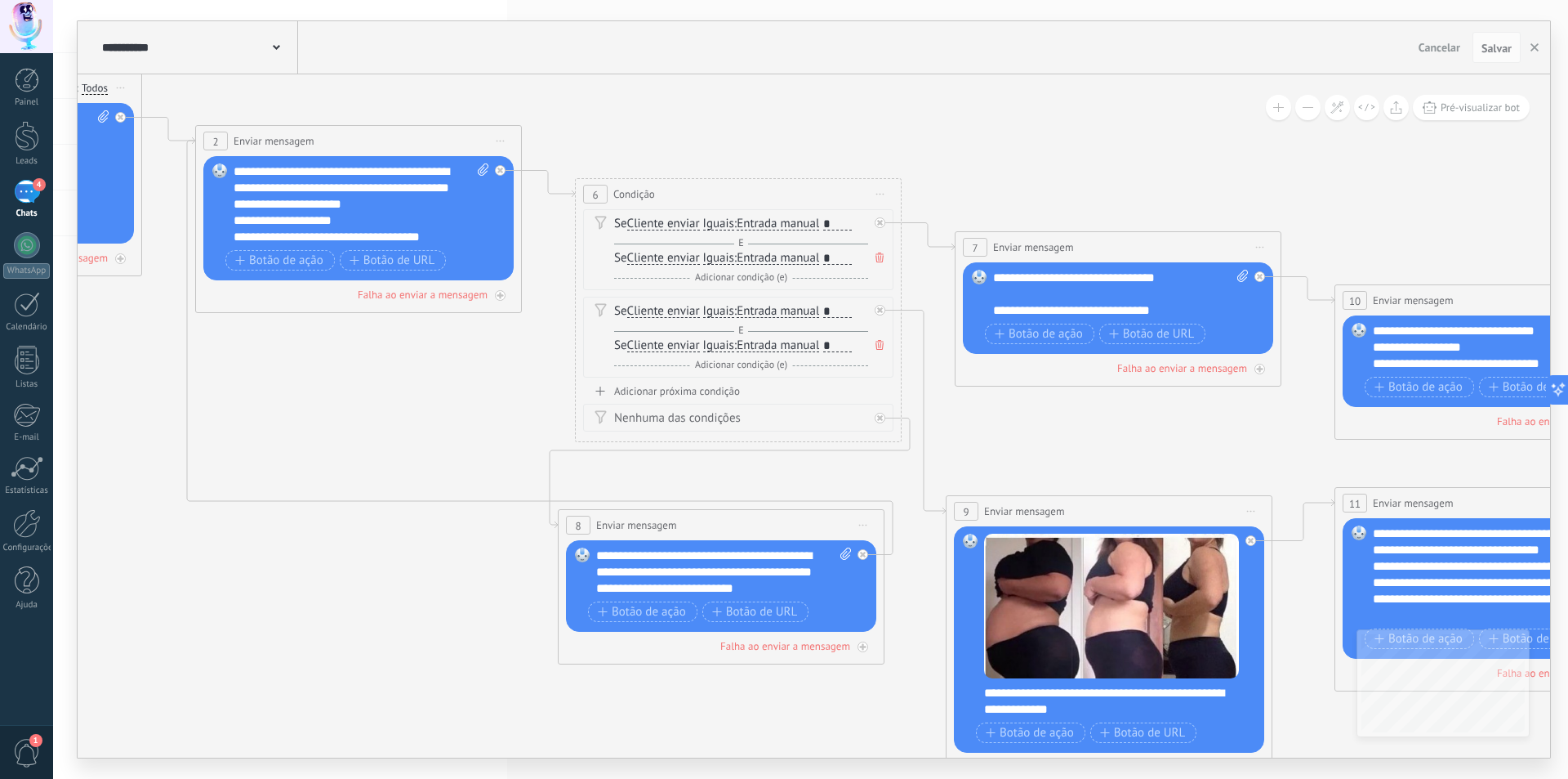
drag, startPoint x: 621, startPoint y: 308, endPoint x: 1115, endPoint y: 422, distance: 507.0
click at [1115, 422] on icon at bounding box center [1214, 509] width 3989 height 1765
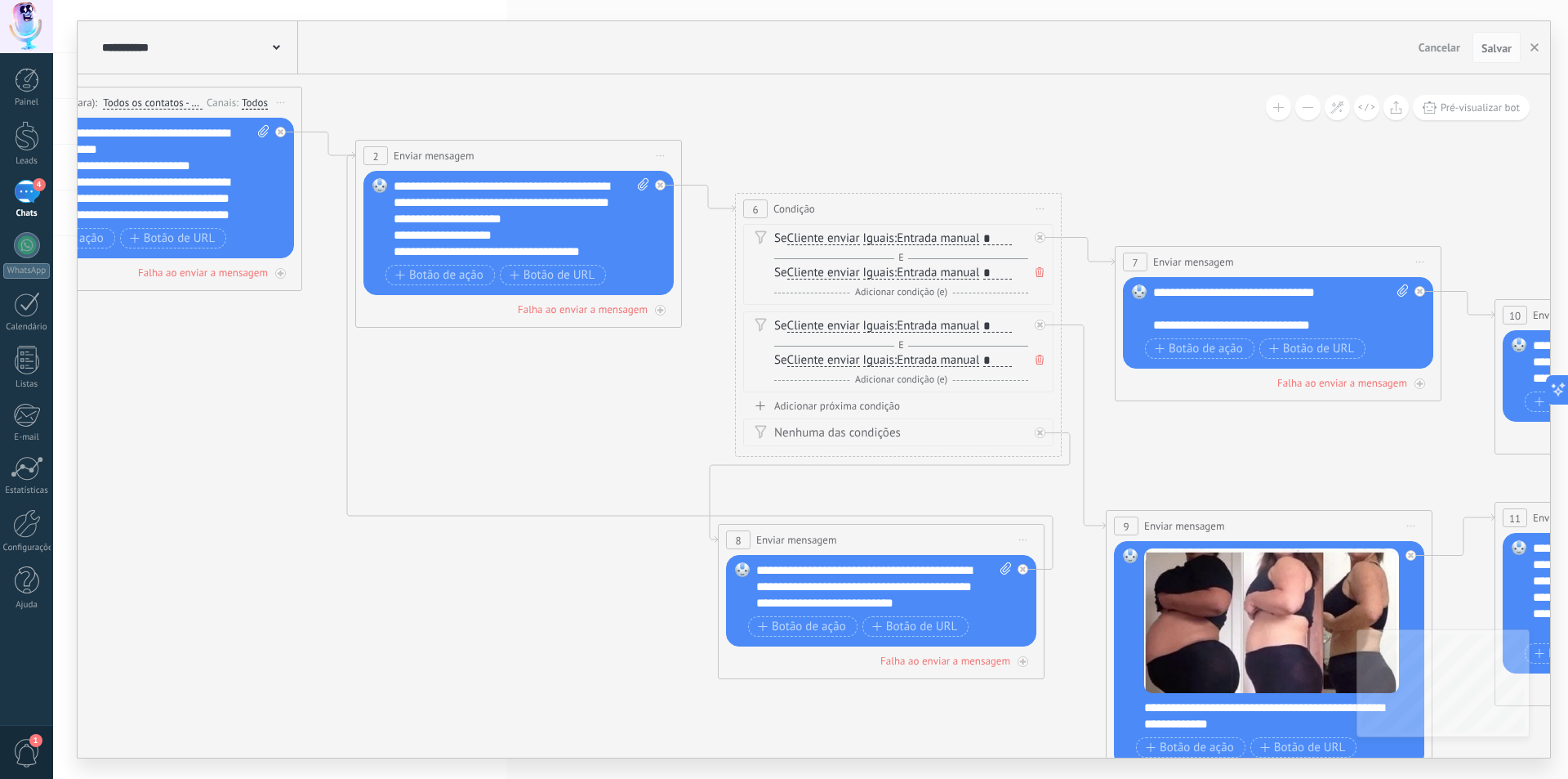
drag, startPoint x: 1124, startPoint y: 177, endPoint x: 1284, endPoint y: 191, distance: 160.6
click at [1284, 191] on icon at bounding box center [1375, 524] width 3989 height 1765
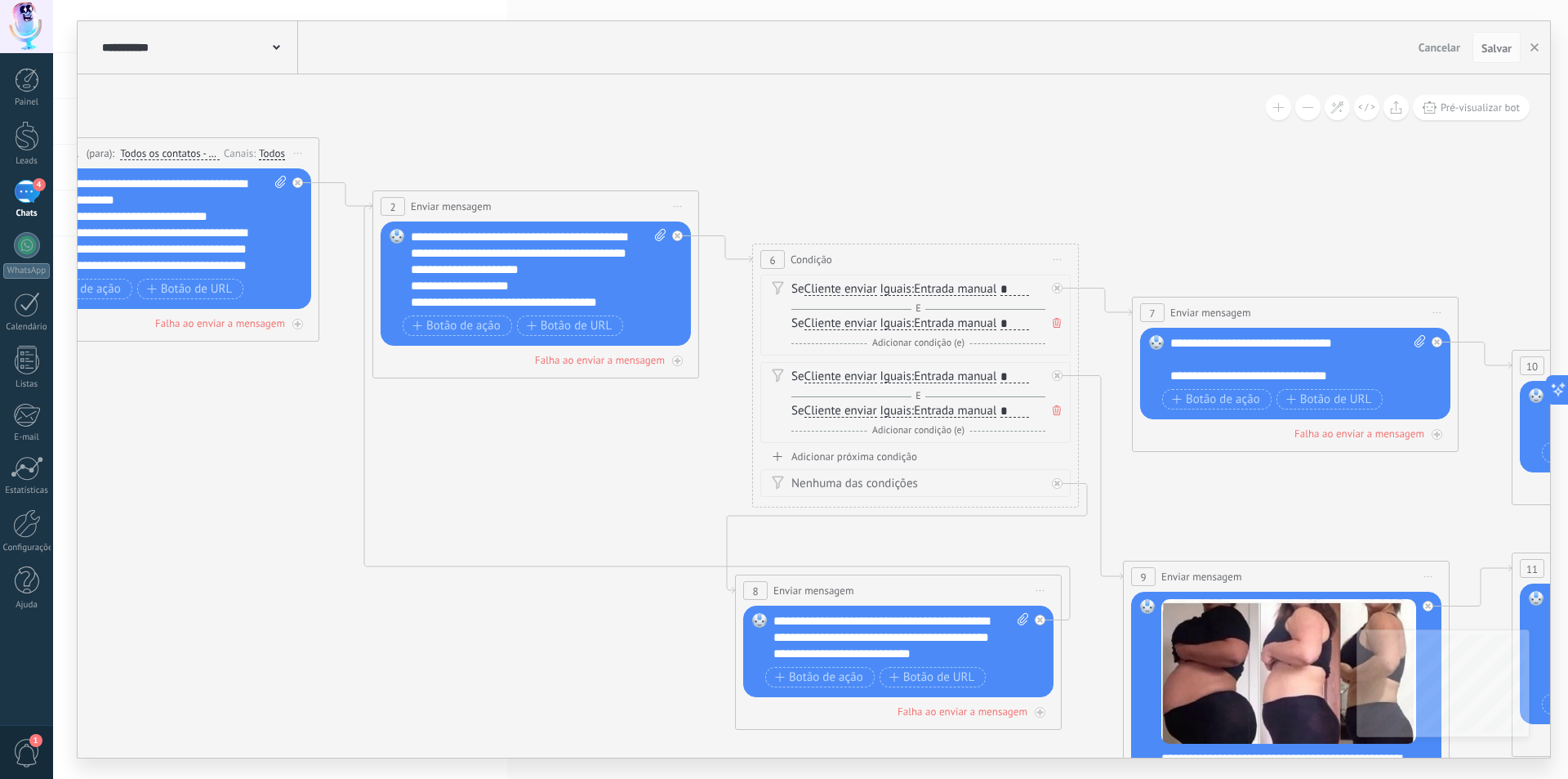
drag, startPoint x: 865, startPoint y: 121, endPoint x: 323, endPoint y: 107, distance: 542.2
click at [323, 107] on icon at bounding box center [1392, 575] width 3989 height 1765
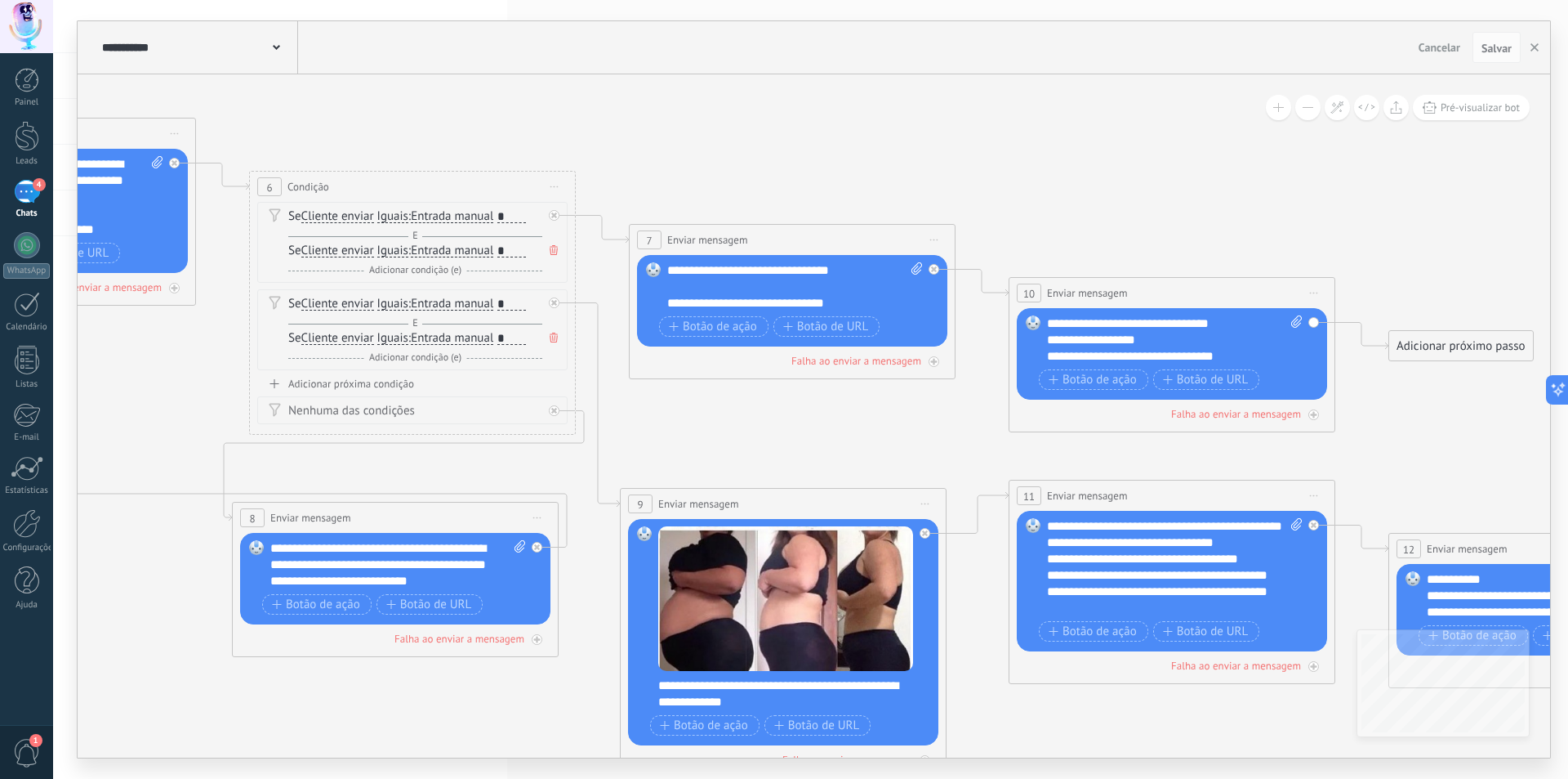
drag, startPoint x: 1082, startPoint y: 158, endPoint x: 930, endPoint y: 140, distance: 153.1
click at [930, 140] on icon at bounding box center [889, 501] width 3989 height 1765
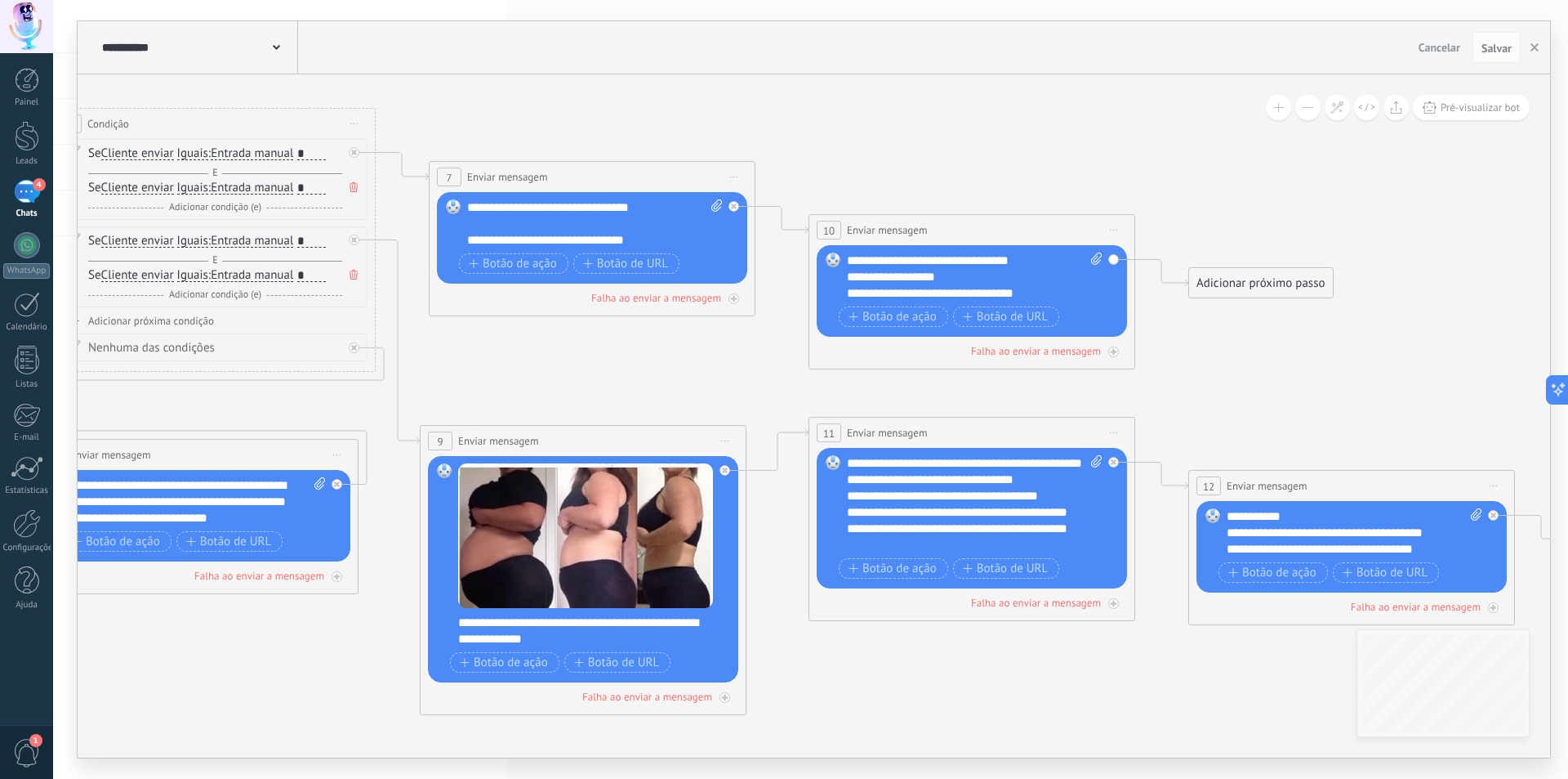
drag, startPoint x: 770, startPoint y: 177, endPoint x: 630, endPoint y: 109, distance: 155.6
click at [630, 109] on icon at bounding box center [689, 438] width 3989 height 1765
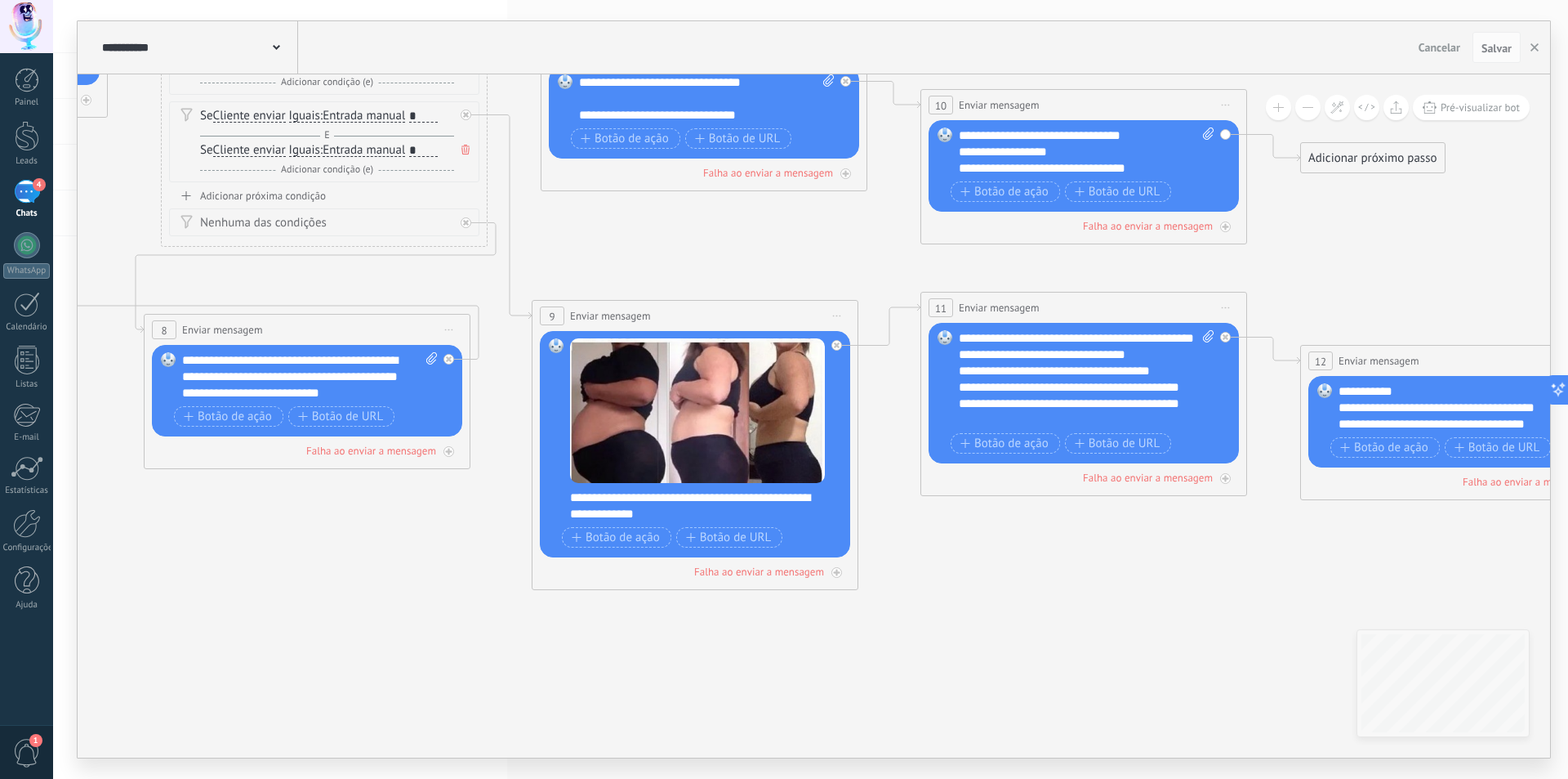
drag, startPoint x: 673, startPoint y: 367, endPoint x: 800, endPoint y: 242, distance: 178.2
click at [800, 242] on icon at bounding box center [800, 314] width 3989 height 1765
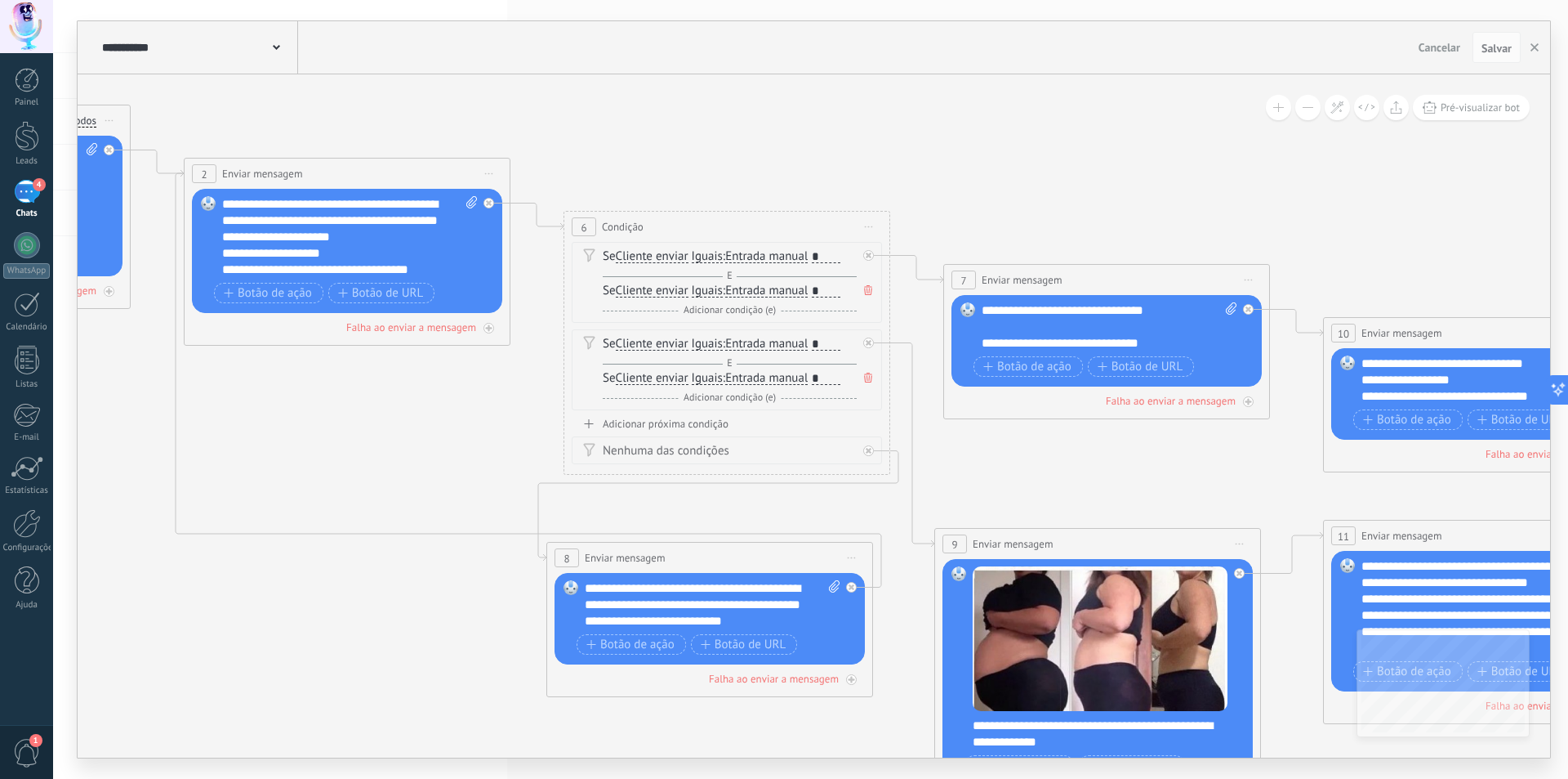
drag, startPoint x: 702, startPoint y: 258, endPoint x: 1055, endPoint y: 489, distance: 421.9
click at [1089, 485] on icon at bounding box center [1203, 542] width 3989 height 1765
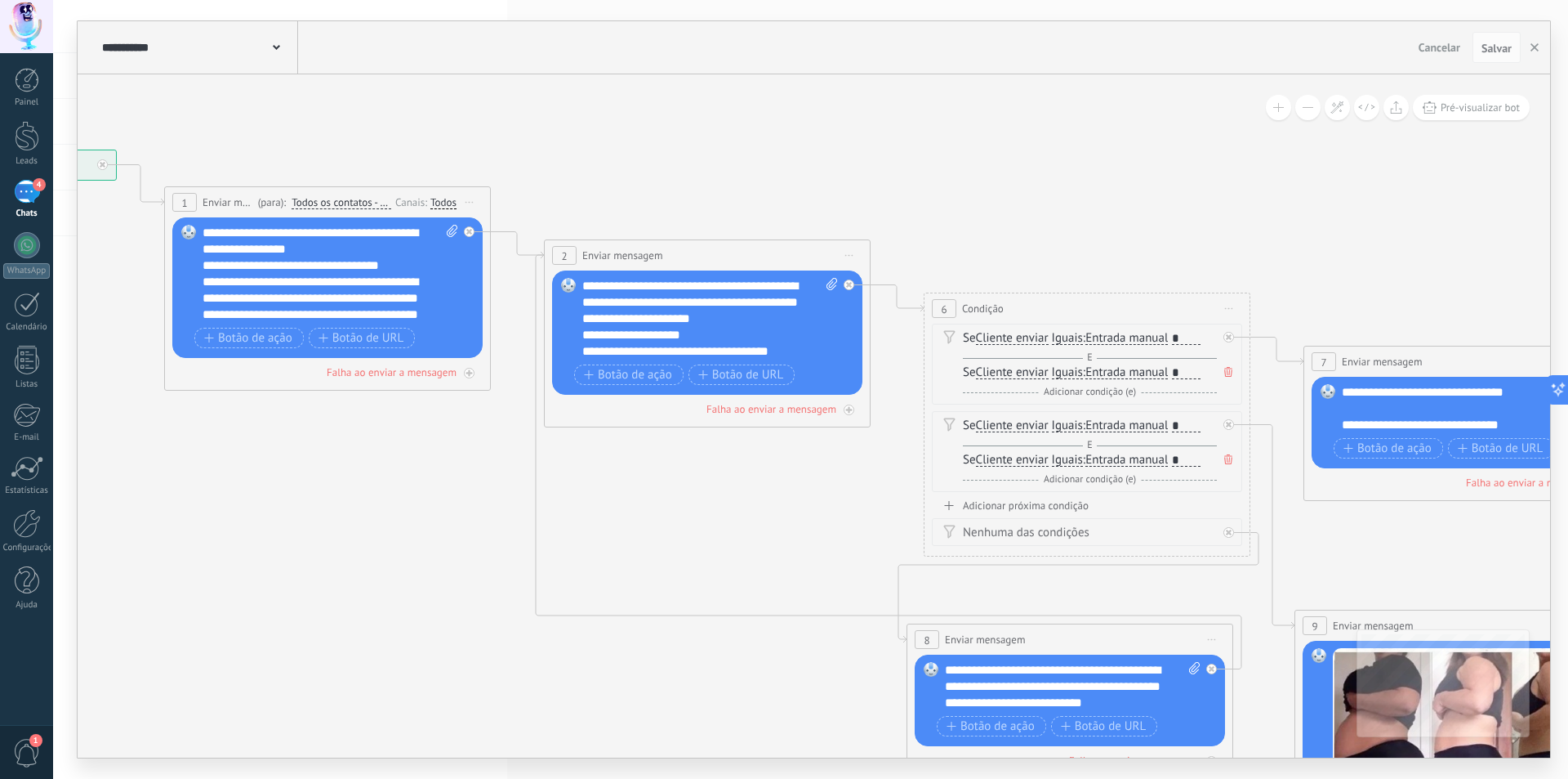
drag, startPoint x: 612, startPoint y: 491, endPoint x: 709, endPoint y: 513, distance: 99.5
click at [736, 534] on icon at bounding box center [1563, 624] width 3989 height 1765
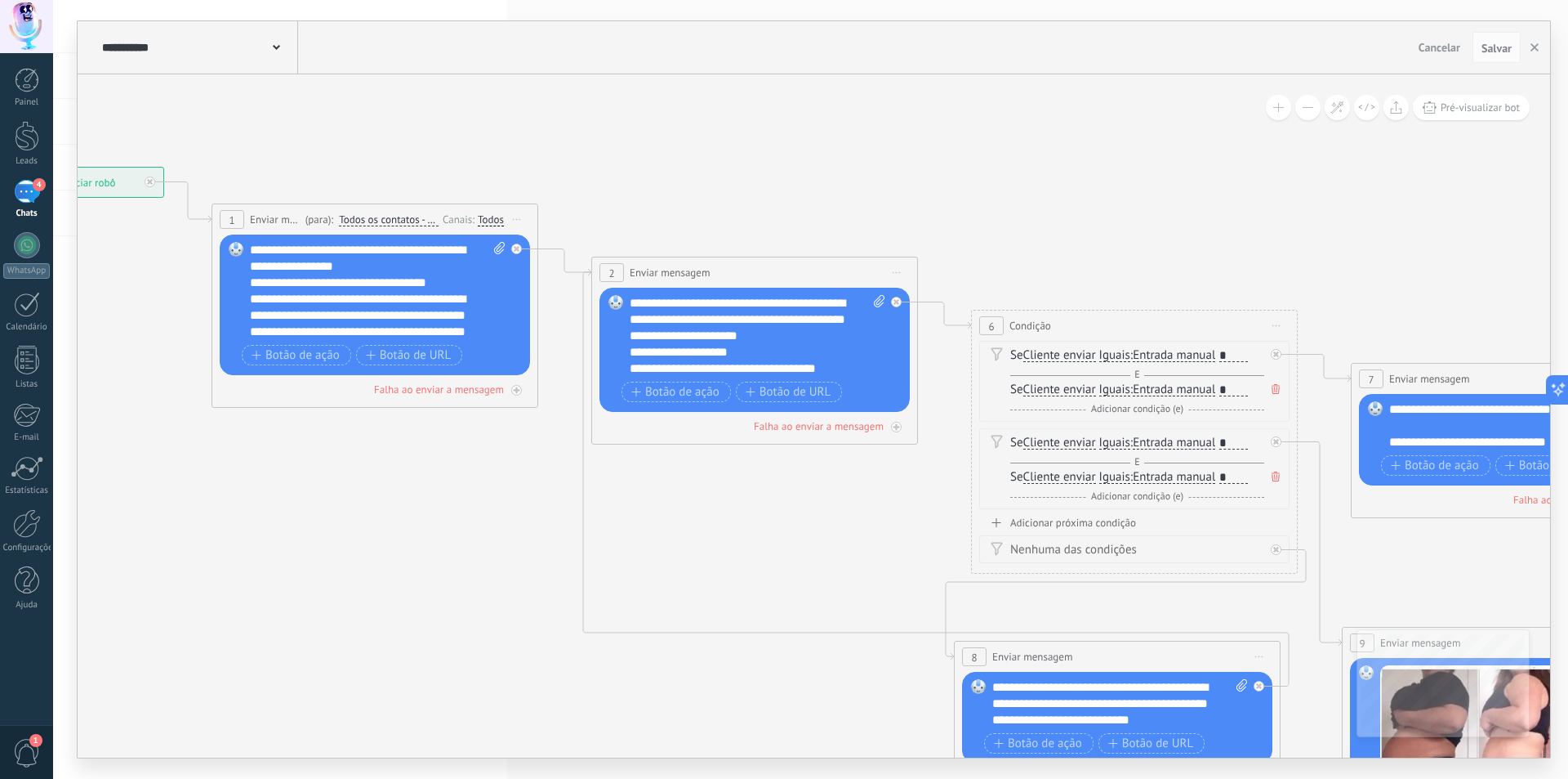
click at [114, 184] on div "**********" at bounding box center [95, 182] width 137 height 29
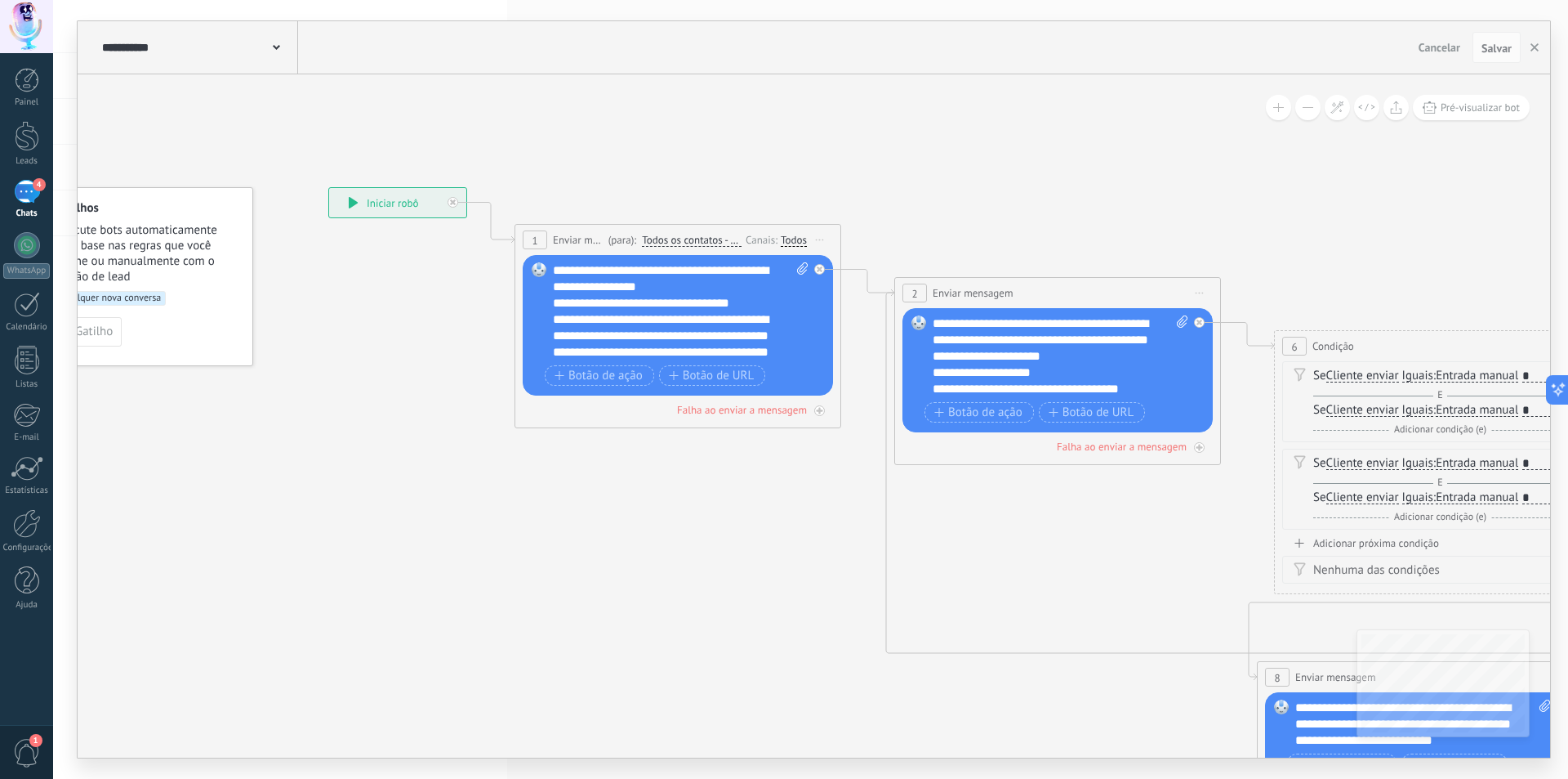
drag, startPoint x: 177, startPoint y: 410, endPoint x: 446, endPoint y: 423, distance: 269.3
click at [379, 202] on div "**********" at bounding box center [398, 202] width 137 height 29
click at [378, 207] on div "**********" at bounding box center [398, 202] width 137 height 29
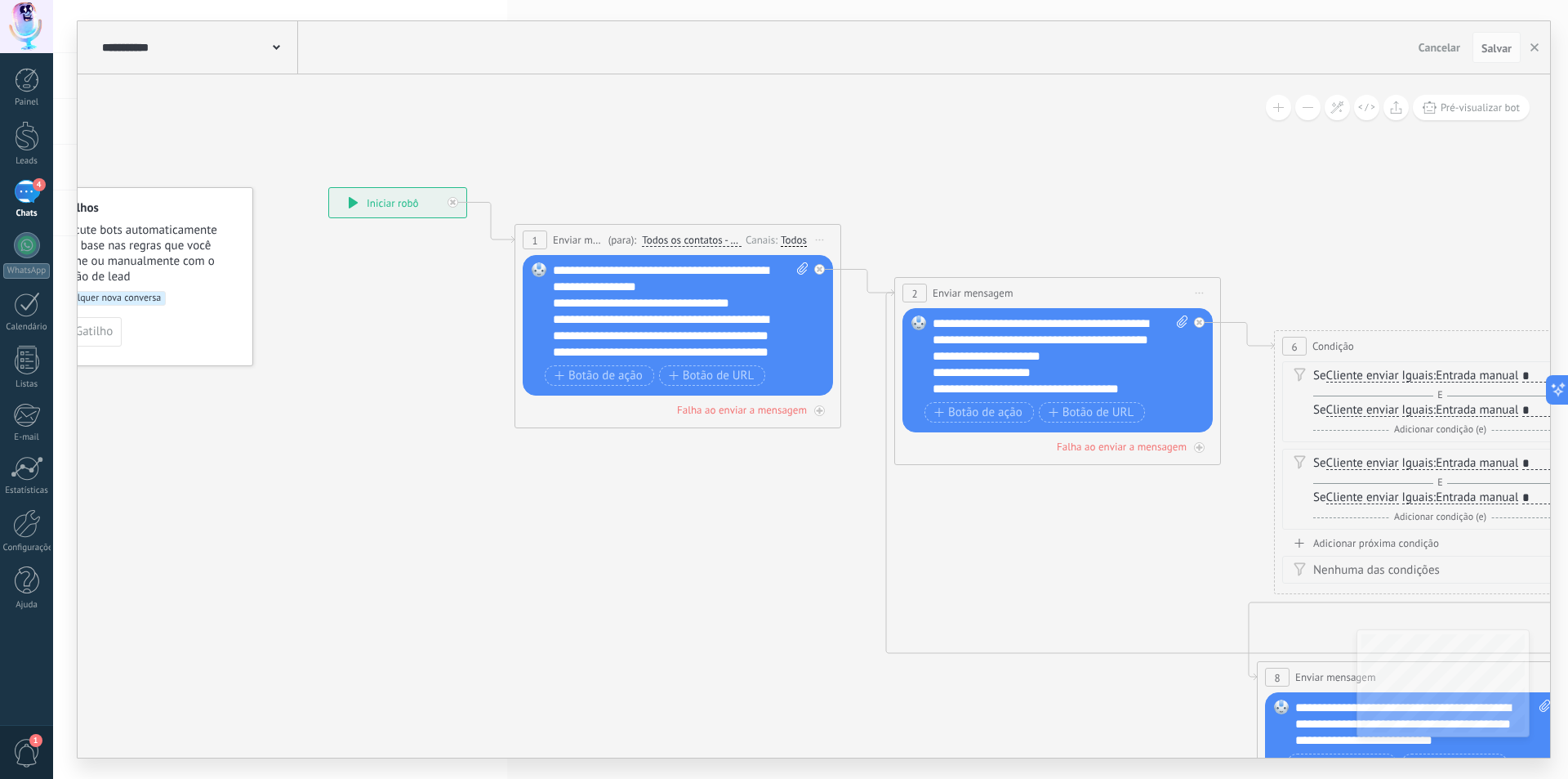
click at [378, 207] on div "**********" at bounding box center [398, 202] width 137 height 29
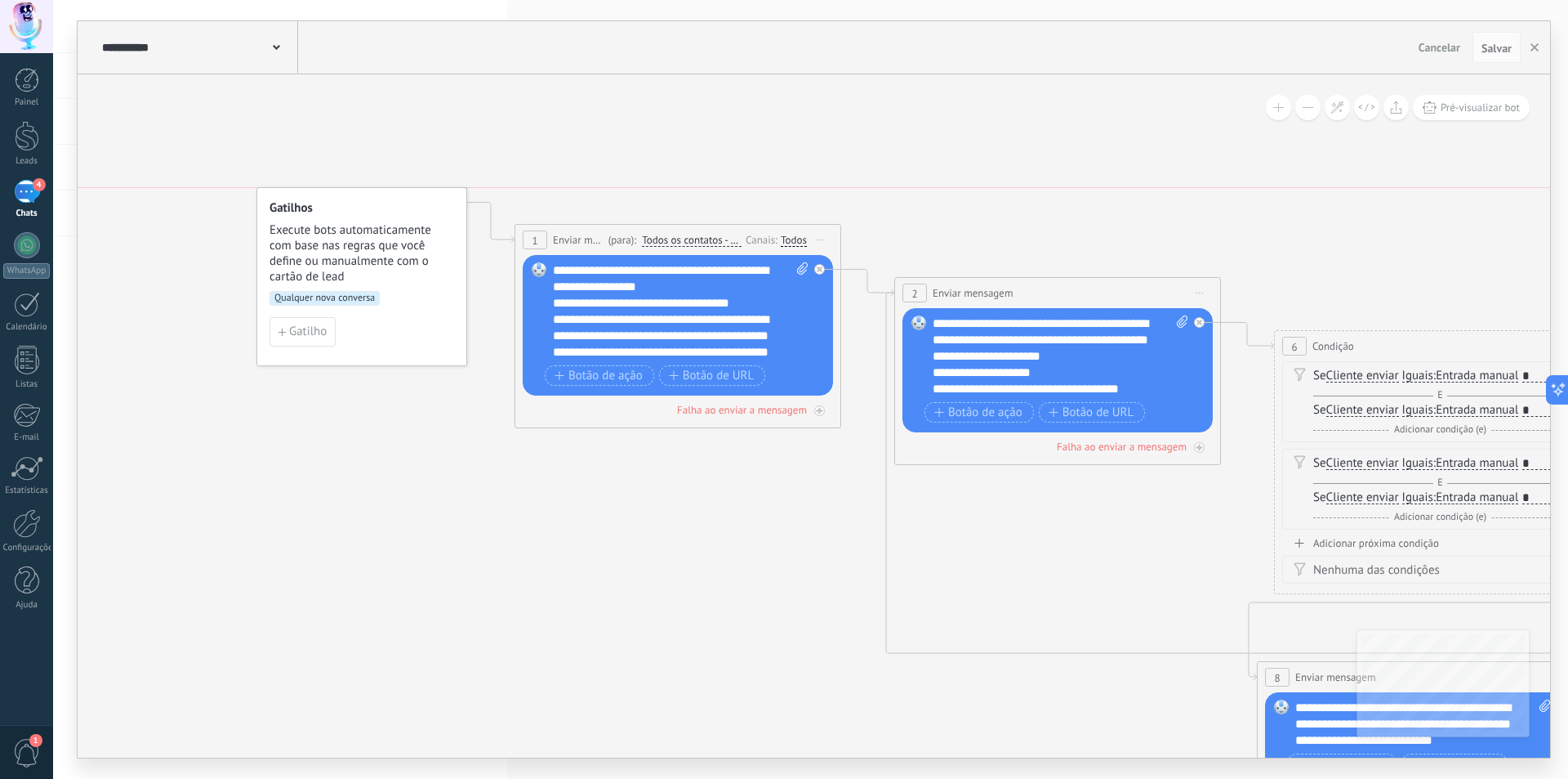
drag, startPoint x: 370, startPoint y: 325, endPoint x: 447, endPoint y: 325, distance: 77.0
click at [447, 325] on div "Gatilho" at bounding box center [362, 331] width 184 height 29
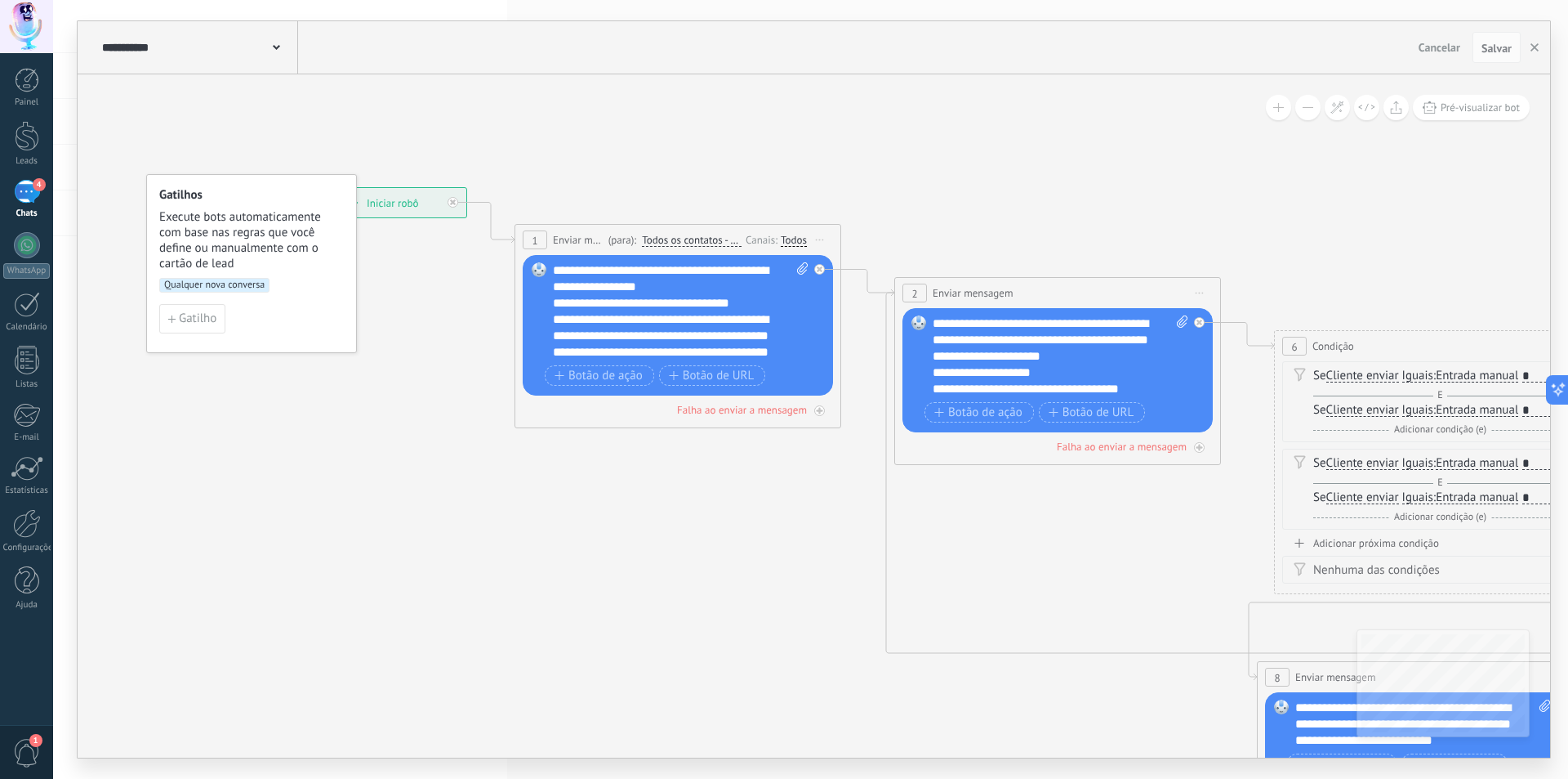
drag, startPoint x: 446, startPoint y: 331, endPoint x: 296, endPoint y: 320, distance: 150.4
click at [296, 320] on div "Gatilho" at bounding box center [251, 318] width 184 height 29
click at [160, 320] on span "Gatilho" at bounding box center [160, 321] width 38 height 11
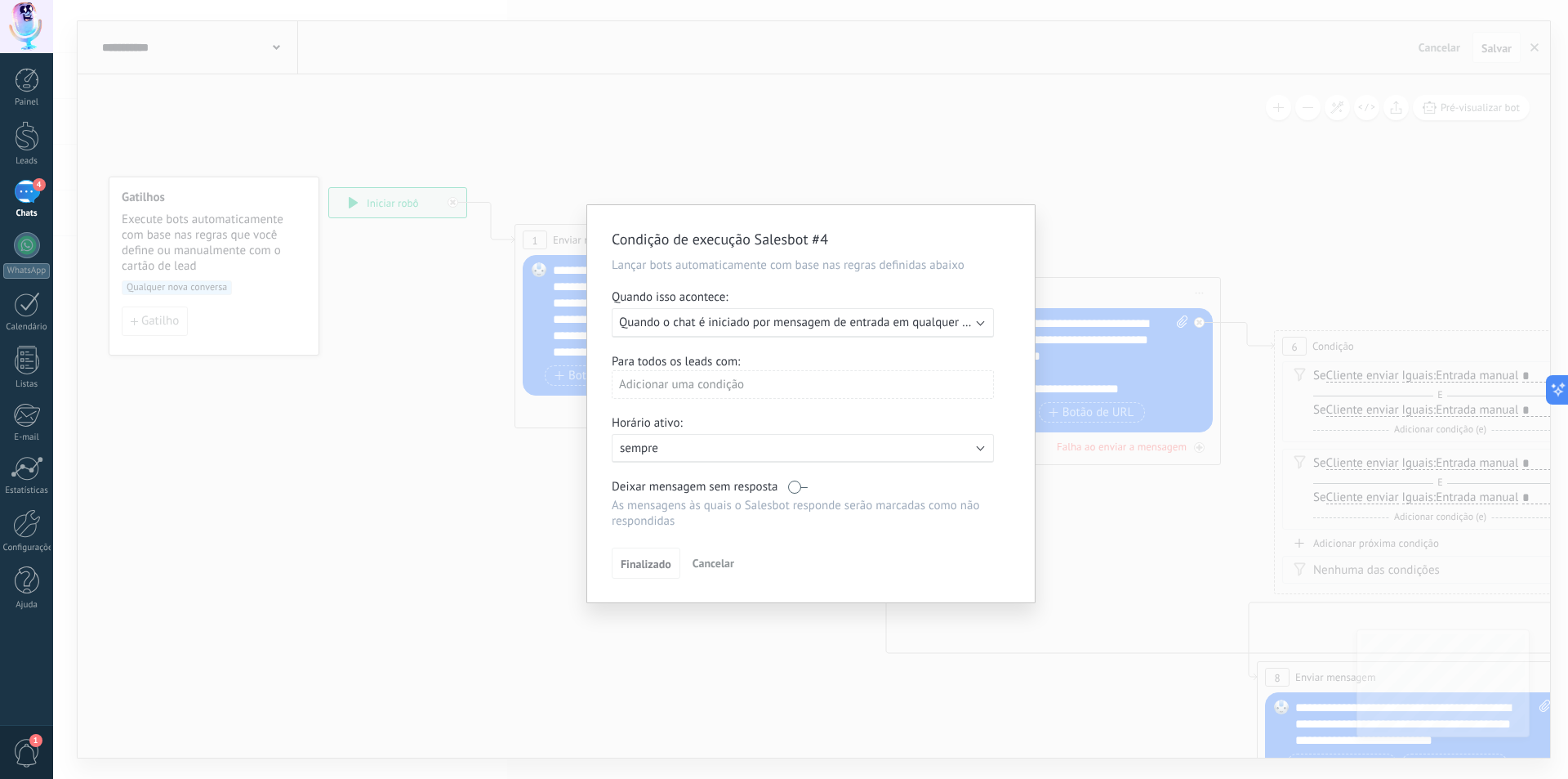
click at [866, 127] on div "Condição de execução Salesbot #4 Lançar bots automaticamente com base nas regra…" at bounding box center [810, 390] width 1515 height 779
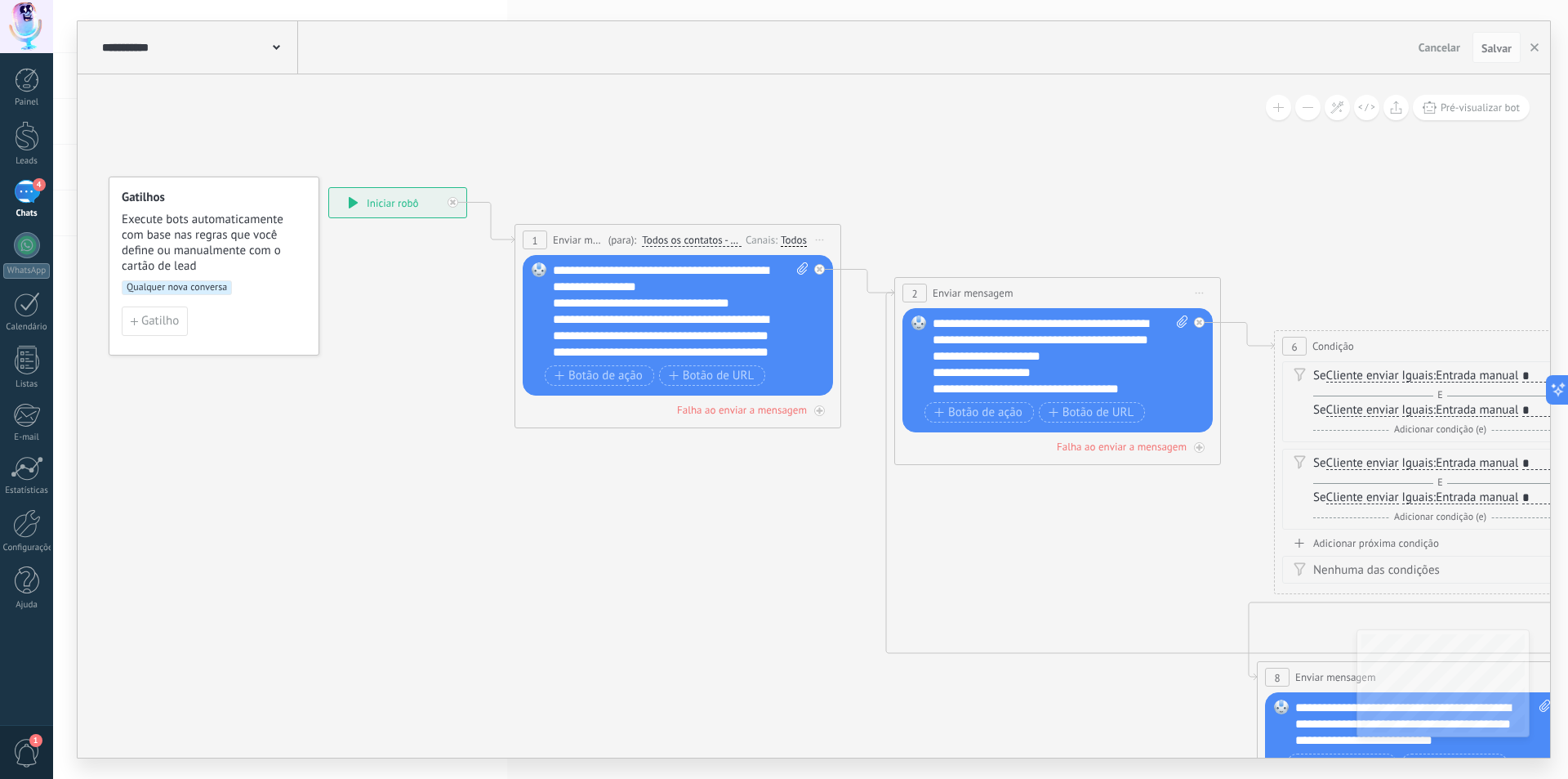
click at [207, 282] on span "Qualquer nova conversa" at bounding box center [176, 288] width 110 height 15
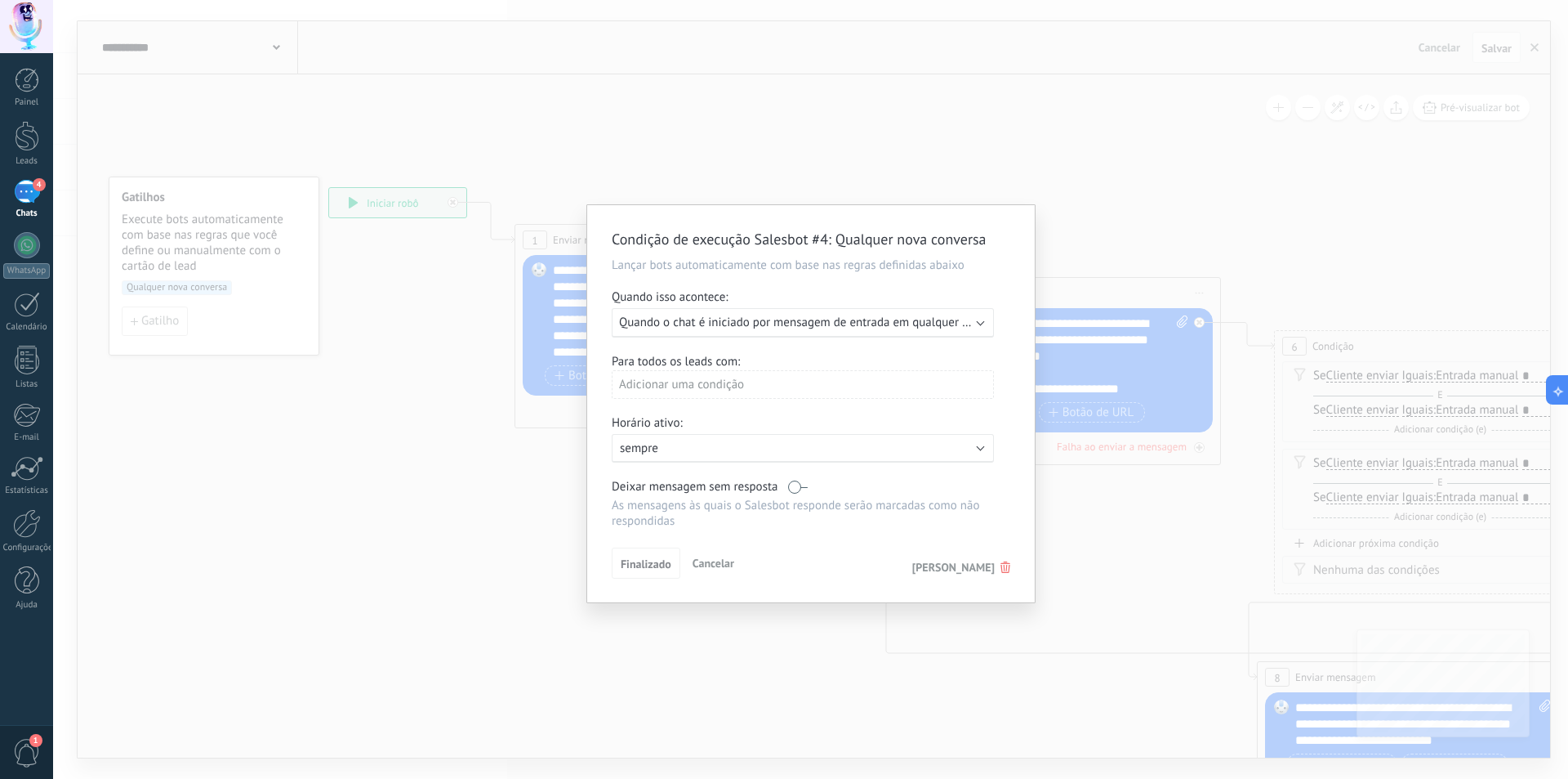
click at [986, 320] on div "Executar: Quando o chat é iniciado por mensagem de entrada em qualquer canal" at bounding box center [802, 322] width 382 height 29
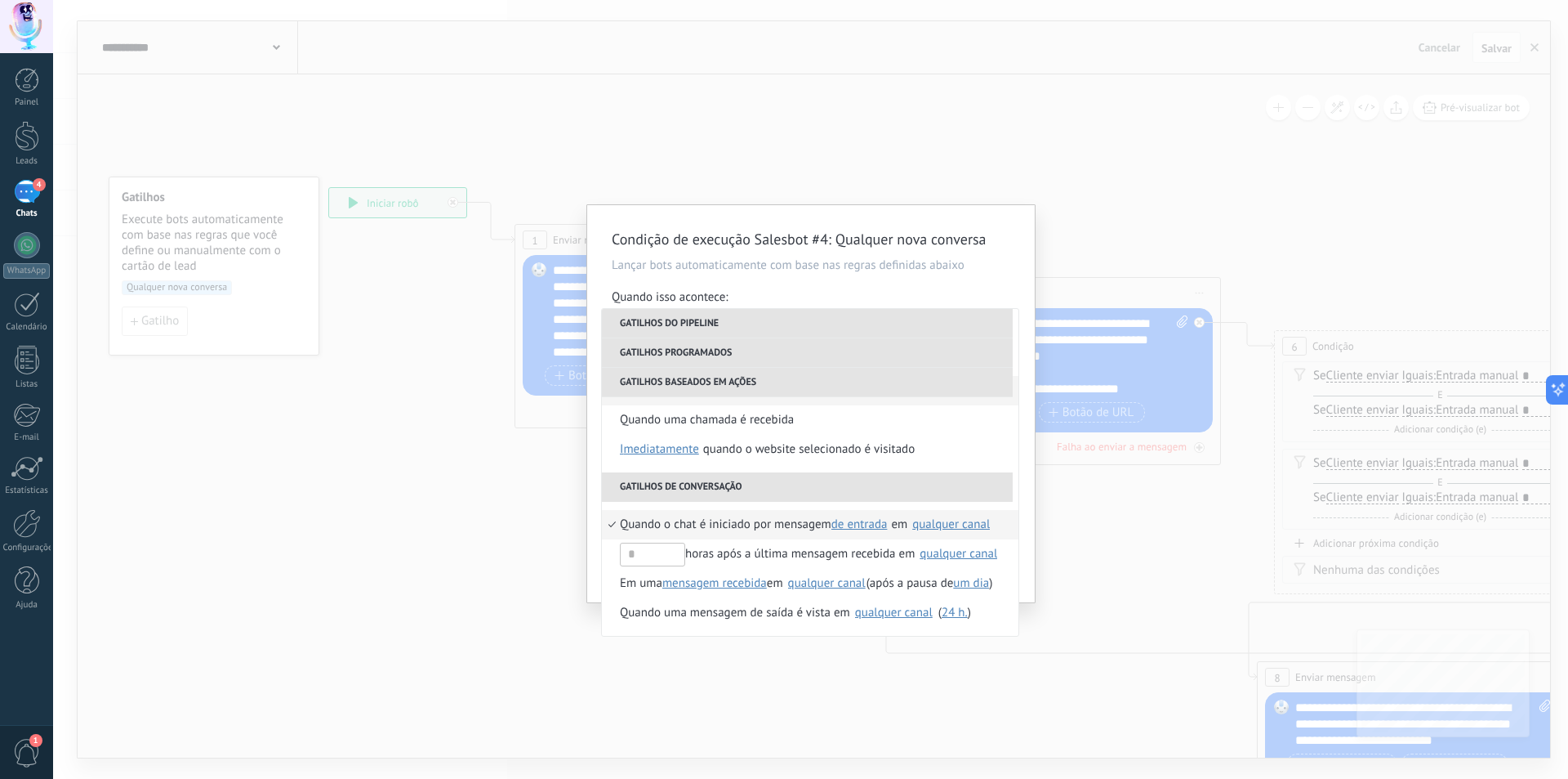
scroll to position [386, 0]
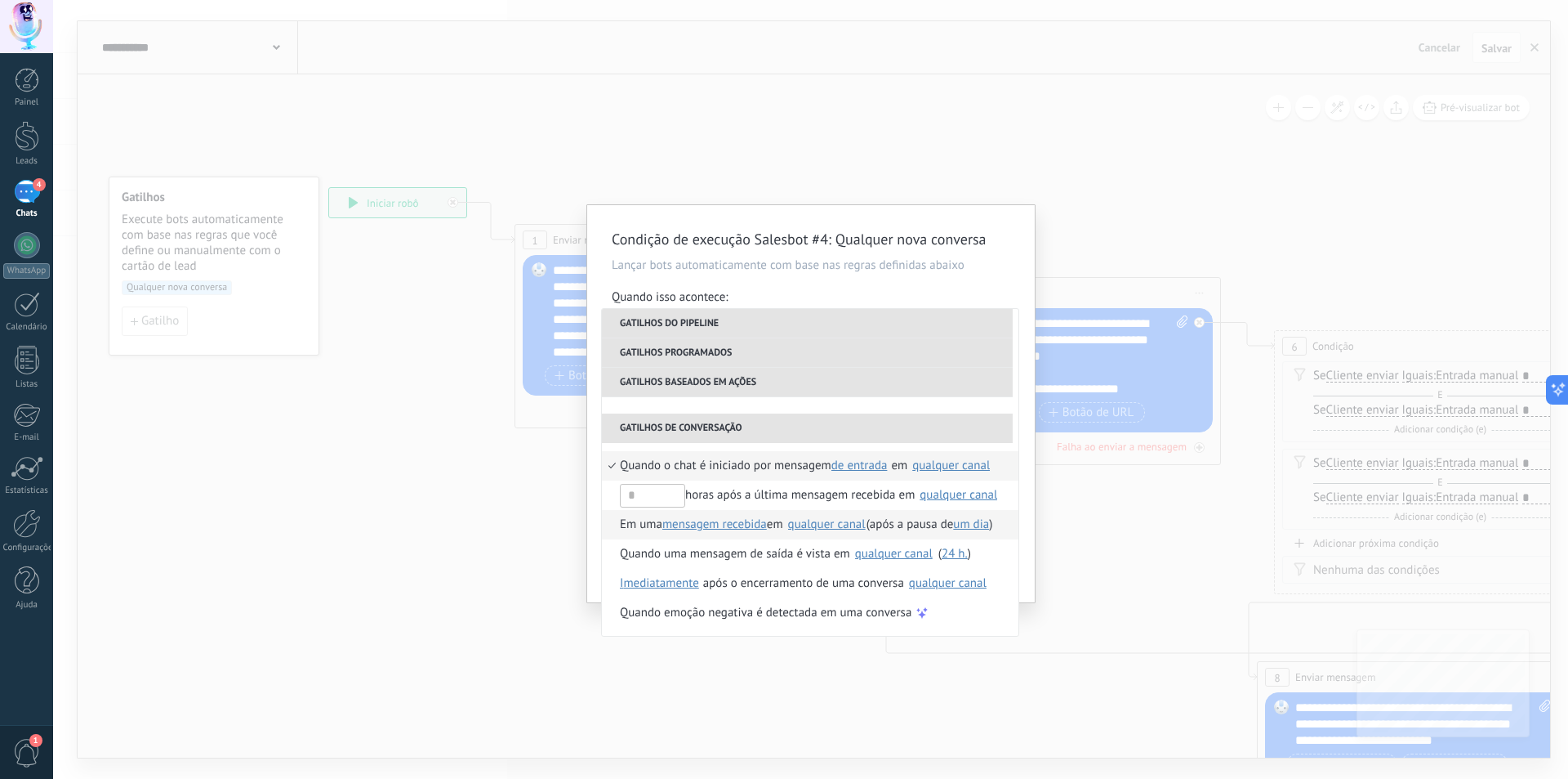
click at [784, 525] on span "em" at bounding box center [775, 524] width 16 height 29
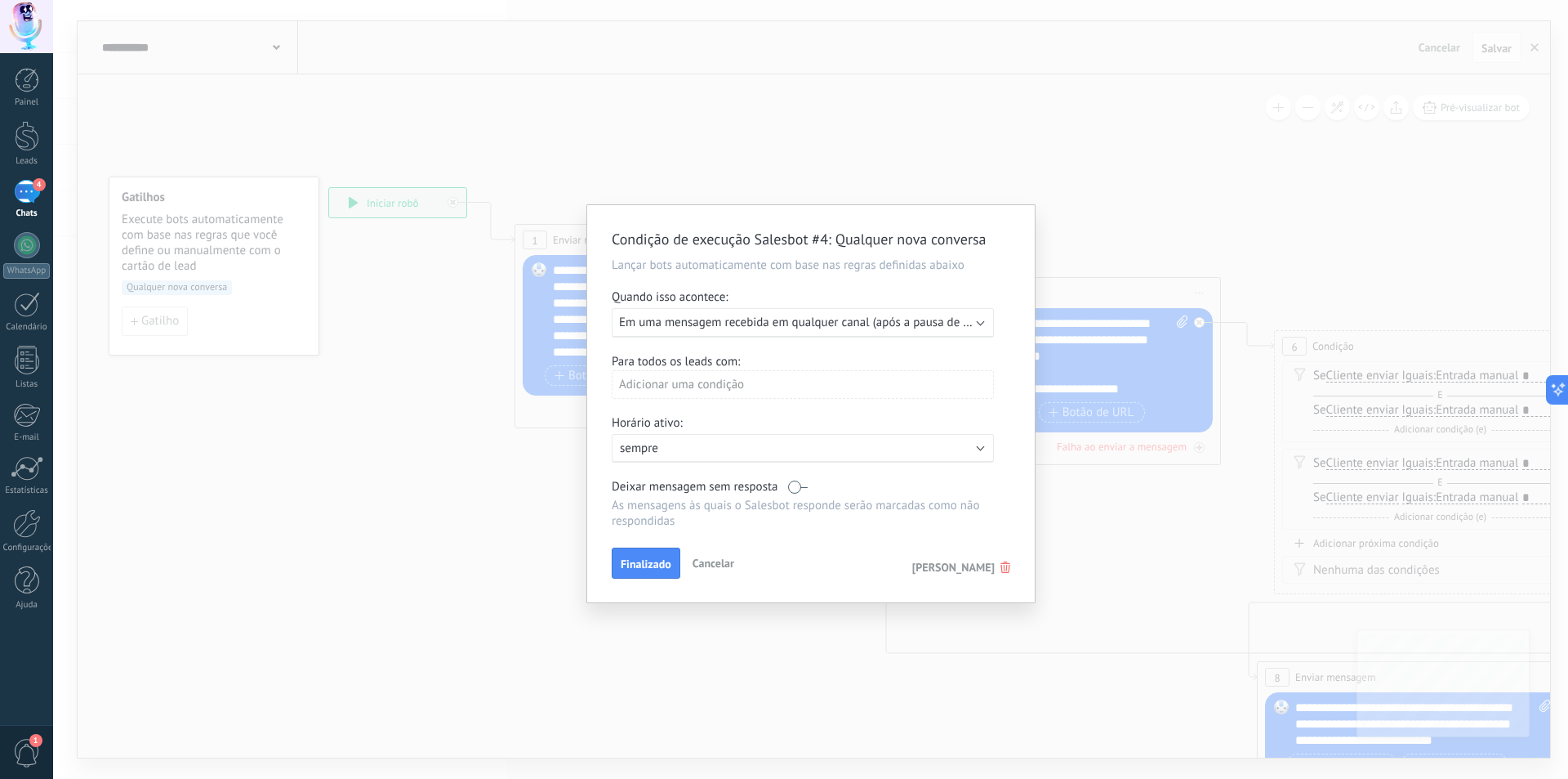
click at [866, 325] on span "Em uma mensagem recebida em qualquer canal (após a pausa de Um dia)" at bounding box center [811, 322] width 385 height 16
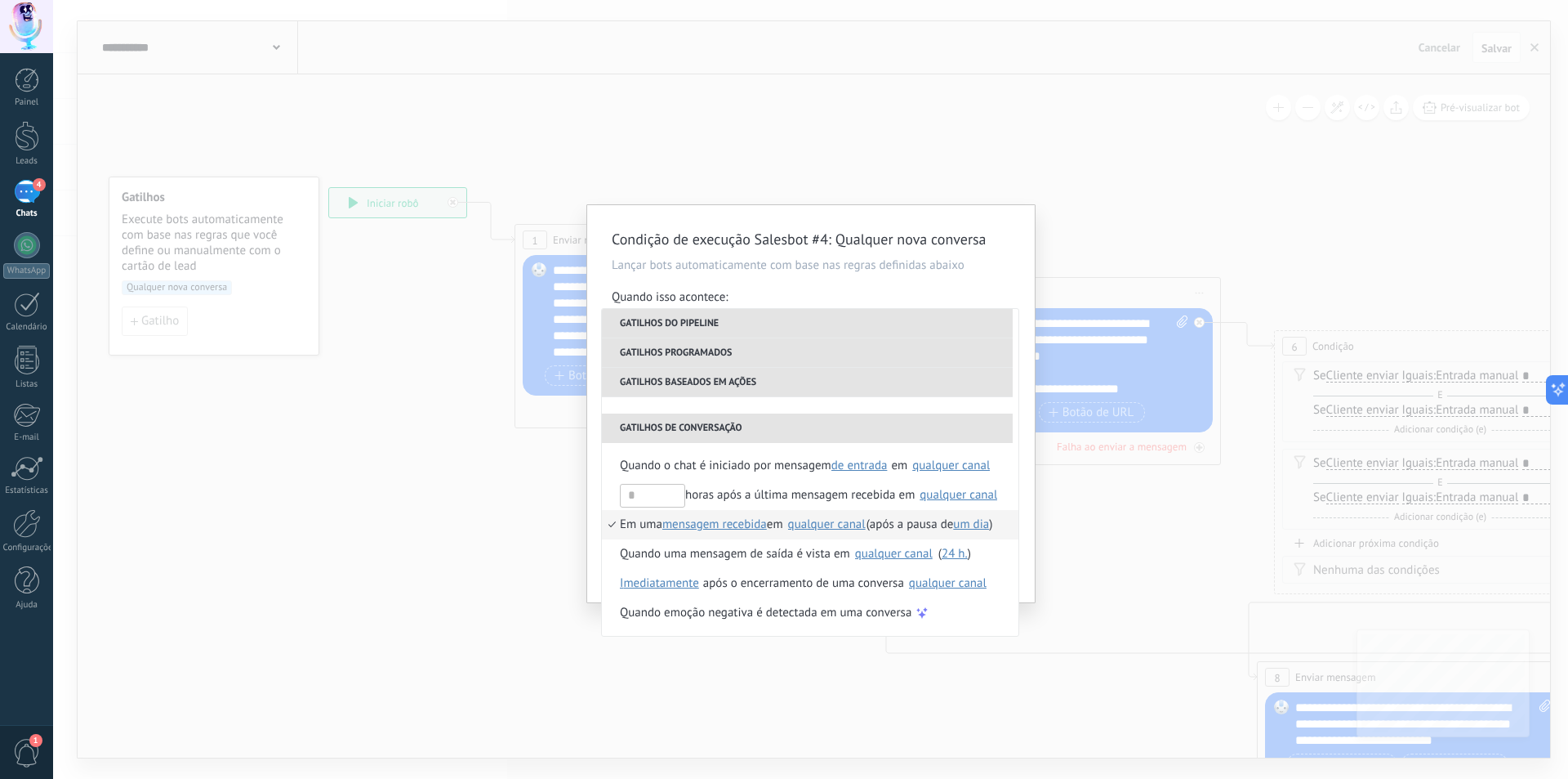
click at [964, 523] on span "um dia" at bounding box center [972, 524] width 36 height 16
click at [992, 580] on span "5 min." at bounding box center [1081, 582] width 248 height 16
click at [648, 526] on span "Em uma" at bounding box center [641, 524] width 42 height 29
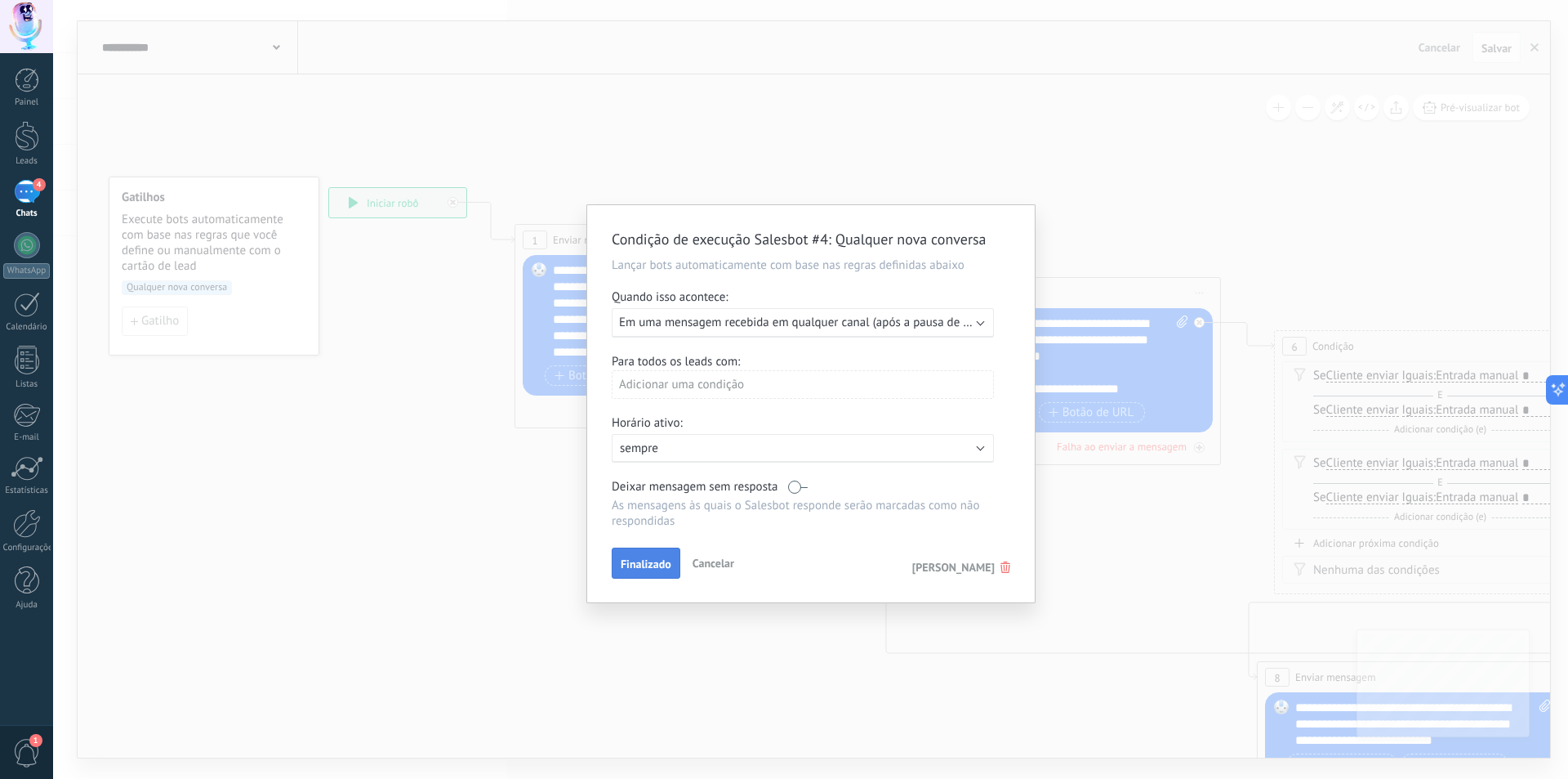
click at [663, 569] on span "Finalizado" at bounding box center [646, 564] width 51 height 11
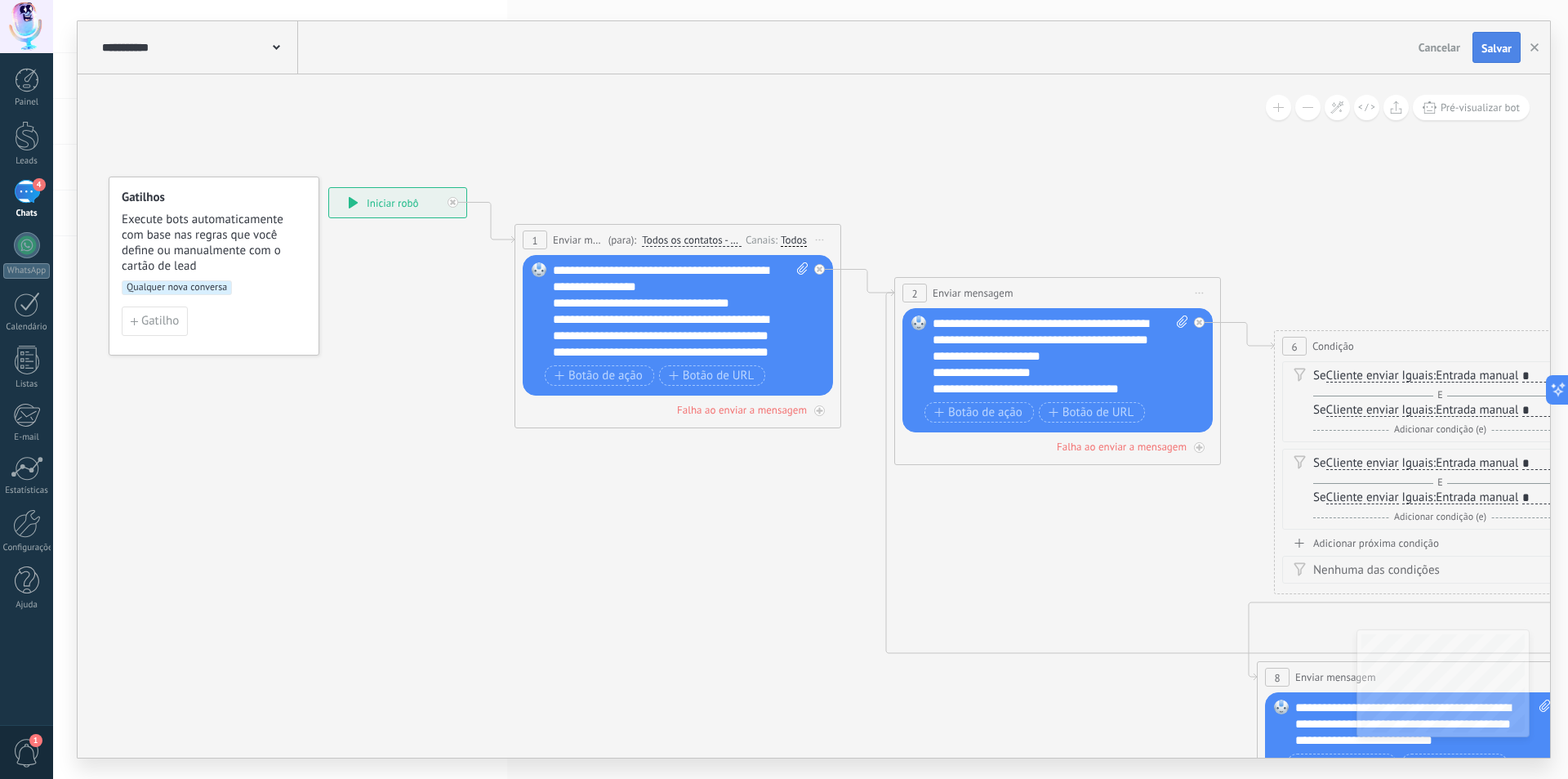
click at [1495, 43] on span "Salvar" at bounding box center [1497, 48] width 30 height 11
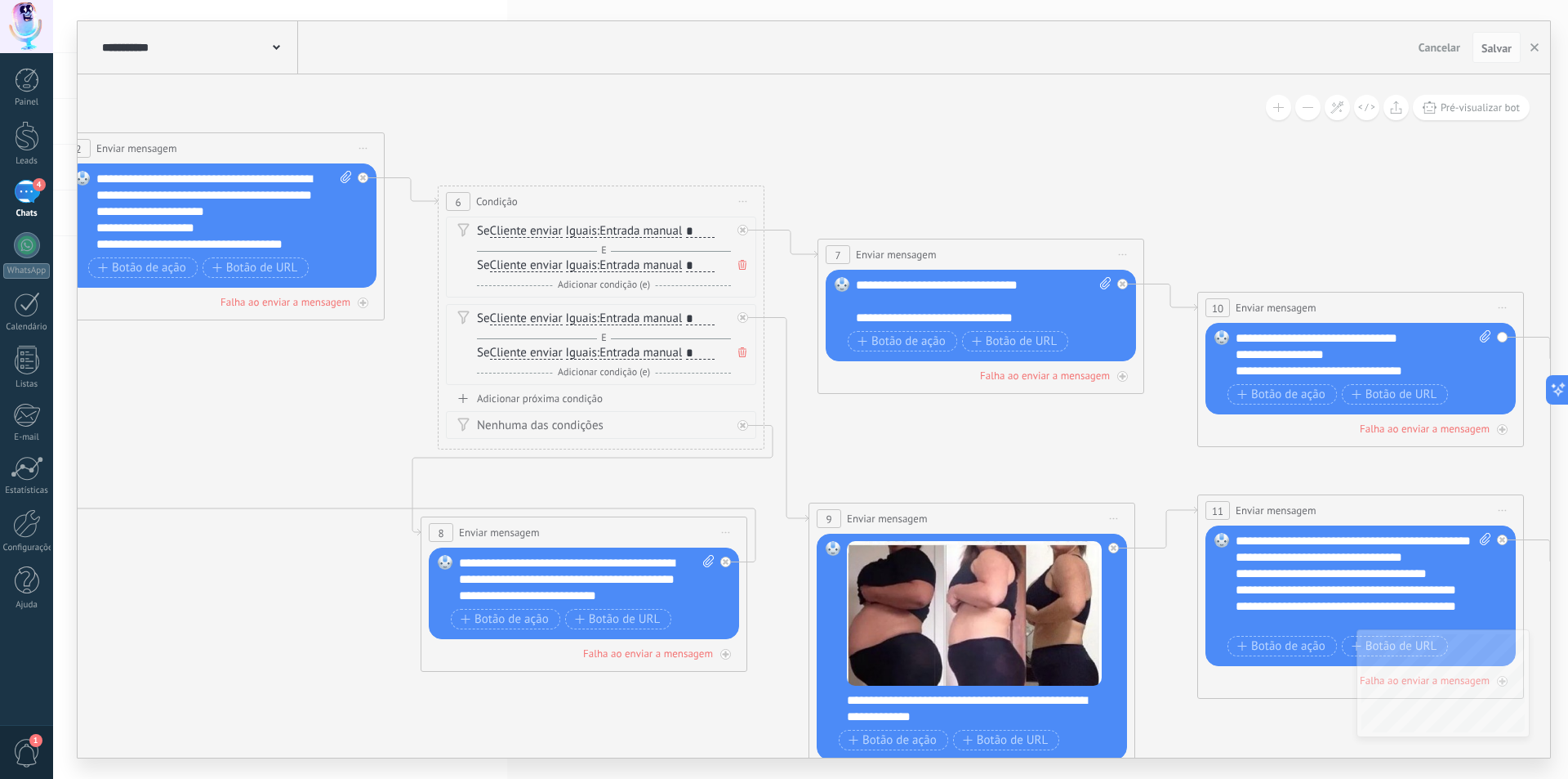
drag, startPoint x: 1301, startPoint y: 246, endPoint x: 545, endPoint y: 127, distance: 765.3
click at [545, 127] on icon at bounding box center [1078, 517] width 3989 height 1765
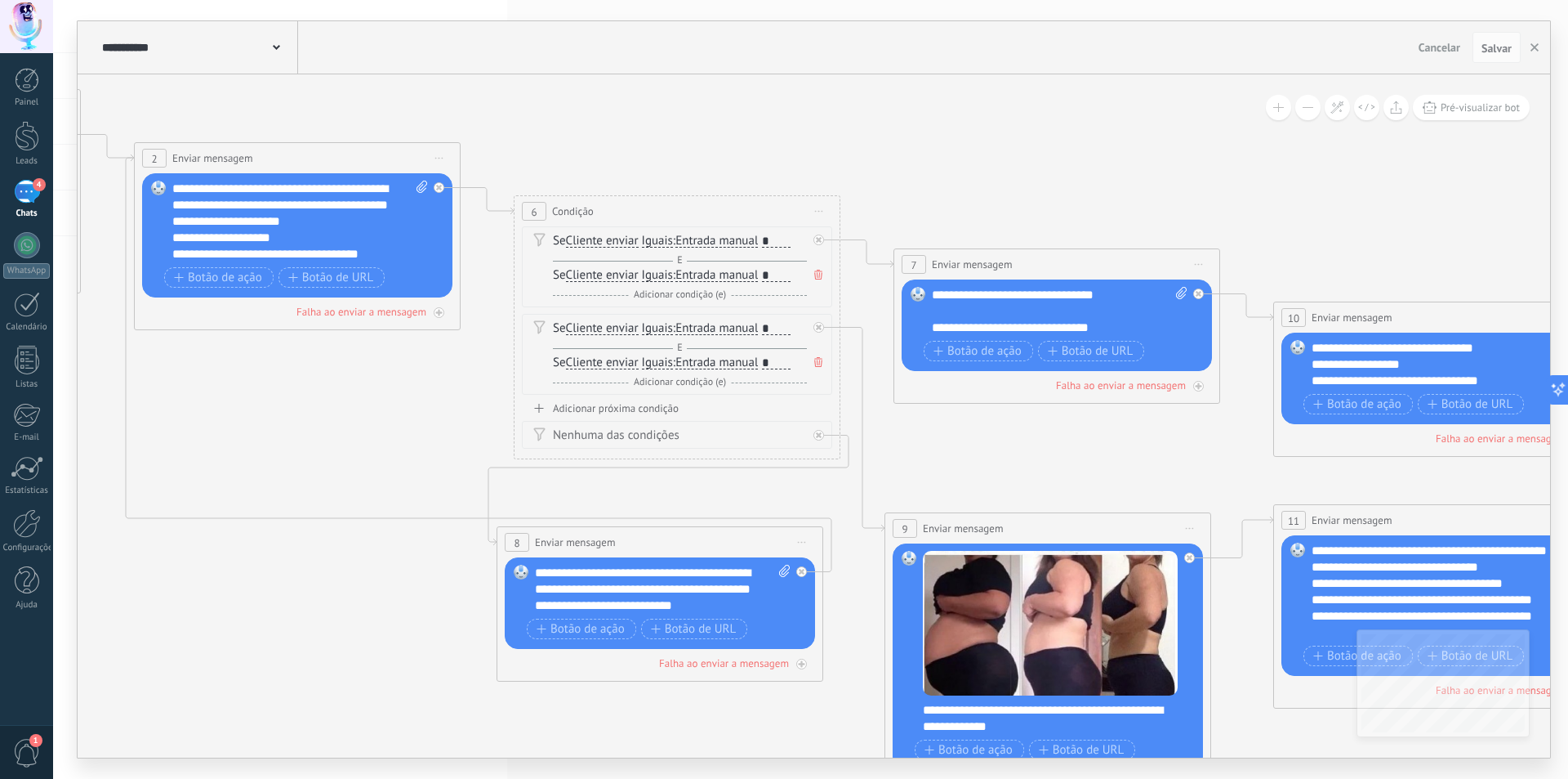
drag, startPoint x: 662, startPoint y: 143, endPoint x: 734, endPoint y: 147, distance: 72.1
click at [734, 147] on icon at bounding box center [1153, 526] width 3989 height 1765
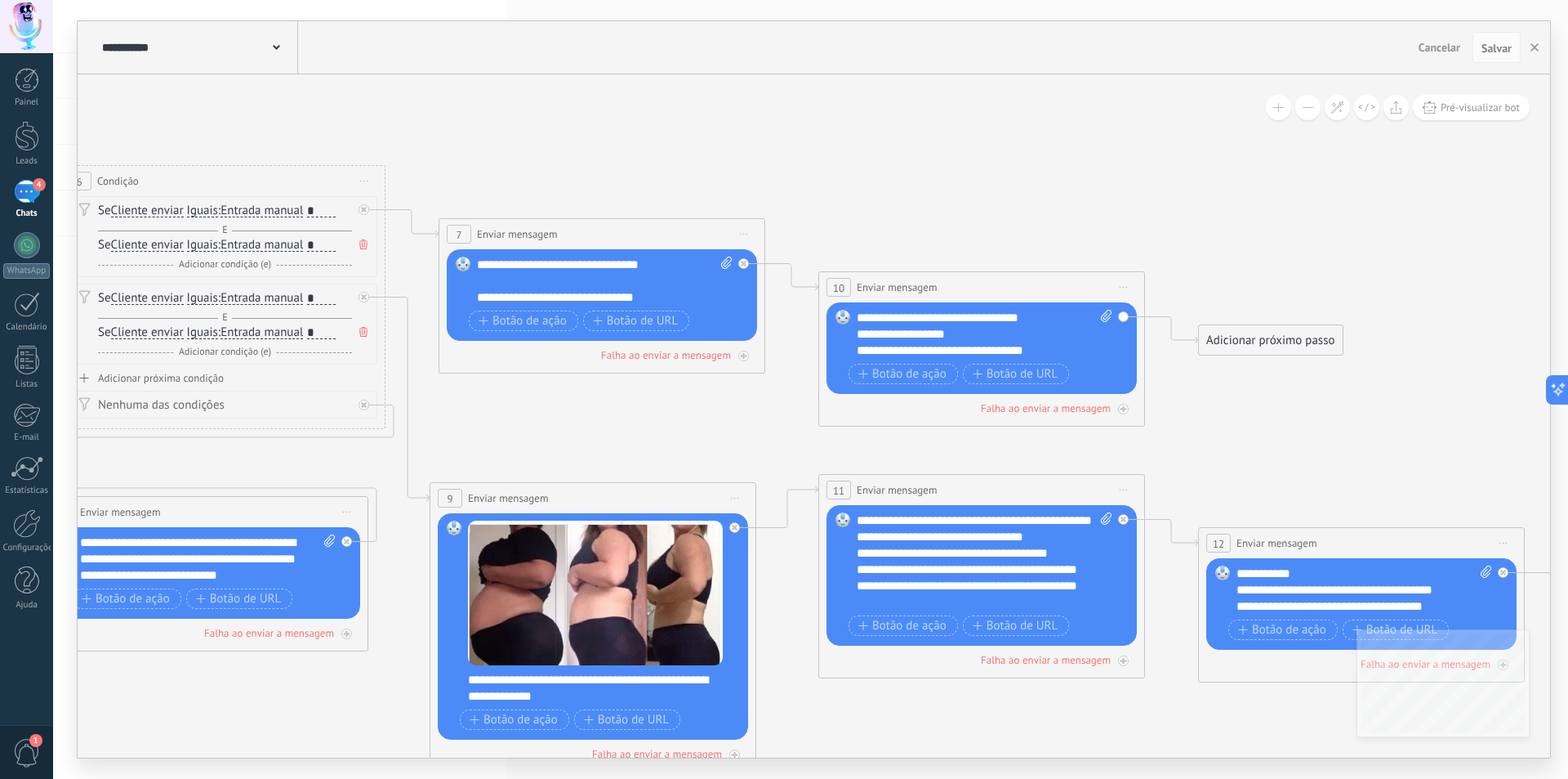
drag, startPoint x: 548, startPoint y: 206, endPoint x: 910, endPoint y: 183, distance: 362.7
click at [910, 183] on icon at bounding box center [699, 496] width 3989 height 1765
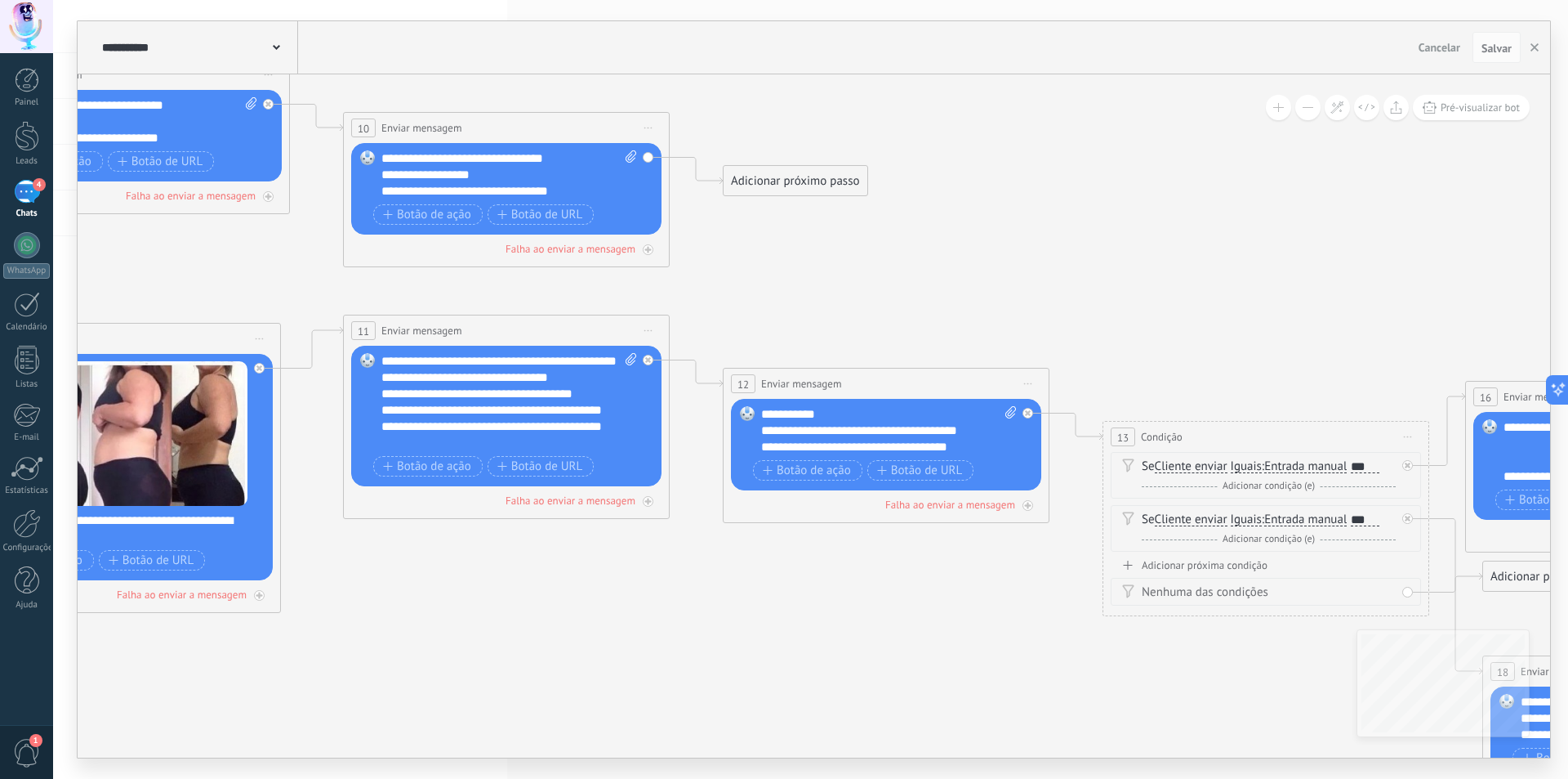
drag, startPoint x: 967, startPoint y: 395, endPoint x: 134, endPoint y: 267, distance: 842.8
click at [130, 260] on icon at bounding box center [294, 337] width 4131 height 1765
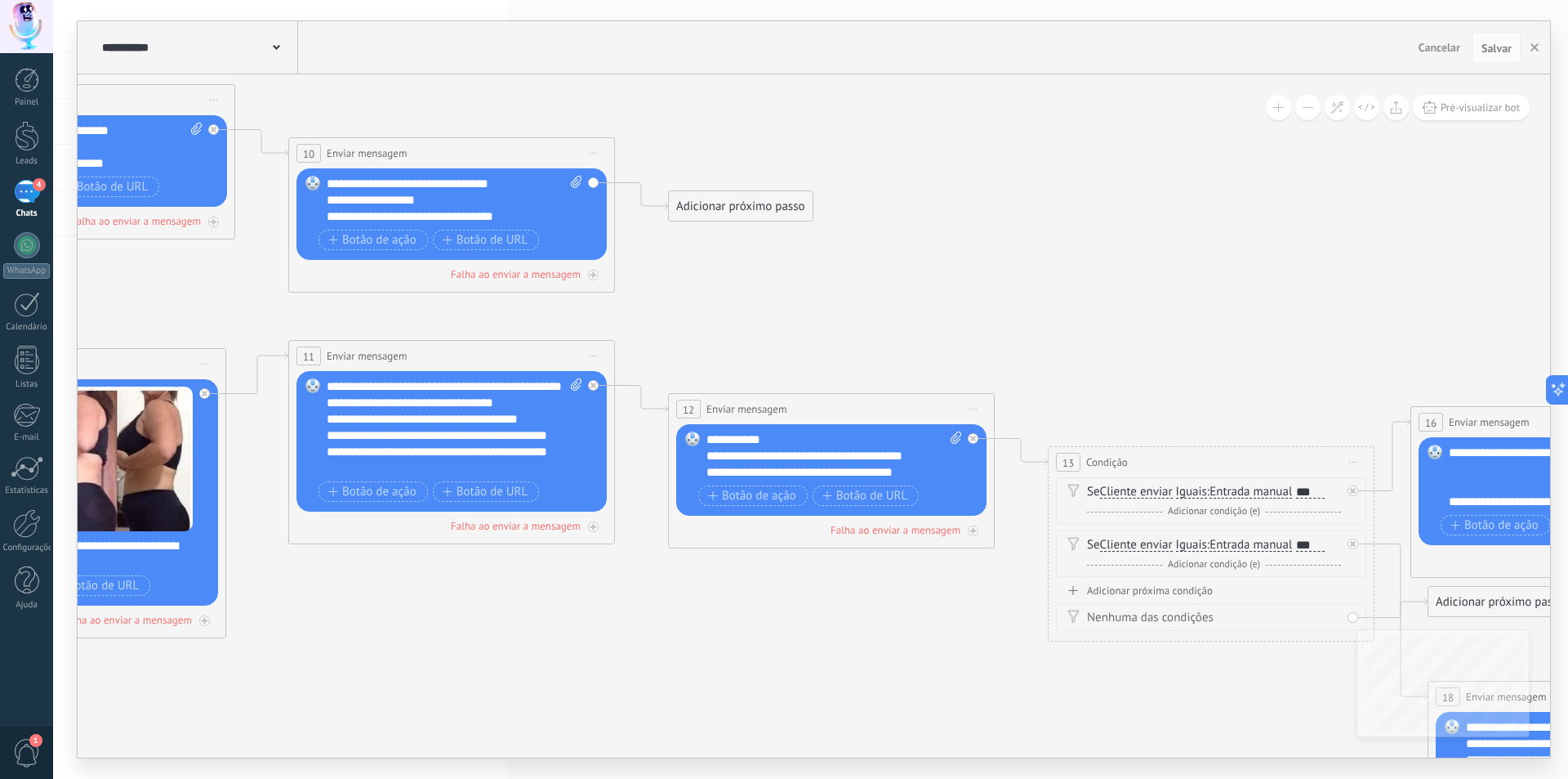
drag, startPoint x: 873, startPoint y: 293, endPoint x: 1074, endPoint y: 303, distance: 201.2
click at [1074, 303] on icon at bounding box center [240, 362] width 4131 height 1765
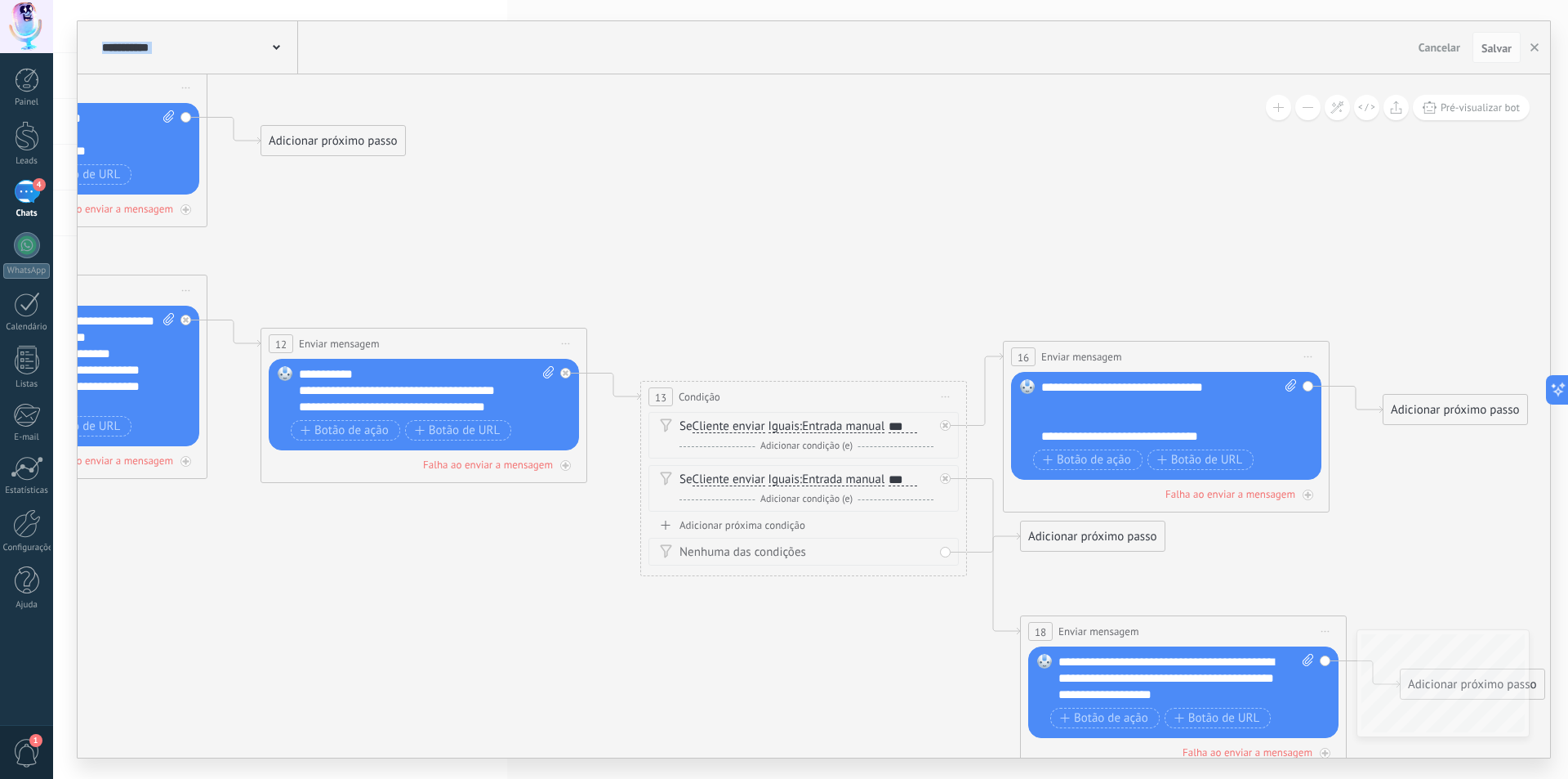
drag, startPoint x: 953, startPoint y: 369, endPoint x: 285, endPoint y: 237, distance: 680.9
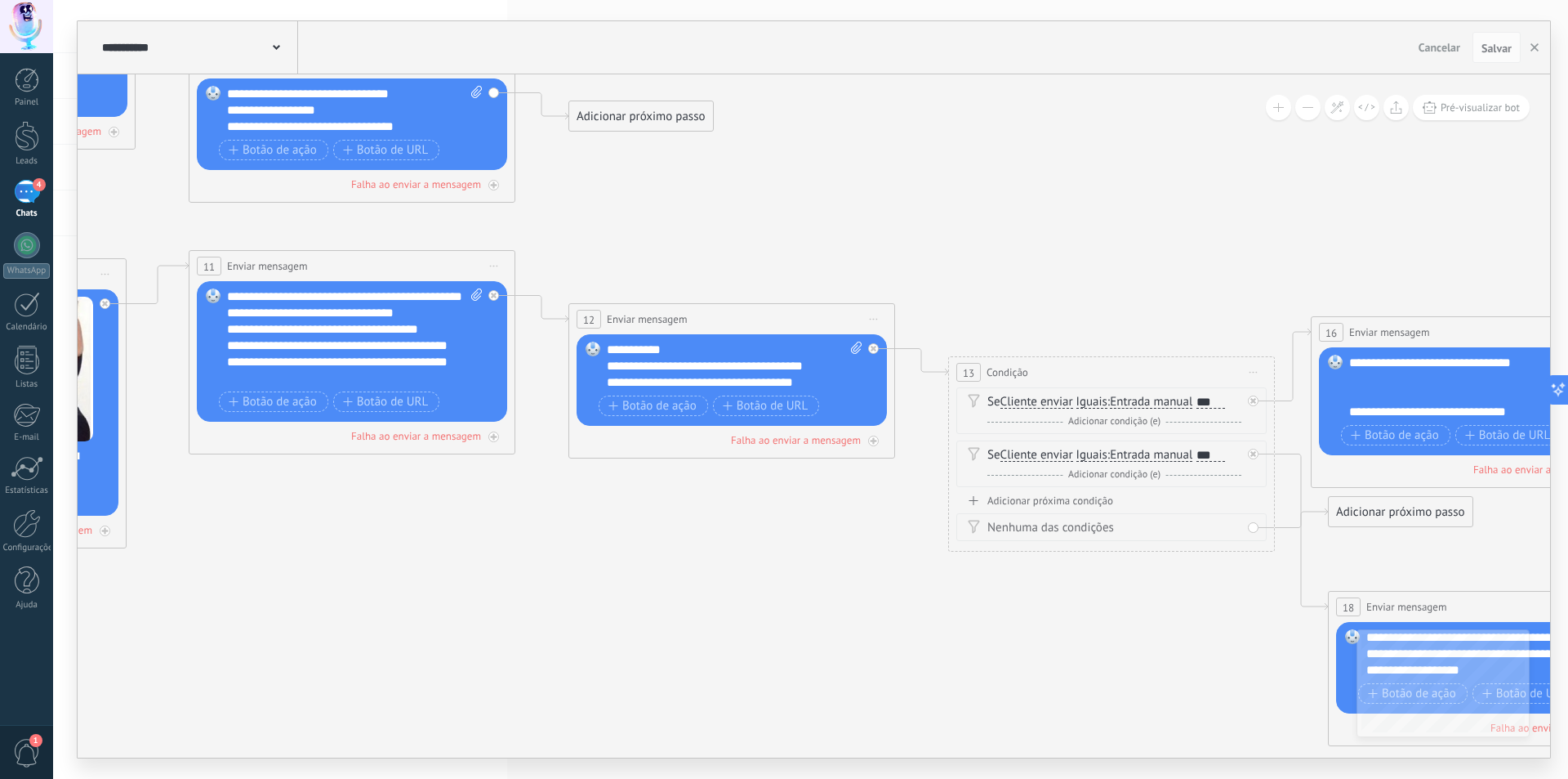
drag, startPoint x: 354, startPoint y: 215, endPoint x: 744, endPoint y: 221, distance: 390.0
click at [744, 221] on icon at bounding box center [140, 272] width 4131 height 1765
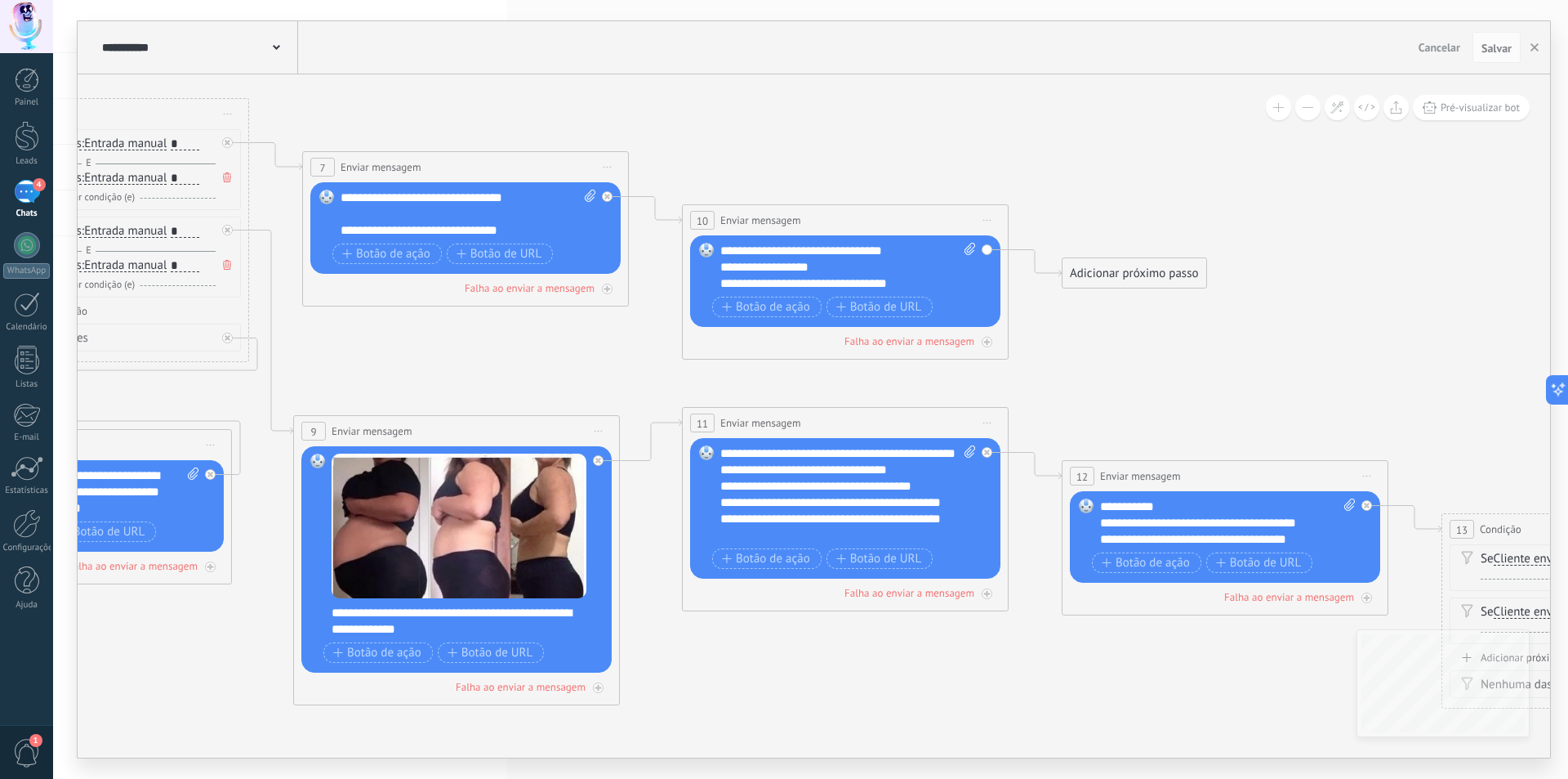
drag, startPoint x: 637, startPoint y: 247, endPoint x: 1108, endPoint y: 396, distance: 494.0
click at [1108, 396] on icon at bounding box center [634, 429] width 4131 height 1765
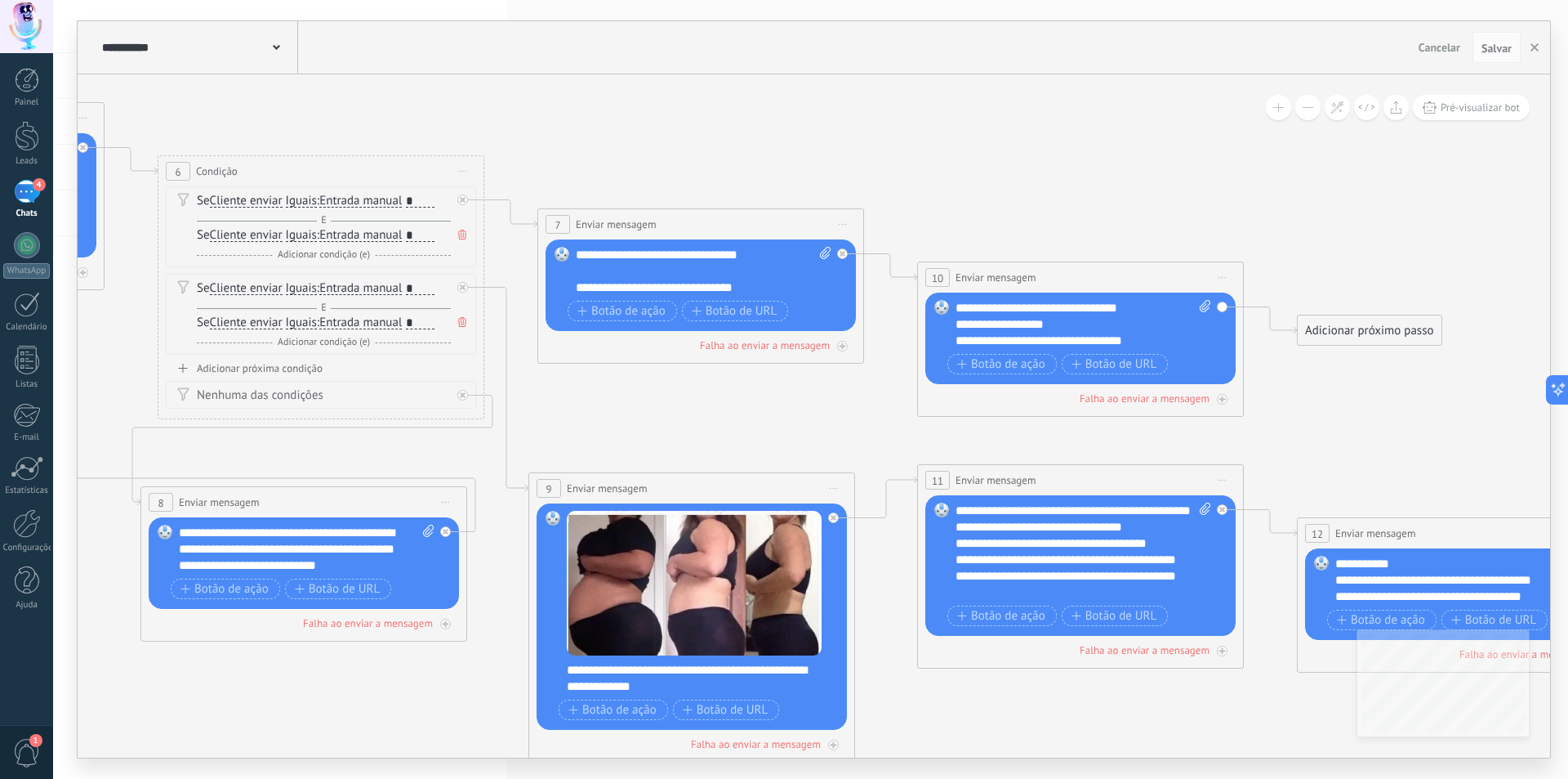
drag, startPoint x: 711, startPoint y: 134, endPoint x: 947, endPoint y: 190, distance: 242.6
click at [947, 190] on icon at bounding box center [869, 486] width 4131 height 1765
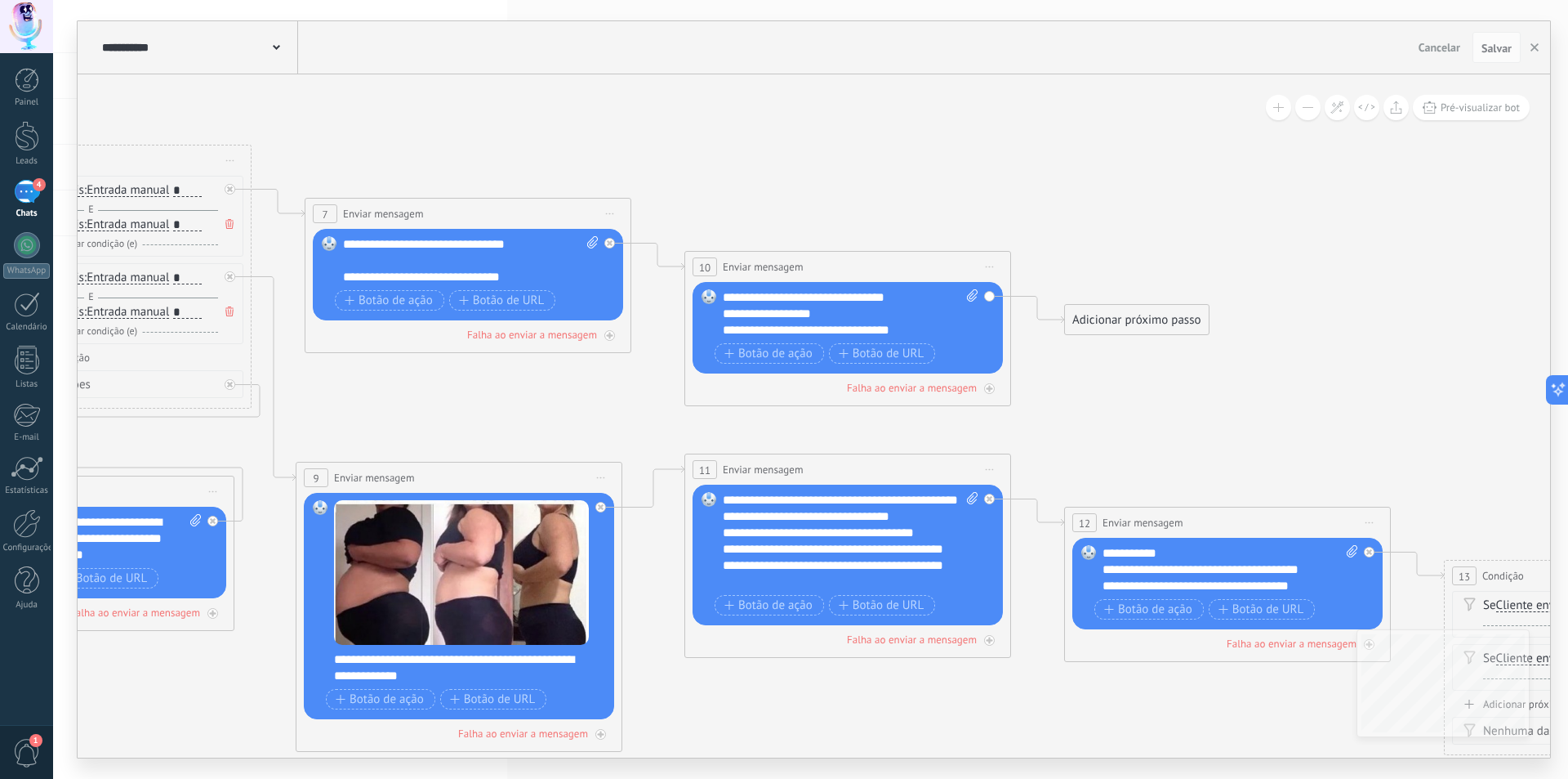
drag, startPoint x: 1231, startPoint y: 201, endPoint x: 979, endPoint y: 215, distance: 252.4
click at [935, 190] on icon at bounding box center [636, 475] width 4131 height 1765
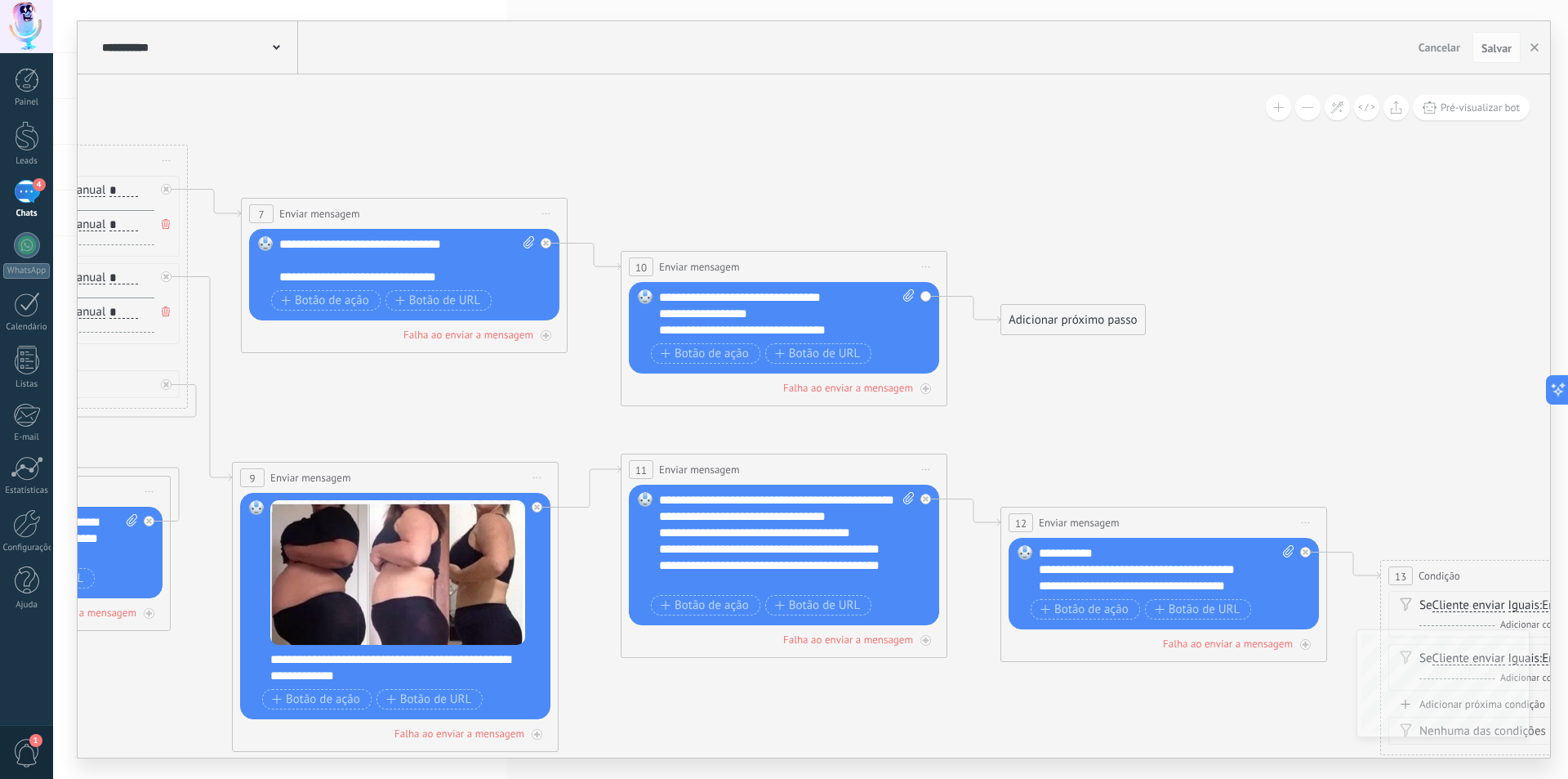
click at [1058, 322] on div "Adicionar próximo passo" at bounding box center [1073, 320] width 144 height 27
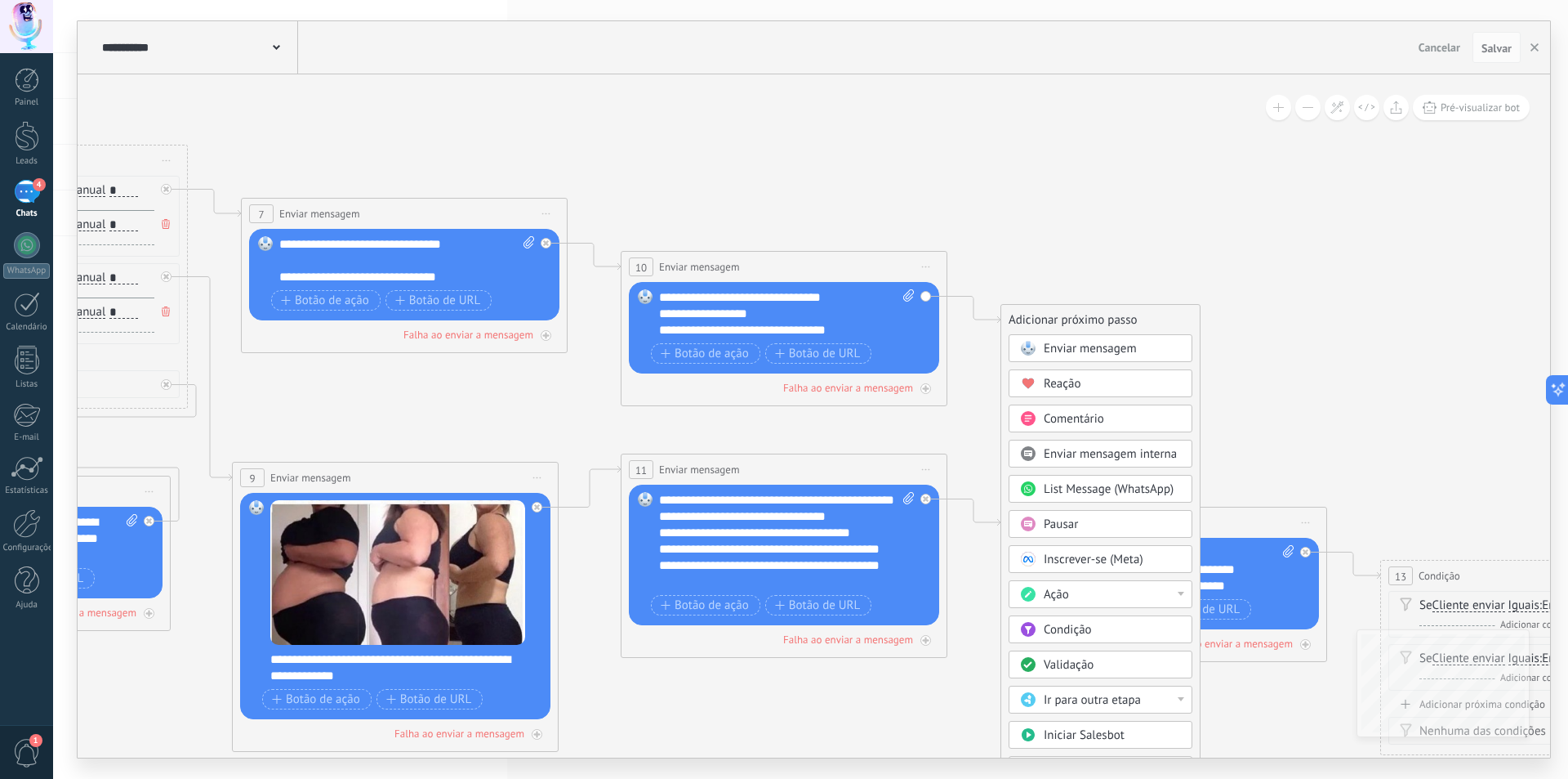
click at [1053, 320] on div "Adicionar próximo passo" at bounding box center [1101, 320] width 198 height 27
click at [1022, 246] on icon at bounding box center [572, 475] width 4131 height 1765
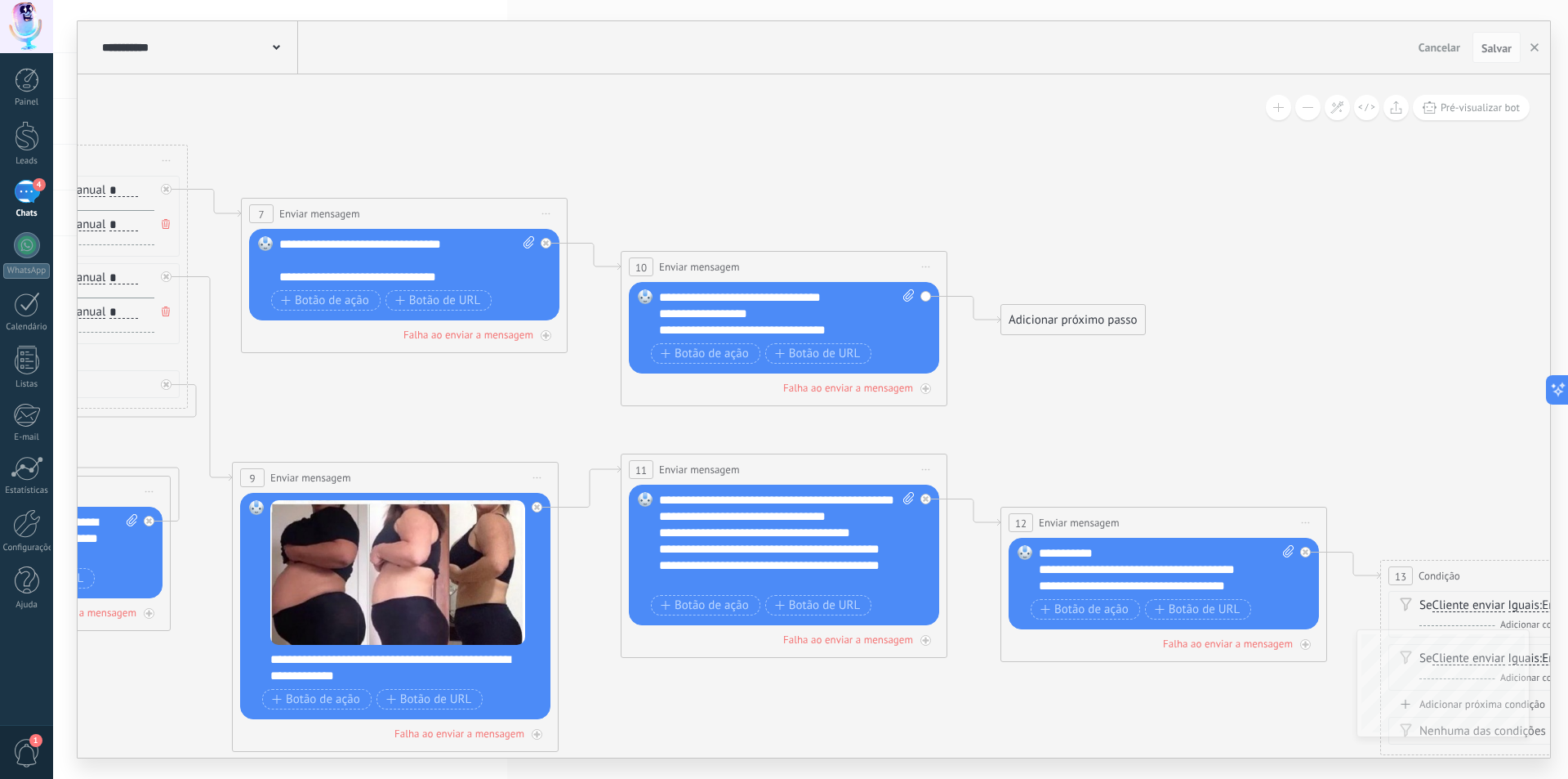
click at [926, 264] on span "Iniciar pré-visualização aqui Renomear Duplicar Excluir" at bounding box center [927, 266] width 26 height 24
click at [1005, 115] on icon at bounding box center [572, 475] width 4131 height 1765
click at [1037, 326] on div "Adicionar próximo passo" at bounding box center [1073, 320] width 144 height 27
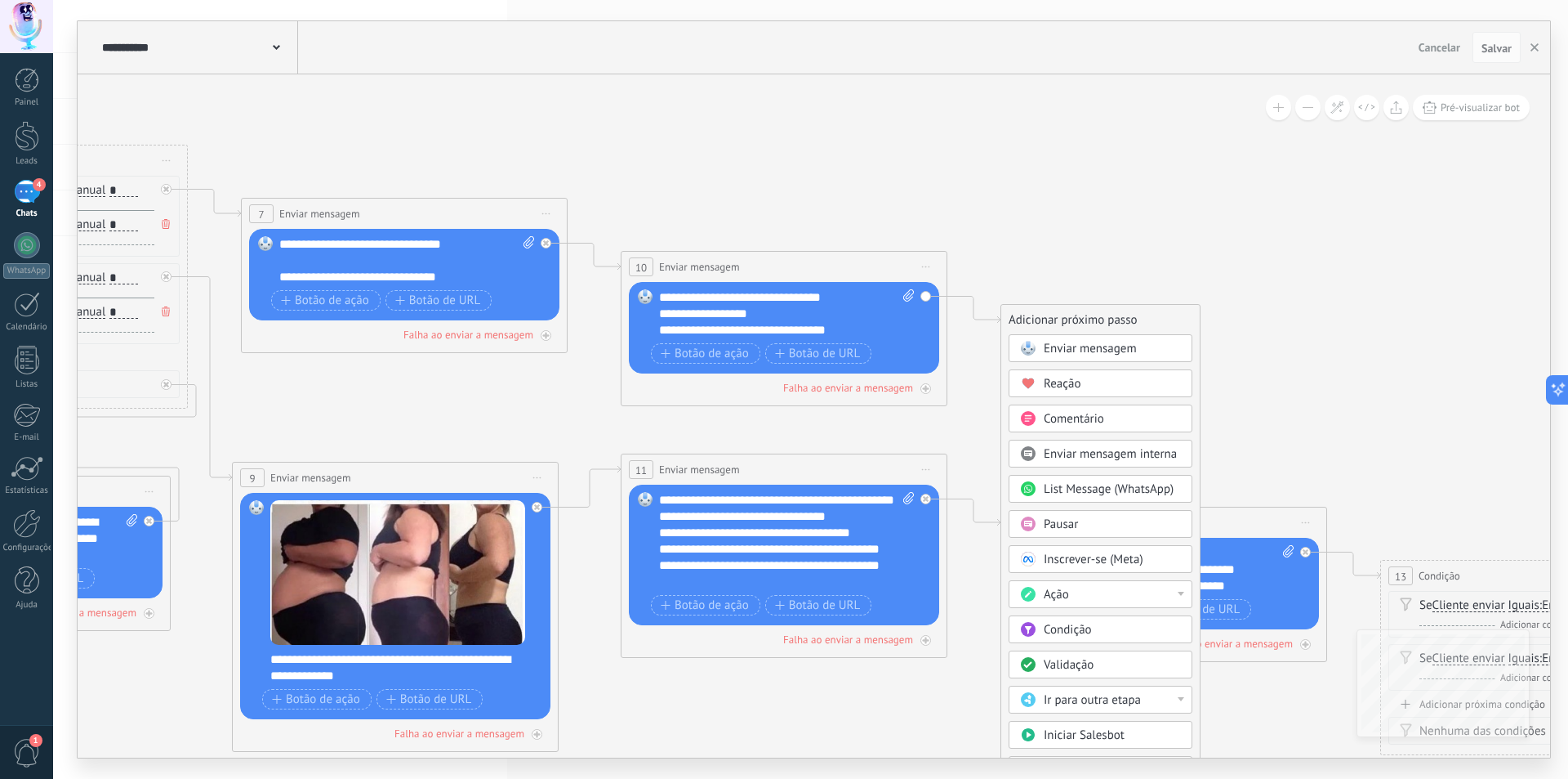
click at [1016, 251] on icon at bounding box center [572, 475] width 4131 height 1765
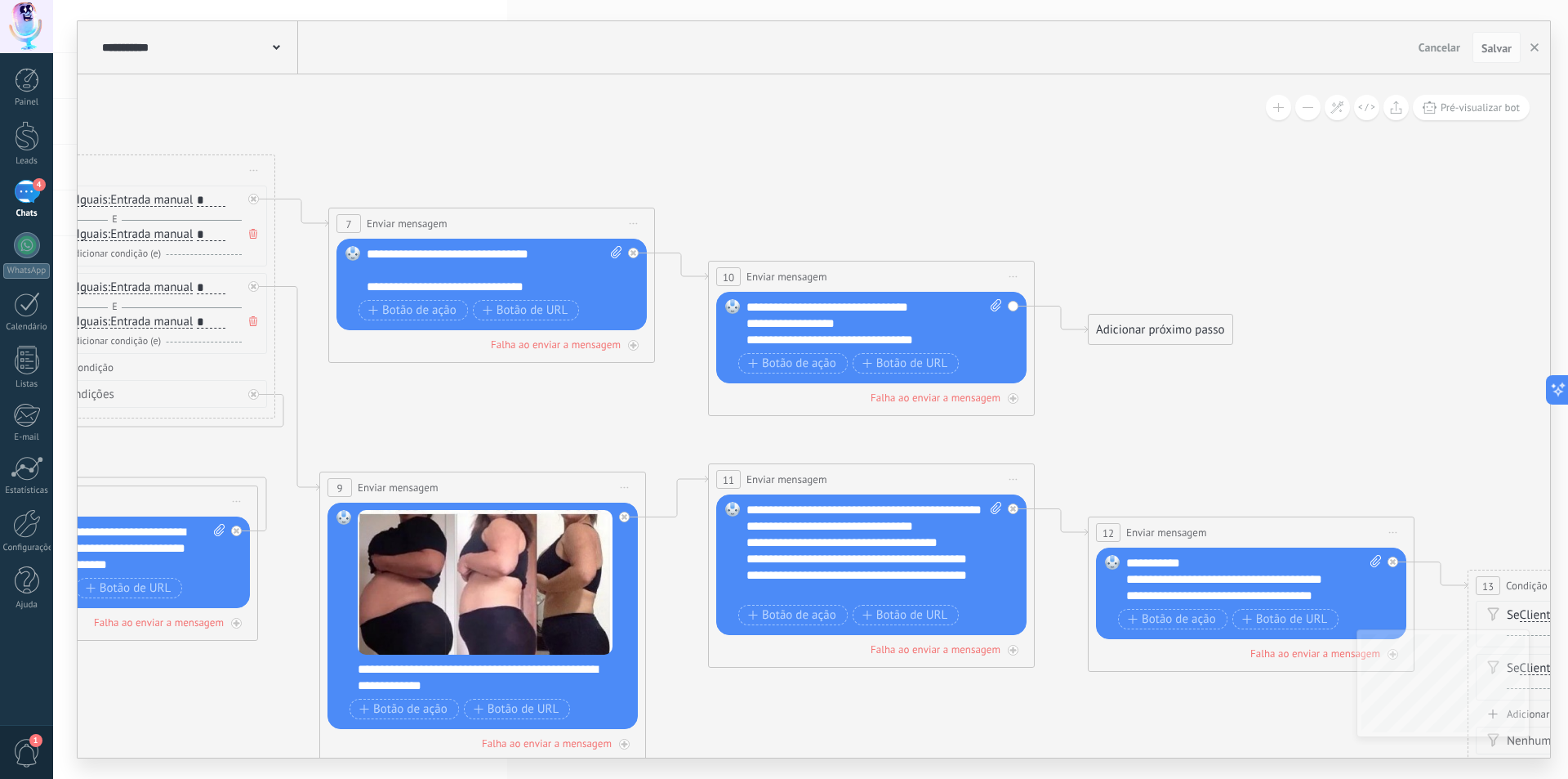
drag, startPoint x: 761, startPoint y: 189, endPoint x: 1077, endPoint y: 203, distance: 316.3
click at [1128, 208] on icon at bounding box center [659, 485] width 4131 height 1765
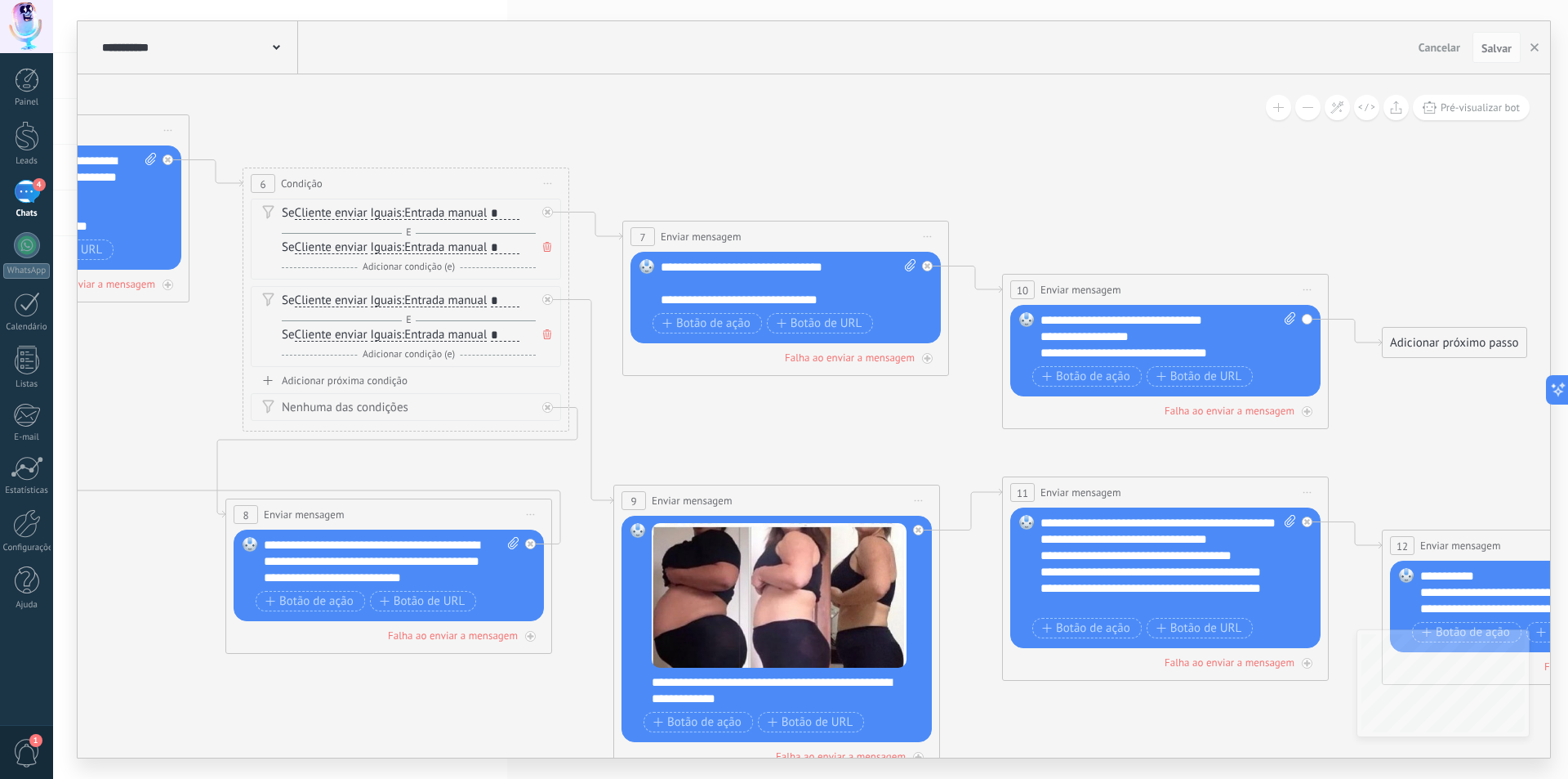
click at [560, 182] on span "Iniciar pré-visualização aqui Renomear Duplicar Excluir" at bounding box center [548, 183] width 26 height 24
click at [615, 261] on div "Duplicar" at bounding box center [635, 262] width 187 height 28
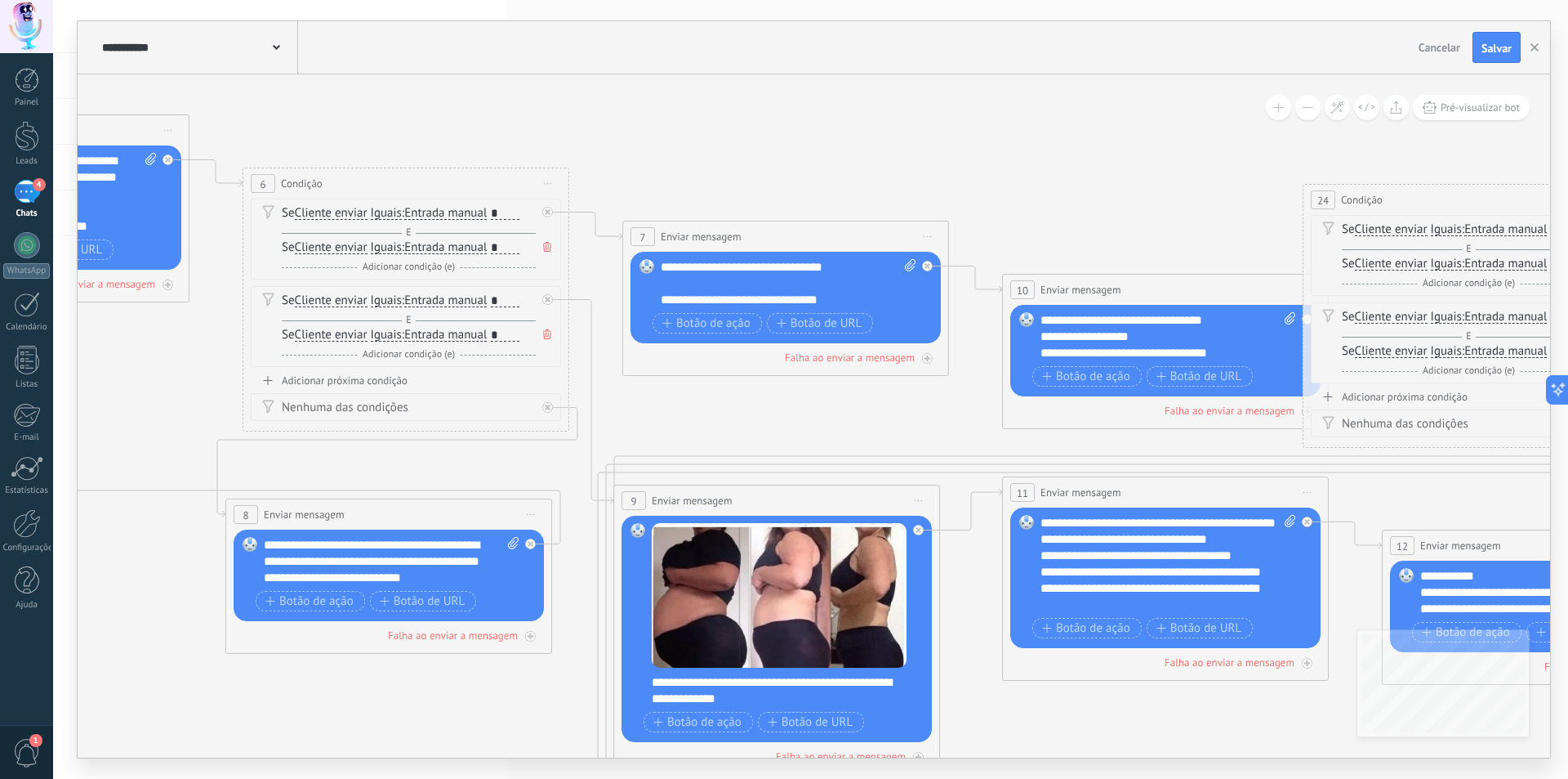
drag, startPoint x: 413, startPoint y: 501, endPoint x: 1320, endPoint y: 199, distance: 956.0
click at [1473, 195] on div "24 Condição ******** Iniciar pré-visualização aqui [GEOGRAPHIC_DATA] Duplicar E…" at bounding box center [1466, 199] width 325 height 30
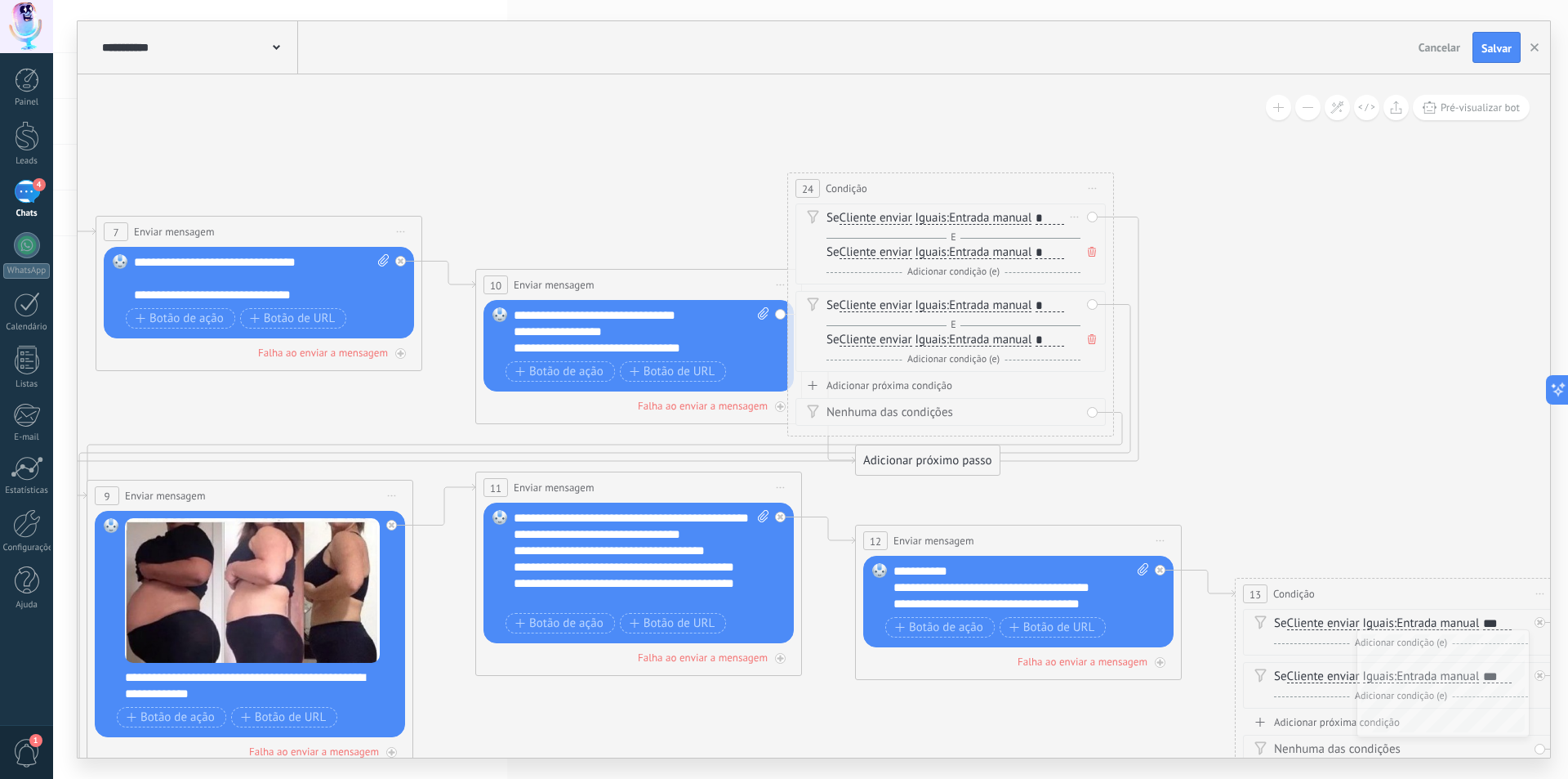
drag, startPoint x: 1048, startPoint y: 194, endPoint x: 859, endPoint y: 214, distance: 190.1
click at [642, 194] on icon at bounding box center [427, 462] width 4131 height 1701
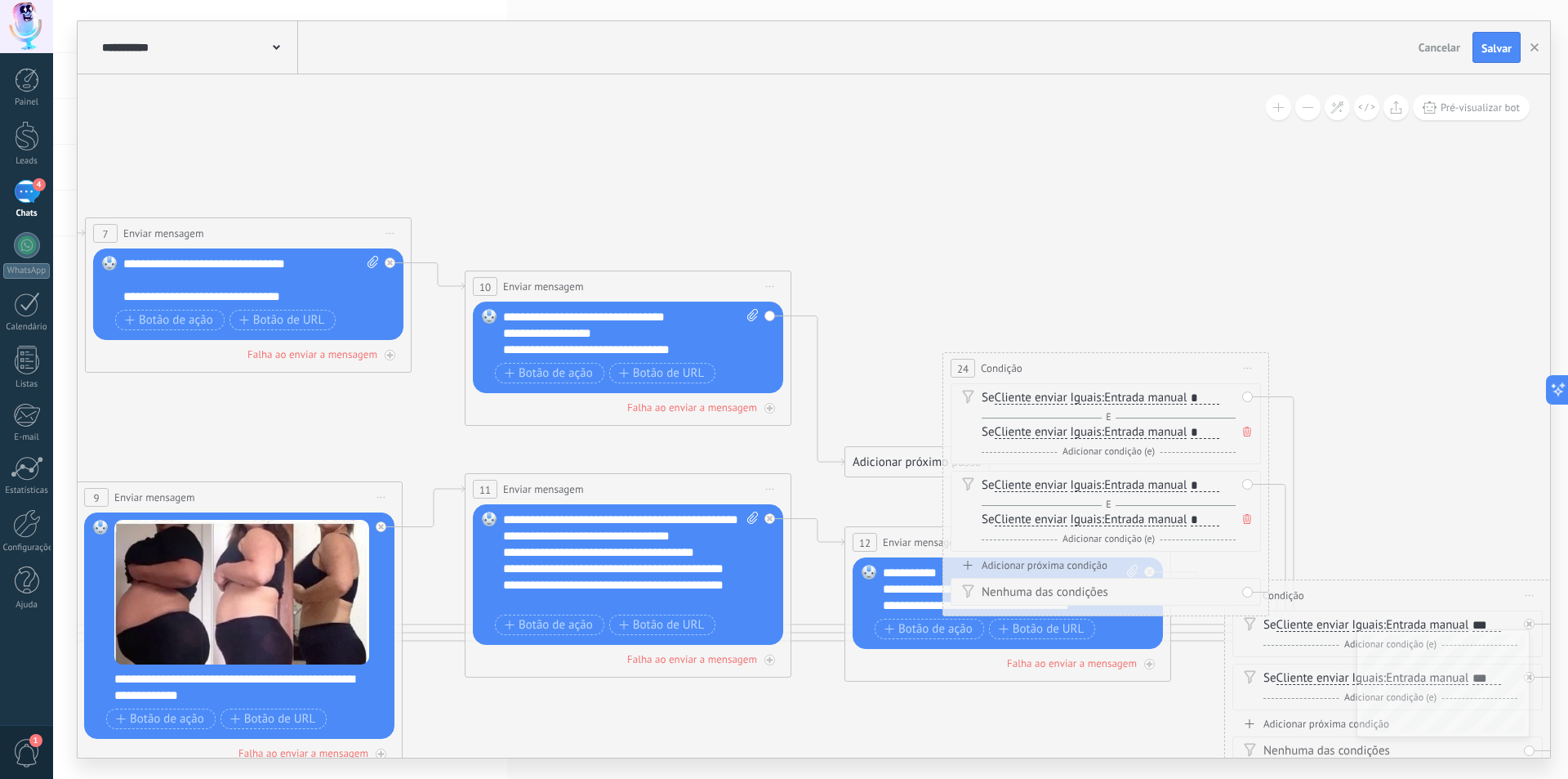
drag, startPoint x: 930, startPoint y: 194, endPoint x: 1138, endPoint y: 342, distance: 255.3
click at [1138, 353] on div "24 Condição ******** Iniciar pré-visualização aqui [GEOGRAPHIC_DATA] Duplicar E…" at bounding box center [1106, 368] width 325 height 30
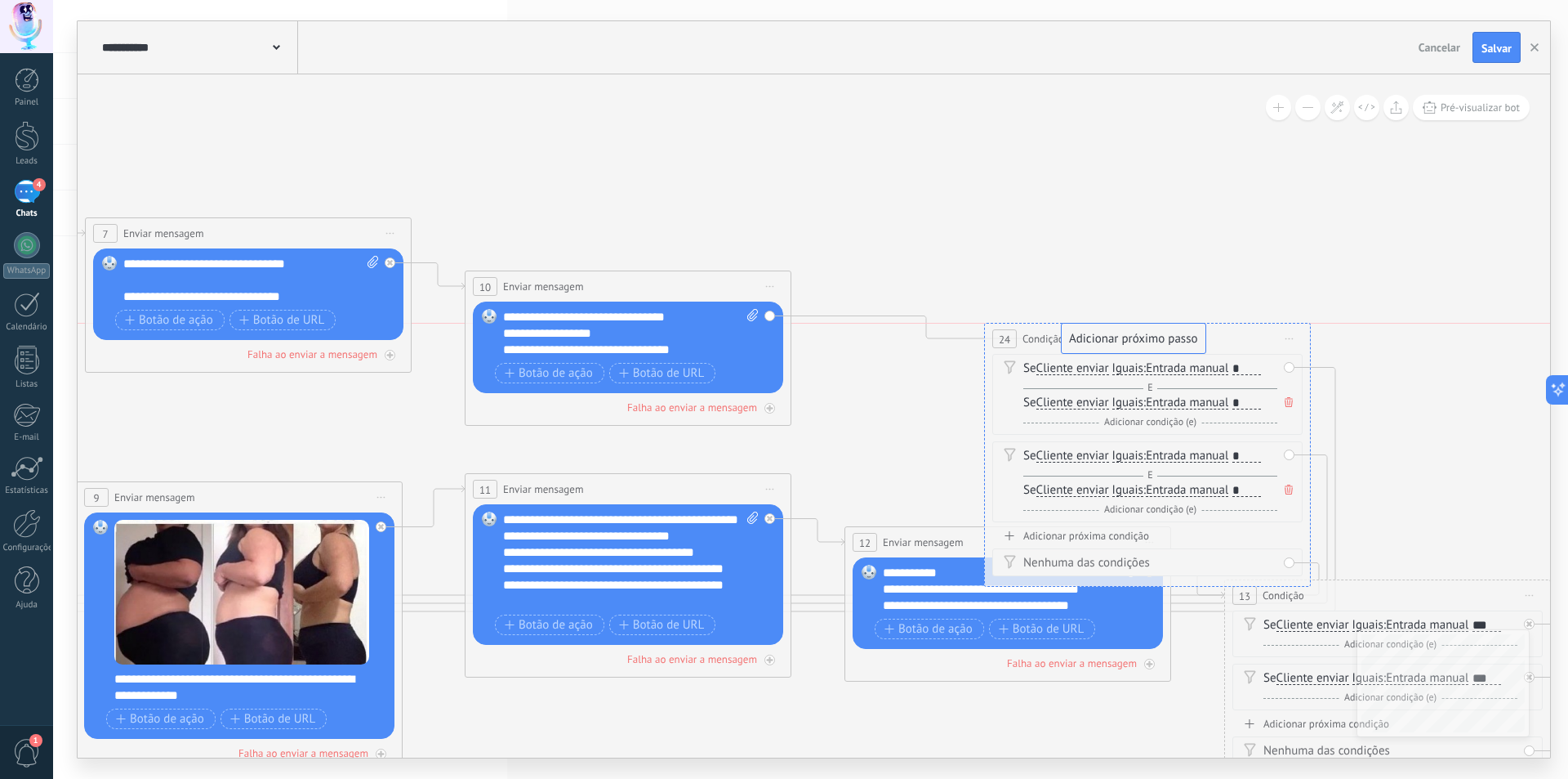
drag, startPoint x: 935, startPoint y: 442, endPoint x: 1136, endPoint y: 341, distance: 224.9
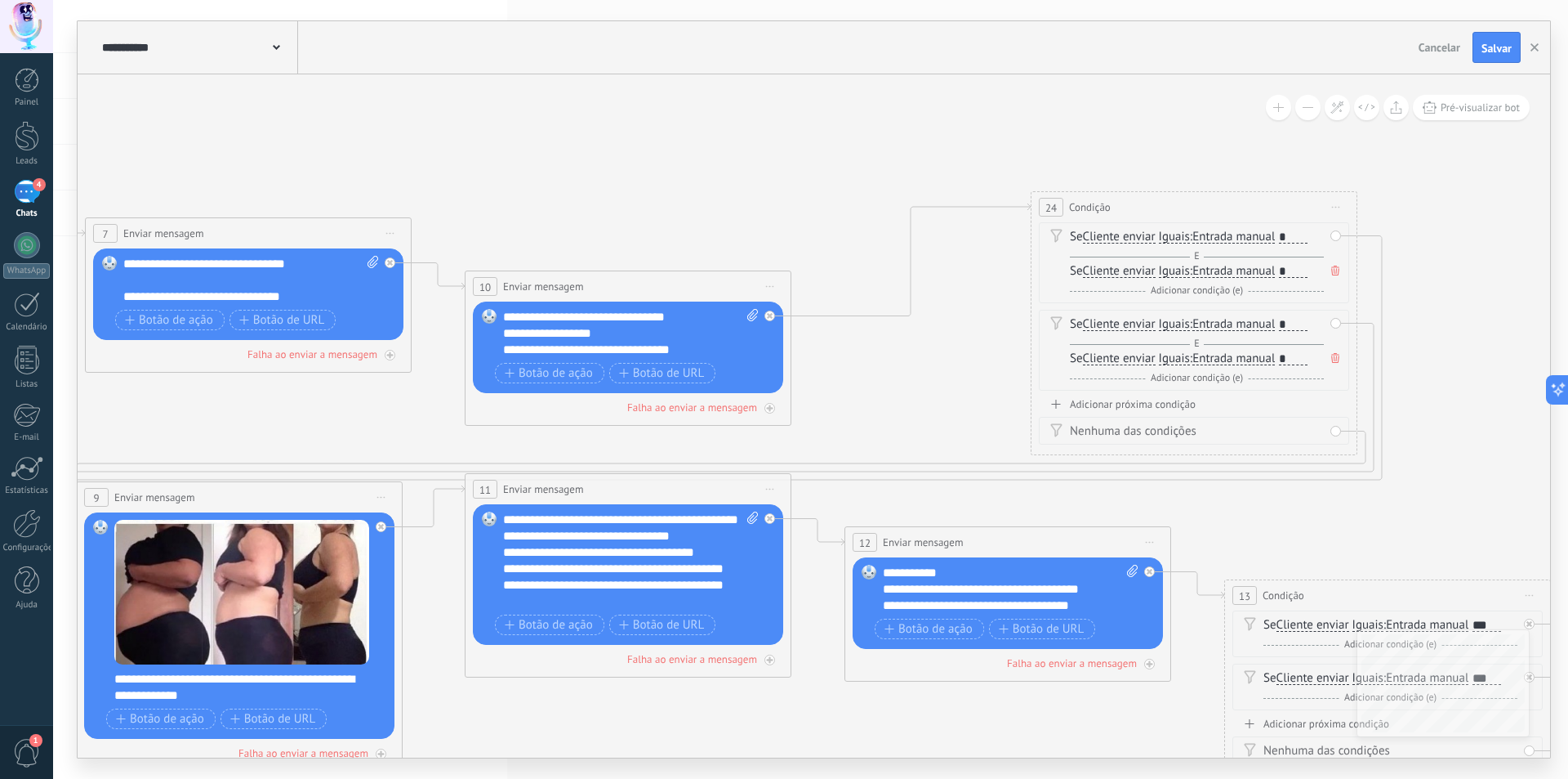
drag, startPoint x: 1068, startPoint y: 334, endPoint x: 1115, endPoint y: 202, distance: 140.1
click at [1115, 202] on div "24 Condição ******** Iniciar pré-visualização aqui [GEOGRAPHIC_DATA] Duplicar E…" at bounding box center [1195, 207] width 325 height 30
click at [1373, 238] on icon at bounding box center [721, 526] width 1322 height 580
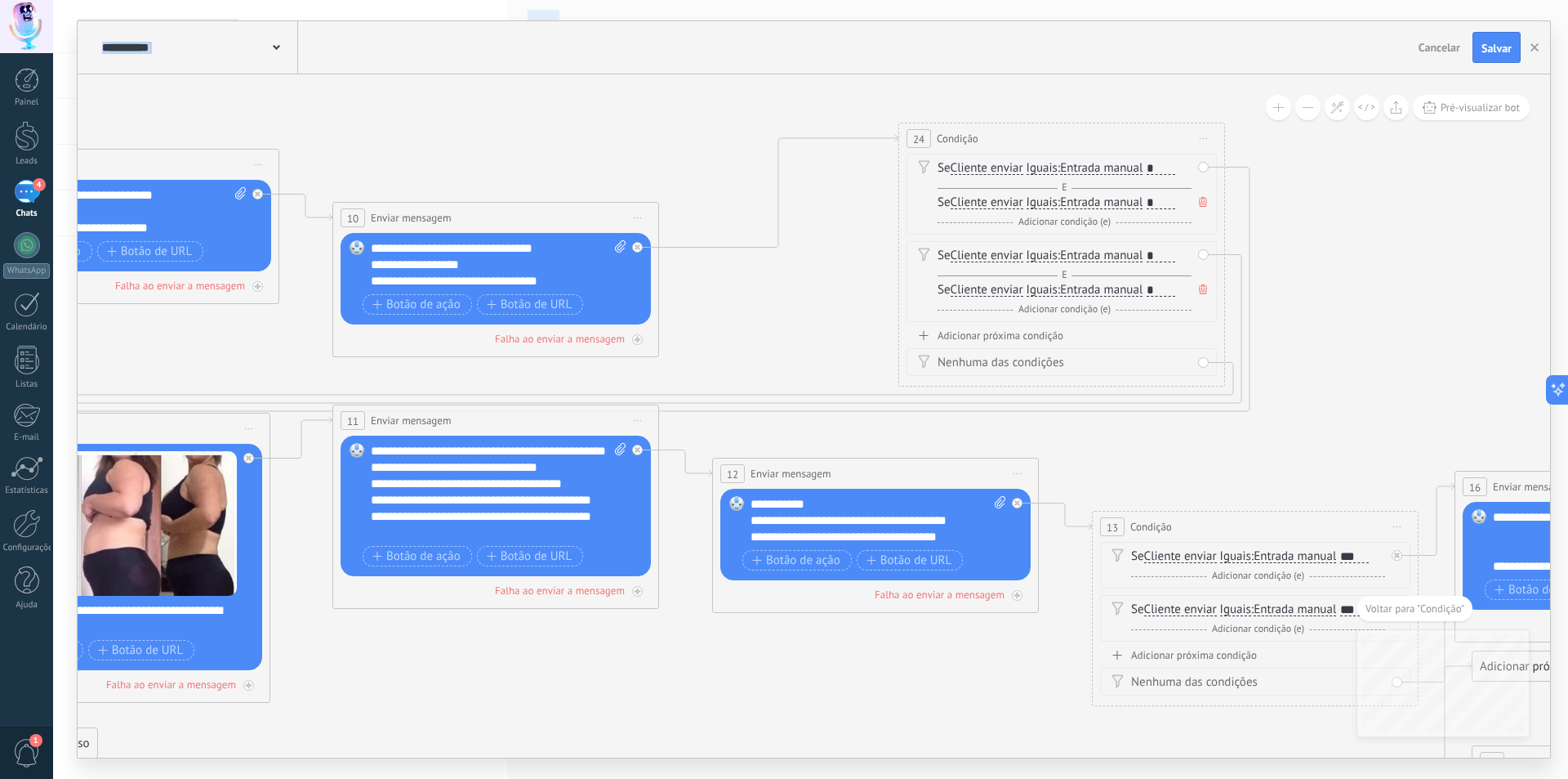
drag, startPoint x: 1082, startPoint y: 516, endPoint x: 324, endPoint y: 811, distance: 813.4
click at [324, 778] on html ".abccls-1,.abccls-2{fill-rule:evenodd}.abccls-2{fill:#fff} .abfcls-1{fill:none}…" at bounding box center [784, 390] width 1568 height 779
click at [1209, 167] on div "Se Cliente enviar Cliente enviar Emoção da conversa Comentário do cliente Clien…" at bounding box center [1062, 194] width 310 height 81
click at [1207, 169] on div "Se Cliente enviar Cliente enviar Emoção da conversa Comentário do cliente Clien…" at bounding box center [1062, 194] width 310 height 81
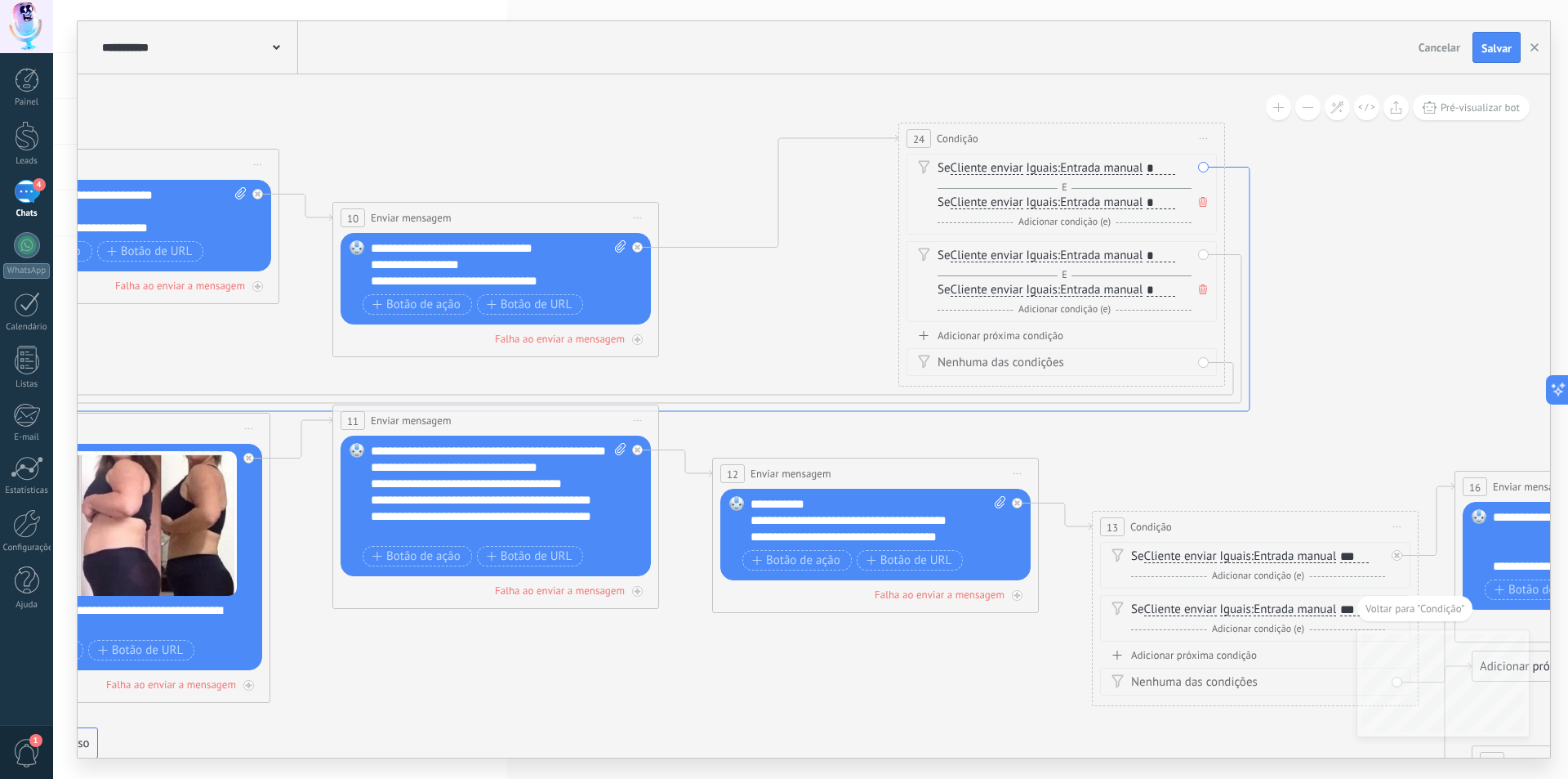
click at [1235, 170] on icon at bounding box center [589, 457] width 1322 height 580
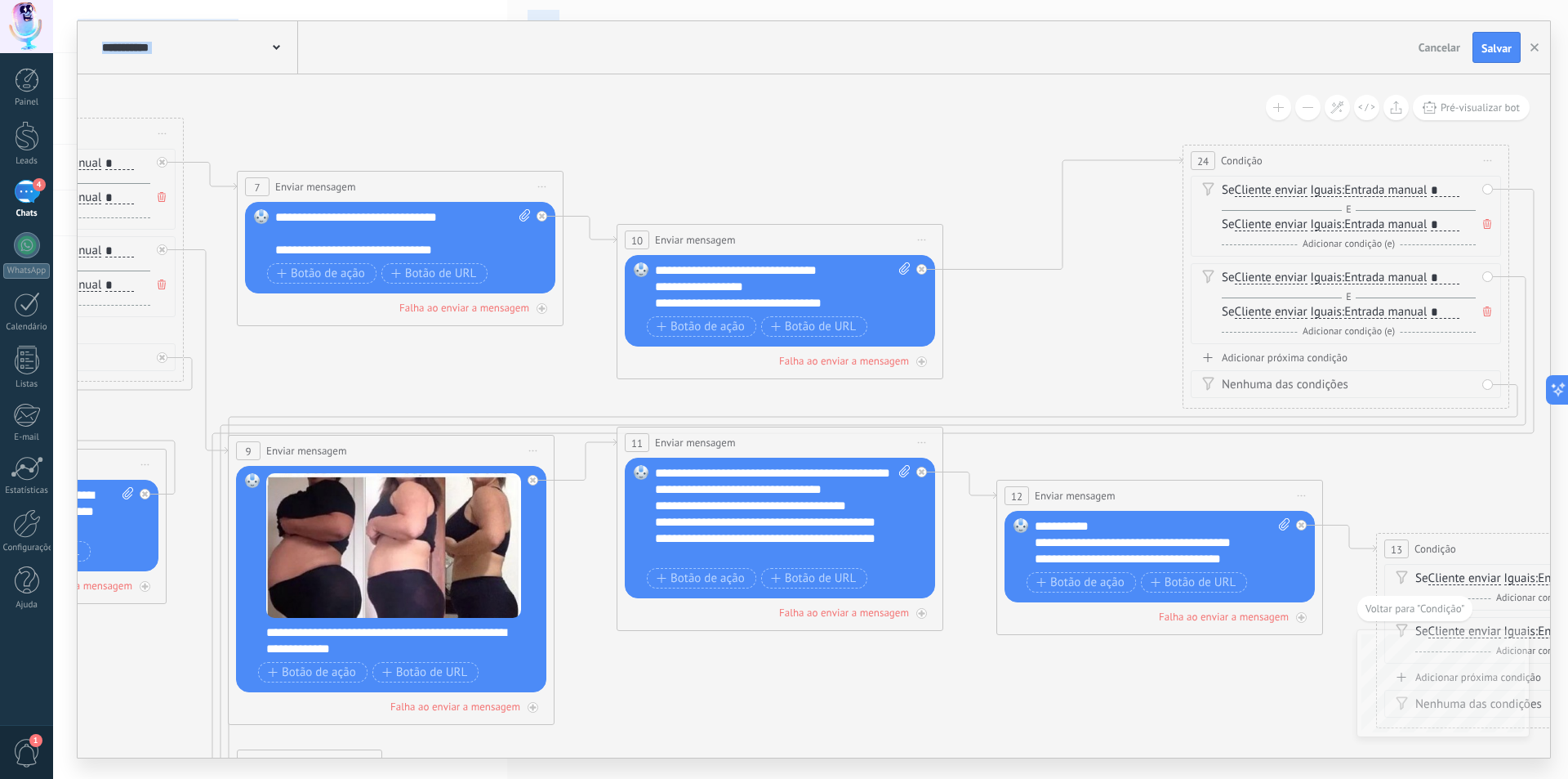
drag, startPoint x: 1040, startPoint y: 467, endPoint x: 519, endPoint y: 811, distance: 624.3
click at [519, 778] on html ".abccls-1,.abccls-2{fill-rule:evenodd}.abccls-2{fill:#fff} .abfcls-1{fill:none}…" at bounding box center [784, 390] width 1568 height 779
click at [1488, 225] on icon at bounding box center [1487, 224] width 8 height 9
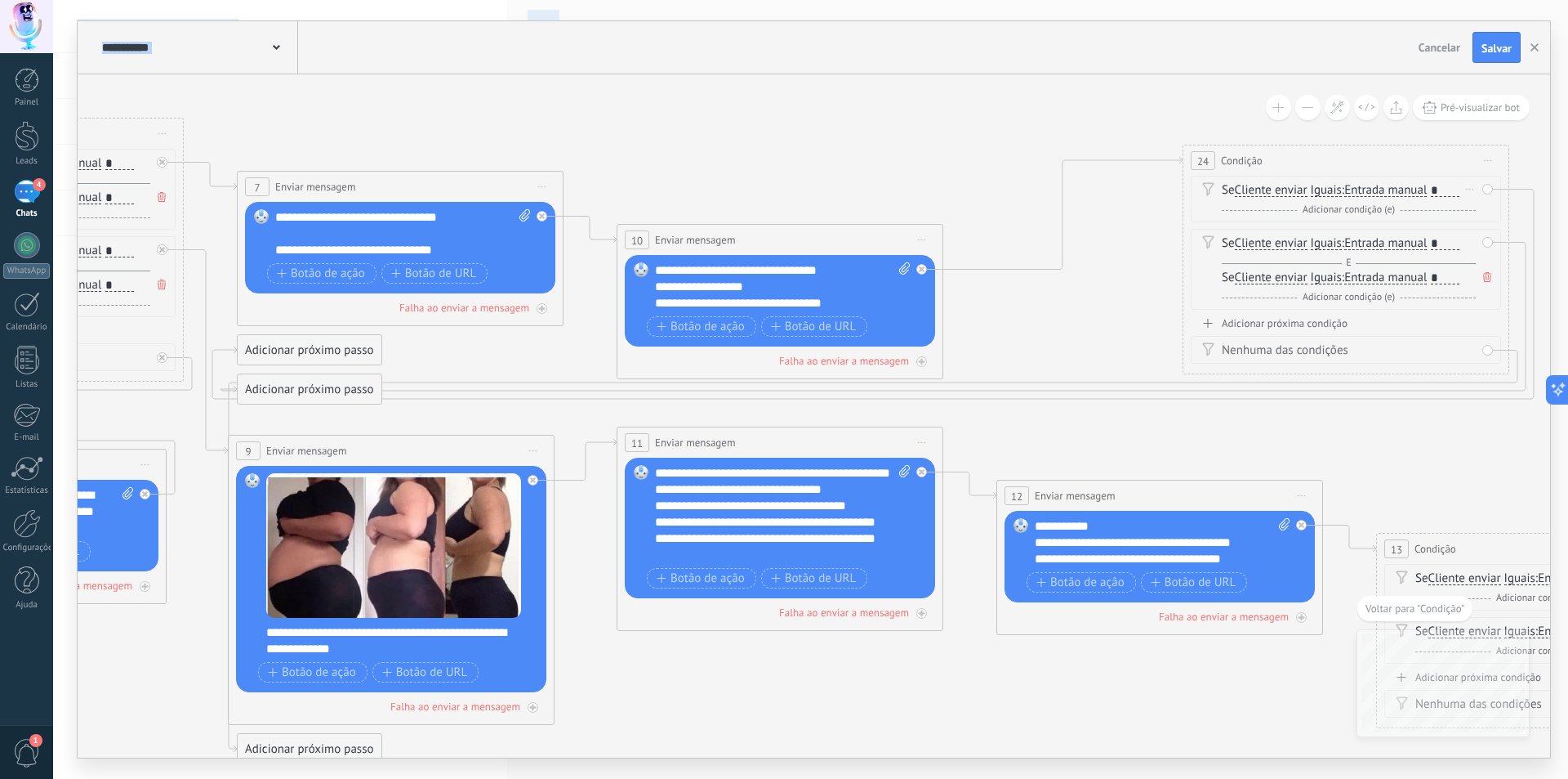
click at [1488, 196] on div "Se Cliente enviar Cliente enviar Emoção da conversa Comentário do cliente Clien…" at bounding box center [1346, 199] width 310 height 47
click at [1488, 193] on div "Se Cliente enviar Cliente enviar Emoção da conversa Comentário do cliente Clien…" at bounding box center [1346, 199] width 310 height 47
click at [1471, 191] on div "Excluir" at bounding box center [1470, 188] width 18 height 24
click at [1477, 208] on icon at bounding box center [1477, 212] width 8 height 9
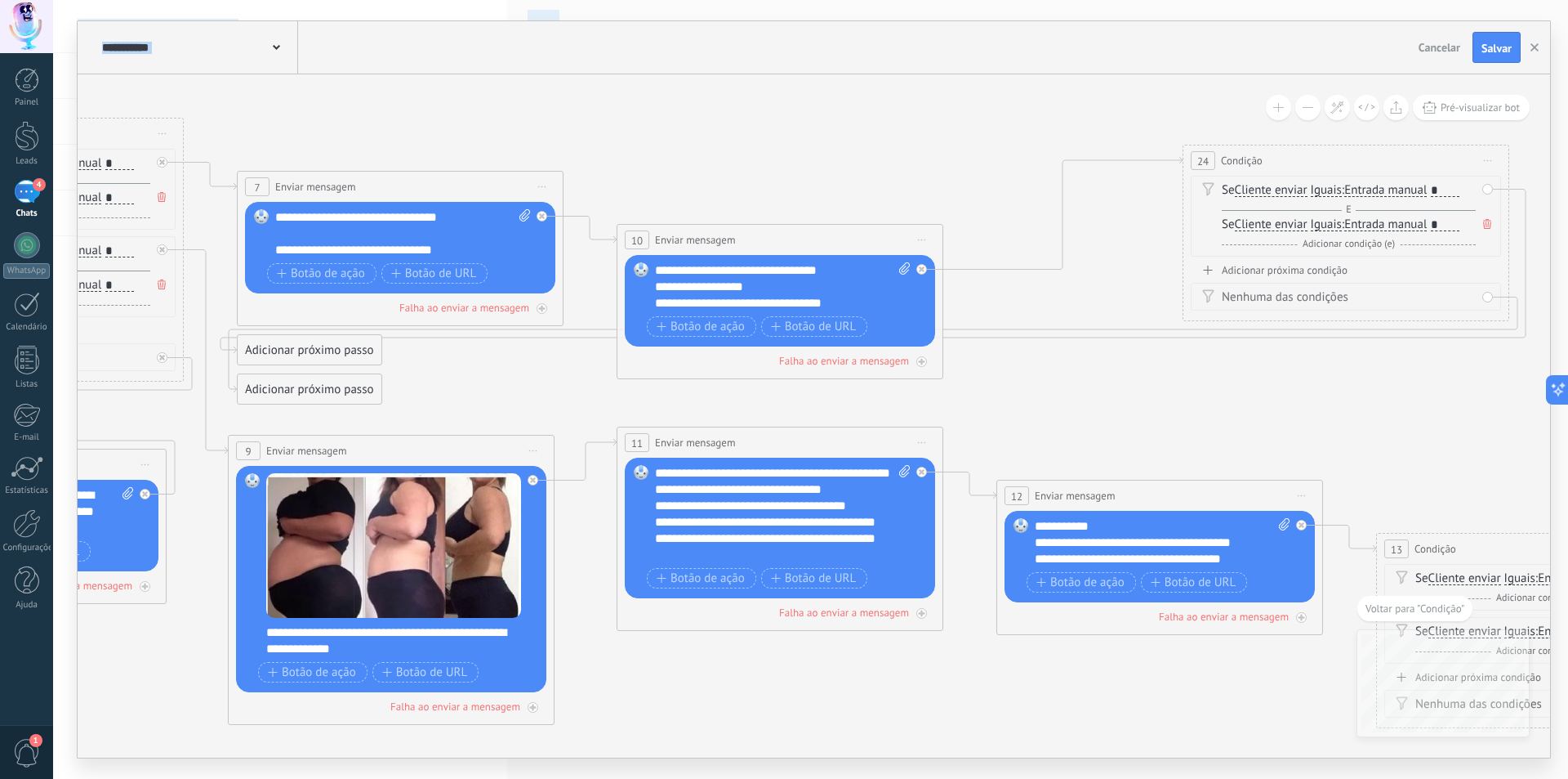
click at [1488, 183] on div "Se Cliente enviar Cliente enviar Emoção da conversa Comentário do cliente Clien…" at bounding box center [1346, 216] width 310 height 81
click at [1488, 222] on icon at bounding box center [1487, 224] width 8 height 9
drag, startPoint x: 1469, startPoint y: 185, endPoint x: 1474, endPoint y: 196, distance: 12.1
click at [1469, 189] on div "Se Cliente enviar Cliente enviar Emoção da conversa Comentário do cliente Clien…" at bounding box center [1349, 190] width 254 height 16
click at [1474, 196] on div "Se Cliente enviar Cliente enviar Emoção da conversa Comentário do cliente Clien…" at bounding box center [1349, 190] width 254 height 16
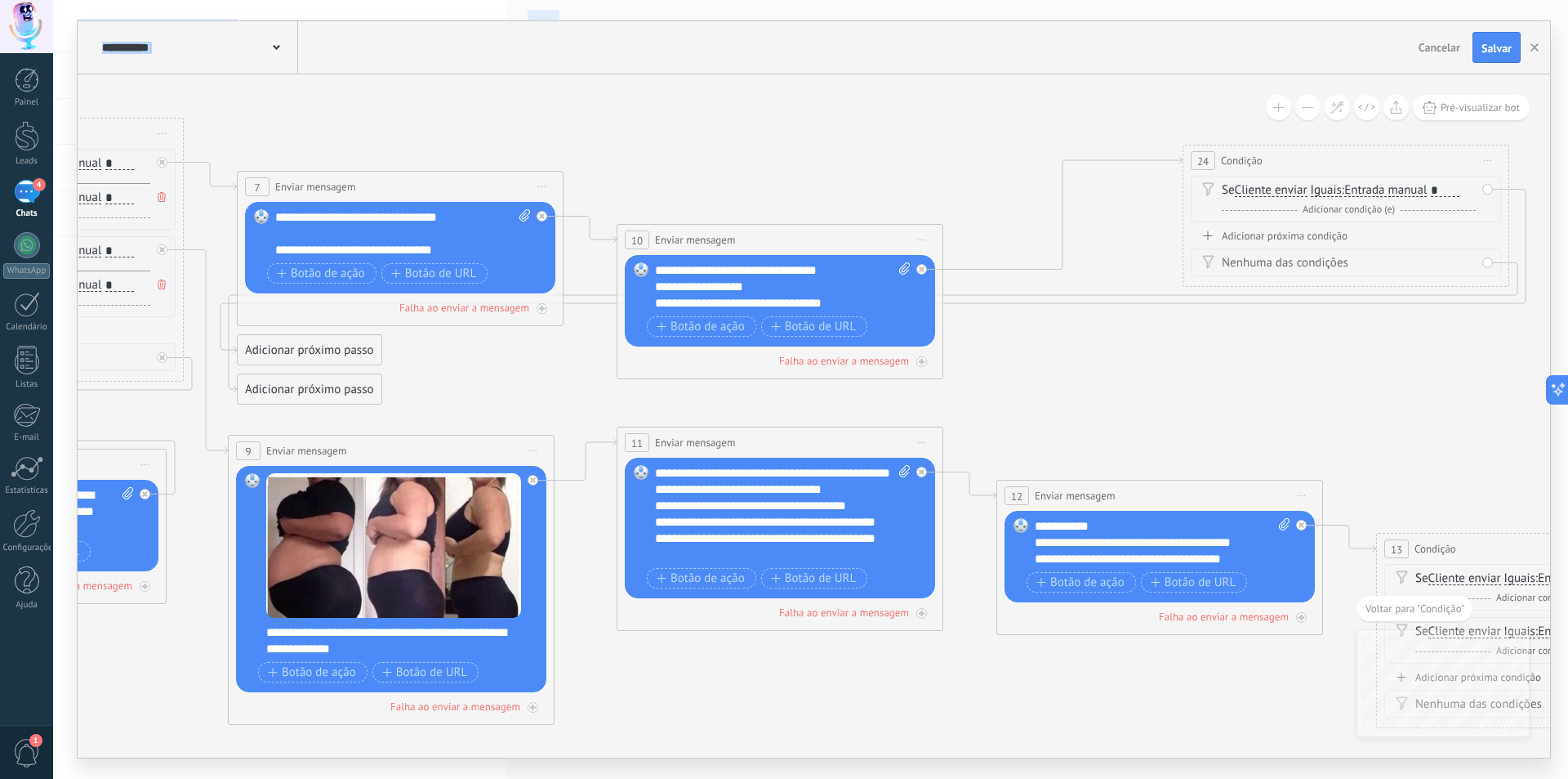
click at [1481, 191] on div "Se Cliente enviar Cliente enviar Emoção da conversa Comentário do cliente Clien…" at bounding box center [1346, 199] width 310 height 47
click at [1485, 190] on div "Se Cliente enviar Cliente enviar Emoção da conversa Comentário do cliente Clien…" at bounding box center [1346, 199] width 310 height 47
click at [1513, 266] on icon at bounding box center [873, 328] width 1289 height 130
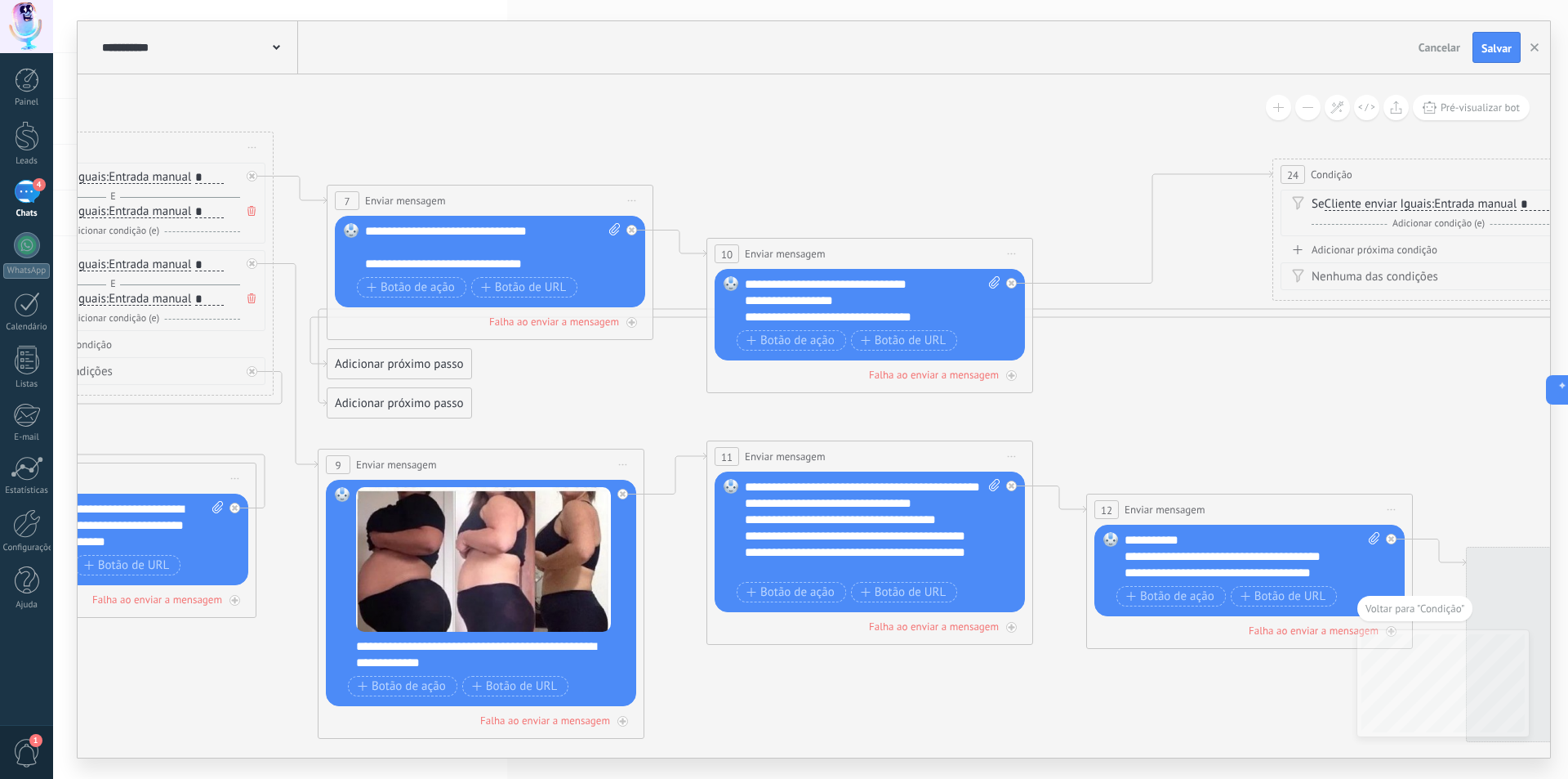
drag, startPoint x: 1275, startPoint y: 440, endPoint x: 943, endPoint y: 407, distance: 333.6
click at [736, 412] on icon at bounding box center [658, 463] width 4131 height 1765
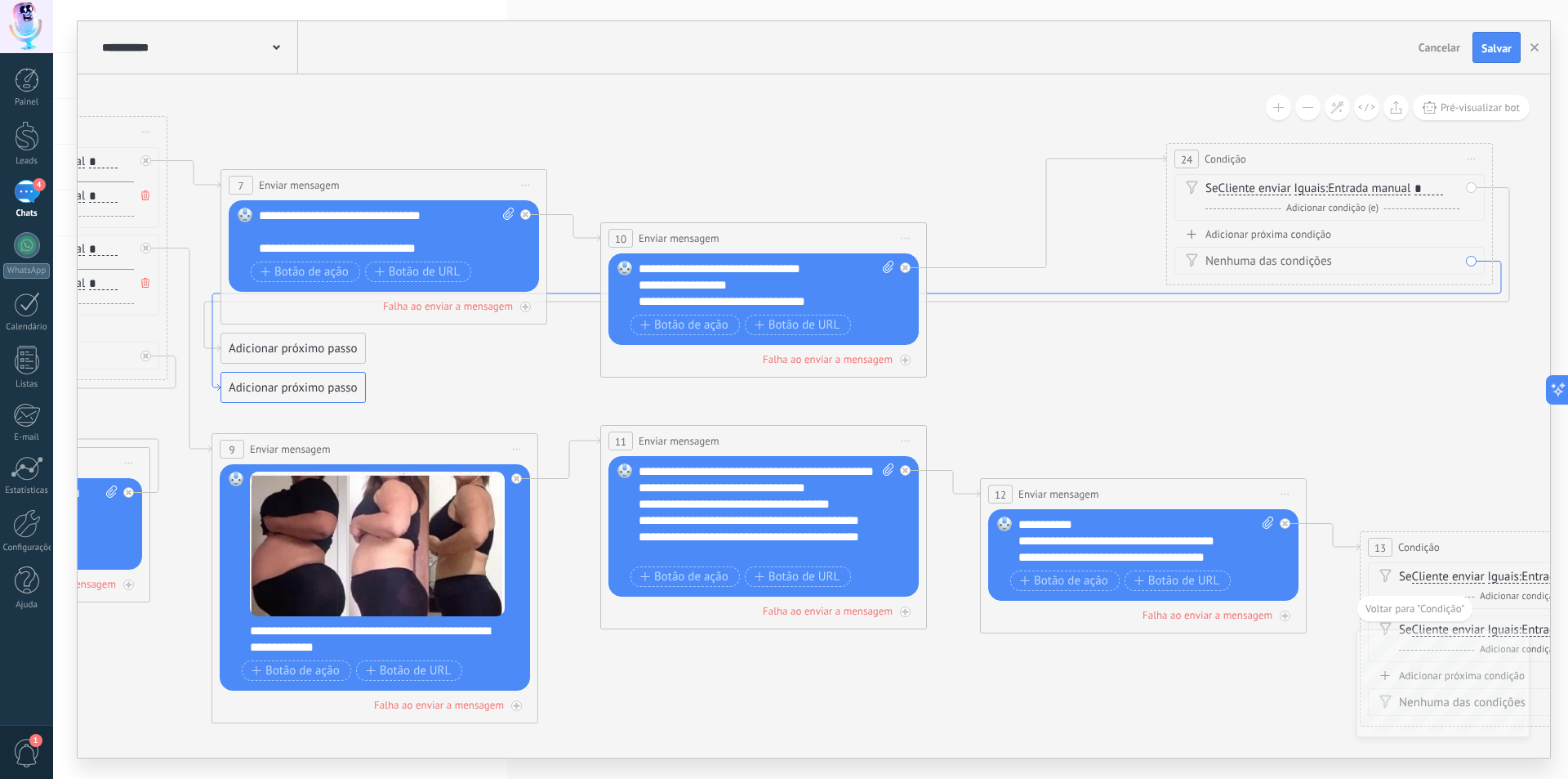
click at [1500, 288] on icon at bounding box center [857, 326] width 1289 height 130
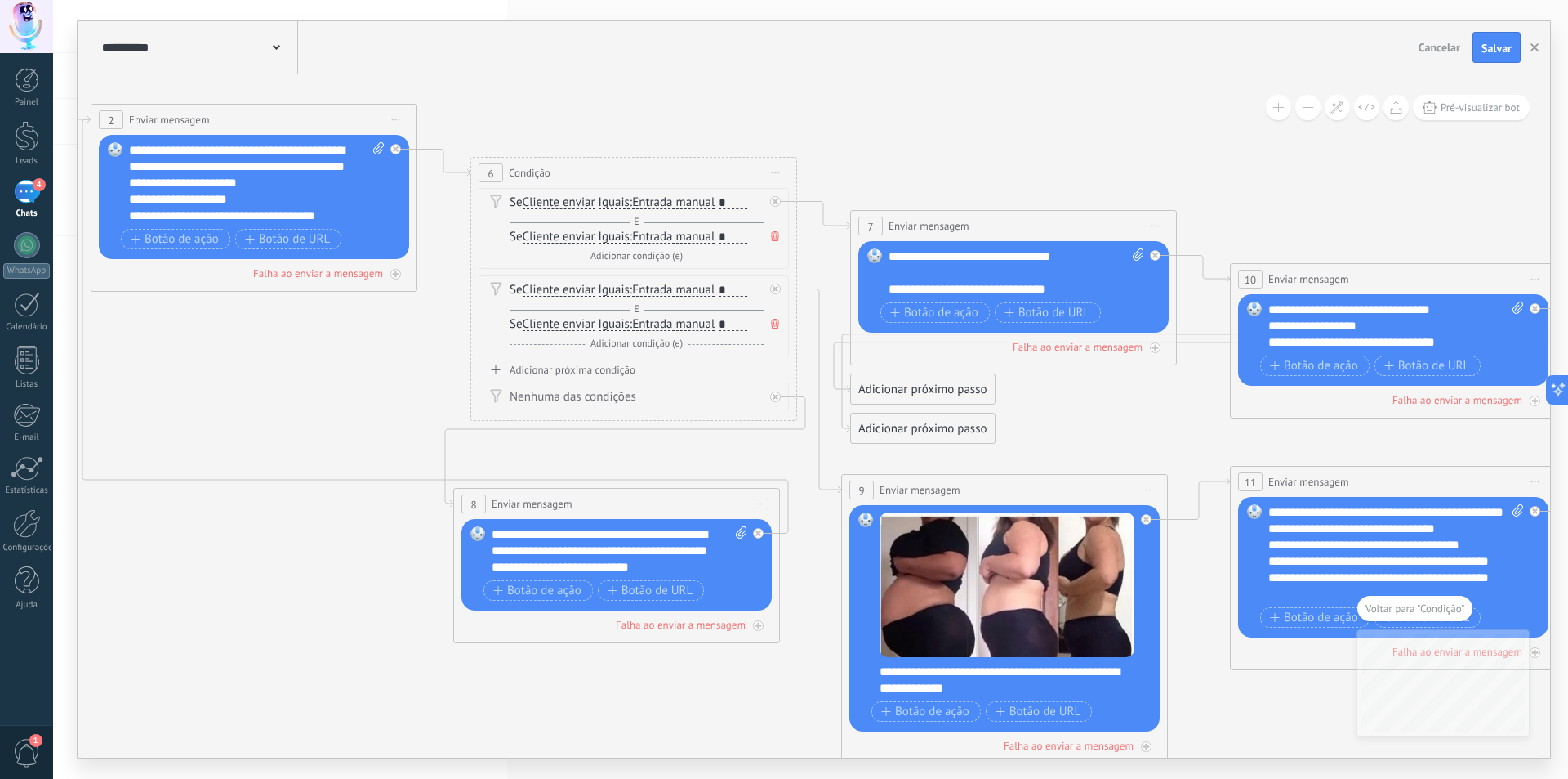
drag, startPoint x: 555, startPoint y: 447, endPoint x: 612, endPoint y: 485, distance: 68.5
click at [645, 440] on icon at bounding box center [1181, 488] width 4131 height 1765
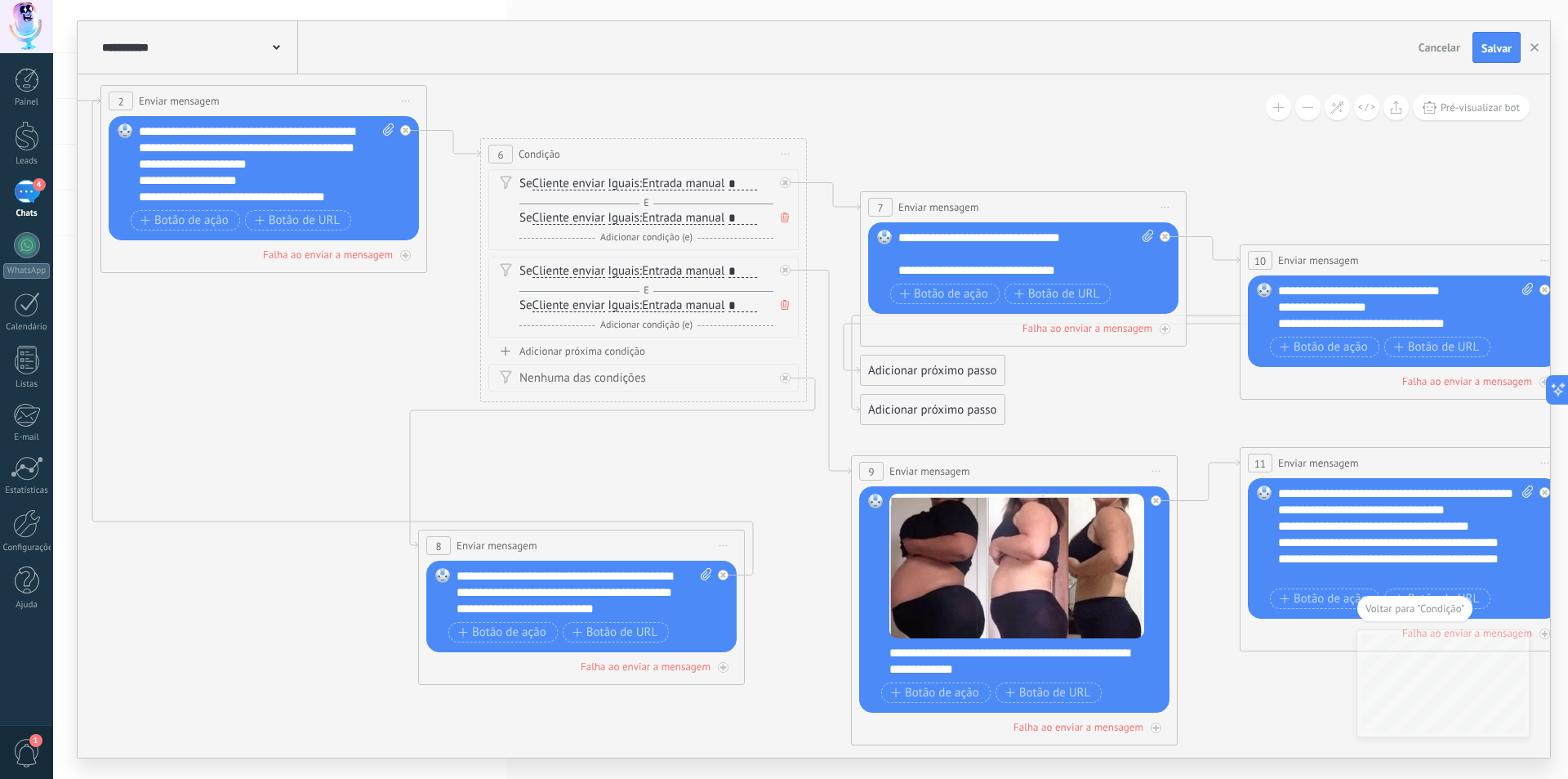
drag, startPoint x: 614, startPoint y: 483, endPoint x: 545, endPoint y: 547, distance: 94.1
click at [568, 549] on div "**********" at bounding box center [582, 546] width 325 height 30
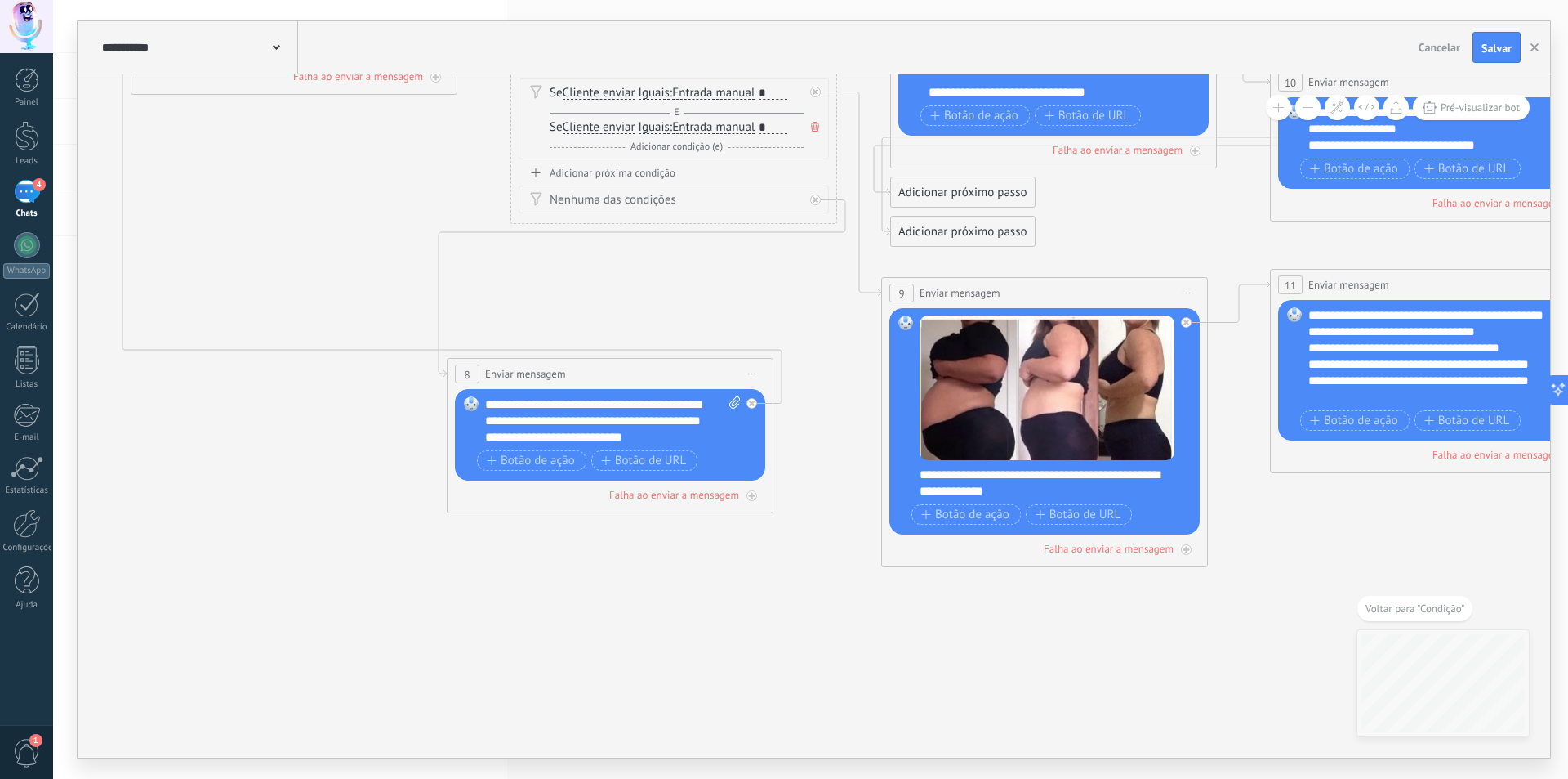
drag, startPoint x: 804, startPoint y: 521, endPoint x: 840, endPoint y: 382, distance: 143.6
click at [840, 382] on icon at bounding box center [1222, 291] width 4131 height 1765
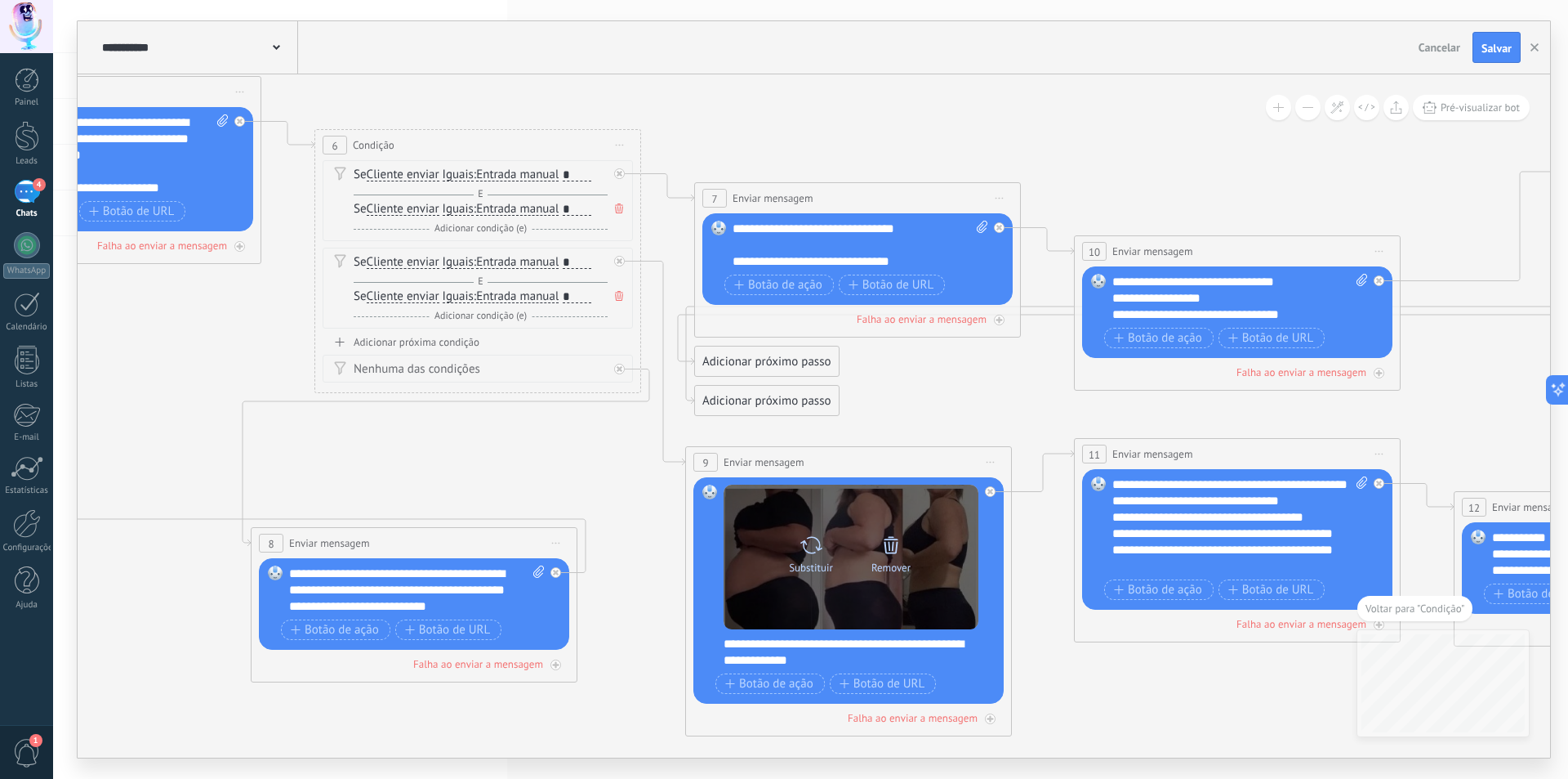
drag, startPoint x: 834, startPoint y: 411, endPoint x: 951, endPoint y: 520, distance: 159.9
click at [645, 580] on icon at bounding box center [1025, 460] width 4131 height 1765
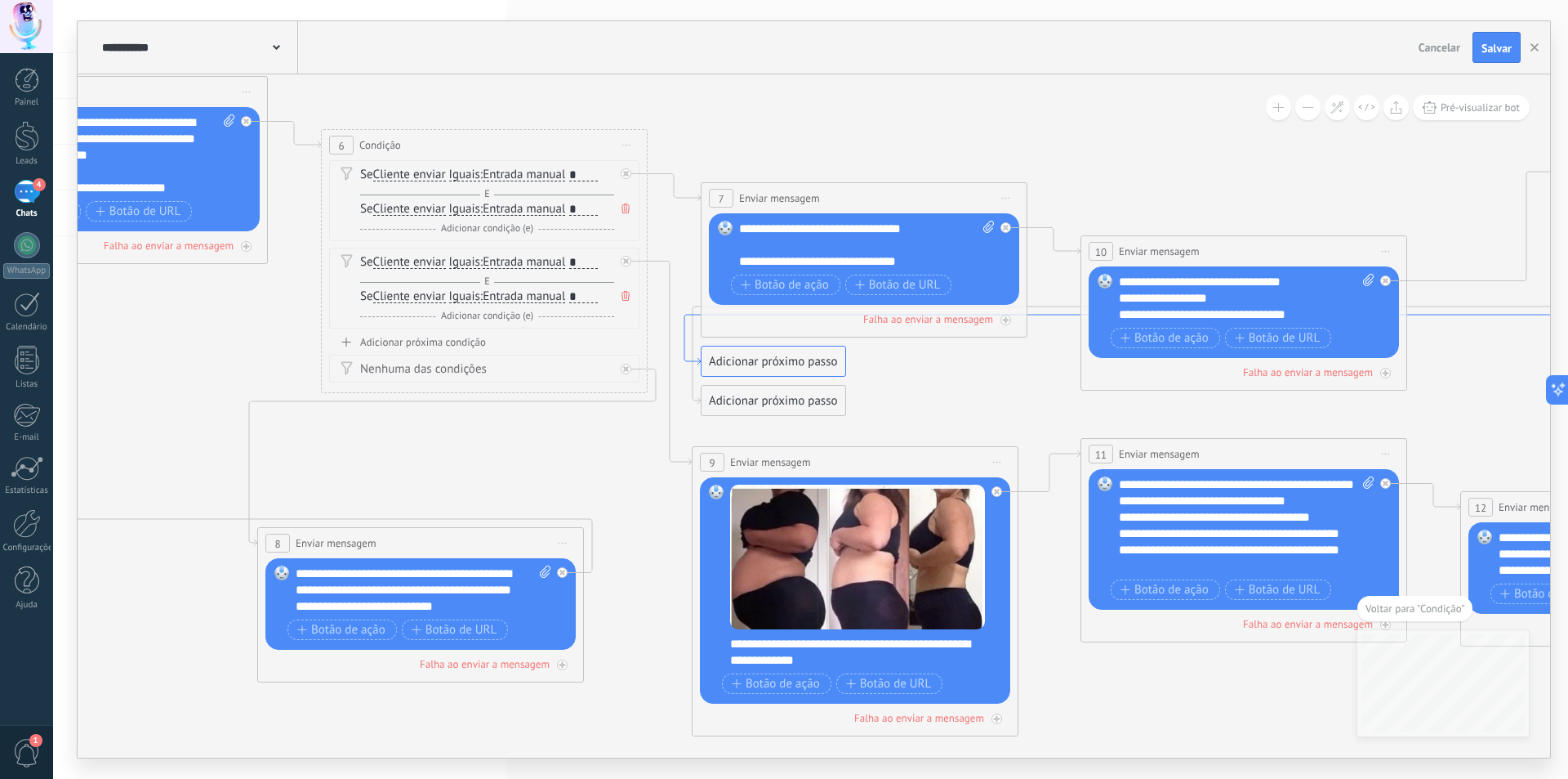
click at [1439, 313] on icon at bounding box center [1338, 283] width 1306 height 165
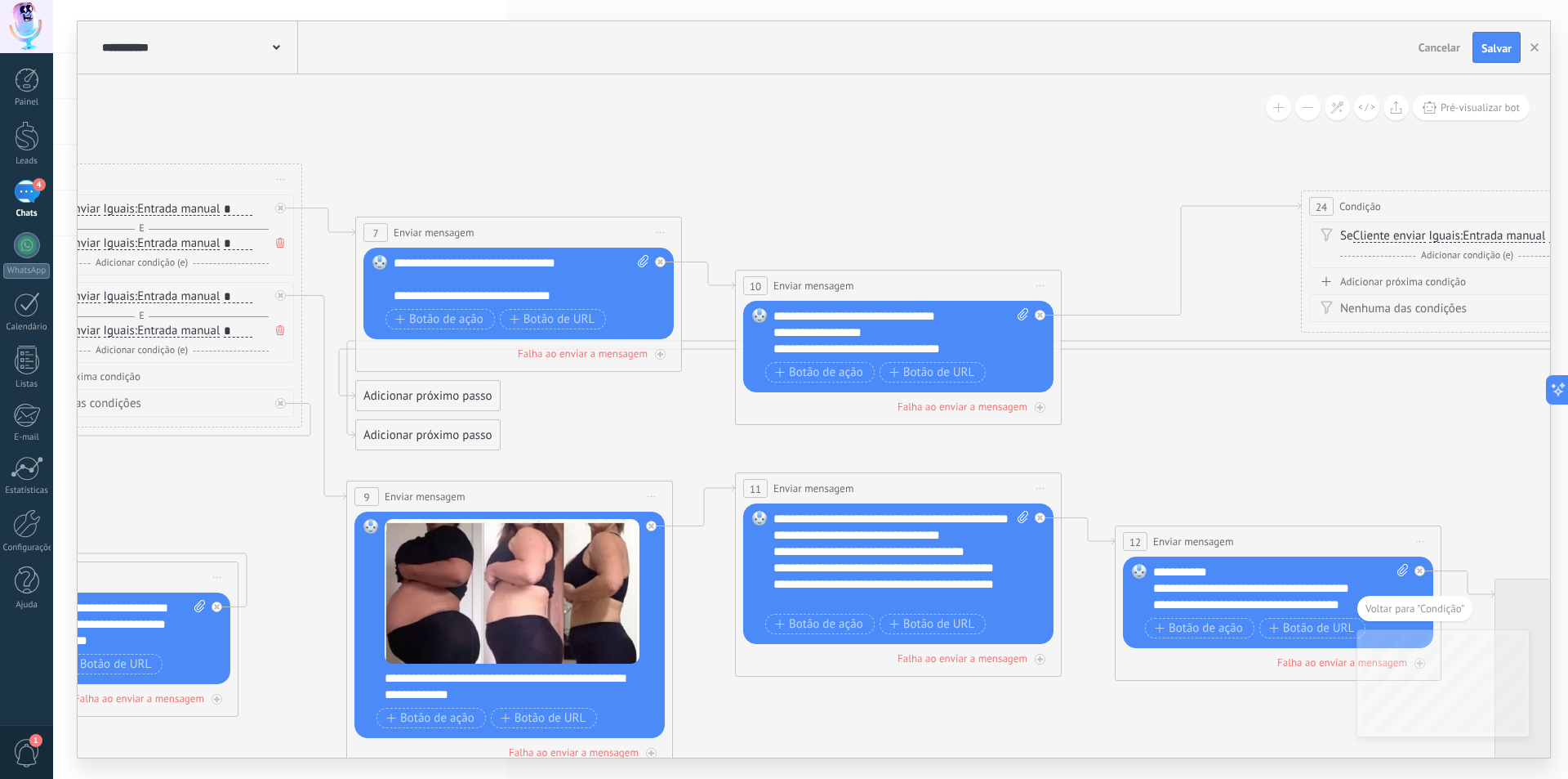
drag, startPoint x: 993, startPoint y: 443, endPoint x: 564, endPoint y: 405, distance: 430.7
click at [535, 413] on icon at bounding box center [687, 494] width 4131 height 1765
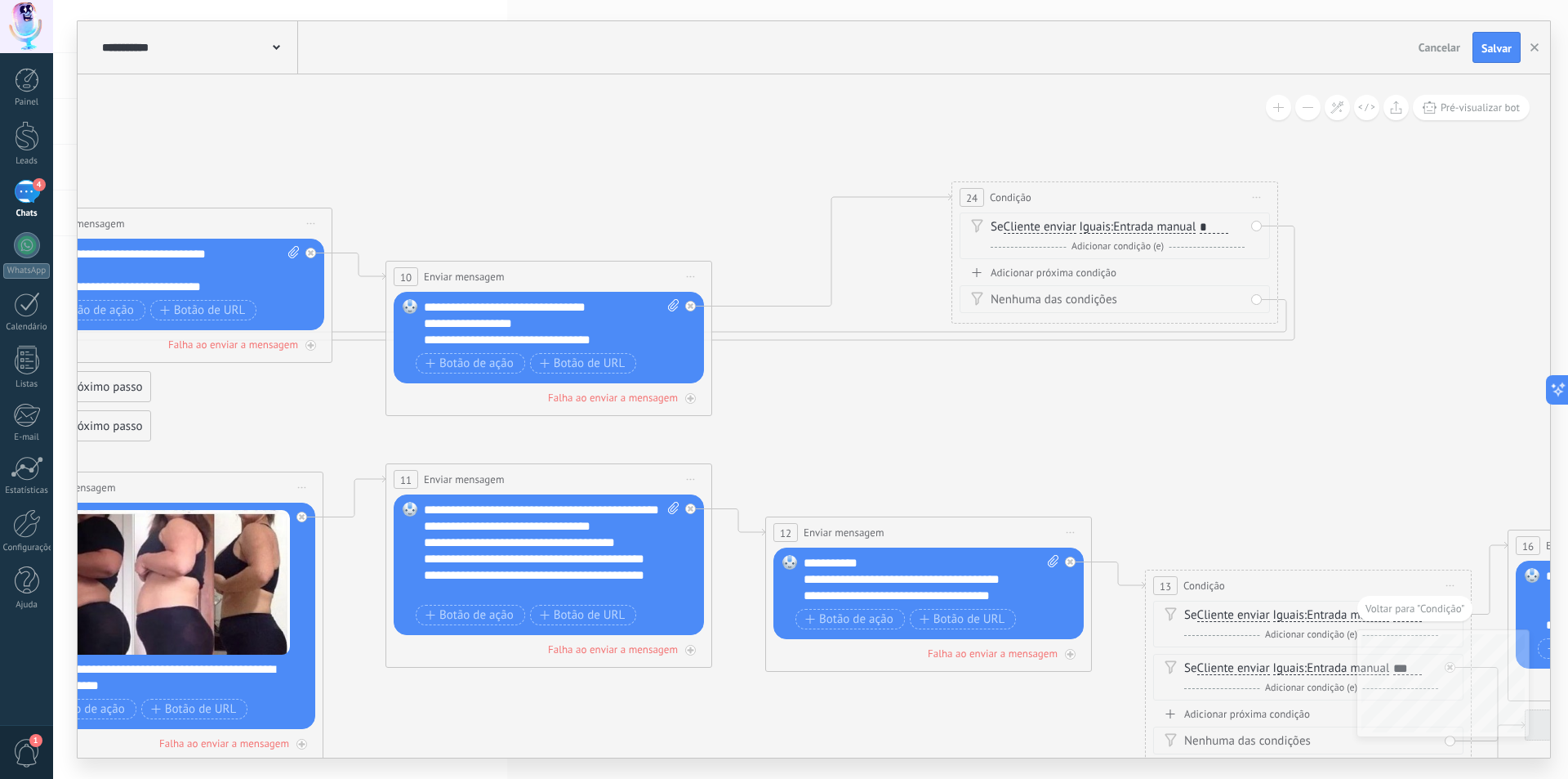
drag, startPoint x: 1013, startPoint y: 376, endPoint x: 904, endPoint y: 362, distance: 109.9
click at [832, 372] on icon at bounding box center [337, 485] width 4131 height 1765
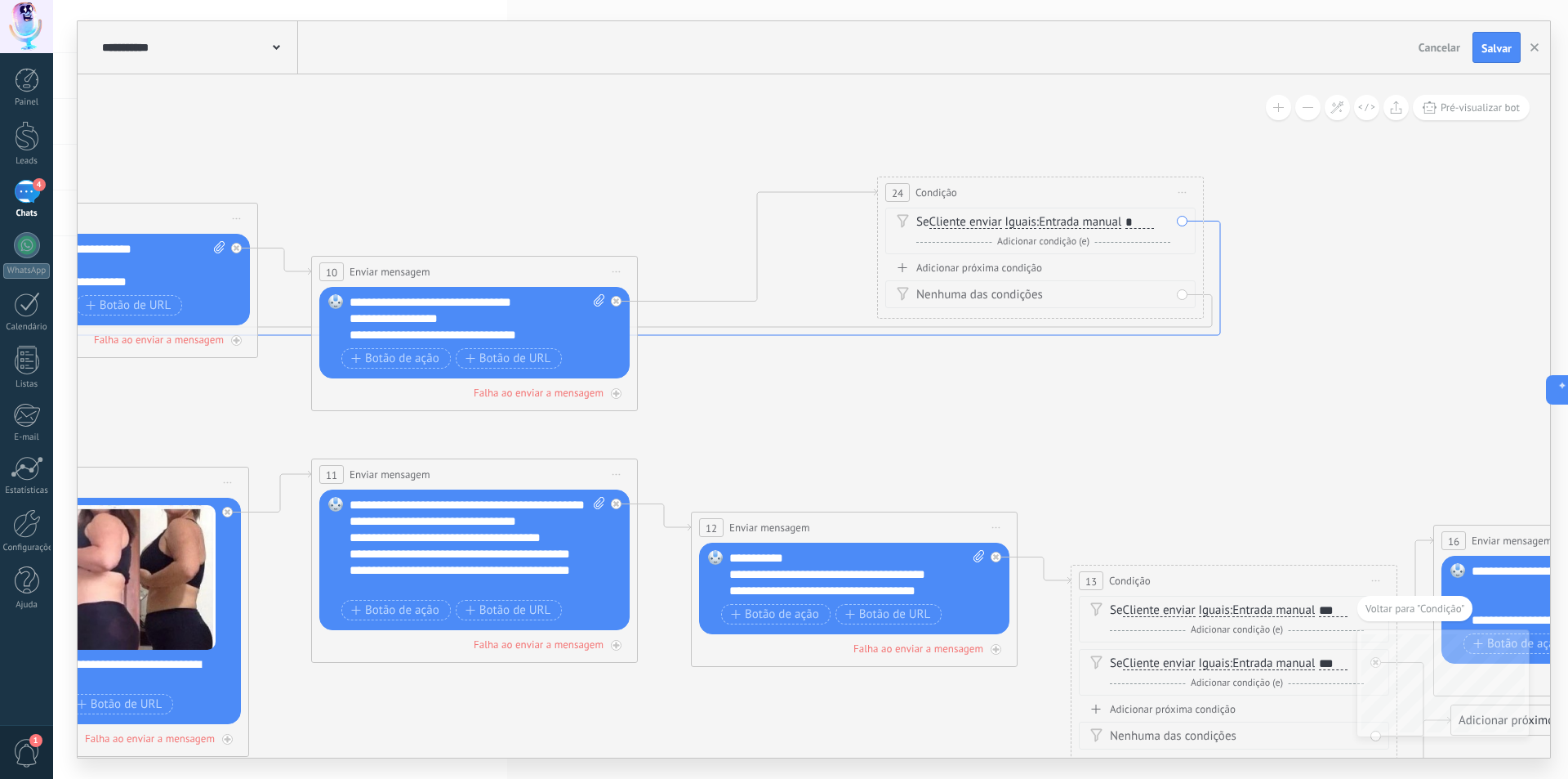
click at [977, 338] on icon at bounding box center [568, 303] width 1306 height 165
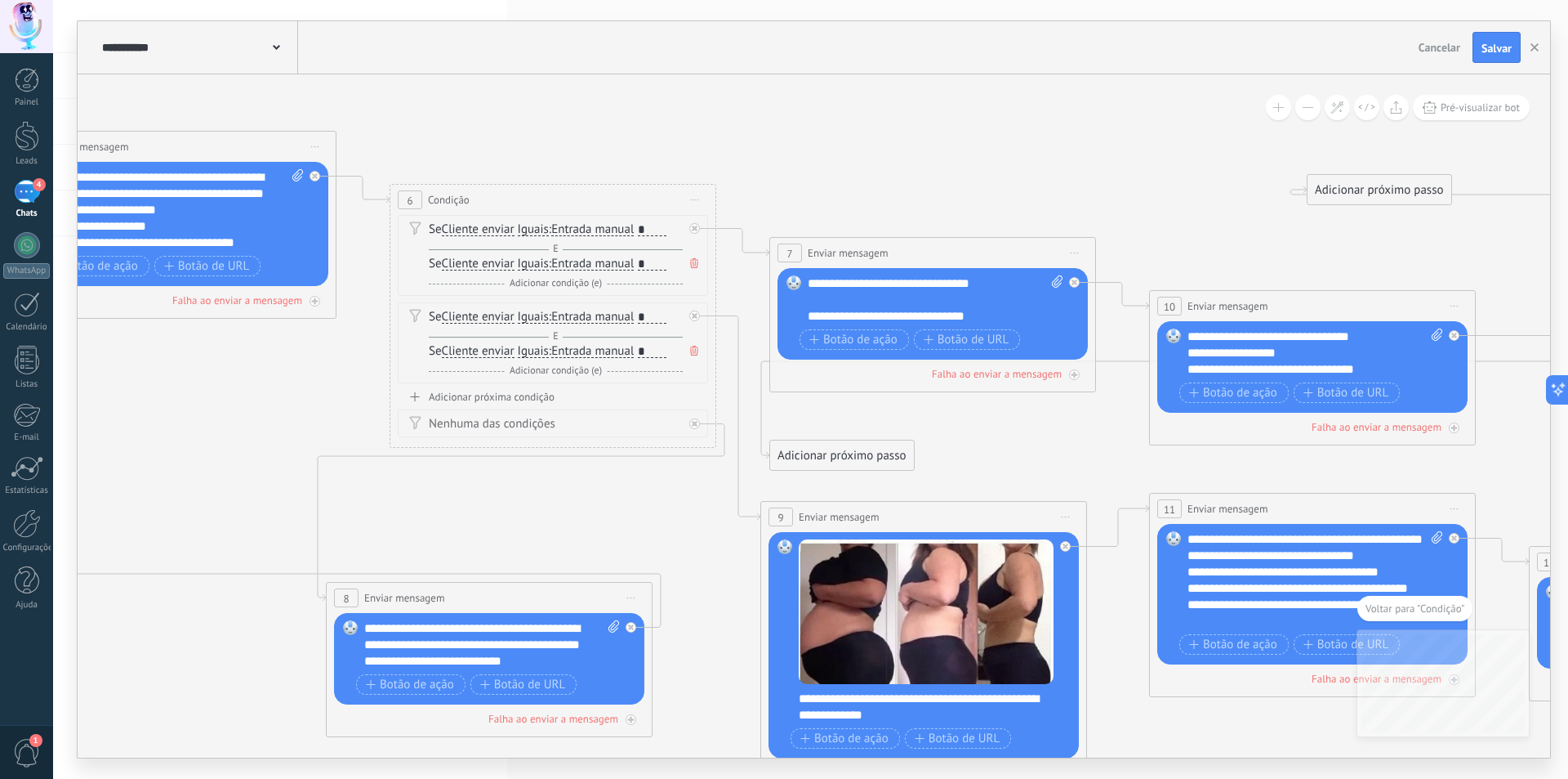
drag, startPoint x: 847, startPoint y: 419, endPoint x: 1366, endPoint y: 196, distance: 564.9
click at [1396, 177] on div "Adicionar próximo passo" at bounding box center [1379, 190] width 144 height 27
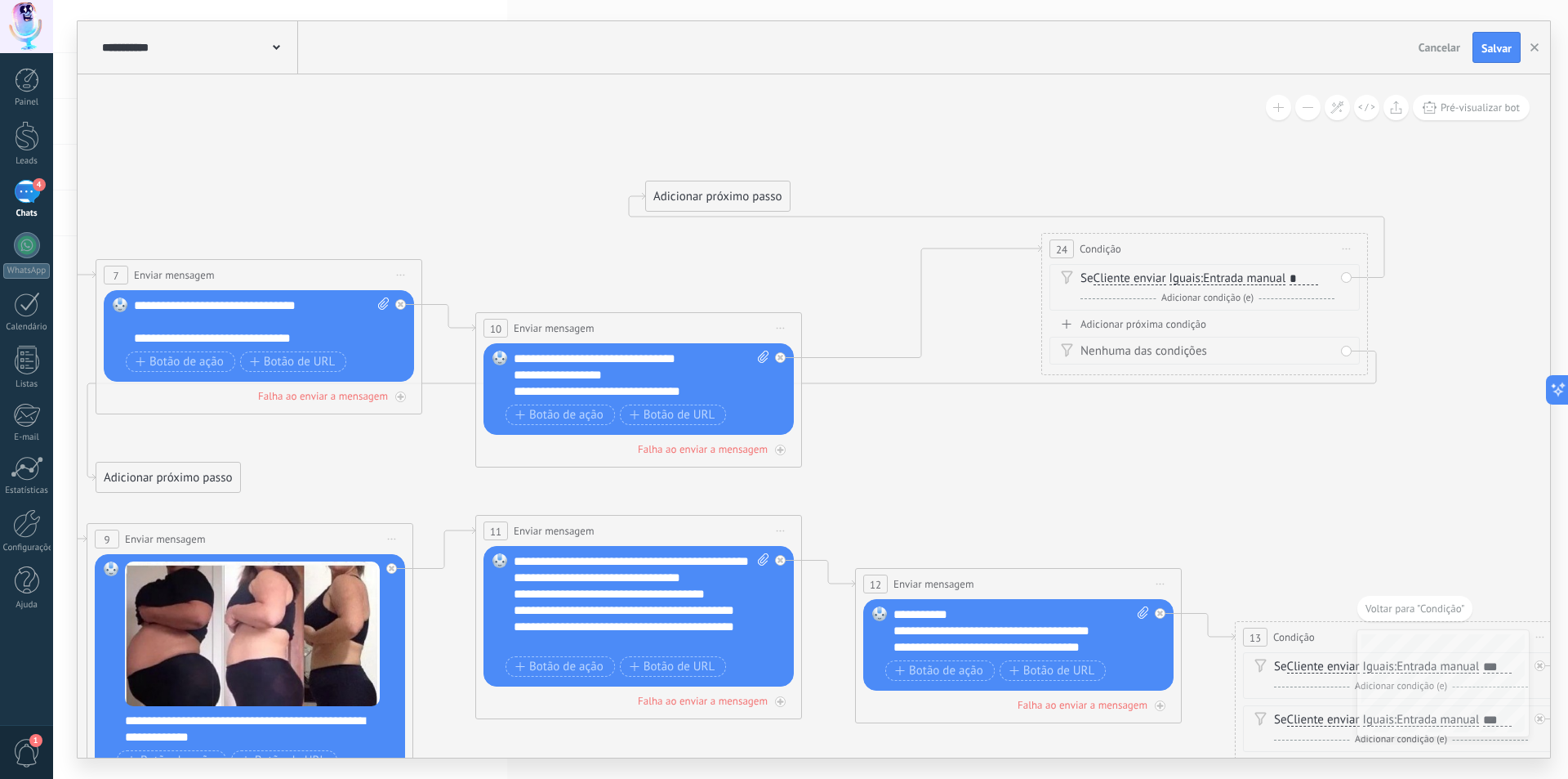
drag, startPoint x: 1252, startPoint y: 234, endPoint x: 584, endPoint y: 257, distance: 668.4
click at [584, 257] on icon at bounding box center [427, 485] width 4131 height 1662
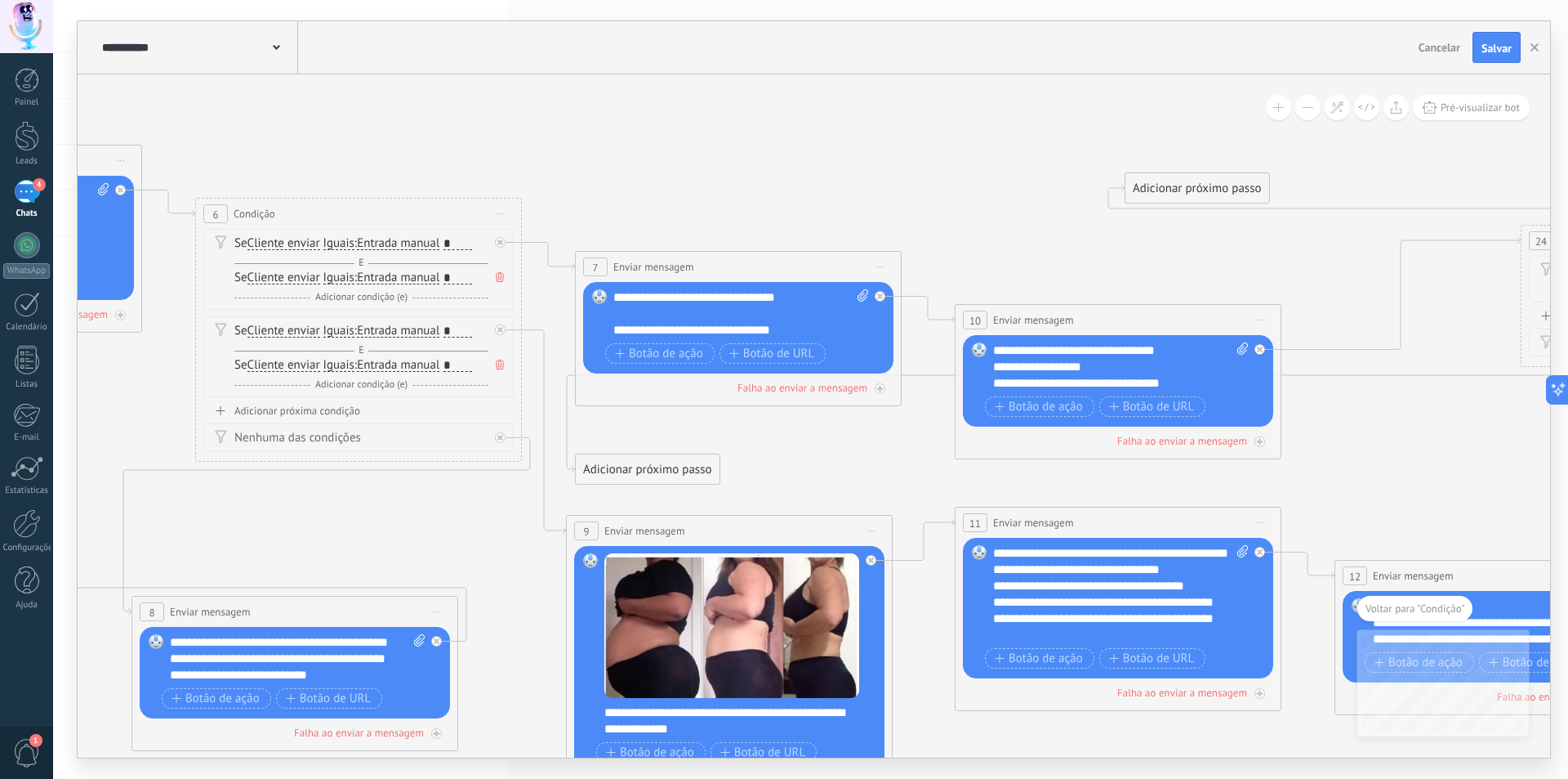
drag, startPoint x: 811, startPoint y: 257, endPoint x: 1195, endPoint y: 249, distance: 384.1
click at [1214, 248] on icon at bounding box center [907, 477] width 4131 height 1662
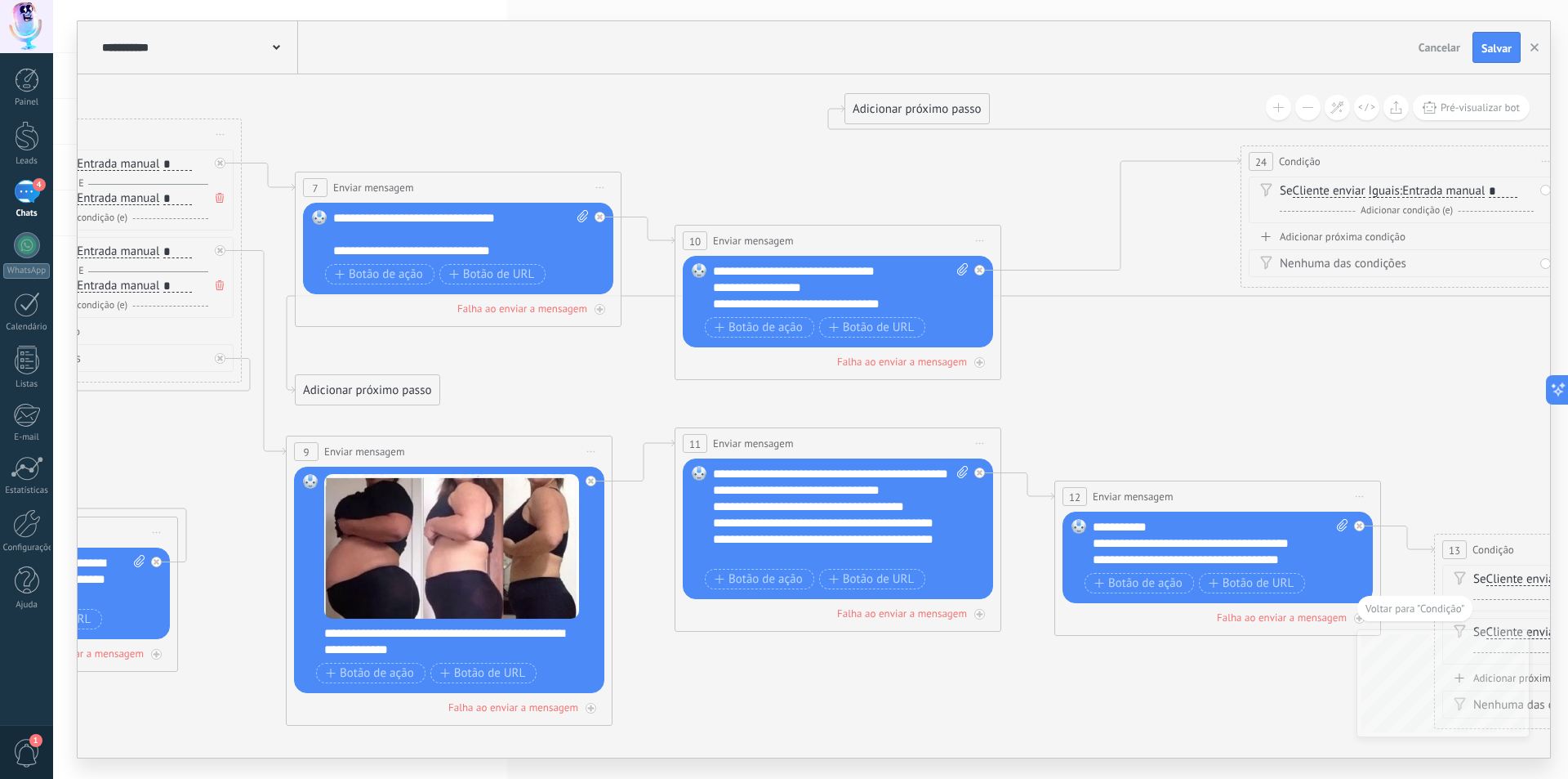
drag, startPoint x: 750, startPoint y: 446, endPoint x: 619, endPoint y: 395, distance: 140.6
click at [535, 407] on icon at bounding box center [626, 398] width 4131 height 1662
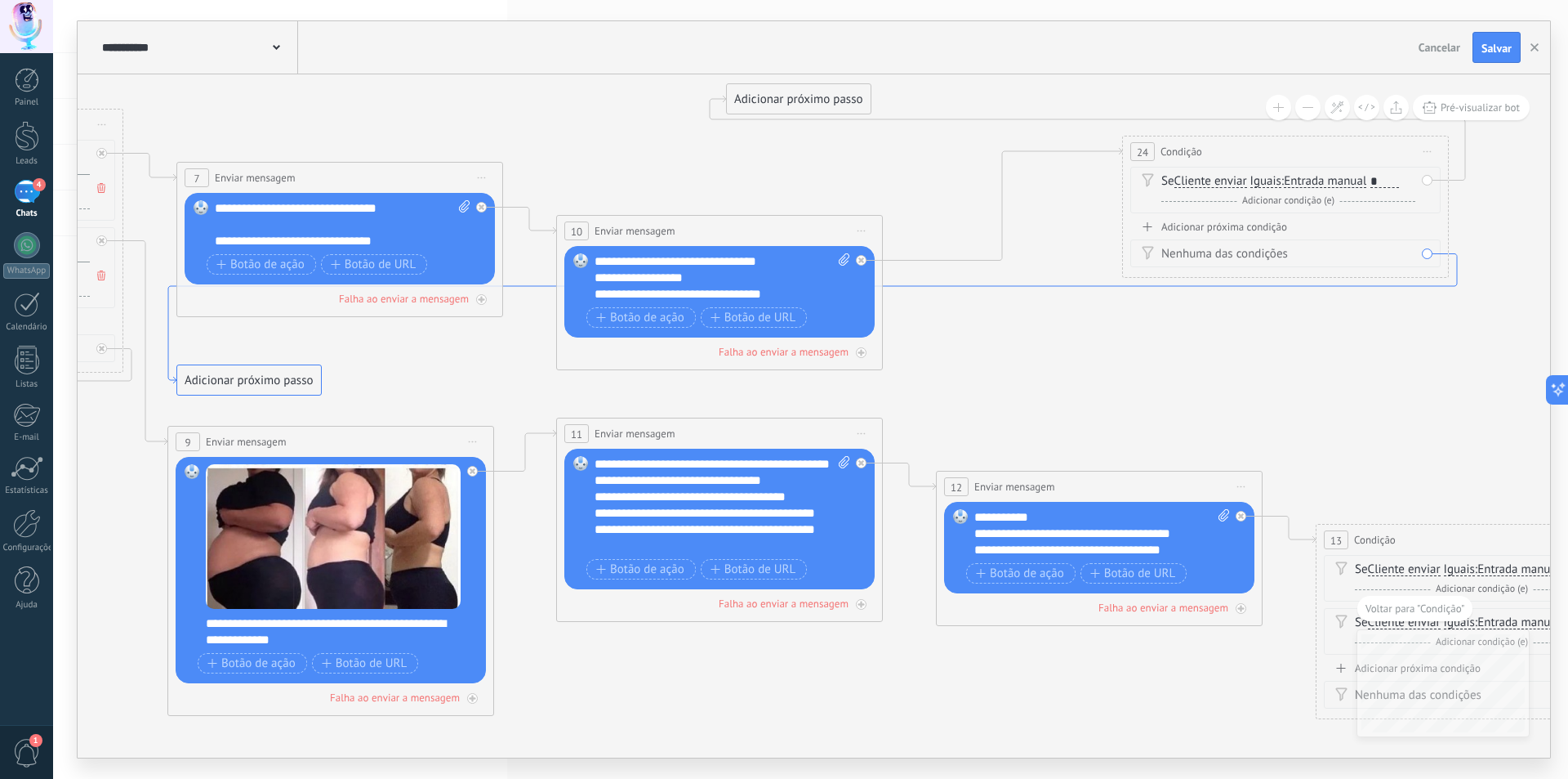
click at [1329, 290] on icon at bounding box center [813, 319] width 1289 height 130
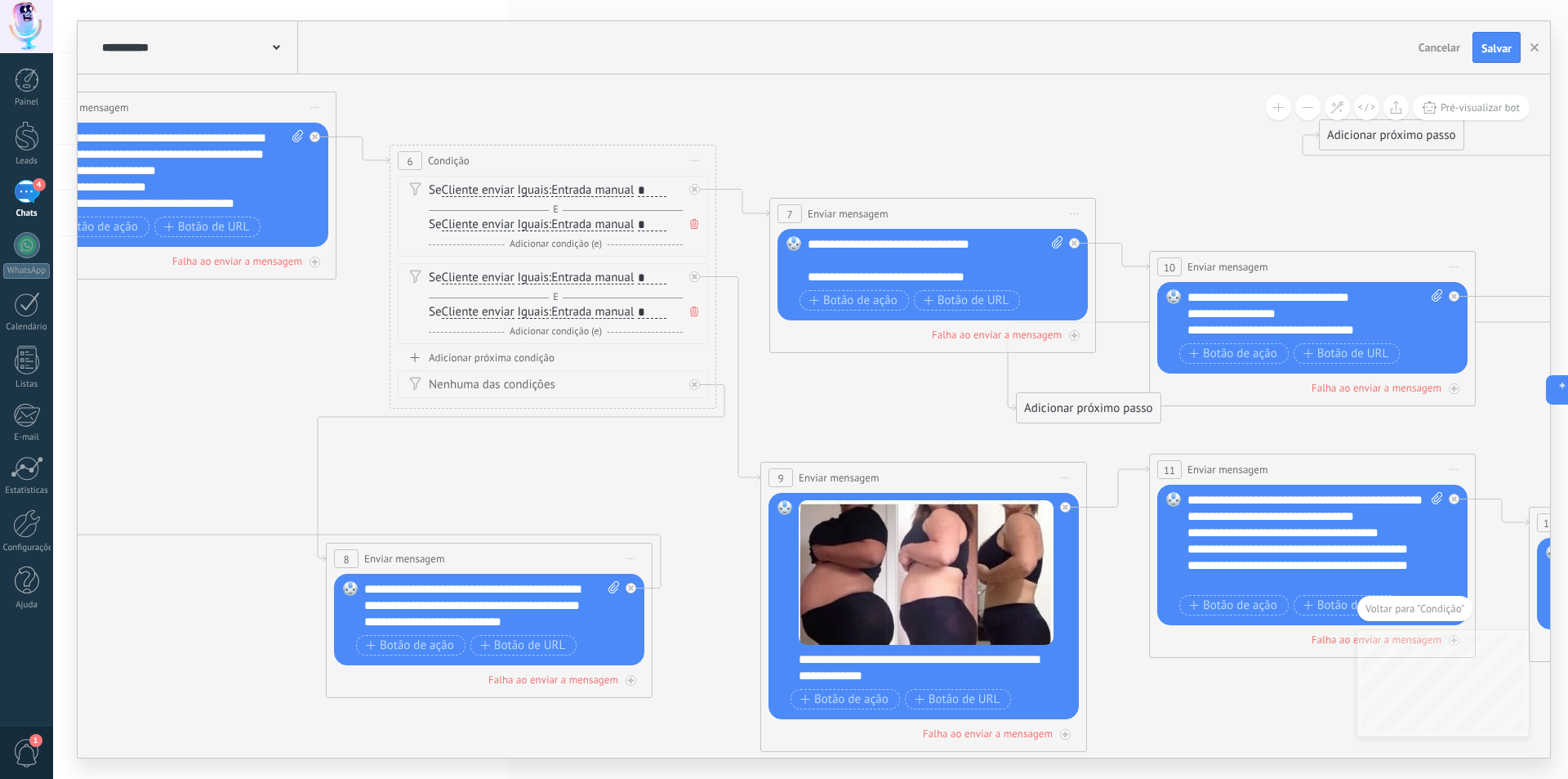
drag, startPoint x: 870, startPoint y: 404, endPoint x: 1484, endPoint y: 394, distance: 614.1
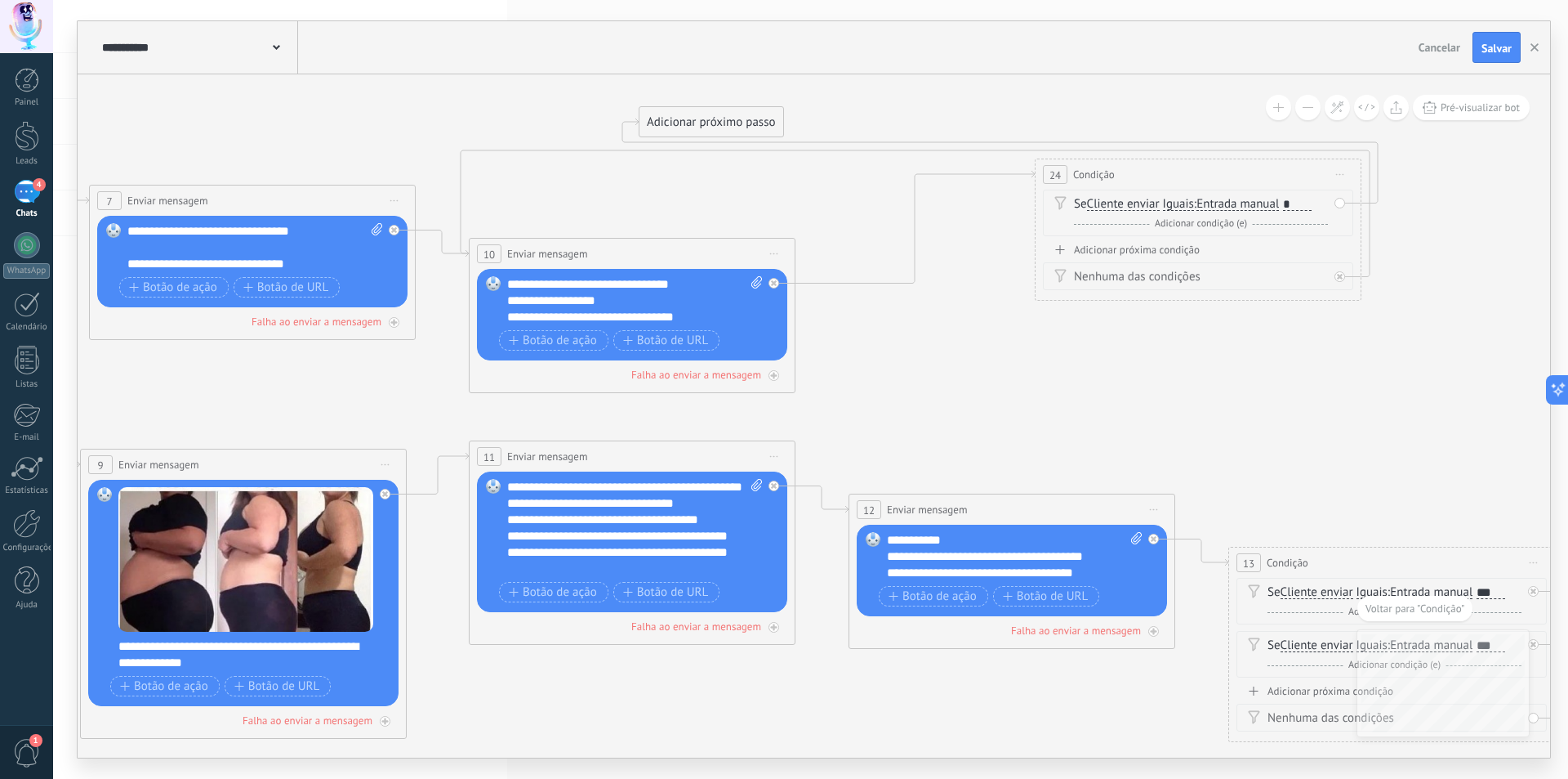
drag, startPoint x: 1500, startPoint y: 435, endPoint x: 819, endPoint y: 421, distance: 681.1
click at [819, 421] on icon at bounding box center [420, 411] width 4131 height 1662
click at [1344, 277] on div at bounding box center [1339, 276] width 10 height 10
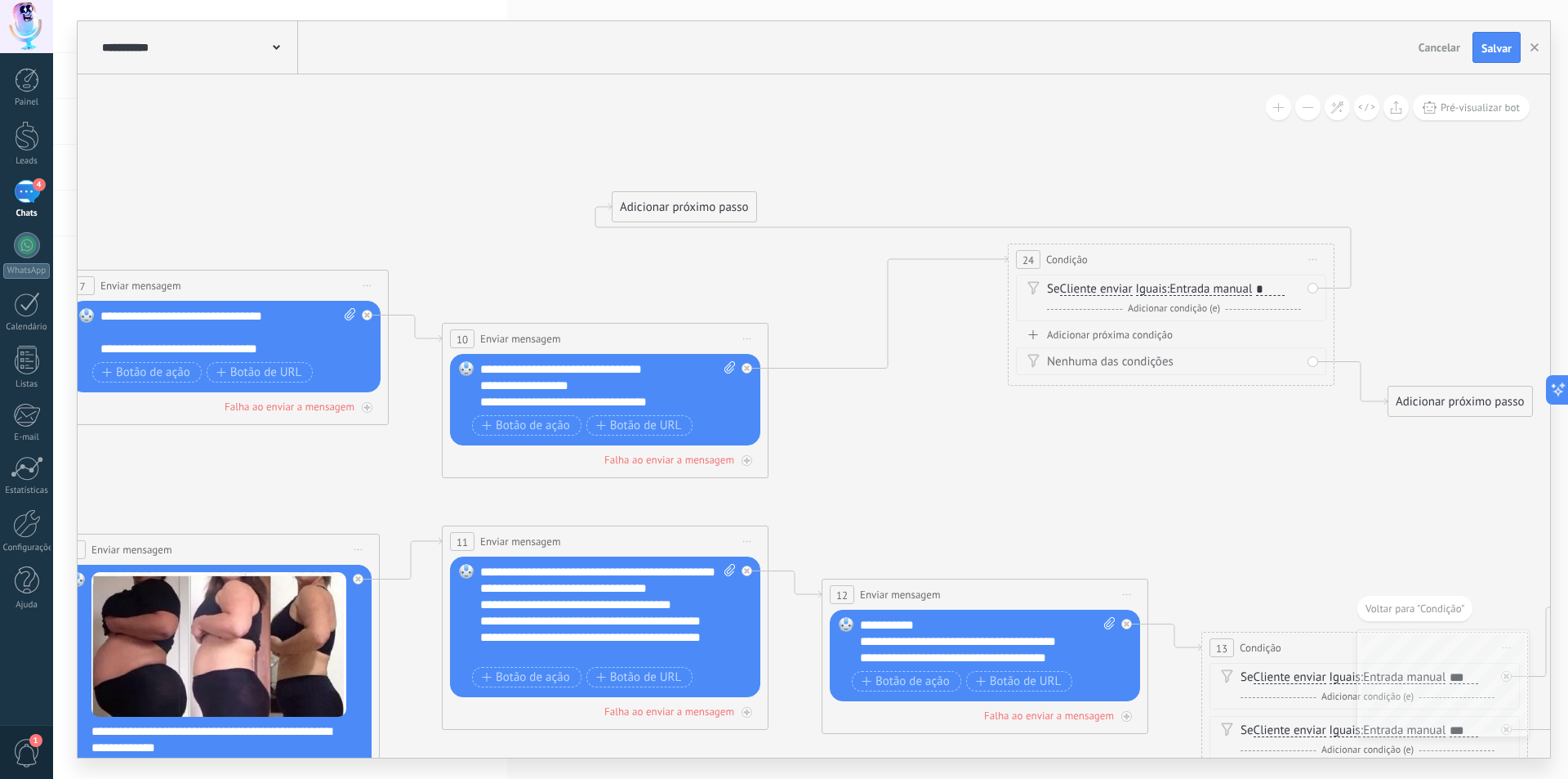
drag, startPoint x: 1338, startPoint y: 423, endPoint x: 1217, endPoint y: 529, distance: 160.9
click at [1217, 529] on icon at bounding box center [393, 548] width 4131 height 1765
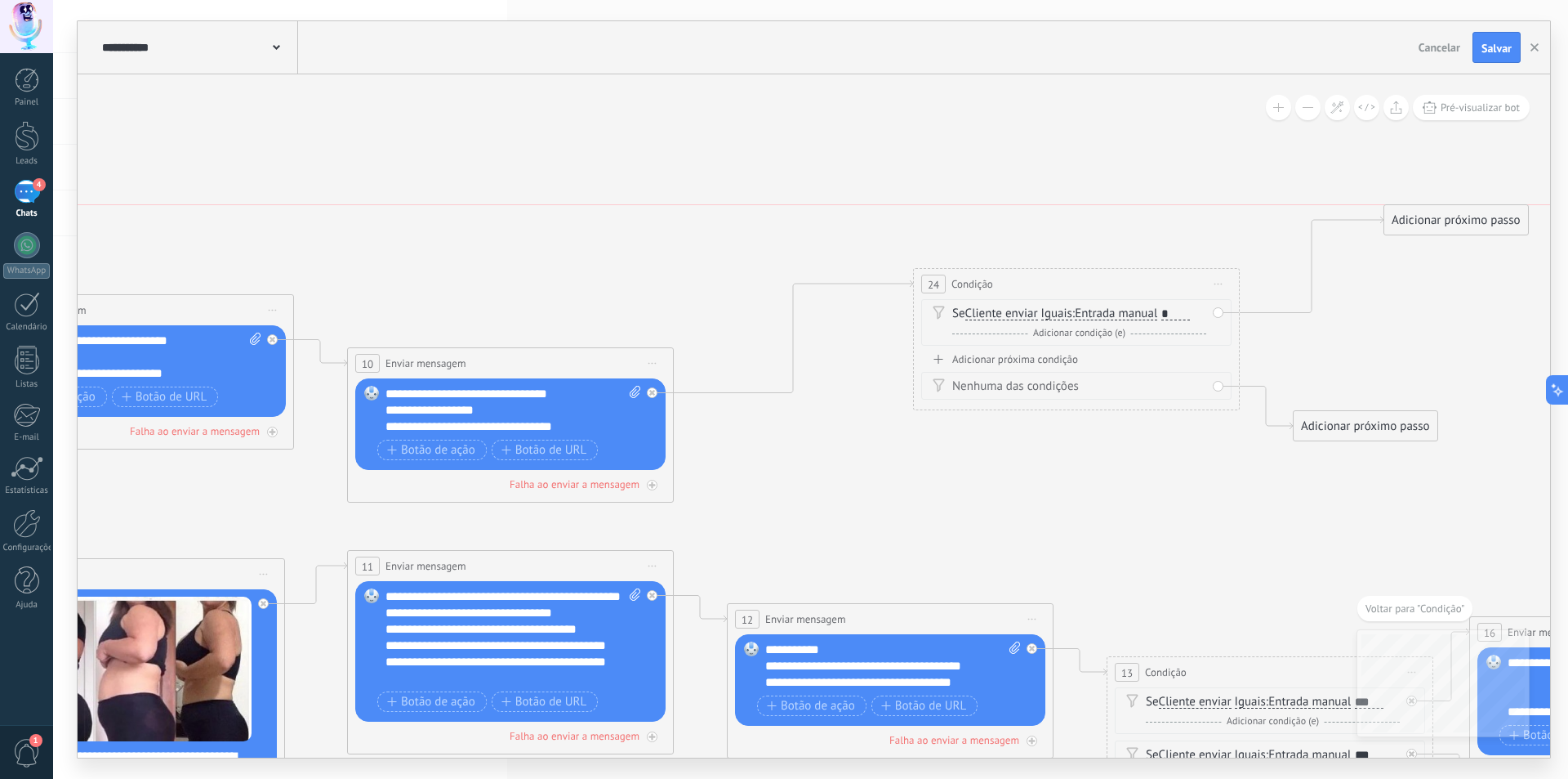
drag, startPoint x: 637, startPoint y: 239, endPoint x: 1505, endPoint y: 230, distance: 868.0
click at [1507, 227] on div "Adicionar próximo passo" at bounding box center [1456, 220] width 144 height 27
click at [1044, 359] on div "Adicionar próxima condição" at bounding box center [1077, 358] width 310 height 14
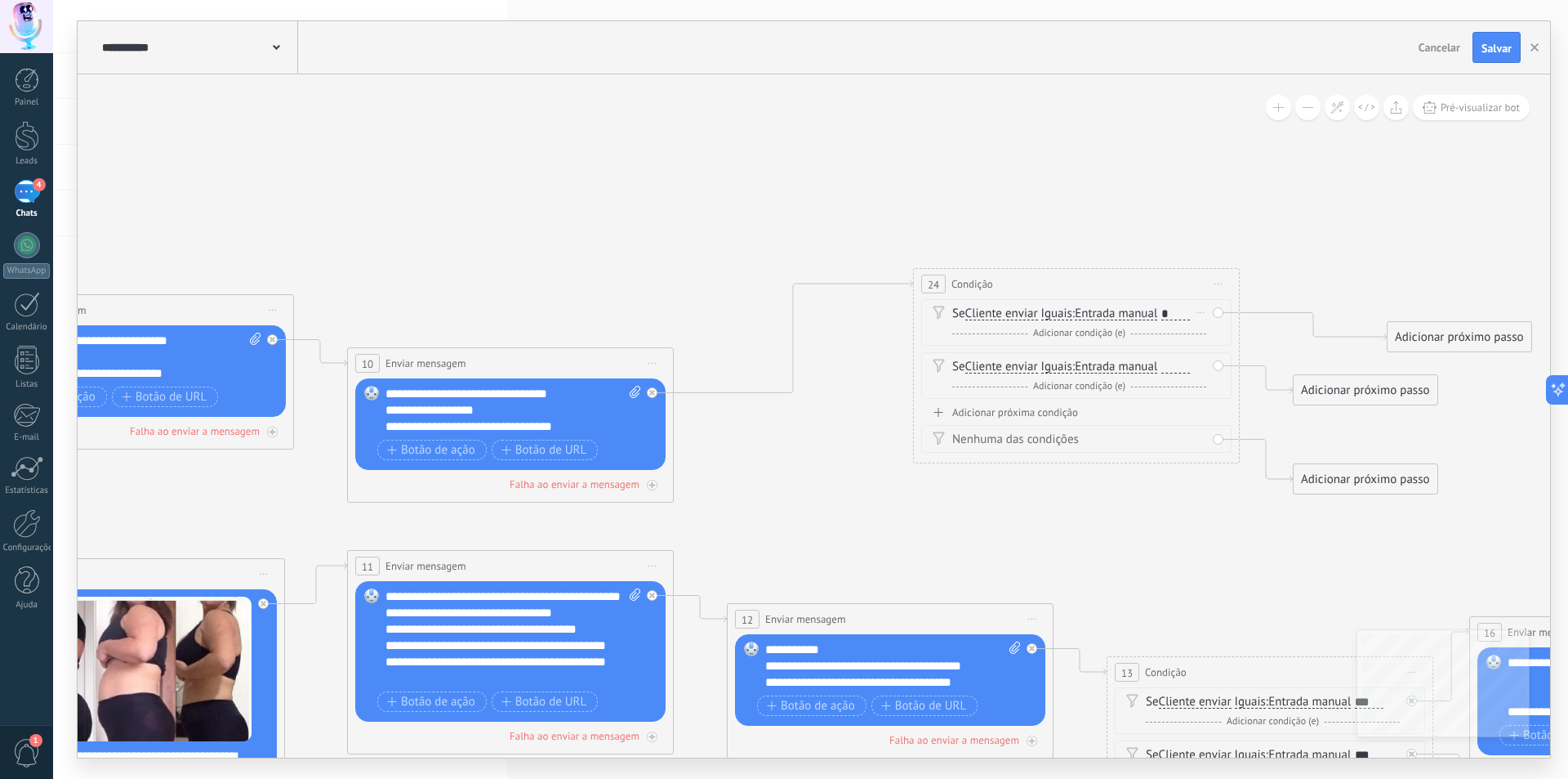
click at [1176, 310] on div "*" at bounding box center [1176, 314] width 28 height 13
drag, startPoint x: 1121, startPoint y: 327, endPoint x: 1138, endPoint y: 326, distance: 17.0
click at [1121, 324] on div "Se Cliente enviar Cliente enviar Emoção da conversa Comentário do cliente Clien…" at bounding box center [1080, 324] width 254 height 36
click at [1116, 334] on span "Adicionar condição (e)" at bounding box center [1079, 332] width 101 height 12
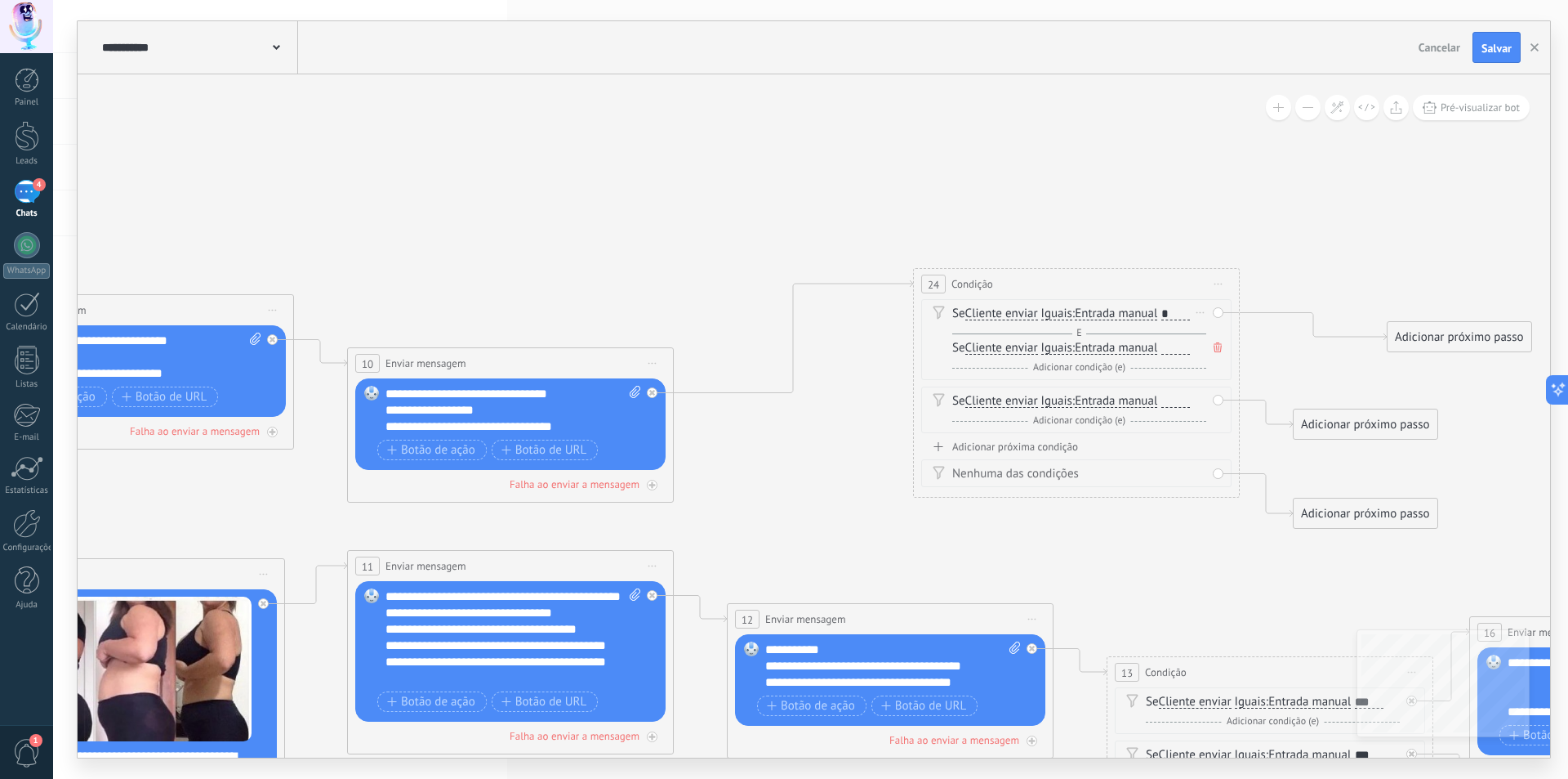
click at [1175, 351] on div at bounding box center [1176, 348] width 28 height 13
click at [1180, 313] on div "*" at bounding box center [1176, 314] width 28 height 13
click at [1429, 339] on div "Adicionar próximo passo" at bounding box center [1460, 337] width 144 height 27
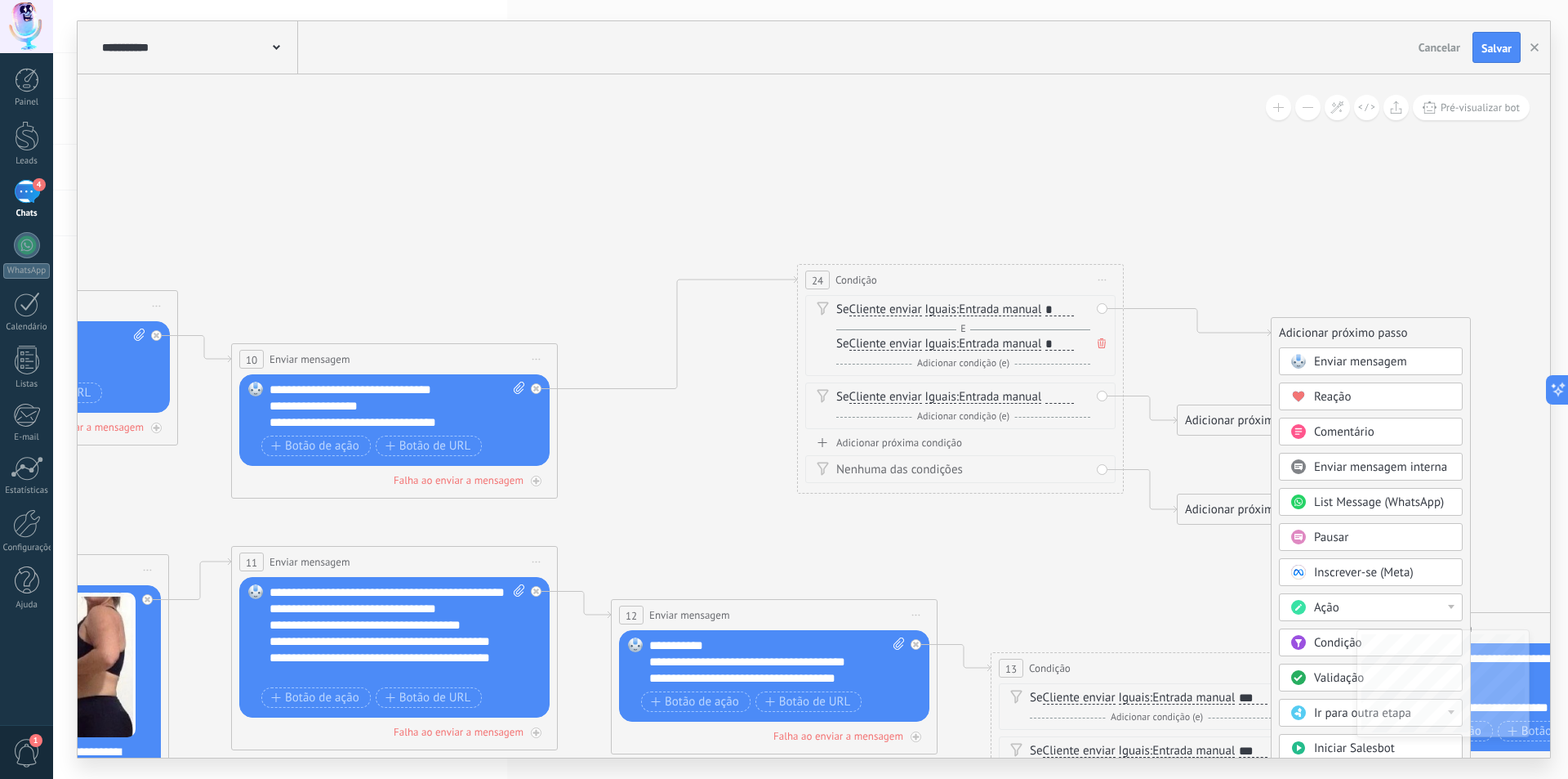
drag, startPoint x: 1234, startPoint y: 241, endPoint x: 1034, endPoint y: 221, distance: 201.0
click at [1034, 221] on icon at bounding box center [182, 568] width 4131 height 1765
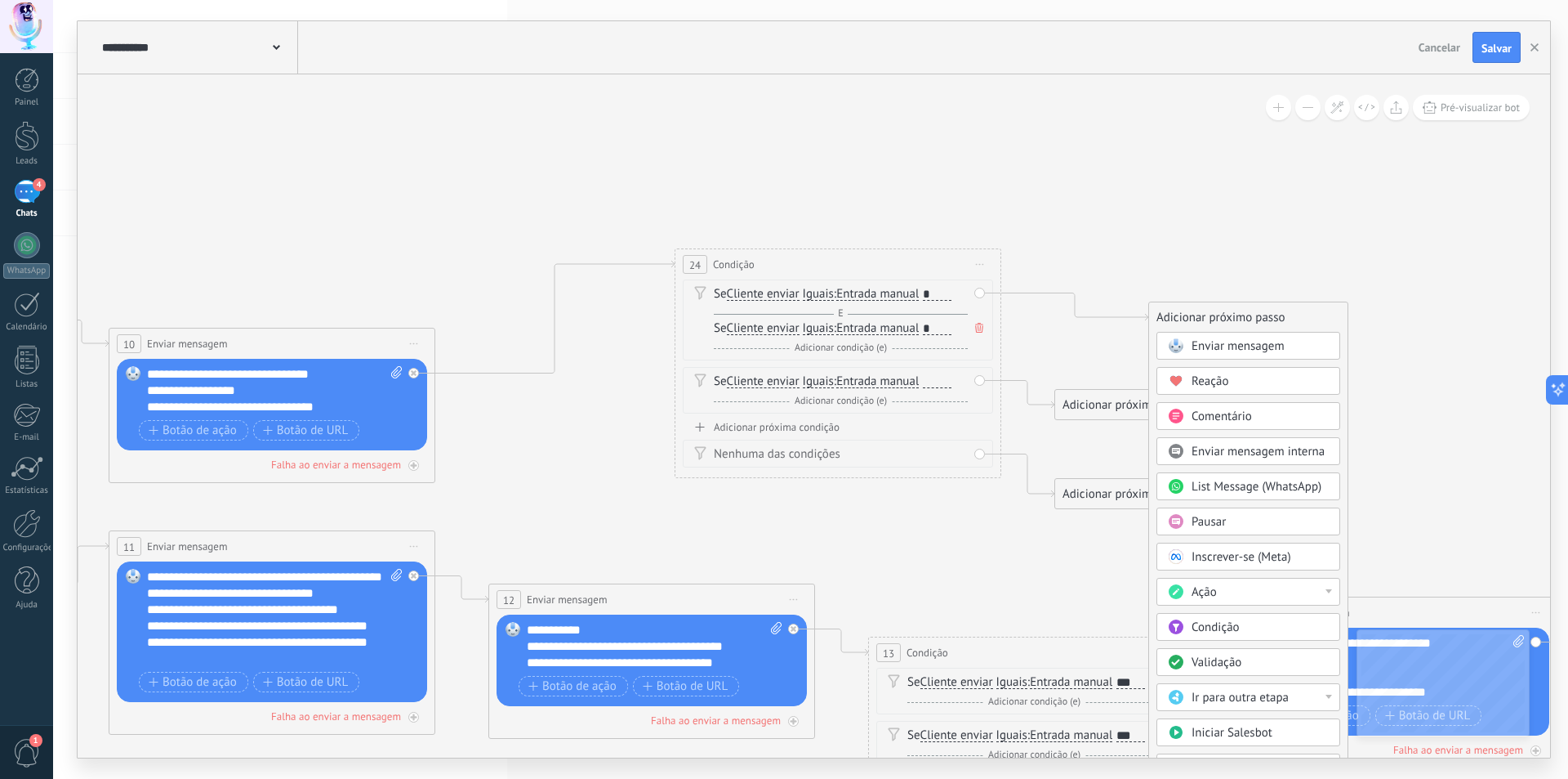
click at [1223, 338] on div "Enviar mensagem" at bounding box center [1248, 346] width 183 height 28
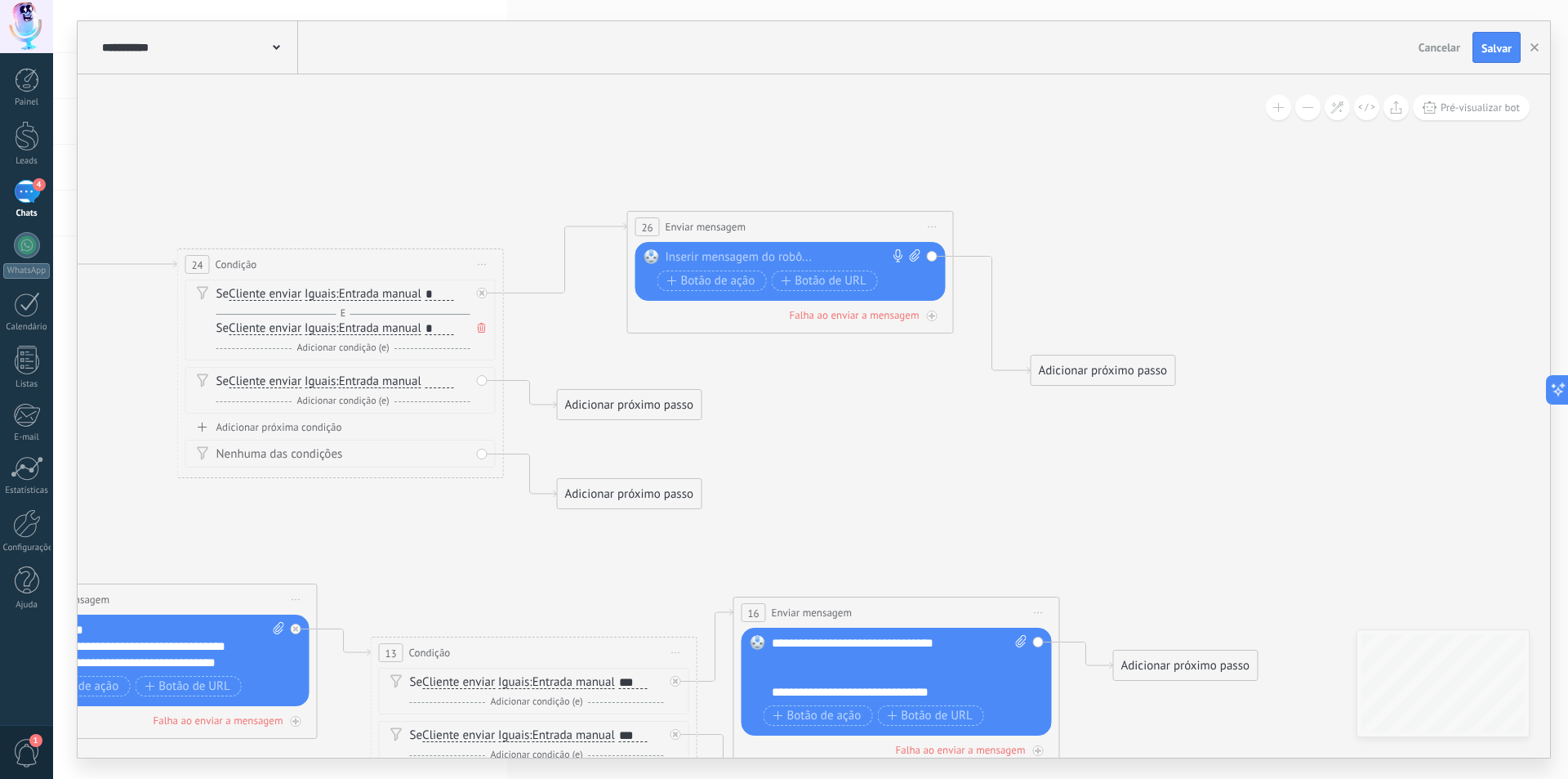
drag, startPoint x: 802, startPoint y: 306, endPoint x: 768, endPoint y: 203, distance: 108.5
click at [768, 212] on div "**********" at bounding box center [791, 227] width 325 height 30
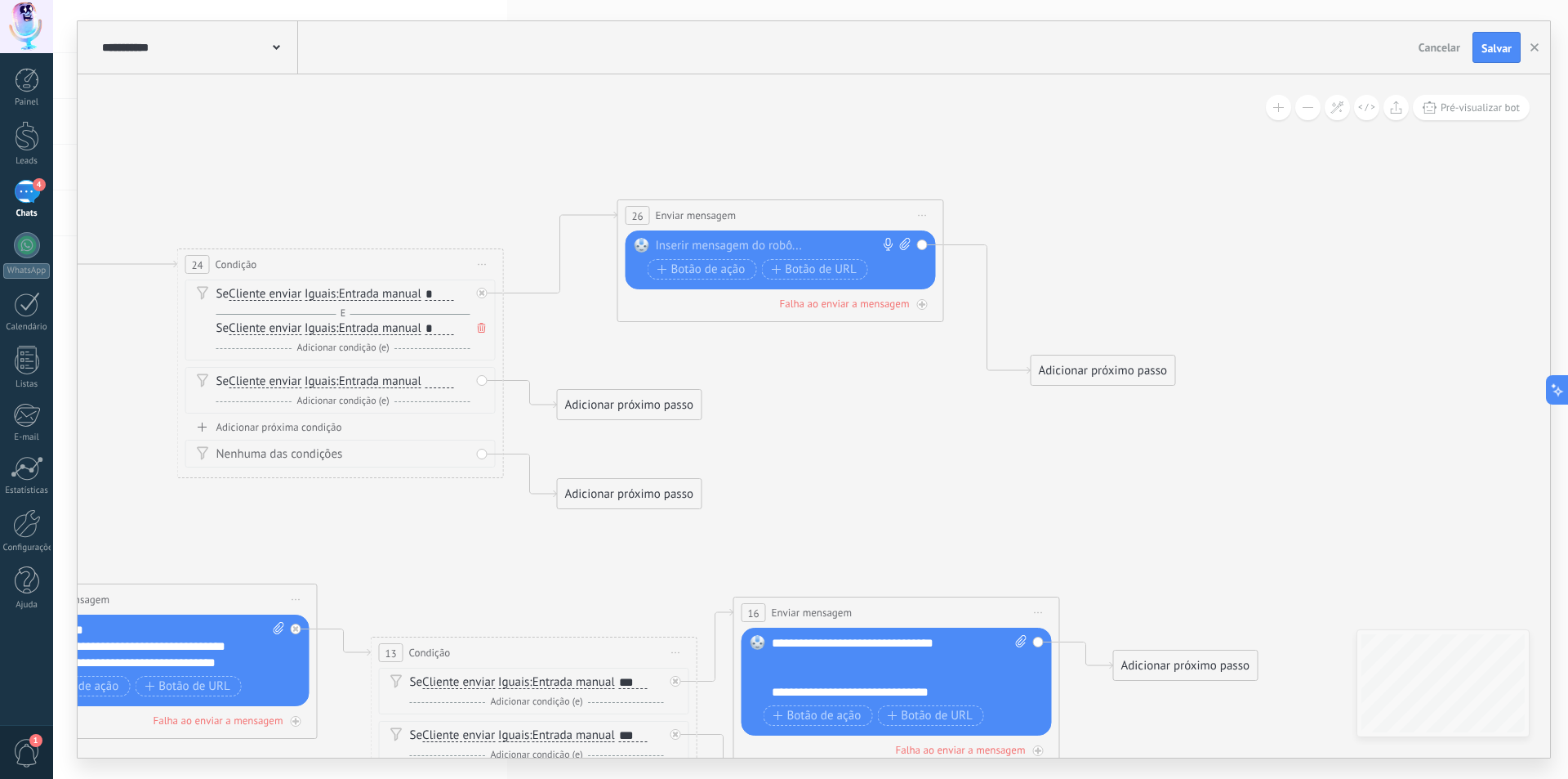
click at [687, 243] on div at bounding box center [777, 246] width 243 height 16
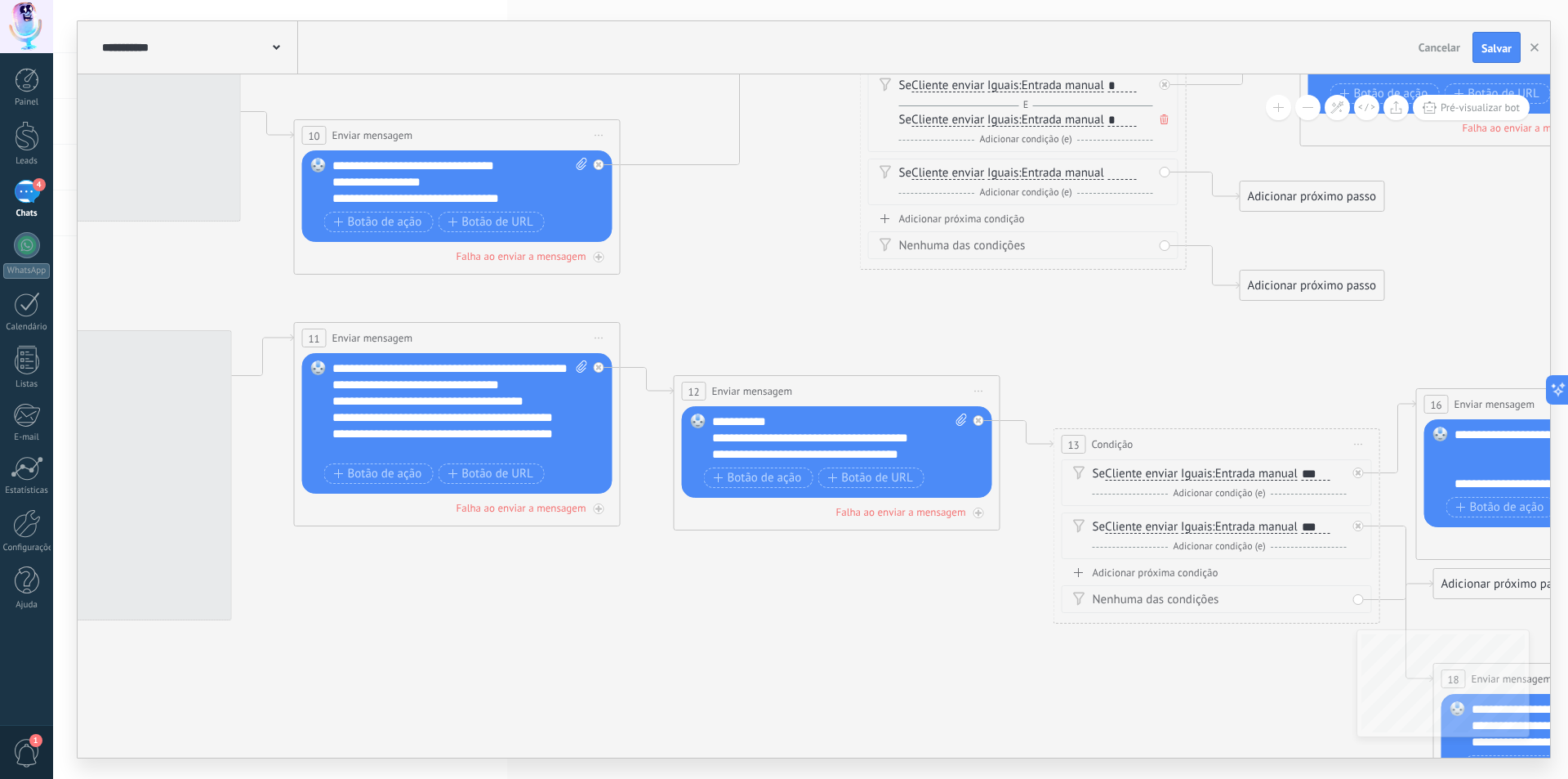
drag, startPoint x: 613, startPoint y: 510, endPoint x: 1272, endPoint y: 302, distance: 691.0
click at [1272, 302] on icon at bounding box center [245, 344] width 4131 height 1765
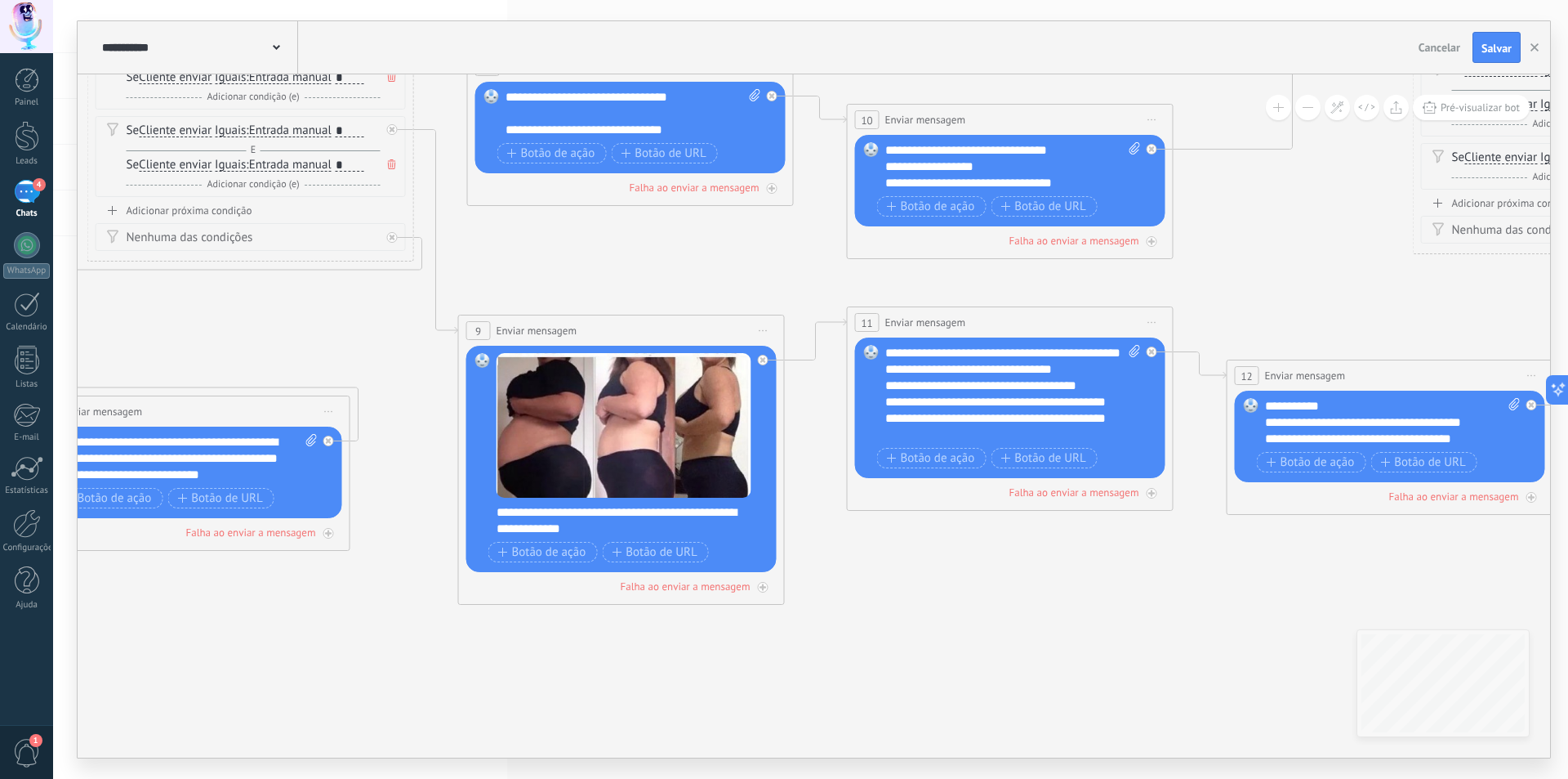
drag, startPoint x: 717, startPoint y: 324, endPoint x: 1248, endPoint y: 309, distance: 531.2
click at [1251, 309] on icon at bounding box center [799, 328] width 4131 height 1765
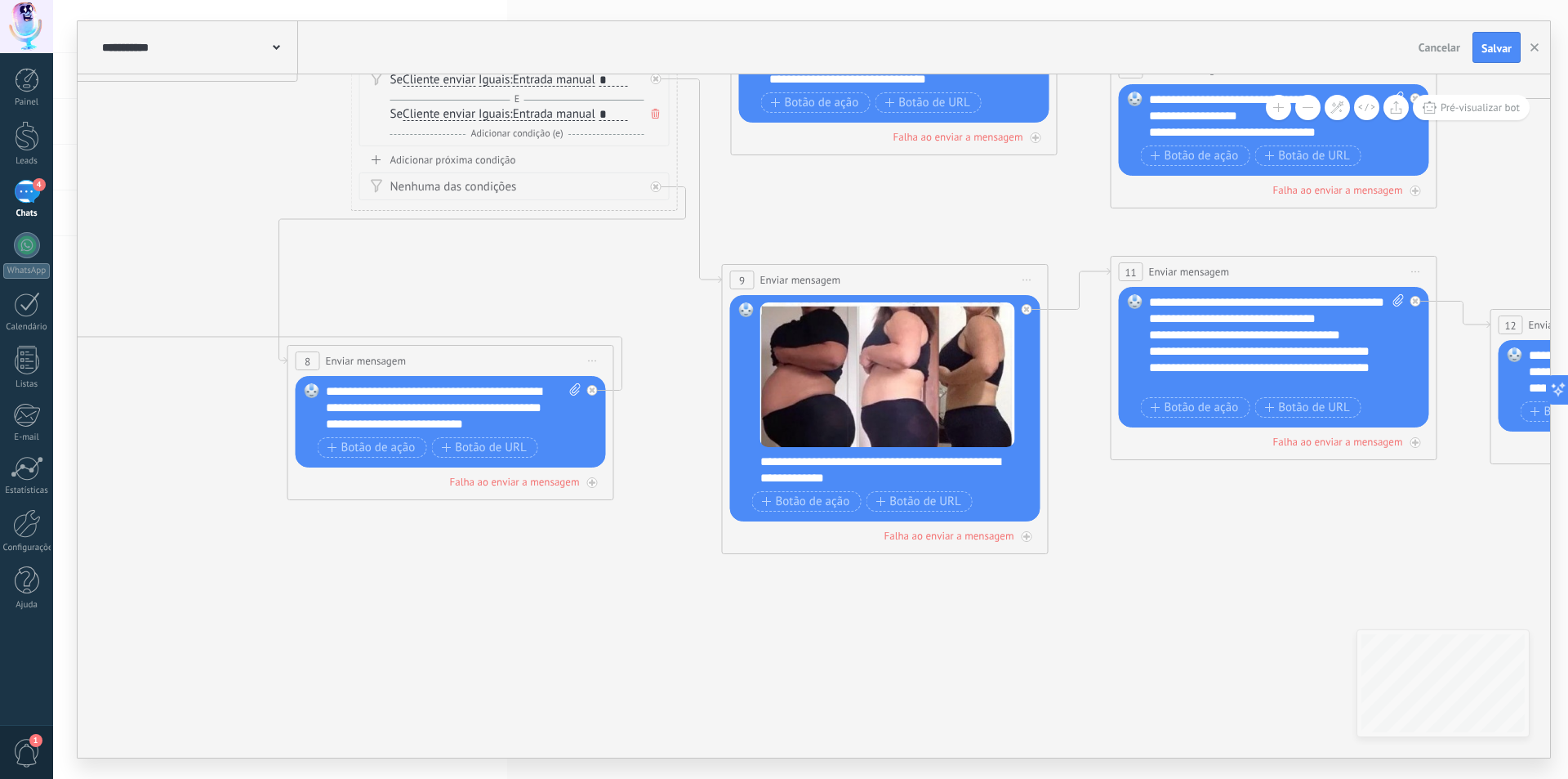
drag, startPoint x: 642, startPoint y: 592, endPoint x: 599, endPoint y: 509, distance: 93.5
click at [668, 565] on icon at bounding box center [1063, 278] width 4131 height 1765
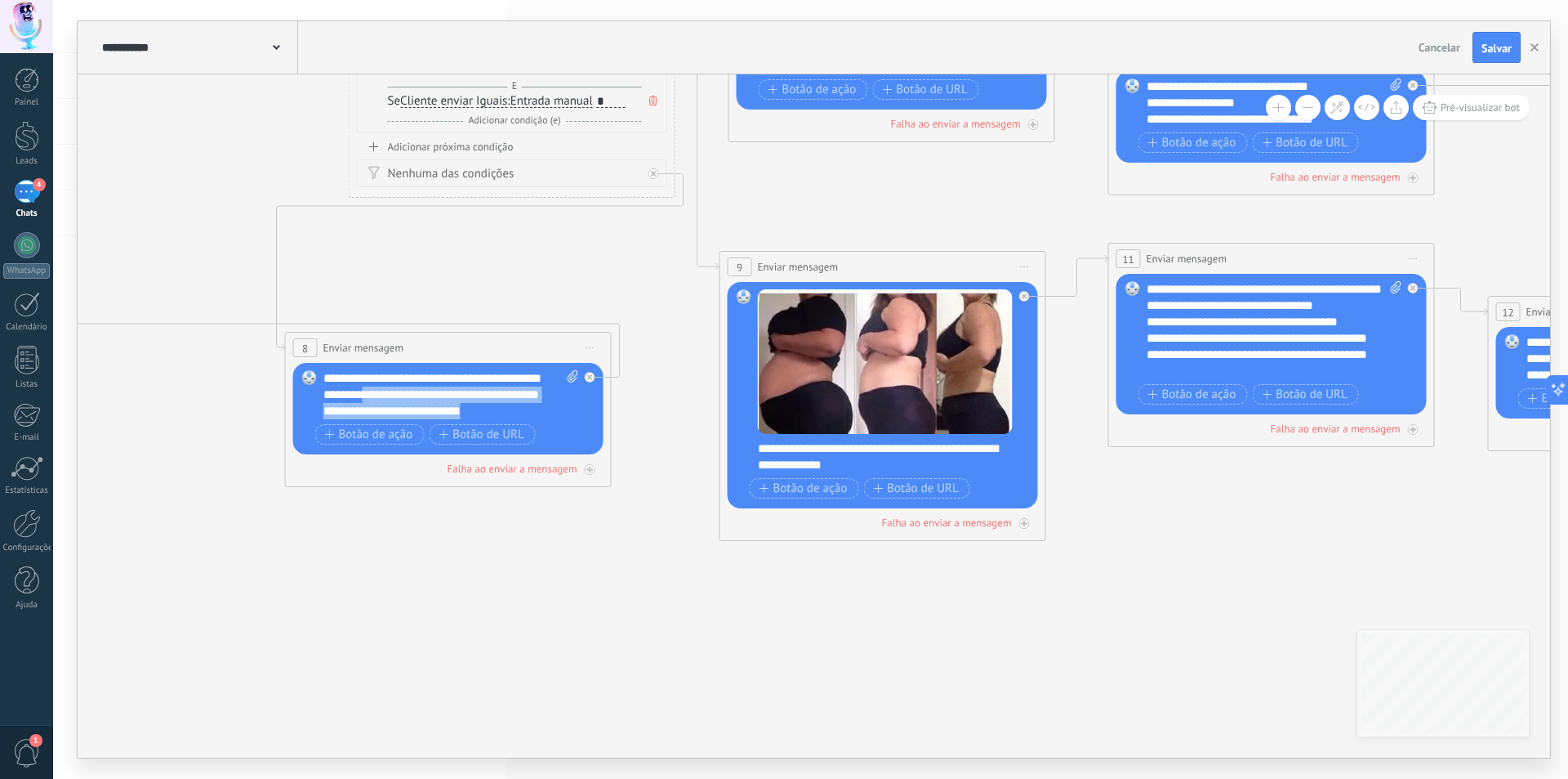
drag, startPoint x: 542, startPoint y: 409, endPoint x: 400, endPoint y: 391, distance: 143.1
click at [400, 391] on div "**********" at bounding box center [451, 394] width 256 height 49
copy div "**********"
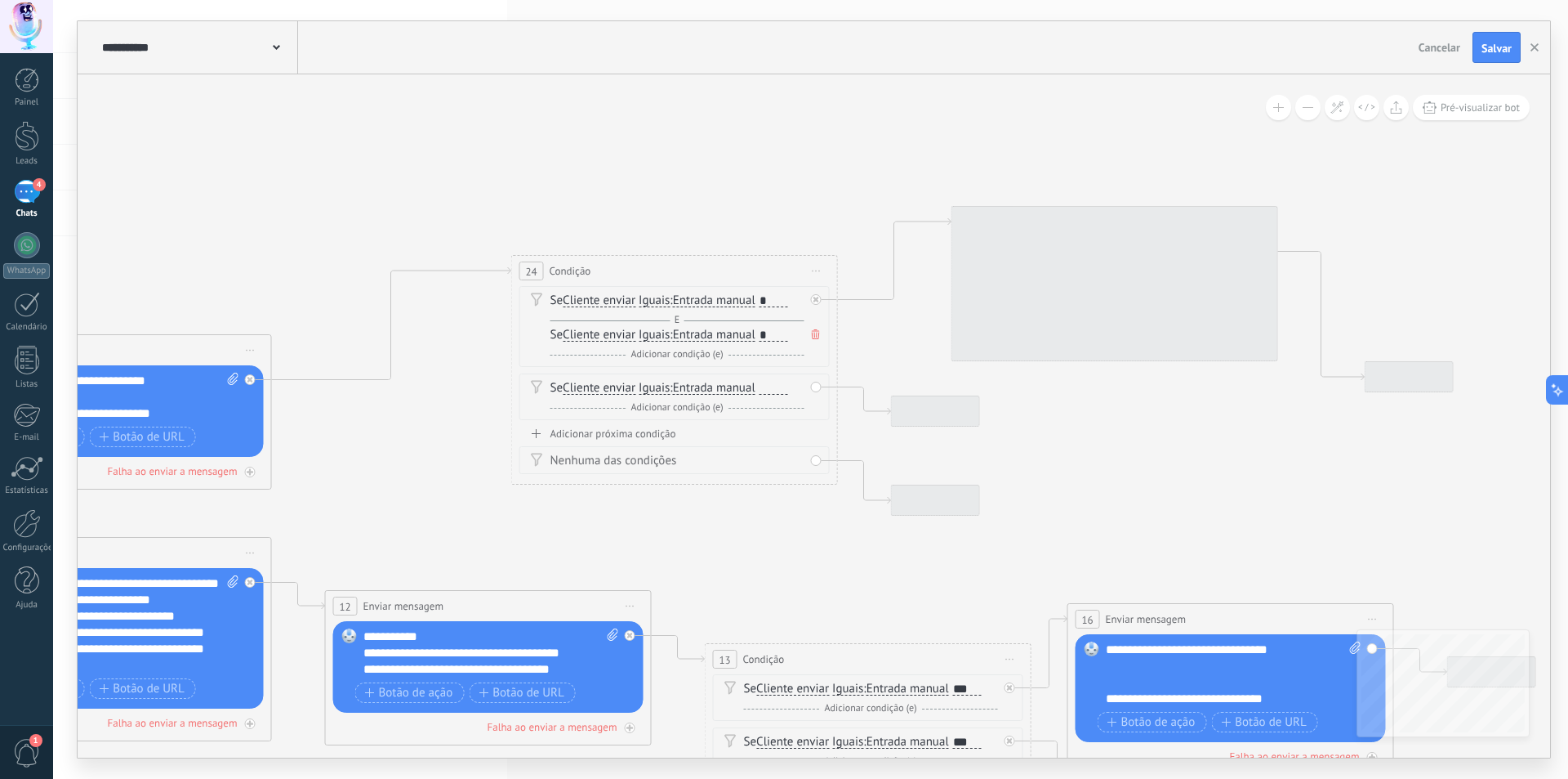
drag, startPoint x: 1219, startPoint y: 222, endPoint x: 514, endPoint y: 445, distance: 739.4
click at [76, 510] on div "**********" at bounding box center [810, 390] width 1515 height 779
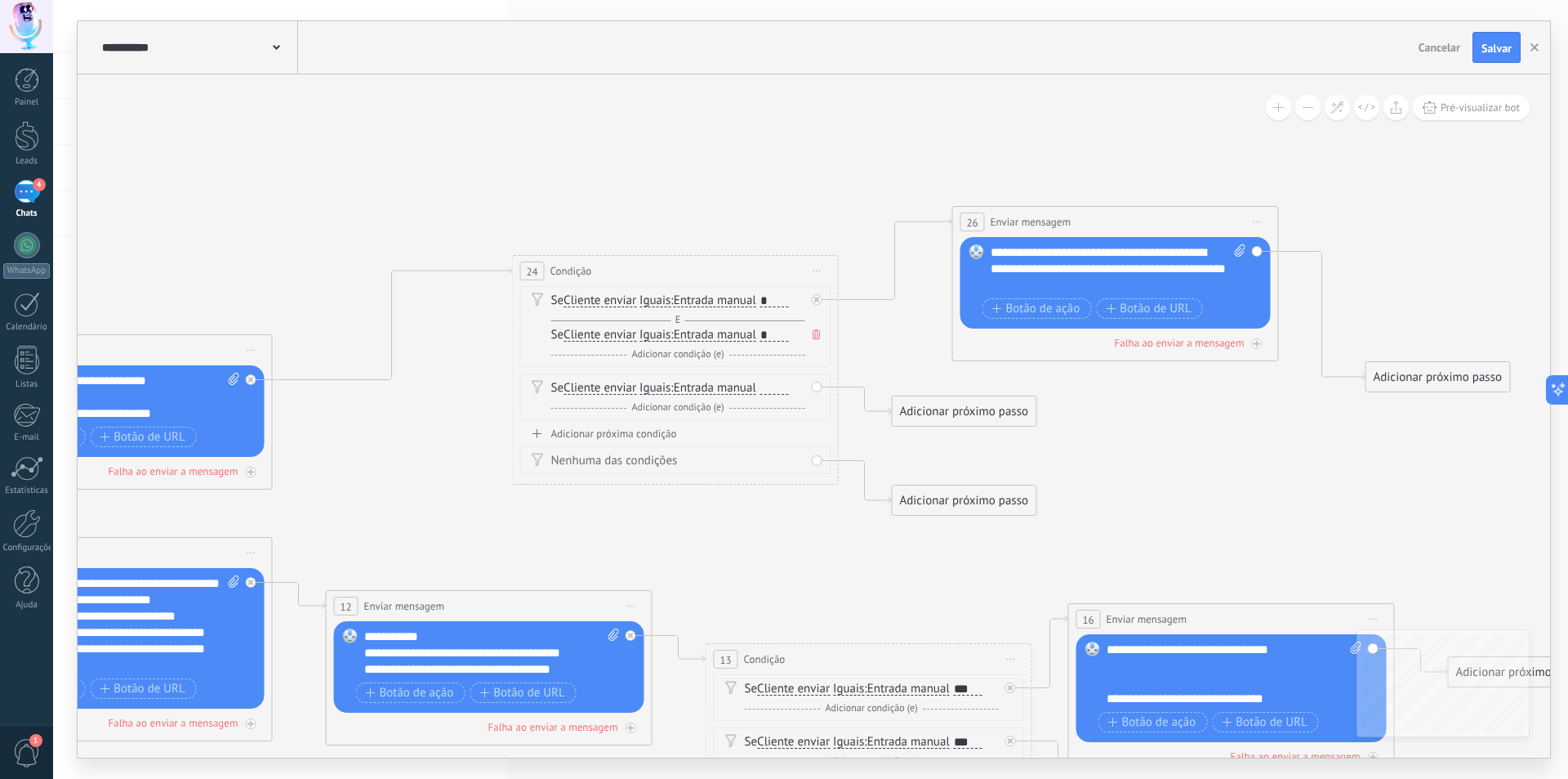
click at [1133, 278] on div "**********" at bounding box center [1118, 269] width 256 height 49
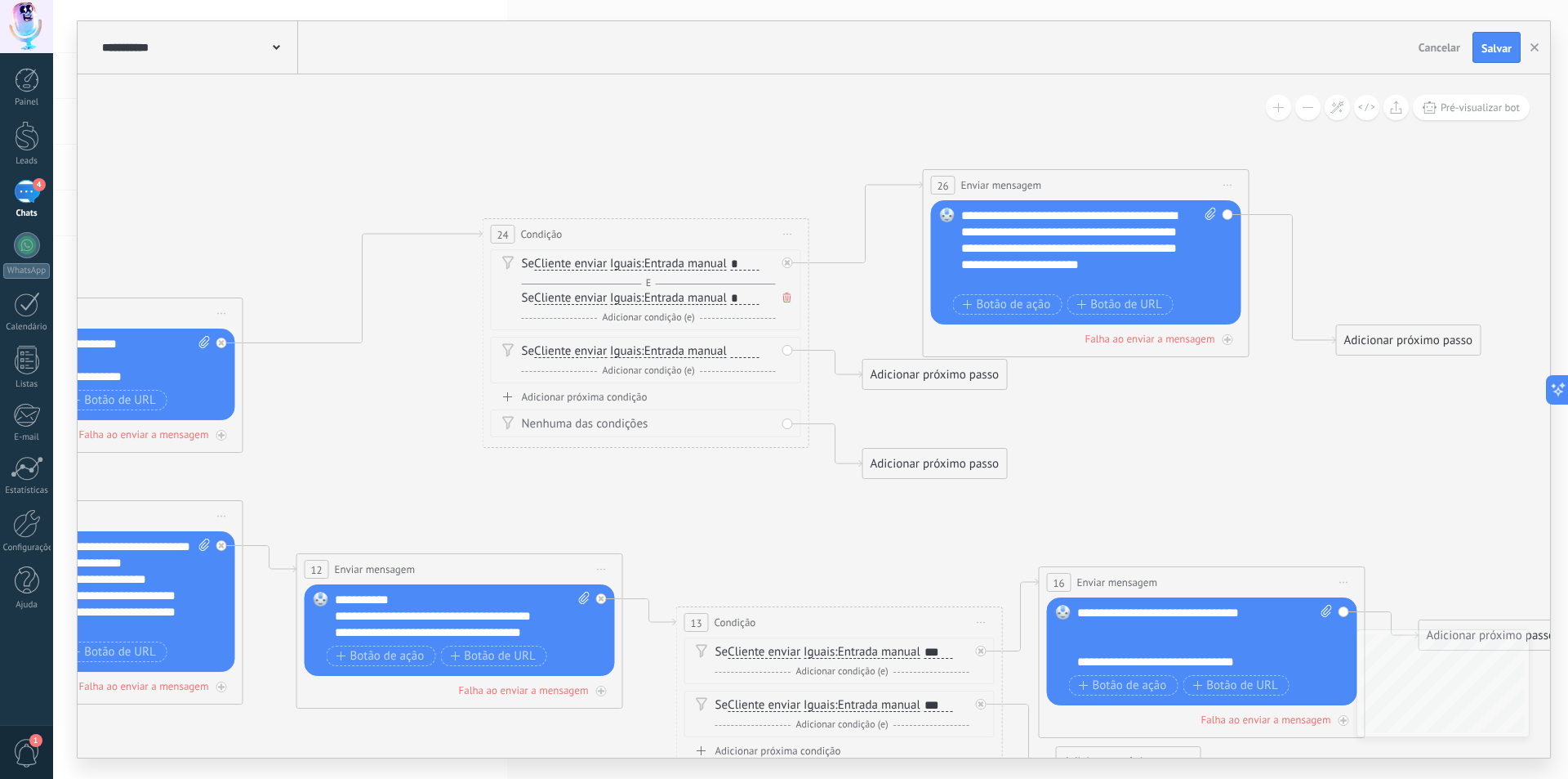
drag, startPoint x: 904, startPoint y: 334, endPoint x: 874, endPoint y: 297, distance: 47.6
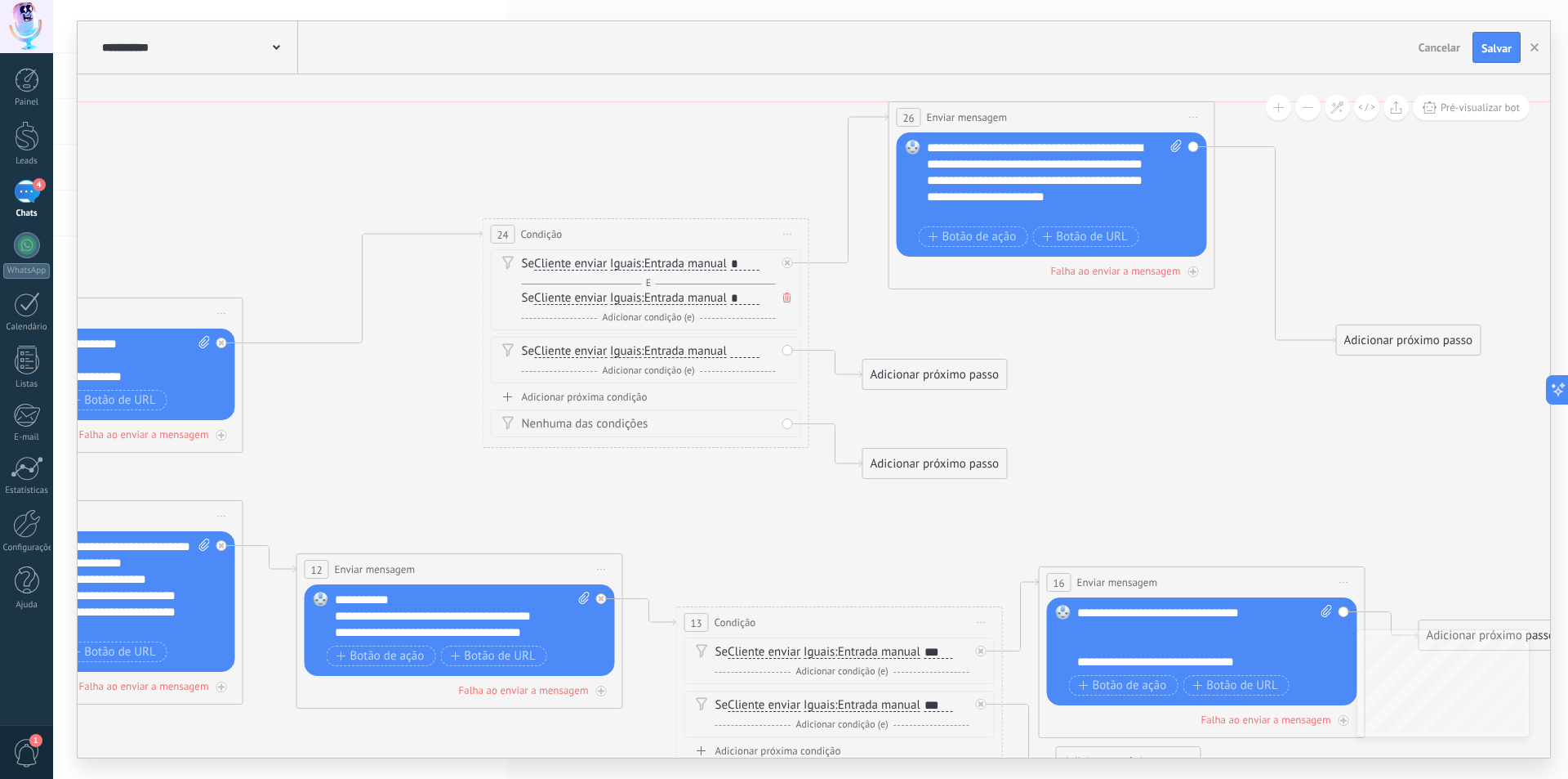
drag, startPoint x: 1018, startPoint y: 177, endPoint x: 981, endPoint y: 87, distance: 97.3
click at [981, 103] on div "**********" at bounding box center [1053, 118] width 325 height 30
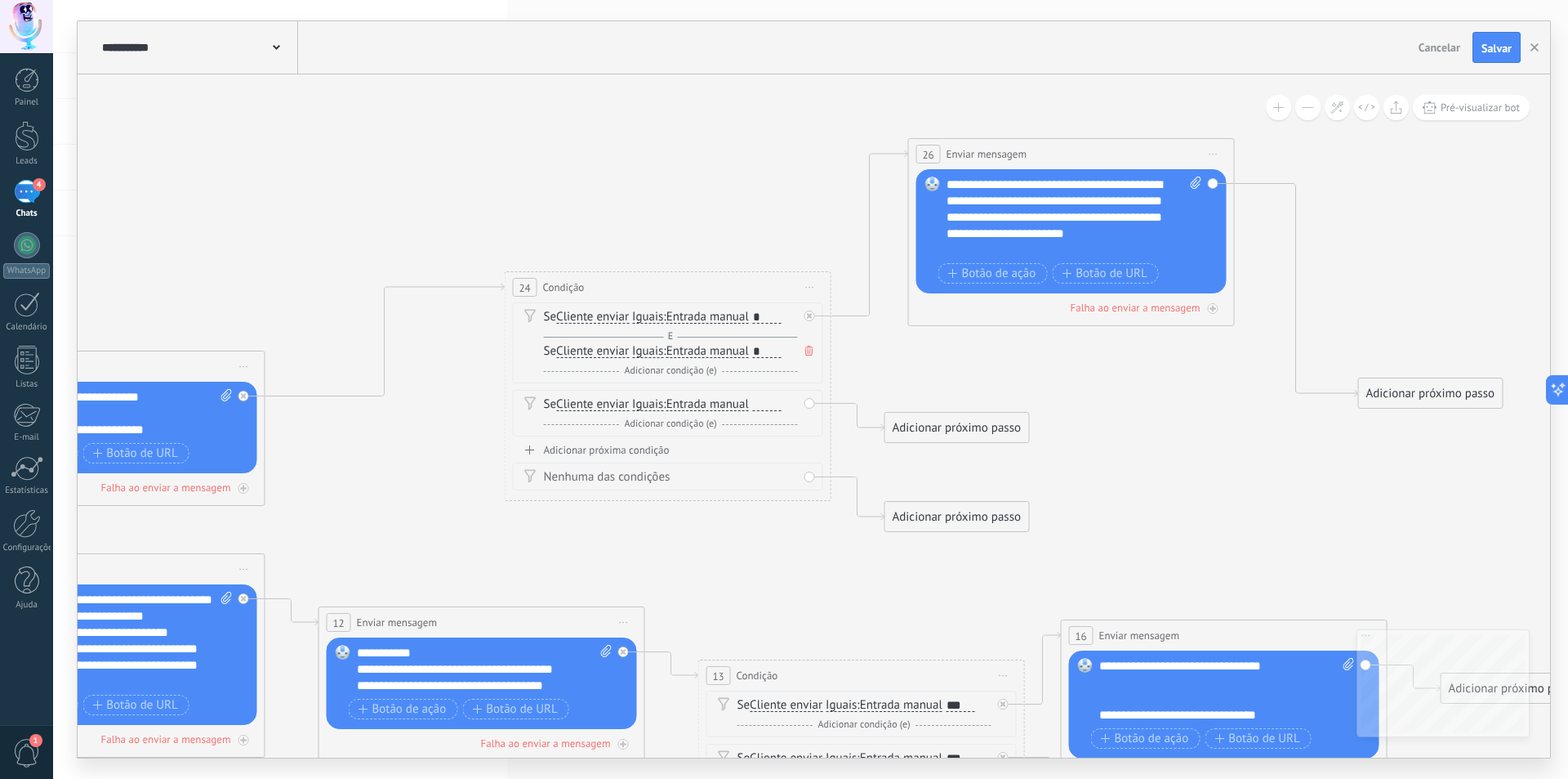
drag, startPoint x: 1214, startPoint y: 392, endPoint x: 1237, endPoint y: 438, distance: 51.4
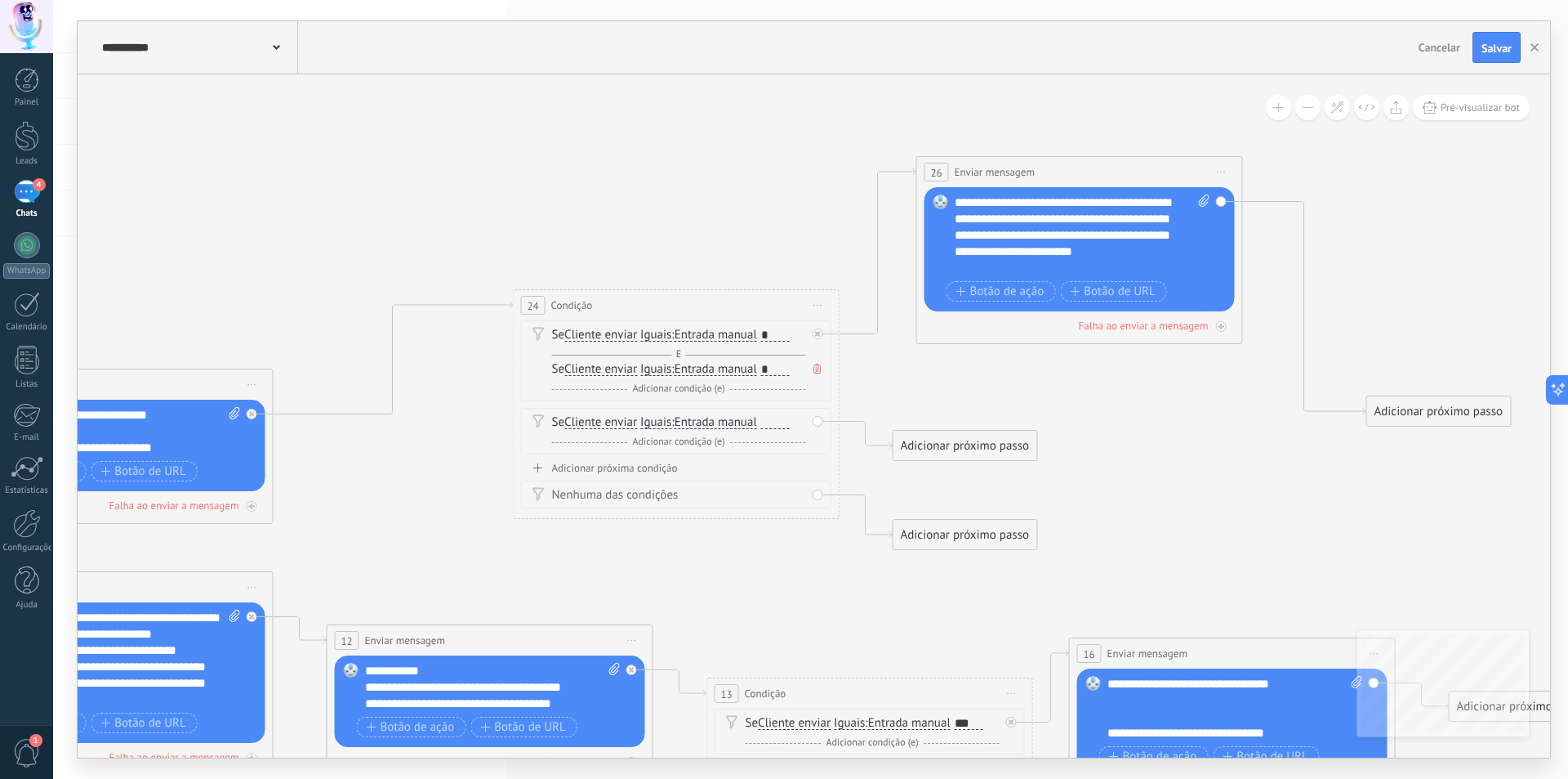
click at [970, 445] on div "Adicionar próximo passo" at bounding box center [965, 445] width 144 height 27
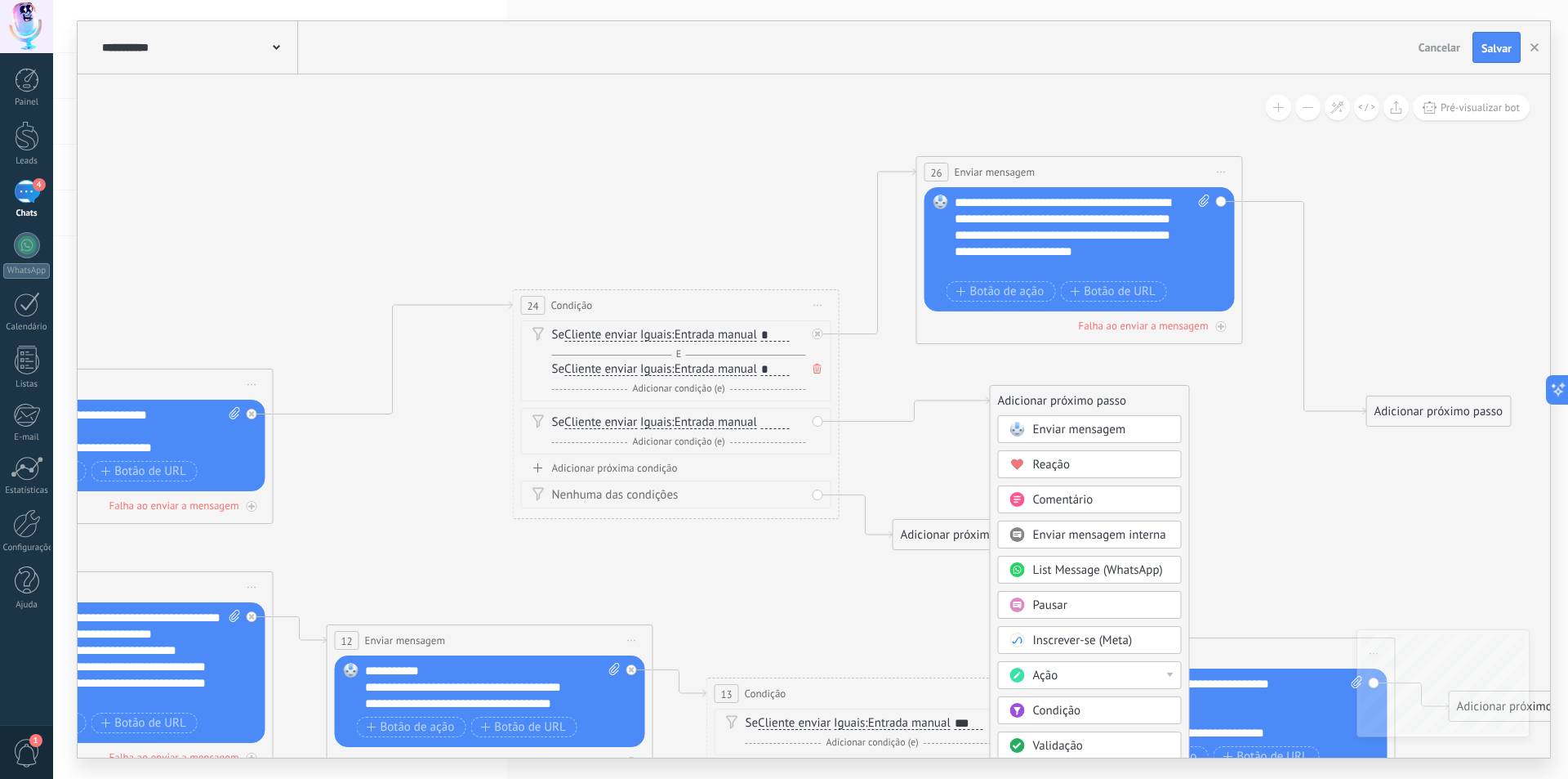
drag, startPoint x: 970, startPoint y: 445, endPoint x: 1095, endPoint y: 376, distance: 142.8
click at [1095, 388] on div "Adicionar próximo passo" at bounding box center [1089, 401] width 198 height 27
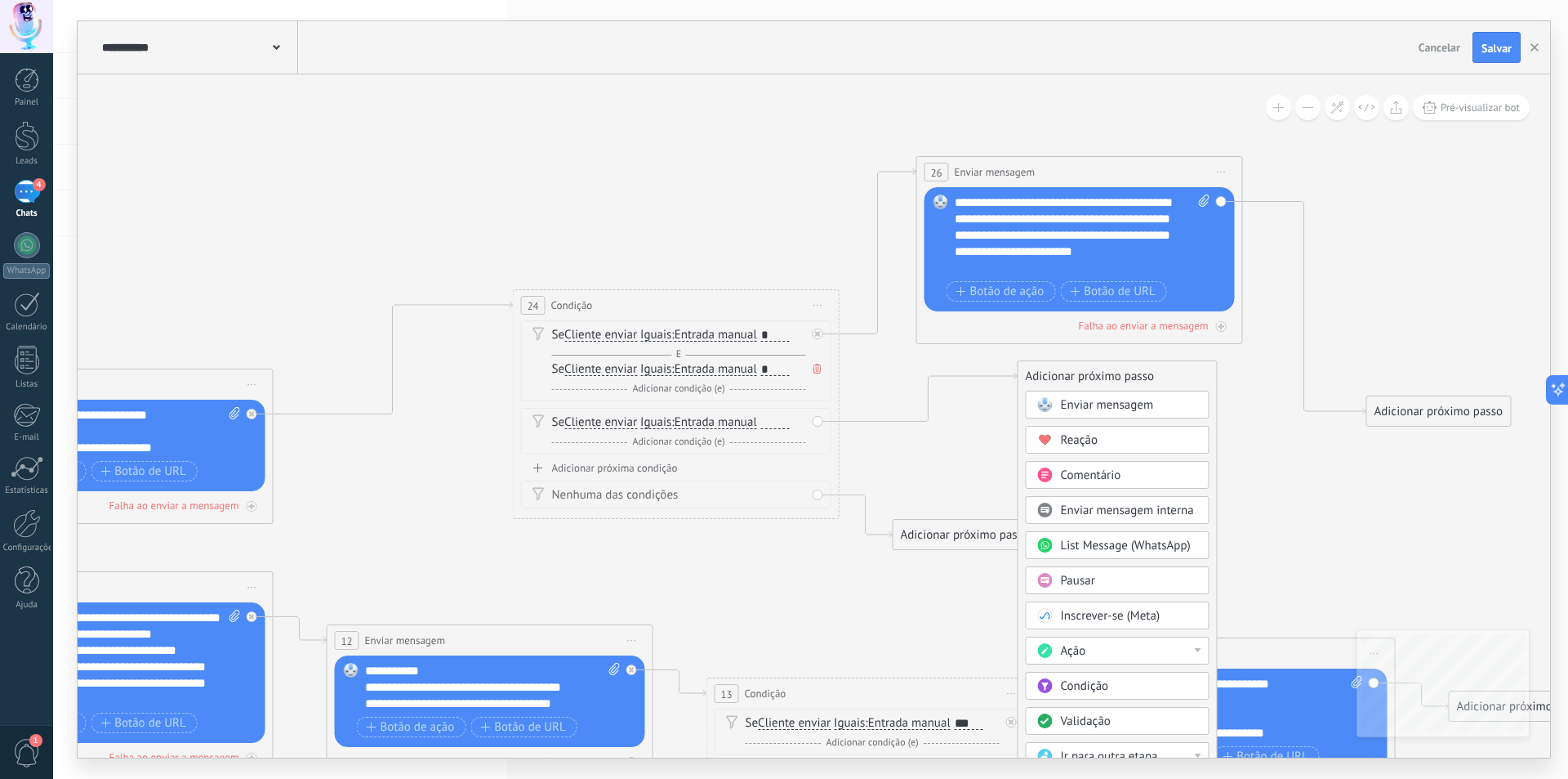
click at [1106, 408] on span "Enviar mensagem" at bounding box center [1107, 405] width 93 height 16
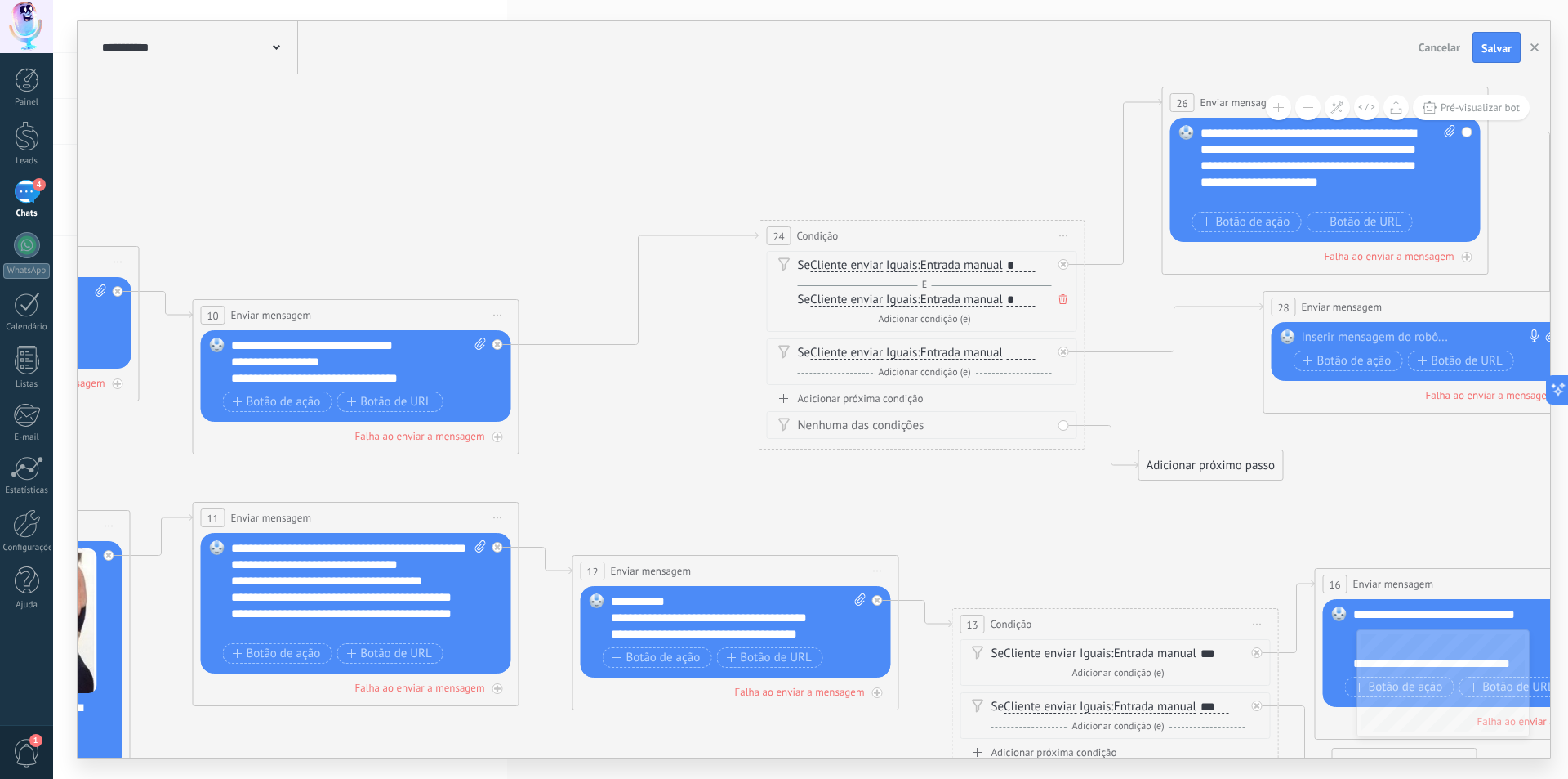
drag, startPoint x: 624, startPoint y: 506, endPoint x: 1261, endPoint y: 399, distance: 645.9
click at [1261, 408] on icon at bounding box center [144, 524] width 4131 height 1765
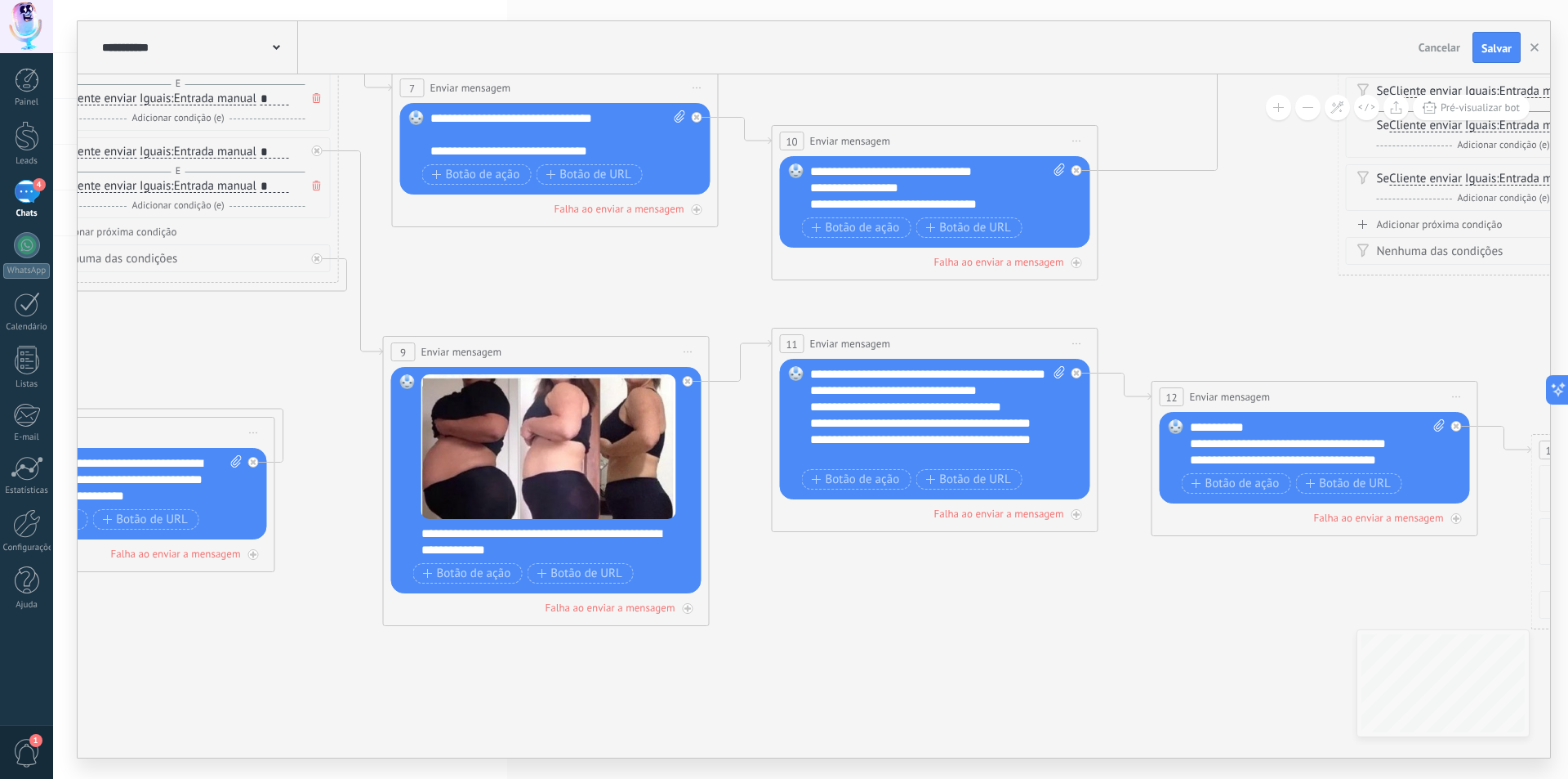
drag, startPoint x: 648, startPoint y: 491, endPoint x: 1332, endPoint y: 332, distance: 702.2
click at [1332, 332] on icon at bounding box center [723, 350] width 4131 height 1765
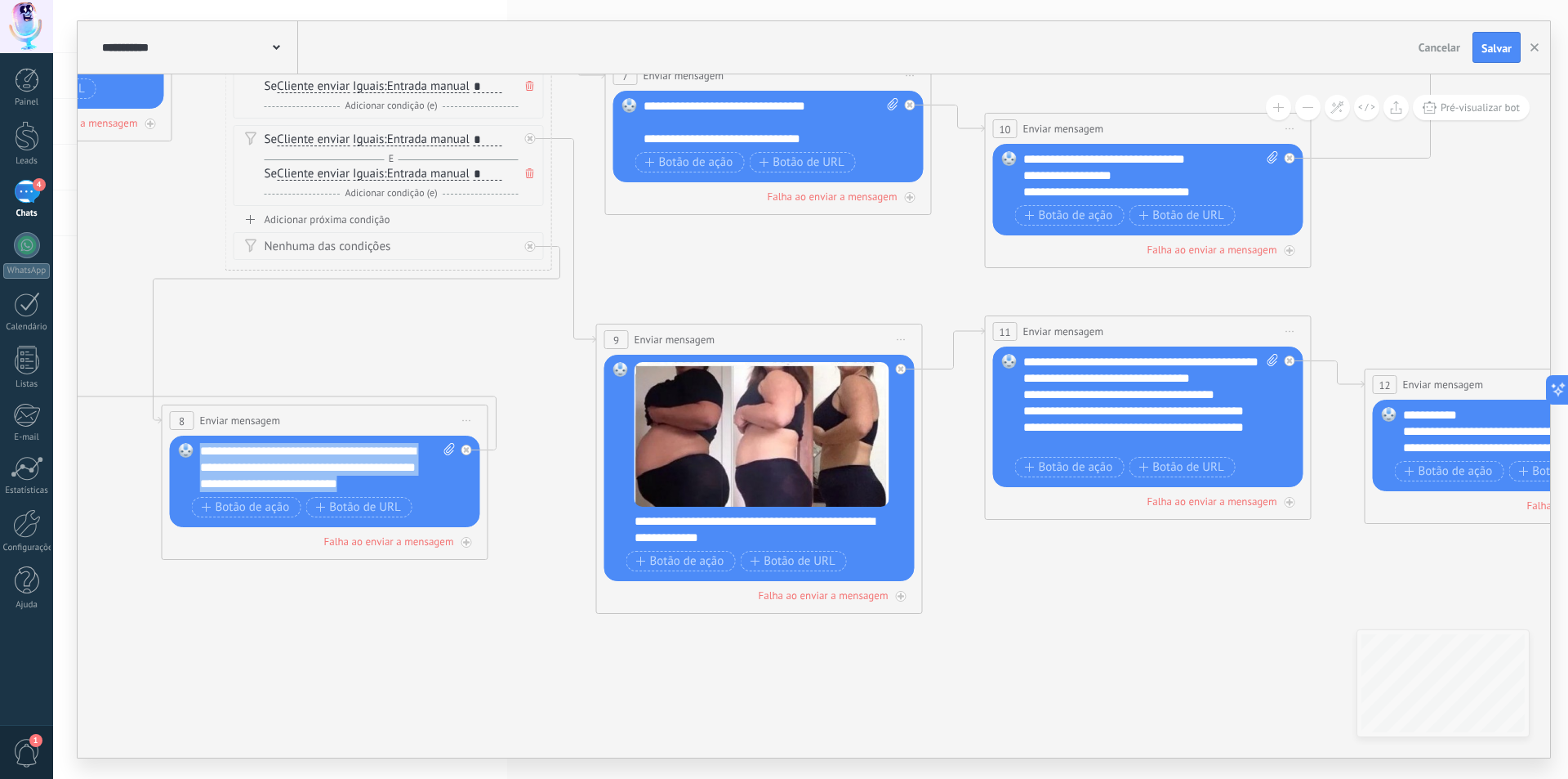
drag, startPoint x: 379, startPoint y: 478, endPoint x: 192, endPoint y: 456, distance: 188.3
click at [192, 456] on div "Substituir Remover Converter para mensagem de voz Arraste a imagem aqui para an…" at bounding box center [325, 481] width 310 height 91
copy div "**********"
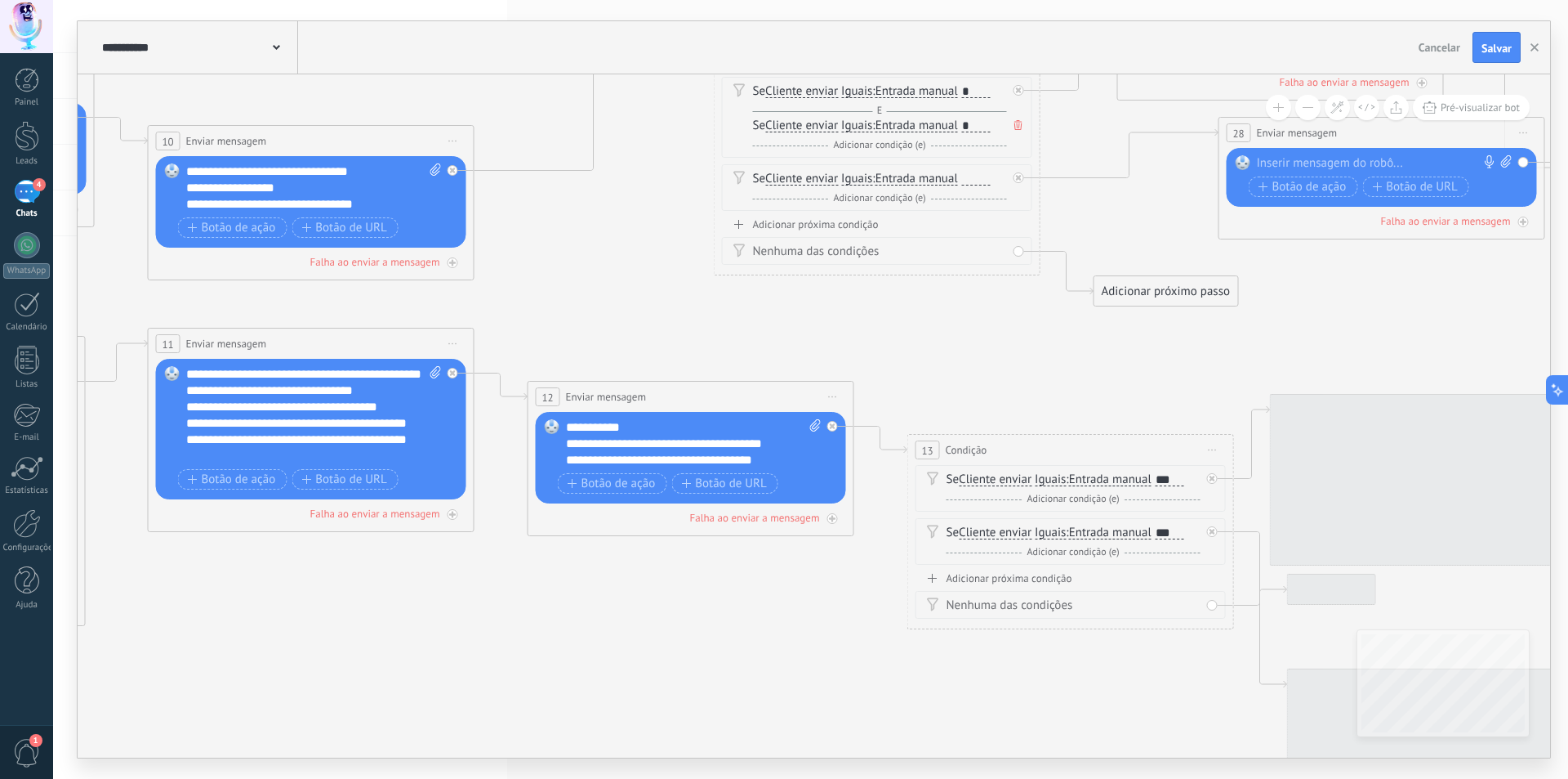
drag, startPoint x: 1388, startPoint y: 303, endPoint x: 511, endPoint y: 332, distance: 877.5
click at [508, 331] on icon at bounding box center [100, 350] width 4131 height 1765
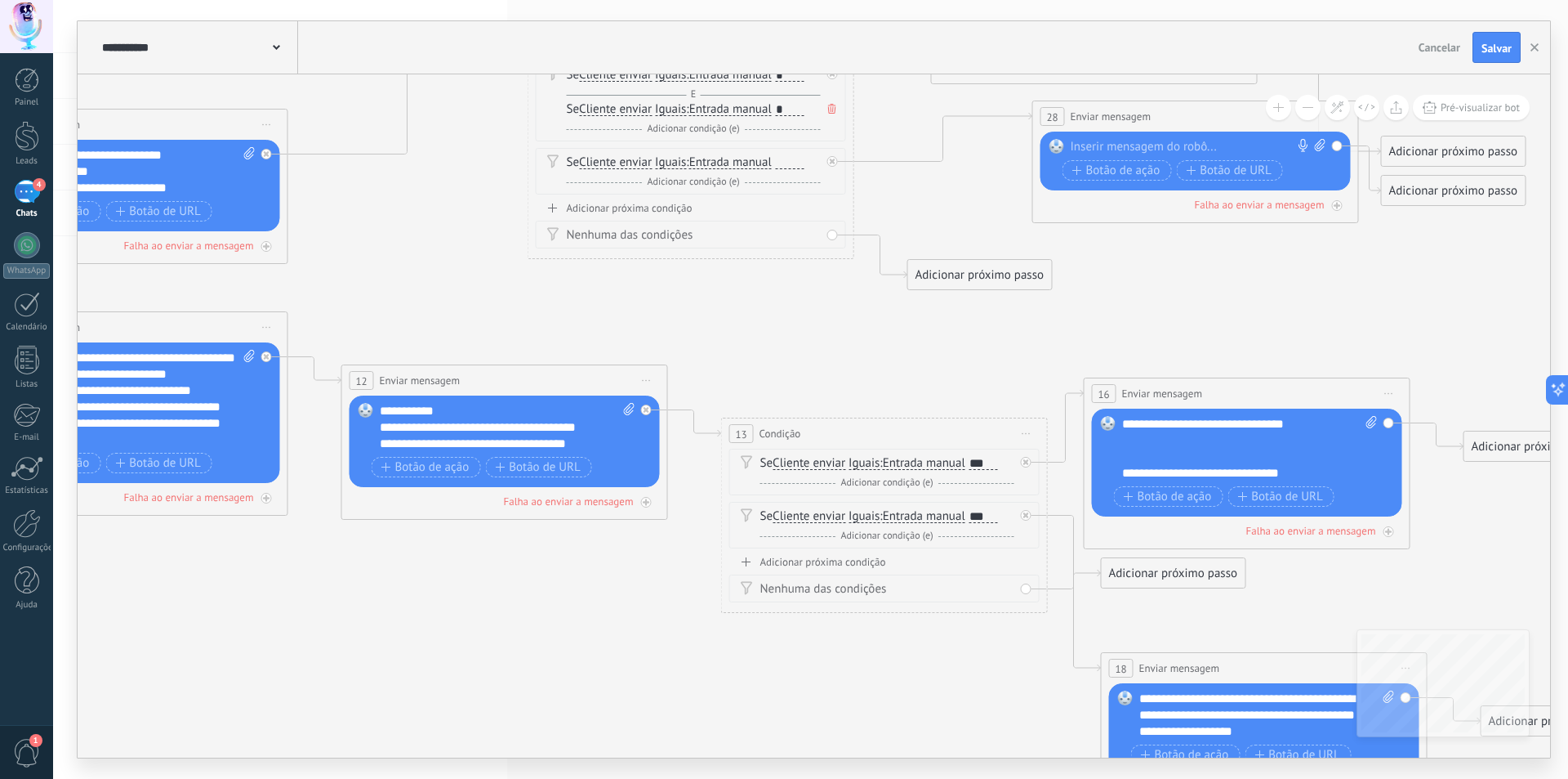
drag, startPoint x: 1207, startPoint y: 364, endPoint x: 990, endPoint y: 337, distance: 218.7
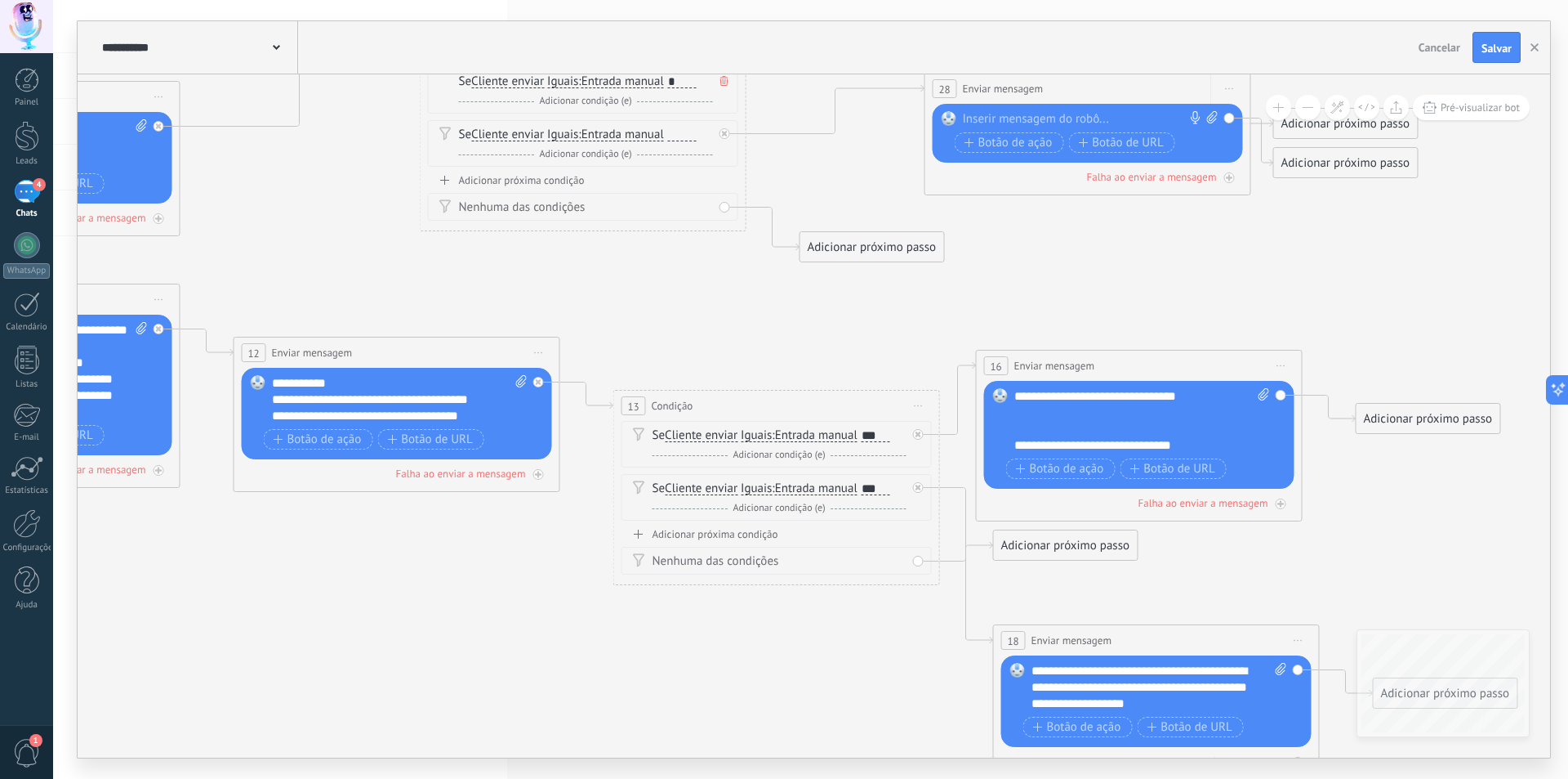
drag, startPoint x: 1147, startPoint y: 274, endPoint x: 1129, endPoint y: 214, distance: 62.6
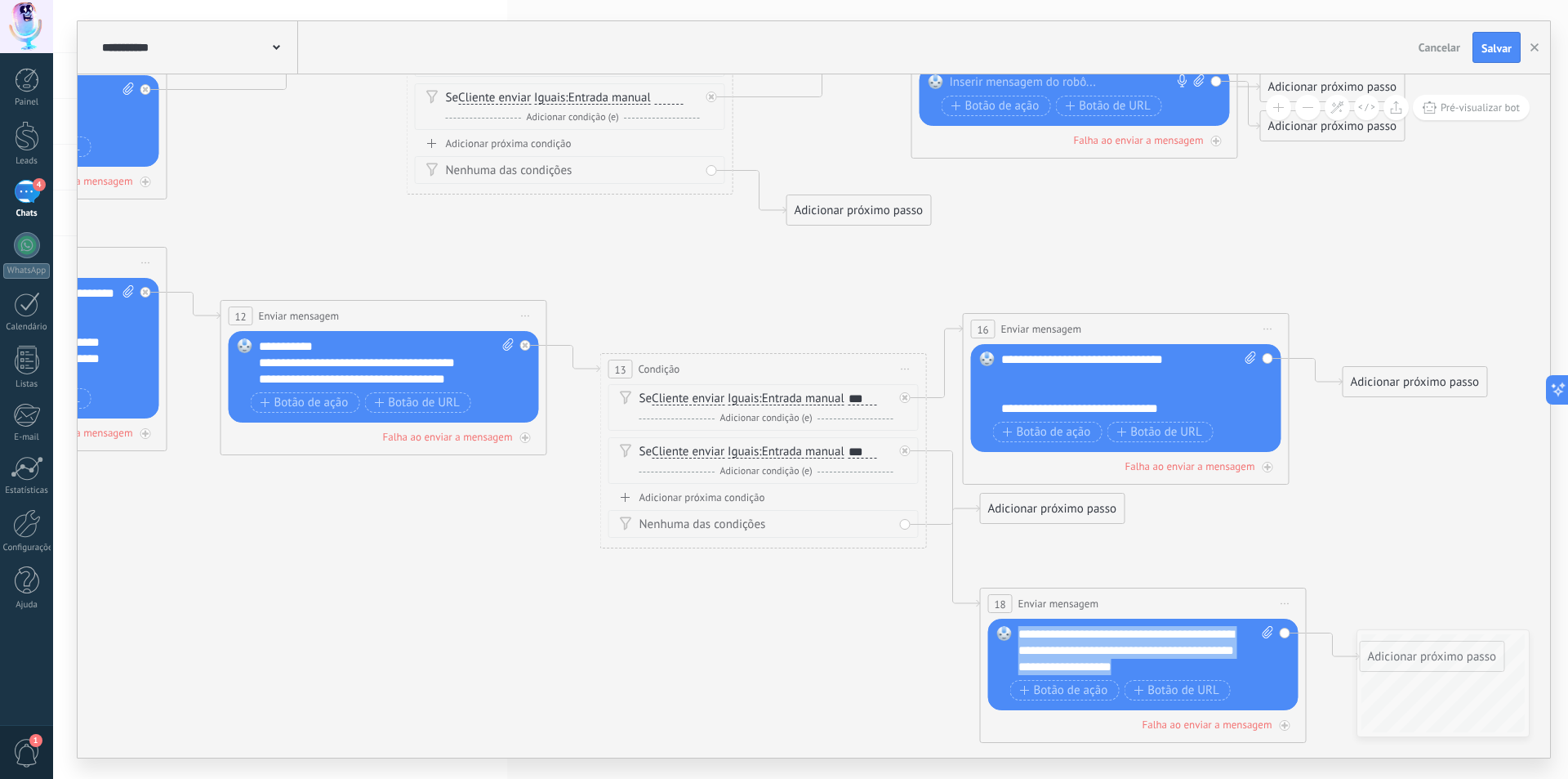
drag, startPoint x: 1207, startPoint y: 666, endPoint x: 1008, endPoint y: 637, distance: 201.1
click at [1008, 637] on div "Substituir Remover Converter para mensagem de voz Arraste a imagem aqui para an…" at bounding box center [1144, 663] width 310 height 91
copy div "**********"
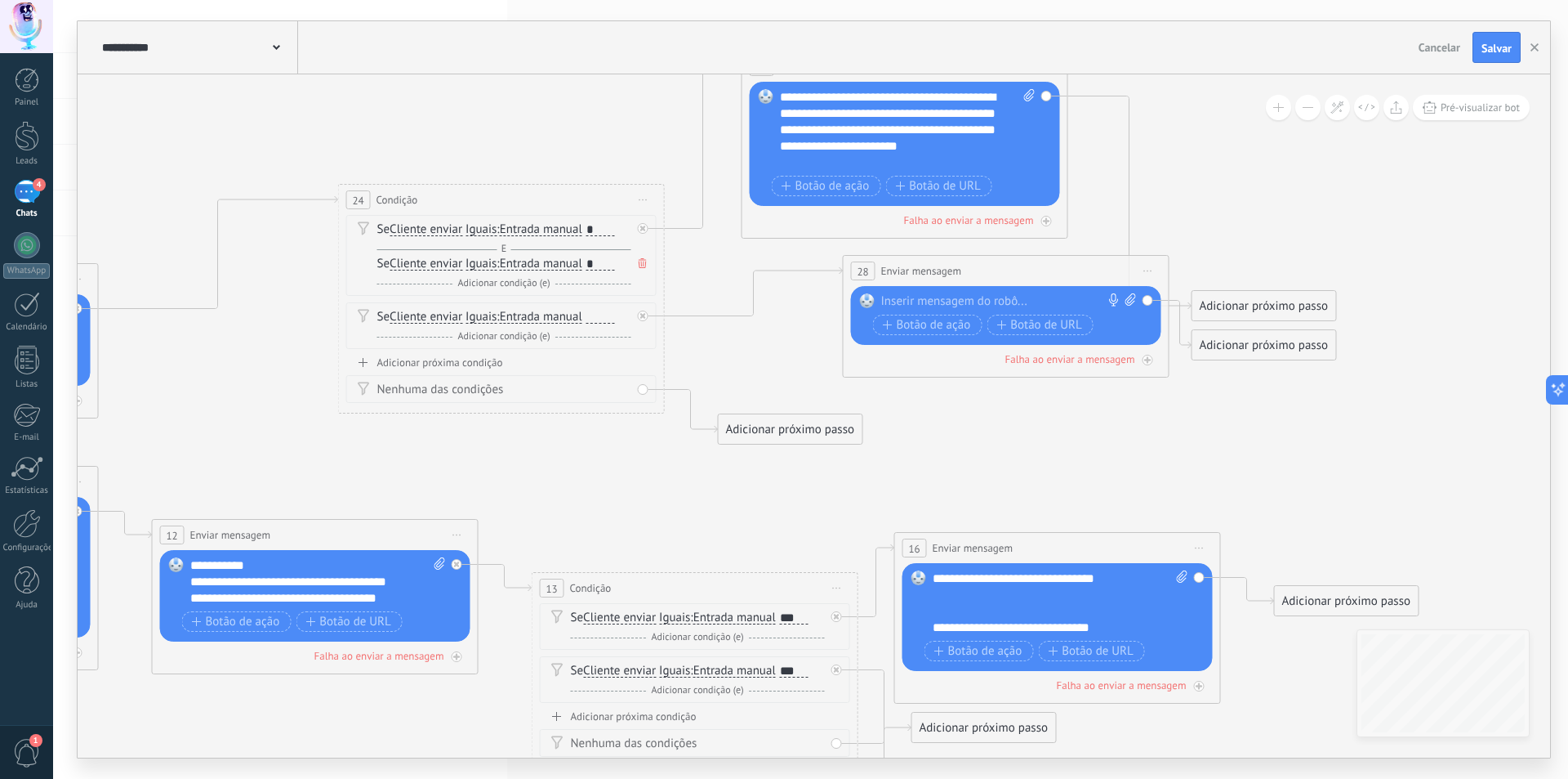
drag, startPoint x: 1042, startPoint y: 275, endPoint x: 1028, endPoint y: 294, distance: 23.6
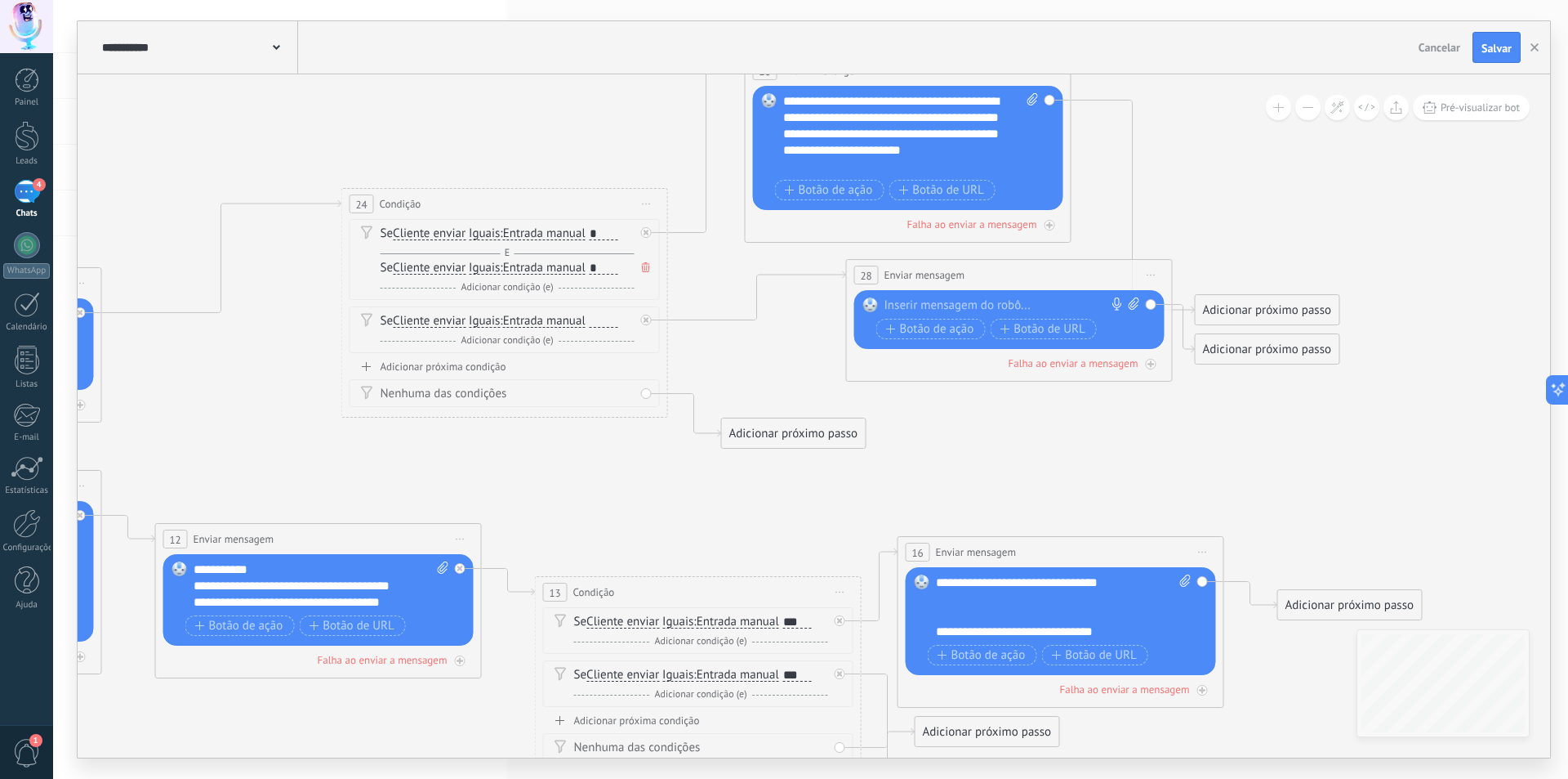
click at [1025, 305] on div at bounding box center [1006, 305] width 243 height 16
paste div
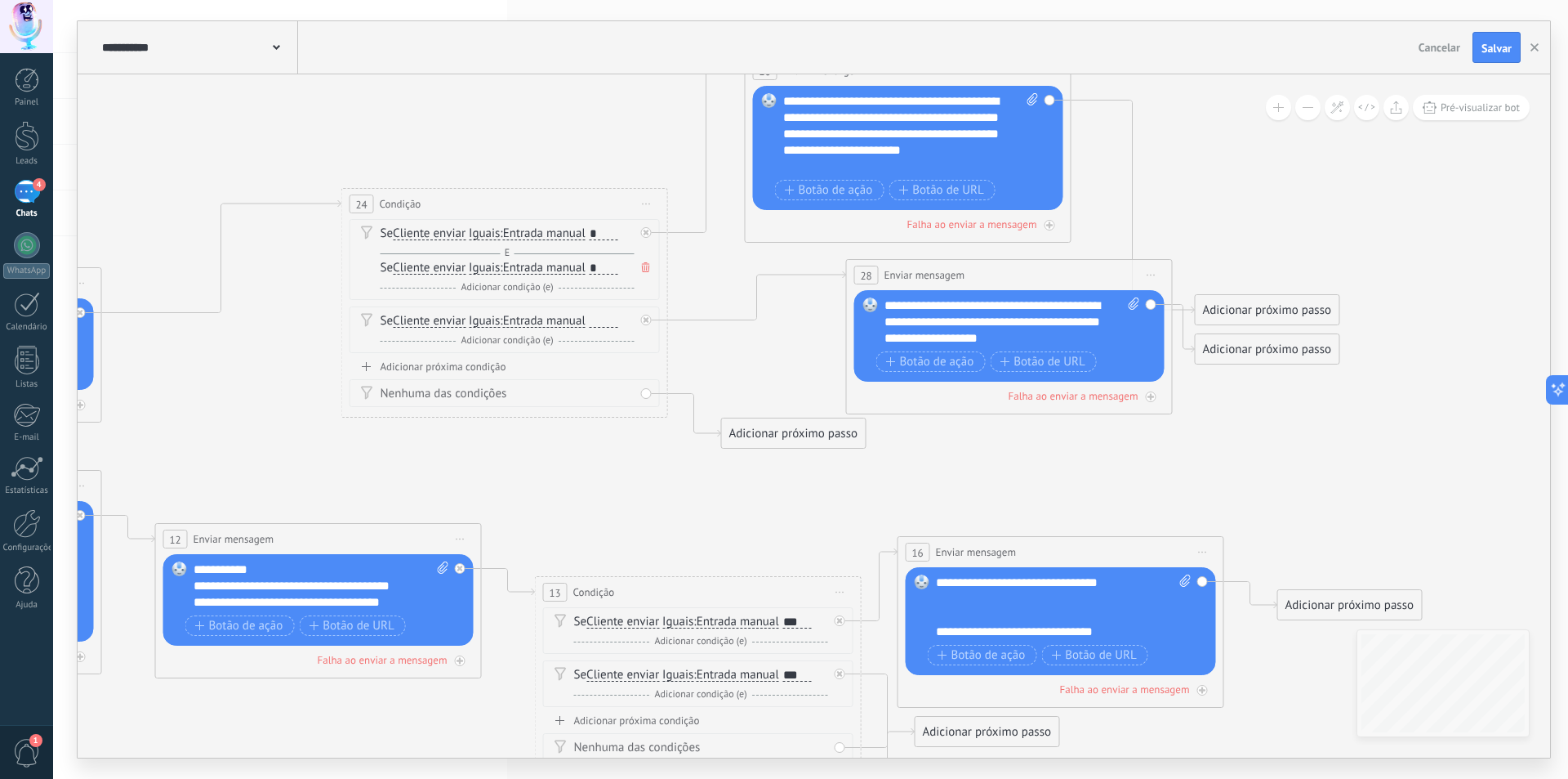
drag, startPoint x: 993, startPoint y: 453, endPoint x: 1030, endPoint y: 453, distance: 37.0
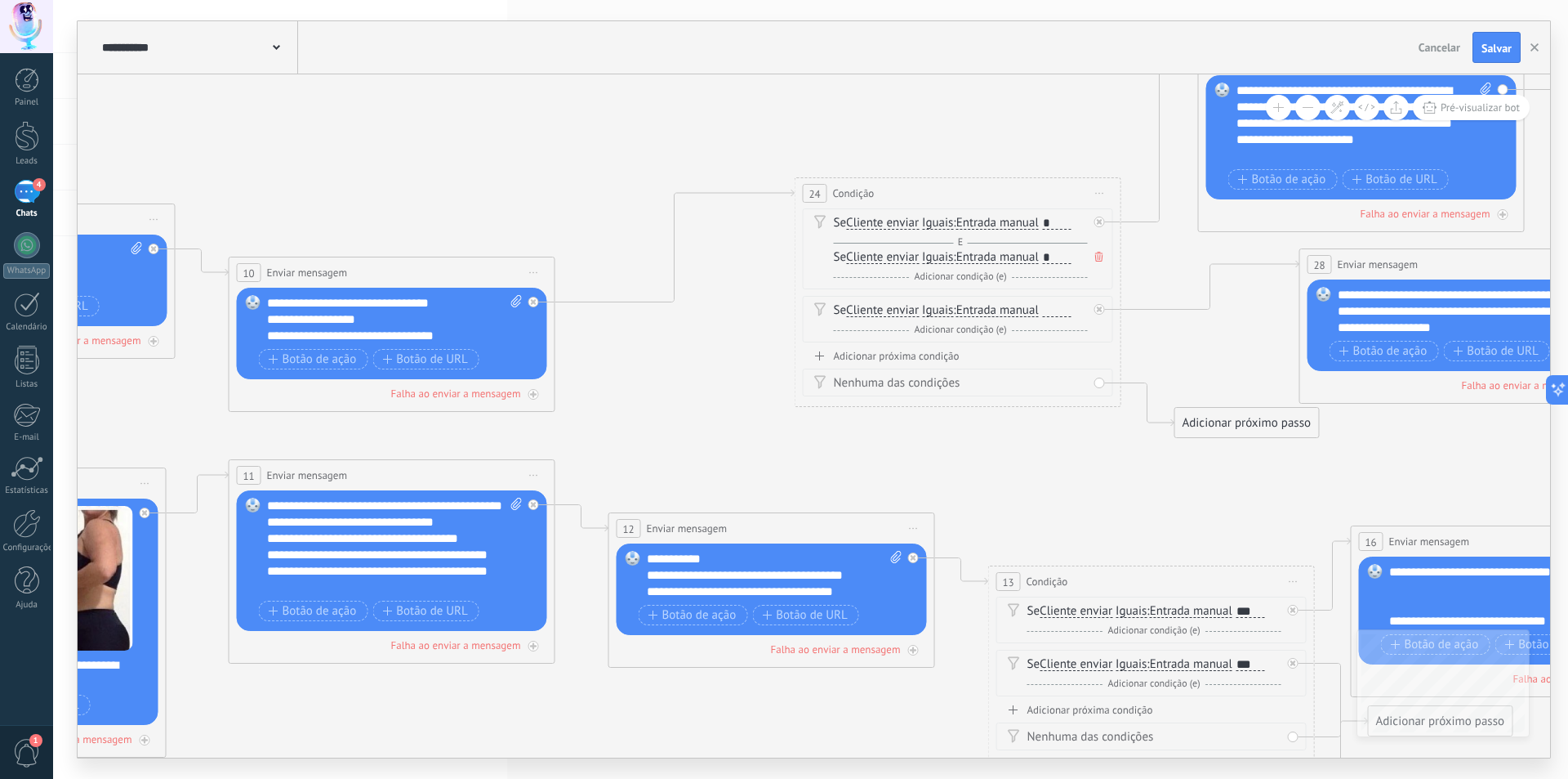
click at [1103, 407] on icon at bounding box center [181, 482] width 4131 height 1765
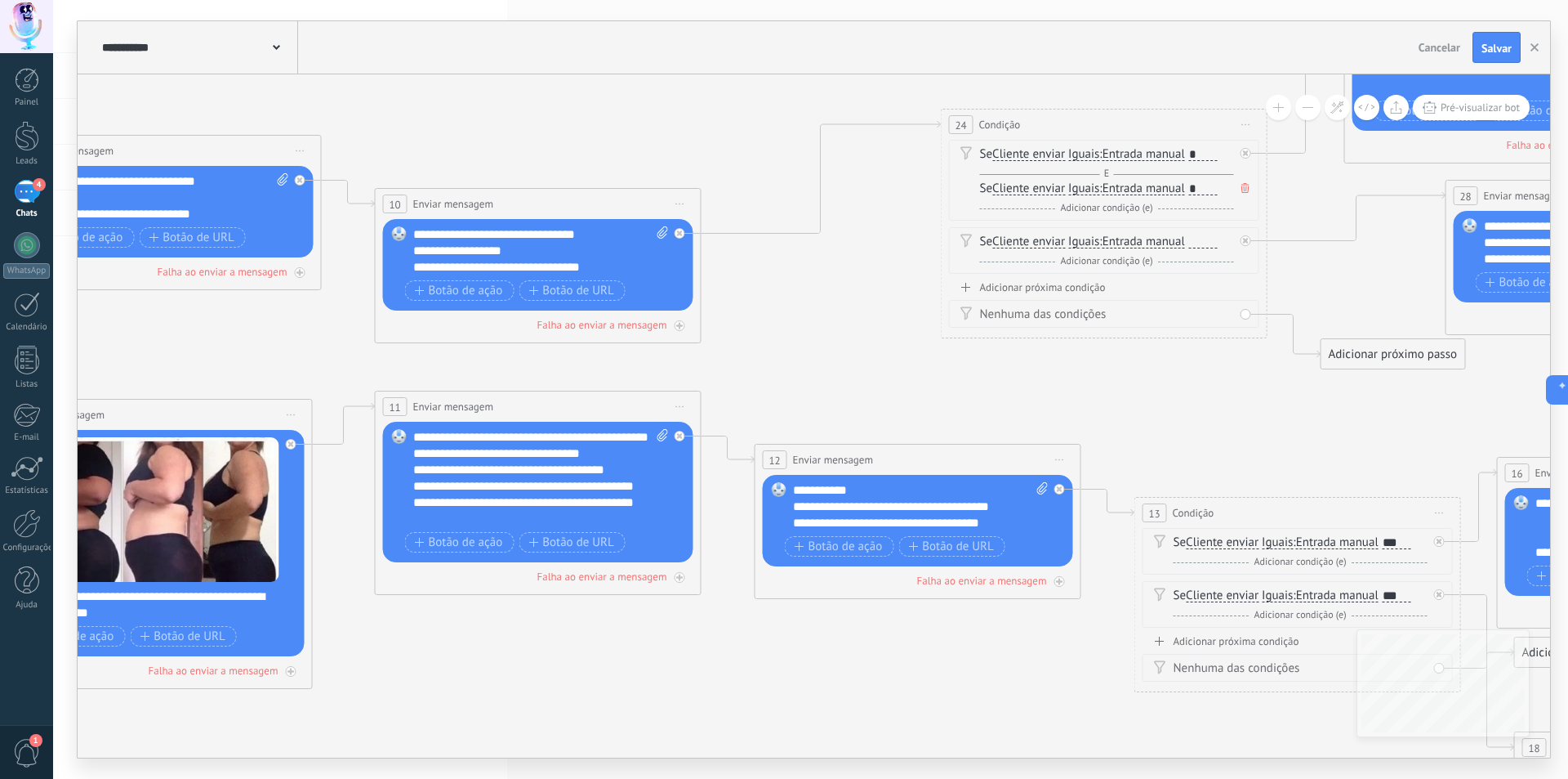
drag, startPoint x: 869, startPoint y: 419, endPoint x: 942, endPoint y: 380, distance: 82.8
click at [942, 380] on icon at bounding box center [326, 413] width 4131 height 1765
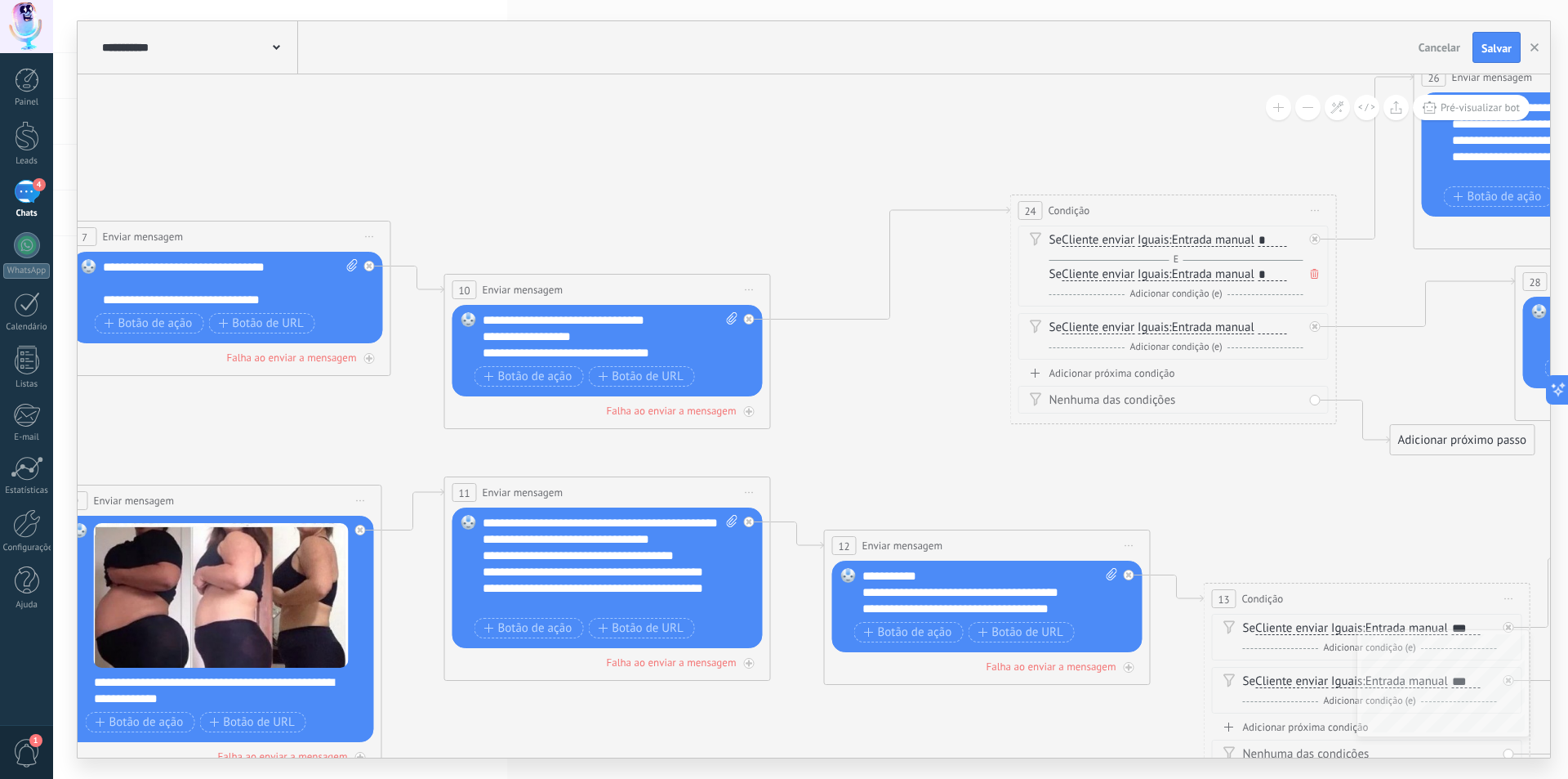
drag, startPoint x: 854, startPoint y: 344, endPoint x: 1227, endPoint y: 446, distance: 386.7
click at [1243, 448] on icon at bounding box center [396, 499] width 4131 height 1765
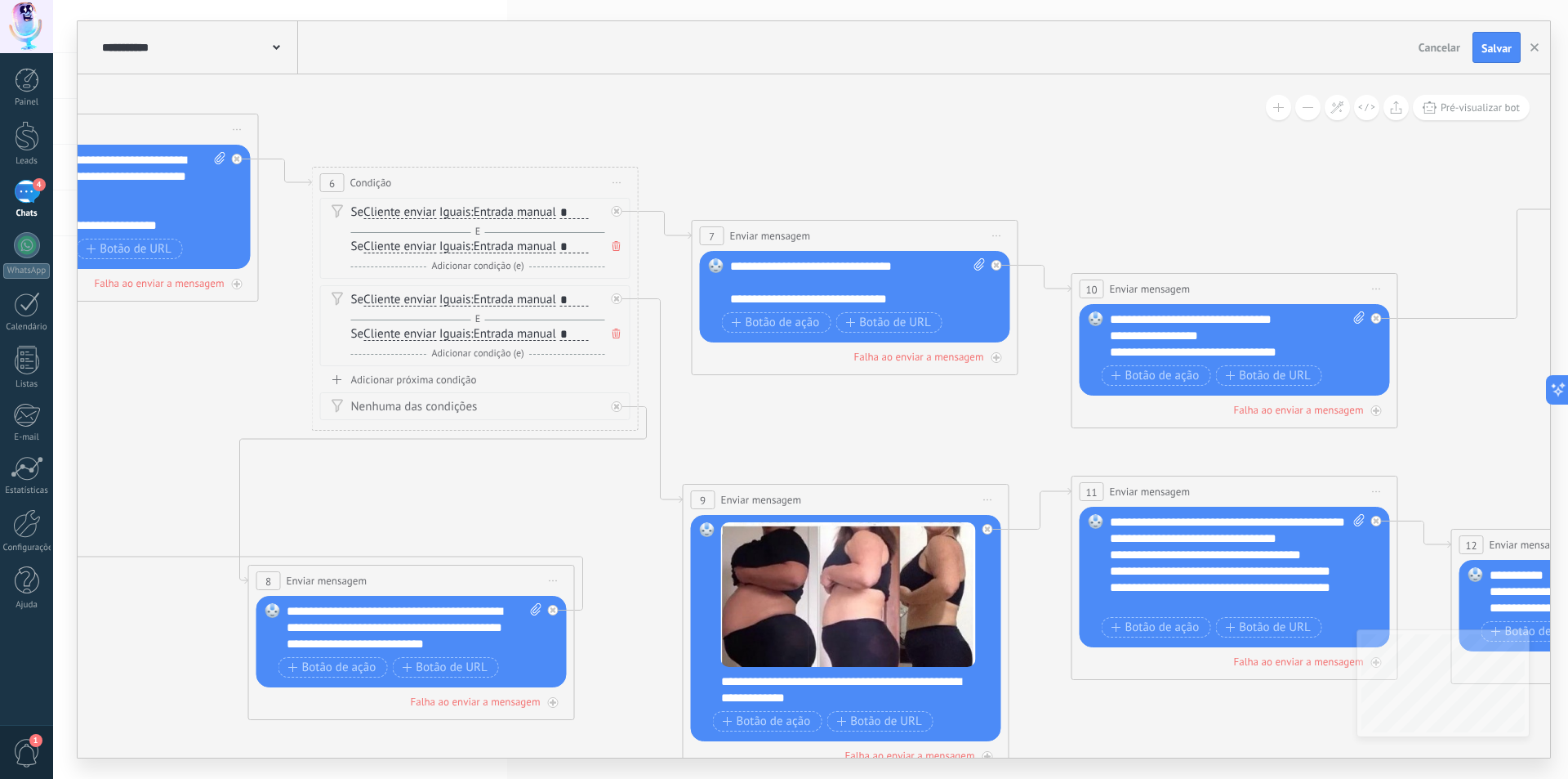
drag, startPoint x: 719, startPoint y: 439, endPoint x: 964, endPoint y: 433, distance: 245.1
click at [964, 433] on icon at bounding box center [1023, 498] width 4131 height 1765
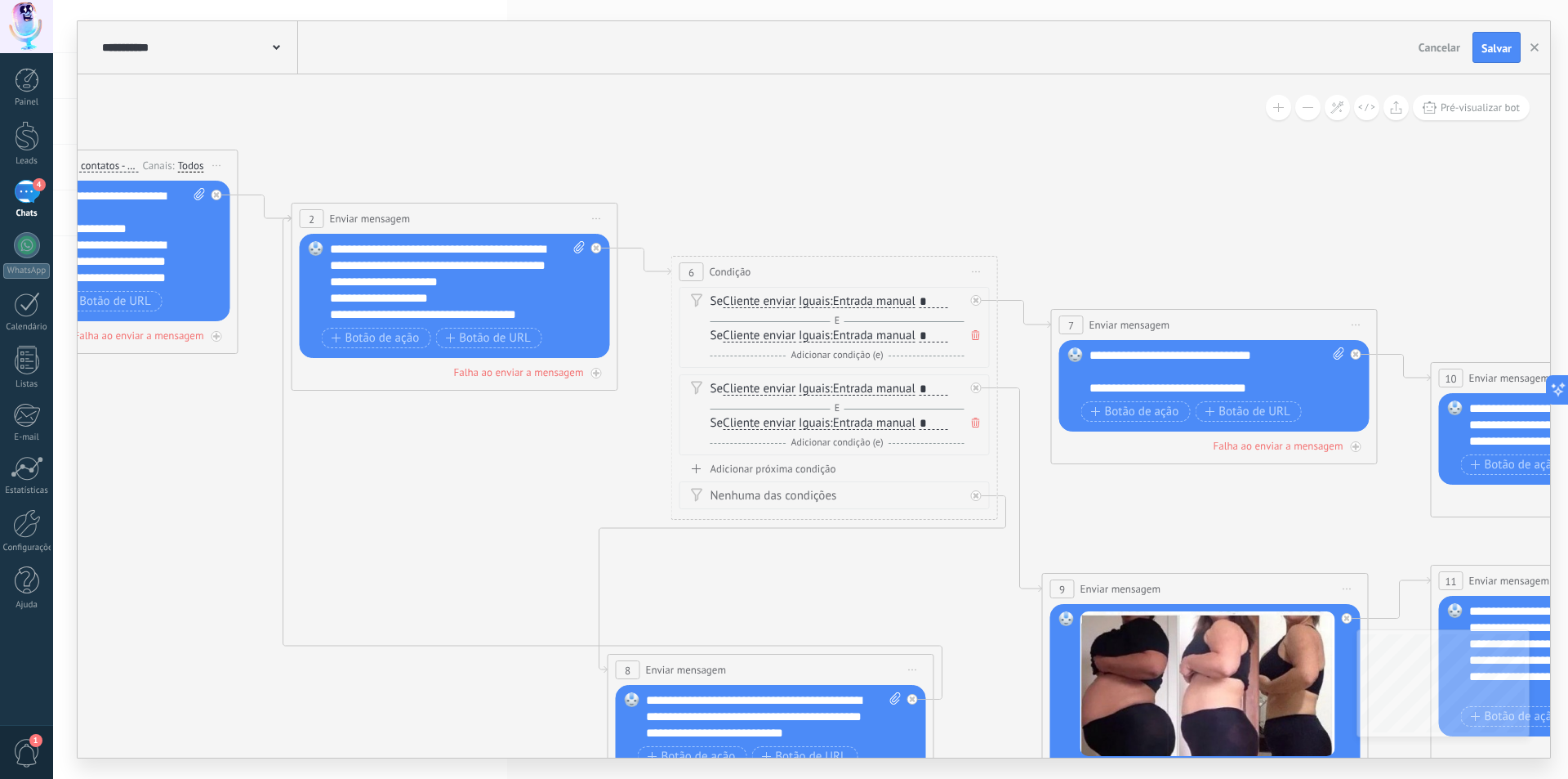
drag, startPoint x: 780, startPoint y: 455, endPoint x: 1109, endPoint y: 527, distance: 336.8
click at [1109, 527] on icon at bounding box center [1383, 587] width 4131 height 1765
click at [1498, 53] on span "Salvar" at bounding box center [1497, 48] width 30 height 11
click at [970, 332] on span at bounding box center [975, 335] width 16 height 18
click at [974, 385] on icon at bounding box center [975, 388] width 8 height 9
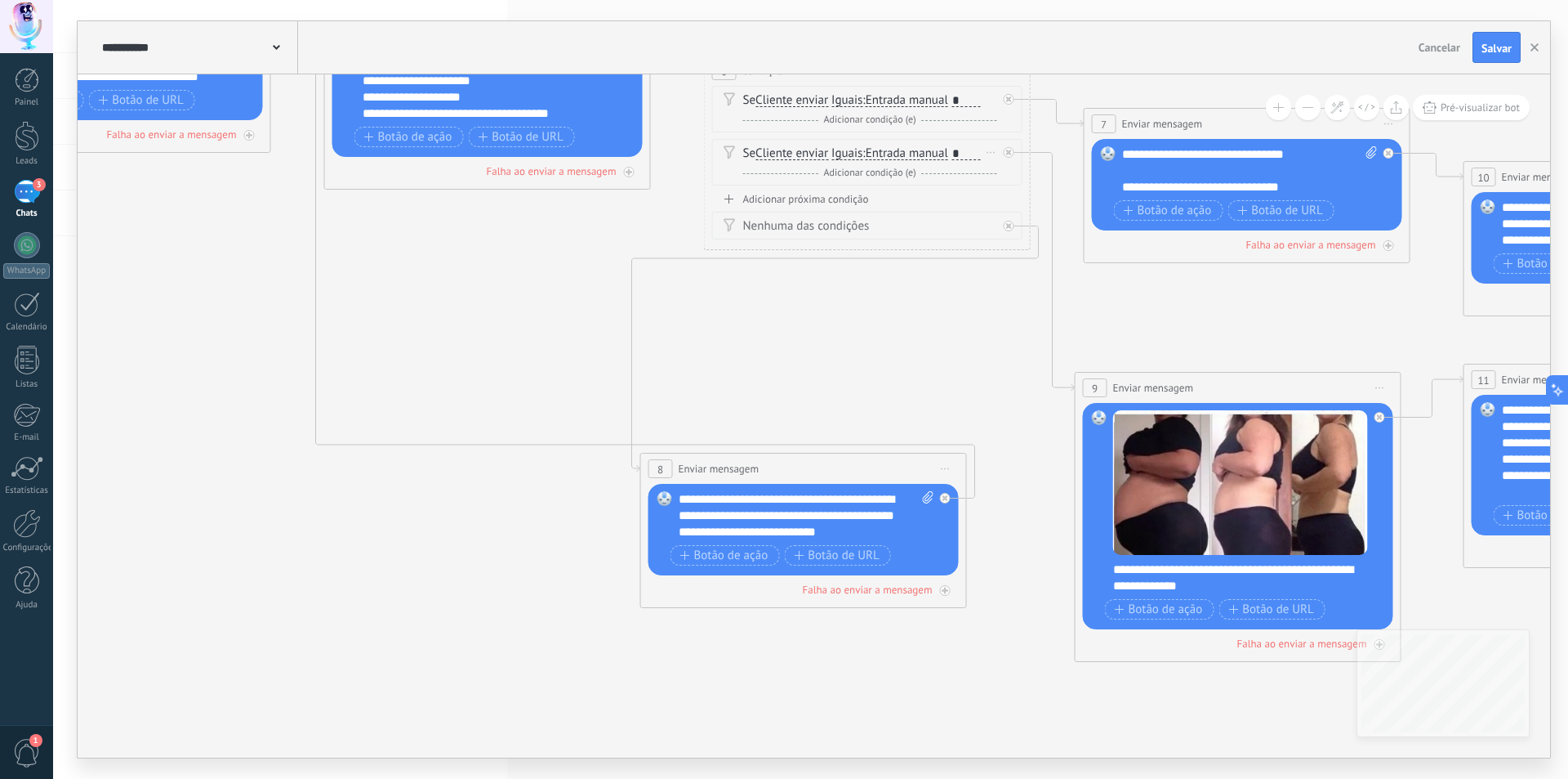
drag, startPoint x: 1168, startPoint y: 494, endPoint x: 1311, endPoint y: 255, distance: 278.5
click at [1311, 255] on icon at bounding box center [1416, 386] width 4131 height 1765
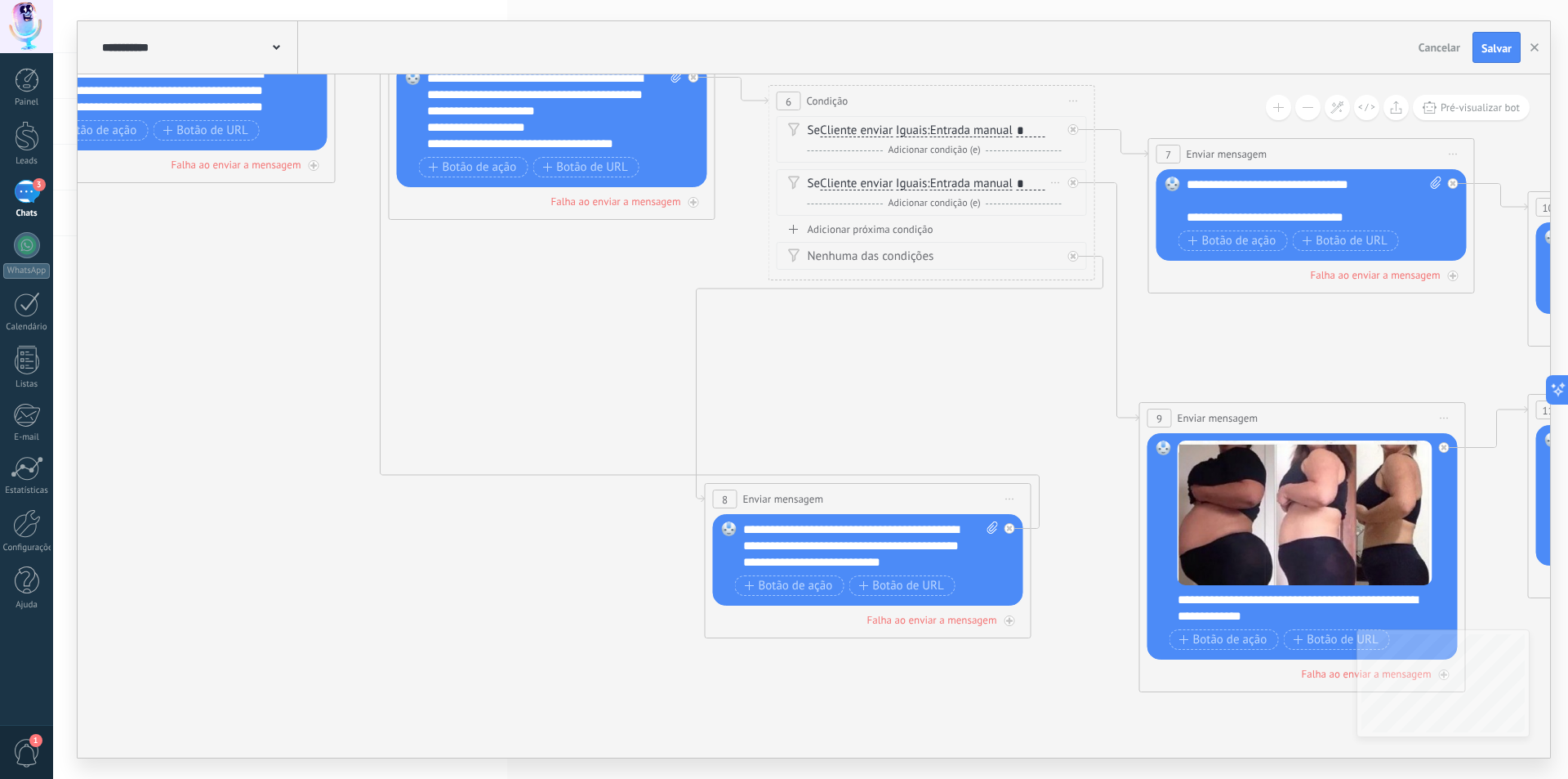
drag, startPoint x: 1311, startPoint y: 255, endPoint x: 1301, endPoint y: 402, distance: 147.3
click at [1301, 402] on icon at bounding box center [1480, 416] width 4131 height 1765
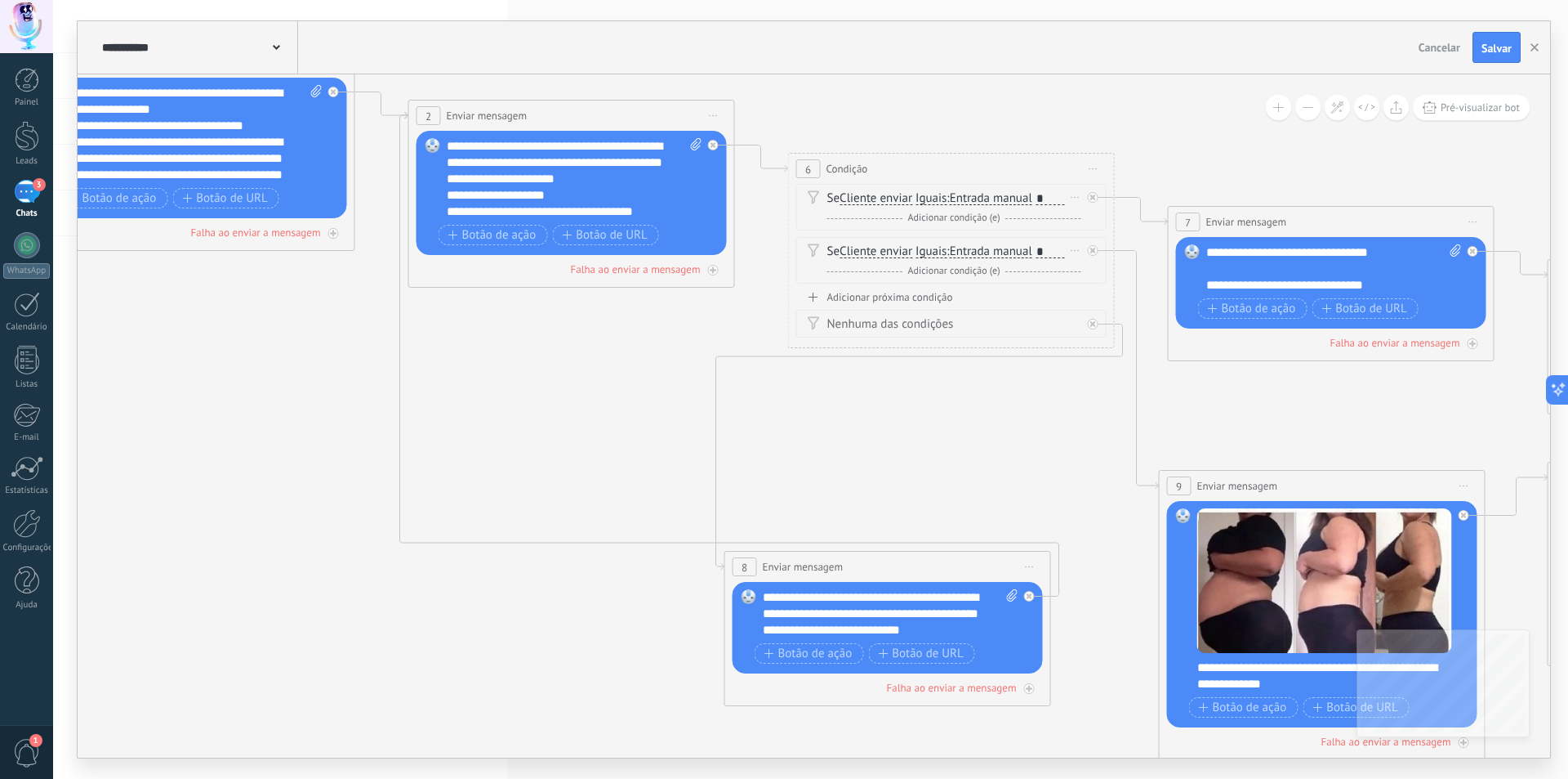
click at [895, 202] on span "Cliente enviar" at bounding box center [876, 199] width 72 height 13
click at [895, 202] on button "Cliente enviar" at bounding box center [933, 198] width 204 height 29
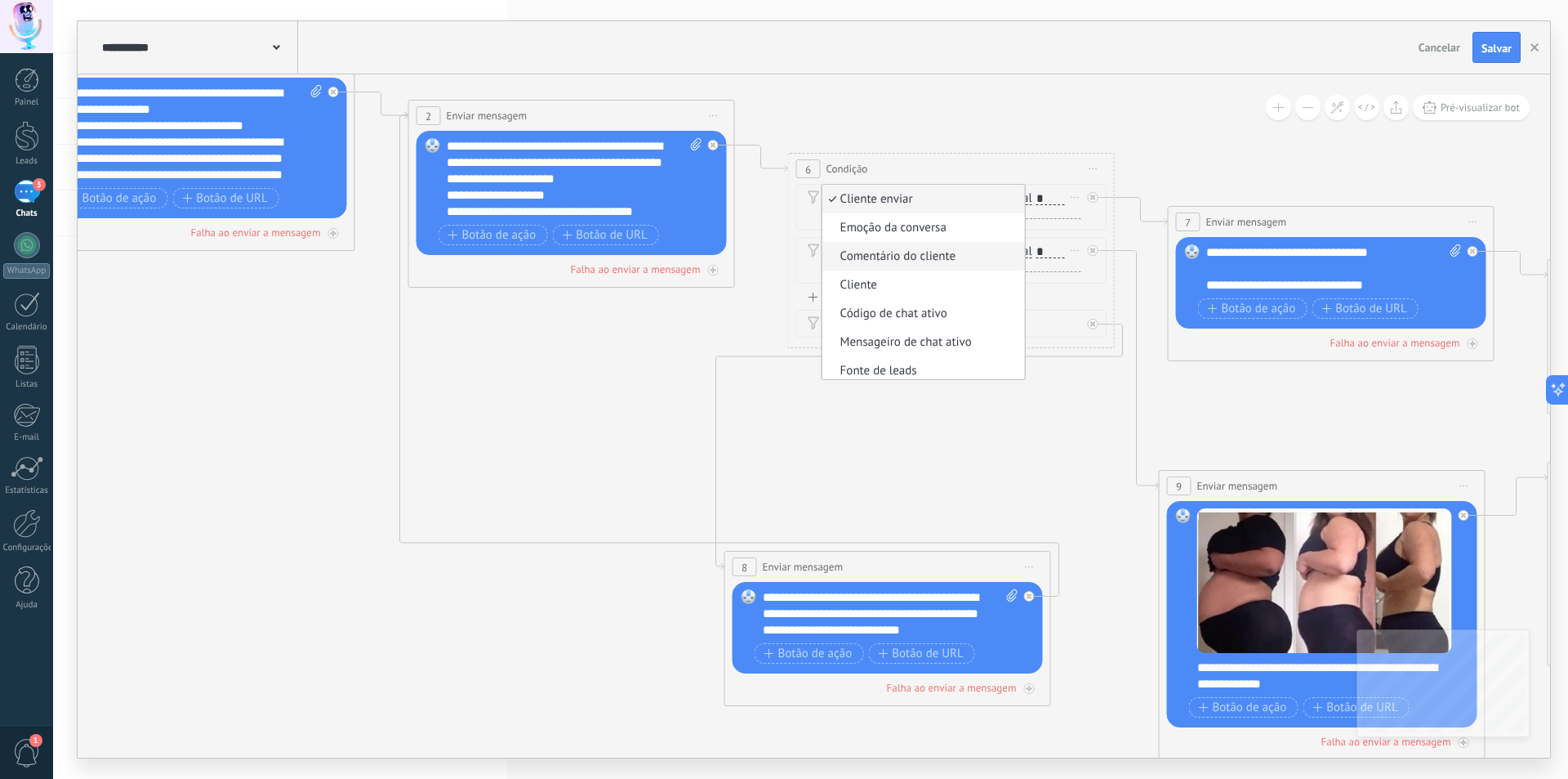
click at [889, 257] on span "Comentário do cliente" at bounding box center [921, 256] width 198 height 16
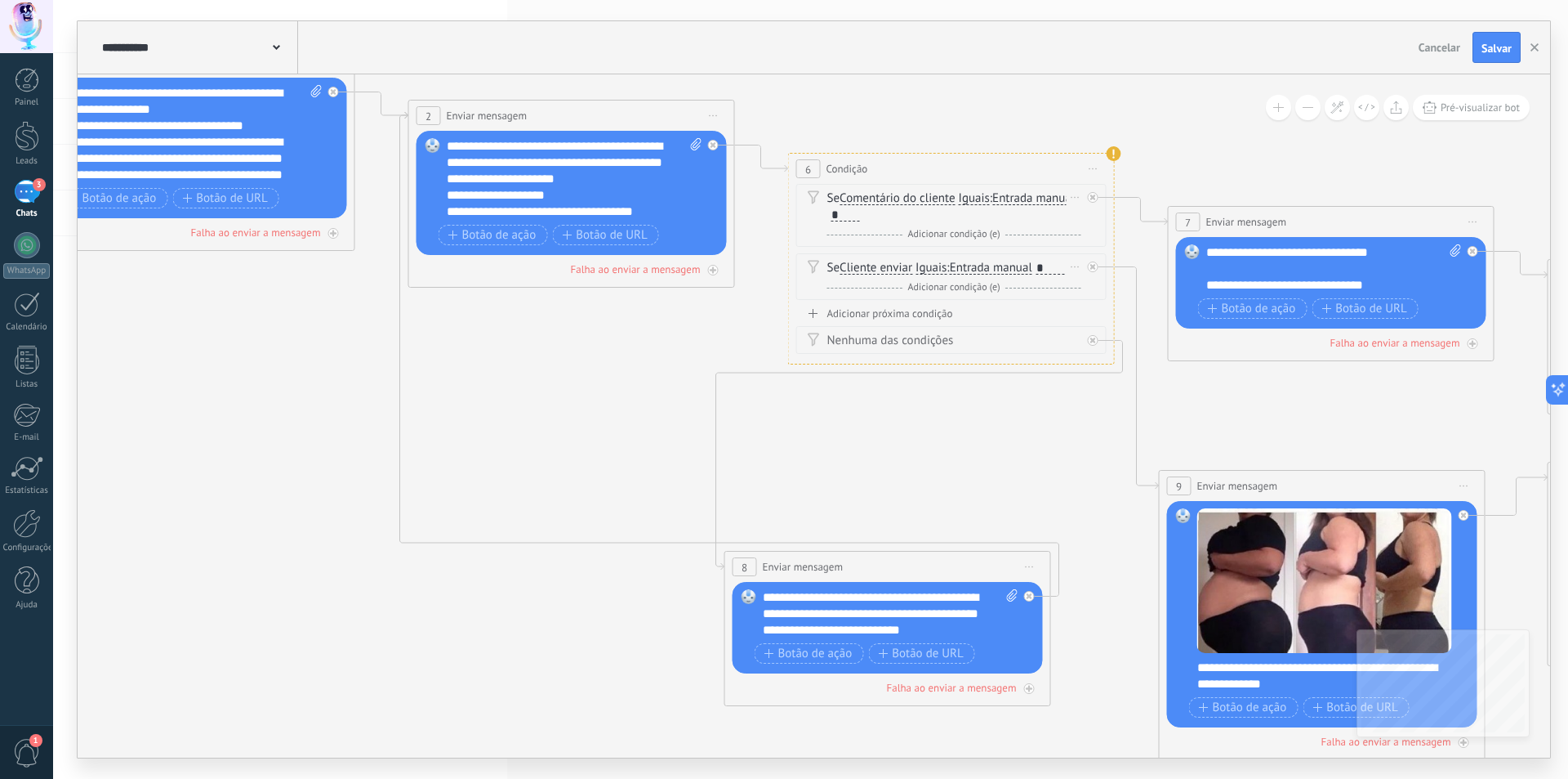
click at [861, 218] on div "*" at bounding box center [846, 215] width 28 height 13
click at [861, 210] on div "*" at bounding box center [846, 215] width 28 height 13
click at [861, 213] on div "*" at bounding box center [846, 215] width 28 height 13
click at [911, 197] on span "Comentário do cliente" at bounding box center [897, 199] width 115 height 13
click at [911, 197] on button "Comentário do cliente" at bounding box center [933, 198] width 204 height 29
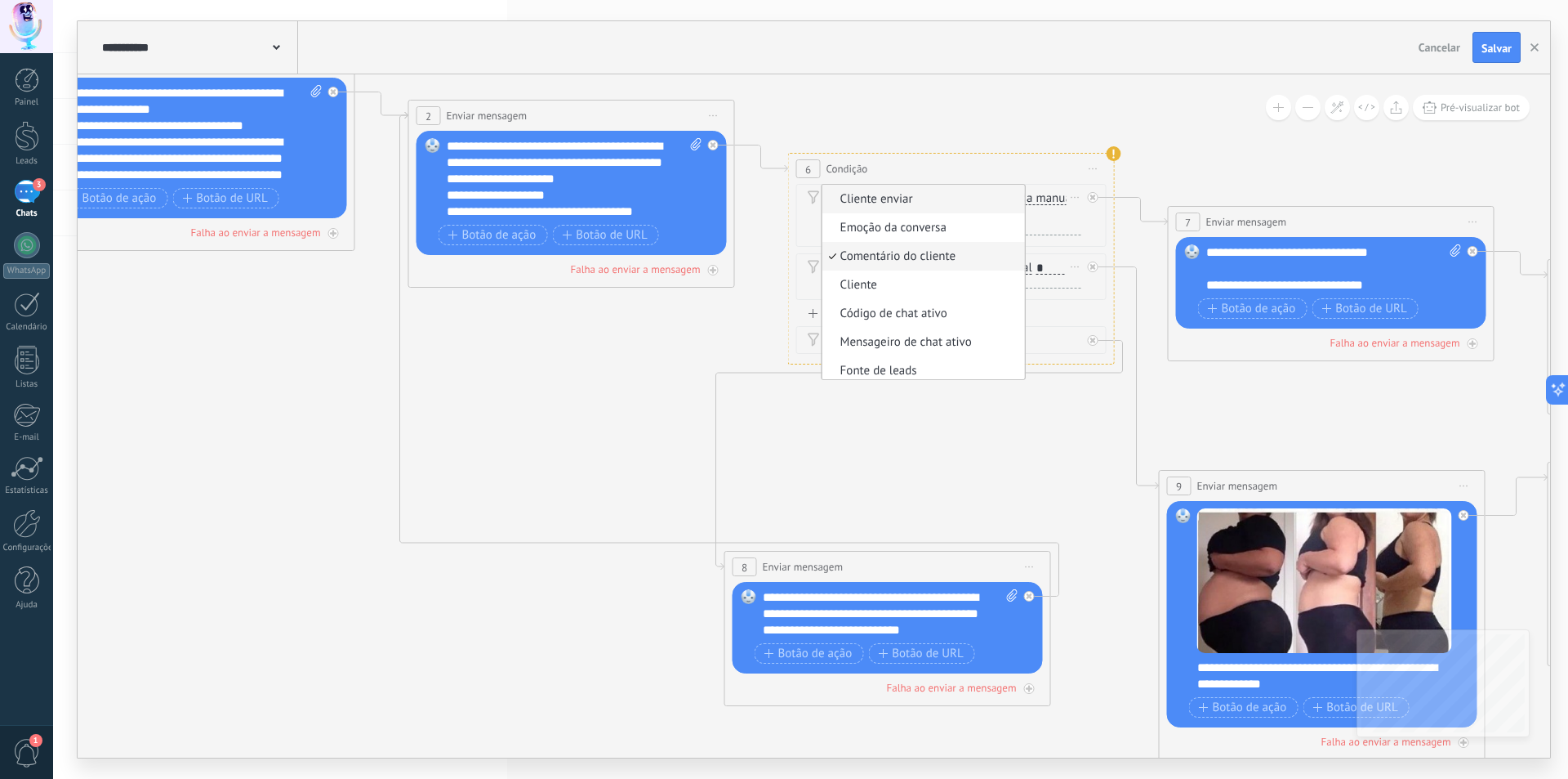
click at [905, 200] on span "Cliente enviar" at bounding box center [921, 199] width 198 height 16
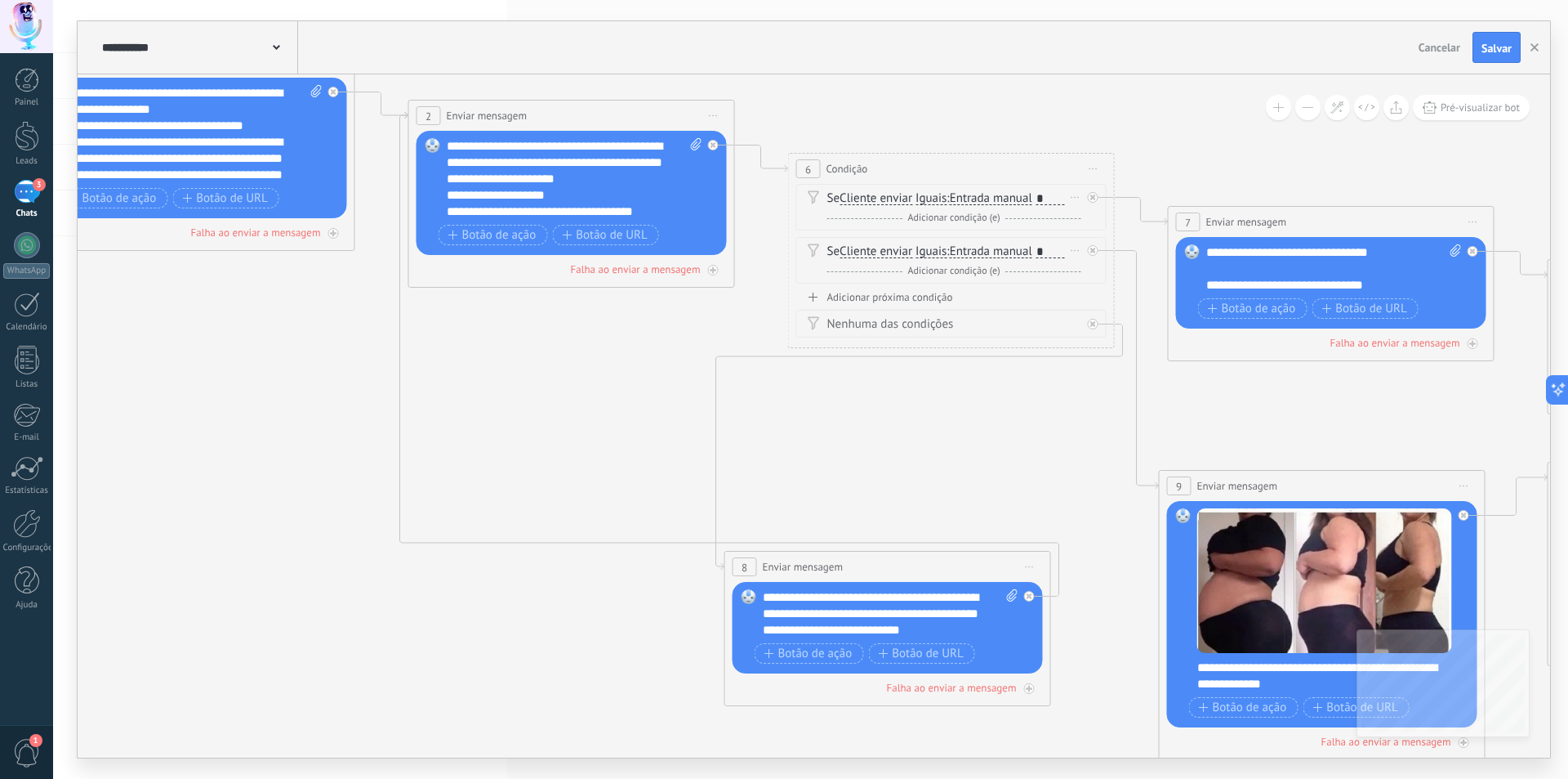
click at [1013, 199] on span "Entrada manual" at bounding box center [991, 199] width 83 height 13
click at [1013, 199] on button "Entrada manual" at bounding box center [1043, 198] width 204 height 29
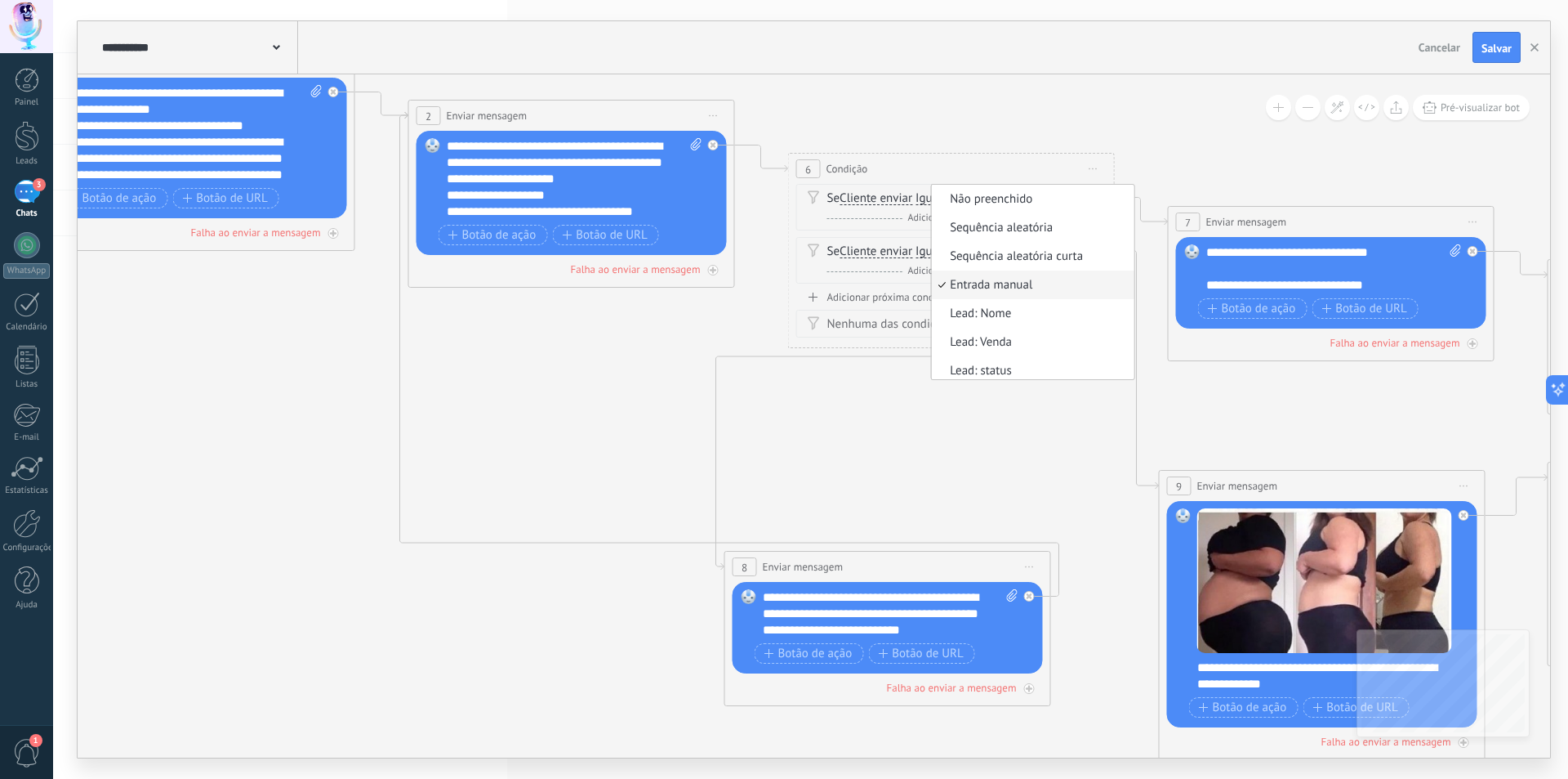
click at [895, 214] on div "E Adicionar condição (e)" at bounding box center [955, 217] width 254 height 16
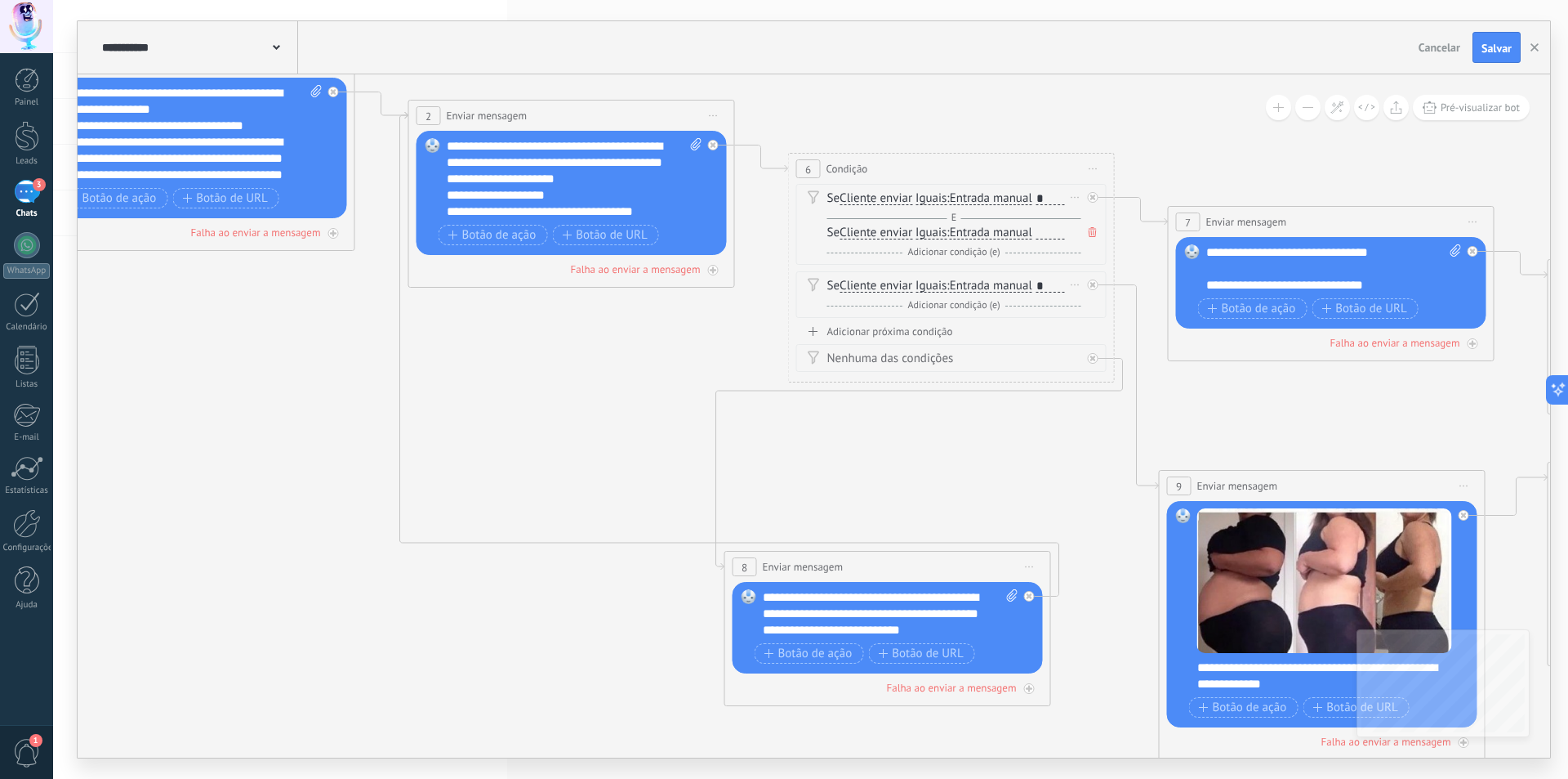
click at [893, 198] on span "Cliente enviar" at bounding box center [876, 199] width 72 height 13
click at [893, 198] on button "Cliente enviar" at bounding box center [933, 198] width 204 height 29
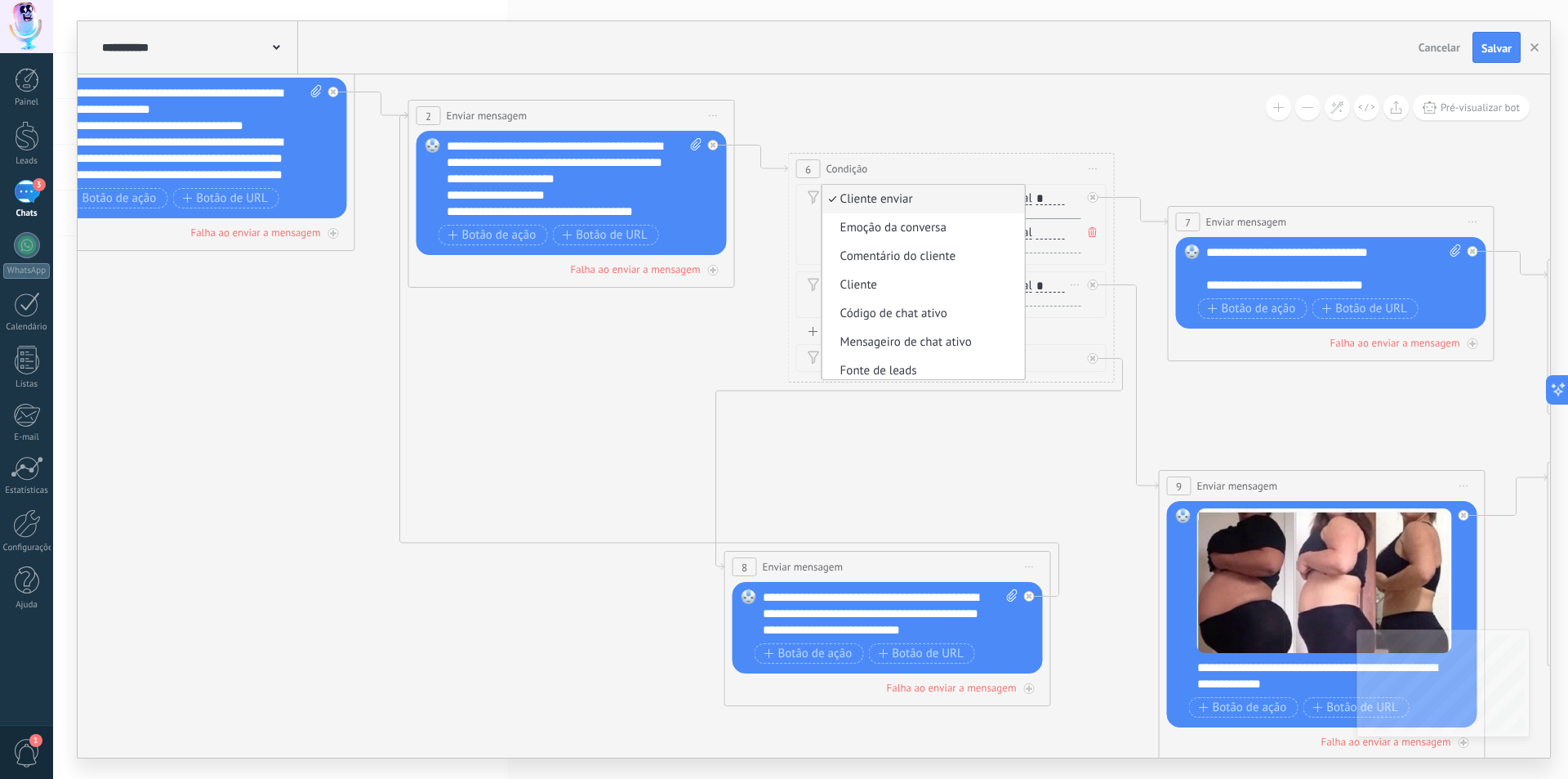
click at [923, 162] on div "6 Condição ******** Iniciar pré-visualização aqui [GEOGRAPHIC_DATA] Duplicar Ex…" at bounding box center [952, 168] width 325 height 30
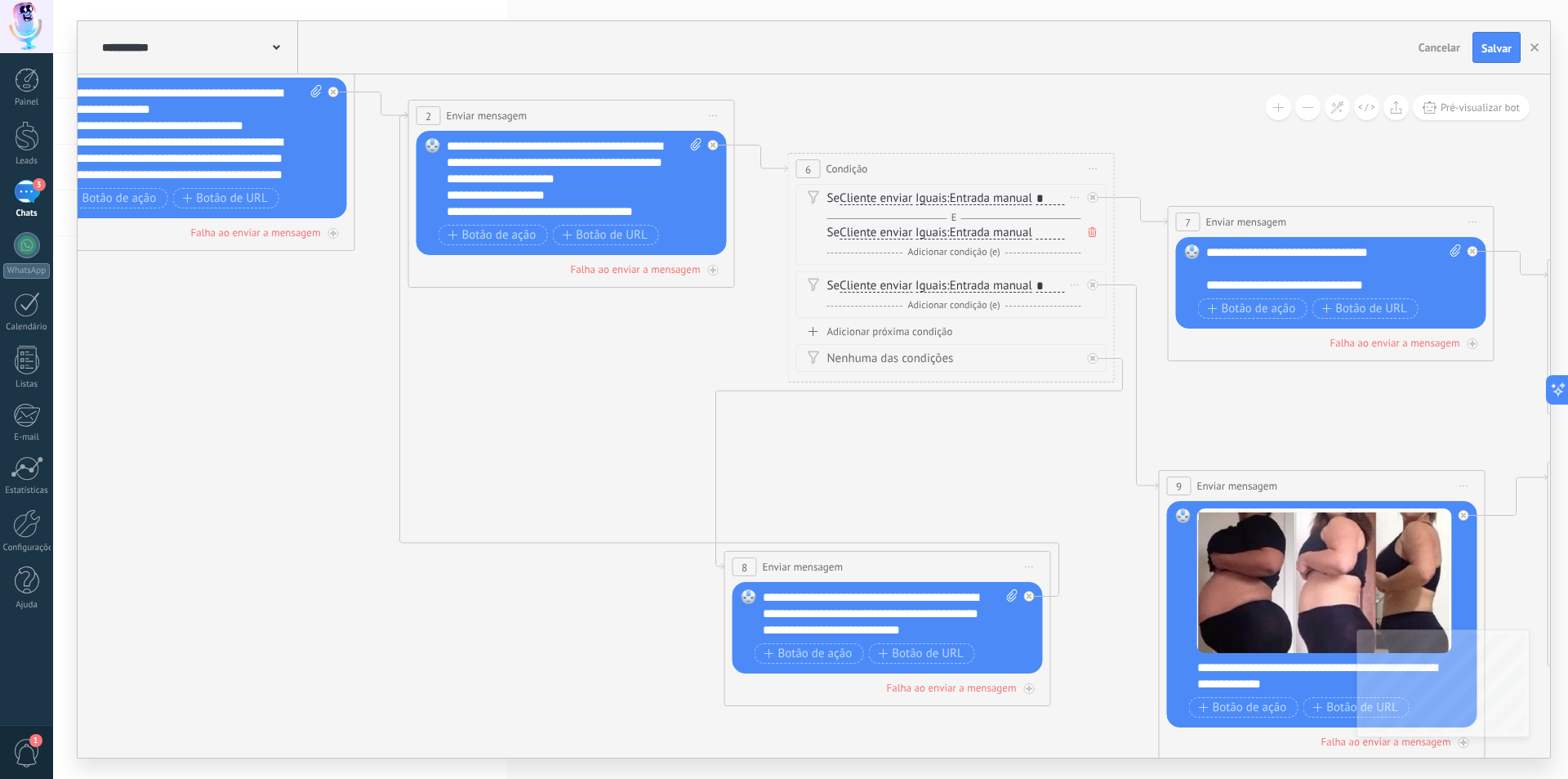
click at [925, 197] on span "Iguais" at bounding box center [931, 199] width 31 height 13
click at [925, 197] on button "Iguais" at bounding box center [1009, 198] width 204 height 29
click at [941, 264] on span "Contém" at bounding box center [996, 256] width 198 height 16
click at [943, 201] on span "Contém" at bounding box center [936, 199] width 40 height 13
click at [943, 201] on button "Contém" at bounding box center [1009, 198] width 204 height 29
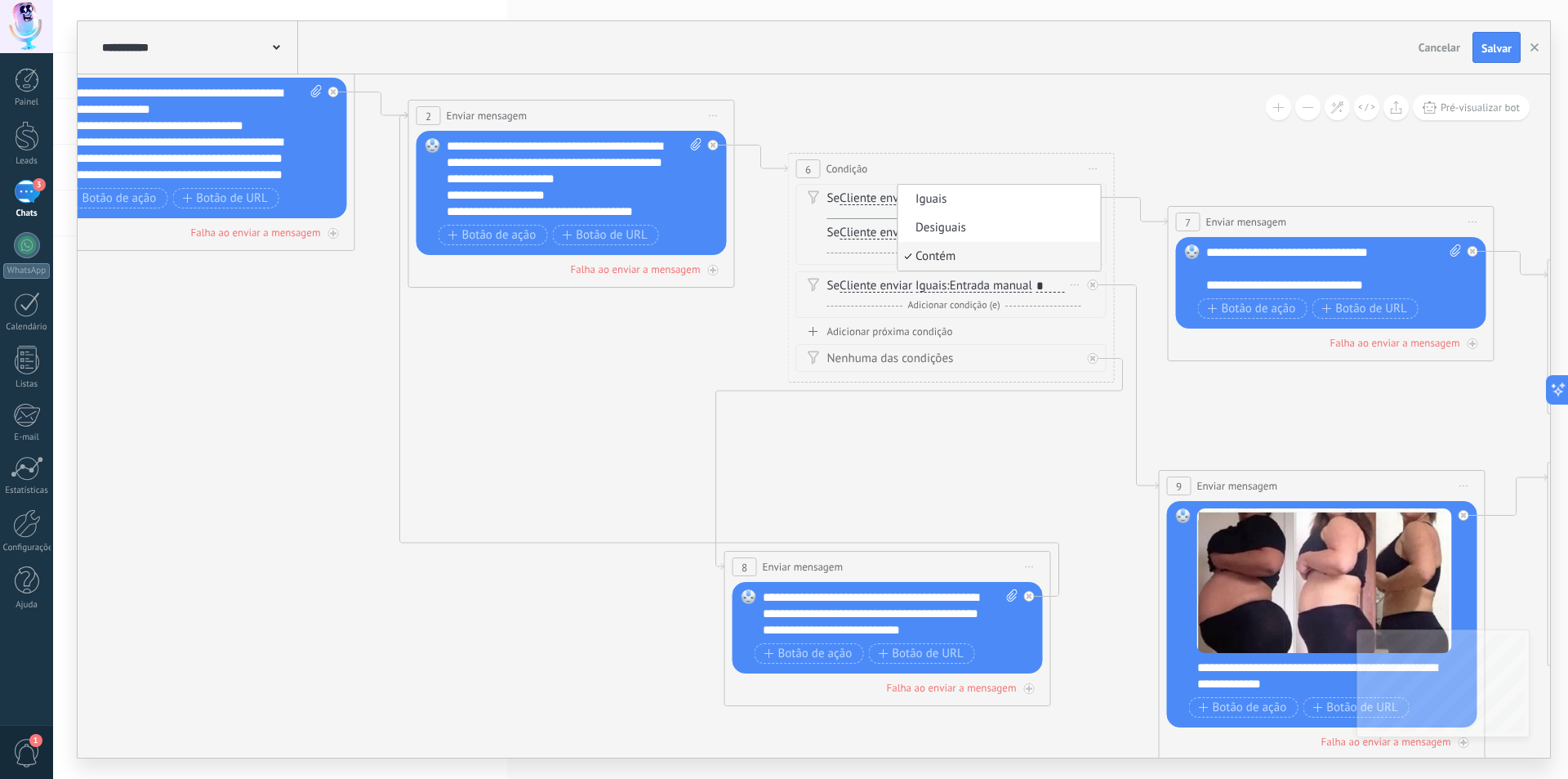
click at [947, 159] on div "6 Condição ******** Iniciar pré-visualização aqui [GEOGRAPHIC_DATA] Duplicar Ex…" at bounding box center [952, 168] width 325 height 30
click at [931, 196] on span "Contém" at bounding box center [936, 199] width 40 height 13
click at [931, 196] on button "Contém" at bounding box center [1009, 198] width 204 height 29
click at [944, 169] on div "6 Condição ******** Iniciar pré-visualização aqui [GEOGRAPHIC_DATA] Duplicar Ex…" at bounding box center [952, 168] width 325 height 30
click at [935, 240] on div "Se Cliente enviar Cliente enviar Emoção da conversa Comentário do cliente Clien…" at bounding box center [955, 232] width 254 height 16
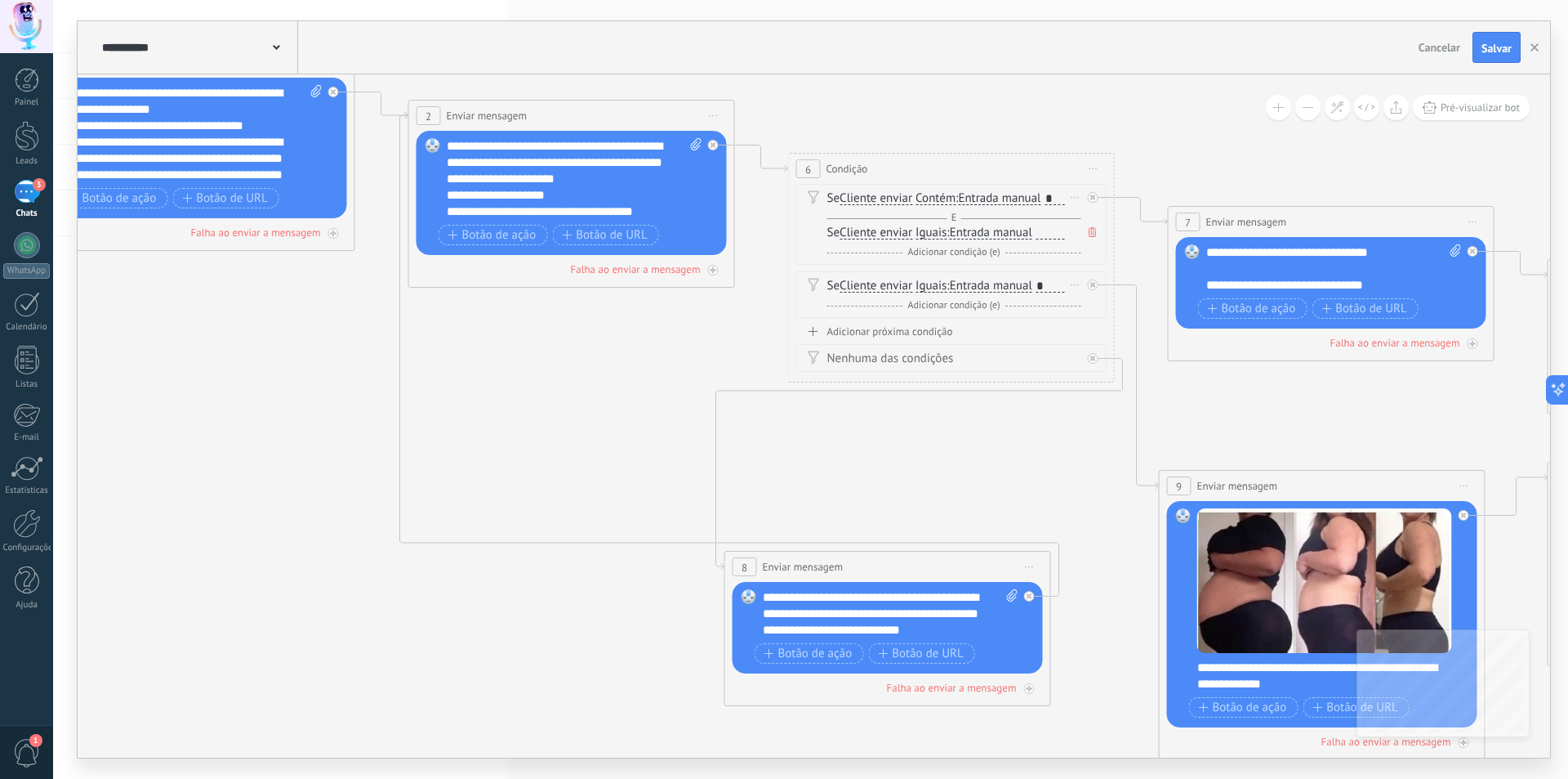
click at [935, 238] on span "Iguais" at bounding box center [931, 233] width 31 height 13
click at [935, 238] on button "Iguais" at bounding box center [1009, 232] width 204 height 29
click at [935, 235] on span "Iguais" at bounding box center [996, 233] width 198 height 16
click at [935, 235] on span "Iguais" at bounding box center [931, 233] width 31 height 13
click at [935, 235] on button "Iguais" at bounding box center [1009, 232] width 204 height 29
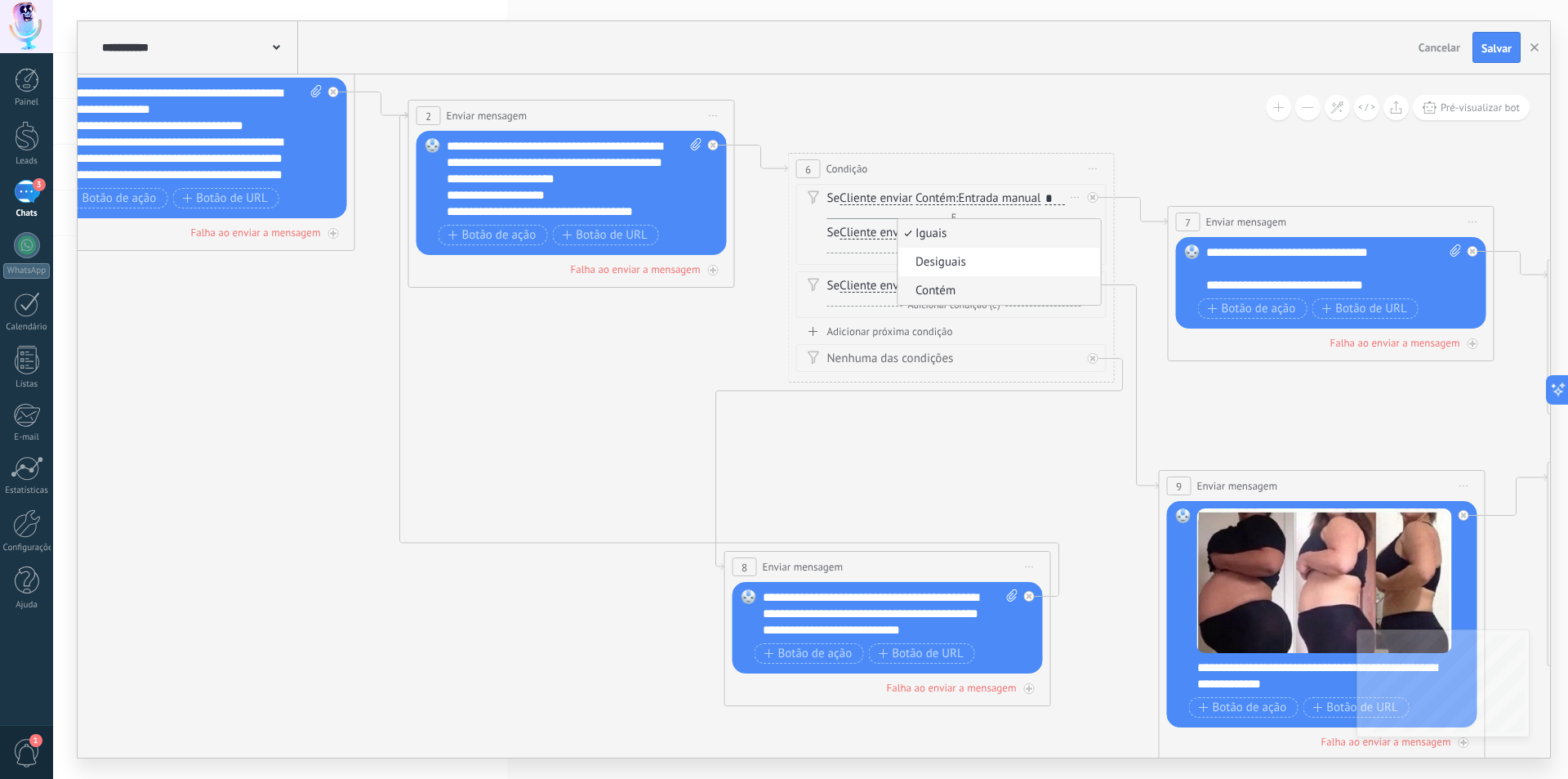
click at [942, 296] on span "Contém" at bounding box center [996, 290] width 198 height 16
click at [1091, 234] on icon at bounding box center [1093, 231] width 8 height 9
click at [1059, 199] on div "*" at bounding box center [1060, 199] width 28 height 13
click at [937, 247] on span "Iguais" at bounding box center [931, 252] width 31 height 13
click at [937, 247] on button "Iguais" at bounding box center [1009, 251] width 204 height 29
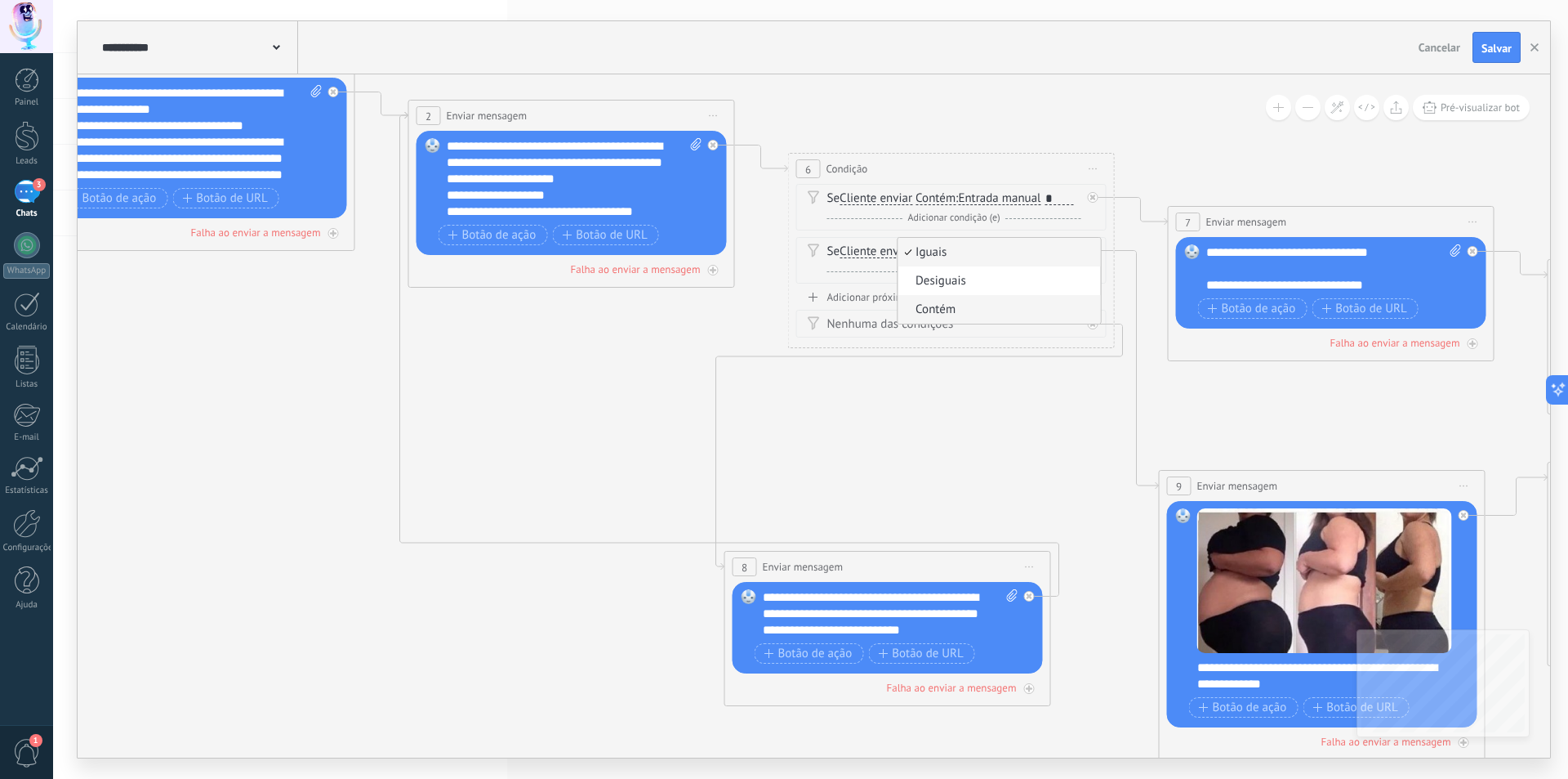
click at [935, 304] on span "Contém" at bounding box center [996, 309] width 198 height 16
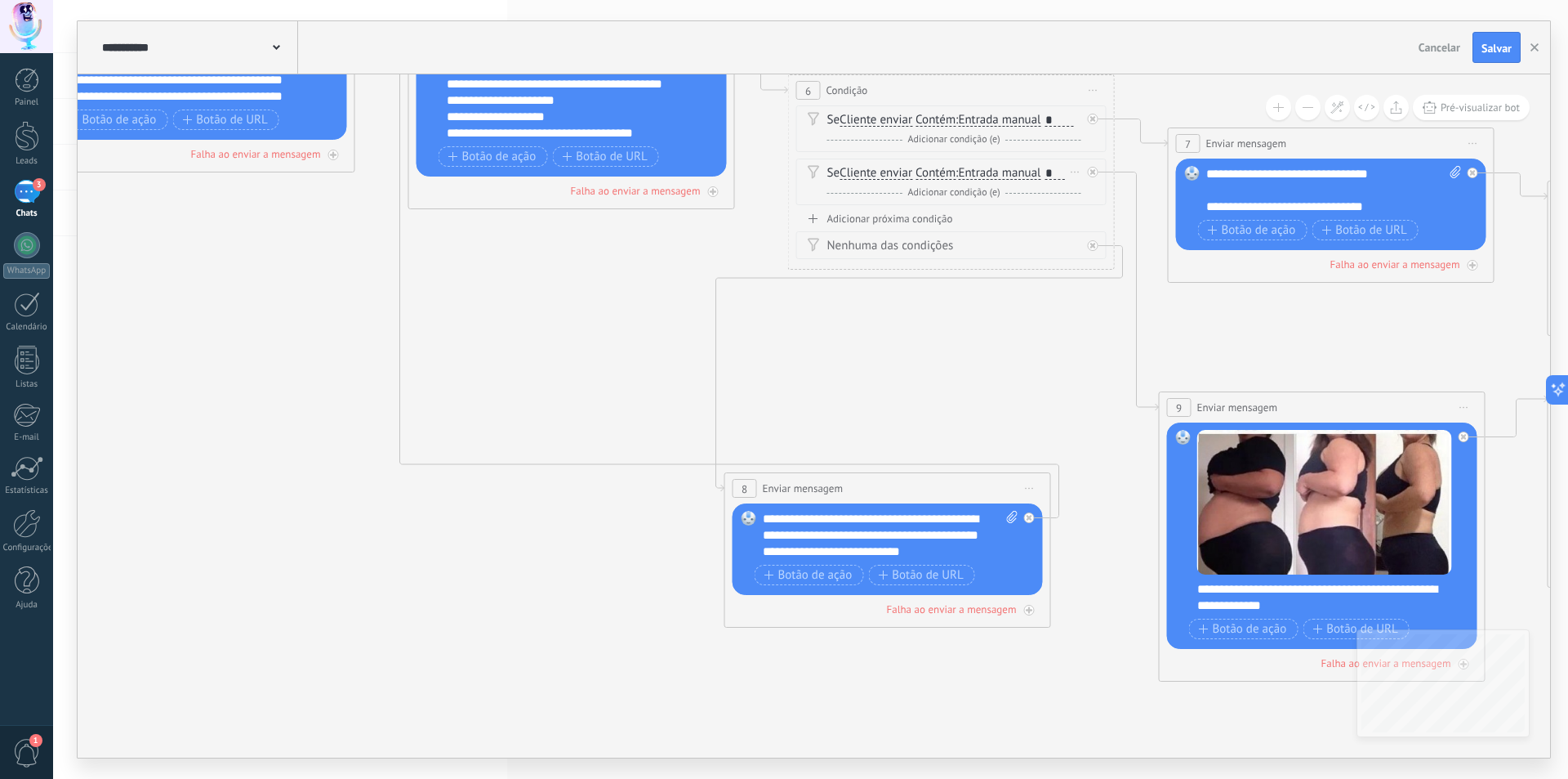
click at [998, 171] on span "Entrada manual" at bounding box center [1000, 173] width 83 height 13
click at [998, 171] on button "Entrada manual" at bounding box center [1052, 172] width 204 height 29
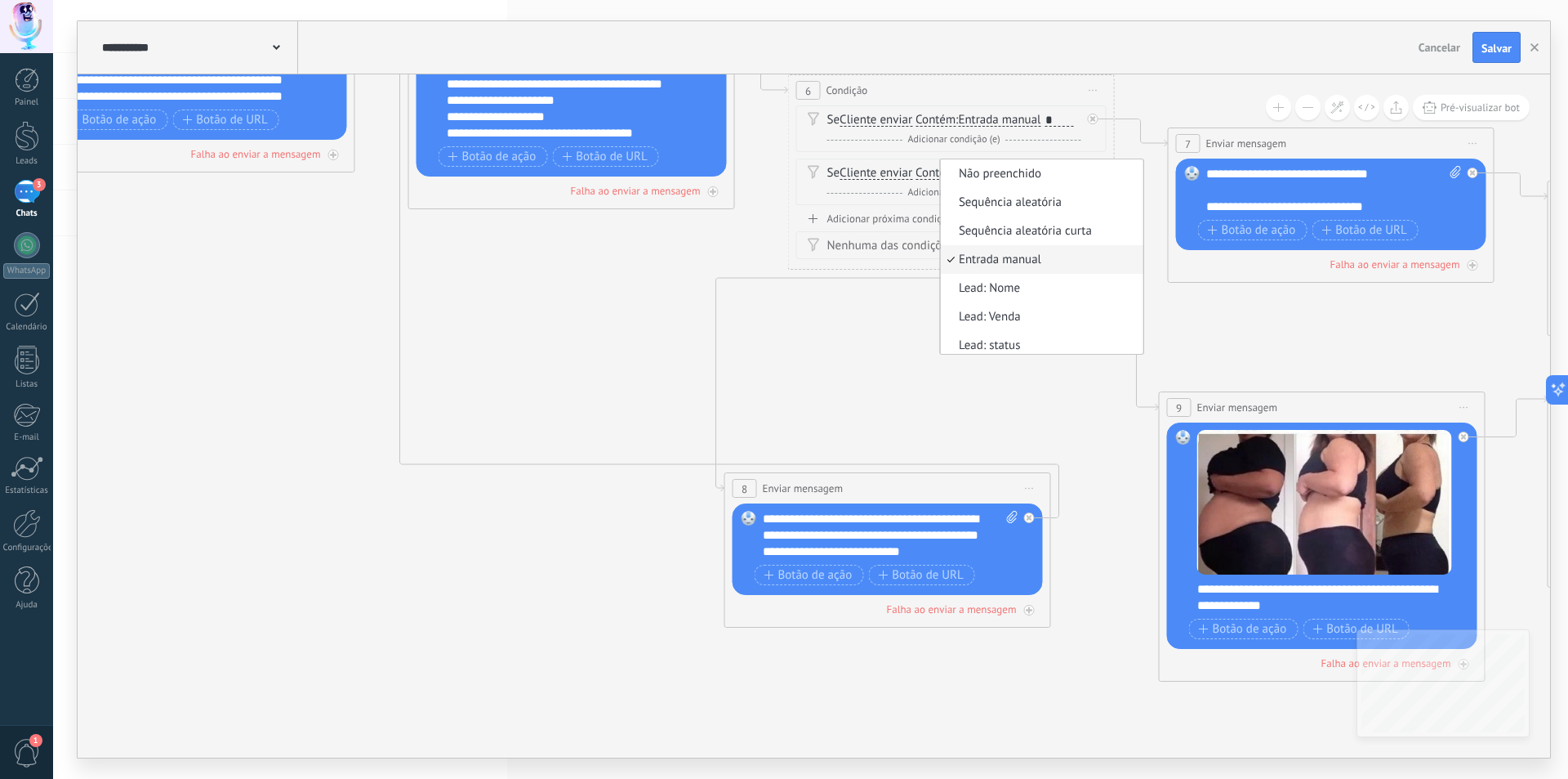
scroll to position [5, 0]
click at [934, 157] on div "Se Cliente enviar Cliente enviar Emoção da conversa Comentário do cliente Clien…" at bounding box center [952, 158] width 310 height 106
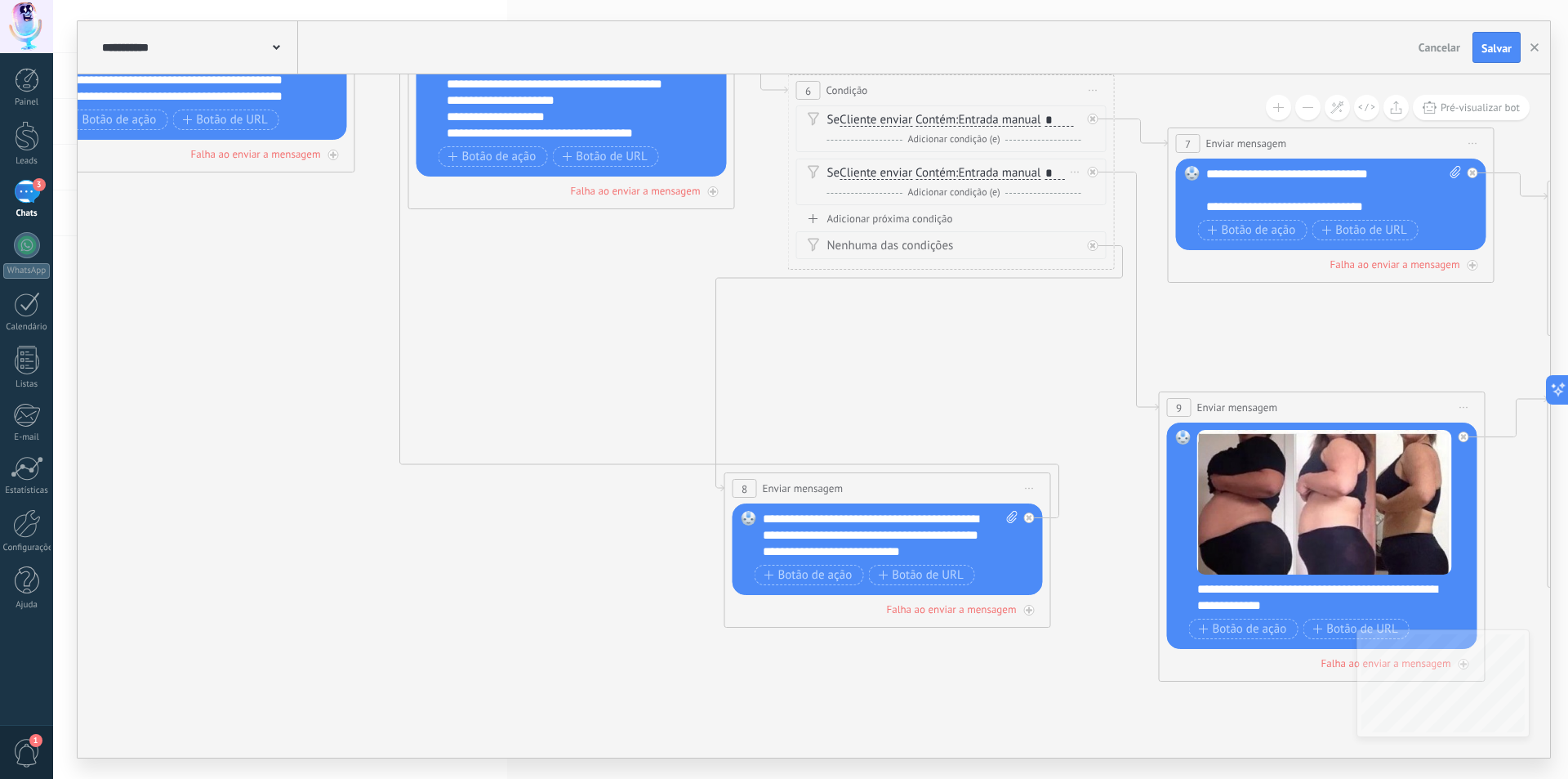
click at [940, 176] on span "Contém" at bounding box center [936, 173] width 40 height 13
click at [940, 176] on button "Contém" at bounding box center [1009, 172] width 204 height 29
click at [880, 194] on div "E Adicionar condição (e)" at bounding box center [955, 192] width 254 height 16
click at [1095, 207] on icon at bounding box center [1093, 207] width 8 height 9
click at [988, 193] on span "Adicionar condição (e)" at bounding box center [954, 192] width 101 height 12
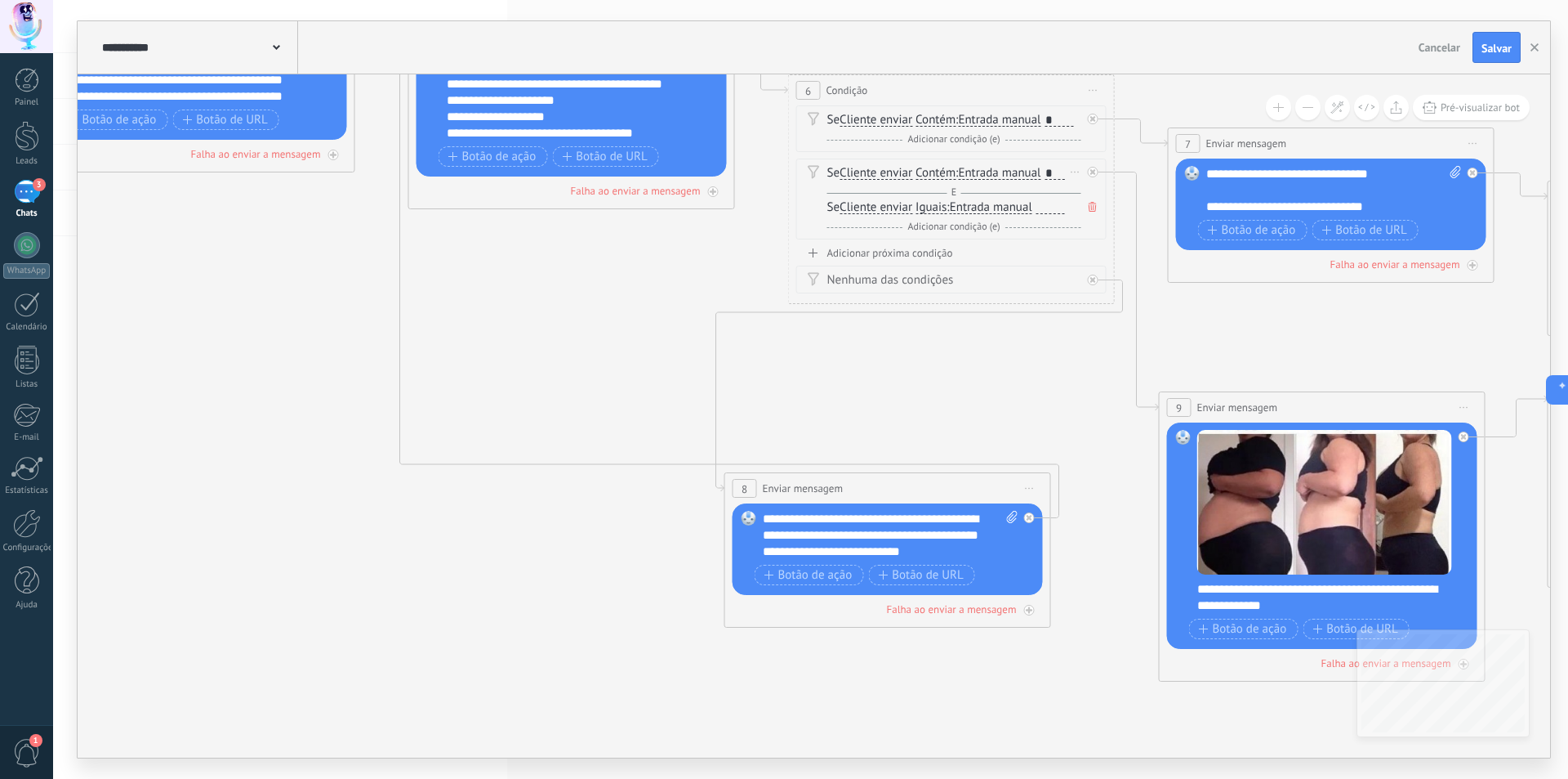
click at [949, 190] on span "E" at bounding box center [954, 192] width 13 height 12
click at [952, 193] on span "E" at bounding box center [954, 192] width 13 height 12
click at [954, 193] on span "E" at bounding box center [954, 192] width 13 height 12
click at [940, 208] on span "Iguais" at bounding box center [931, 208] width 31 height 13
click at [940, 208] on button "Iguais" at bounding box center [1009, 207] width 204 height 29
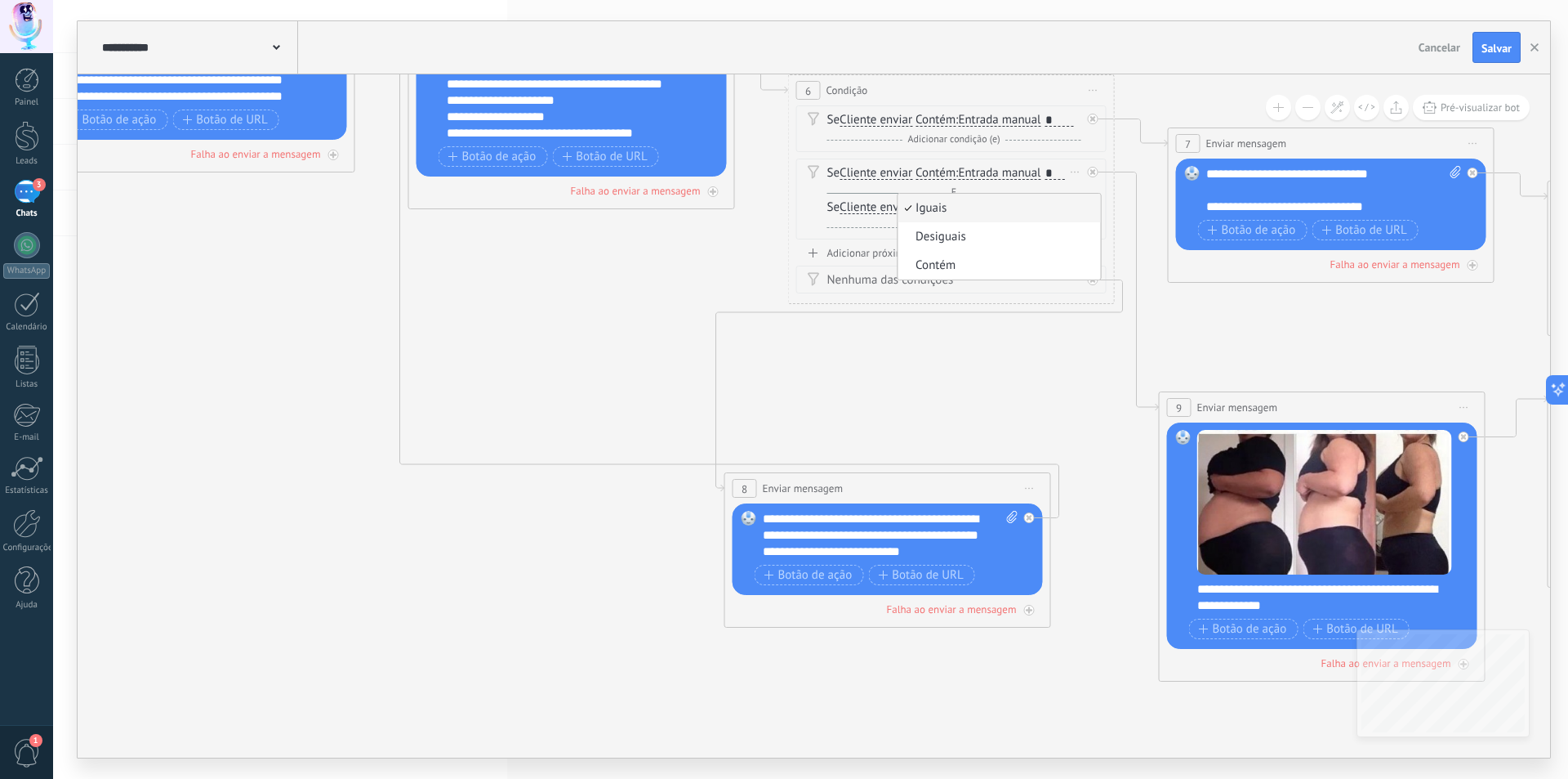
click at [859, 200] on div "Se Cliente enviar Cliente enviar Emoção da conversa Comentário do cliente Clien…" at bounding box center [955, 207] width 254 height 16
click at [1091, 207] on icon at bounding box center [1093, 207] width 8 height 9
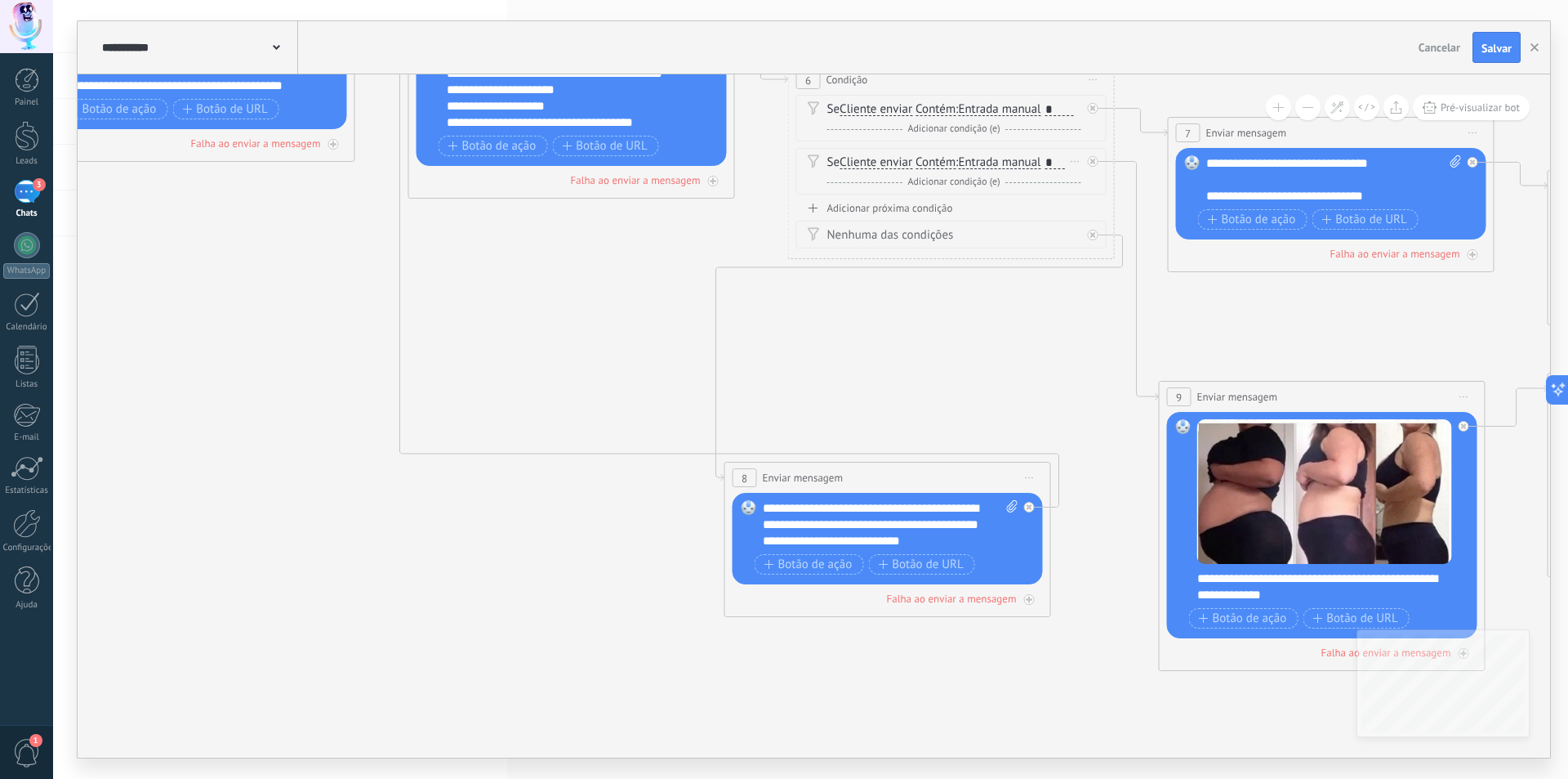
drag, startPoint x: 980, startPoint y: 360, endPoint x: 904, endPoint y: 283, distance: 108.2
click at [974, 362] on icon at bounding box center [1499, 395] width 4131 height 1765
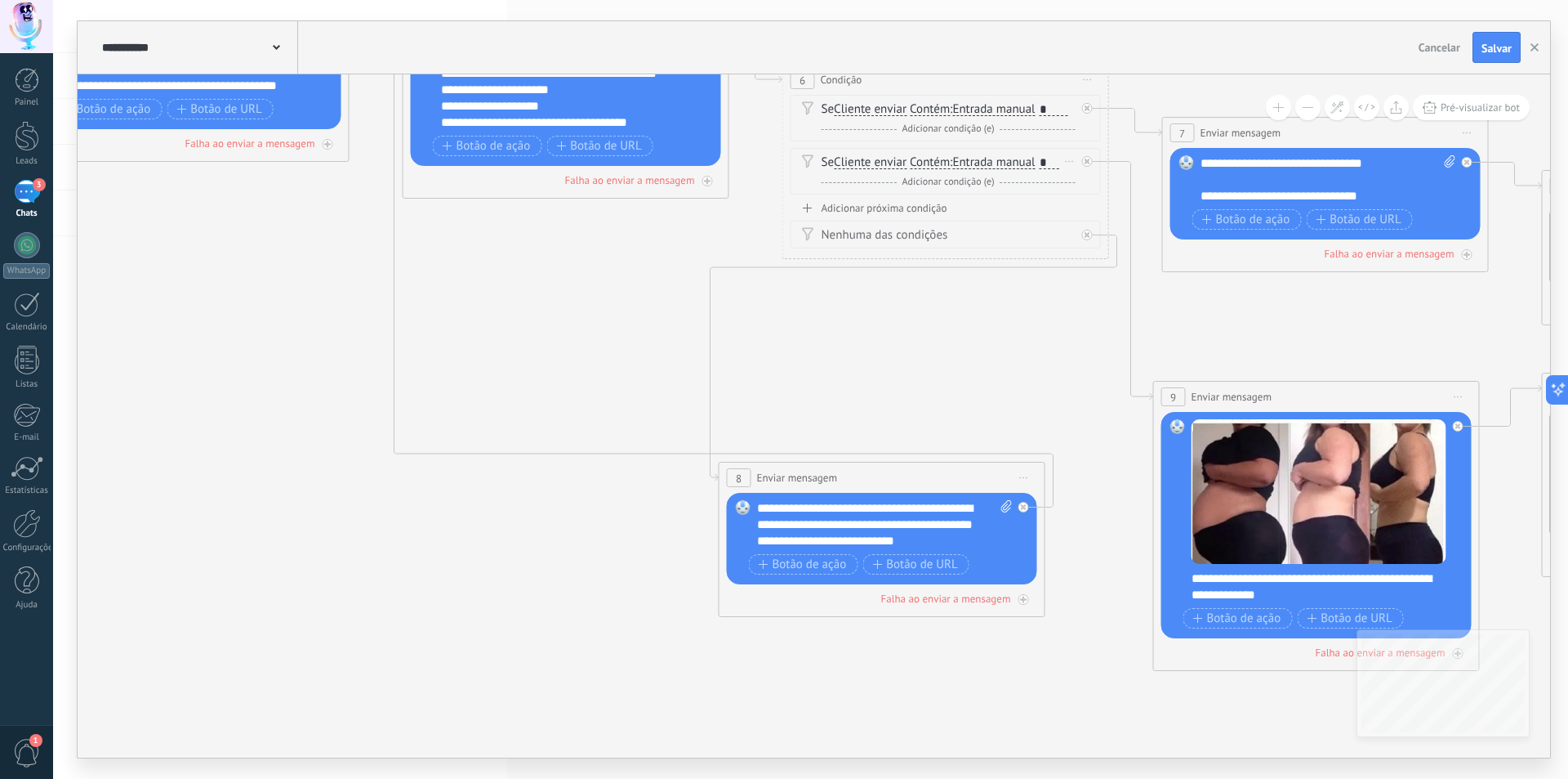
click at [876, 206] on div "Adicionar próxima condição" at bounding box center [946, 208] width 310 height 14
click at [1086, 215] on div "Se Cliente enviar Cliente enviar Emoção da conversa Comentário do cliente Clien…" at bounding box center [946, 225] width 310 height 47
click at [1072, 212] on div "Excluir" at bounding box center [1069, 214] width 18 height 24
click at [1090, 233] on div "Excluir" at bounding box center [1097, 238] width 76 height 28
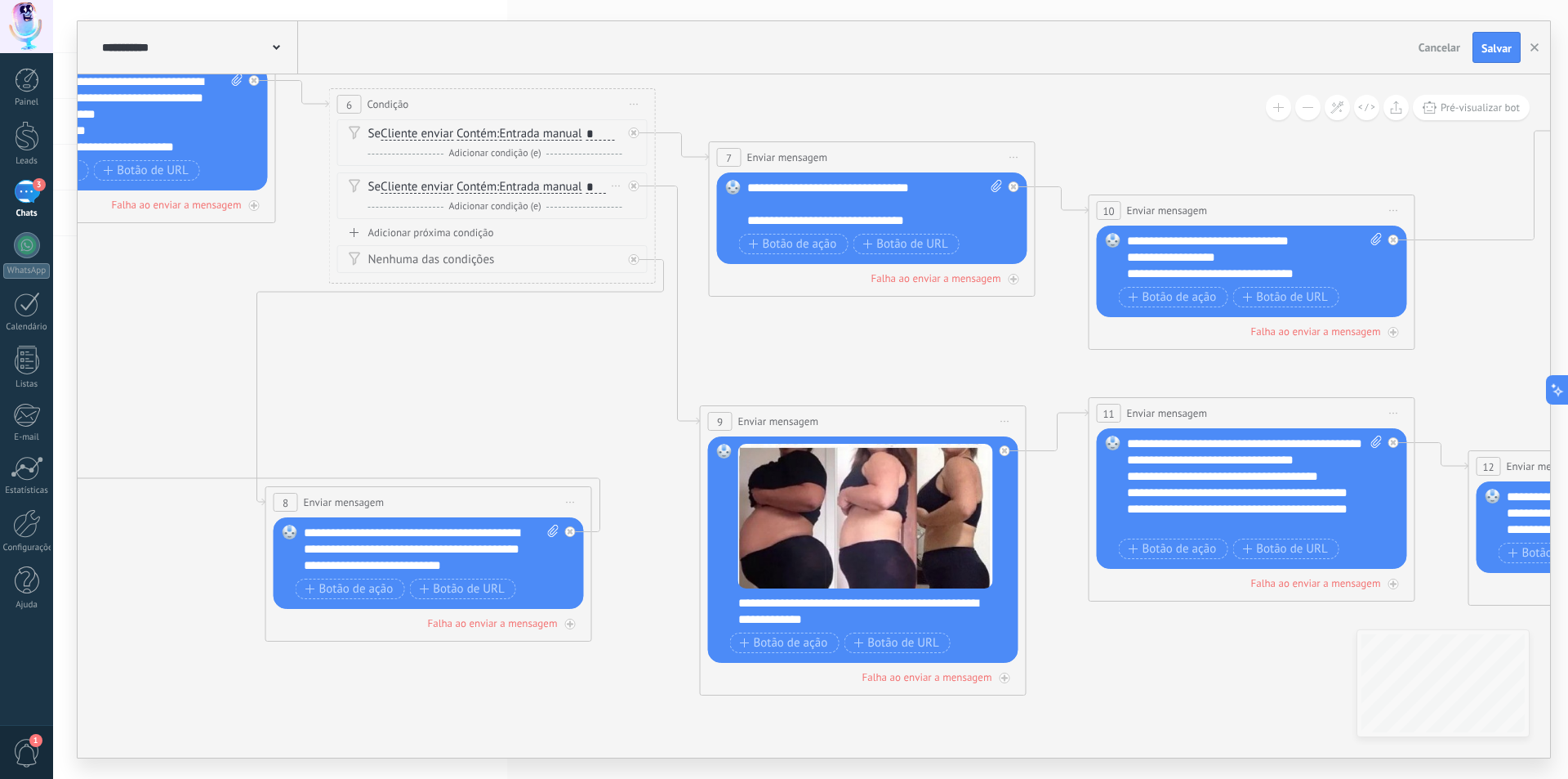
drag, startPoint x: 1069, startPoint y: 351, endPoint x: 610, endPoint y: 374, distance: 459.6
click at [610, 374] on icon at bounding box center [1040, 368] width 4131 height 1662
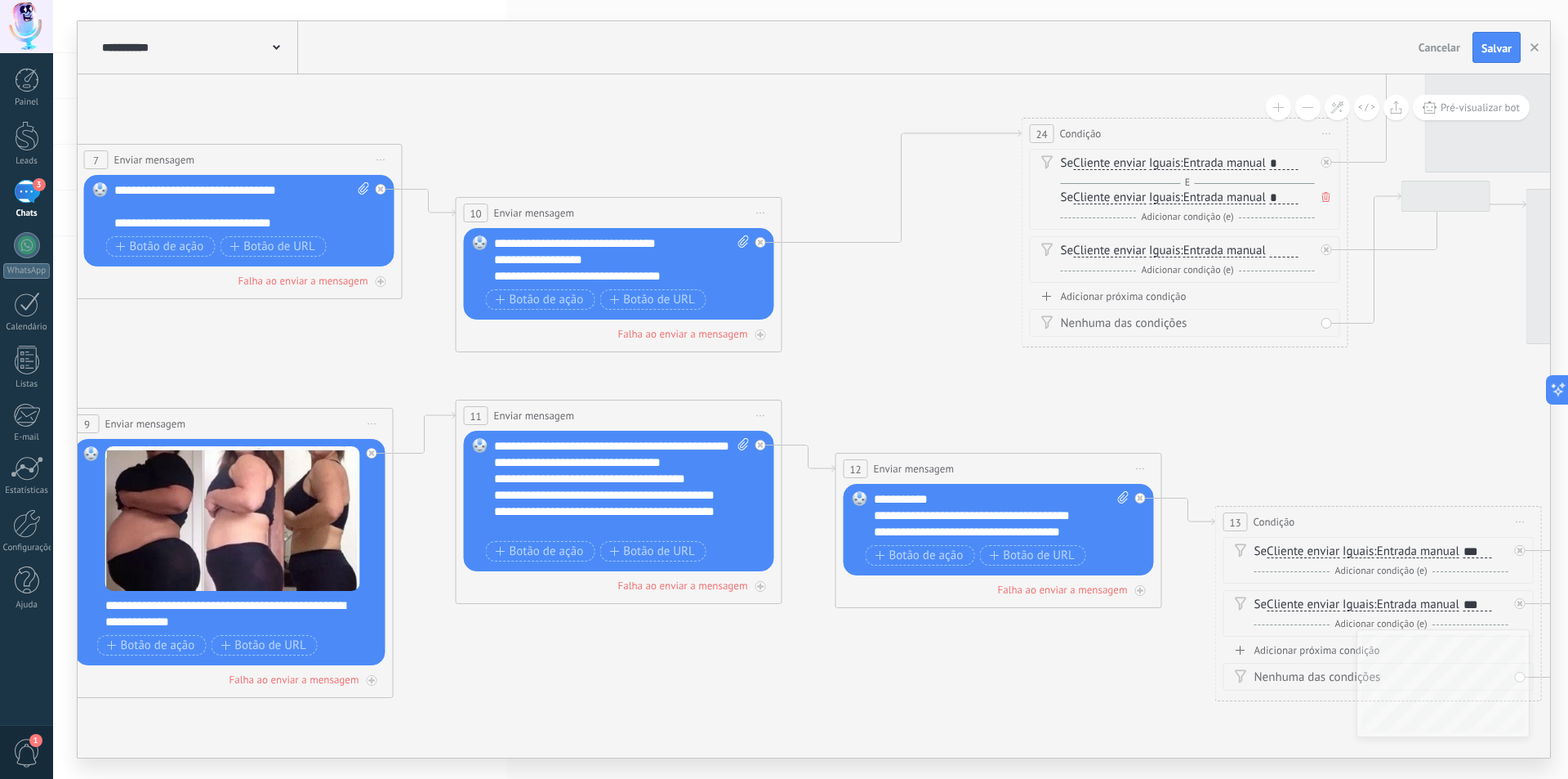
drag, startPoint x: 1048, startPoint y: 373, endPoint x: 366, endPoint y: 399, distance: 682.5
click at [358, 400] on icon at bounding box center [407, 370] width 4131 height 1662
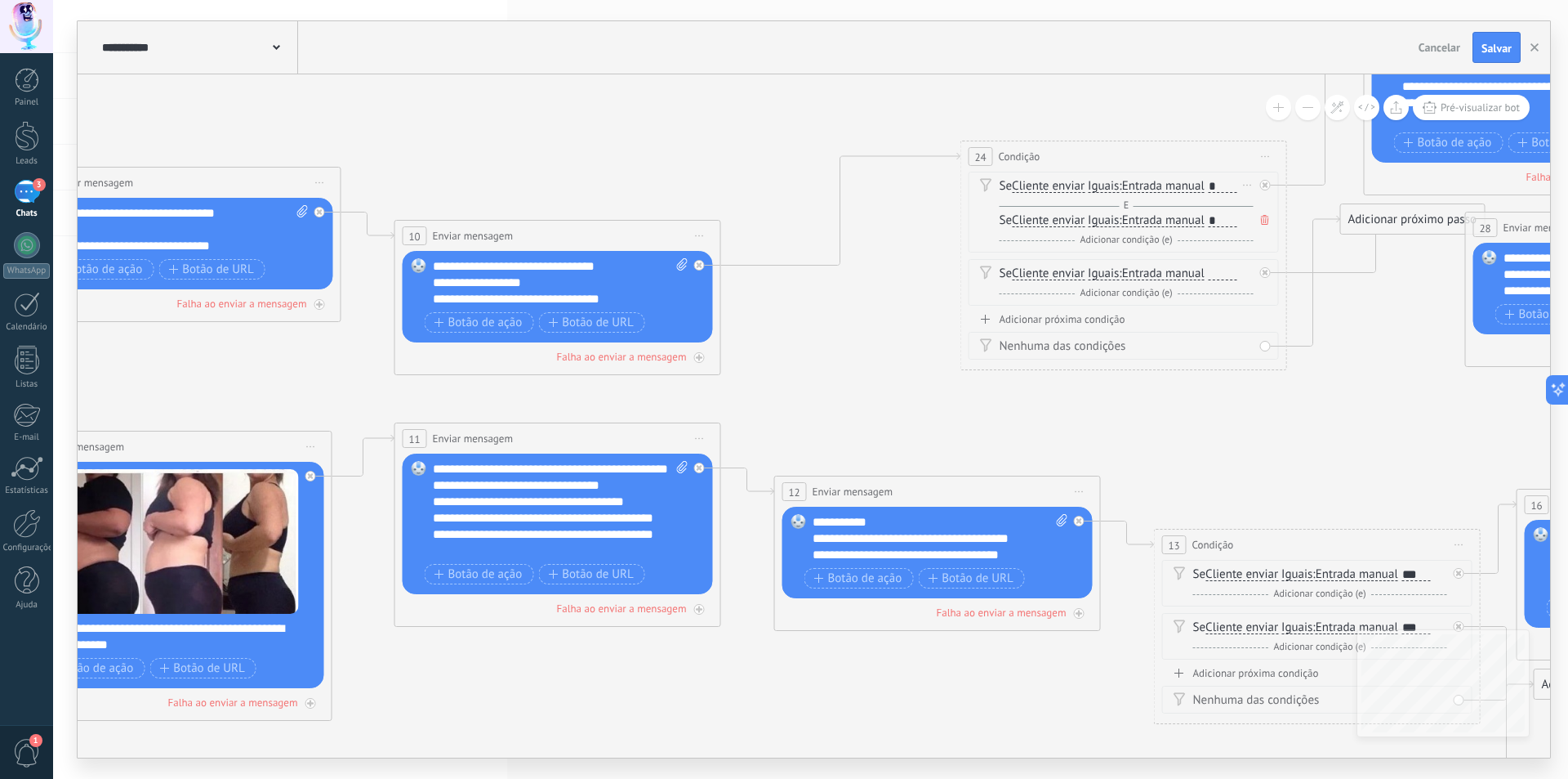
click at [1110, 182] on span "Iguais" at bounding box center [1103, 186] width 31 height 13
click at [1110, 182] on button "Iguais" at bounding box center [1181, 185] width 204 height 29
click at [1106, 243] on span "Contém" at bounding box center [1169, 244] width 198 height 16
click at [1117, 215] on span "Iguais" at bounding box center [1103, 221] width 31 height 13
click at [1117, 215] on button "Iguais" at bounding box center [1181, 220] width 204 height 29
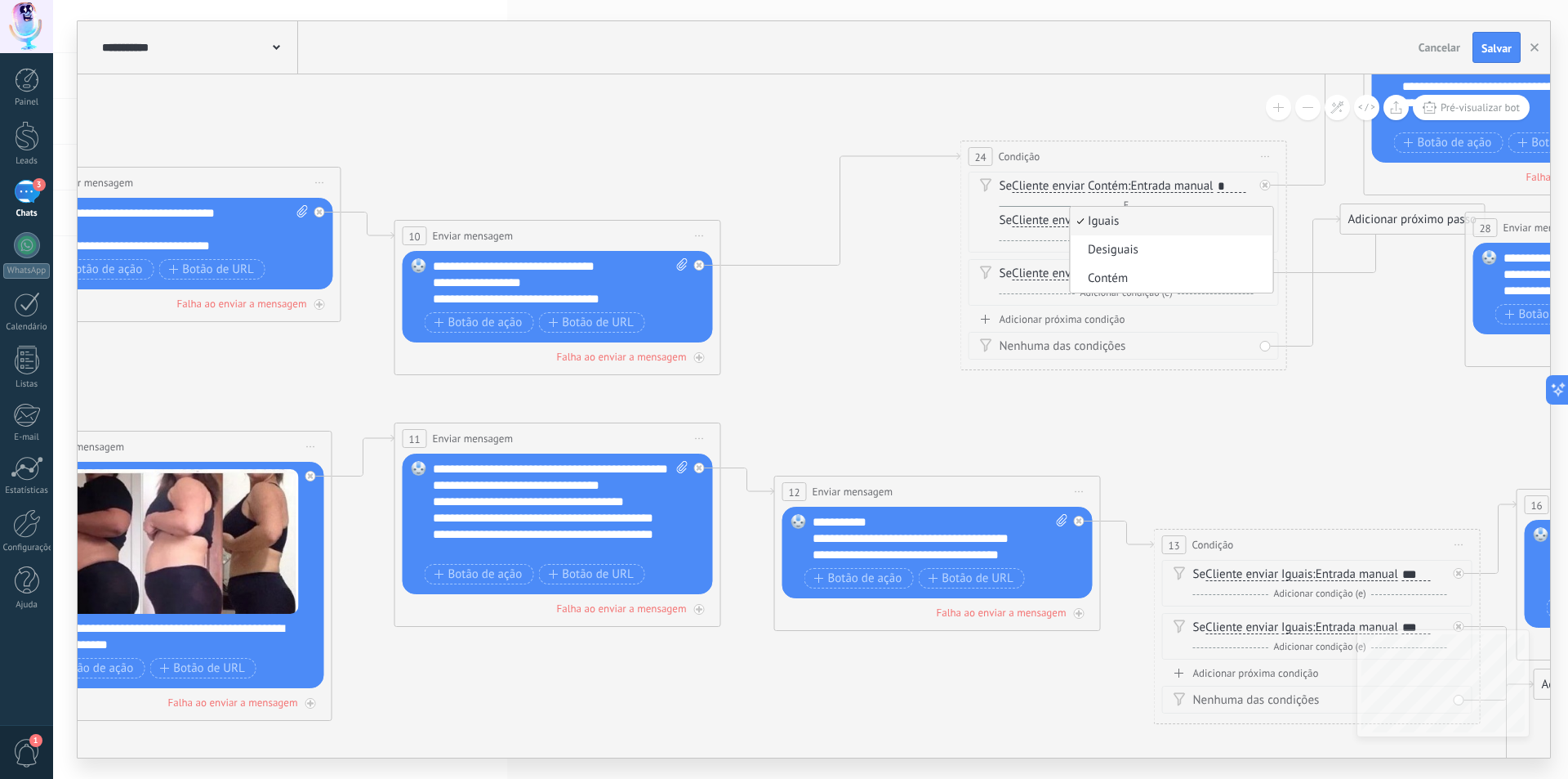
click at [1202, 141] on div "24 Condição ******** Iniciar pré-visualização aqui [GEOGRAPHIC_DATA] Duplicar E…" at bounding box center [1124, 156] width 325 height 30
click at [1265, 218] on icon at bounding box center [1265, 219] width 8 height 9
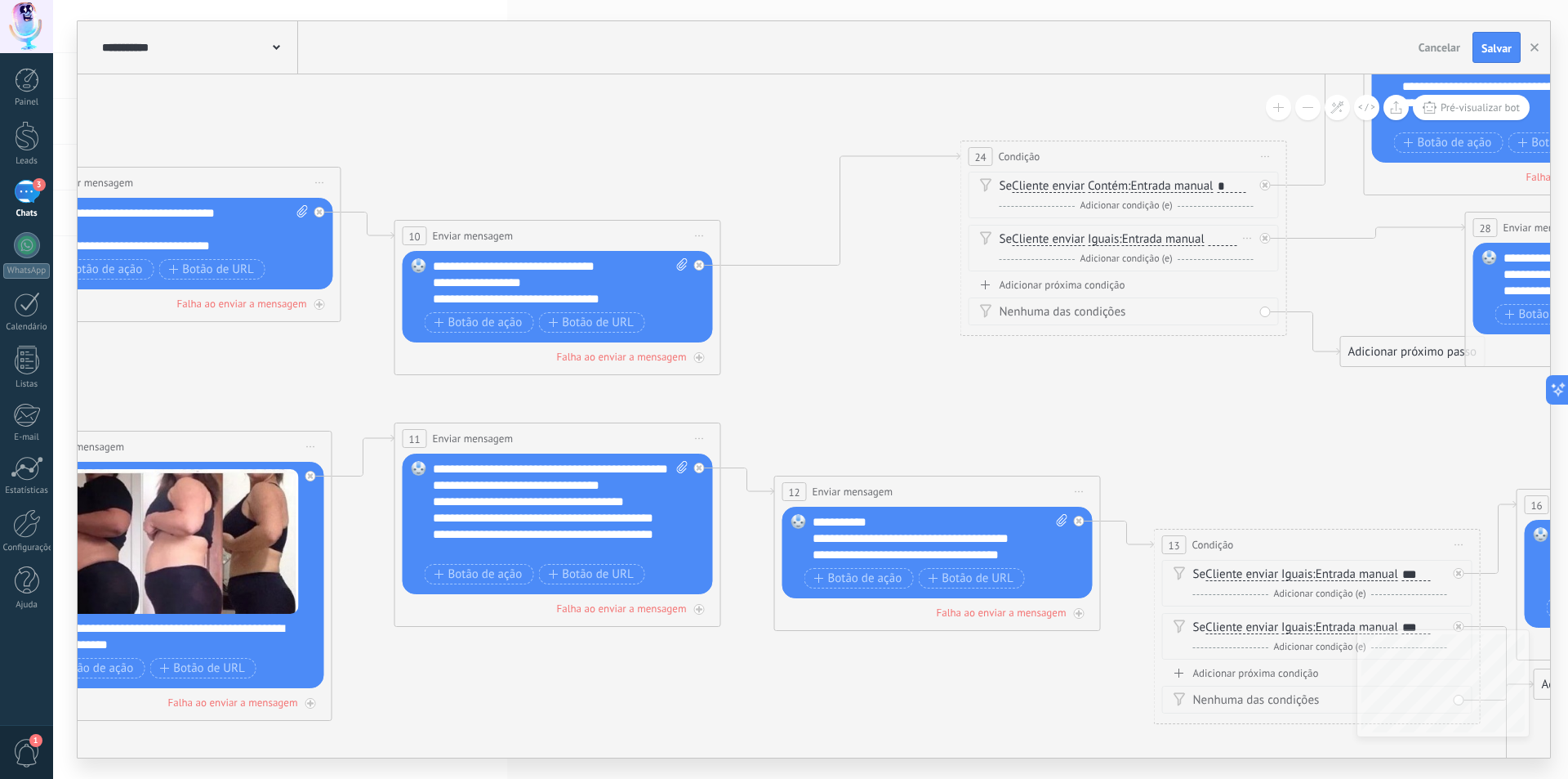
click at [1103, 233] on span "Iguais" at bounding box center [1103, 240] width 31 height 13
click at [1103, 233] on button "Iguais" at bounding box center [1181, 239] width 204 height 29
click at [1109, 292] on span "Contém" at bounding box center [1169, 296] width 198 height 16
click at [1227, 238] on div at bounding box center [1232, 240] width 28 height 13
click at [1223, 374] on icon at bounding box center [346, 392] width 4131 height 1662
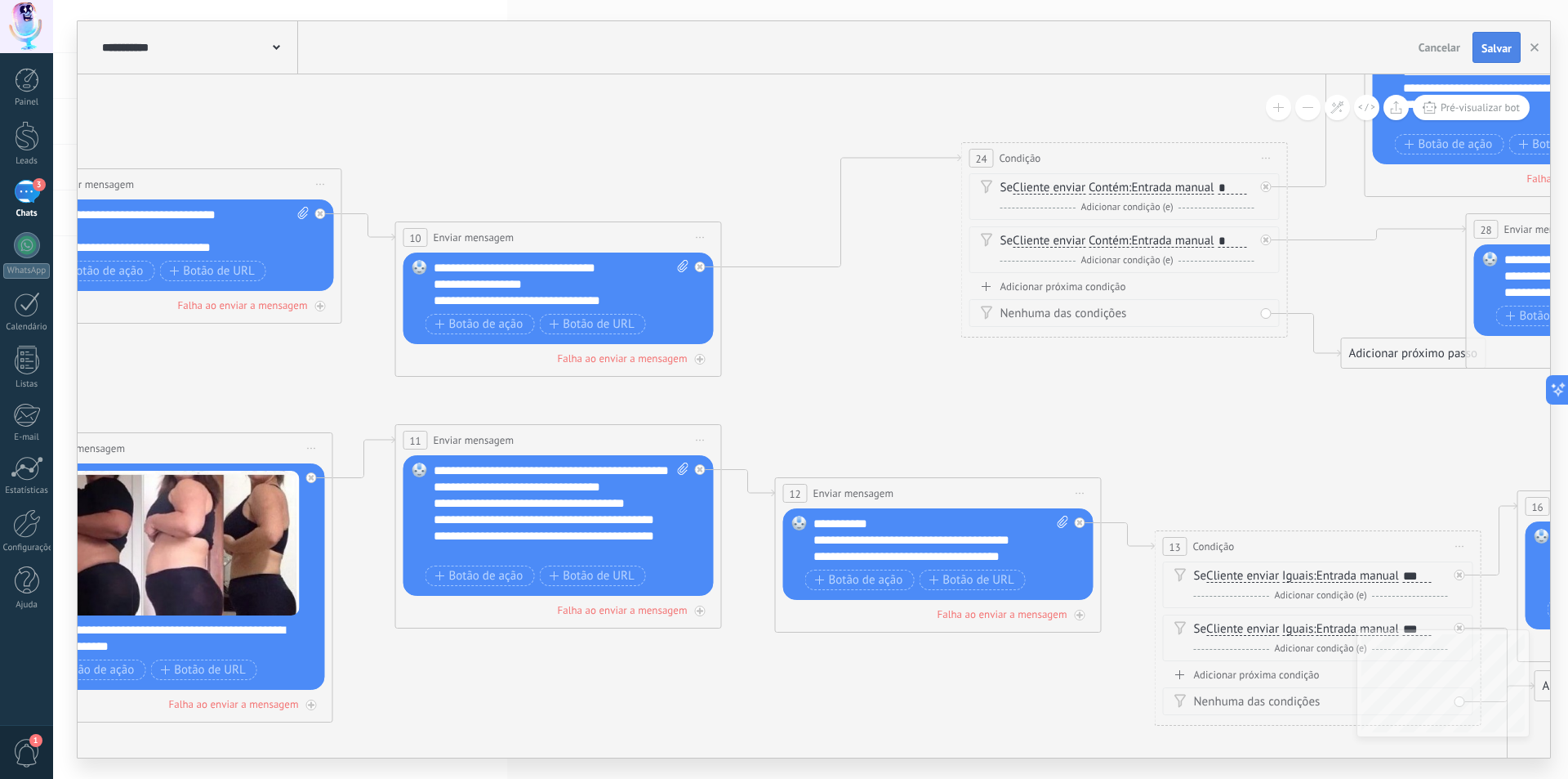
click at [1500, 56] on button "Salvar" at bounding box center [1497, 47] width 48 height 31
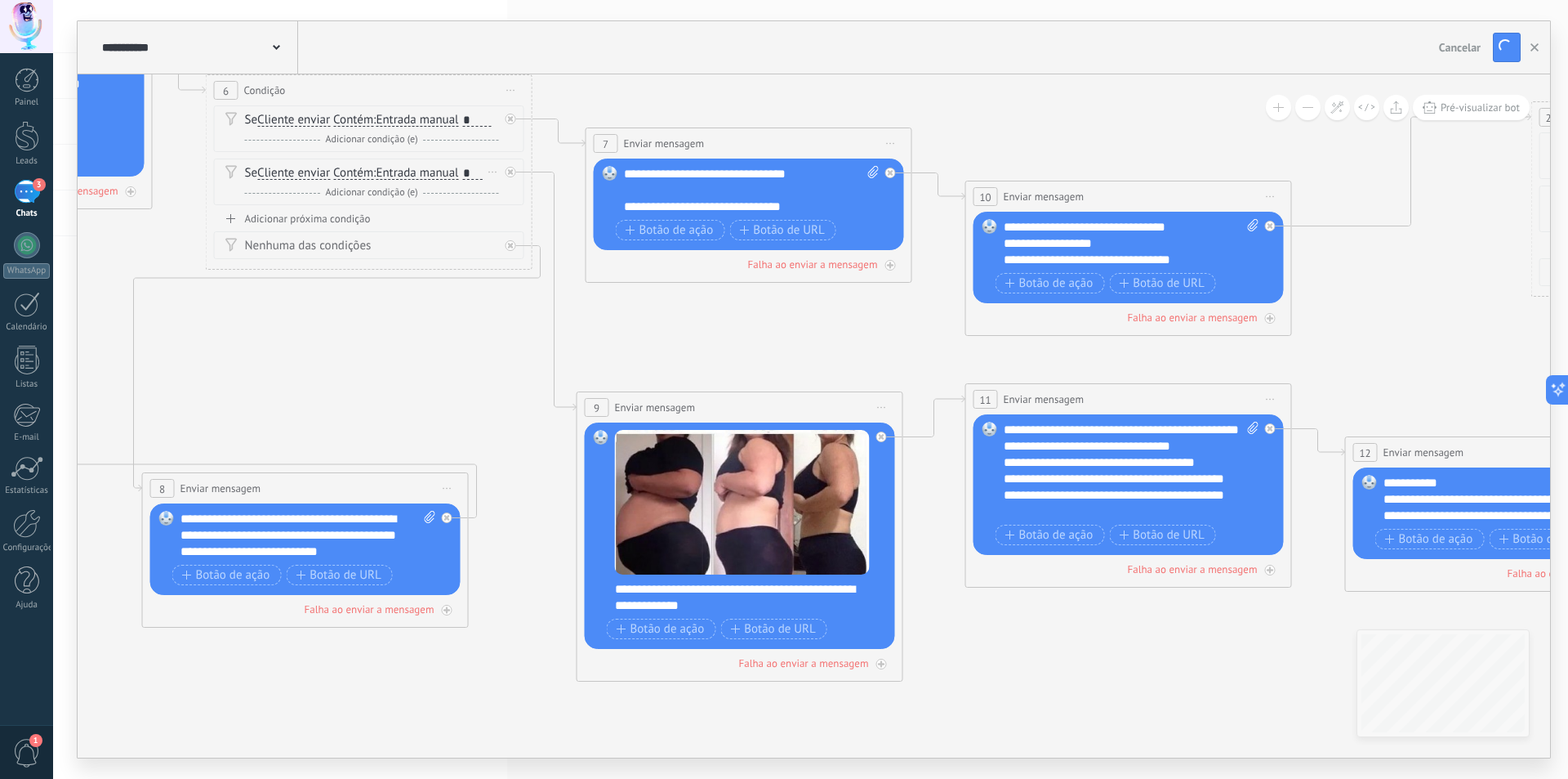
drag, startPoint x: 1086, startPoint y: 300, endPoint x: 1523, endPoint y: 282, distance: 437.4
click at [1568, 272] on div "**********" at bounding box center [810, 390] width 1515 height 779
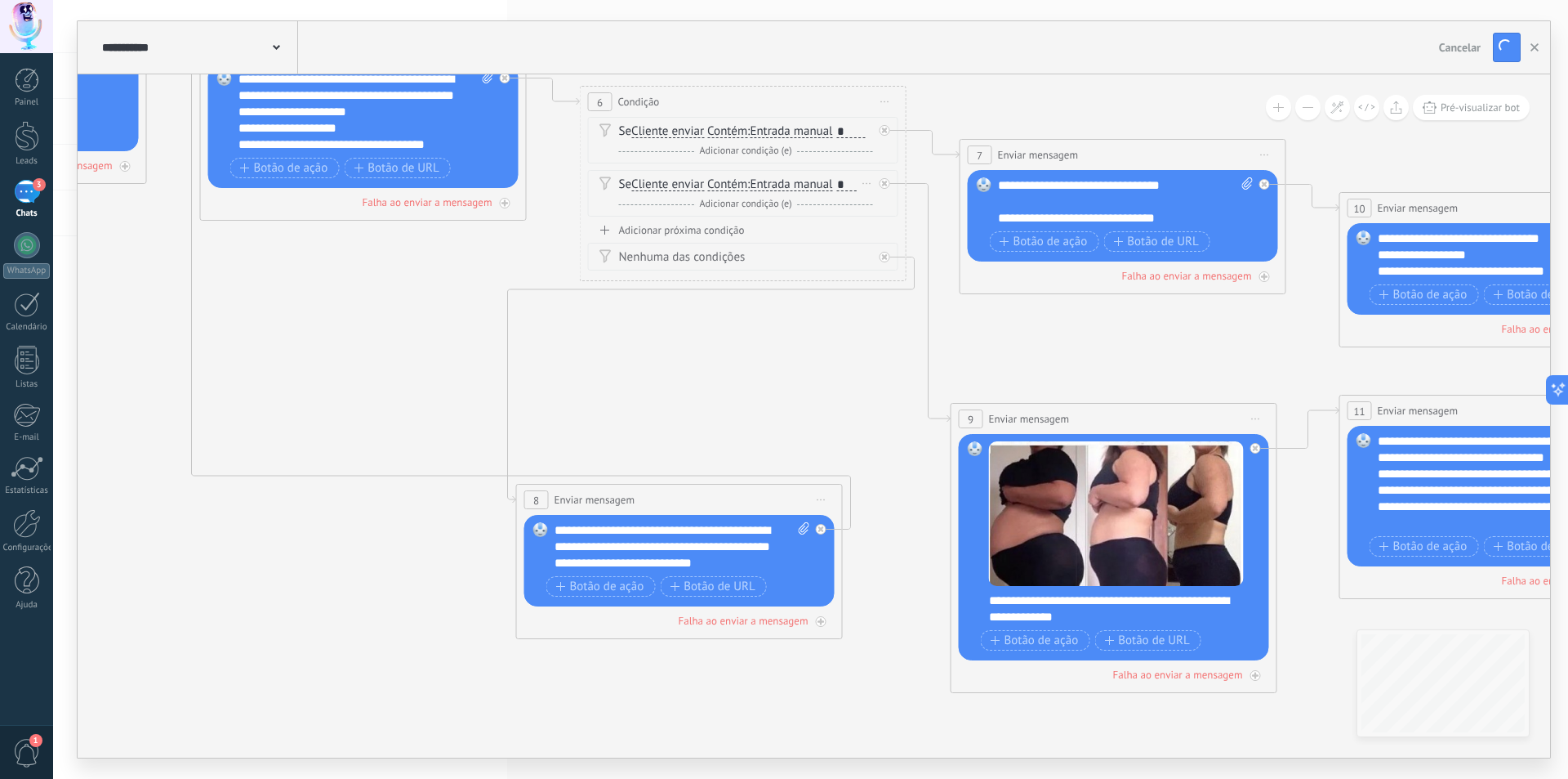
drag, startPoint x: 896, startPoint y: 316, endPoint x: 1121, endPoint y: 321, distance: 225.1
click at [1121, 321] on icon at bounding box center [1291, 365] width 4131 height 1662
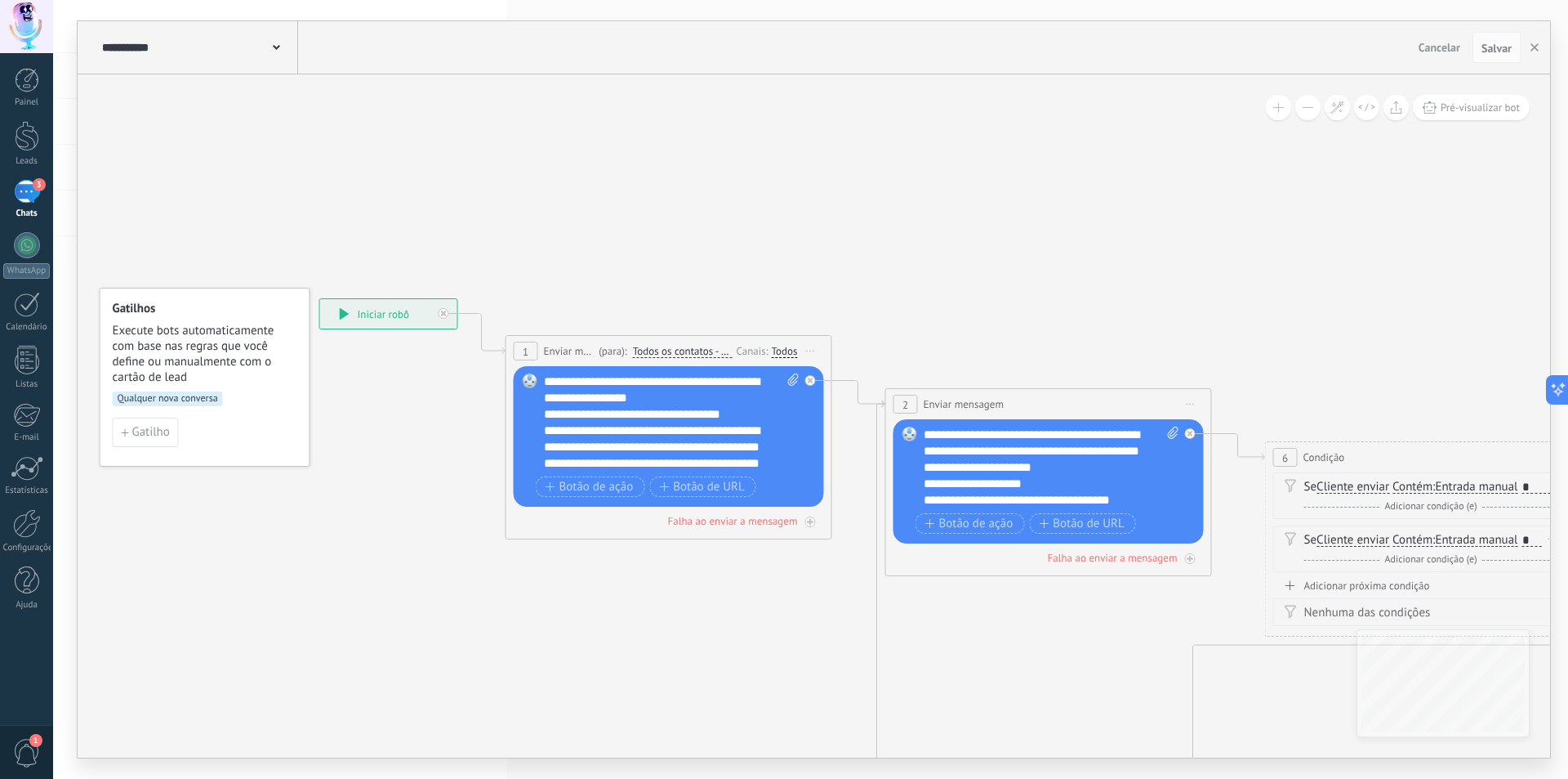
drag, startPoint x: 913, startPoint y: 183, endPoint x: 1568, endPoint y: 171, distance: 655.1
click at [1568, 171] on div "**********" at bounding box center [810, 390] width 1515 height 779
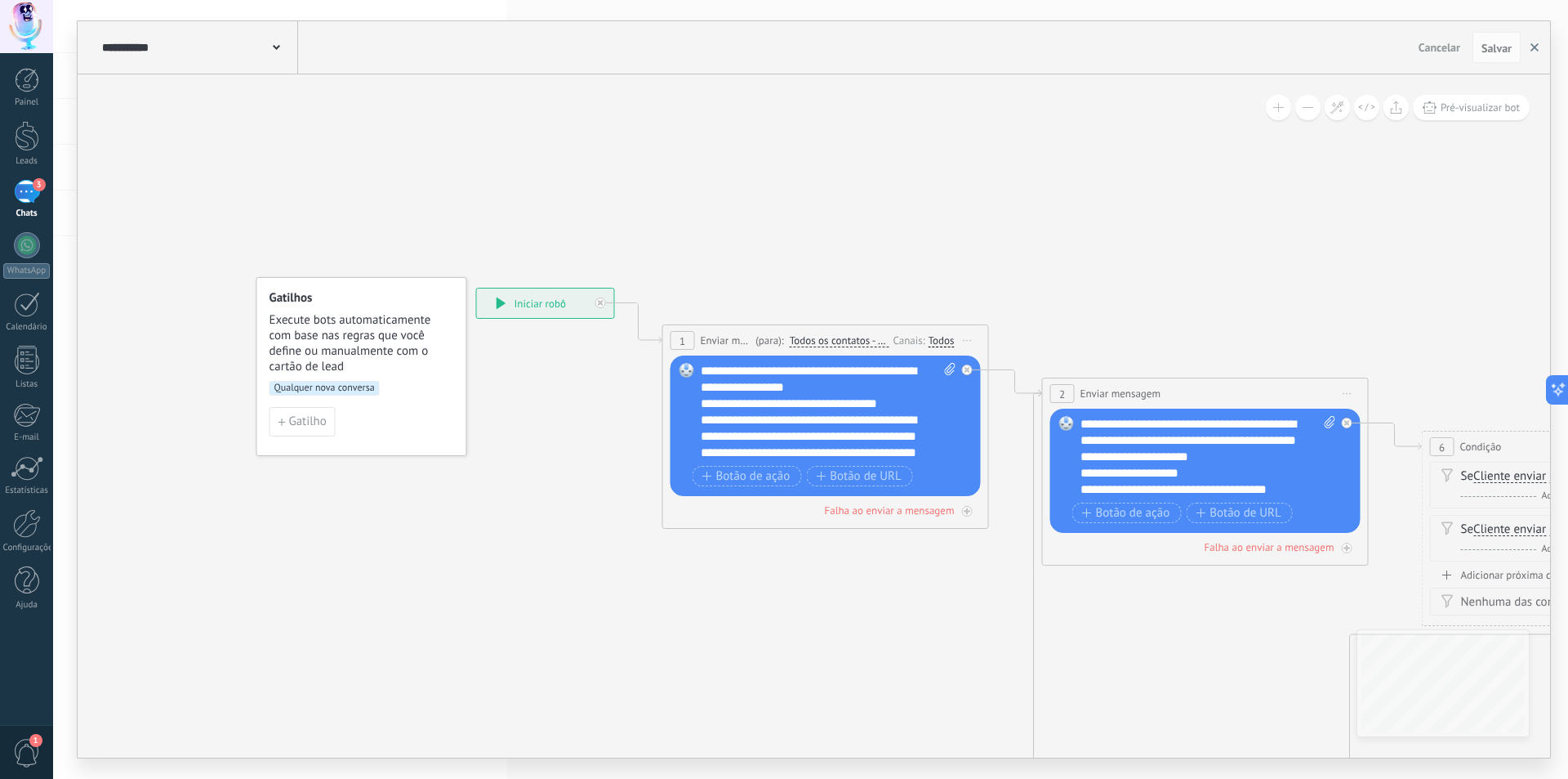
drag, startPoint x: 1524, startPoint y: 35, endPoint x: 1544, endPoint y: 40, distance: 20.6
click at [1544, 40] on button "button" at bounding box center [1535, 47] width 24 height 31
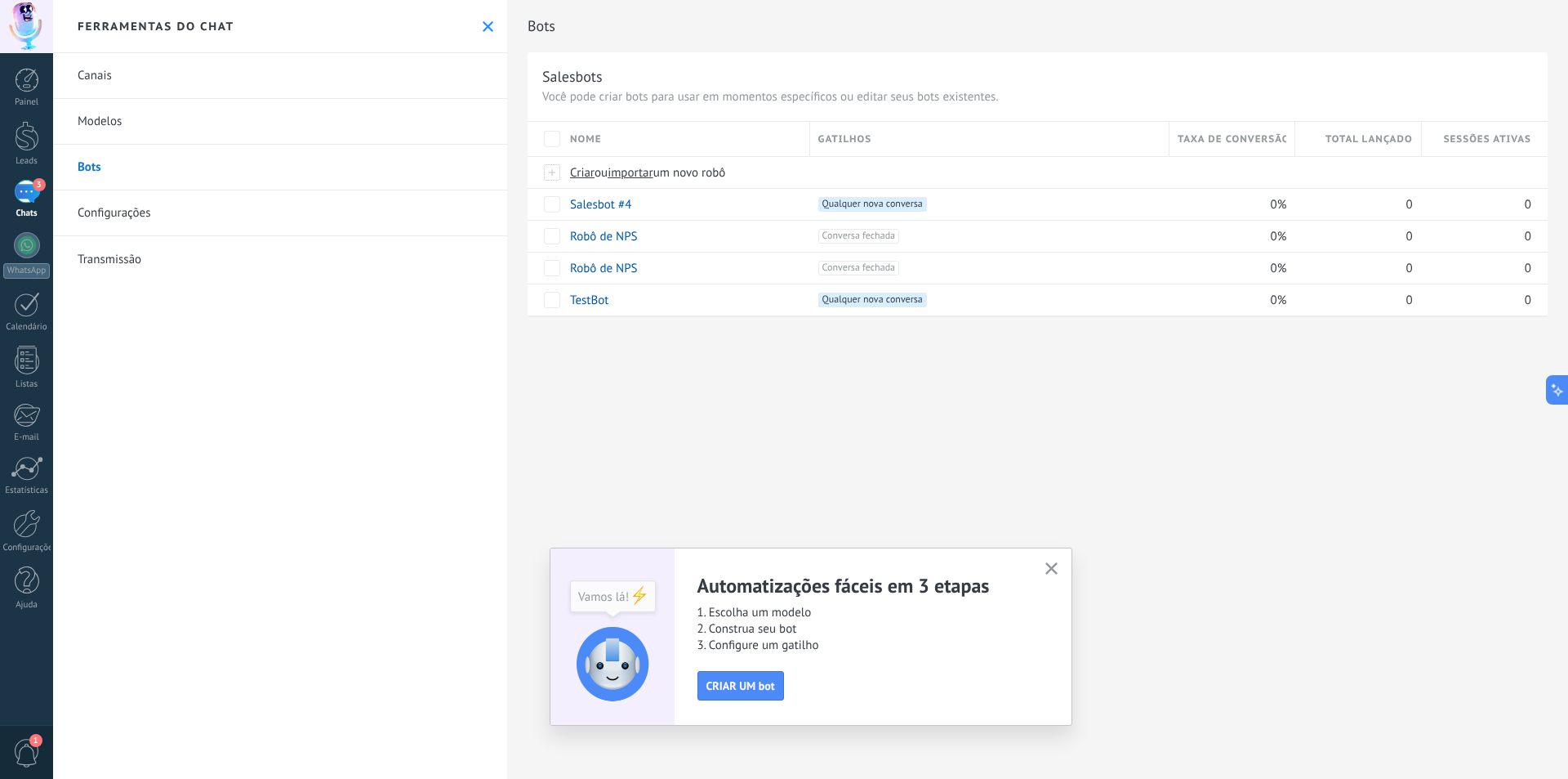
click at [1544, 40] on h2 "Bots" at bounding box center [1037, 25] width 1021 height 33
click at [911, 207] on span "Qualquer nova conversa +0" at bounding box center [873, 204] width 109 height 15
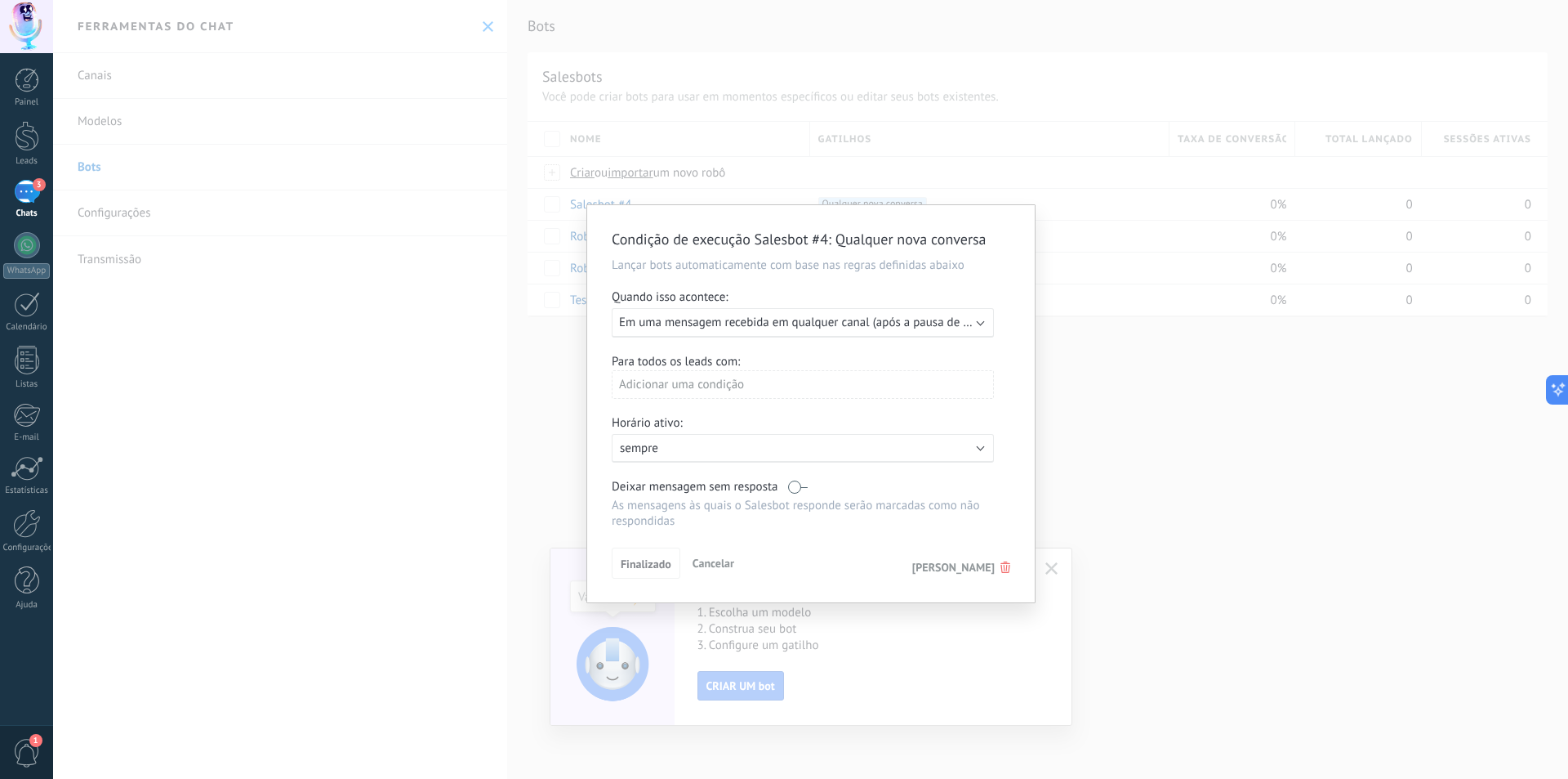
click at [733, 320] on span "Em uma mensagem recebida em qualquer canal (após a pausa de 5 minutos)" at bounding box center [818, 322] width 400 height 16
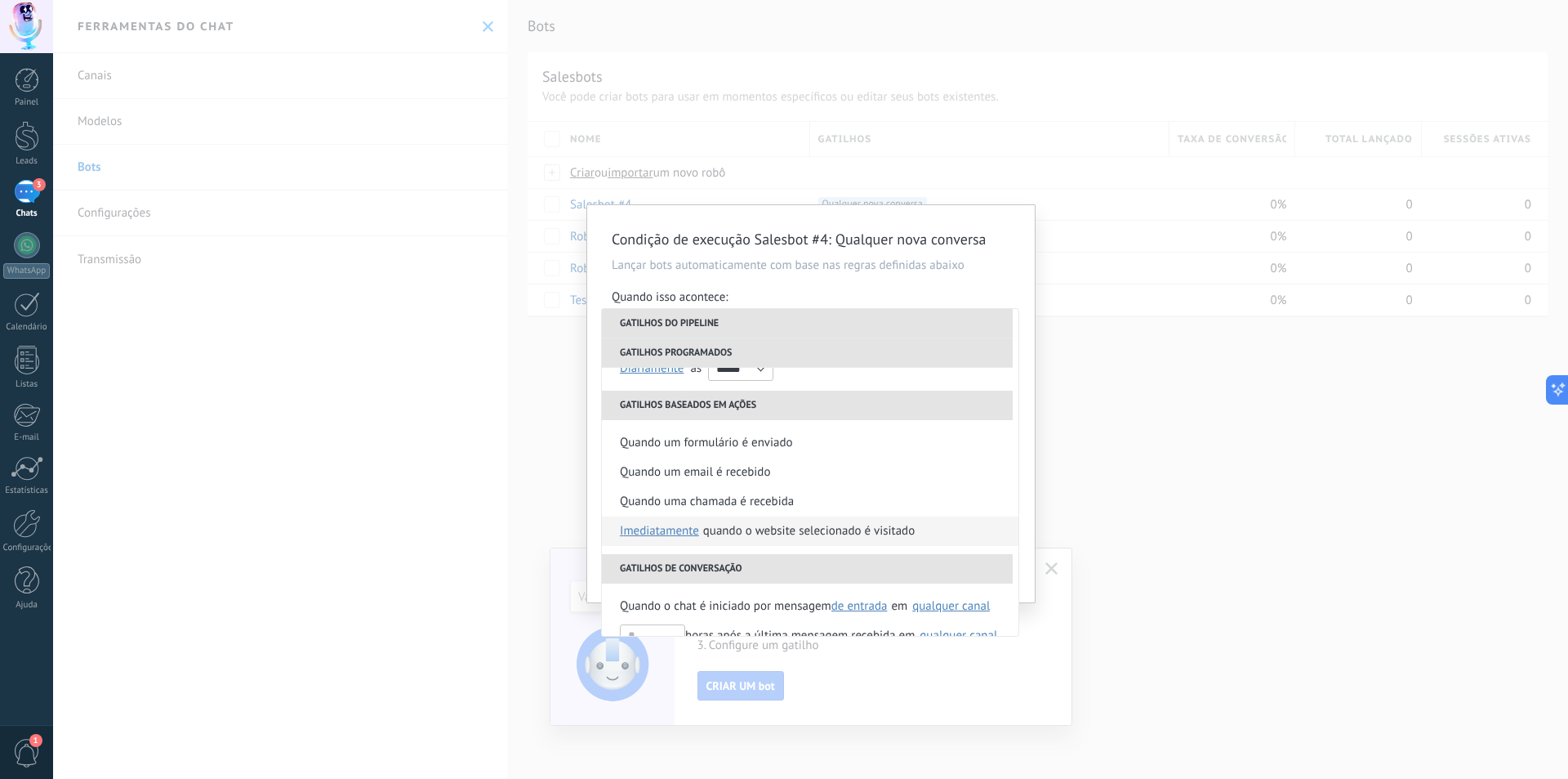
scroll to position [326, 0]
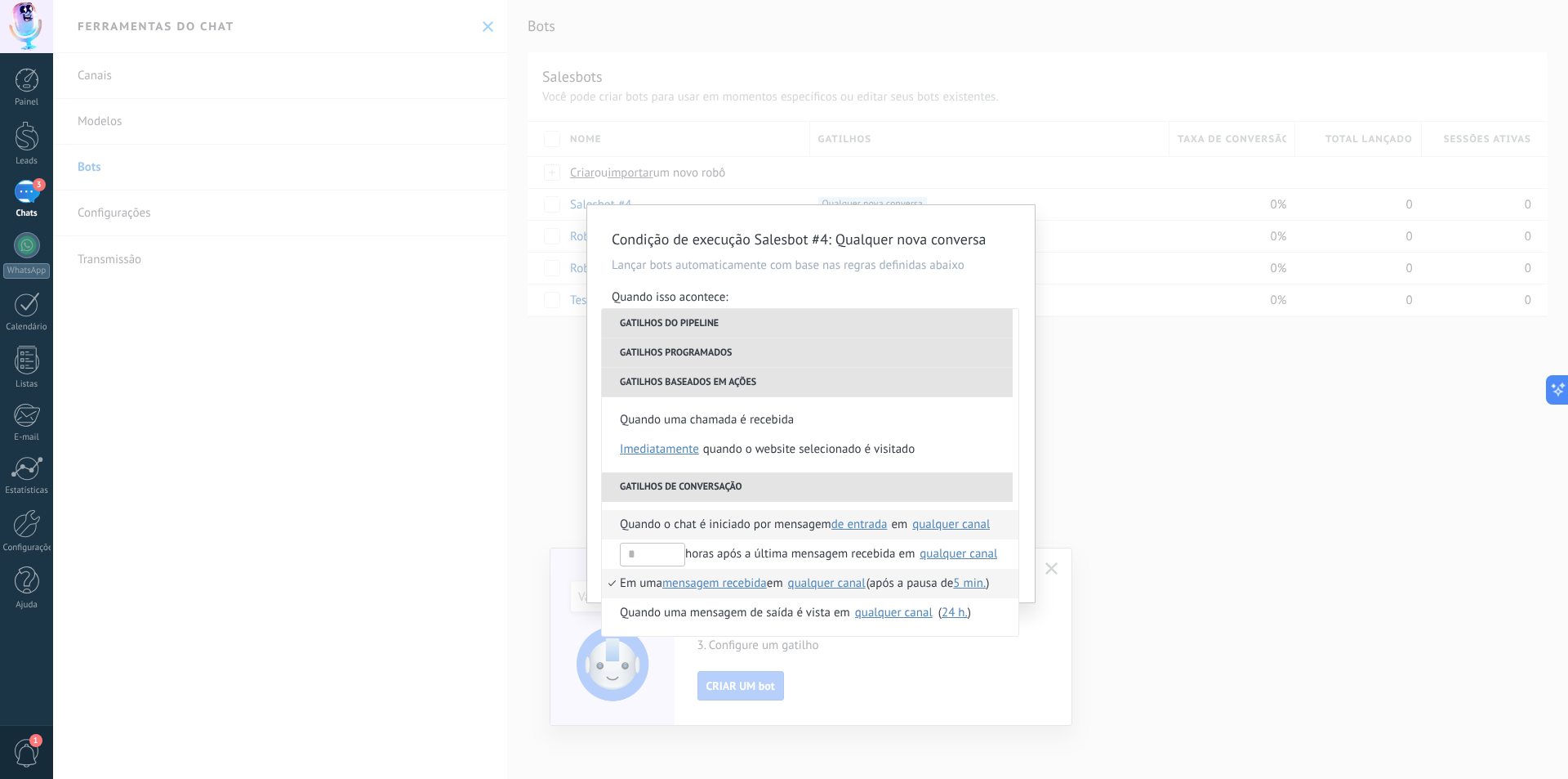
click at [742, 518] on span "Quando o chat é iniciado por mensagem" at bounding box center [725, 524] width 212 height 29
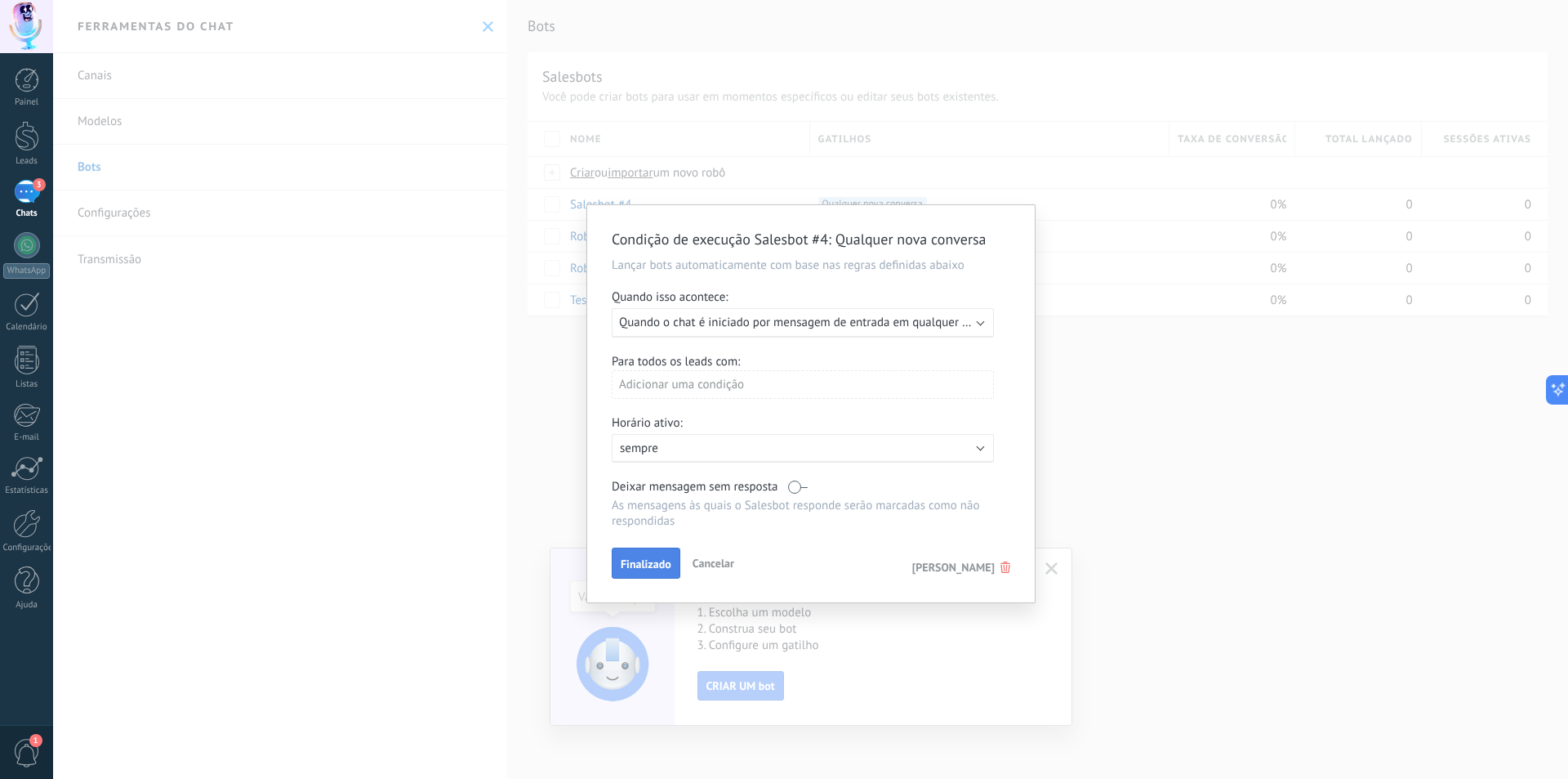
click at [654, 566] on span "Finalizado" at bounding box center [646, 564] width 51 height 11
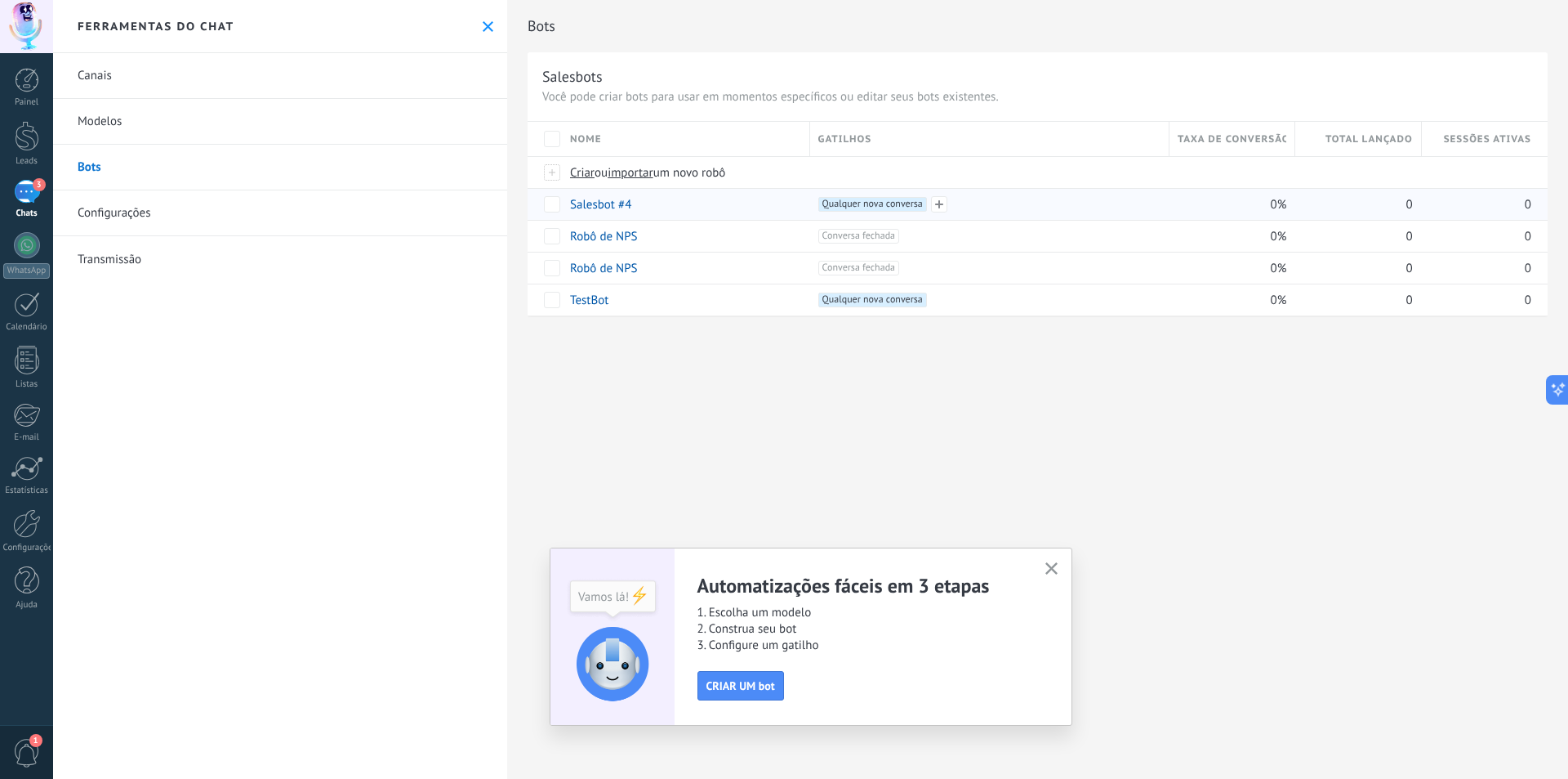
click at [892, 199] on span "Qualquer nova conversa +0" at bounding box center [873, 204] width 109 height 15
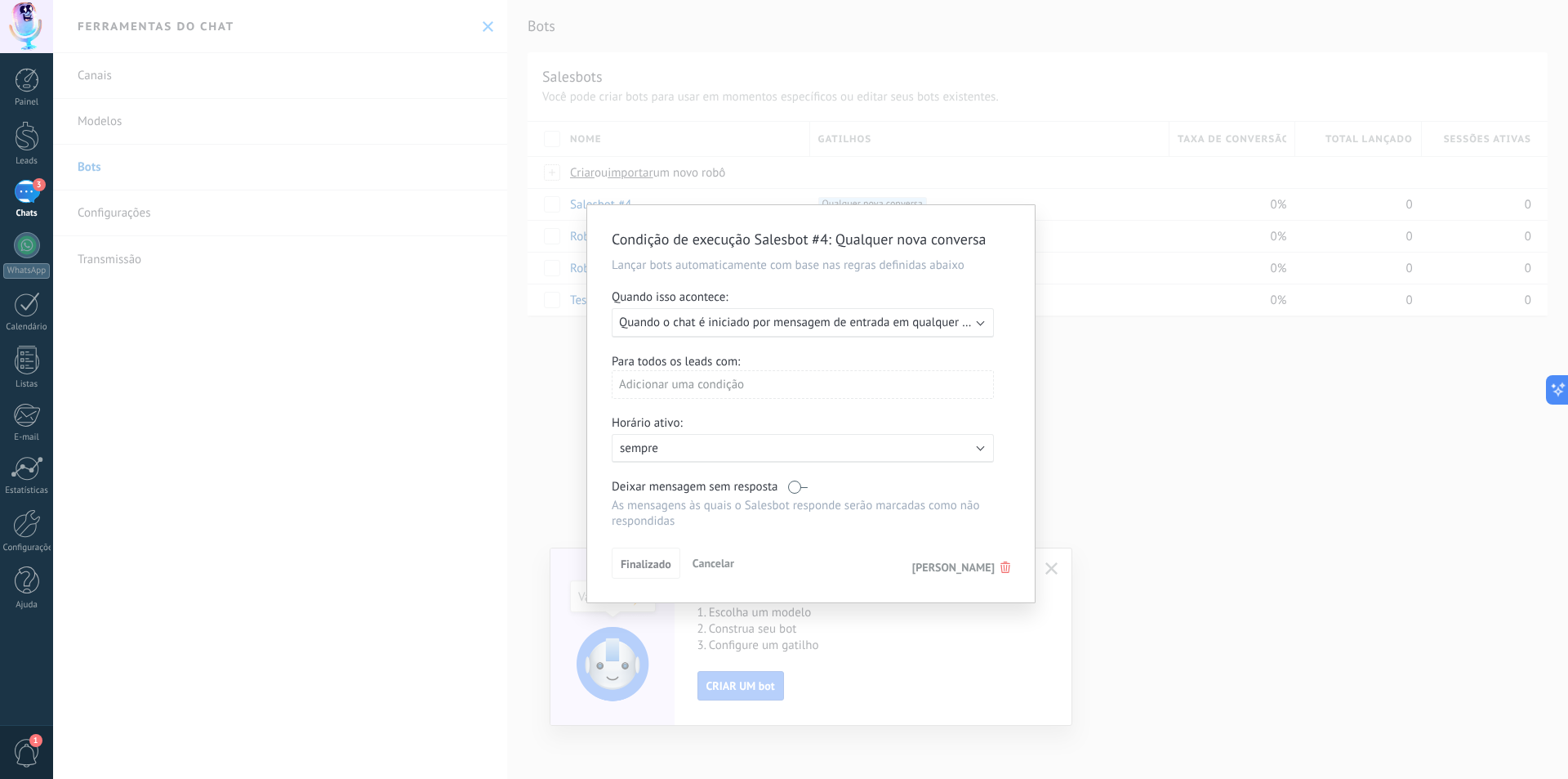
click at [864, 326] on span "Quando o chat é iniciado por mensagem de entrada em qualquer canal" at bounding box center [804, 322] width 371 height 16
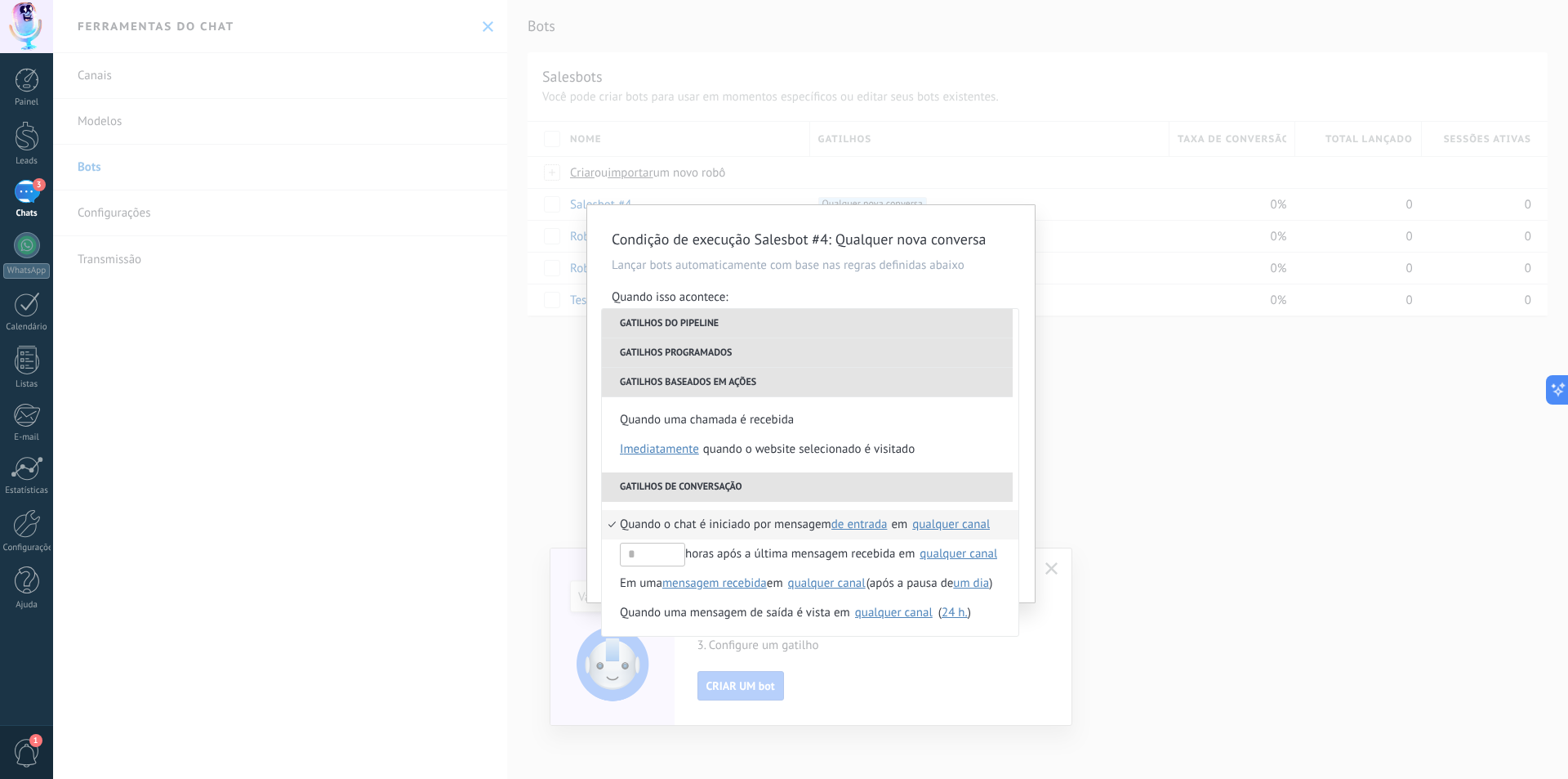
scroll to position [386, 0]
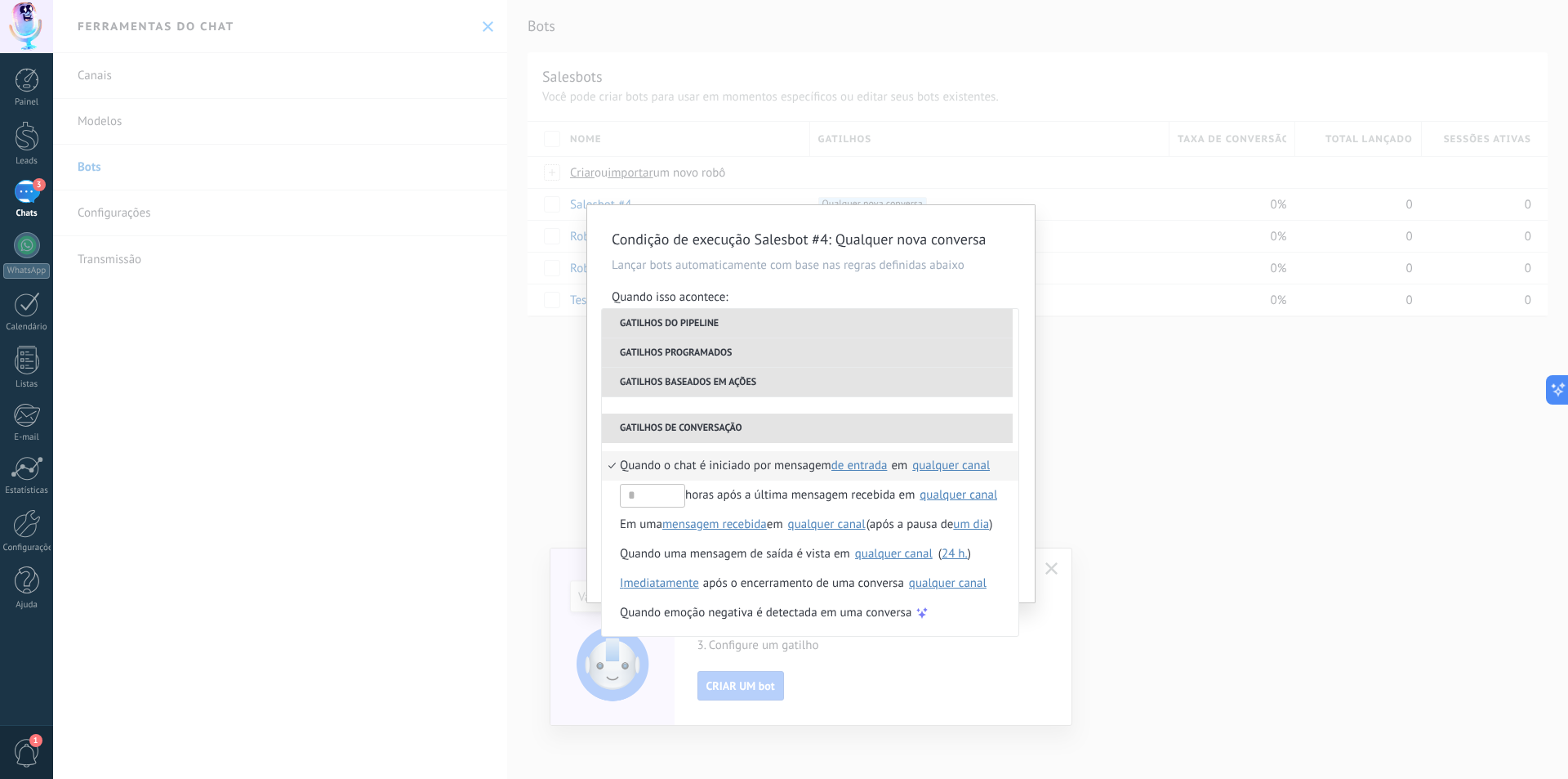
click at [865, 469] on span "de entrada" at bounding box center [860, 465] width 56 height 16
click at [861, 457] on li "de entrada" at bounding box center [880, 466] width 91 height 28
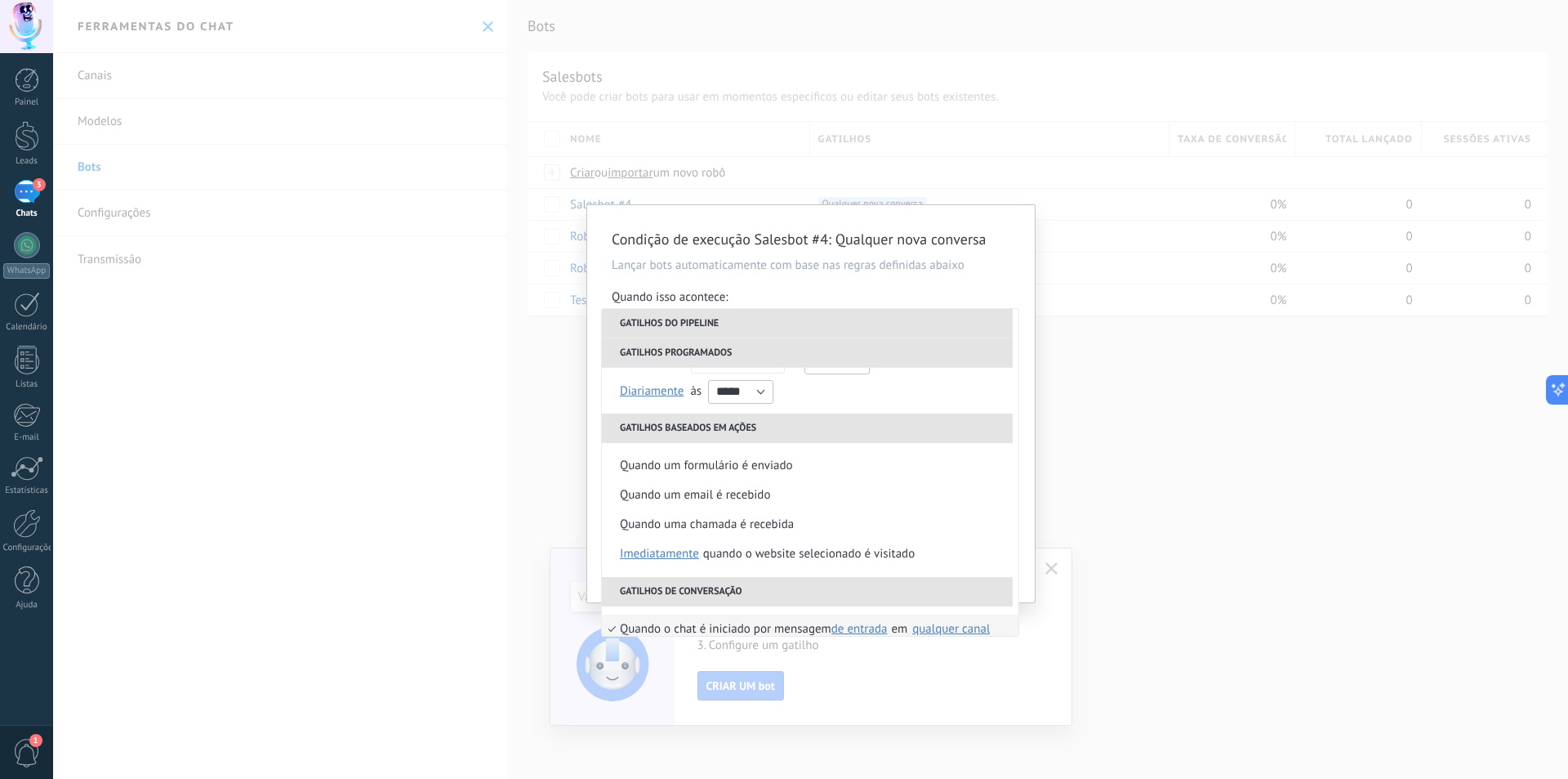
scroll to position [304, 0]
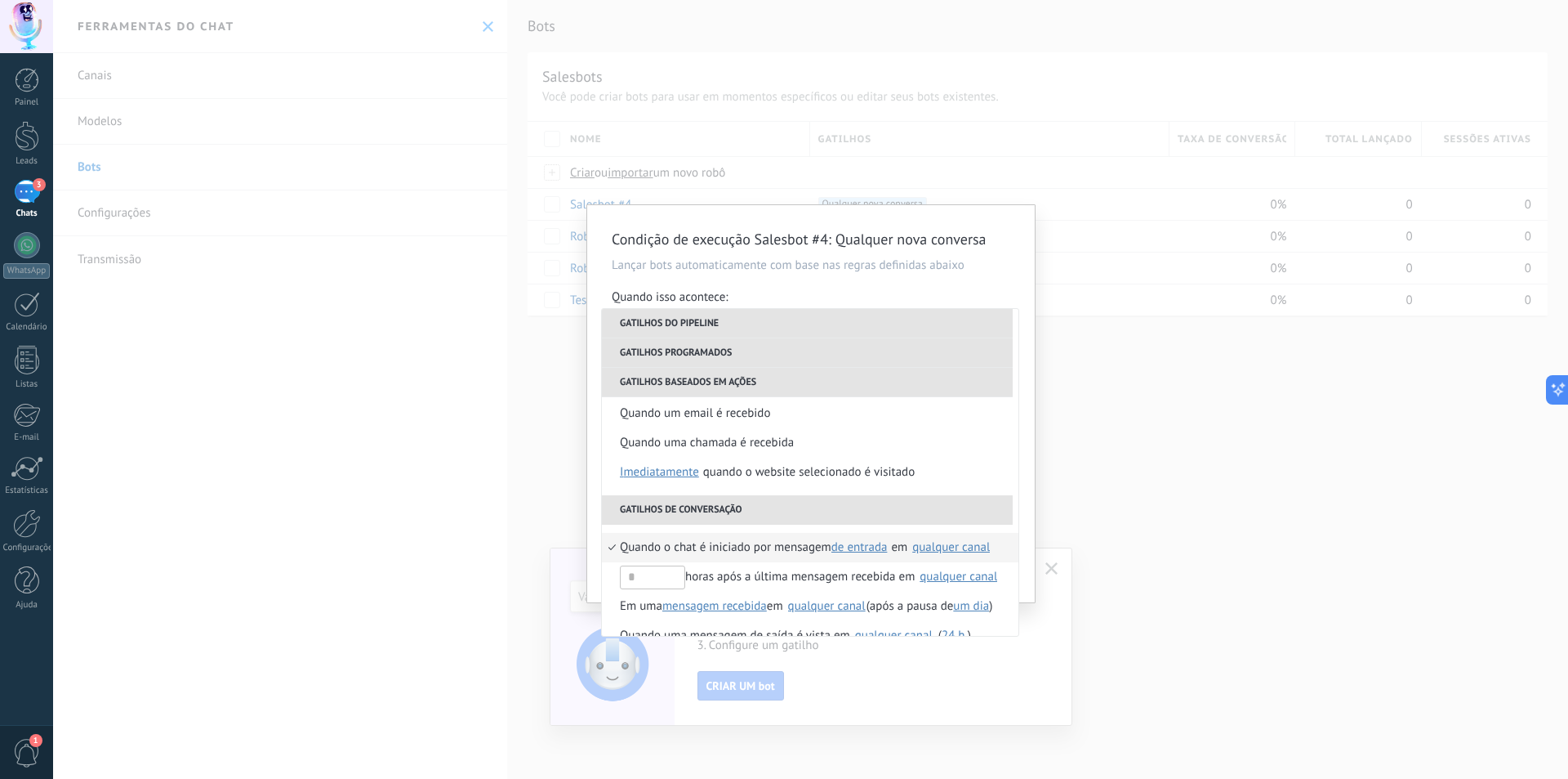
click at [852, 549] on span "de entrada" at bounding box center [860, 547] width 56 height 16
click at [493, 489] on div "Condição de execução Salesbot #4 : Qualquer nova conversa Lançar bots automatic…" at bounding box center [810, 390] width 1515 height 779
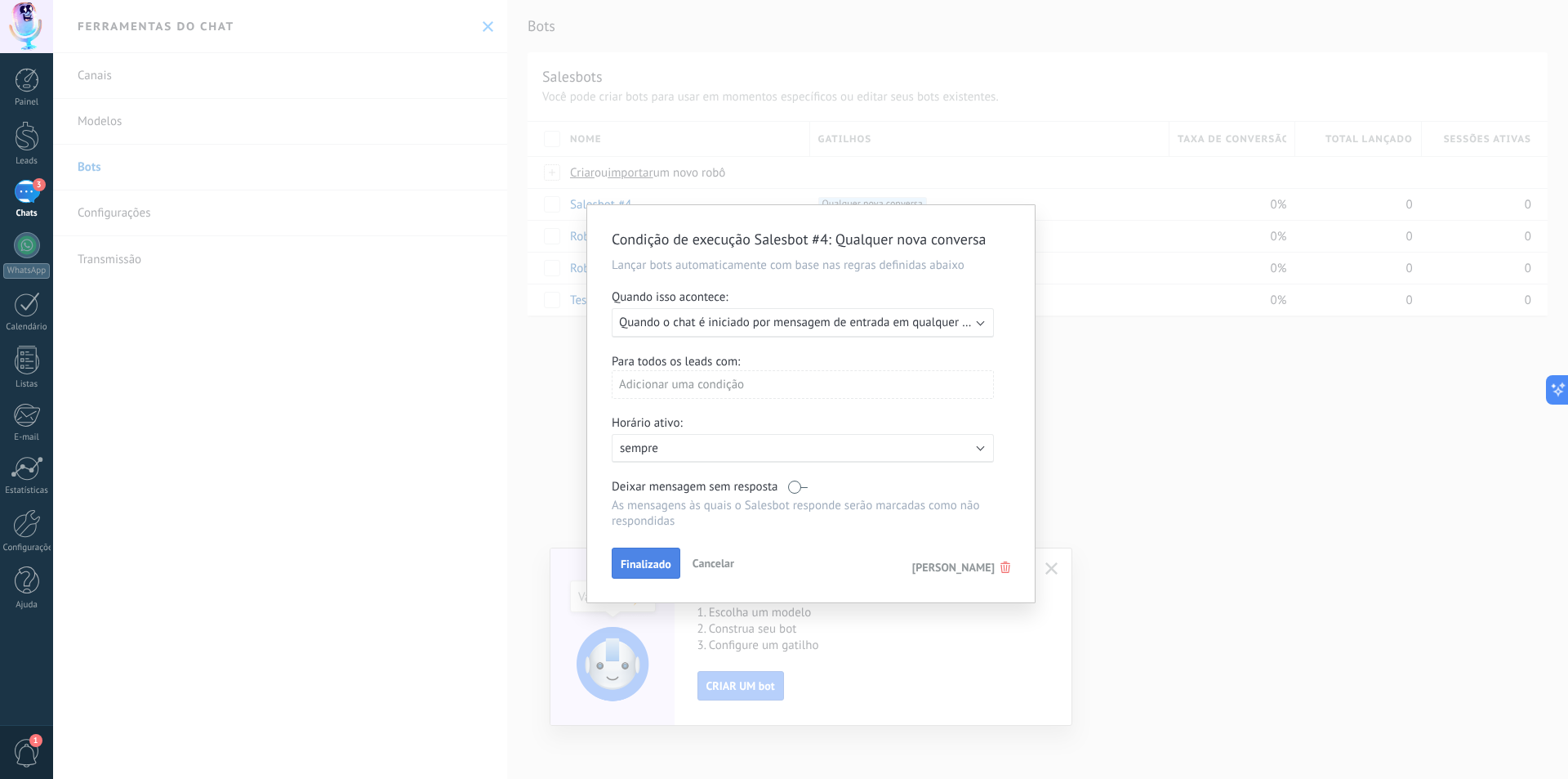
click at [649, 561] on span "Finalizado" at bounding box center [646, 564] width 51 height 11
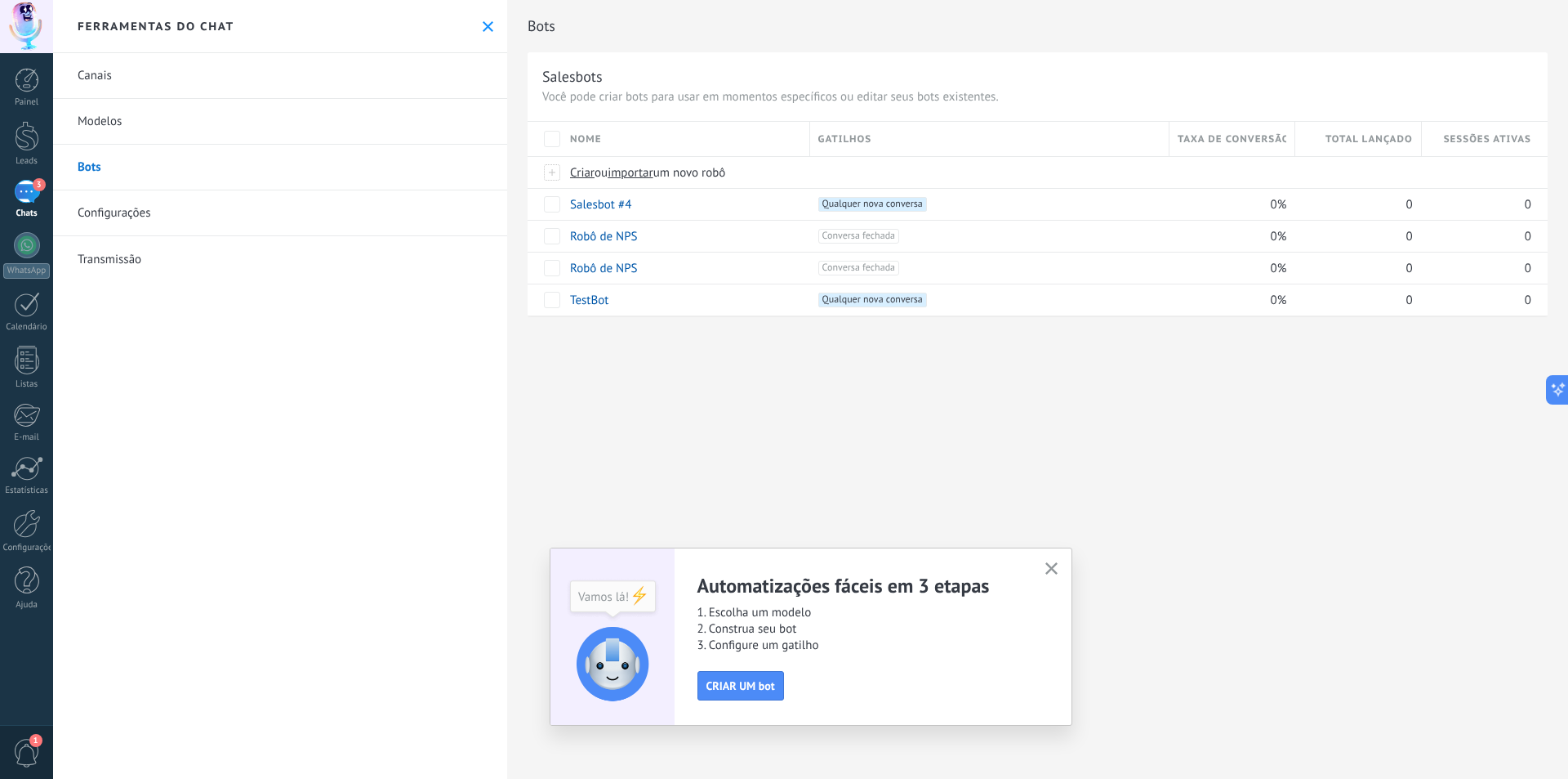
click at [40, 183] on span "3" at bounding box center [40, 184] width 13 height 13
